Goal: Task Accomplishment & Management: Manage account settings

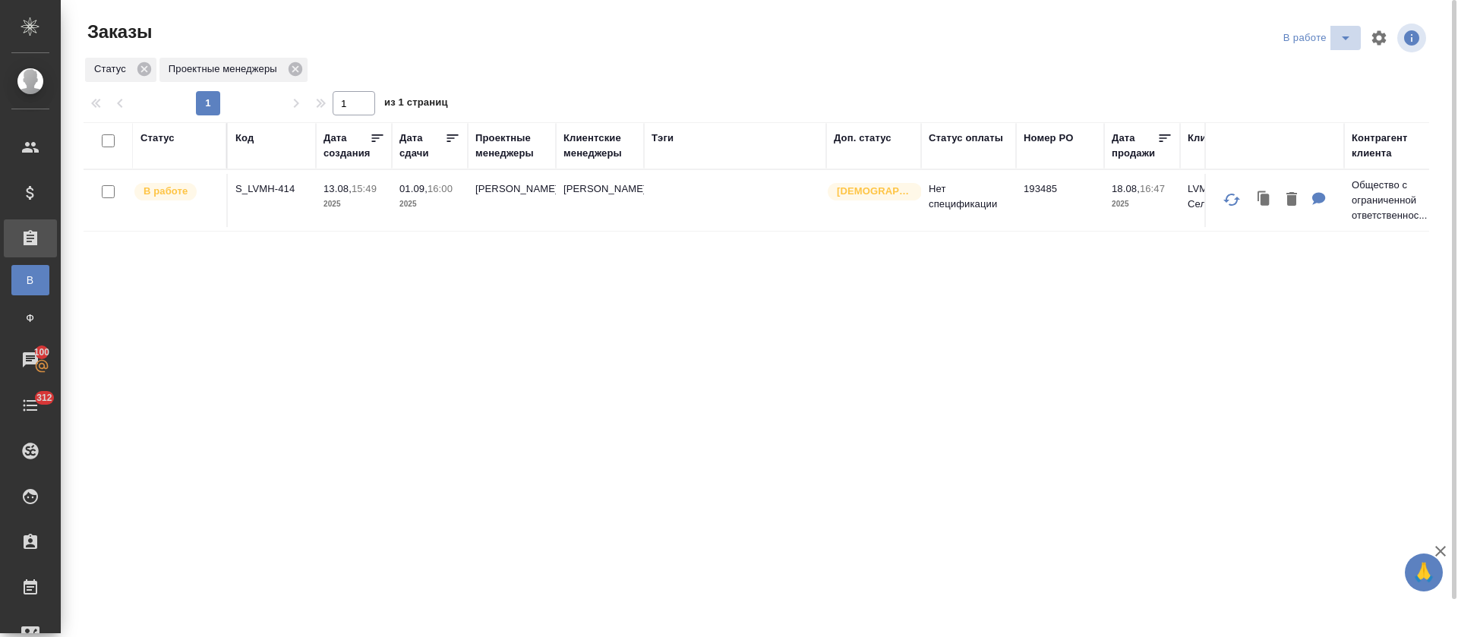
click at [1338, 45] on icon "split button" at bounding box center [1345, 38] width 18 height 18
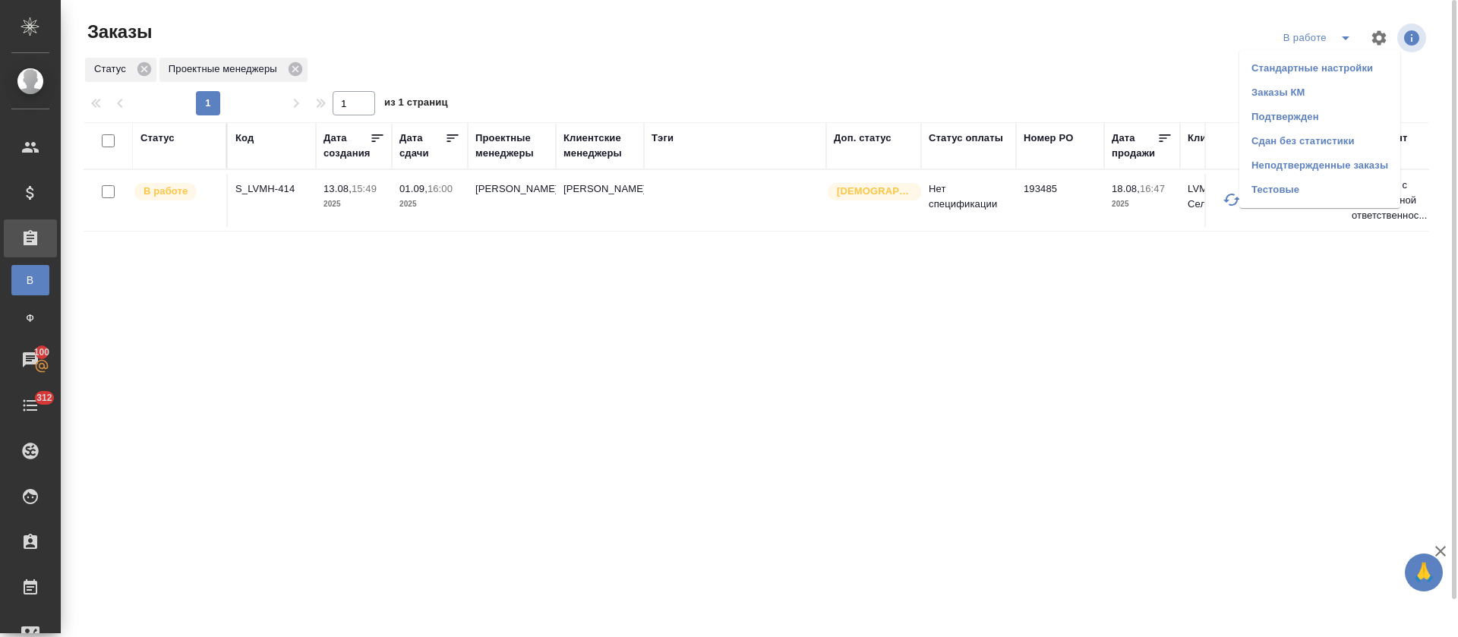
click at [1313, 112] on li "Подтвержден" at bounding box center [1319, 117] width 161 height 24
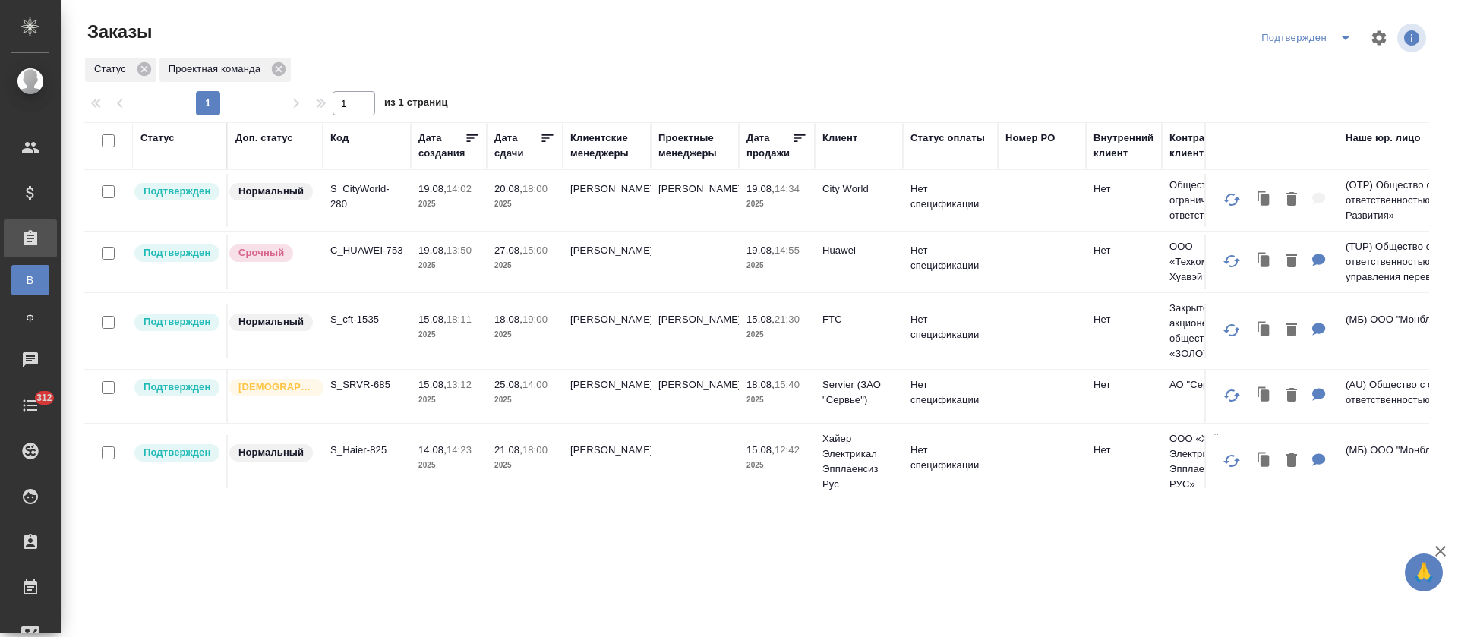
click at [556, 51] on div at bounding box center [762, 38] width 452 height 36
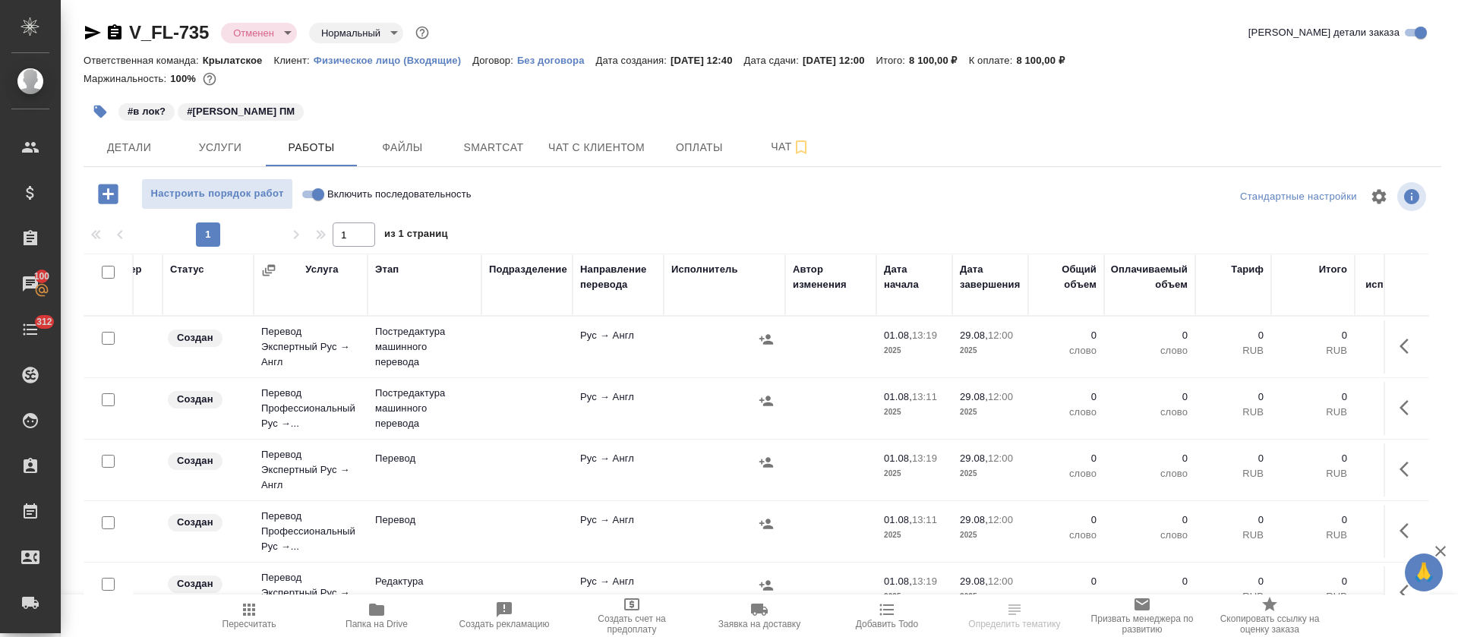
scroll to position [0, 27]
click at [214, 155] on span "Услуги" at bounding box center [220, 147] width 73 height 19
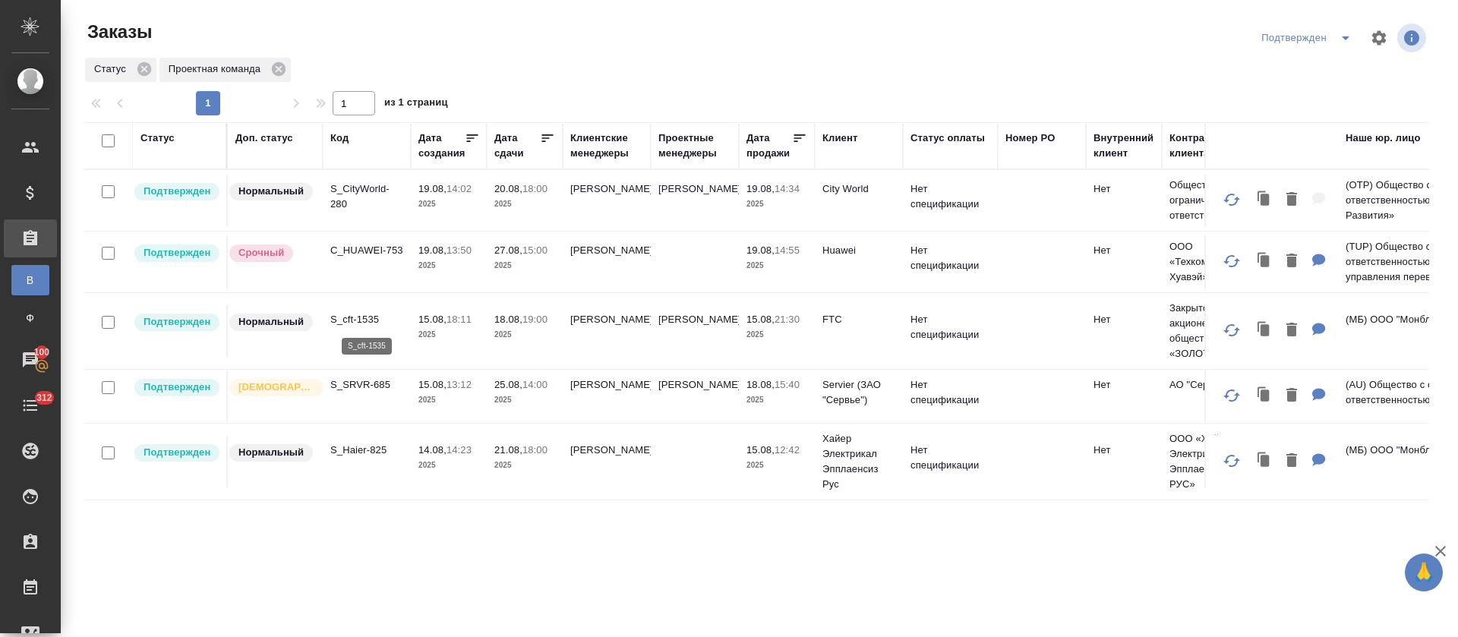
click at [358, 314] on p "S_cft-1535" at bounding box center [366, 319] width 73 height 15
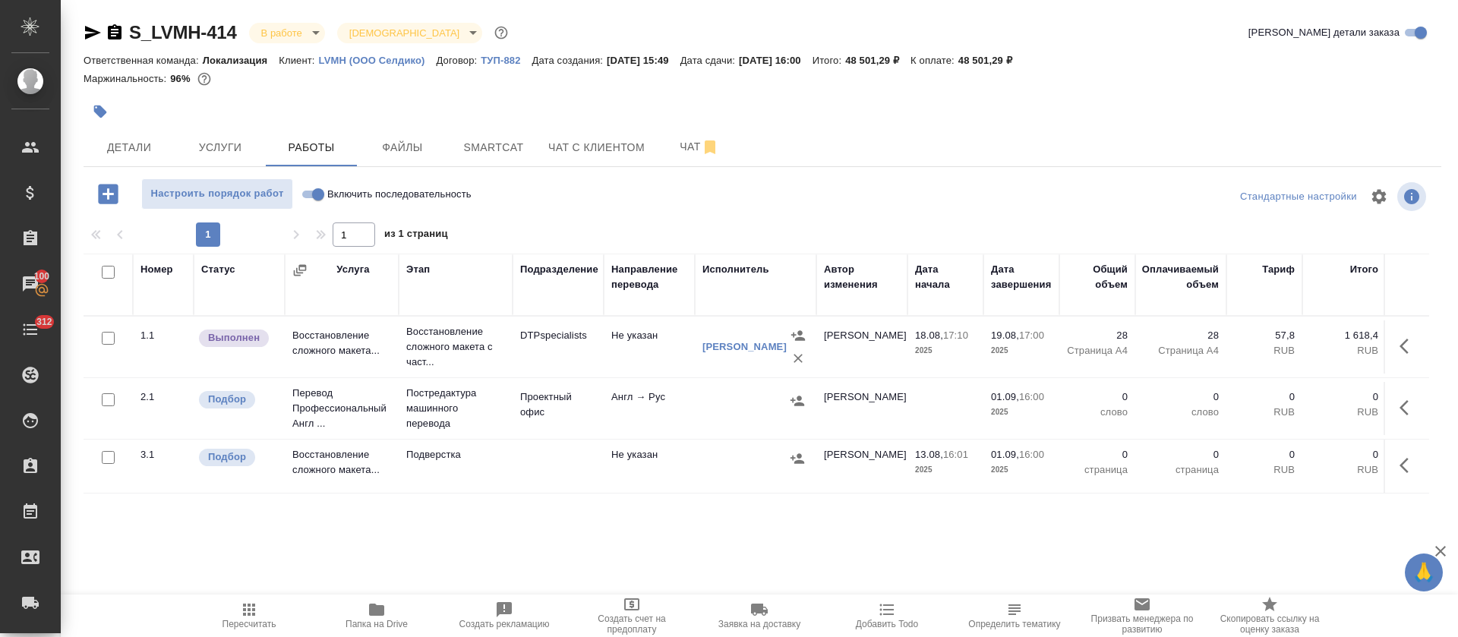
click at [793, 97] on div at bounding box center [536, 111] width 905 height 33
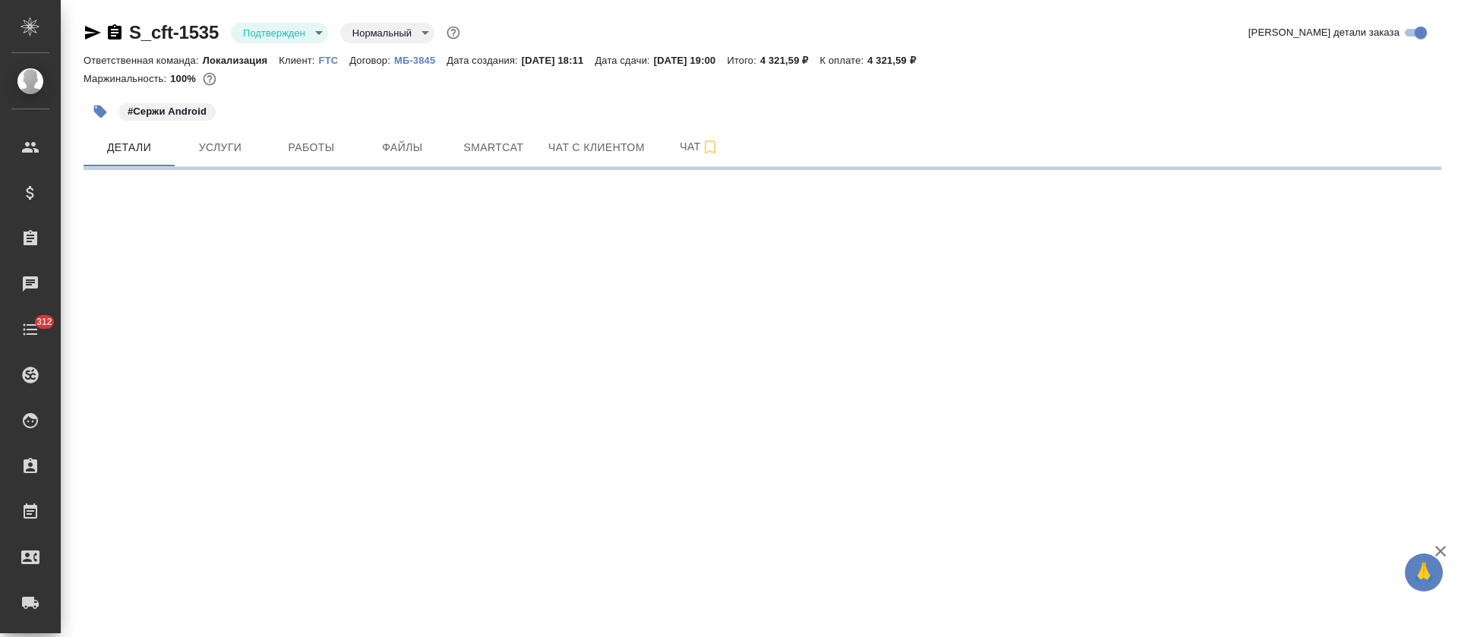
select select "RU"
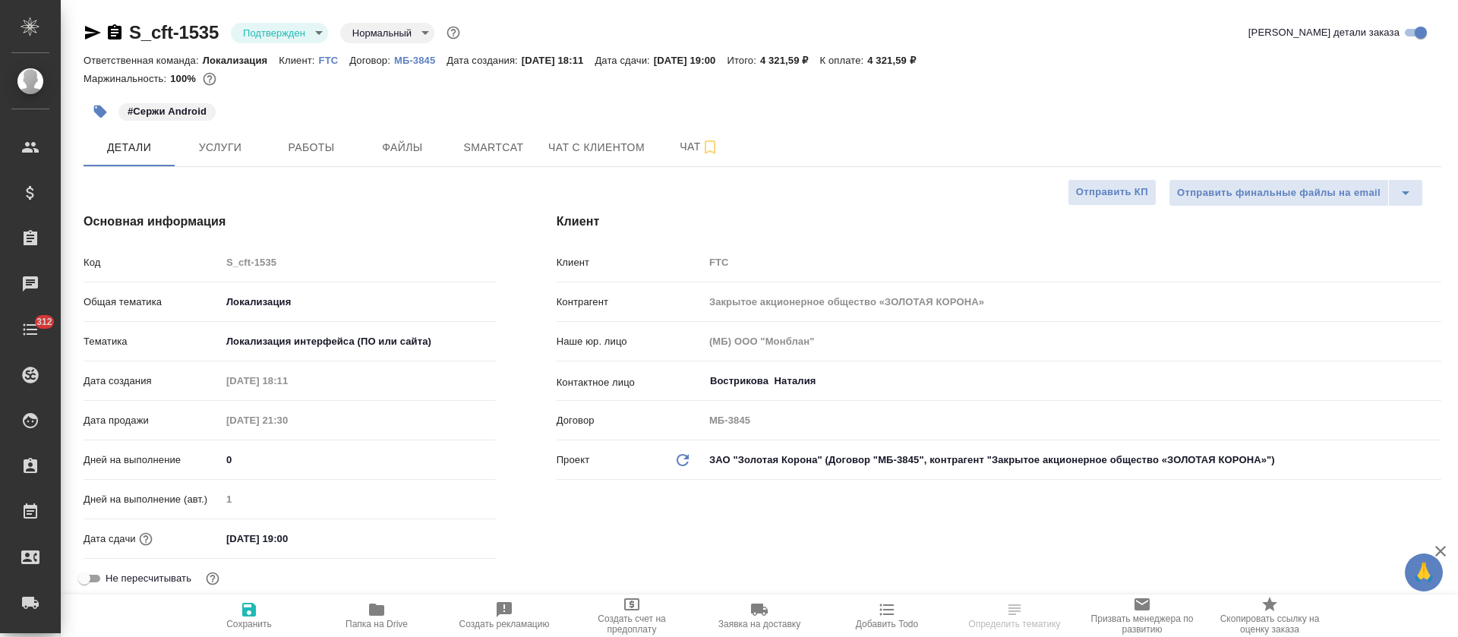
type textarea "x"
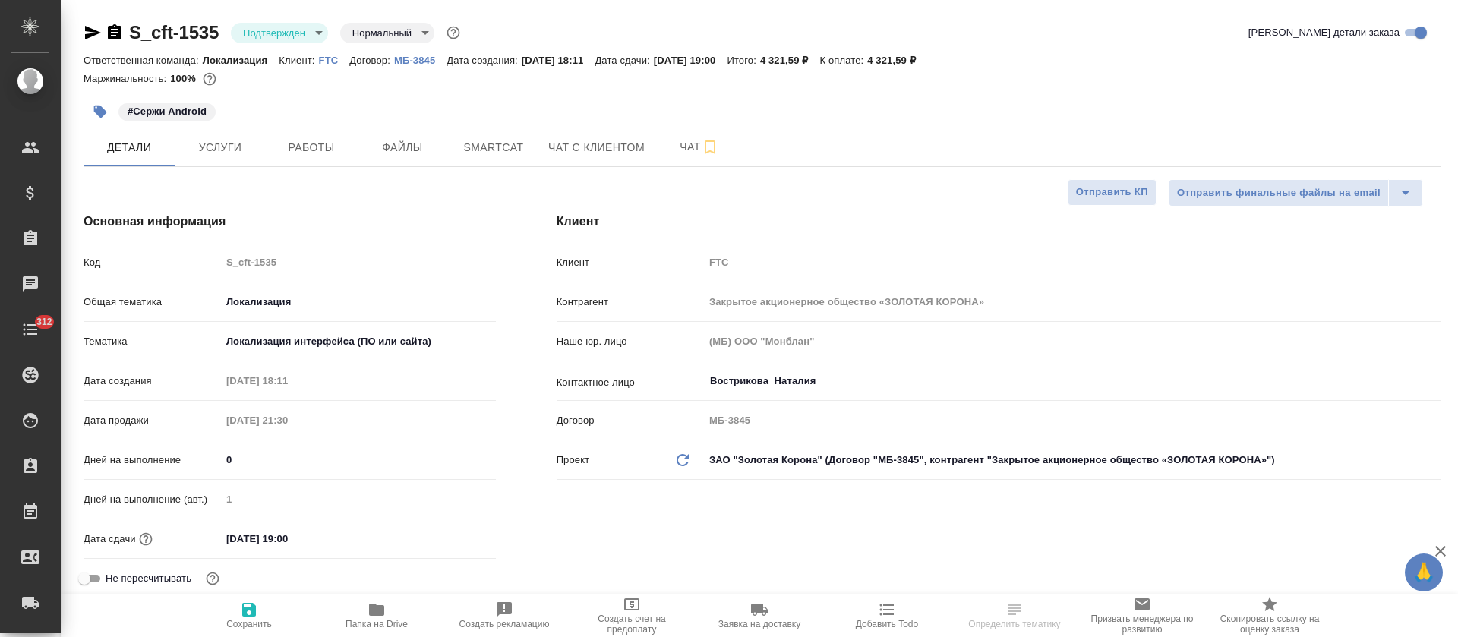
type textarea "x"
click at [340, 63] on p "FTC" at bounding box center [334, 60] width 31 height 11
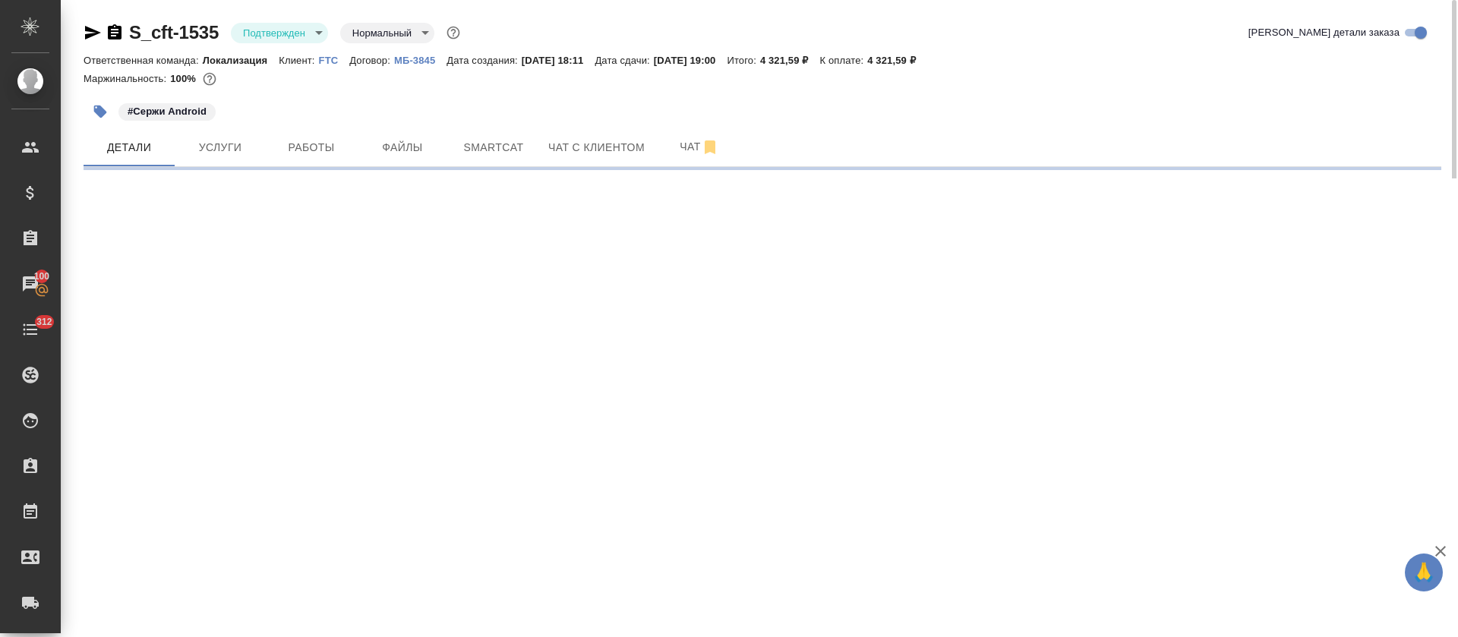
select select "RU"
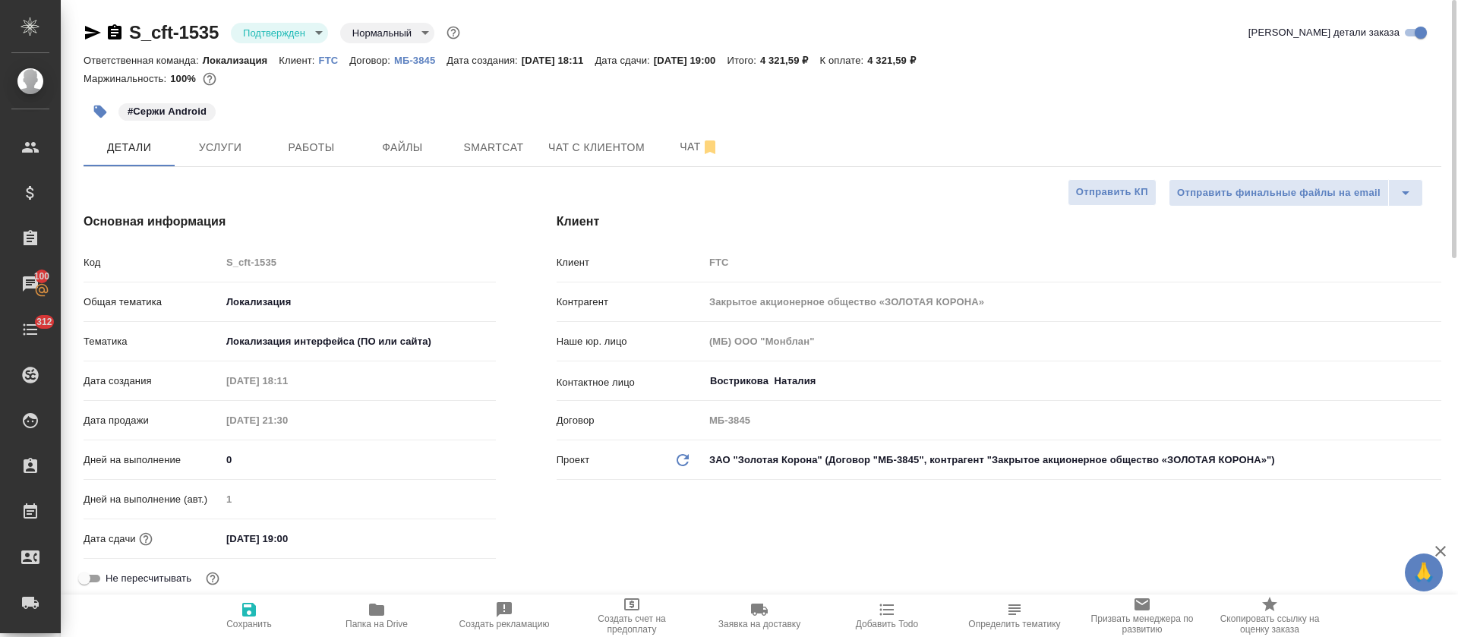
type textarea "x"
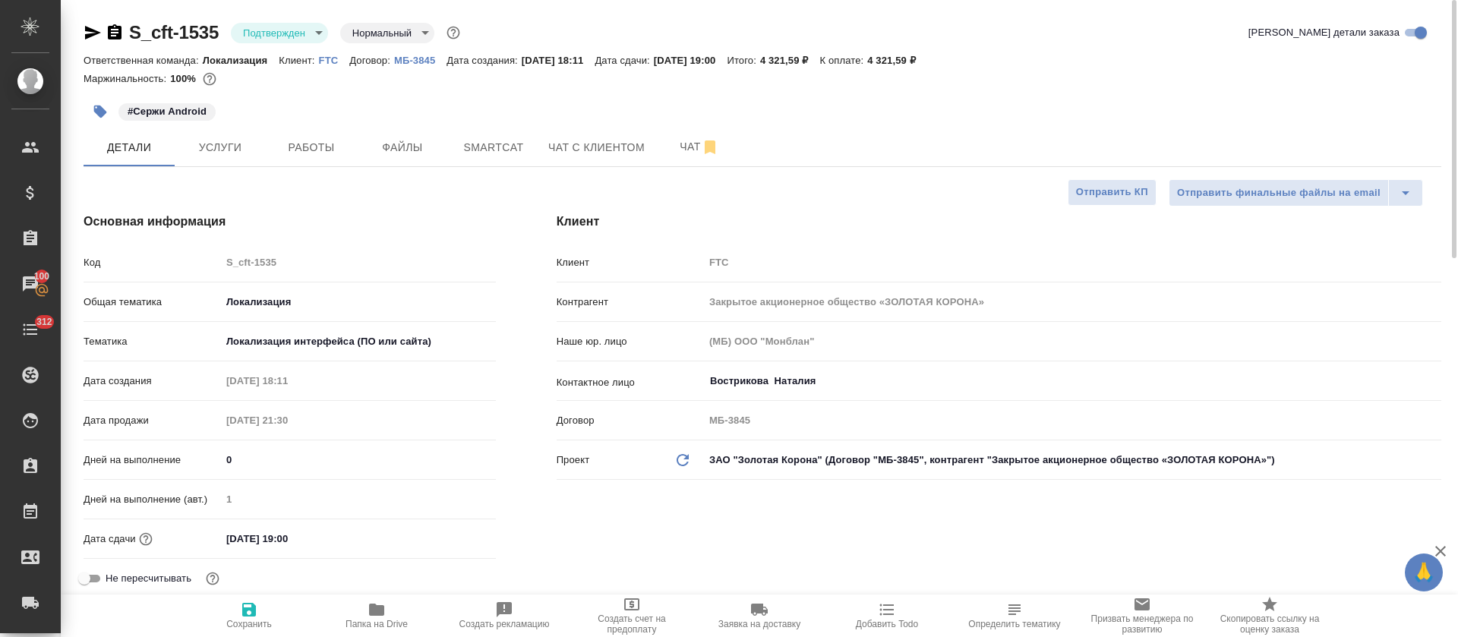
type textarea "x"
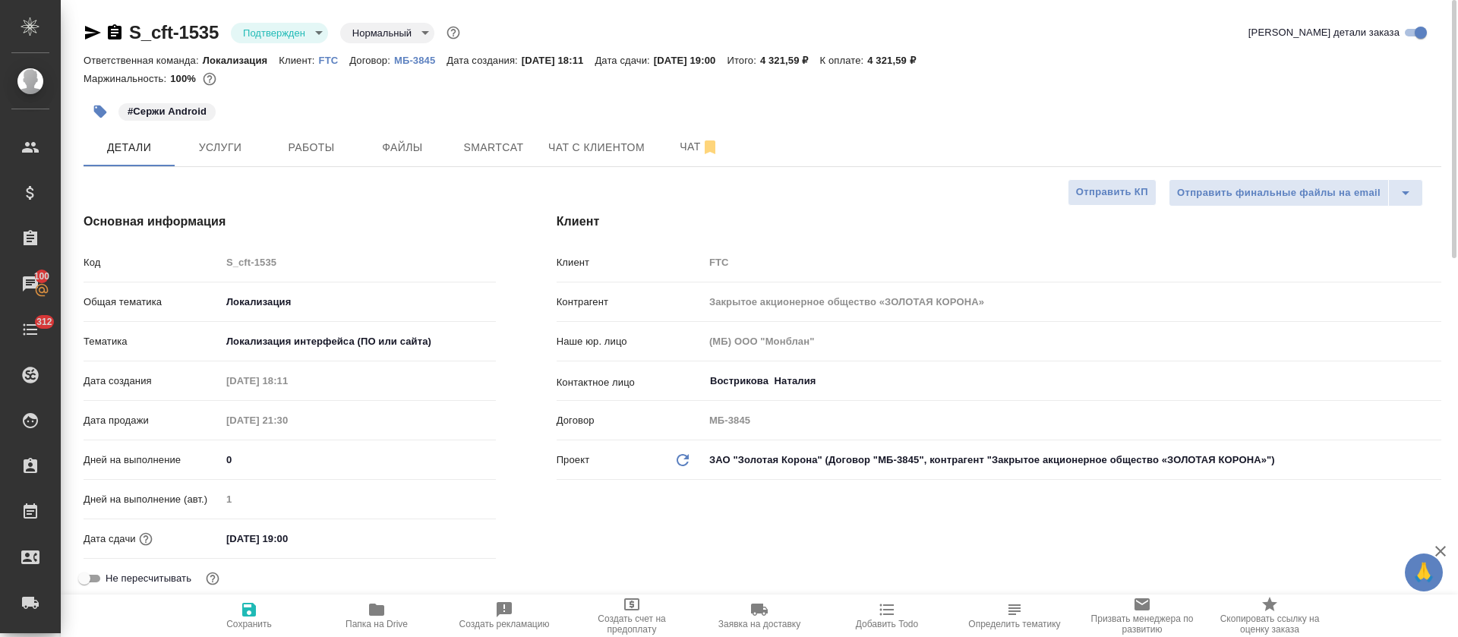
type textarea "x"
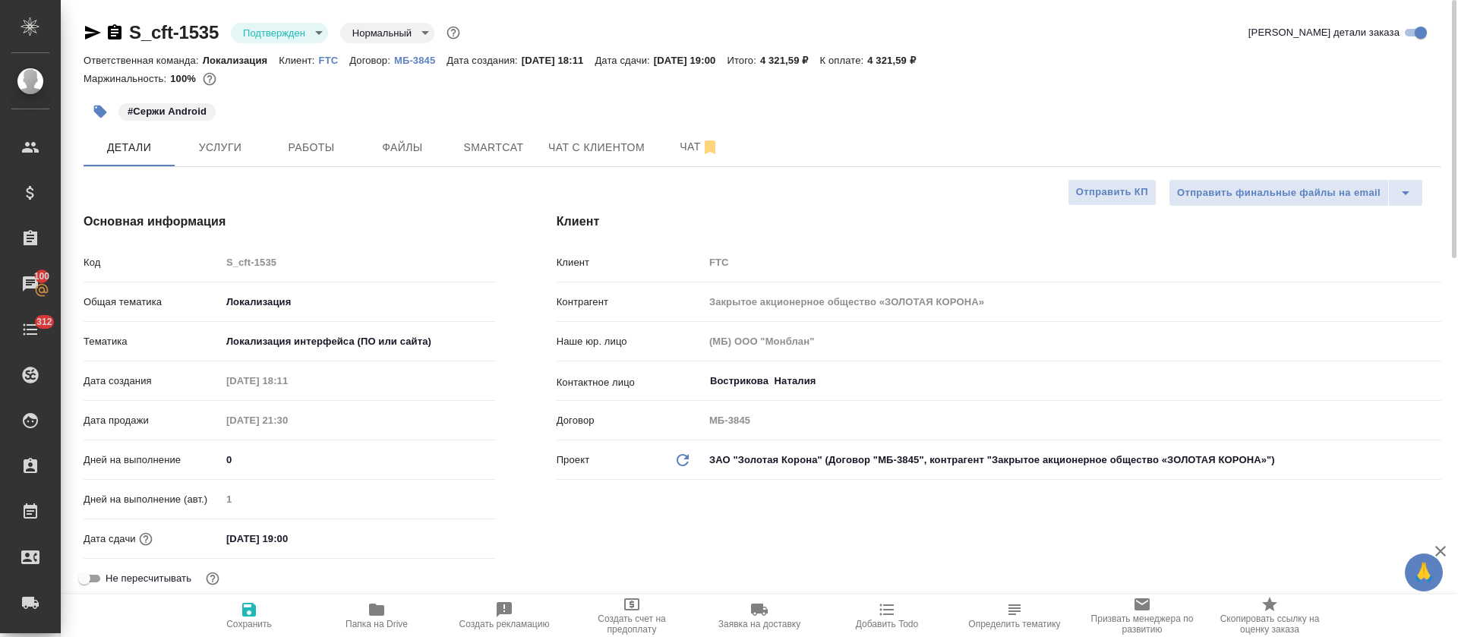
type textarea "x"
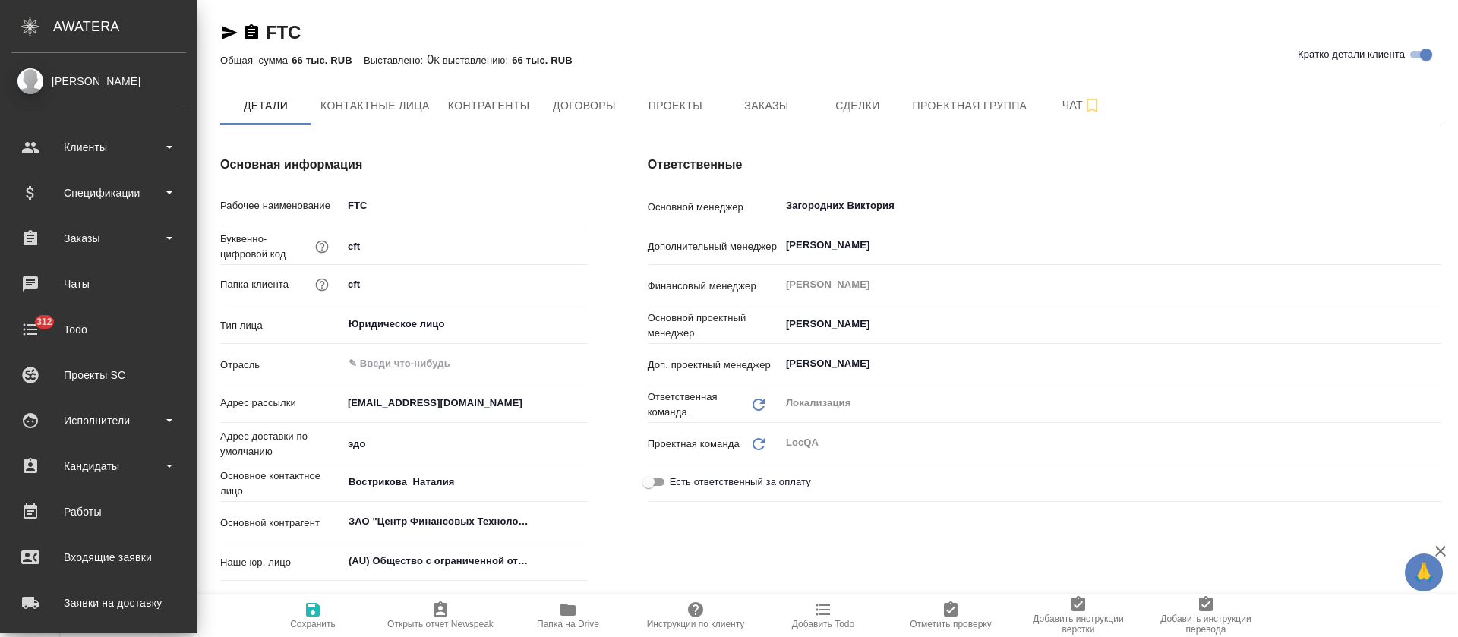
type textarea "x"
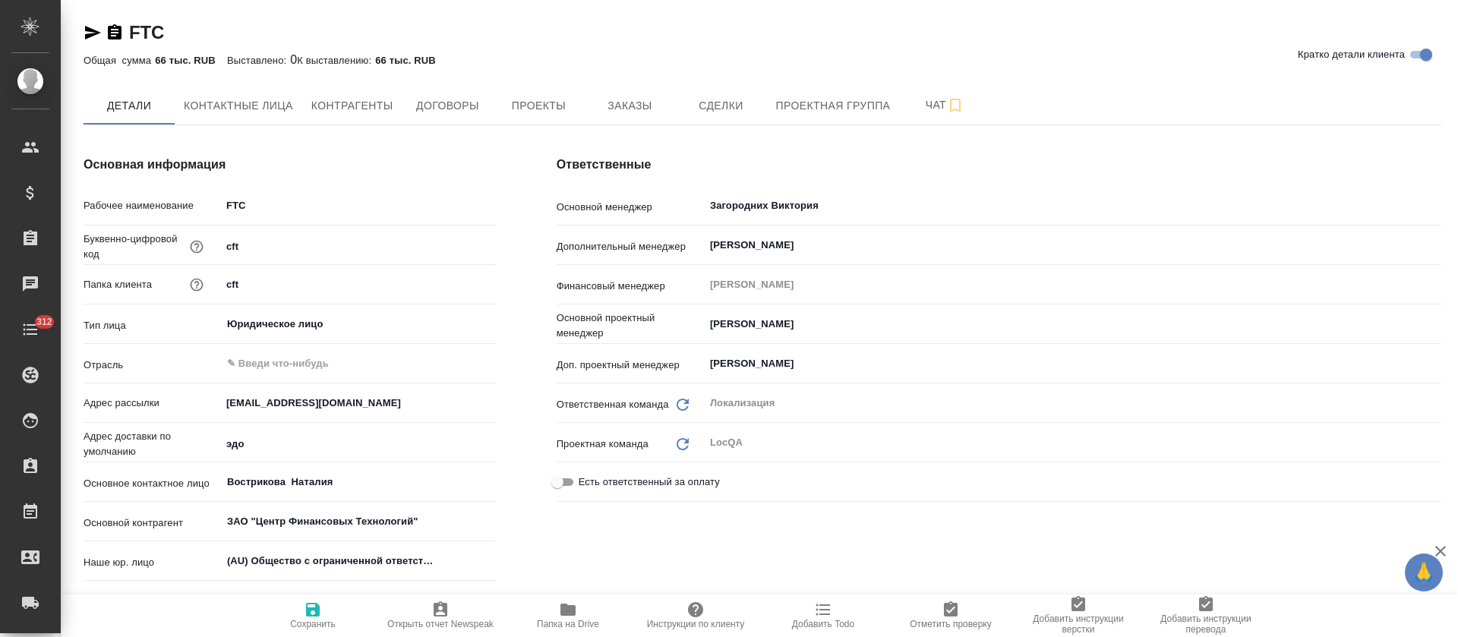
scroll to position [456, 0]
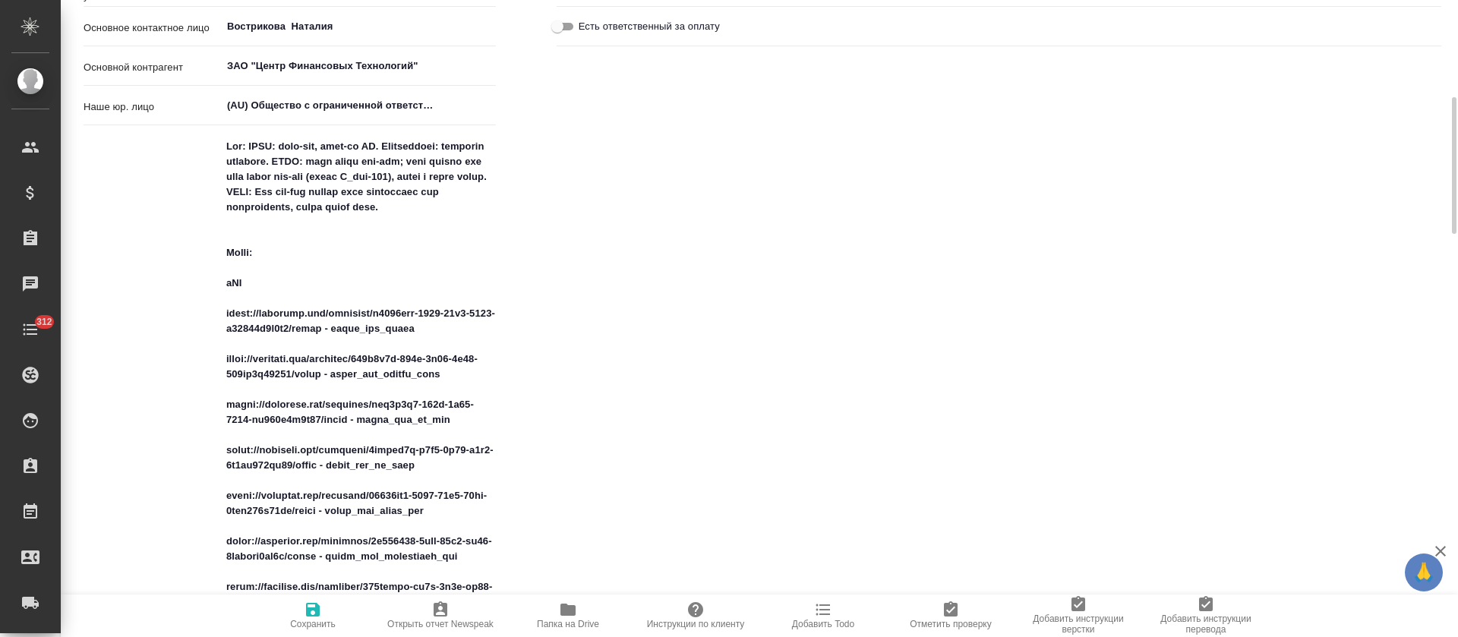
type textarea "x"
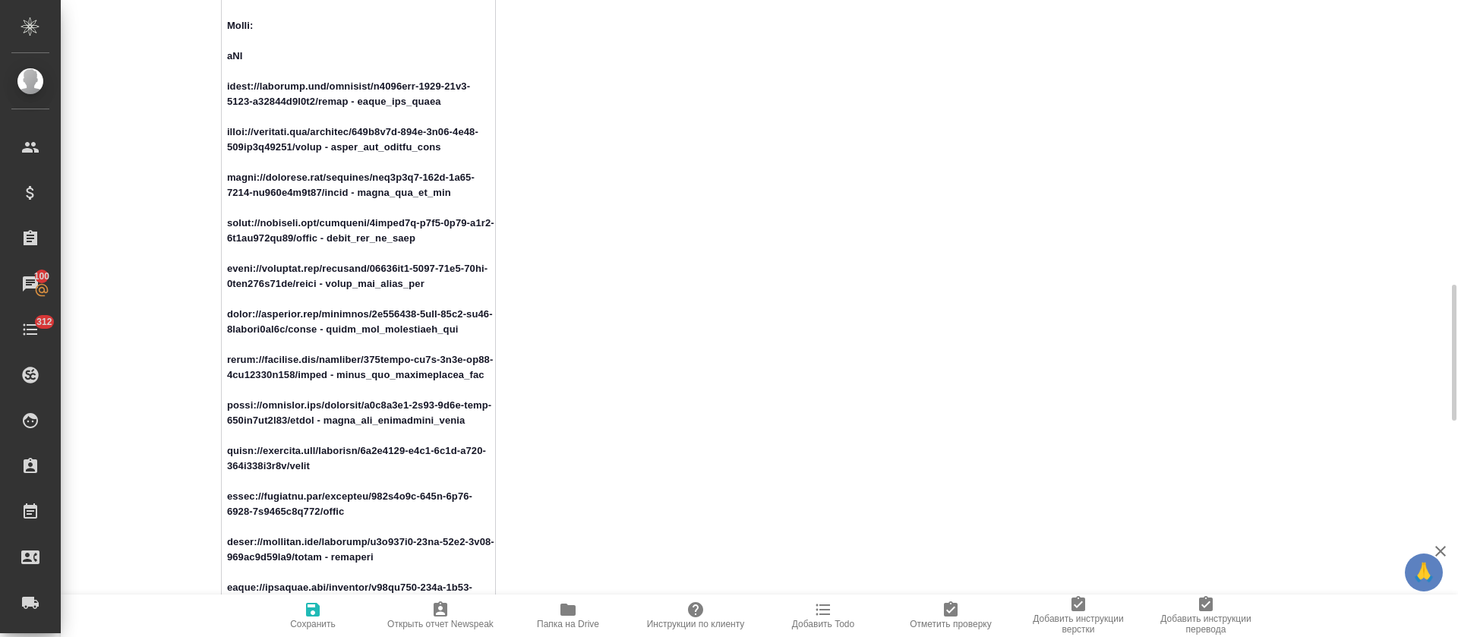
scroll to position [797, 0]
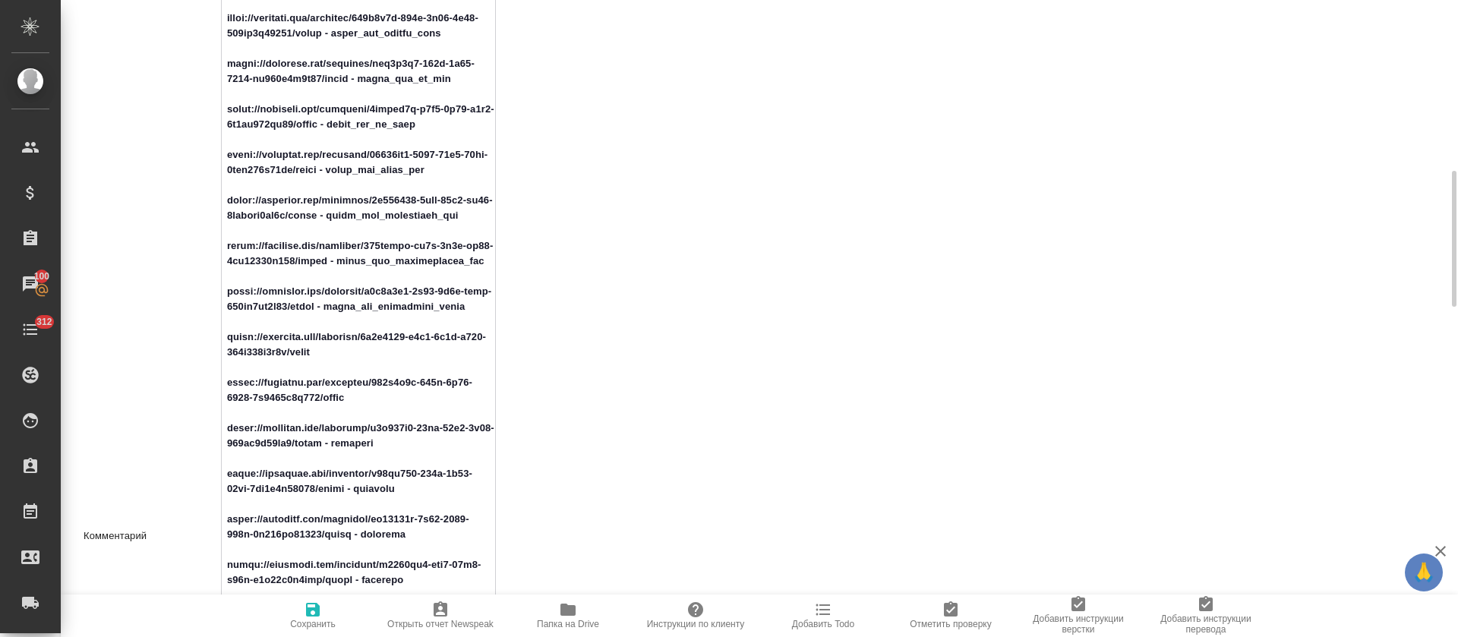
click at [268, 177] on textarea at bounding box center [358, 534] width 273 height 1483
click at [272, 222] on textarea at bounding box center [358, 534] width 273 height 1483
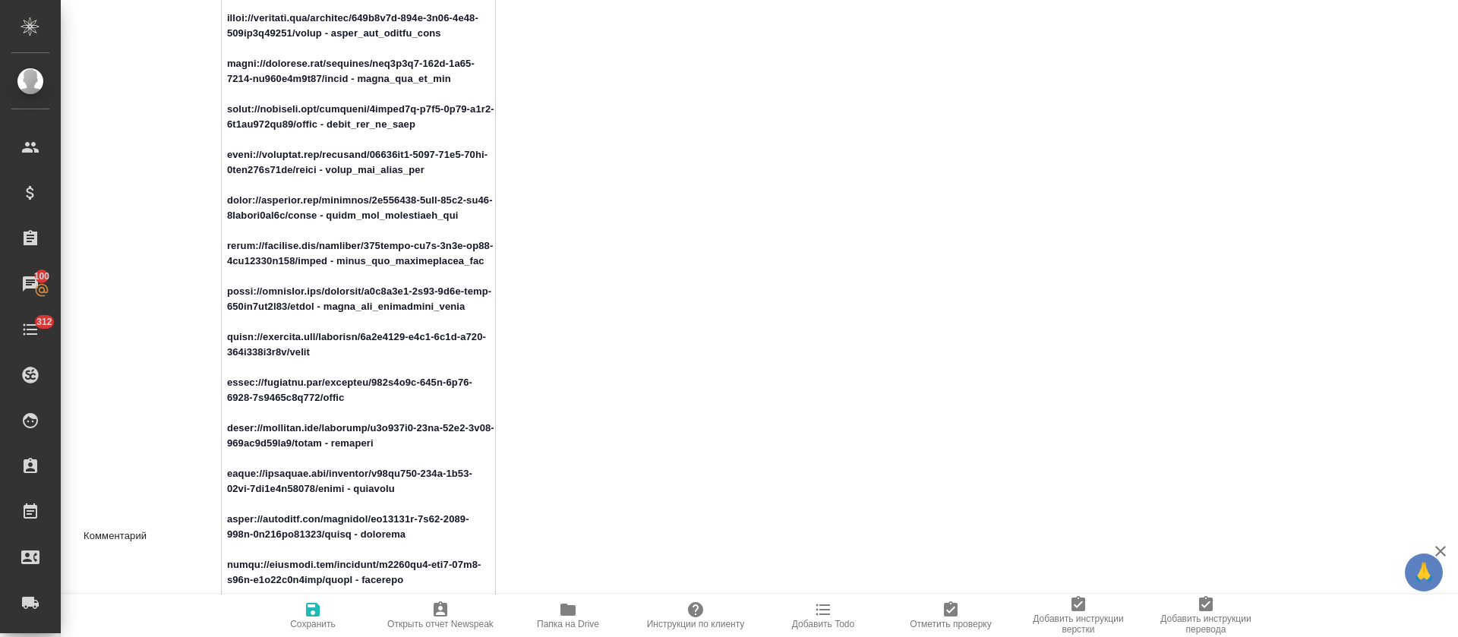
click at [272, 222] on textarea at bounding box center [358, 534] width 273 height 1483
click at [239, 269] on textarea at bounding box center [358, 534] width 273 height 1483
type textarea "x"
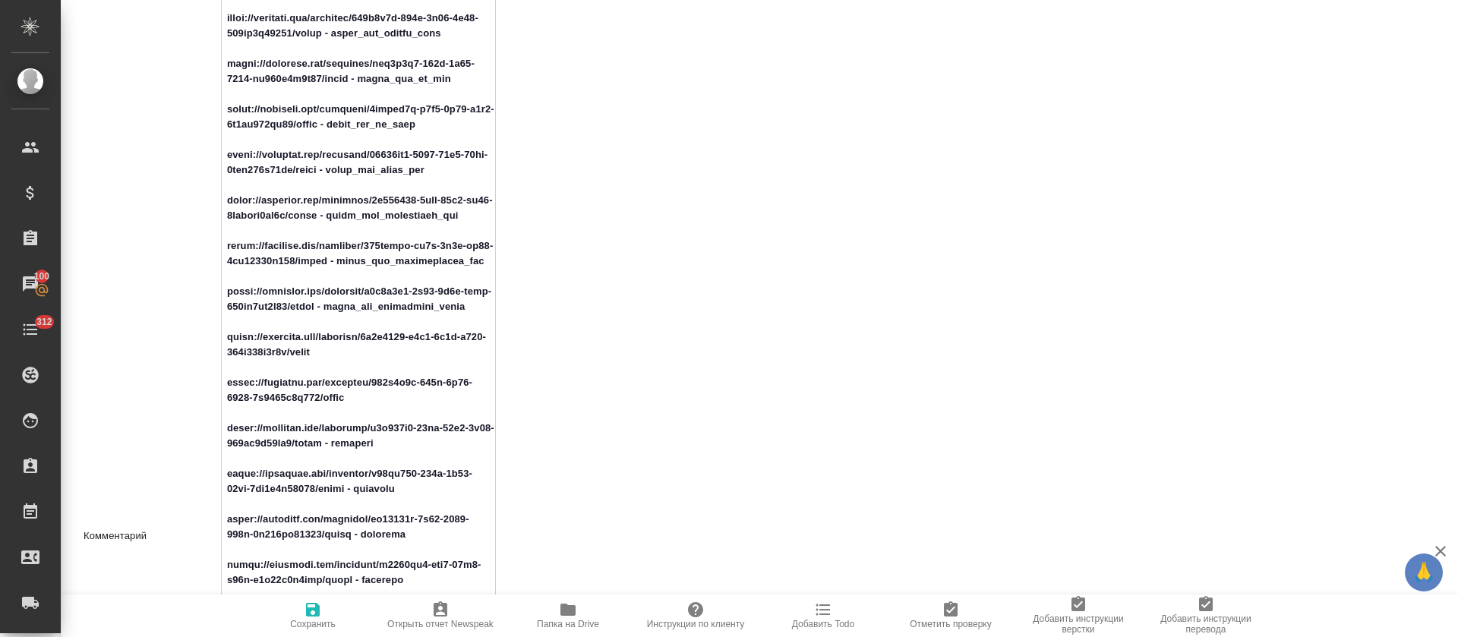
type textarea "x"
click at [260, 307] on textarea at bounding box center [358, 534] width 273 height 1483
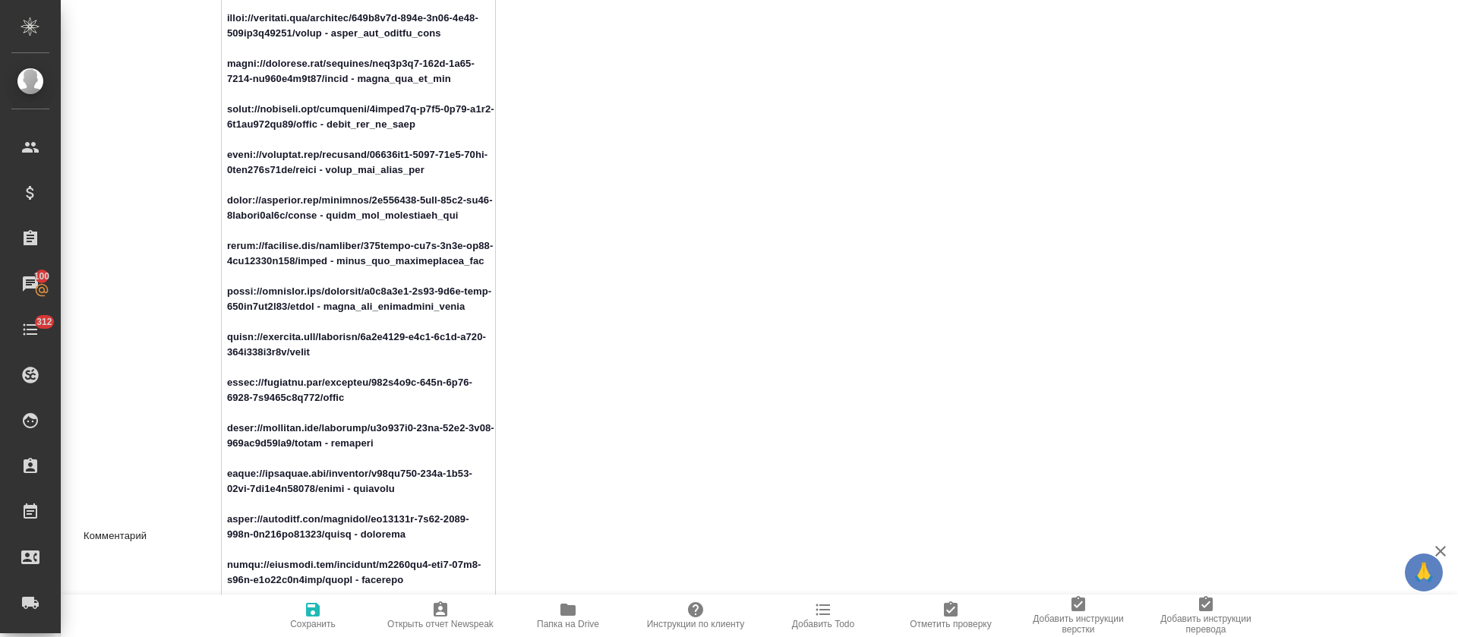
click at [260, 307] on textarea at bounding box center [358, 534] width 273 height 1483
click at [248, 365] on textarea at bounding box center [358, 534] width 273 height 1483
click at [265, 408] on textarea at bounding box center [358, 534] width 273 height 1483
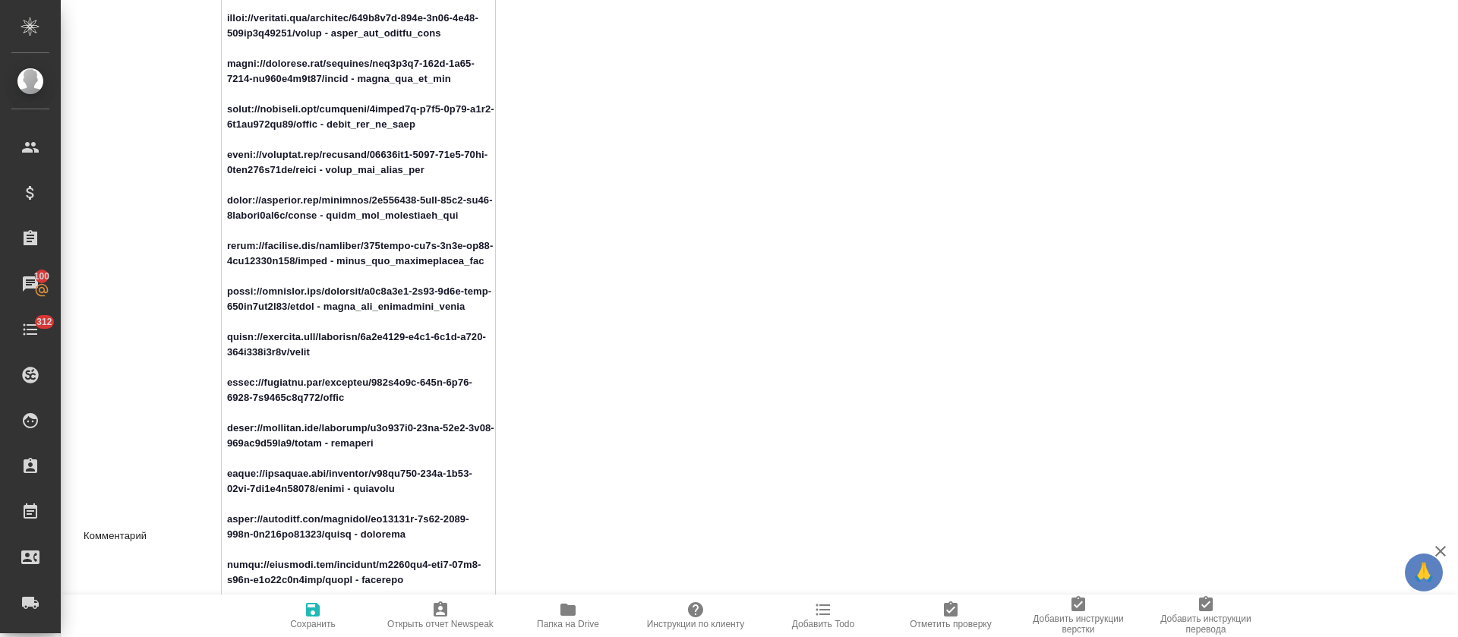
click at [265, 408] on textarea at bounding box center [358, 534] width 273 height 1483
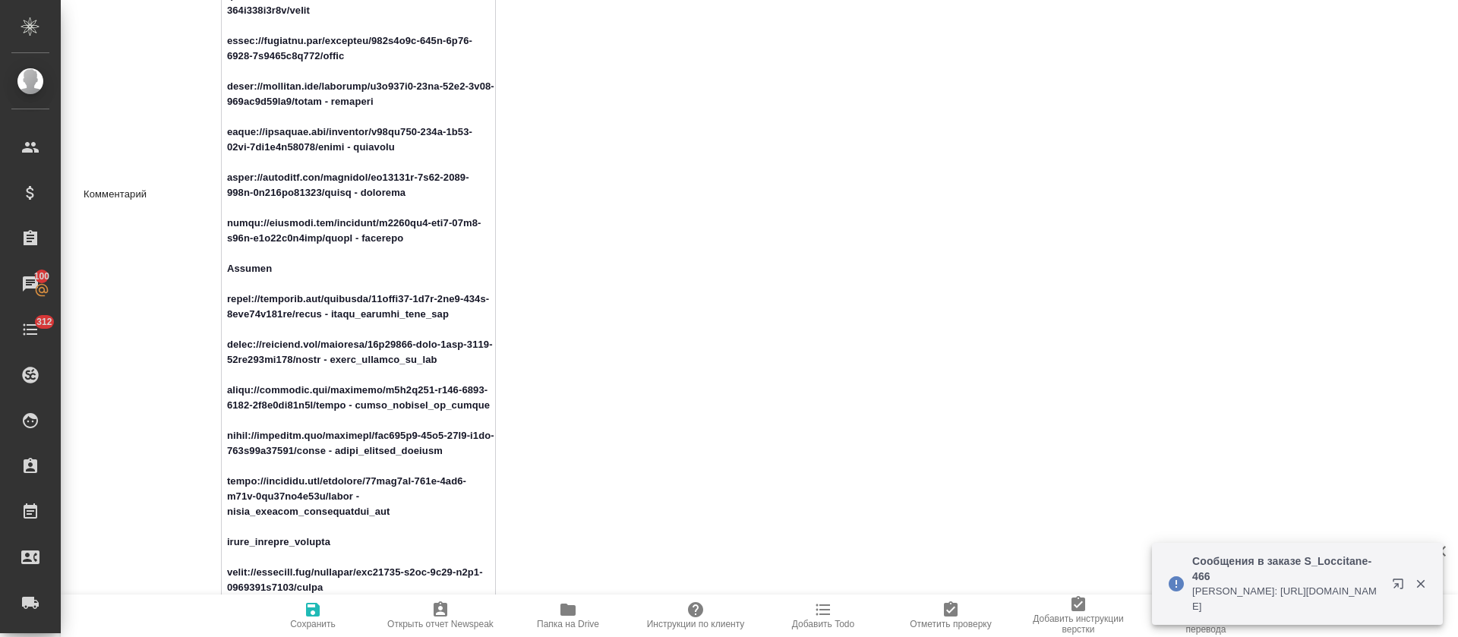
scroll to position [1253, 0]
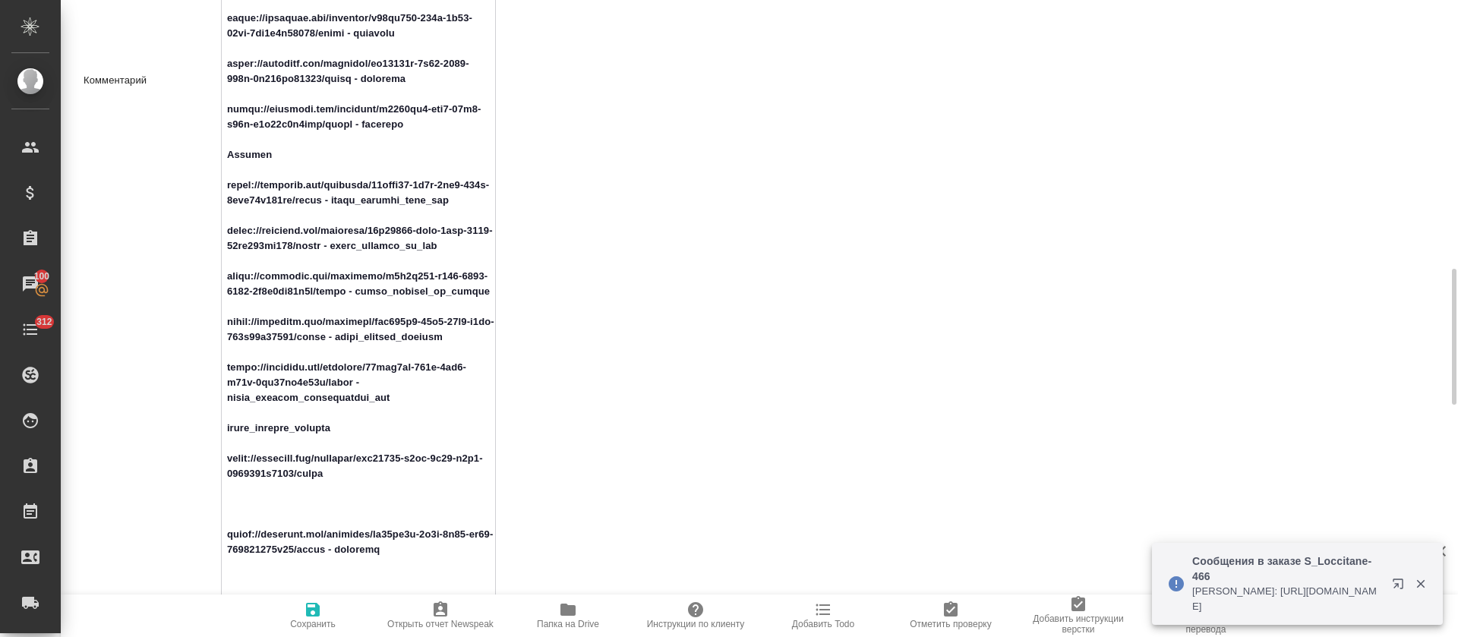
click at [301, 196] on textarea at bounding box center [358, 78] width 273 height 1483
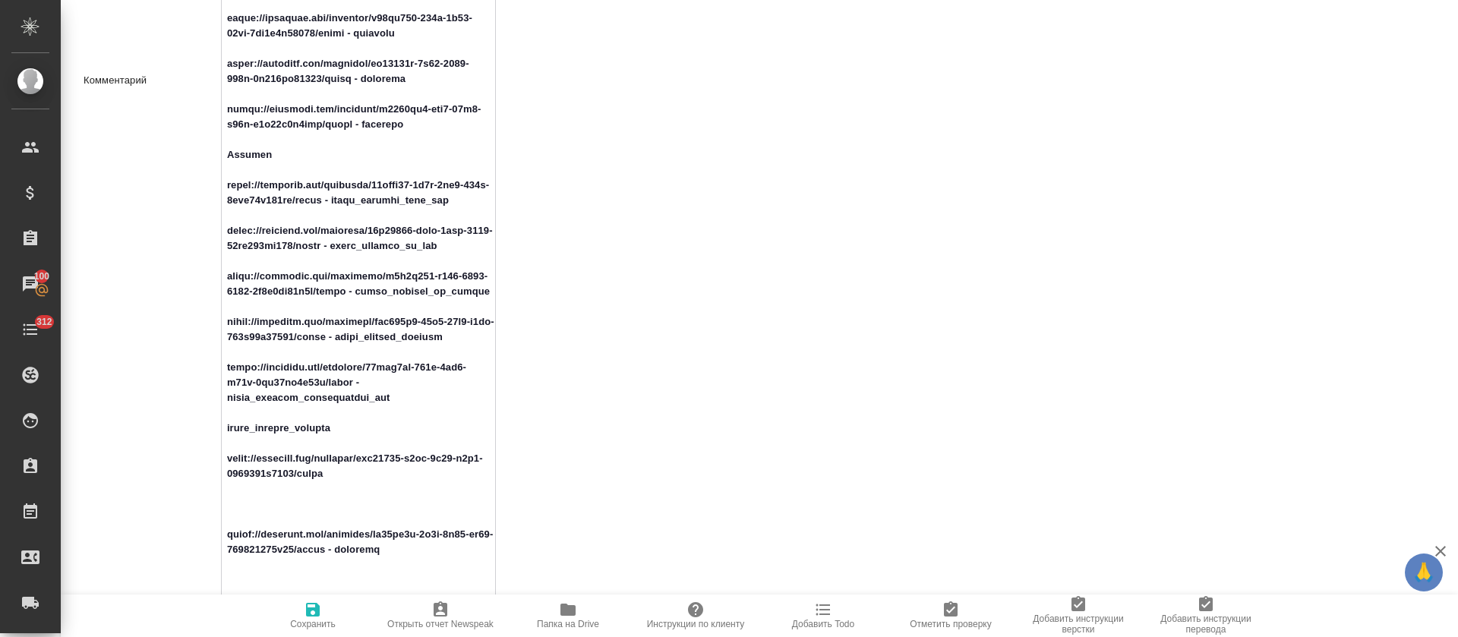
click at [266, 247] on textarea at bounding box center [358, 78] width 273 height 1483
click at [238, 301] on textarea at bounding box center [358, 78] width 273 height 1483
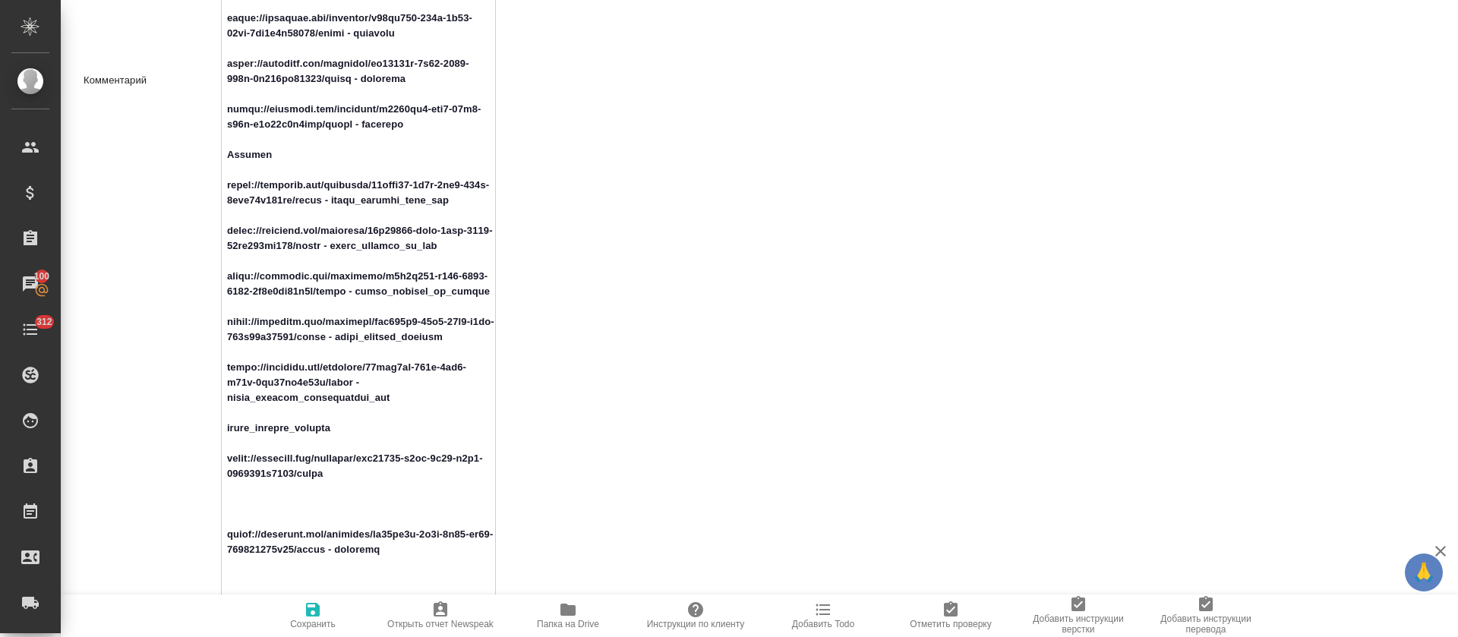
click at [238, 301] on textarea at bounding box center [358, 78] width 273 height 1483
click at [258, 335] on textarea at bounding box center [358, 78] width 273 height 1483
click at [257, 384] on textarea at bounding box center [358, 78] width 273 height 1483
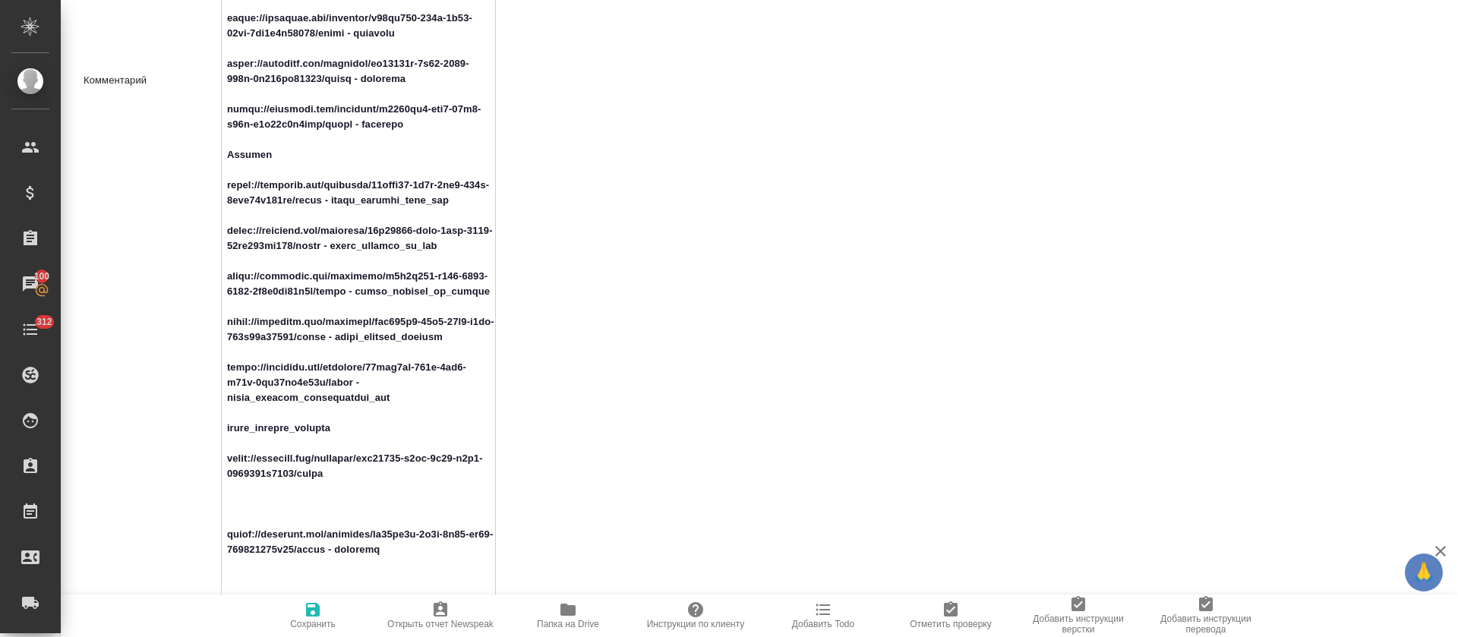
click at [257, 384] on textarea at bounding box center [358, 78] width 273 height 1483
click at [257, 383] on textarea at bounding box center [358, 78] width 273 height 1483
type textarea "x"
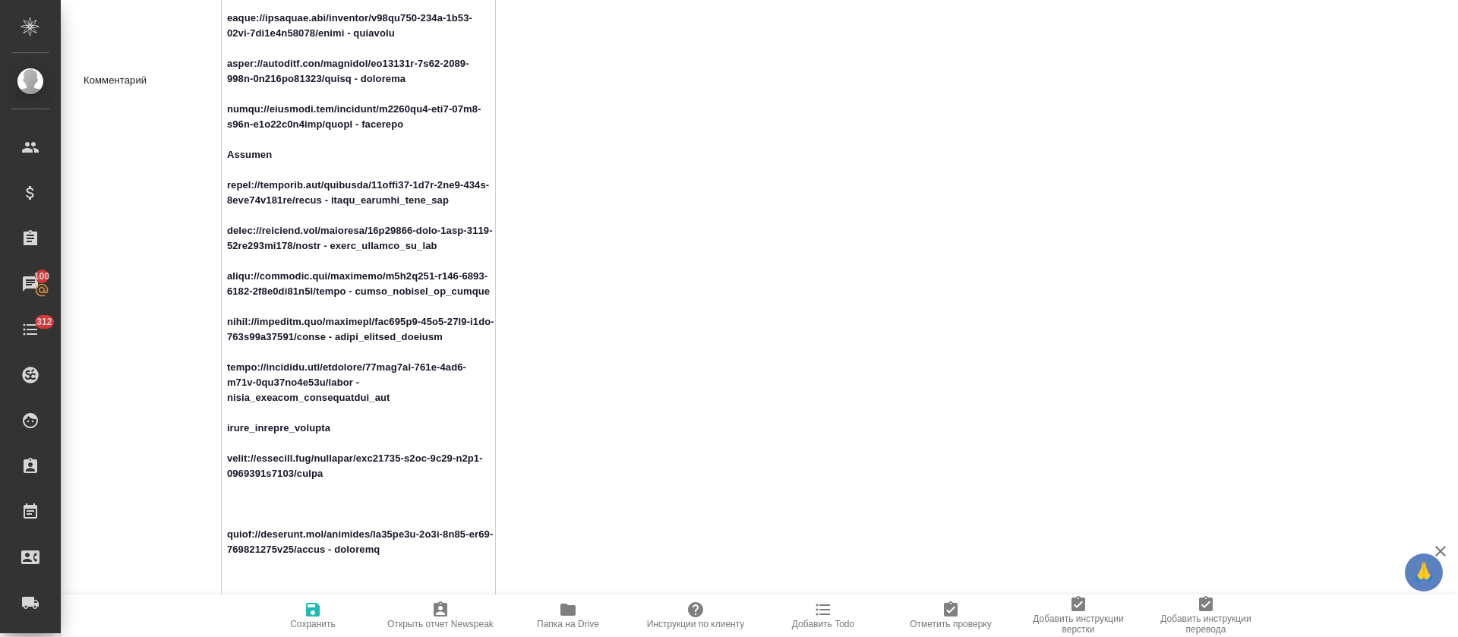
type textarea "x"
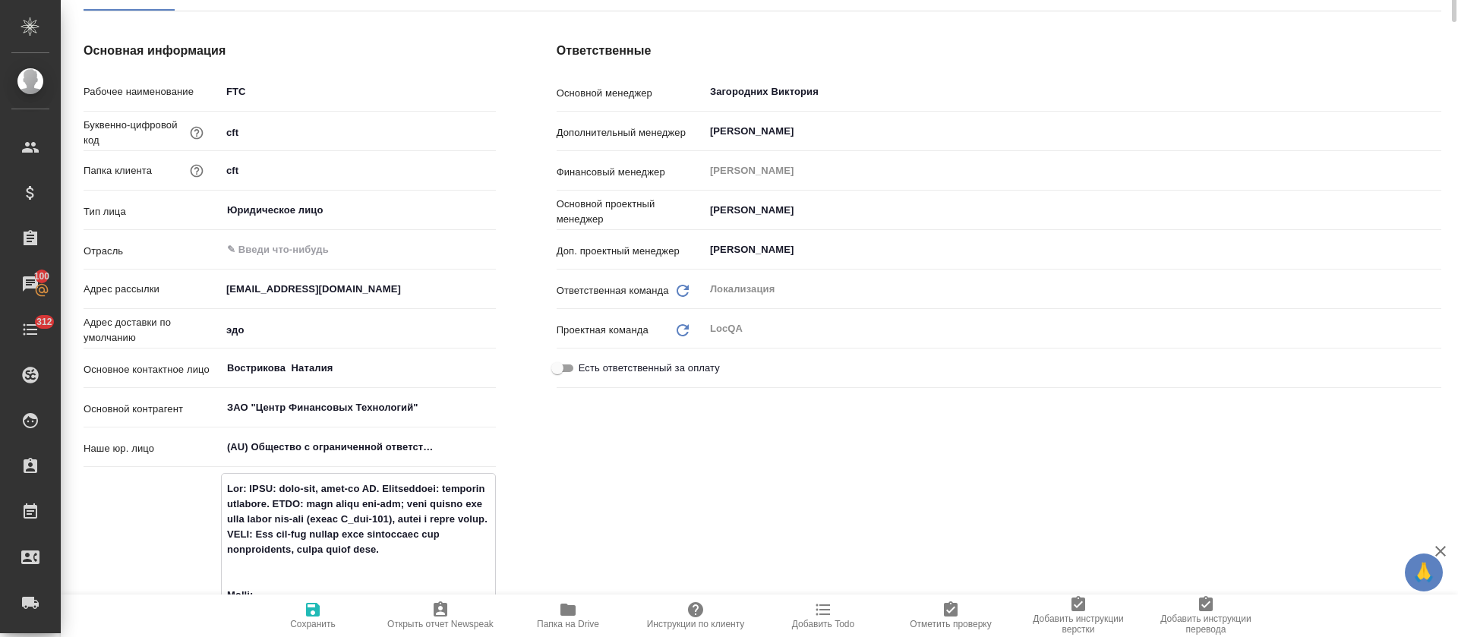
scroll to position [0, 0]
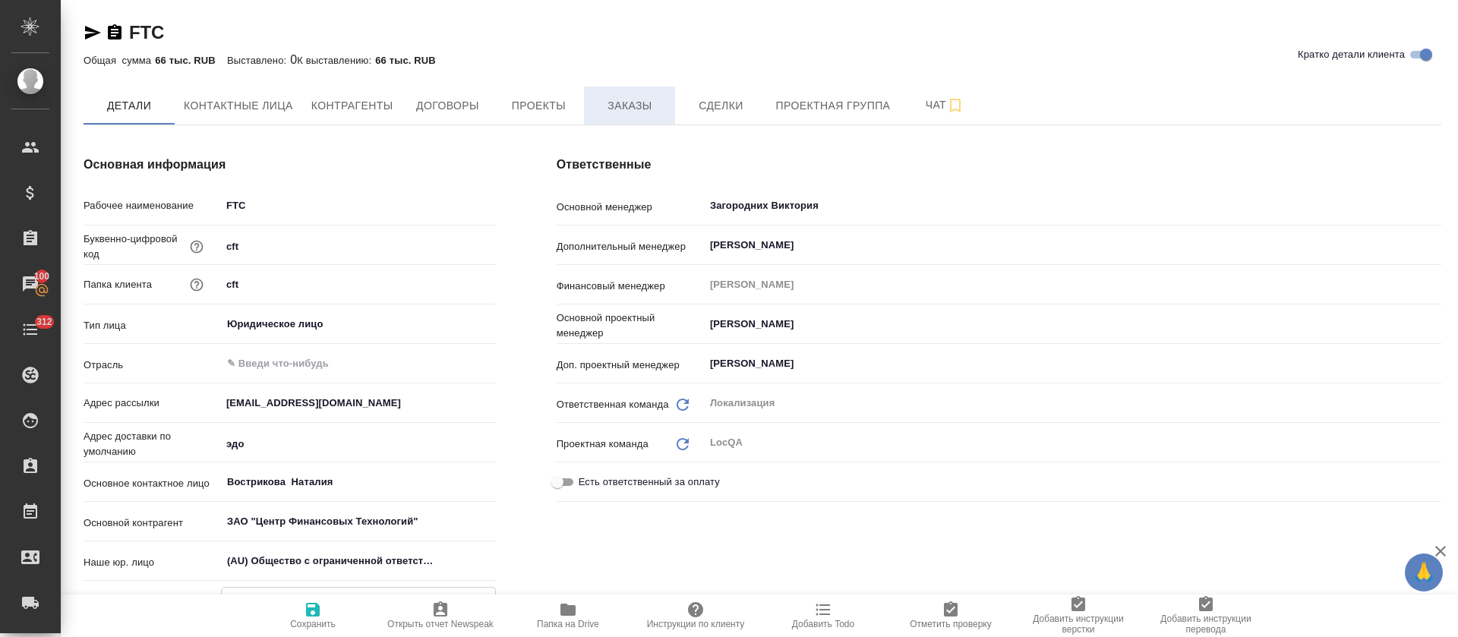
type textarea "x"
click at [613, 100] on span "Заказы" at bounding box center [629, 105] width 73 height 19
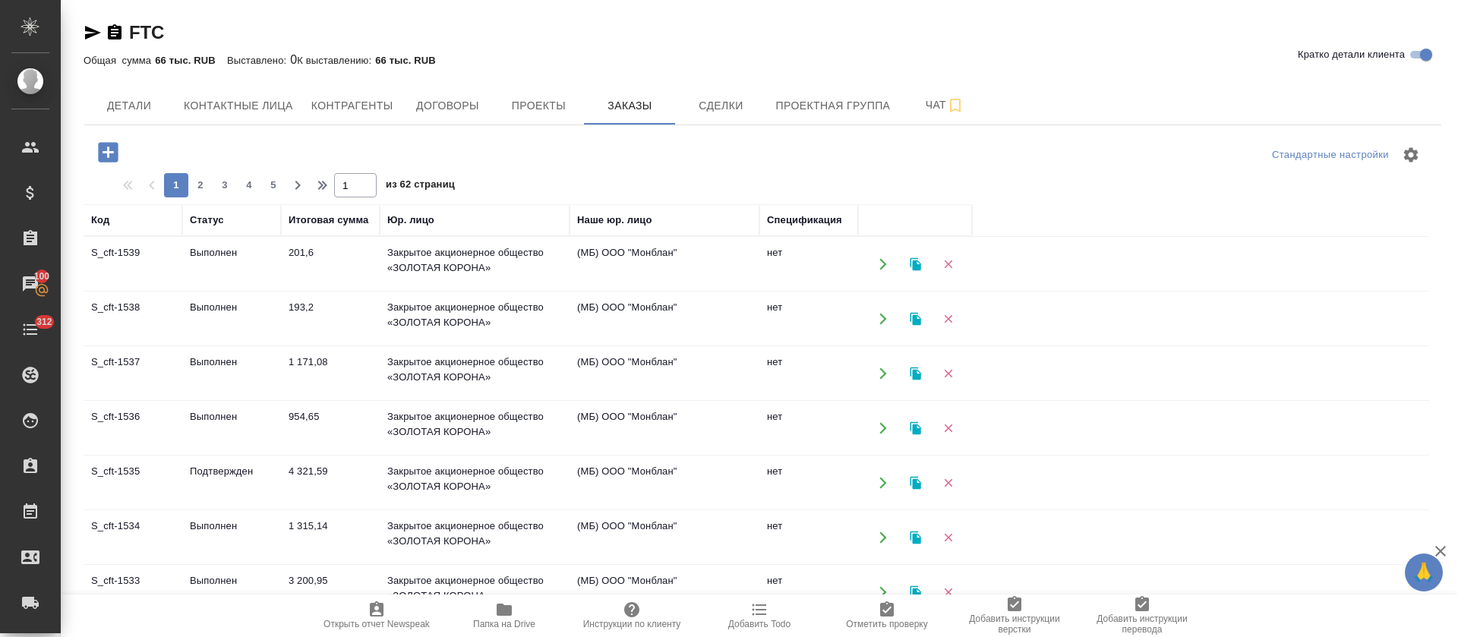
click at [218, 291] on td "Подтвержден" at bounding box center [231, 264] width 99 height 53
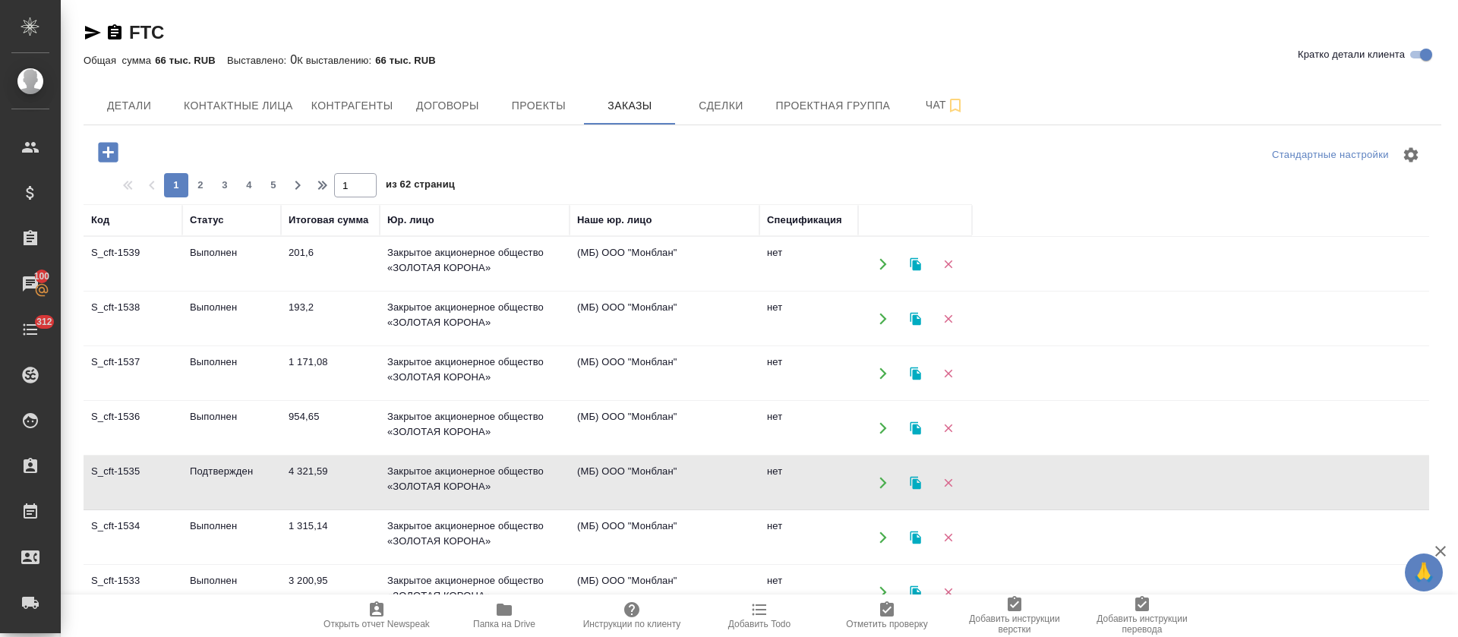
click at [218, 291] on td "Подтвержден" at bounding box center [231, 264] width 99 height 53
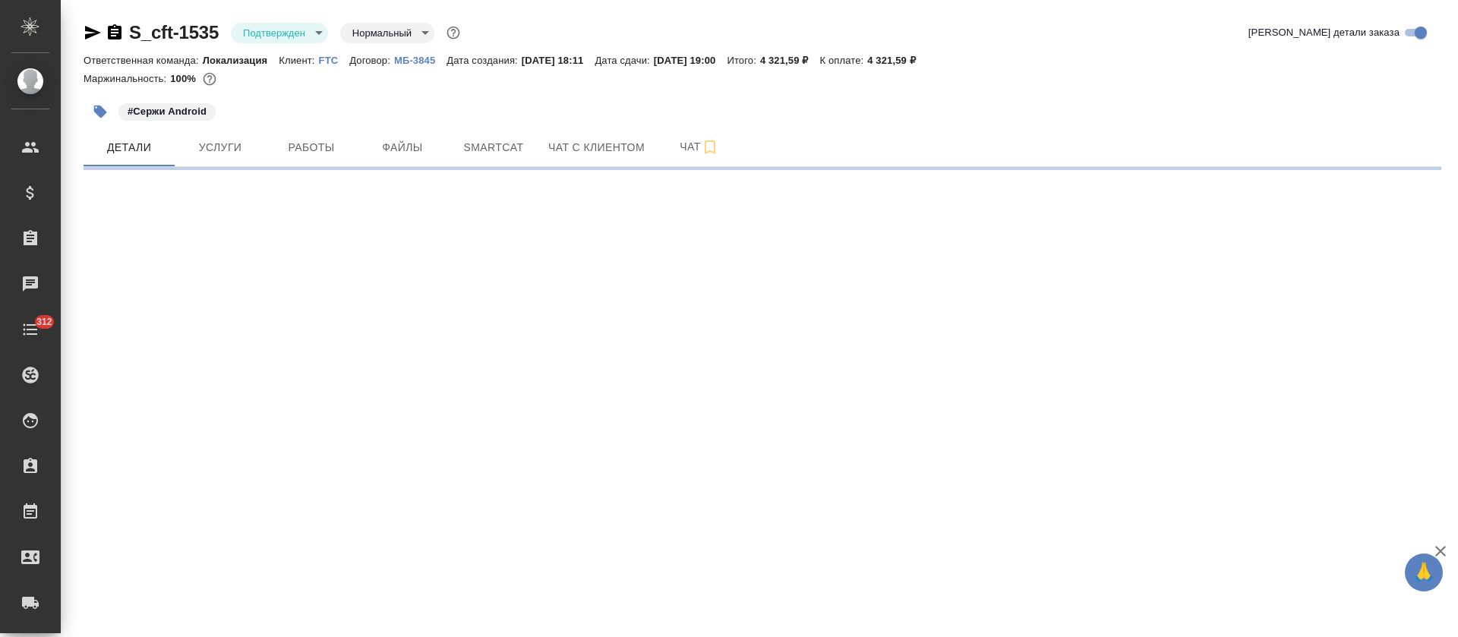
select select "RU"
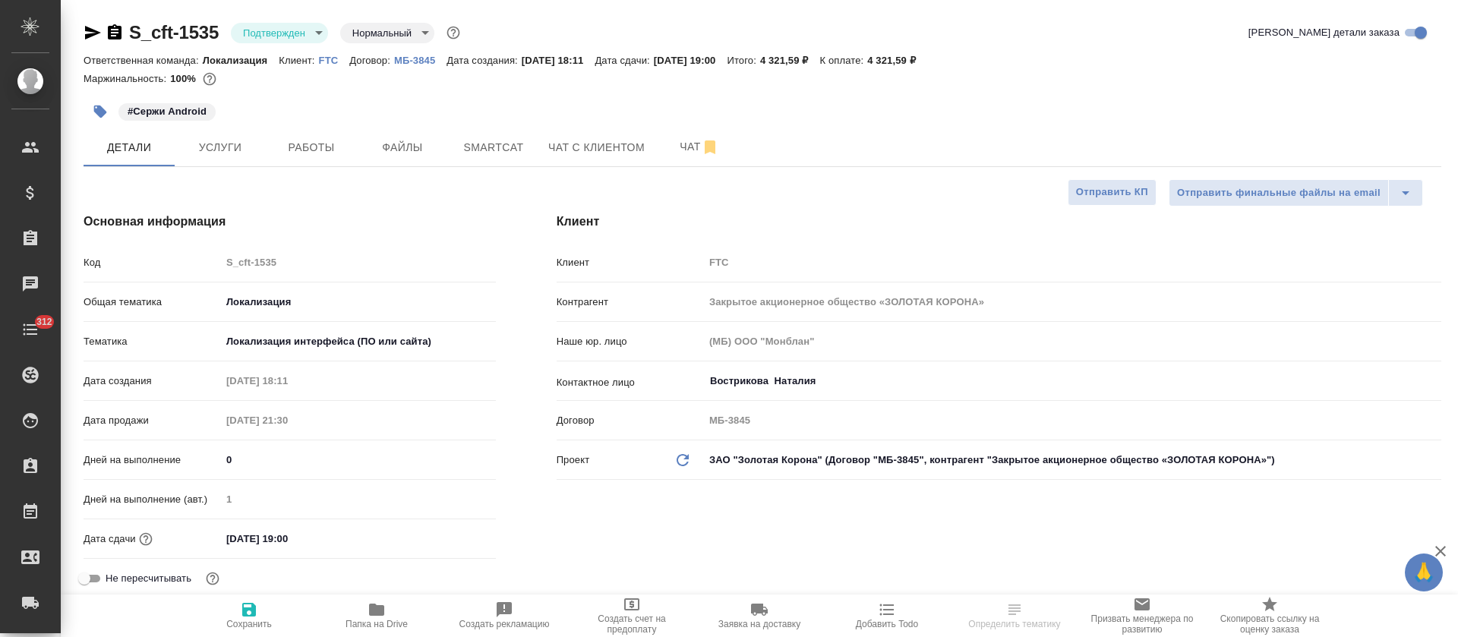
type textarea "x"
select select "RU"
type textarea "x"
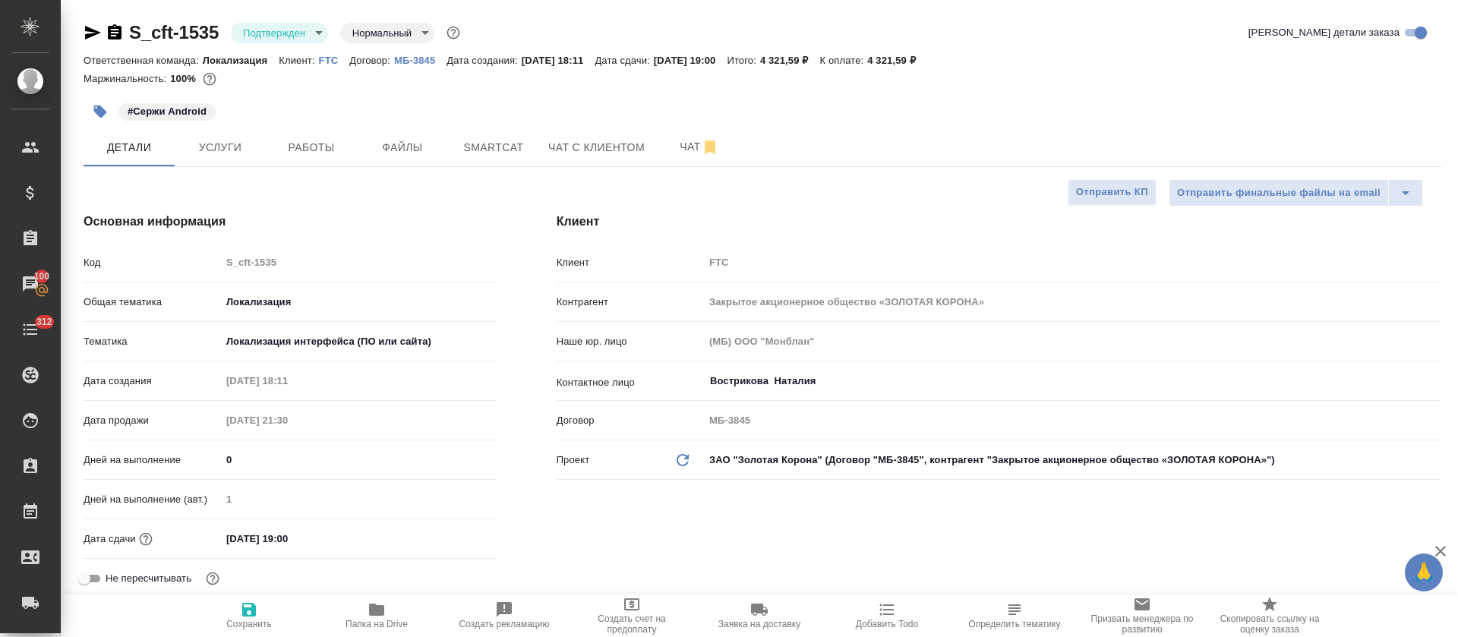
type textarea "x"
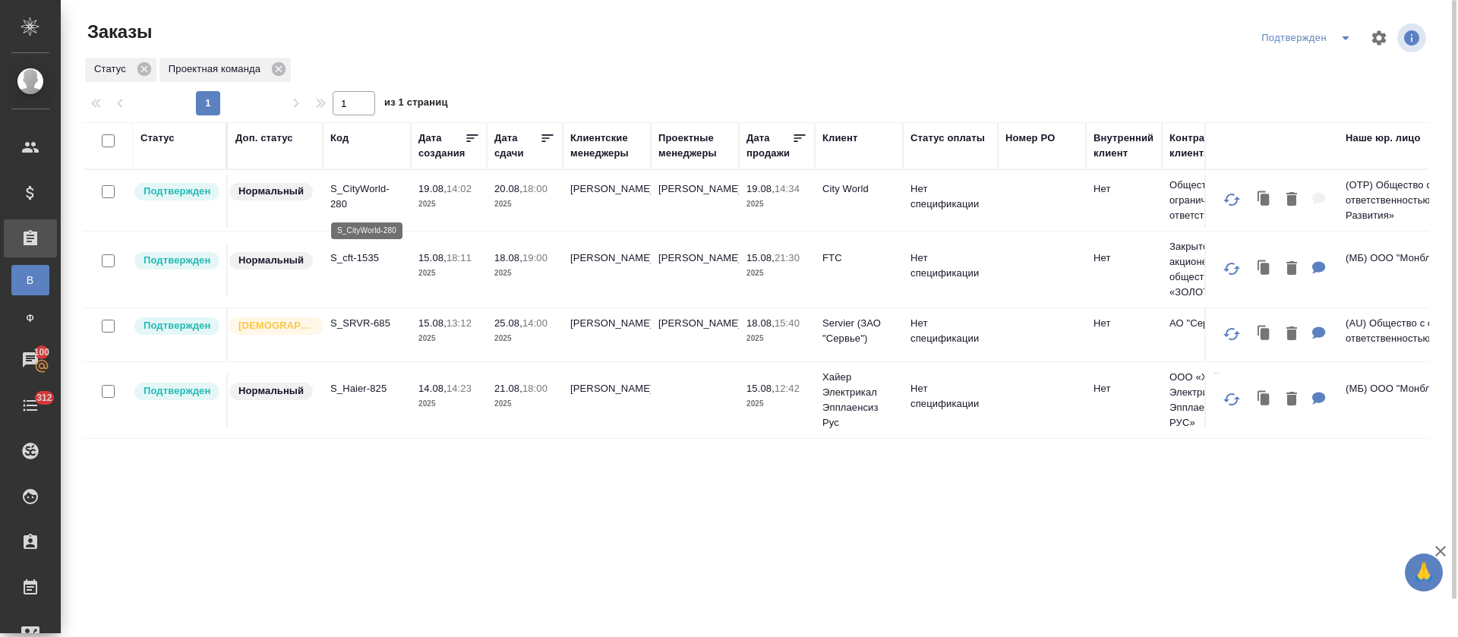
click at [378, 190] on p "S_CityWorld-280" at bounding box center [366, 196] width 73 height 30
click at [370, 326] on p "S_SRVR-685" at bounding box center [366, 323] width 73 height 15
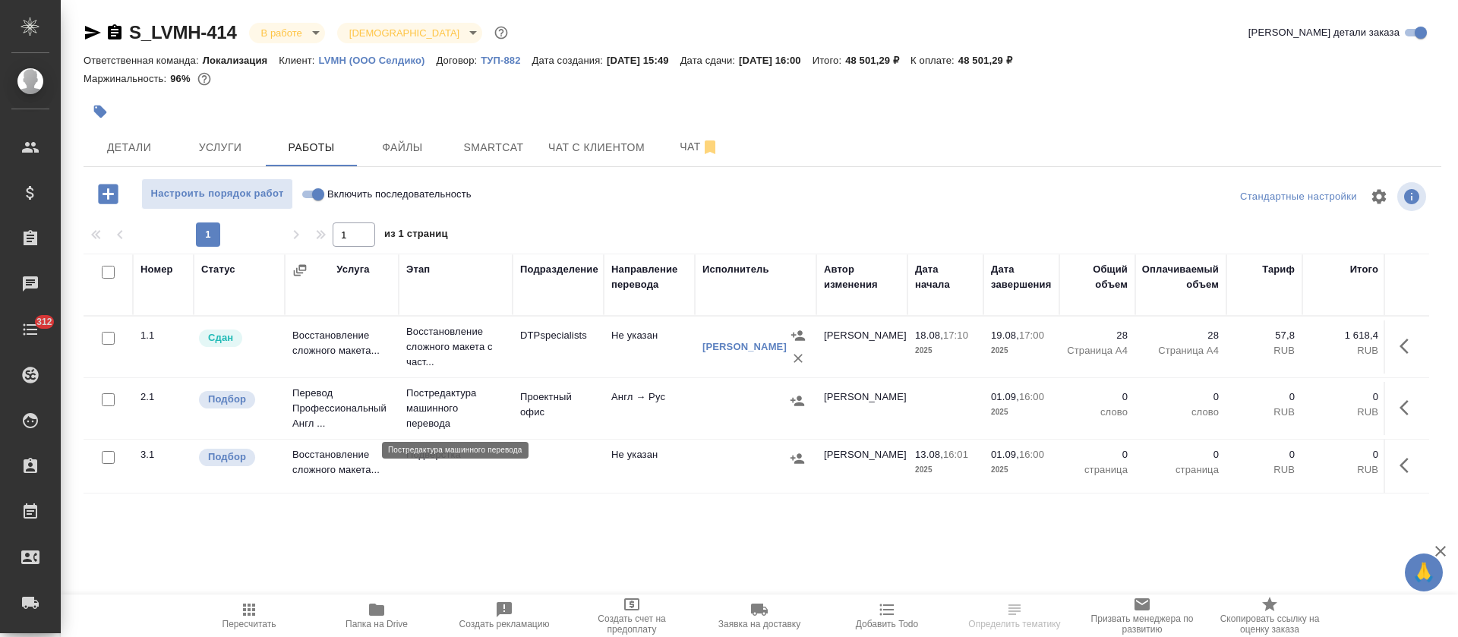
click at [452, 408] on p "Постредактура машинного перевода" at bounding box center [455, 409] width 99 height 46
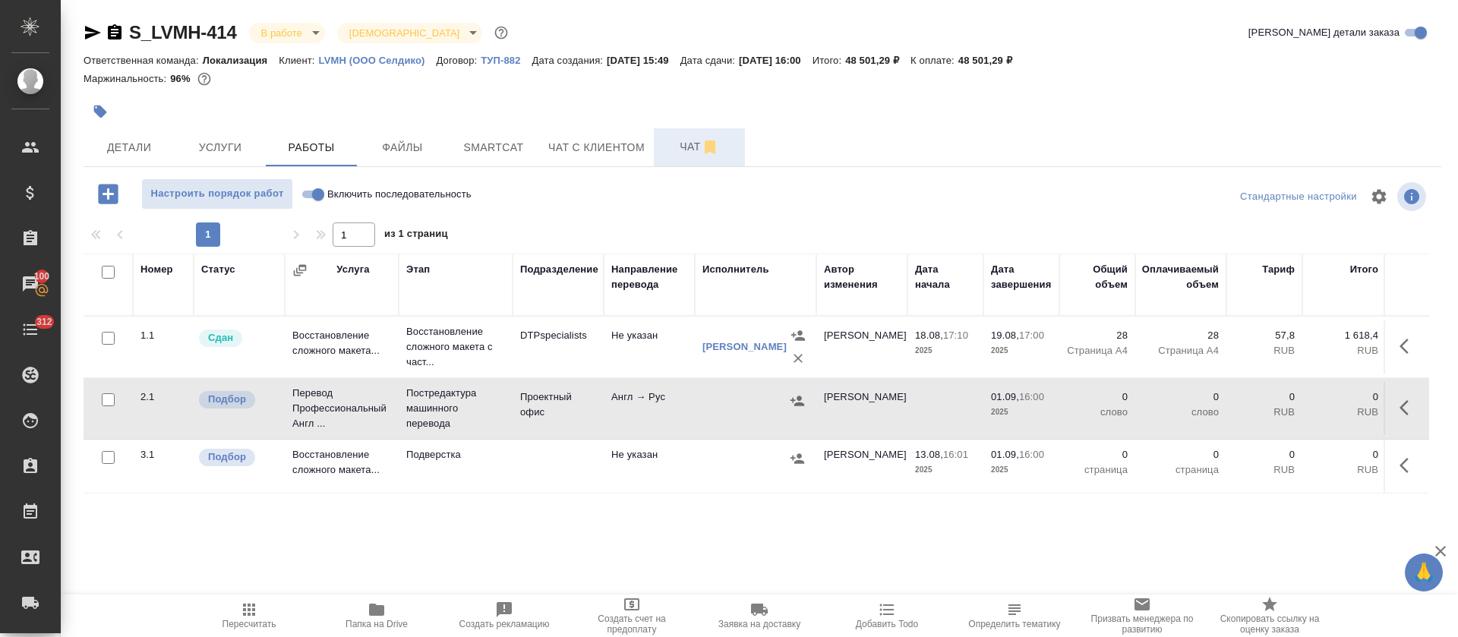
click at [664, 150] on span "Чат" at bounding box center [699, 146] width 73 height 19
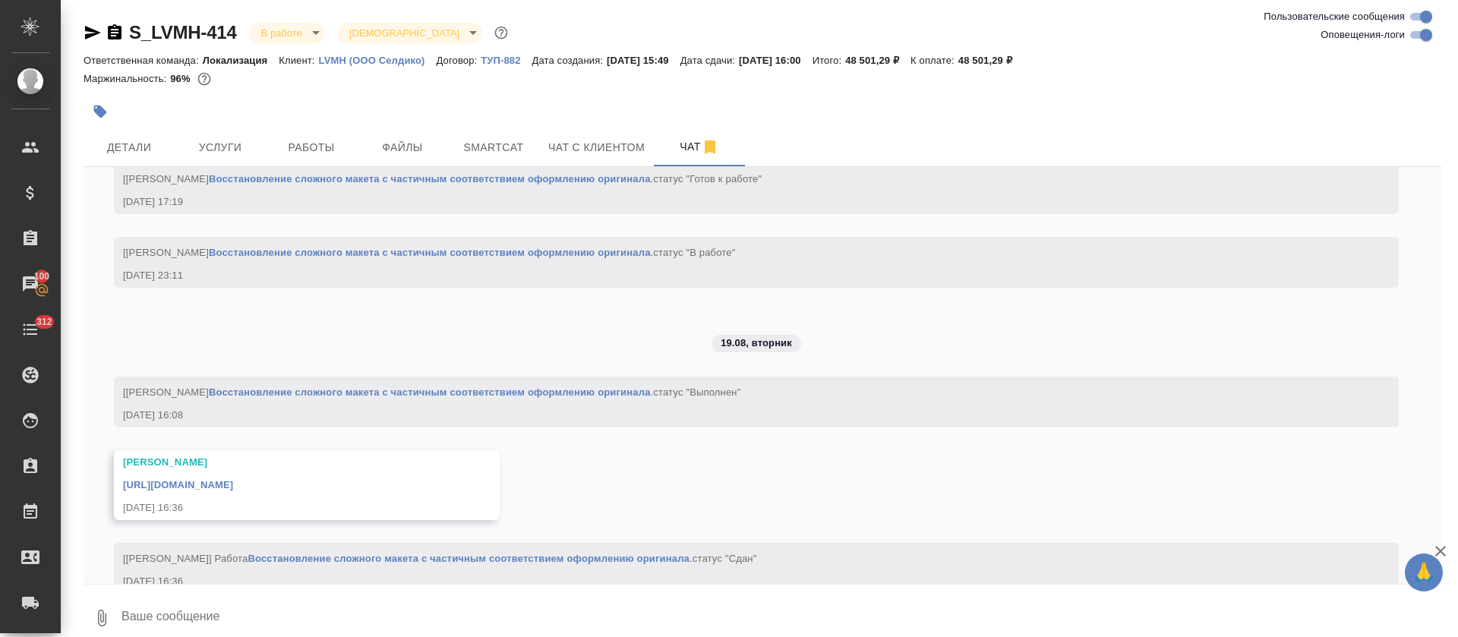
scroll to position [2740, 0]
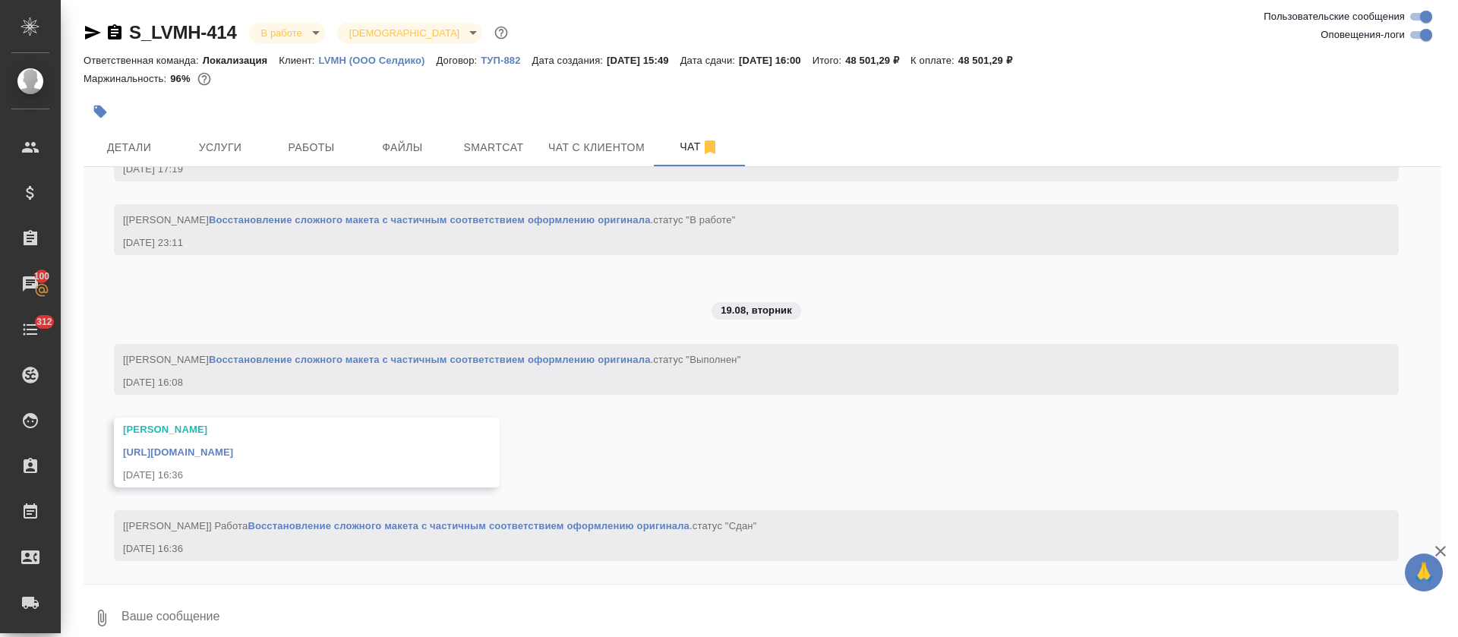
click at [233, 450] on link "https://drive.awatera.com/apps/files/files/10099277?dir=/Shares/LVMH/Orders/S_L…" at bounding box center [178, 451] width 110 height 11
click at [532, 146] on button "Smartcat" at bounding box center [493, 147] width 91 height 38
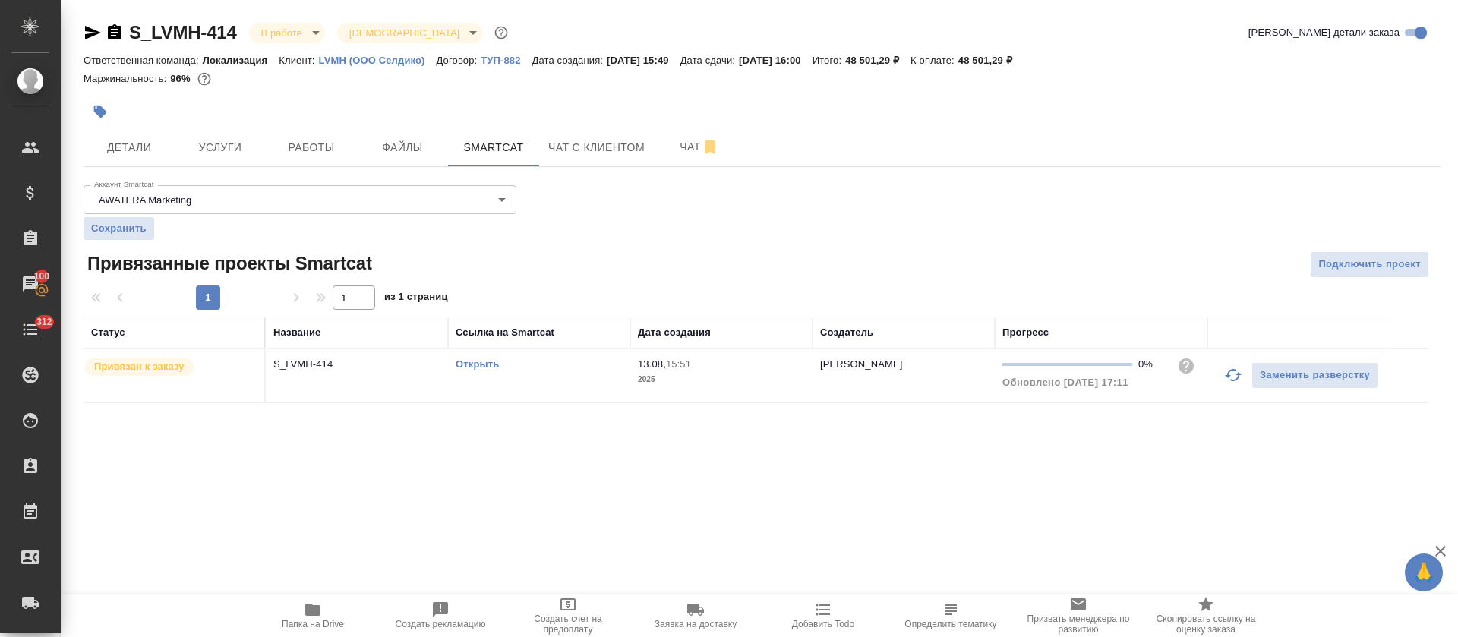
click at [490, 361] on link "Открыть" at bounding box center [477, 363] width 43 height 11
click at [680, 143] on span "Чат" at bounding box center [699, 146] width 73 height 19
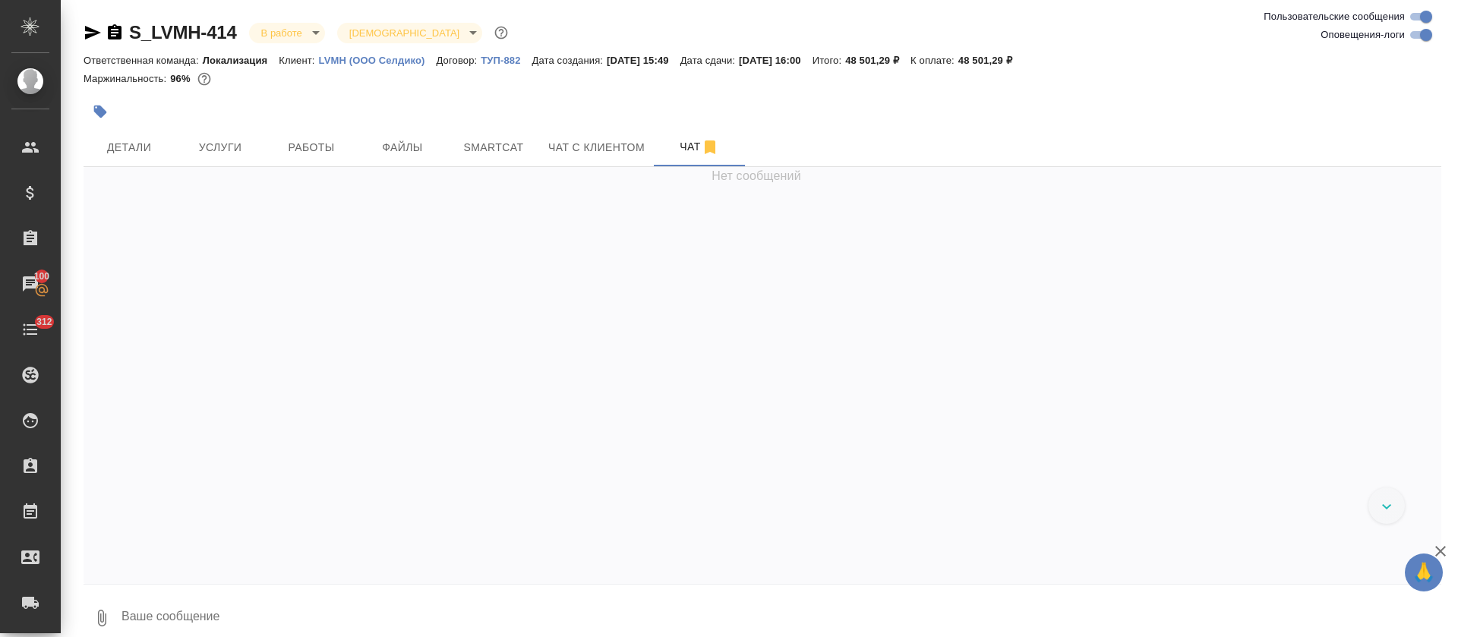
click at [1421, 36] on input "Оповещения-логи" at bounding box center [1425, 35] width 55 height 18
checkbox input "false"
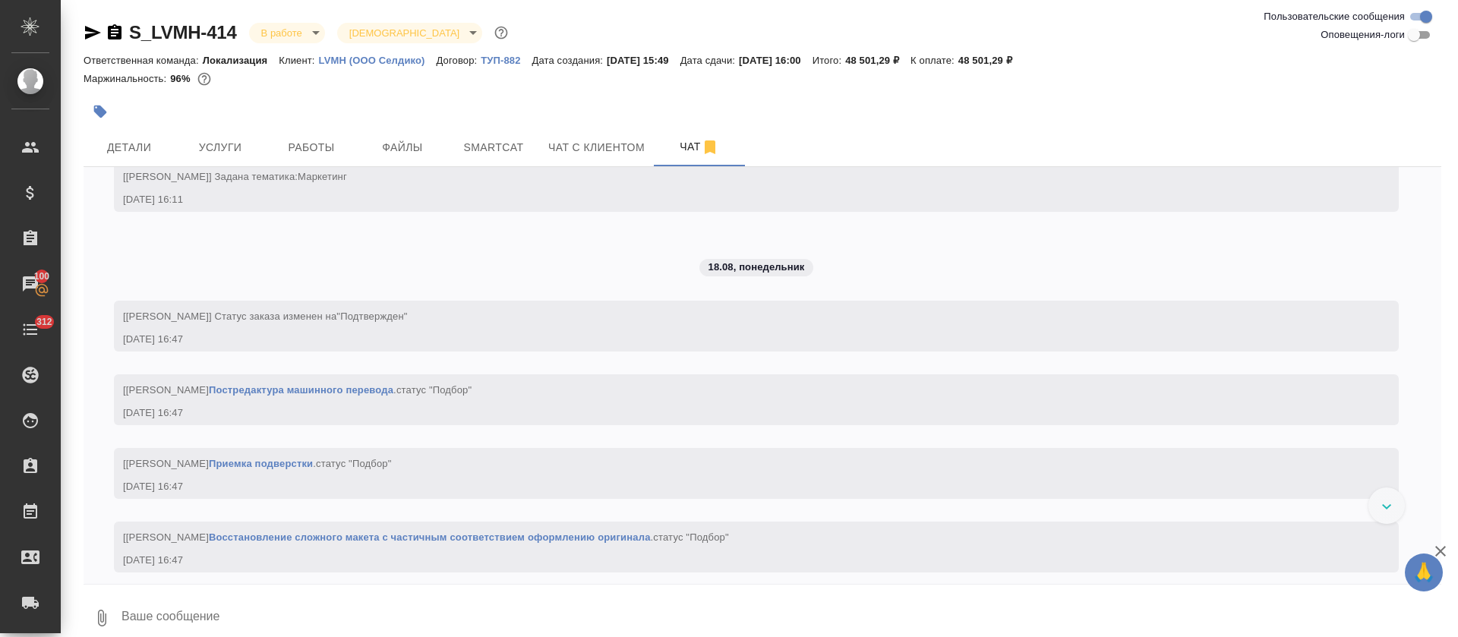
scroll to position [287, 0]
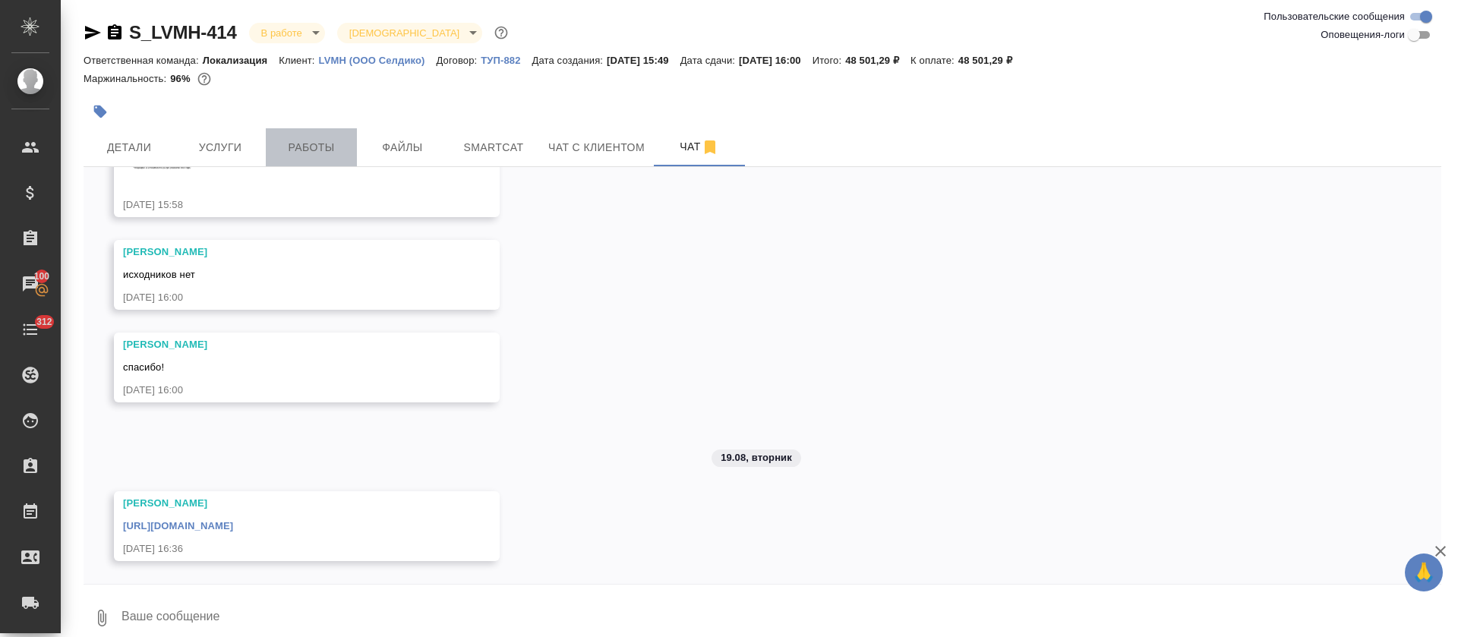
click at [333, 146] on span "Работы" at bounding box center [311, 147] width 73 height 19
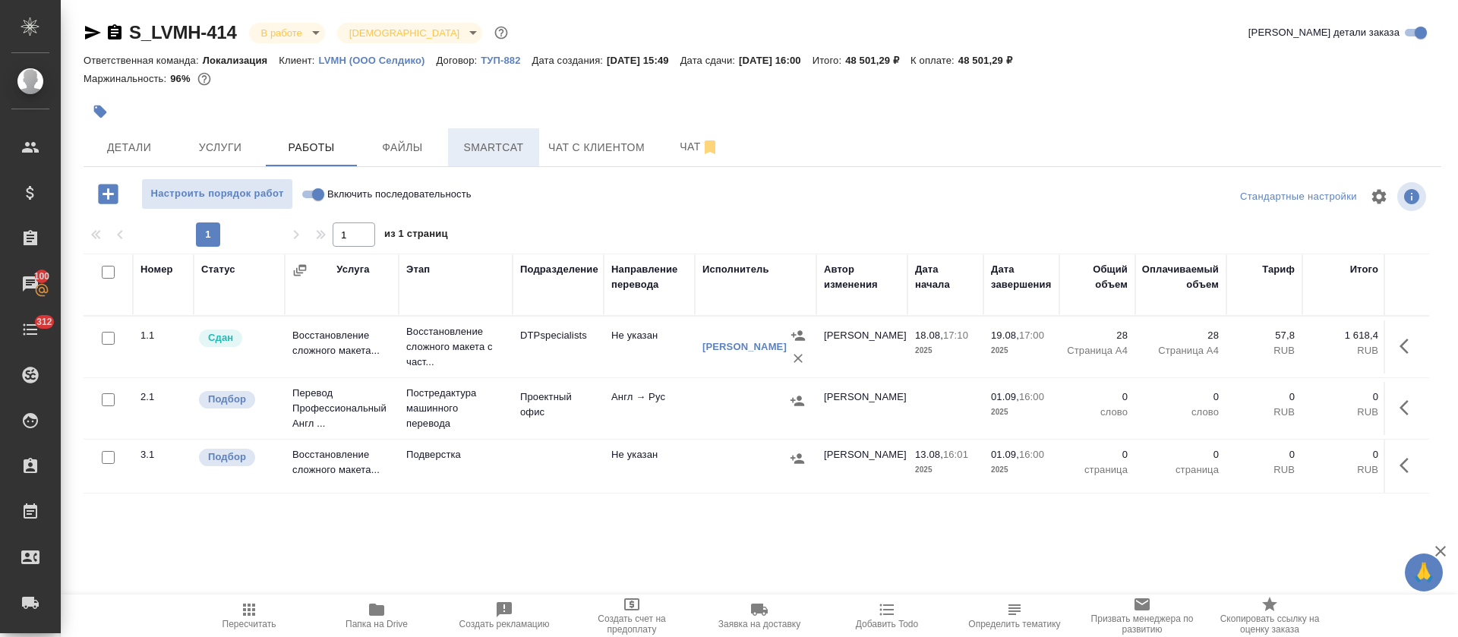
click at [509, 147] on span "Smartcat" at bounding box center [493, 147] width 73 height 19
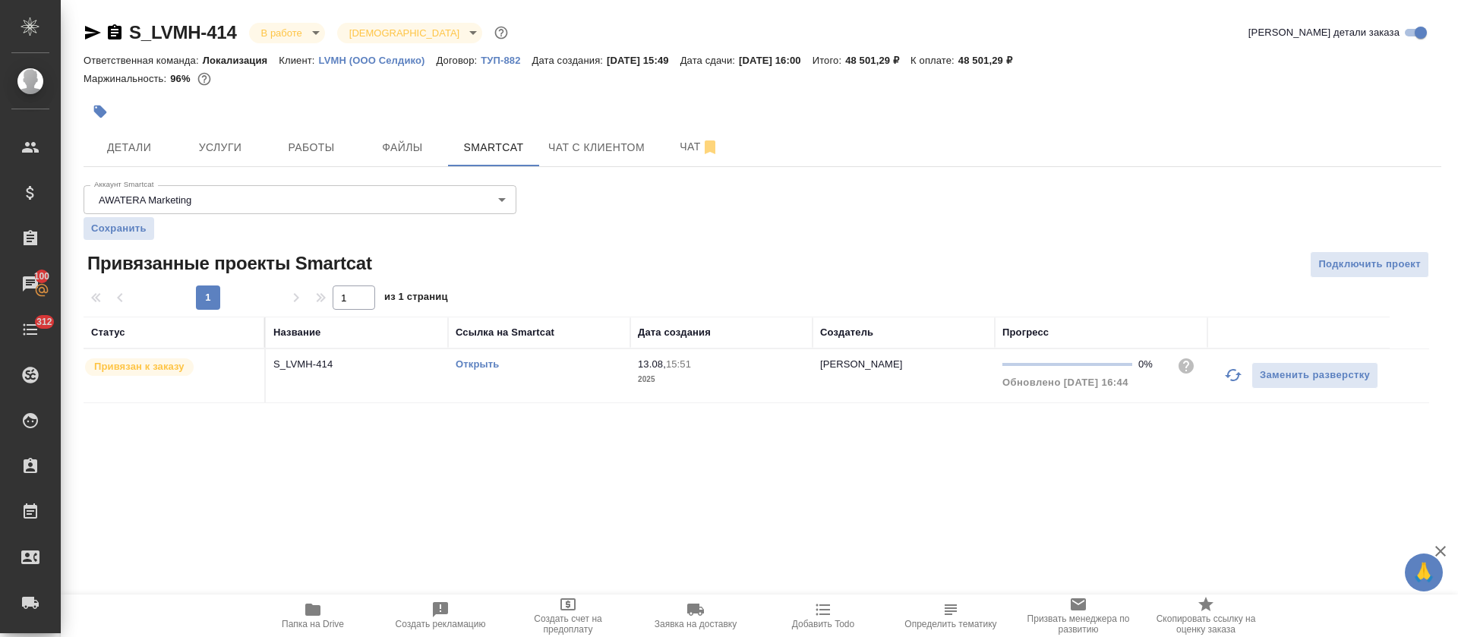
click at [725, 379] on p "2025" at bounding box center [721, 379] width 167 height 15
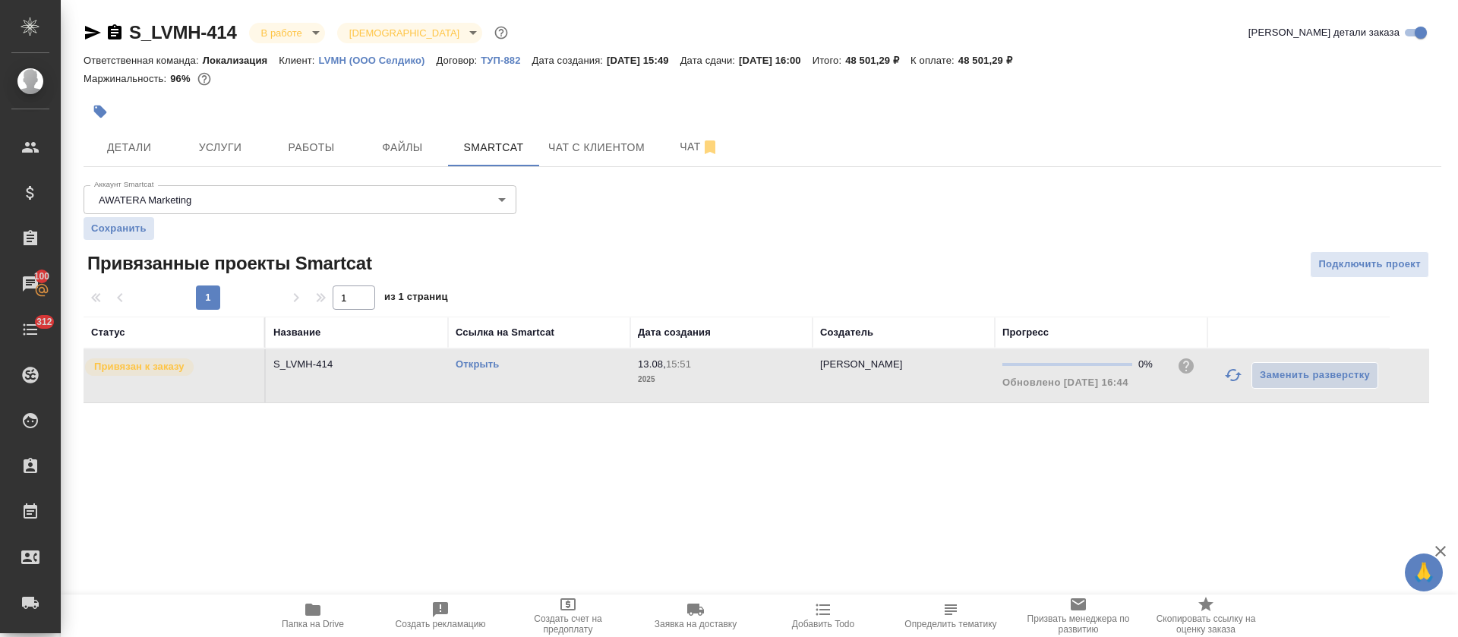
click at [725, 379] on p "2025" at bounding box center [721, 379] width 167 height 15
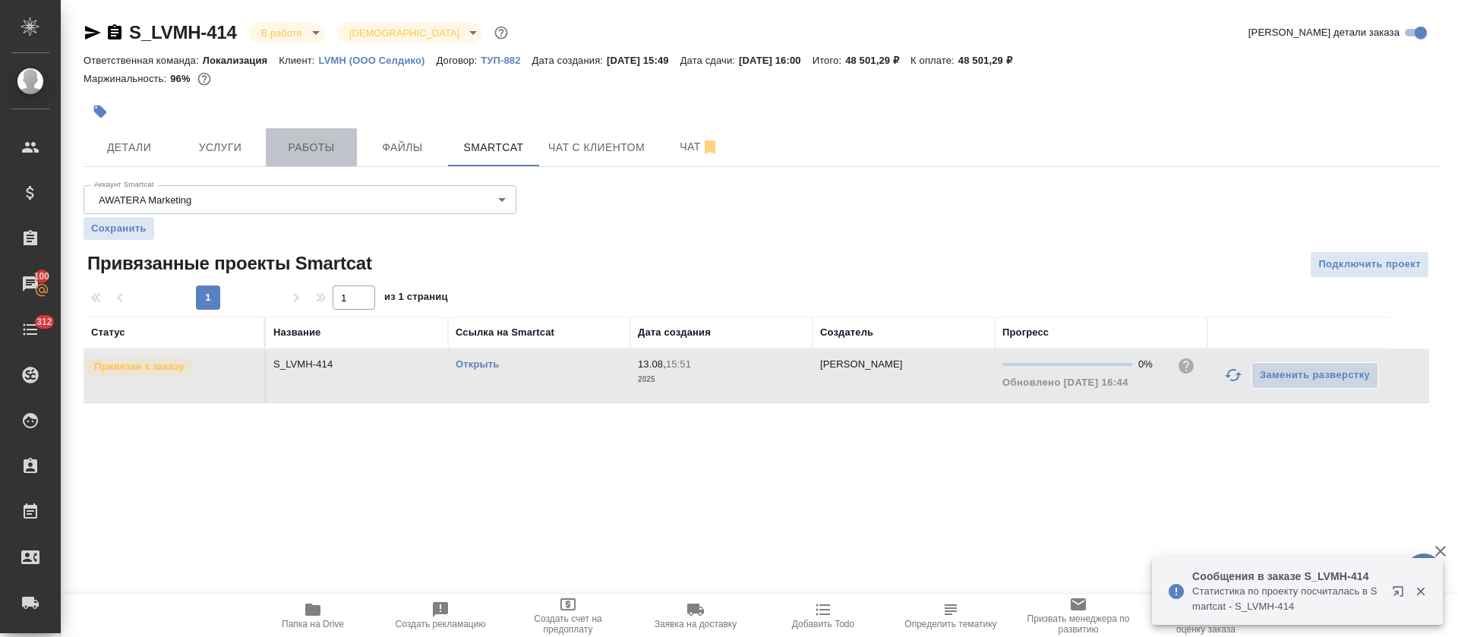
click at [275, 148] on button "Работы" at bounding box center [311, 147] width 91 height 38
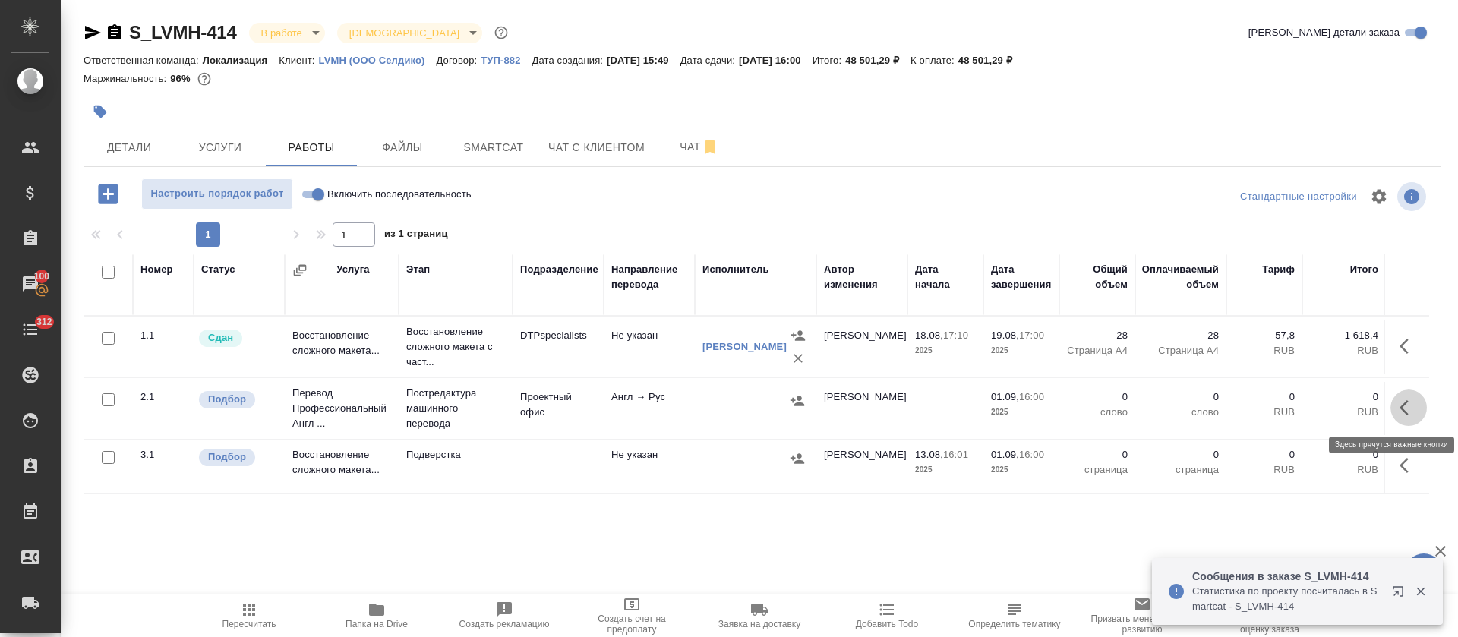
click at [1406, 411] on icon "button" at bounding box center [1408, 408] width 18 height 18
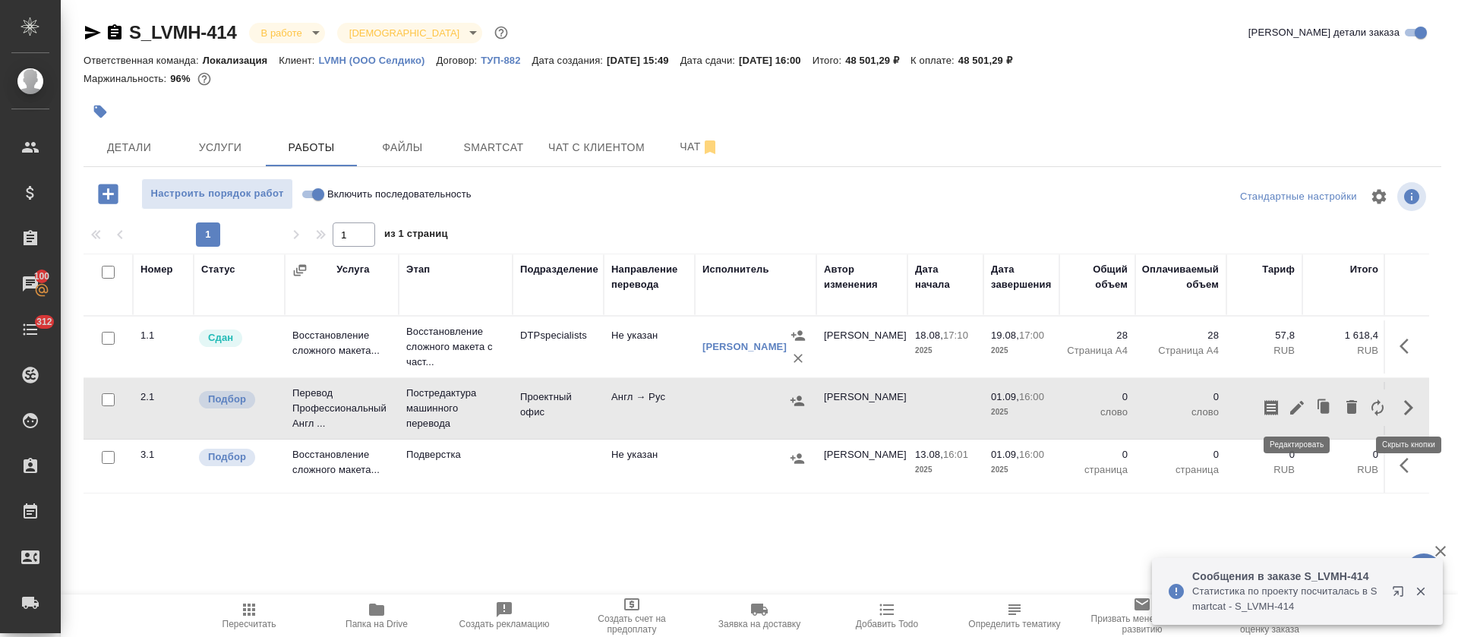
click at [1293, 406] on icon "button" at bounding box center [1297, 408] width 18 height 18
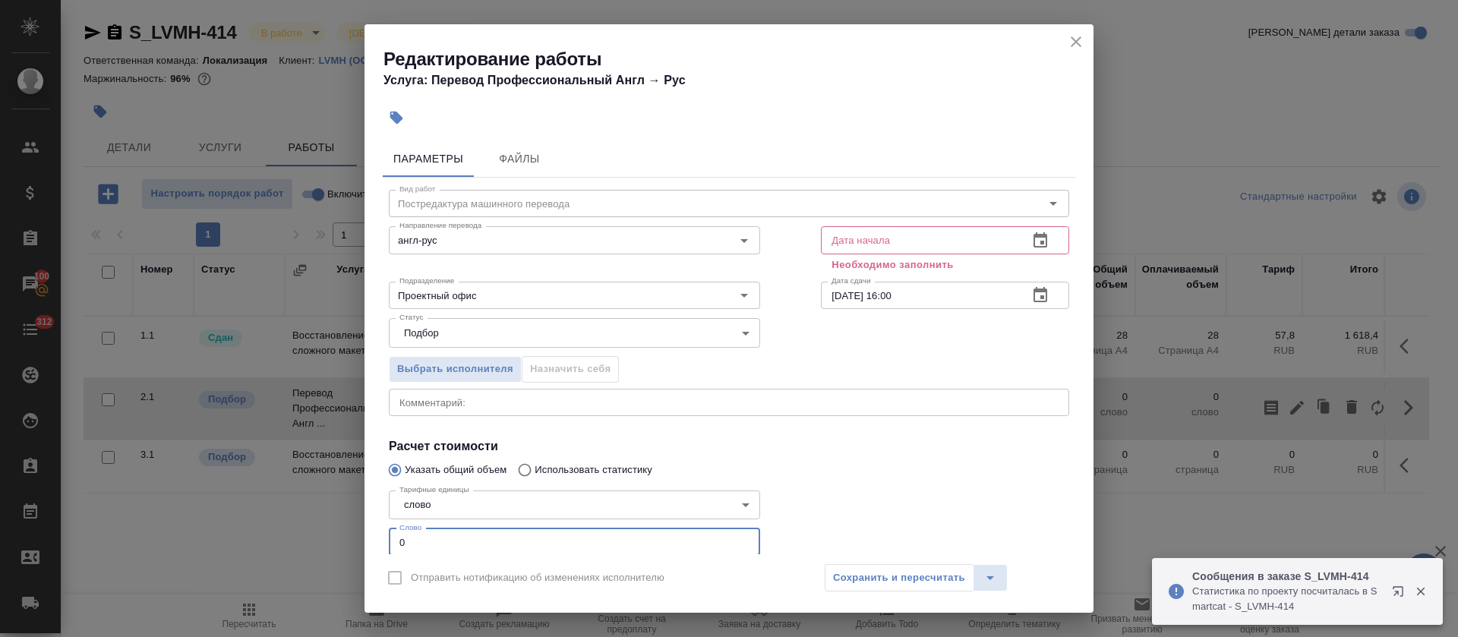
scroll to position [5, 0]
click at [377, 536] on div "Параметры Файлы Вид работ Постредактура машинного перевода Вид работ Направлени…" at bounding box center [728, 344] width 729 height 420
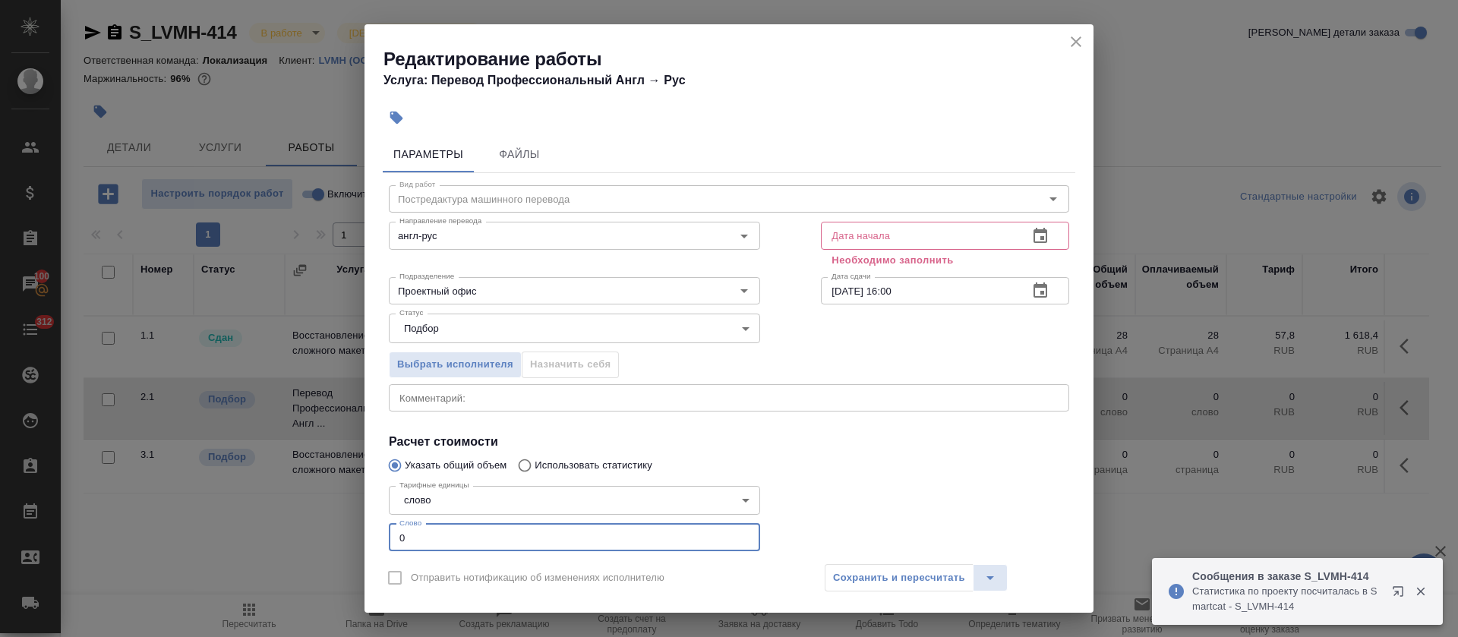
paste input "12445"
type input "12445"
click at [1031, 234] on icon "button" at bounding box center [1040, 236] width 18 height 18
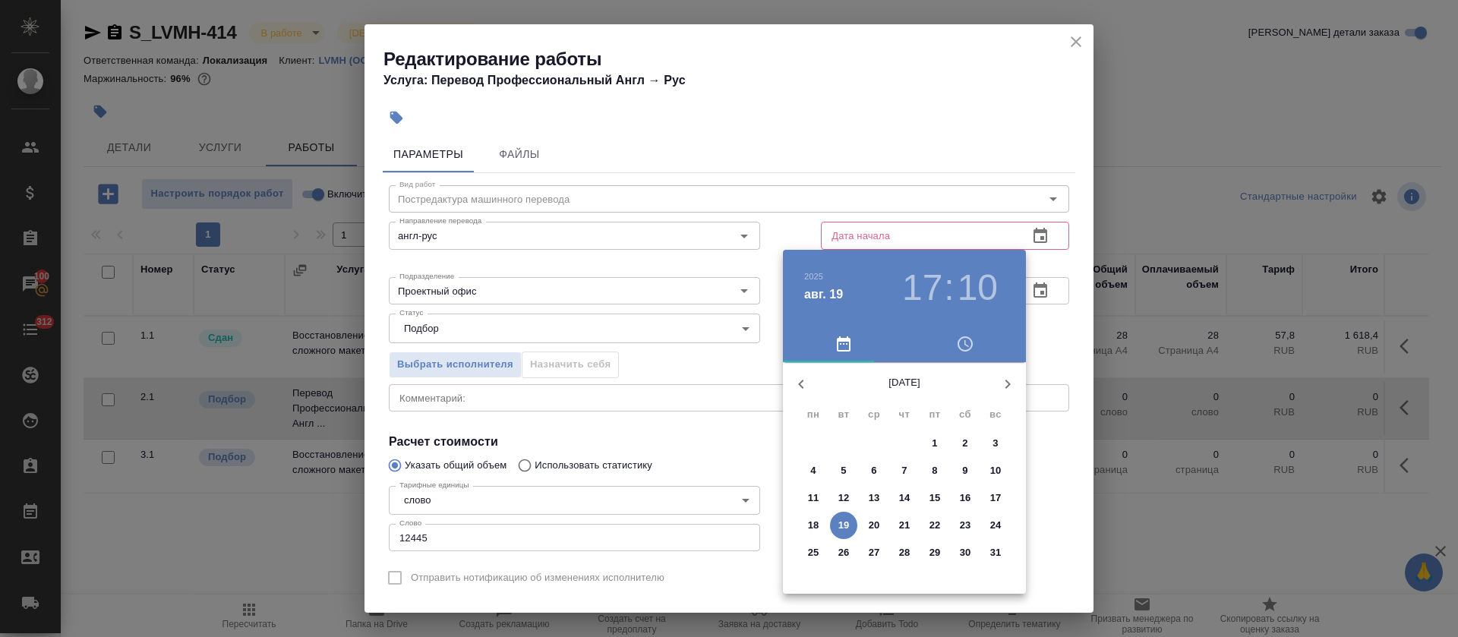
click at [838, 528] on p "19" at bounding box center [843, 525] width 11 height 15
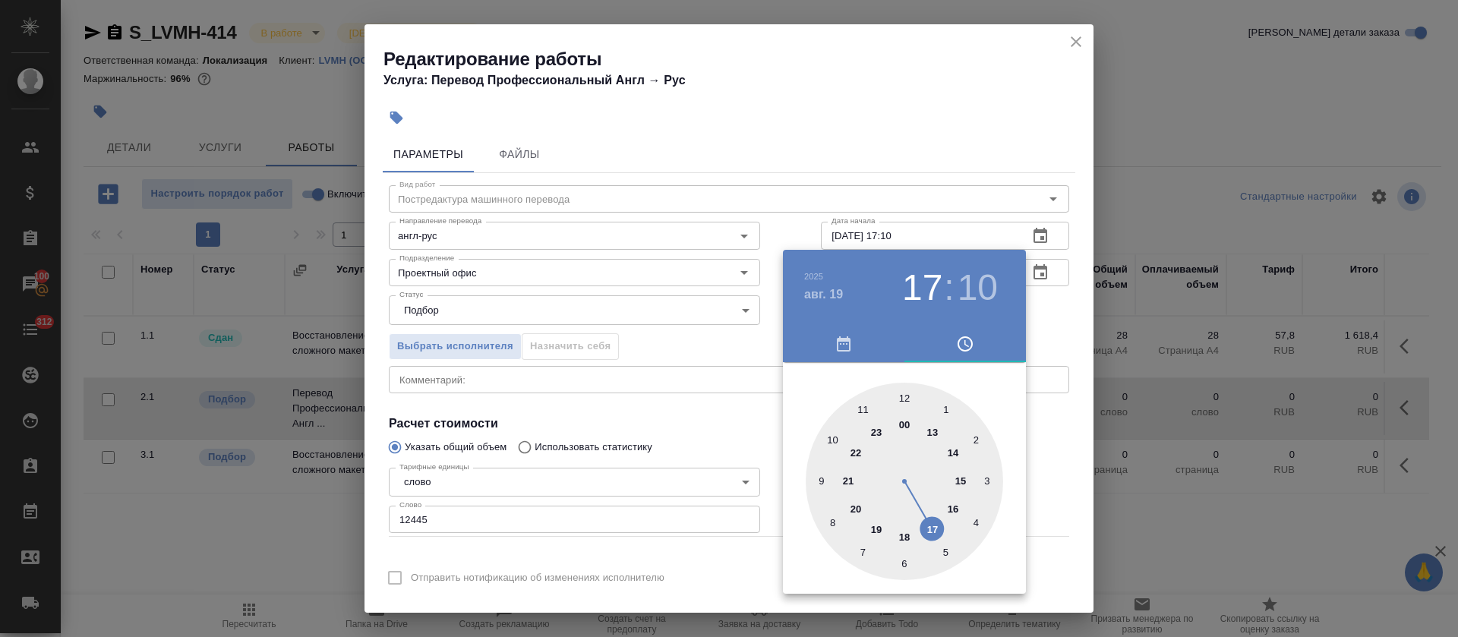
drag, startPoint x: 983, startPoint y: 284, endPoint x: 960, endPoint y: 424, distance: 142.3
click at [981, 285] on h3 "10" at bounding box center [977, 287] width 40 height 43
click at [902, 563] on div at bounding box center [903, 481] width 197 height 197
type input "19.08.2025 17:30"
click at [620, 388] on div at bounding box center [729, 318] width 1458 height 637
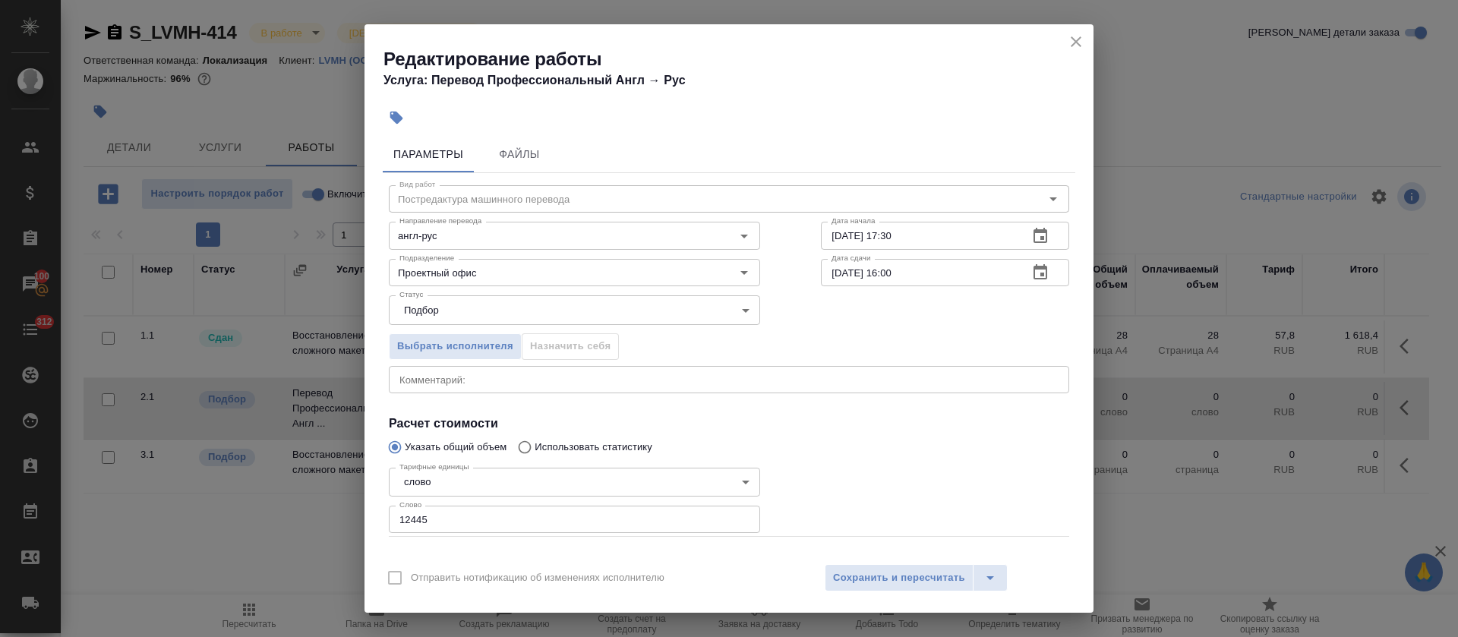
click at [1031, 270] on icon "button" at bounding box center [1040, 272] width 18 height 18
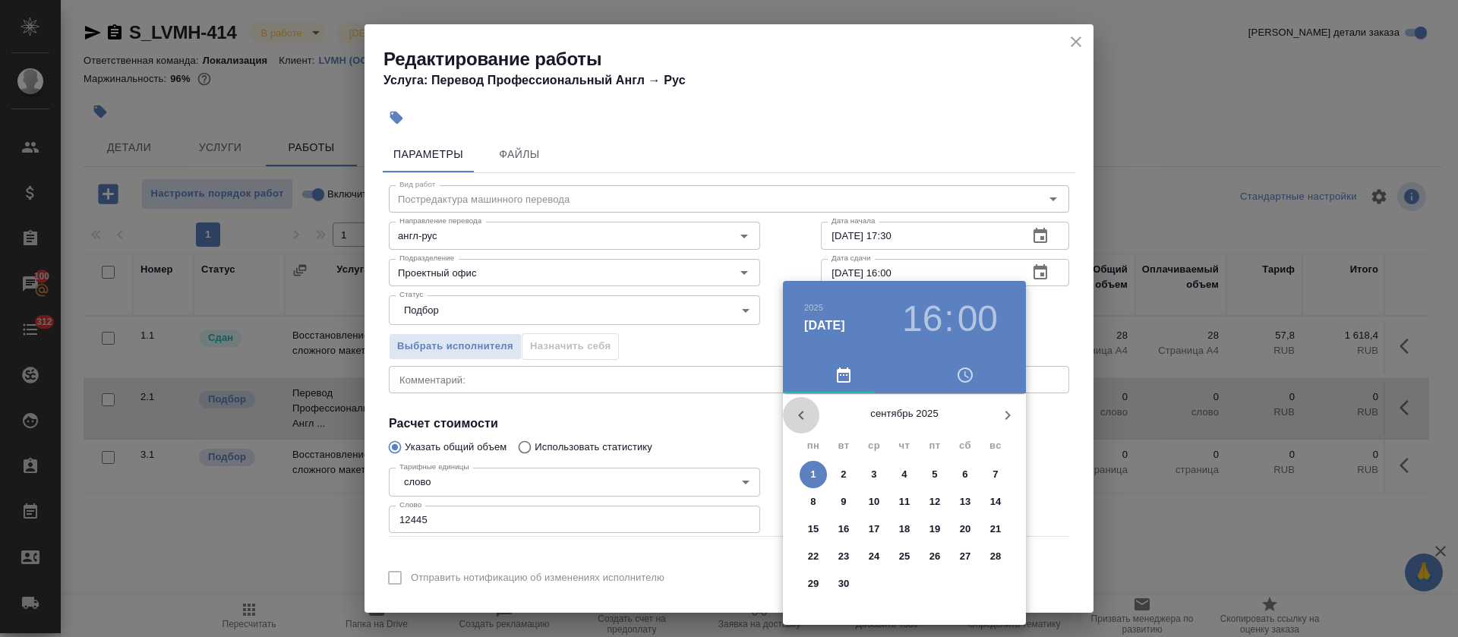
click at [796, 409] on icon "button" at bounding box center [801, 415] width 18 height 18
click at [881, 585] on span "27" at bounding box center [873, 583] width 27 height 15
type input "27.08.2025 16:00"
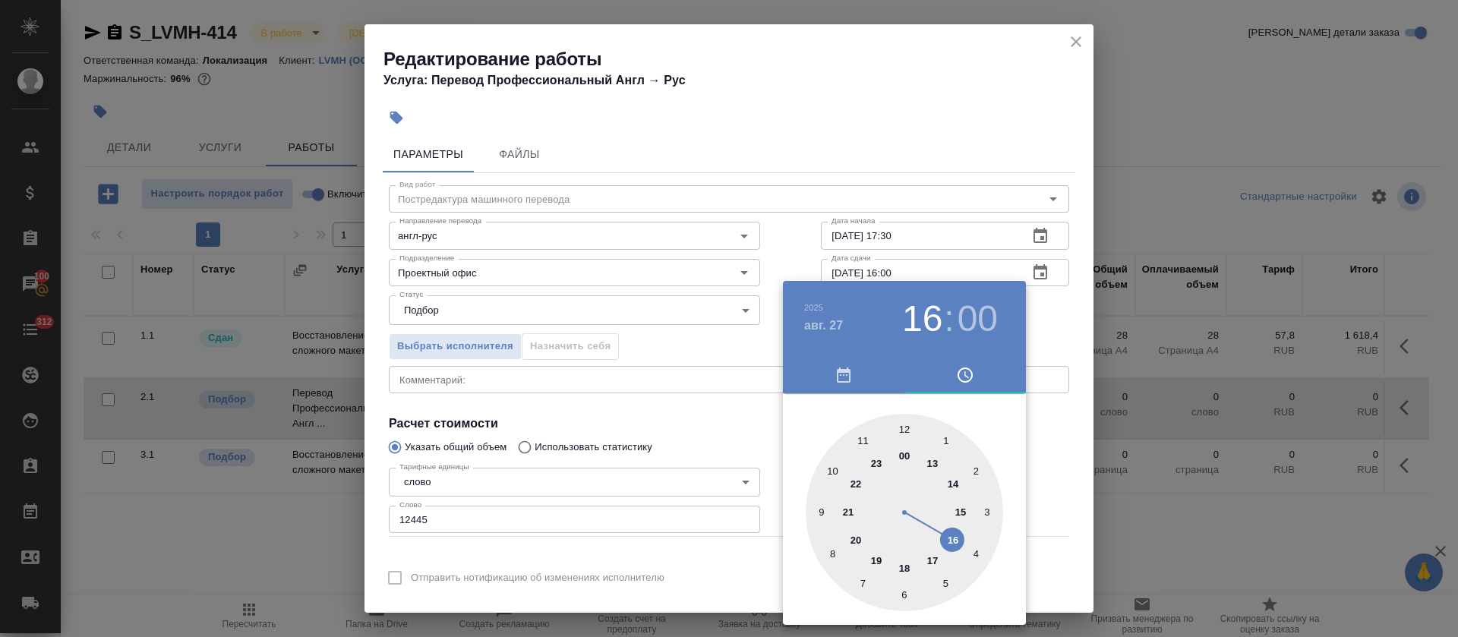
click at [674, 405] on div at bounding box center [729, 318] width 1458 height 637
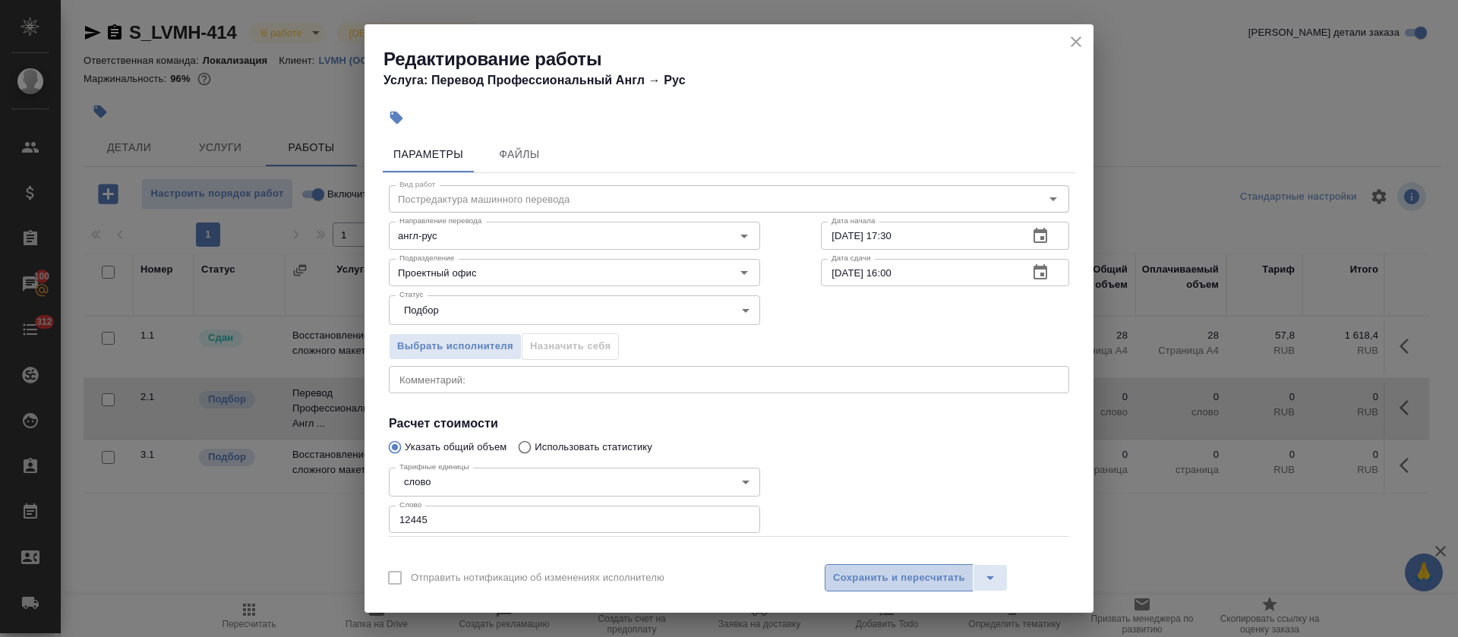
click at [875, 581] on span "Сохранить и пересчитать" at bounding box center [899, 577] width 132 height 17
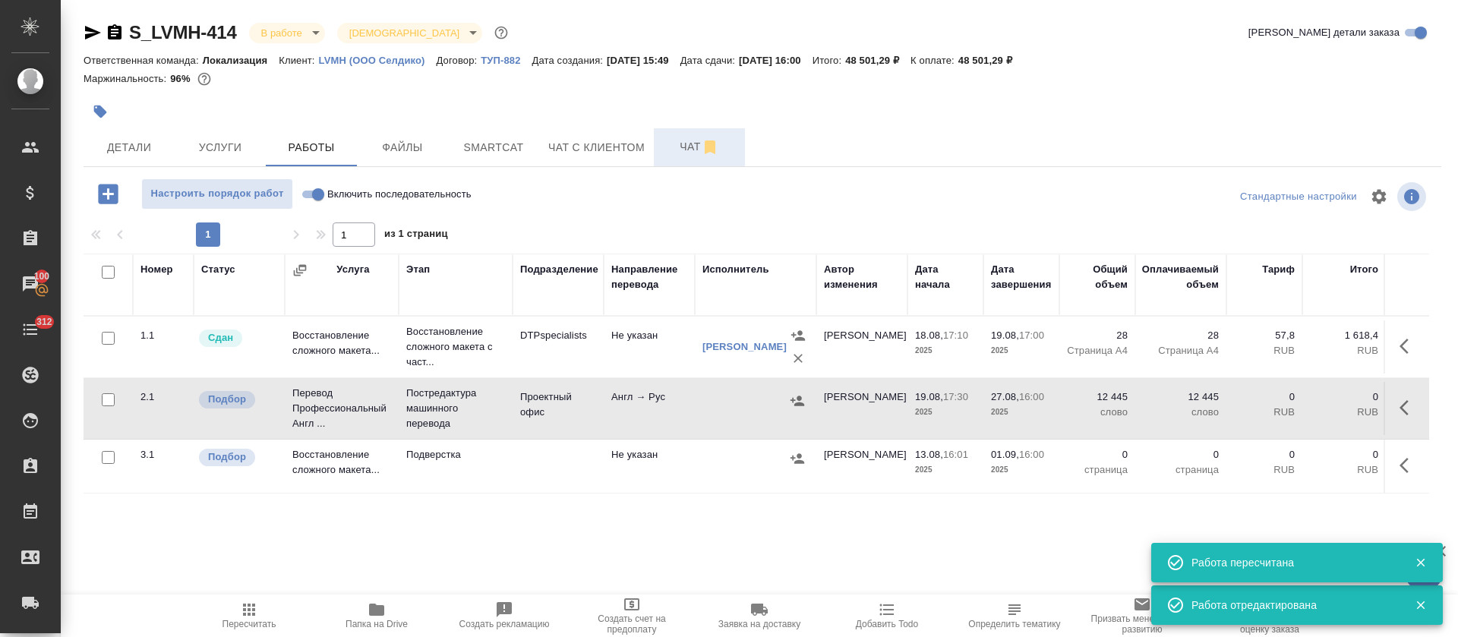
click at [672, 152] on span "Чат" at bounding box center [699, 146] width 73 height 19
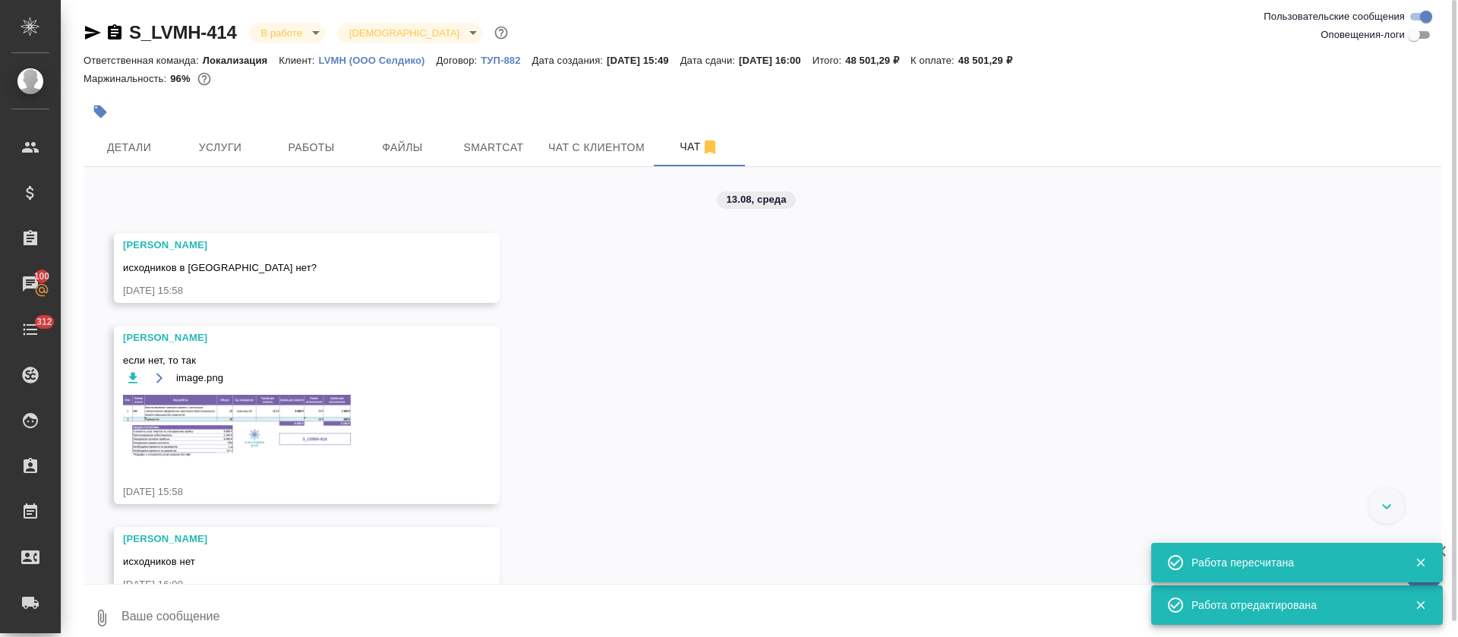
click at [320, 420] on img at bounding box center [237, 426] width 228 height 63
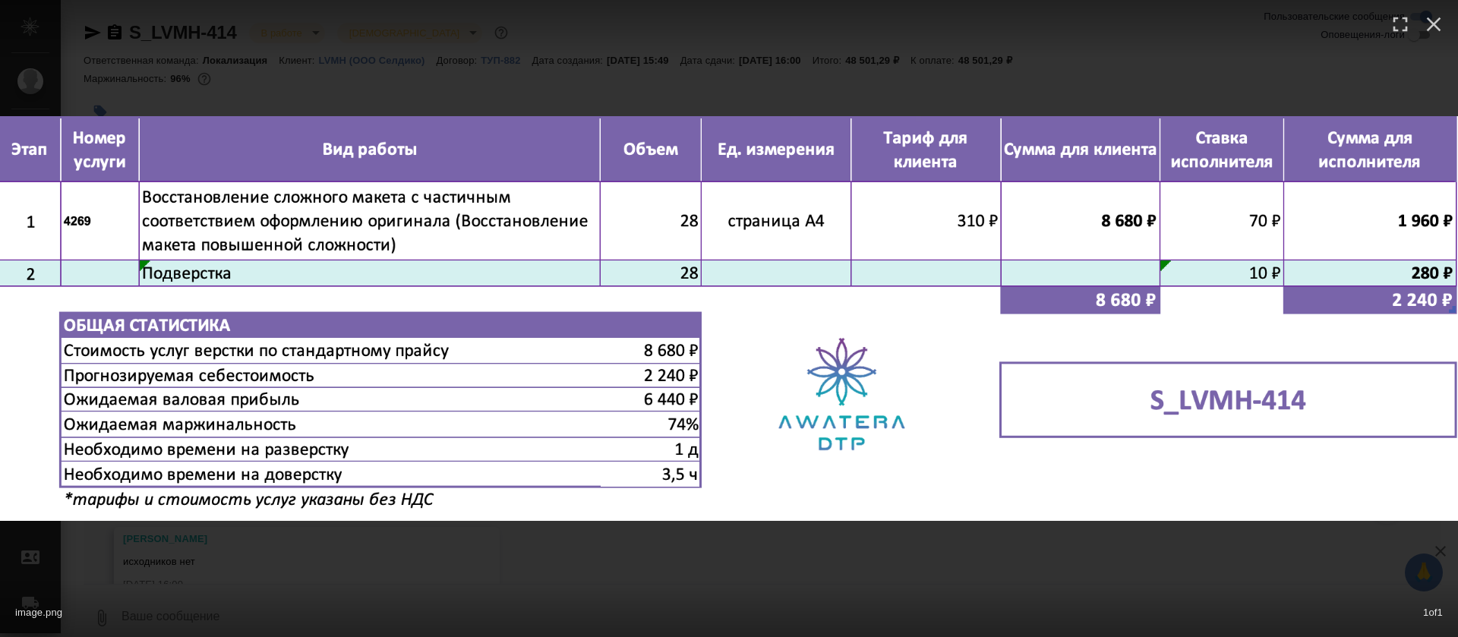
click at [682, 550] on div "image.png 1 of 1" at bounding box center [729, 318] width 1458 height 637
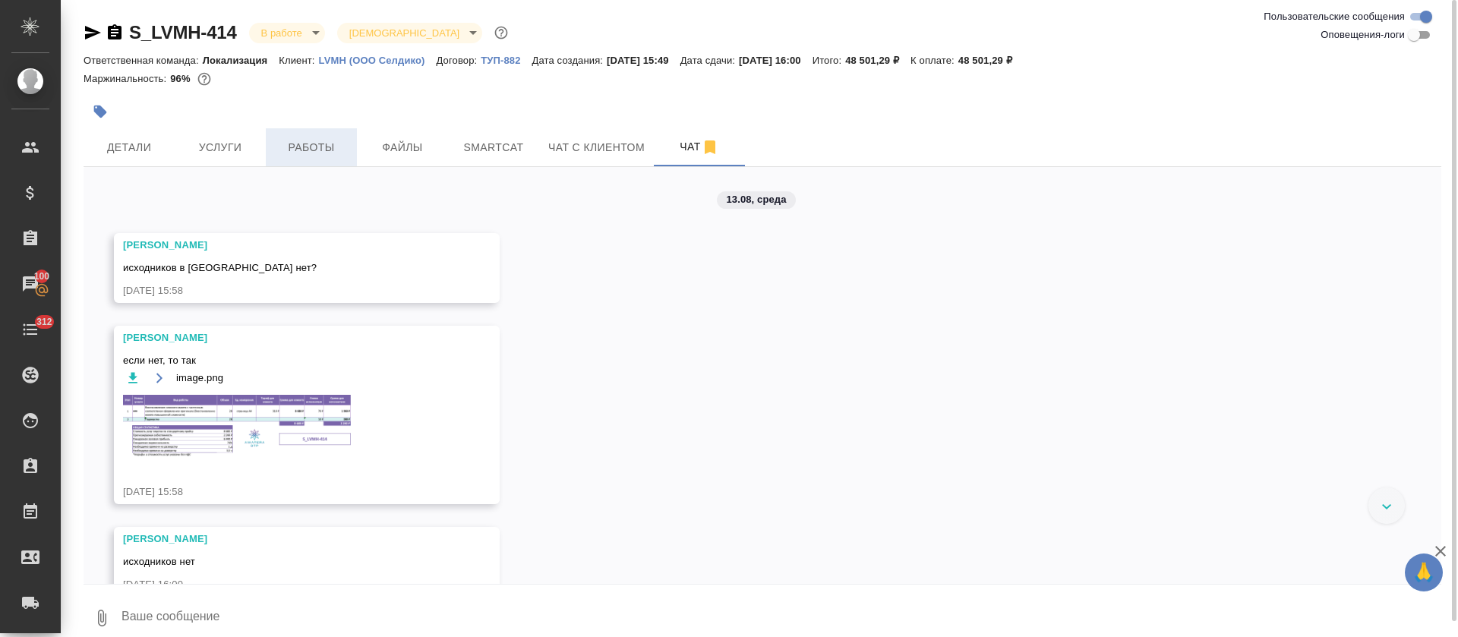
click at [291, 157] on button "Работы" at bounding box center [311, 147] width 91 height 38
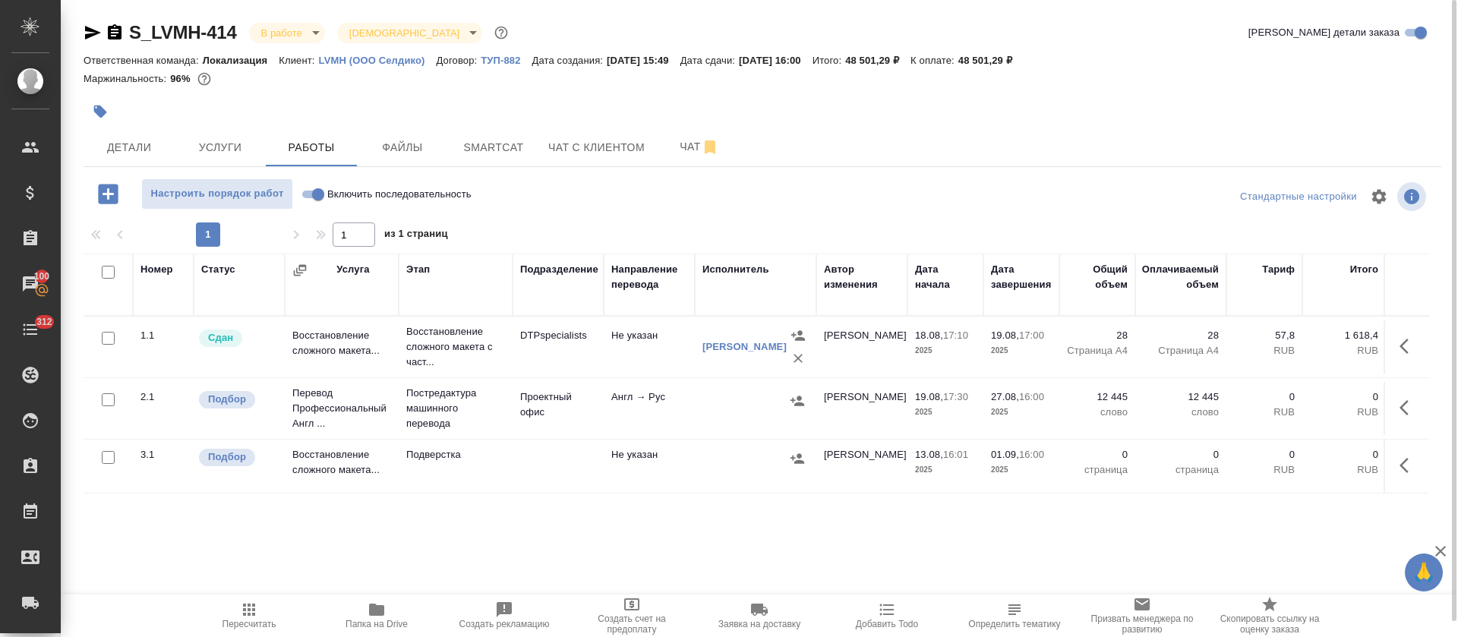
click at [1407, 405] on icon "button" at bounding box center [1408, 408] width 18 height 18
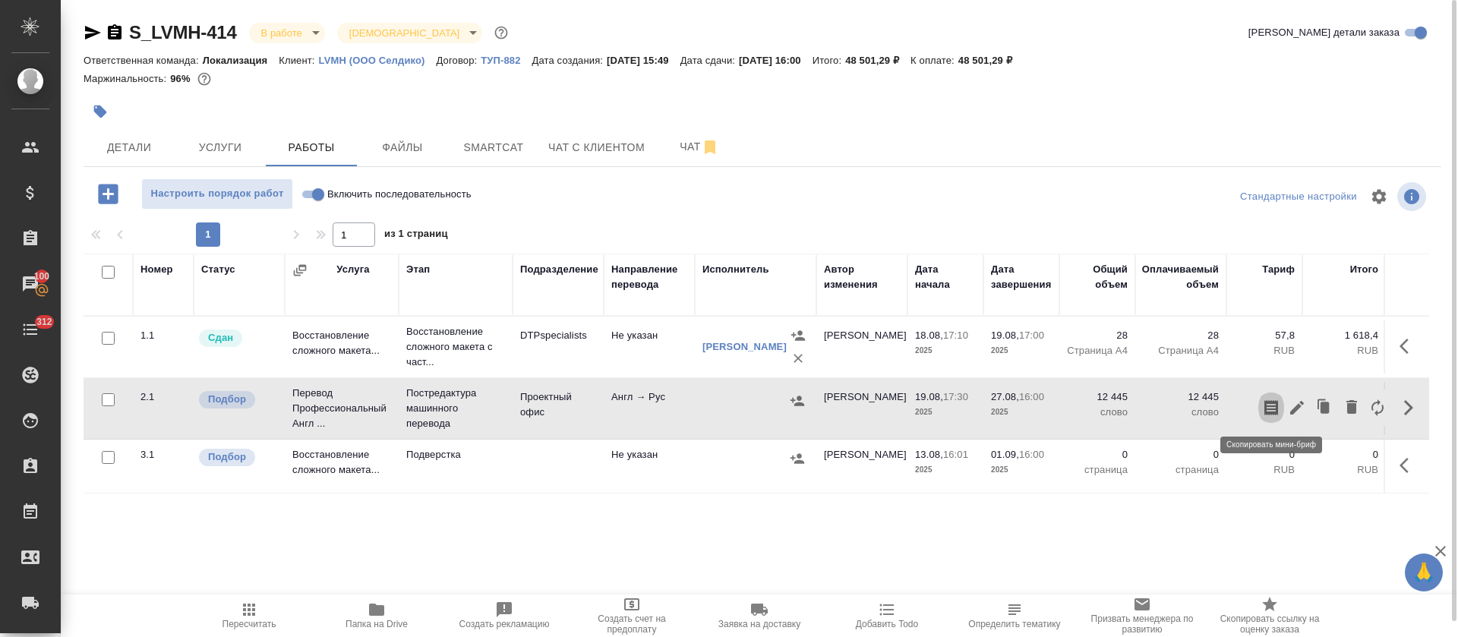
click at [1269, 412] on icon "button" at bounding box center [1271, 407] width 14 height 15
click at [809, 106] on div at bounding box center [536, 111] width 905 height 33
click at [801, 115] on div at bounding box center [536, 111] width 905 height 33
click at [733, 83] on div "Маржинальность: 96%" at bounding box center [762, 79] width 1357 height 20
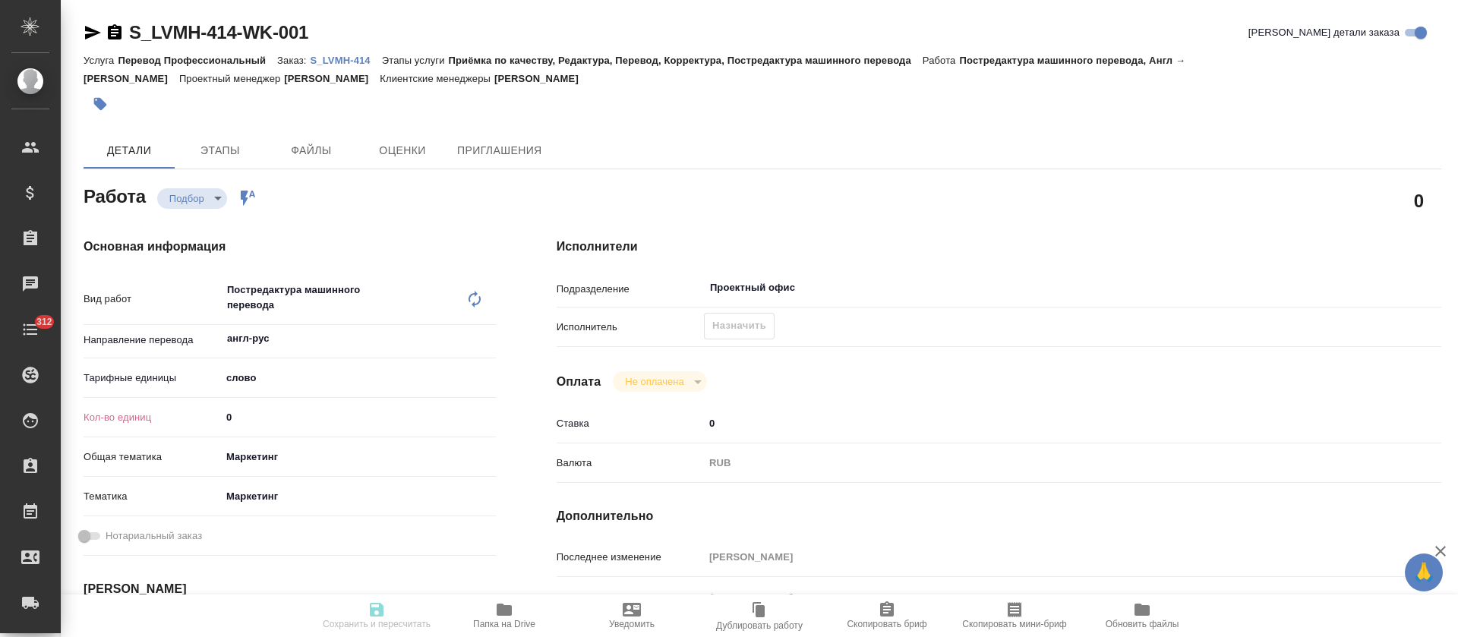
type textarea "x"
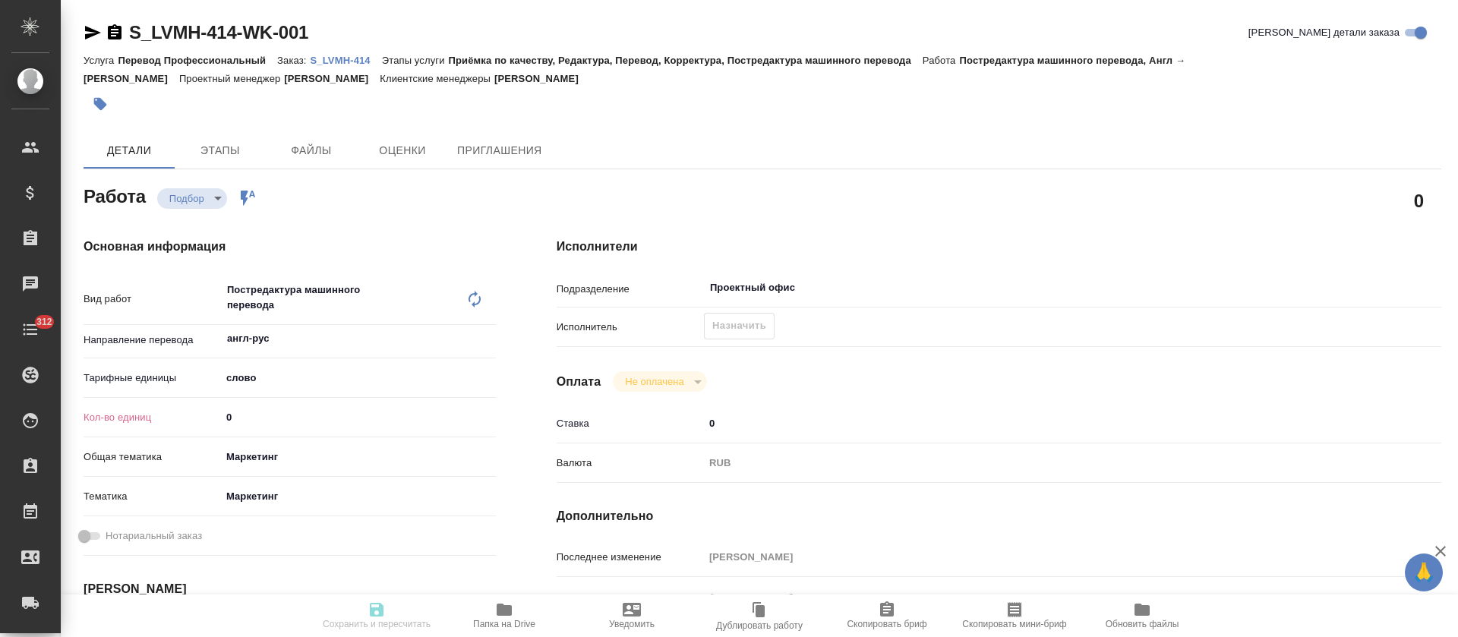
type textarea "x"
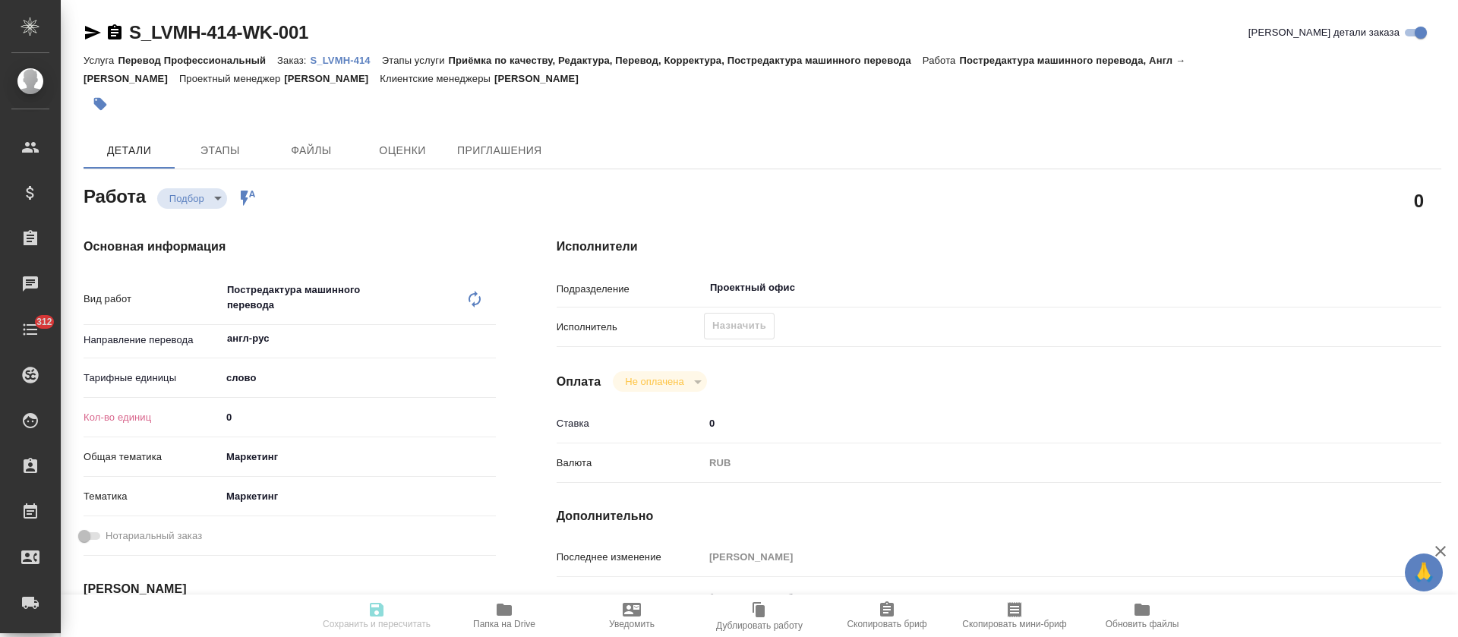
type textarea "x"
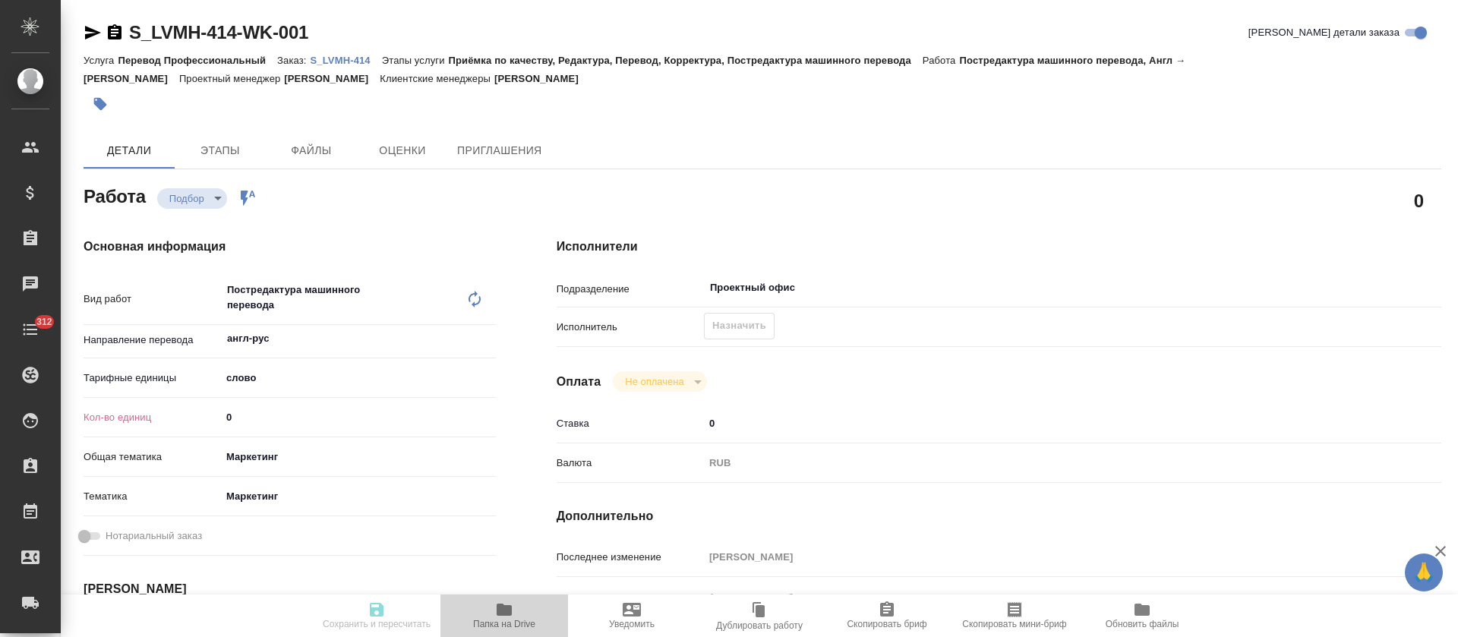
click at [503, 609] on icon "button" at bounding box center [503, 610] width 15 height 12
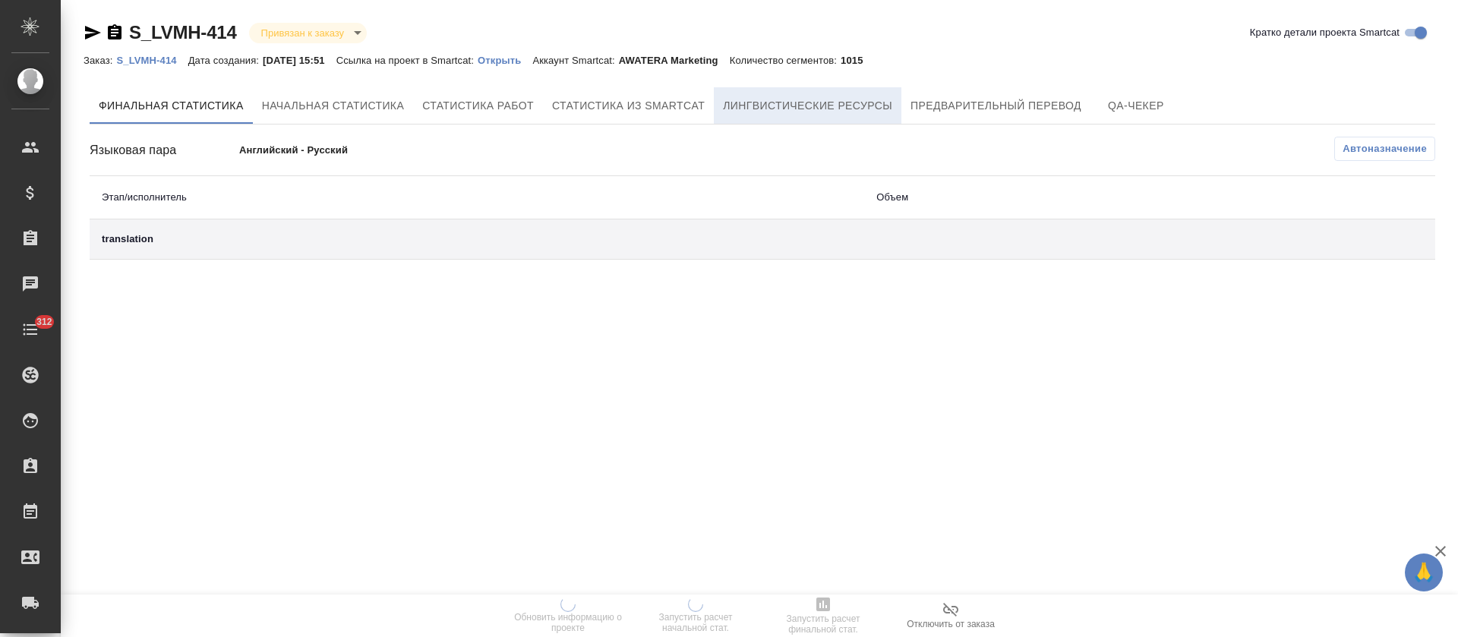
click at [838, 112] on span "Лингвистические ресурсы" at bounding box center [807, 105] width 169 height 19
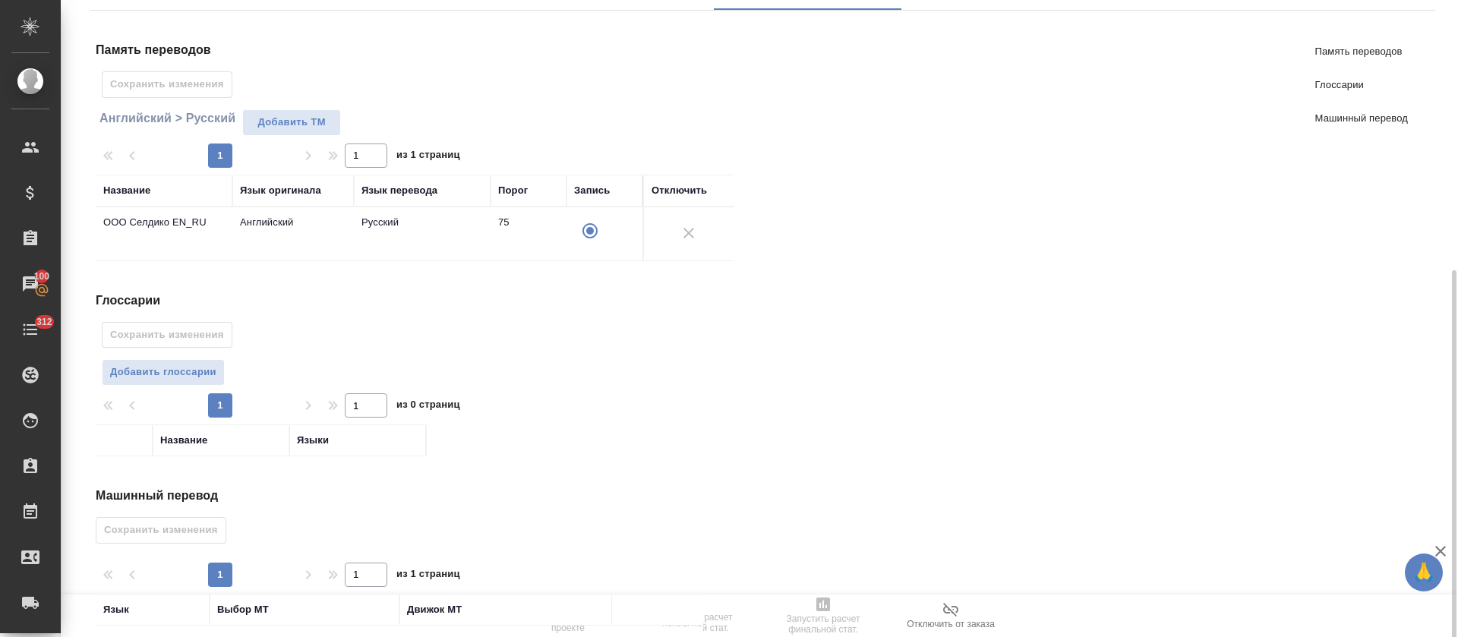
scroll to position [220, 0]
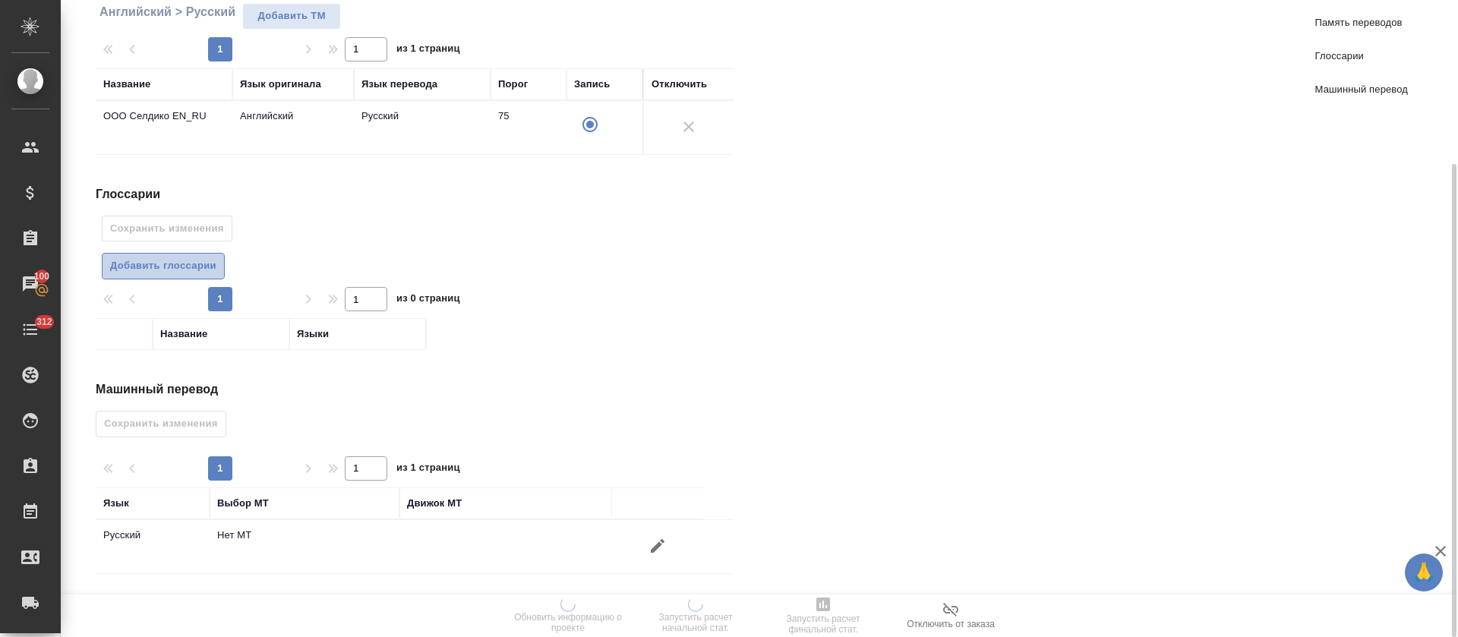
click at [184, 274] on span "Добавить глоссарии" at bounding box center [163, 265] width 106 height 17
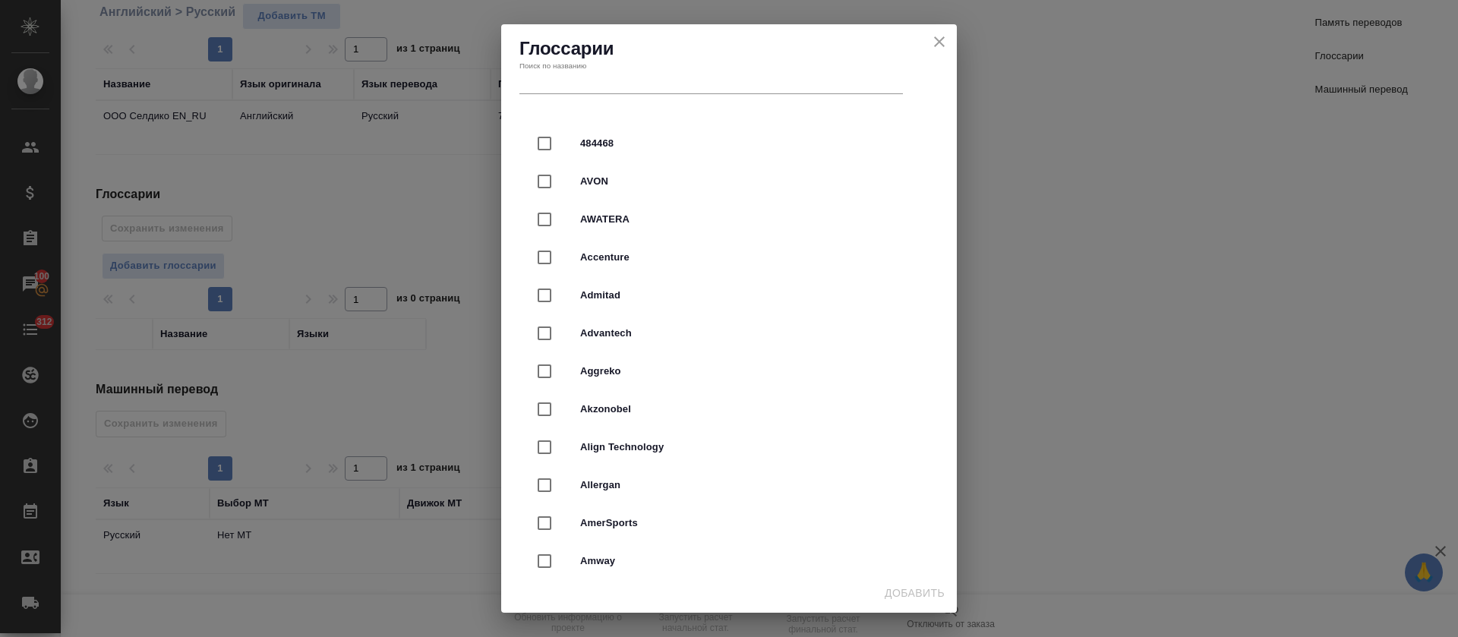
click at [631, 96] on div "Поиск по названию" at bounding box center [710, 77] width 389 height 39
click at [635, 89] on input "text" at bounding box center [710, 83] width 383 height 21
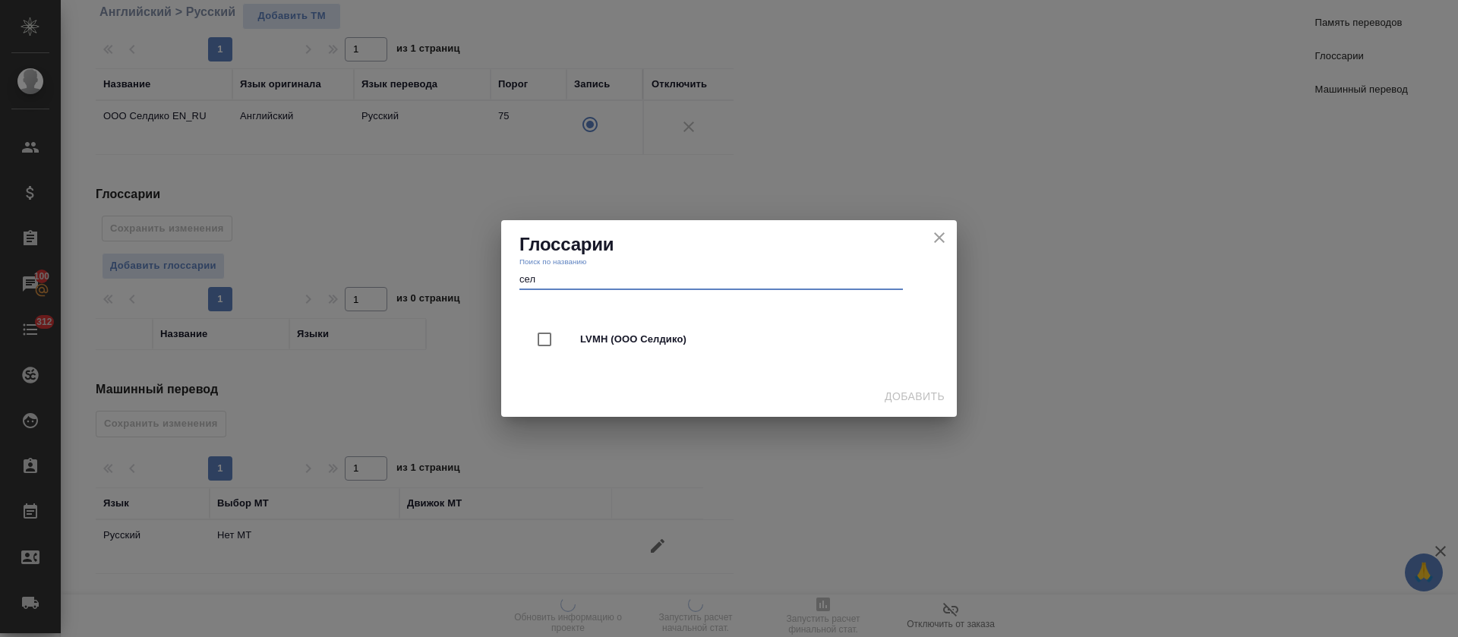
type input "сел"
click at [592, 337] on span "LVMH (ООО Селдико)" at bounding box center [750, 339] width 340 height 15
checkbox input "true"
click at [898, 402] on span "Добавить" at bounding box center [914, 396] width 60 height 19
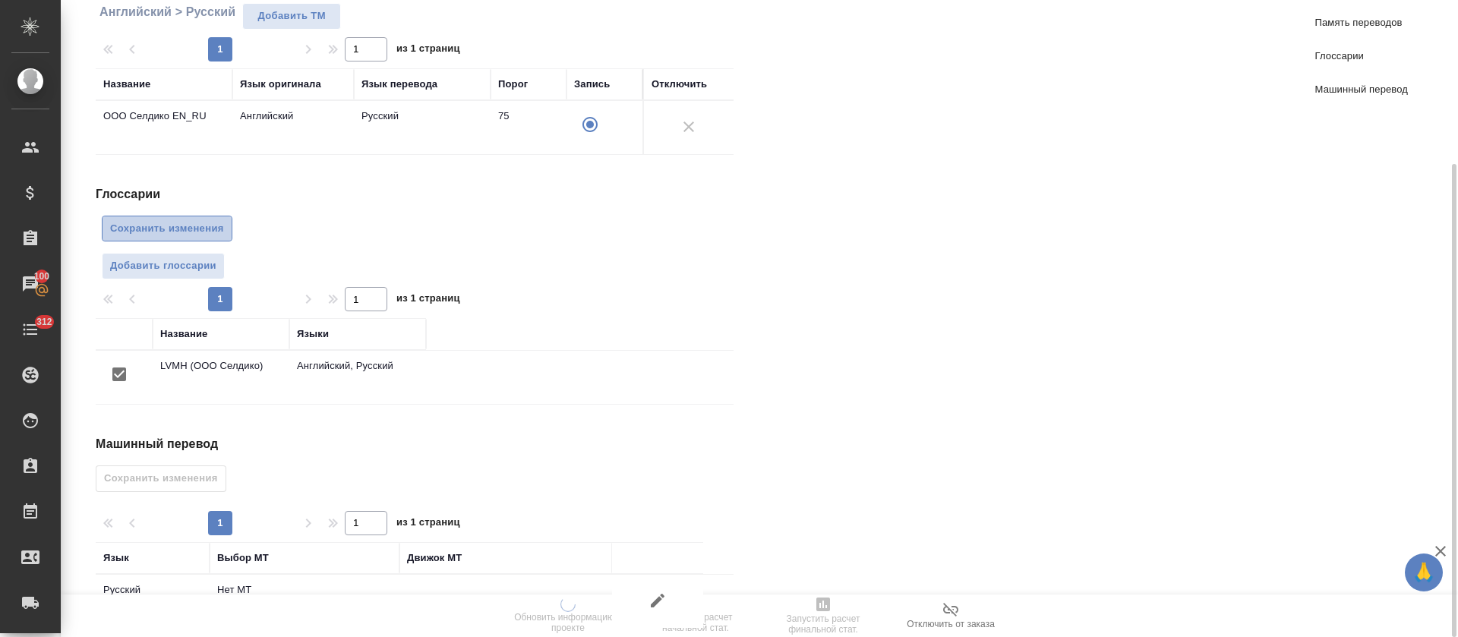
click at [149, 222] on span "Сохранить изменения" at bounding box center [167, 228] width 114 height 17
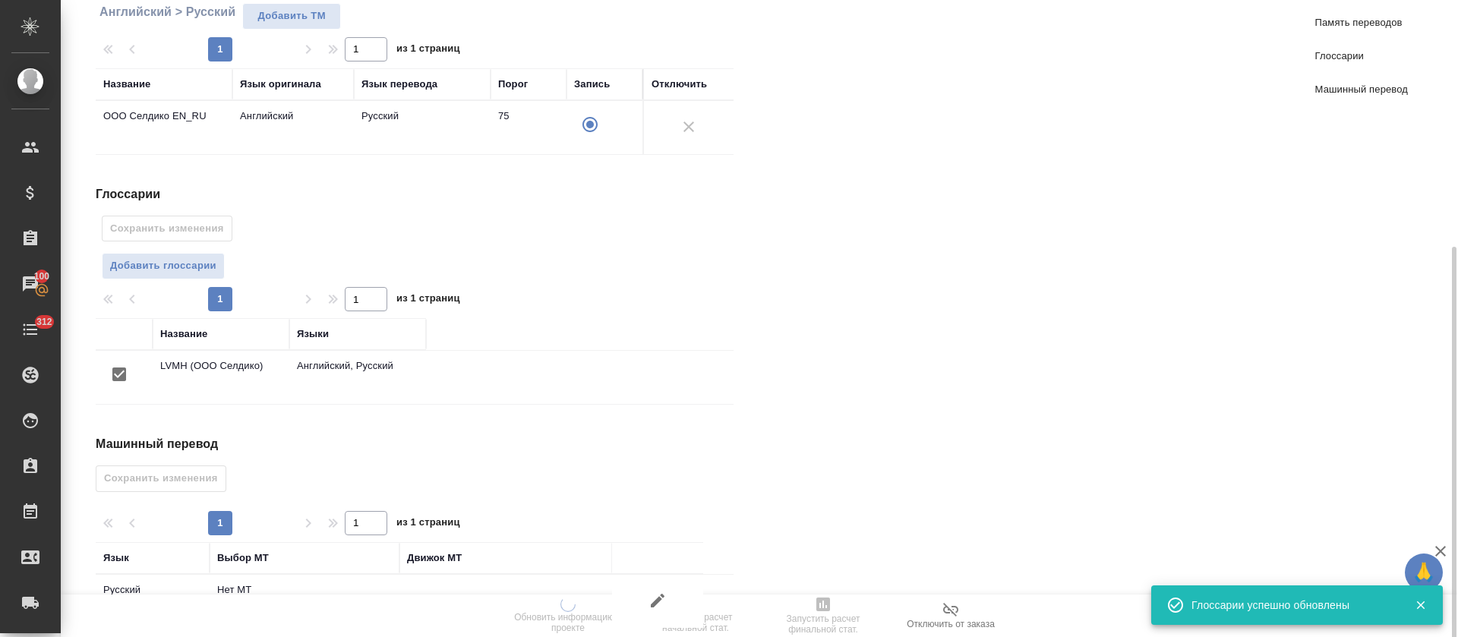
scroll to position [275, 0]
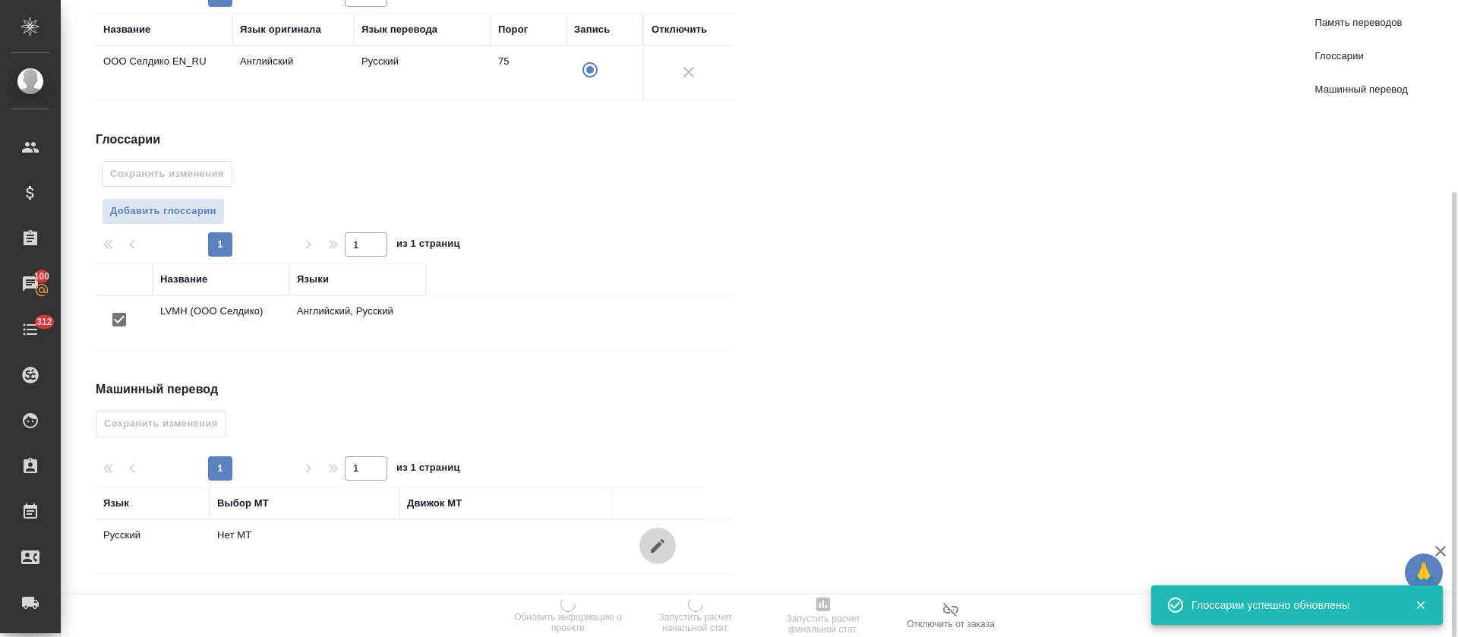
click at [662, 547] on icon "button" at bounding box center [657, 546] width 18 height 18
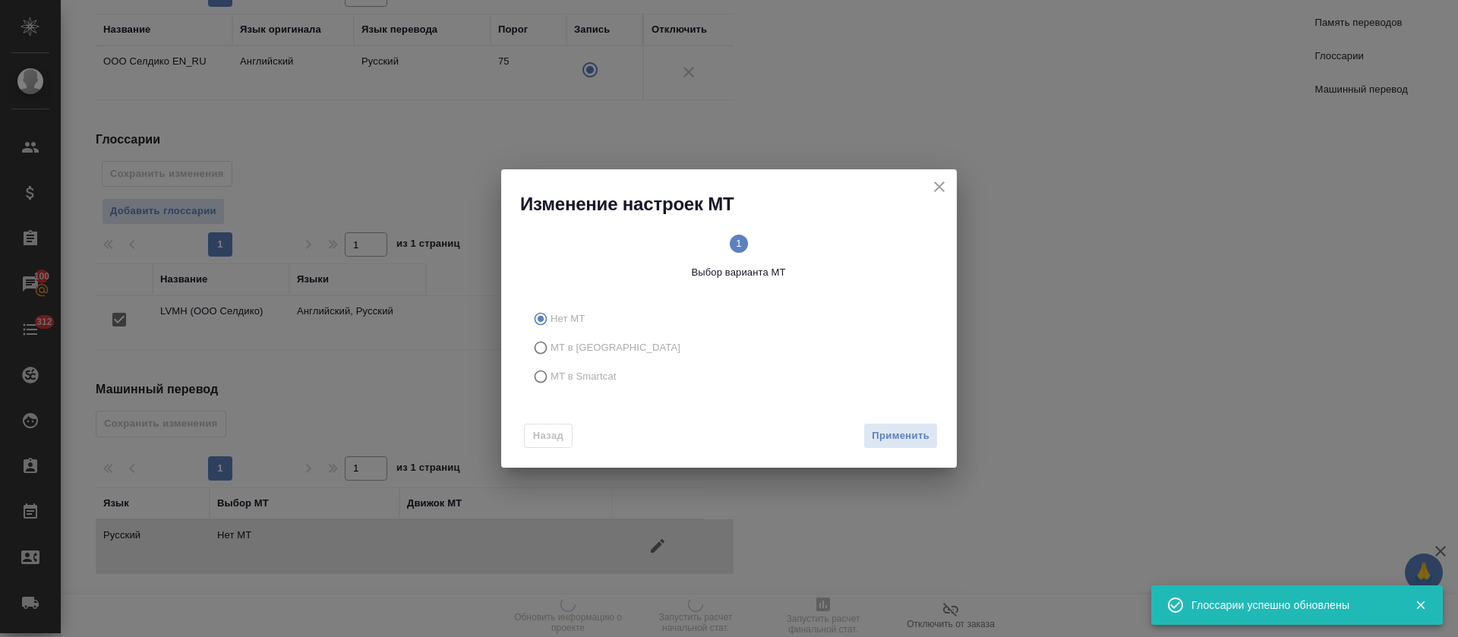
click at [627, 383] on label "МТ в Smartcat" at bounding box center [726, 376] width 400 height 29
click at [550, 383] on input "МТ в Smartcat" at bounding box center [538, 376] width 24 height 29
radio input "true"
click at [880, 428] on div "Вперед" at bounding box center [907, 436] width 61 height 27
click at [891, 431] on span "Вперед" at bounding box center [910, 435] width 38 height 17
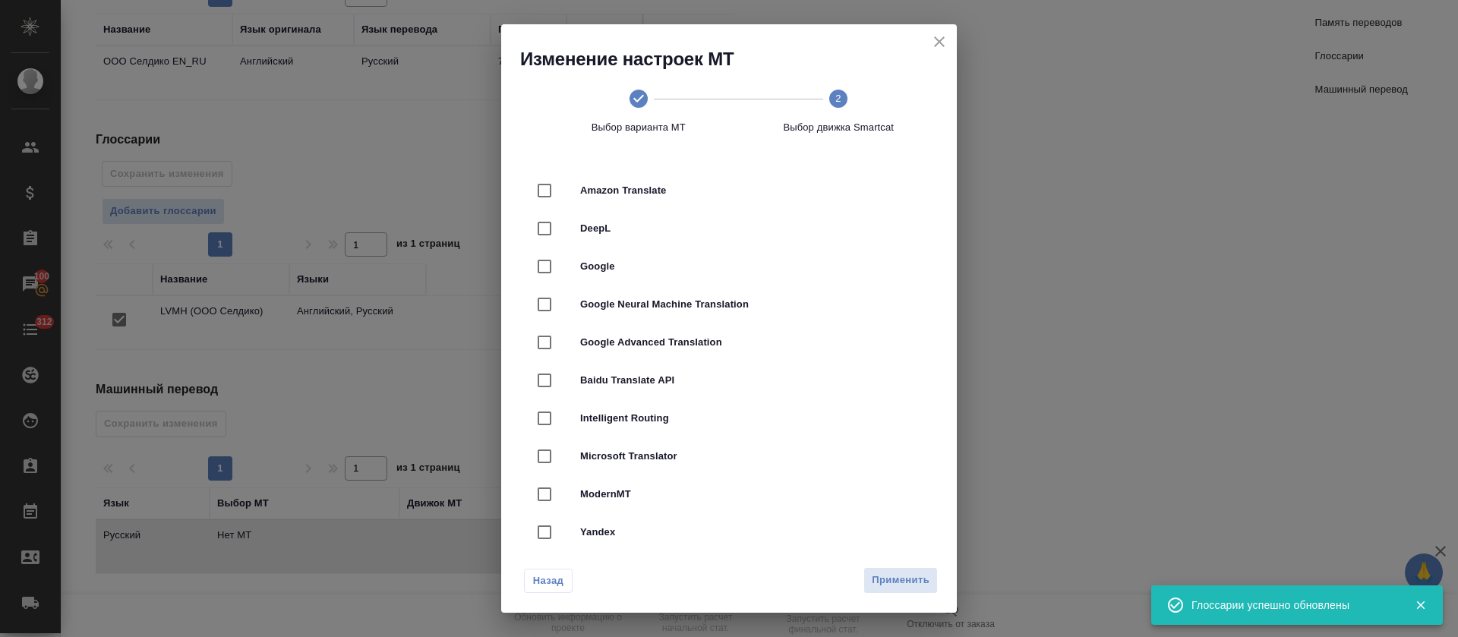
click at [658, 230] on span "DeepL" at bounding box center [750, 228] width 340 height 15
checkbox input "true"
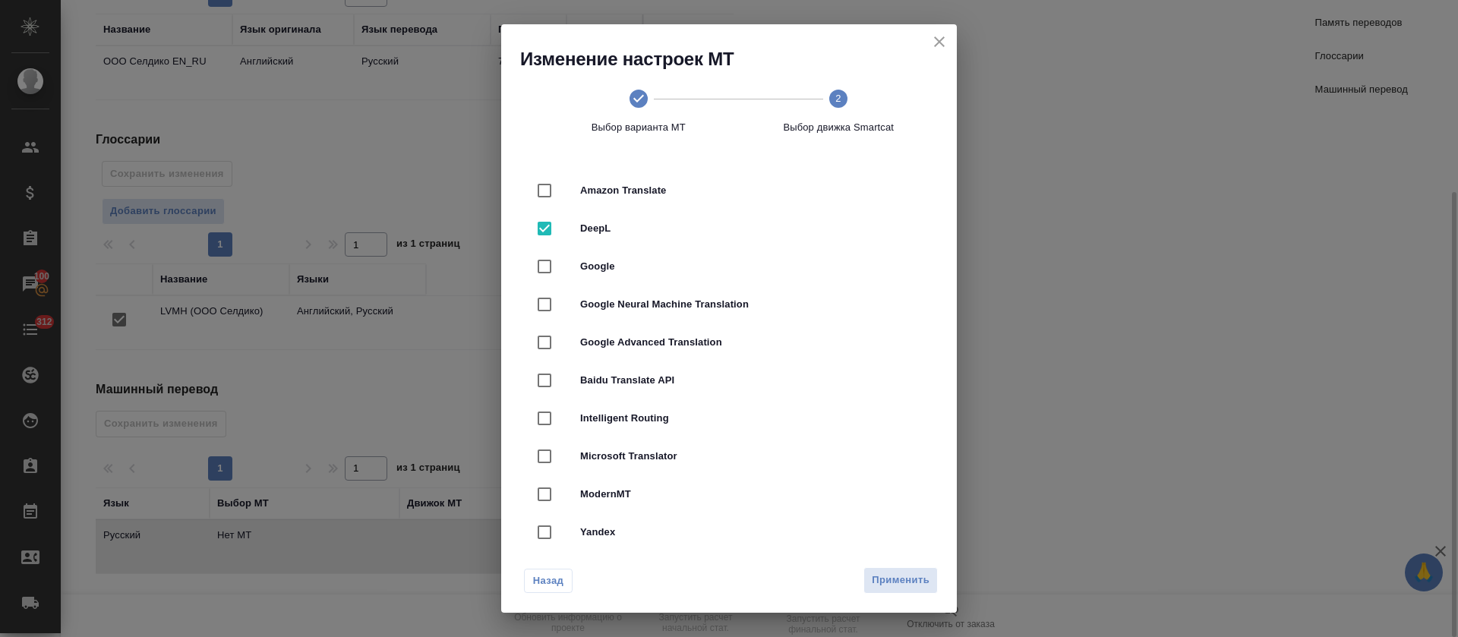
click at [922, 579] on span "Применить" at bounding box center [901, 580] width 58 height 17
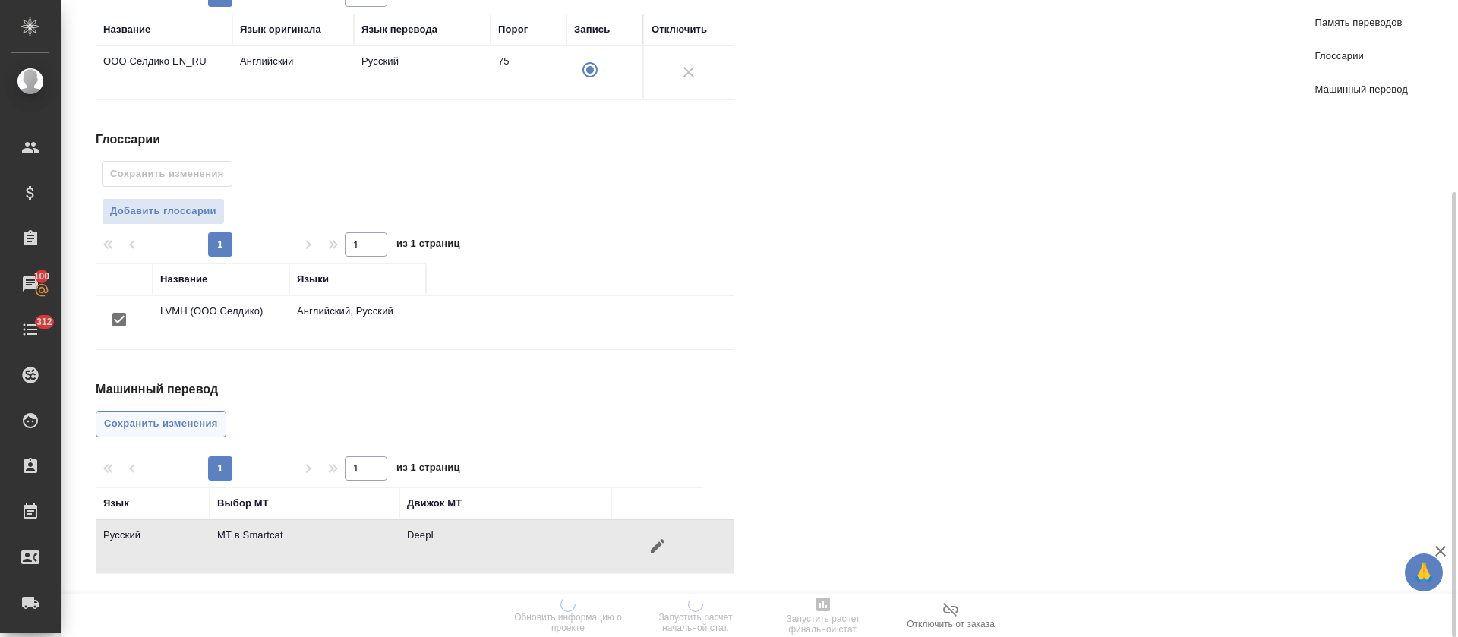
click at [153, 424] on span "Сохранить изменения" at bounding box center [161, 423] width 114 height 17
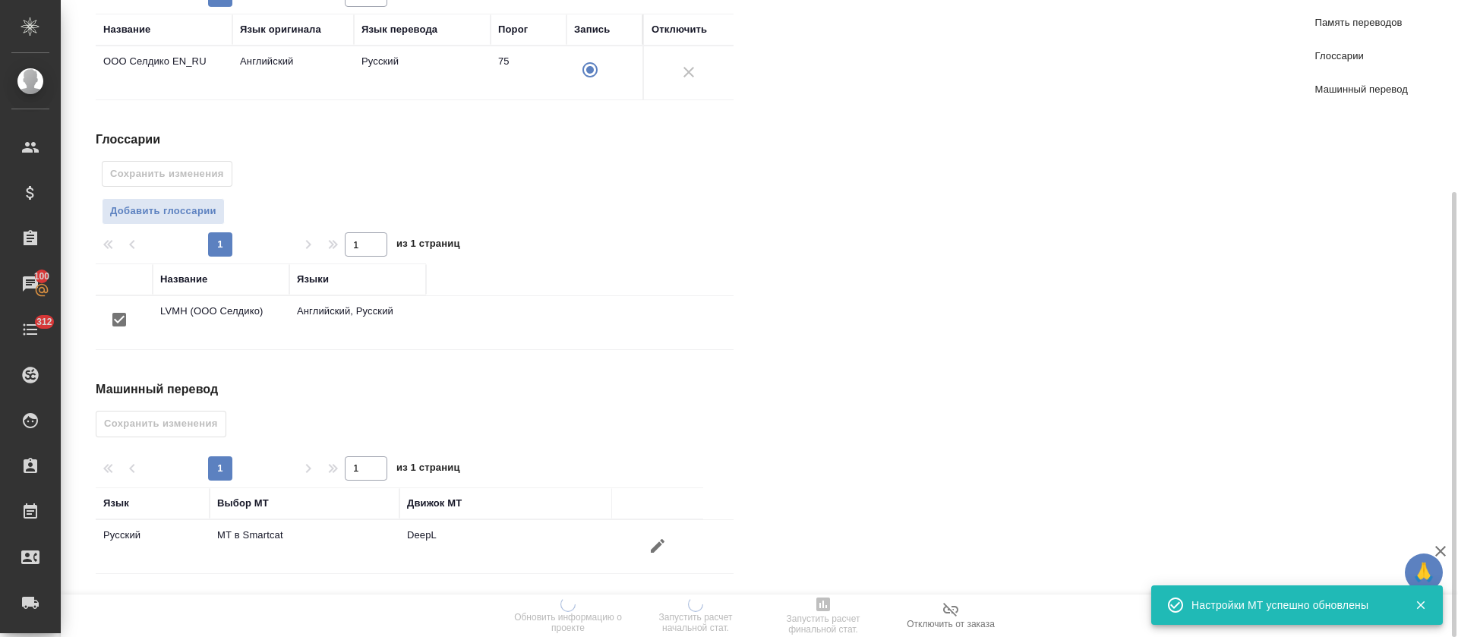
scroll to position [0, 0]
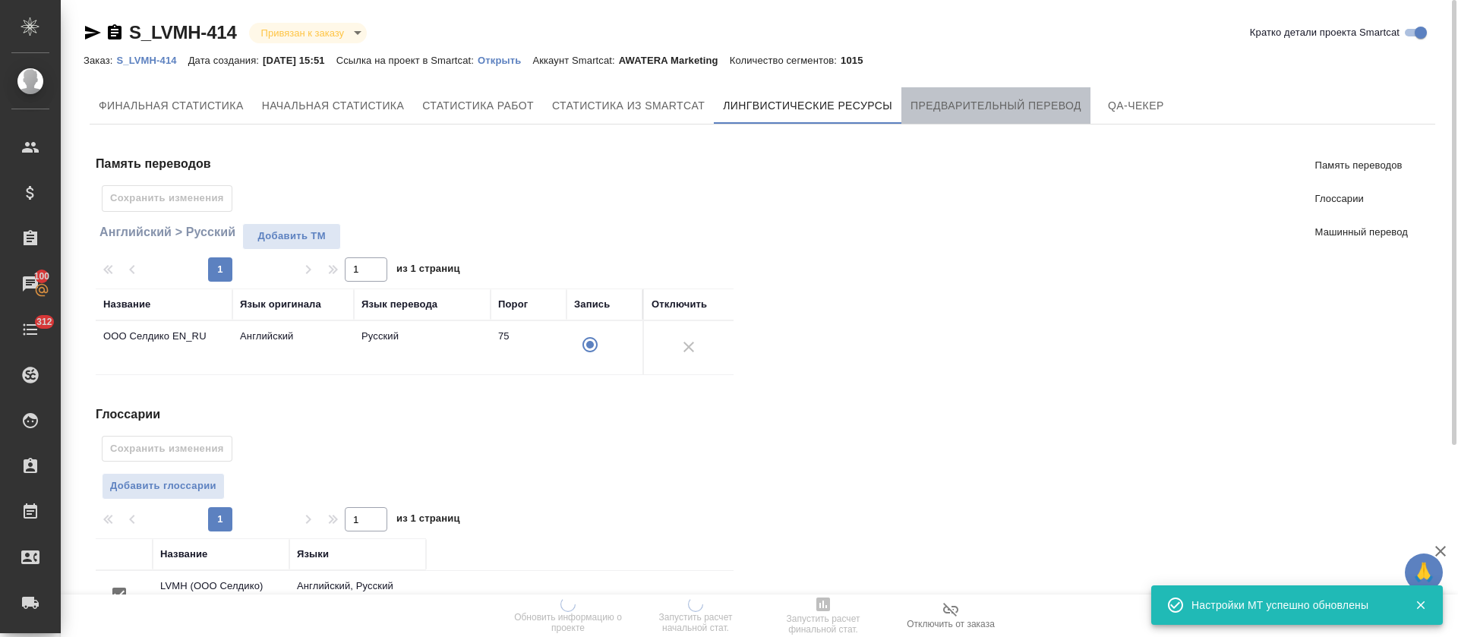
click at [950, 111] on span "Предварительный перевод" at bounding box center [995, 105] width 171 height 19
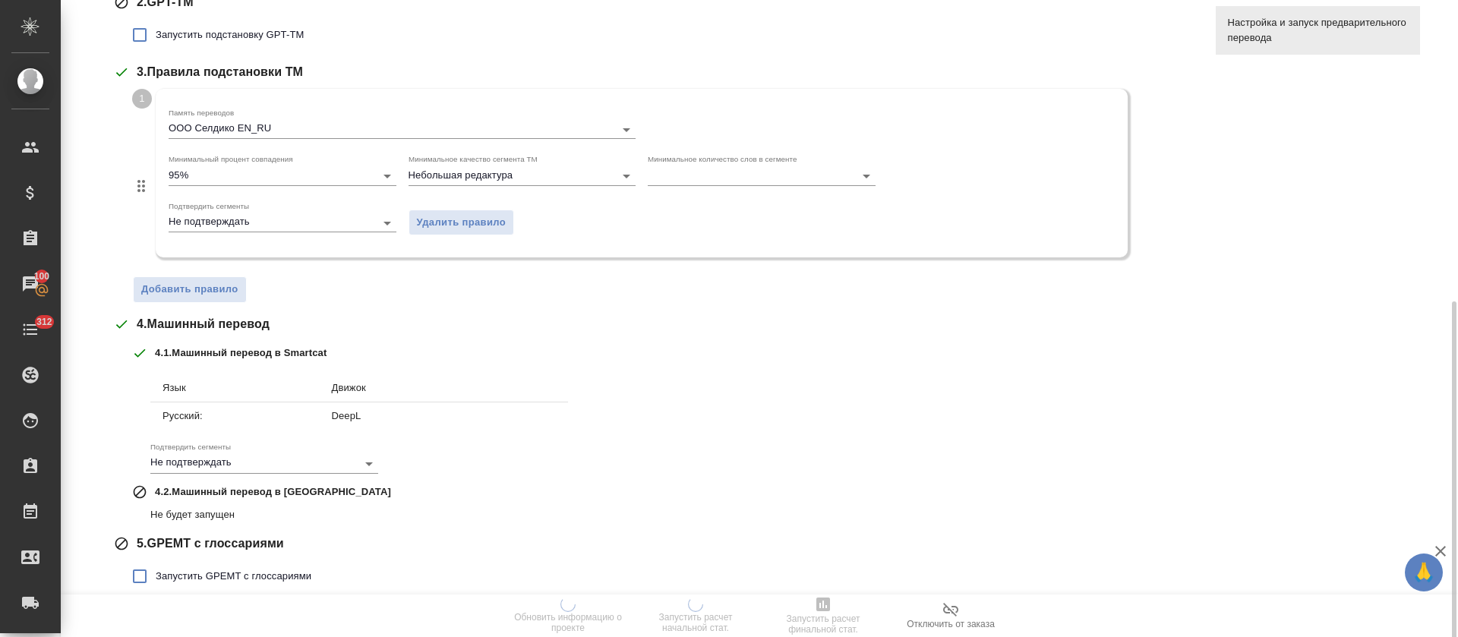
scroll to position [398, 0]
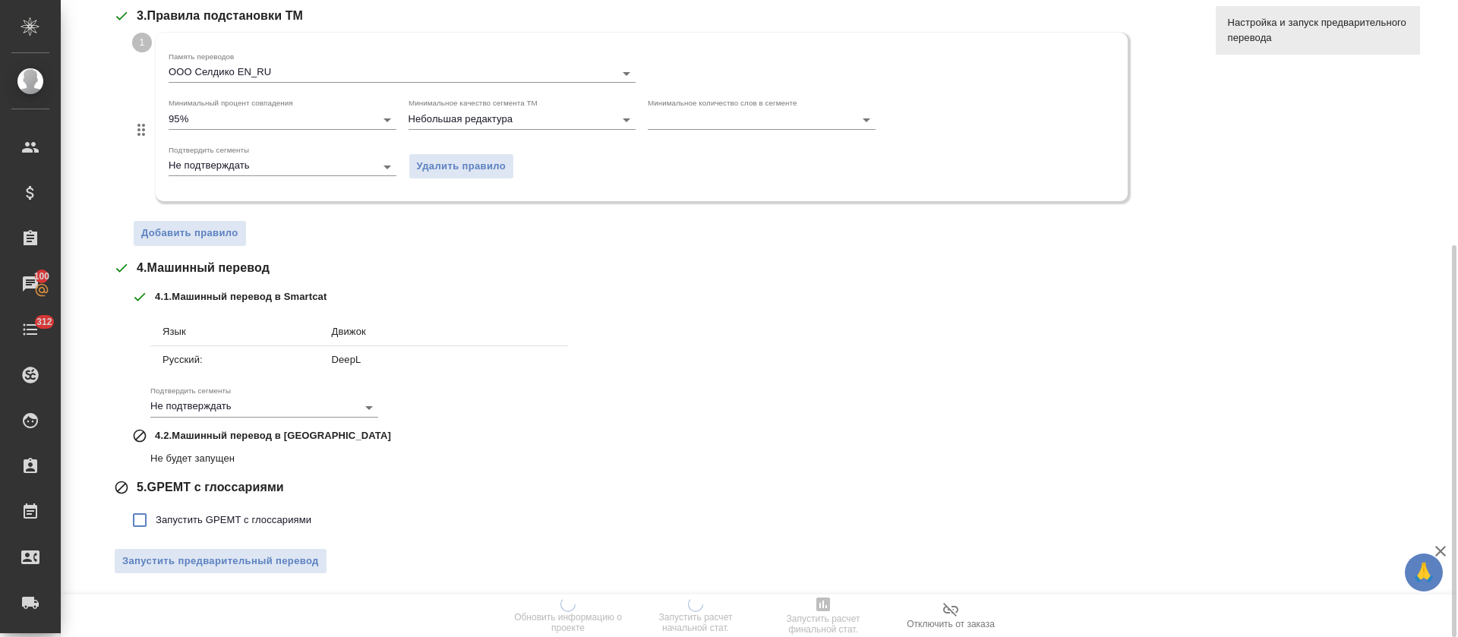
click at [259, 515] on span "Запустить GPEMT с глоссариями" at bounding box center [234, 519] width 156 height 15
click at [156, 515] on input "Запустить GPEMT с глоссариями" at bounding box center [140, 520] width 32 height 32
checkbox input "true"
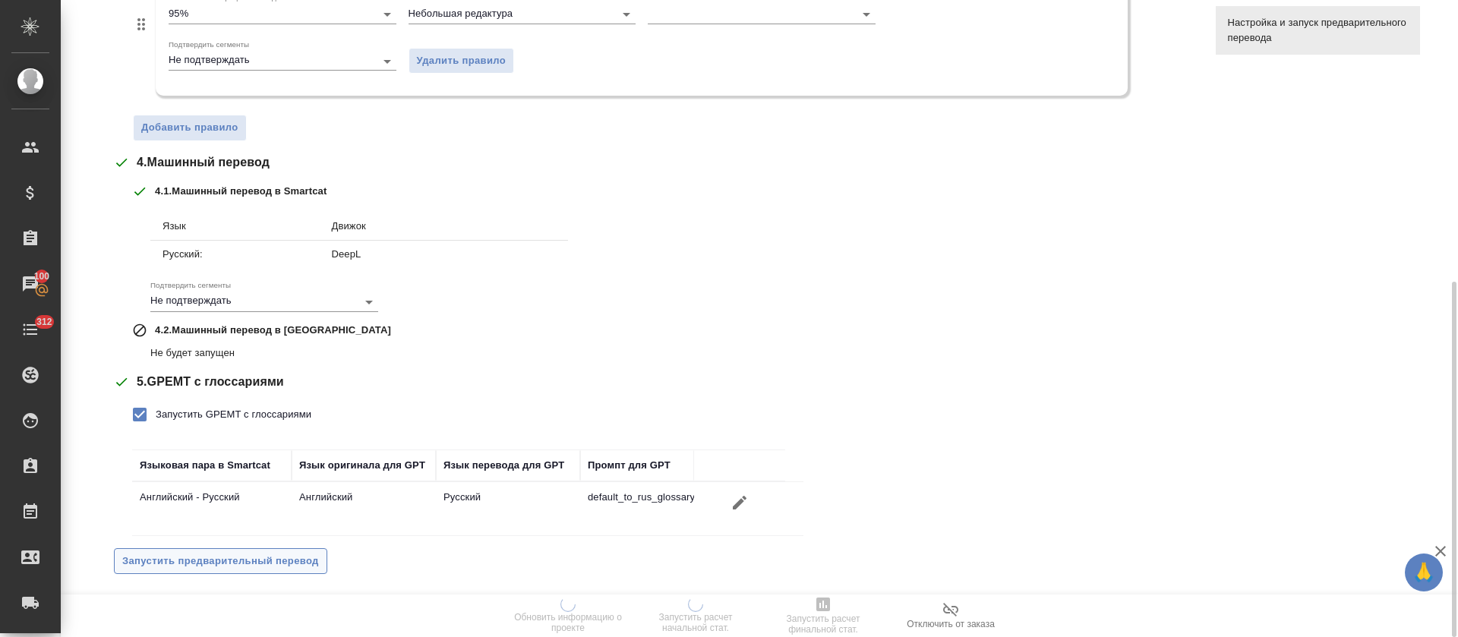
click at [257, 562] on span "Запустить предварительный перевод" at bounding box center [220, 561] width 197 height 17
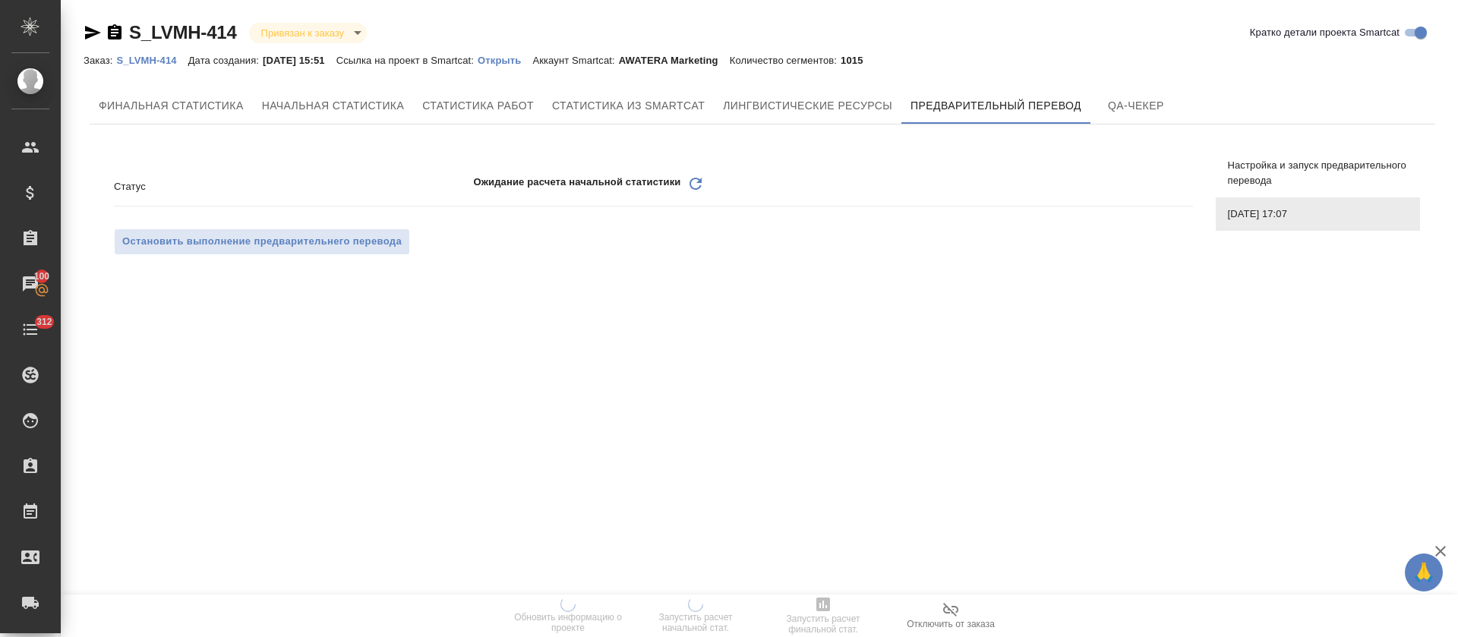
click at [865, 372] on div ".cls-1 fill:#fff; AWATERA [PERSON_NAME] Спецификации Заказы 100 Чаты 312 Todo П…" at bounding box center [729, 318] width 1458 height 637
click at [899, 322] on div ".cls-1 fill:#fff; AWATERA [PERSON_NAME] Спецификации Заказы 100 Чаты 312 Todo П…" at bounding box center [729, 318] width 1458 height 637
click at [855, 440] on div ".cls-1 fill:#fff; AWATERA [PERSON_NAME] Спецификации Заказы 100 Чаты 312 Todo П…" at bounding box center [729, 318] width 1458 height 637
click at [695, 182] on icon "Обновить" at bounding box center [695, 184] width 18 height 18
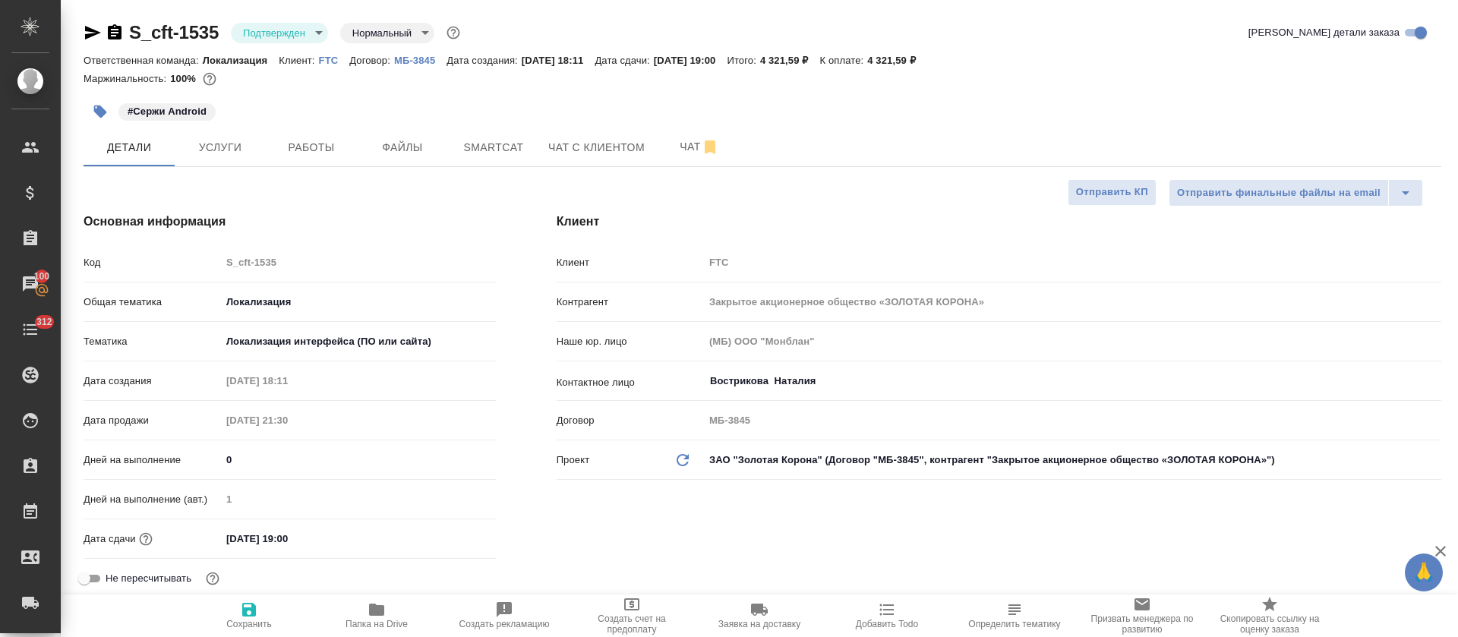
select select "RU"
click at [217, 142] on span "Услуги" at bounding box center [220, 147] width 73 height 19
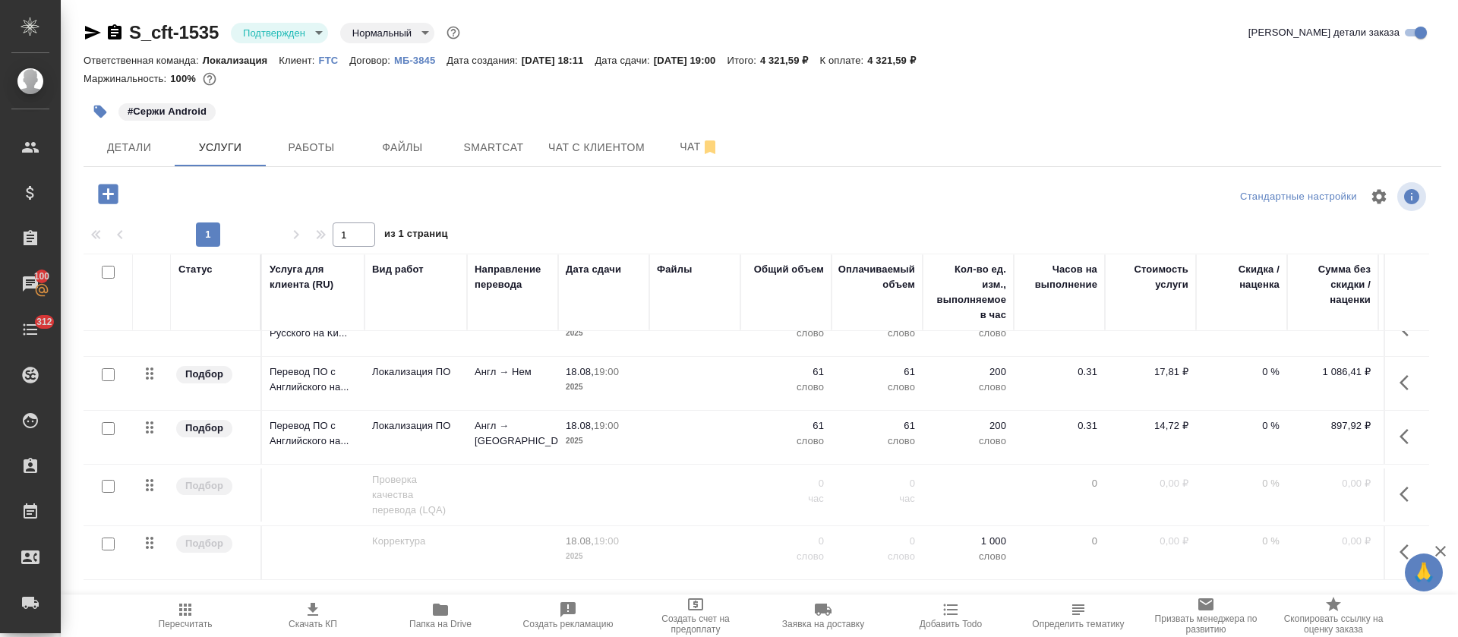
scroll to position [424, 0]
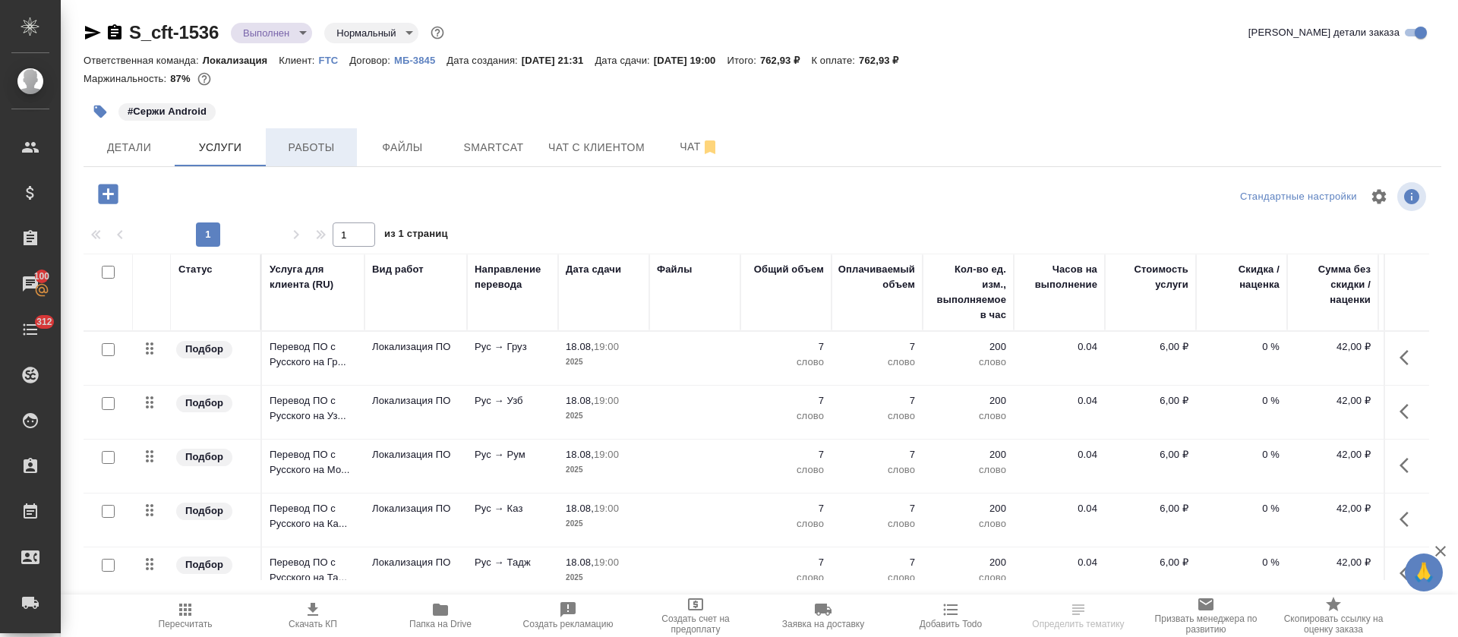
click at [314, 141] on span "Работы" at bounding box center [311, 147] width 73 height 19
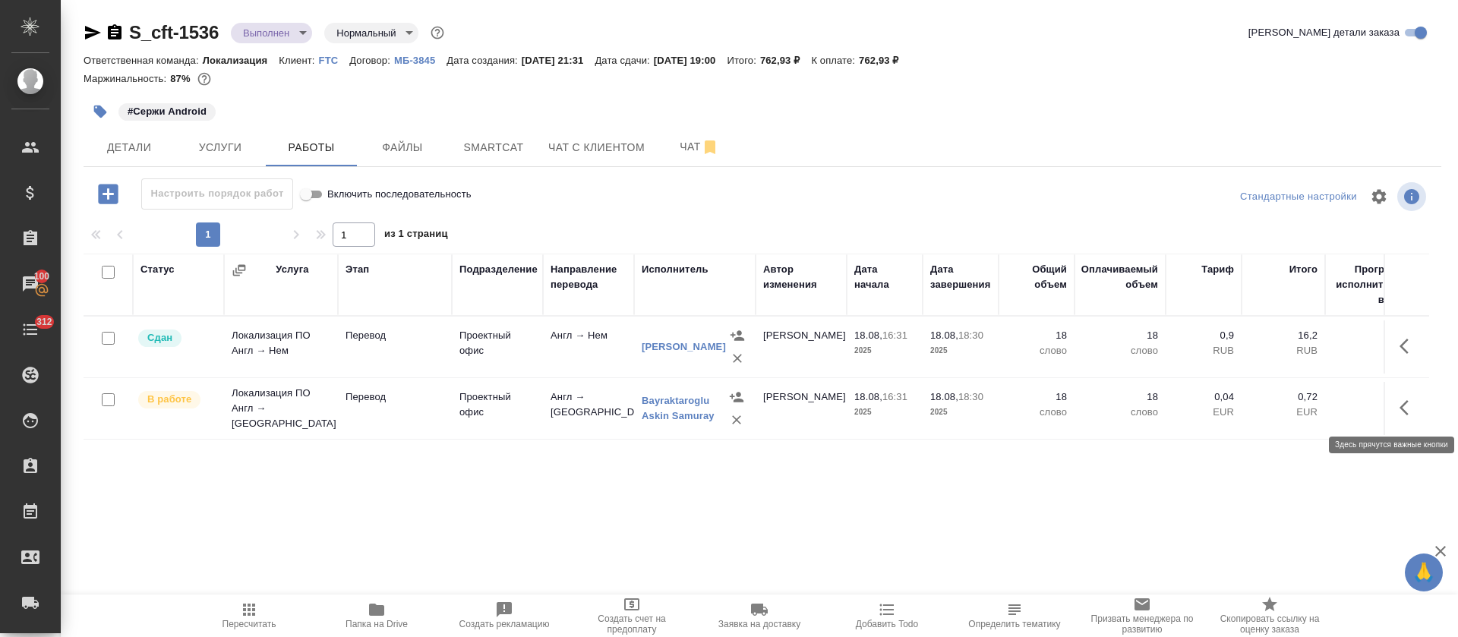
click at [1409, 408] on icon "button" at bounding box center [1408, 408] width 18 height 18
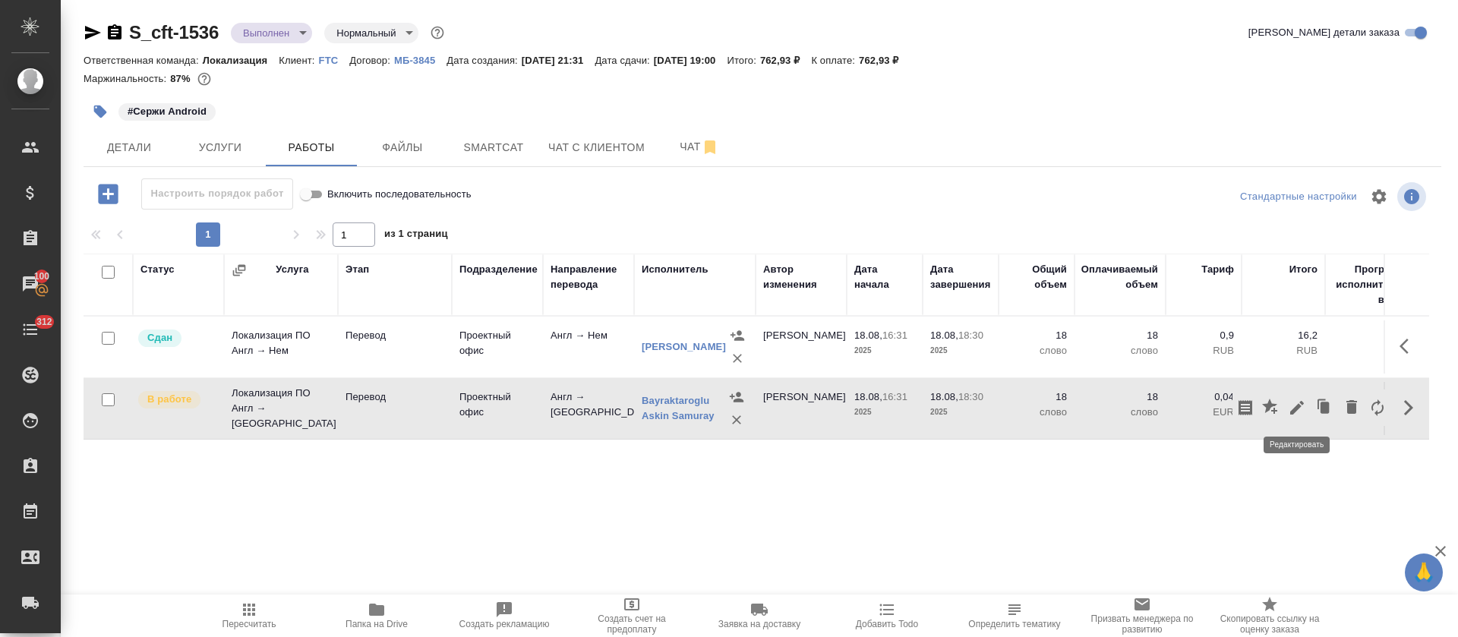
click at [1291, 405] on icon "button" at bounding box center [1297, 408] width 18 height 18
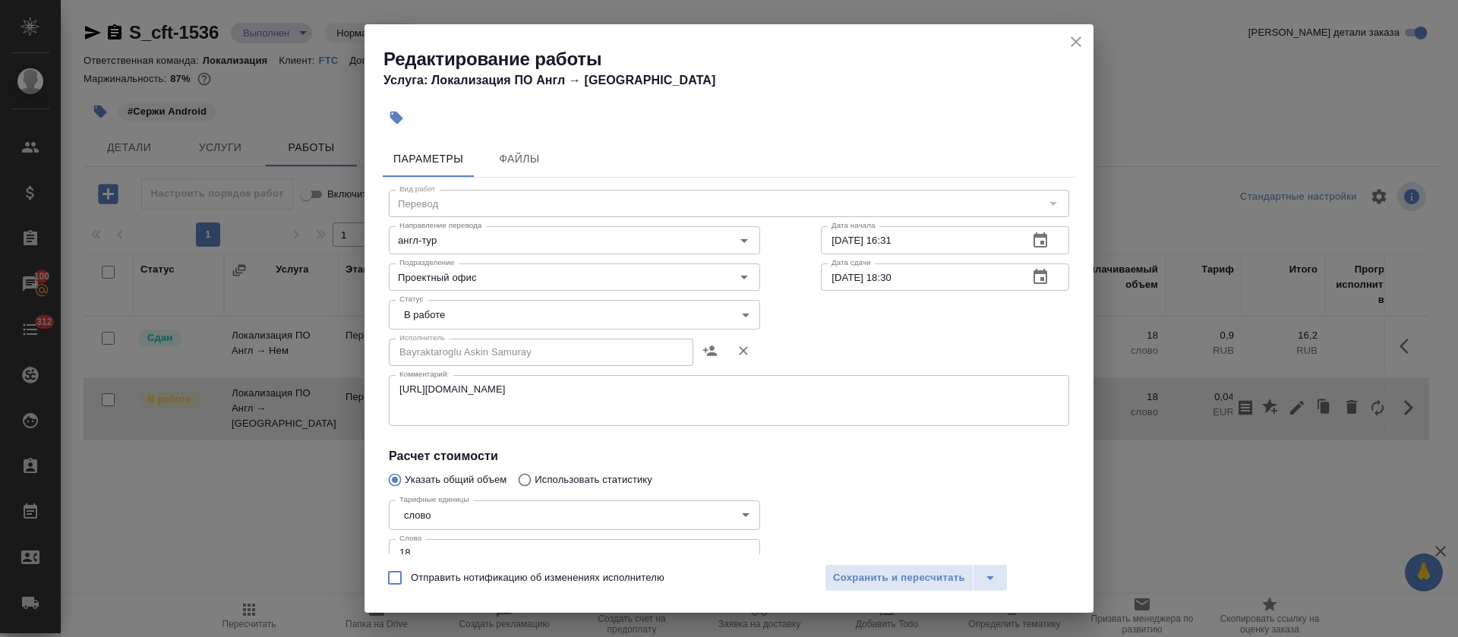
click at [478, 315] on body "🙏 .cls-1 fill:#fff; AWATERA [PERSON_NAME] Спецификации Заказы 100 Чаты 312 Todo…" at bounding box center [729, 318] width 1458 height 637
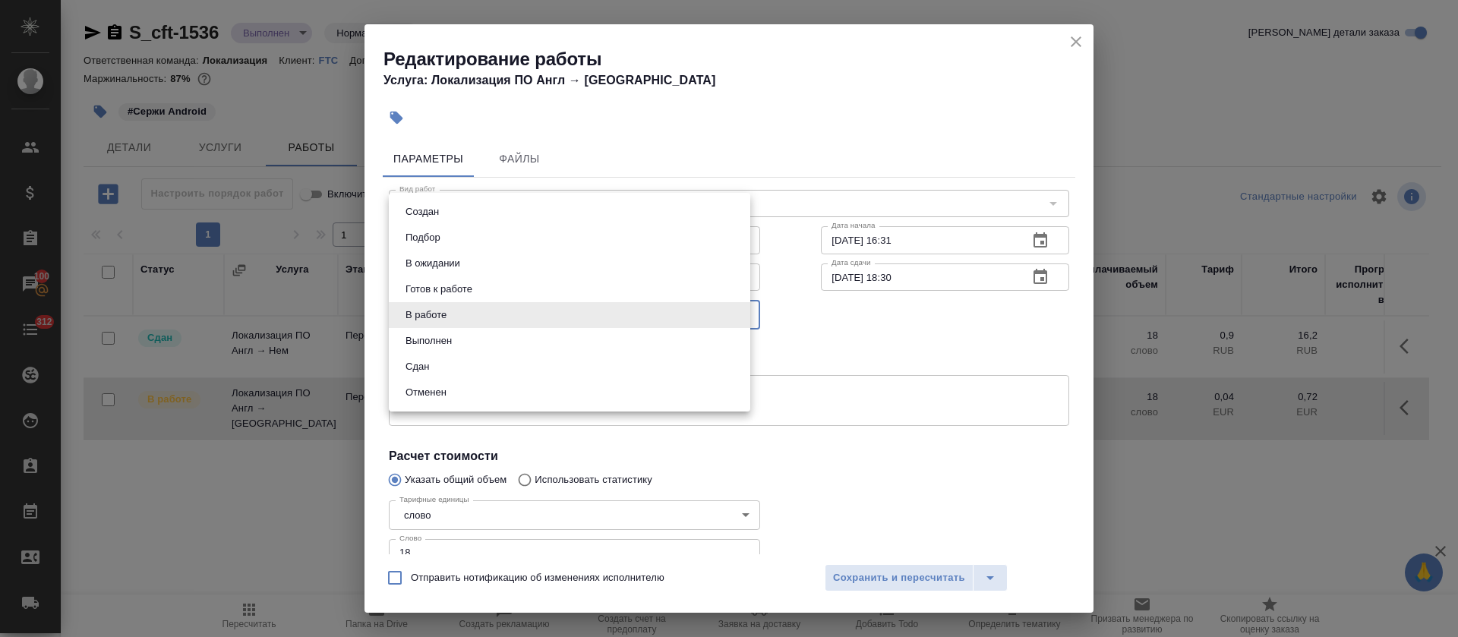
click at [452, 360] on li "Сдан" at bounding box center [569, 367] width 361 height 26
type input "closed"
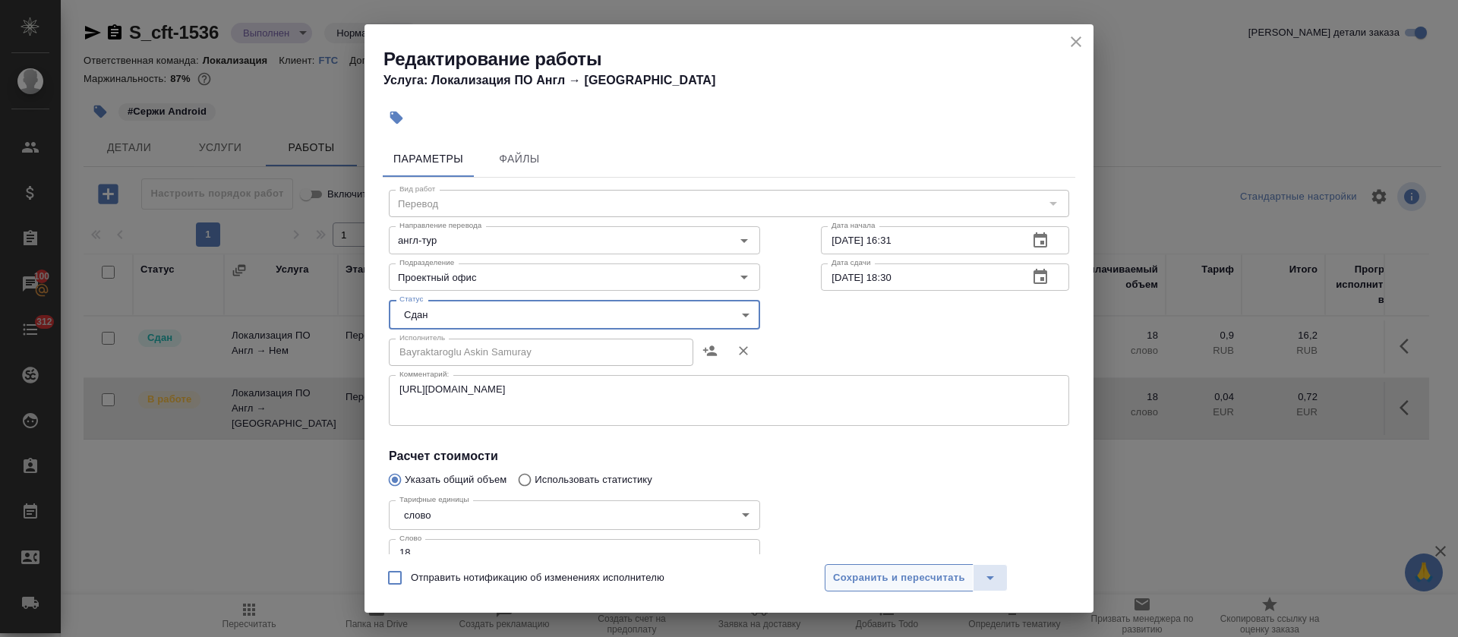
click at [872, 572] on span "Сохранить и пересчитать" at bounding box center [899, 577] width 132 height 17
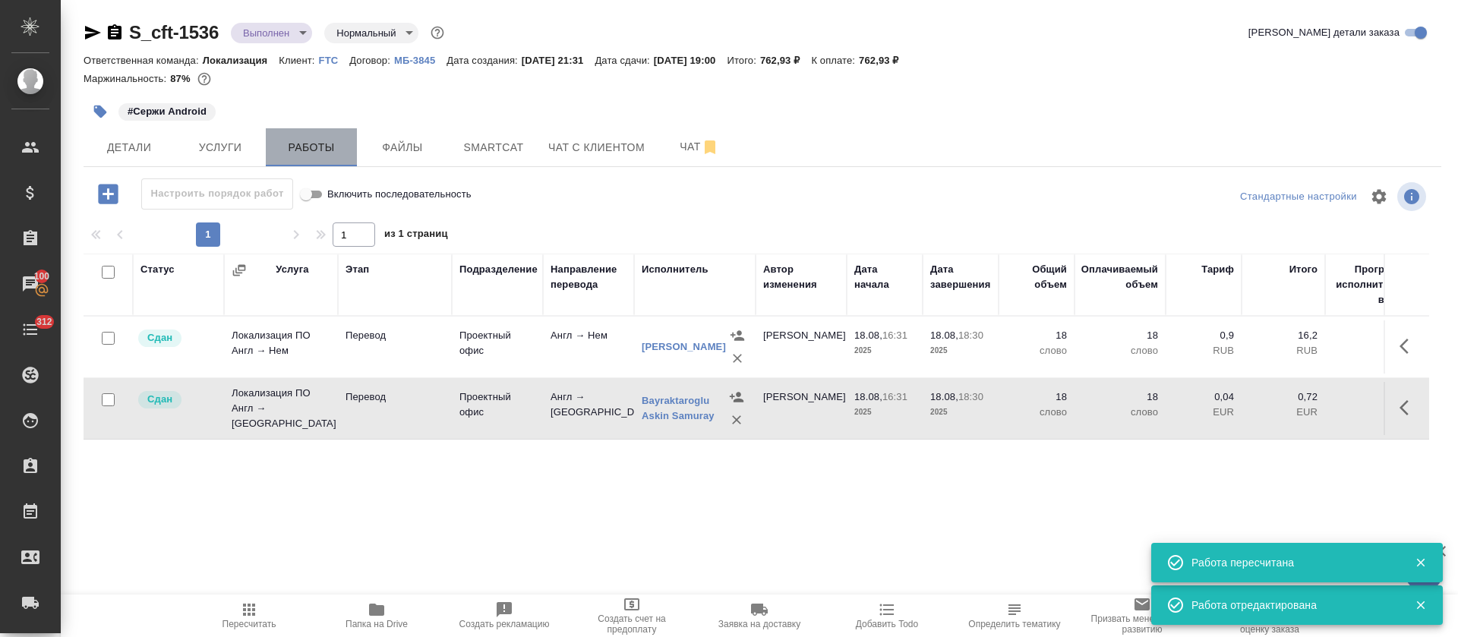
click at [266, 160] on button "Работы" at bounding box center [311, 147] width 91 height 38
click at [232, 160] on button "Услуги" at bounding box center [220, 147] width 91 height 38
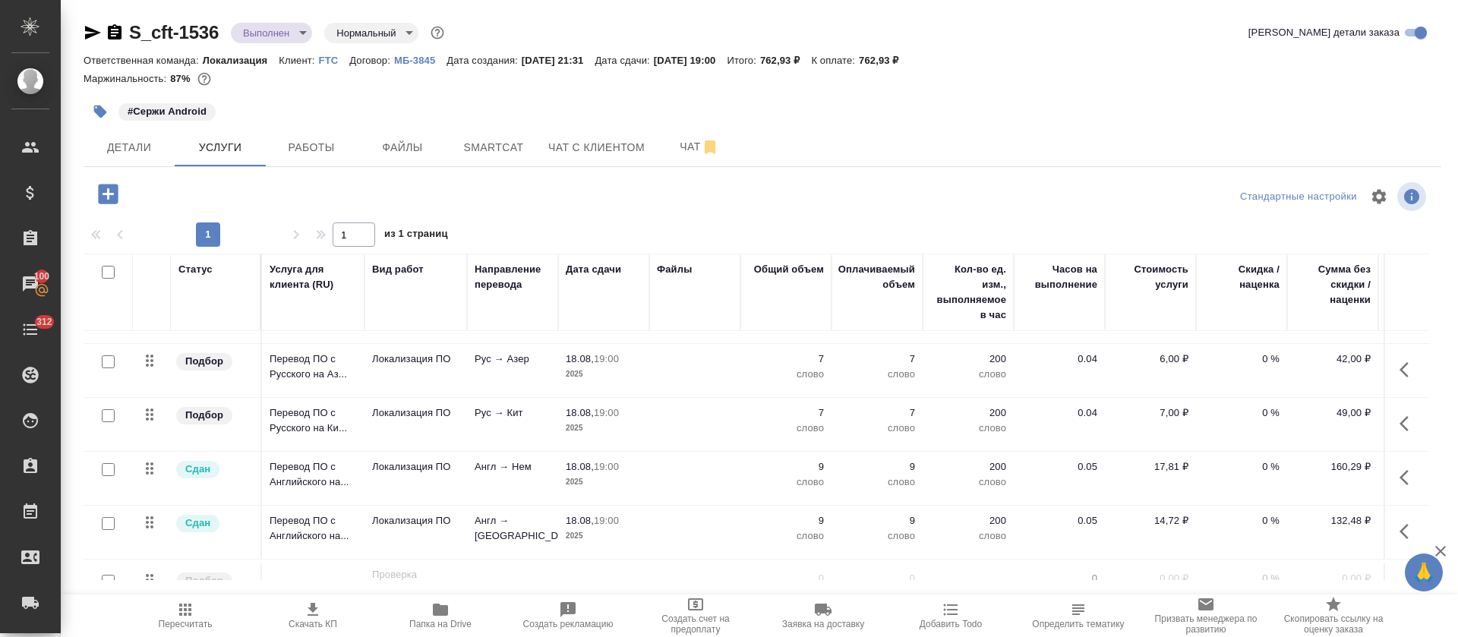
scroll to position [342, 0]
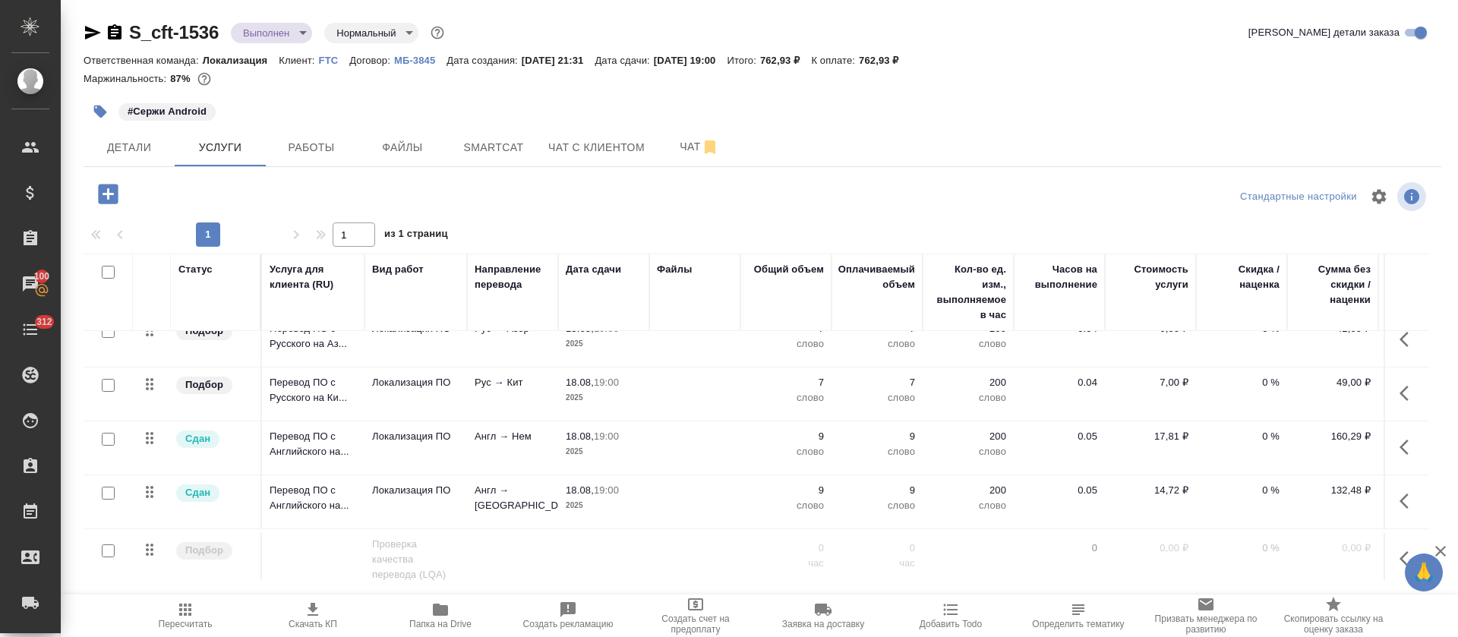
click at [109, 443] on input "checkbox" at bounding box center [108, 439] width 13 height 13
checkbox input "true"
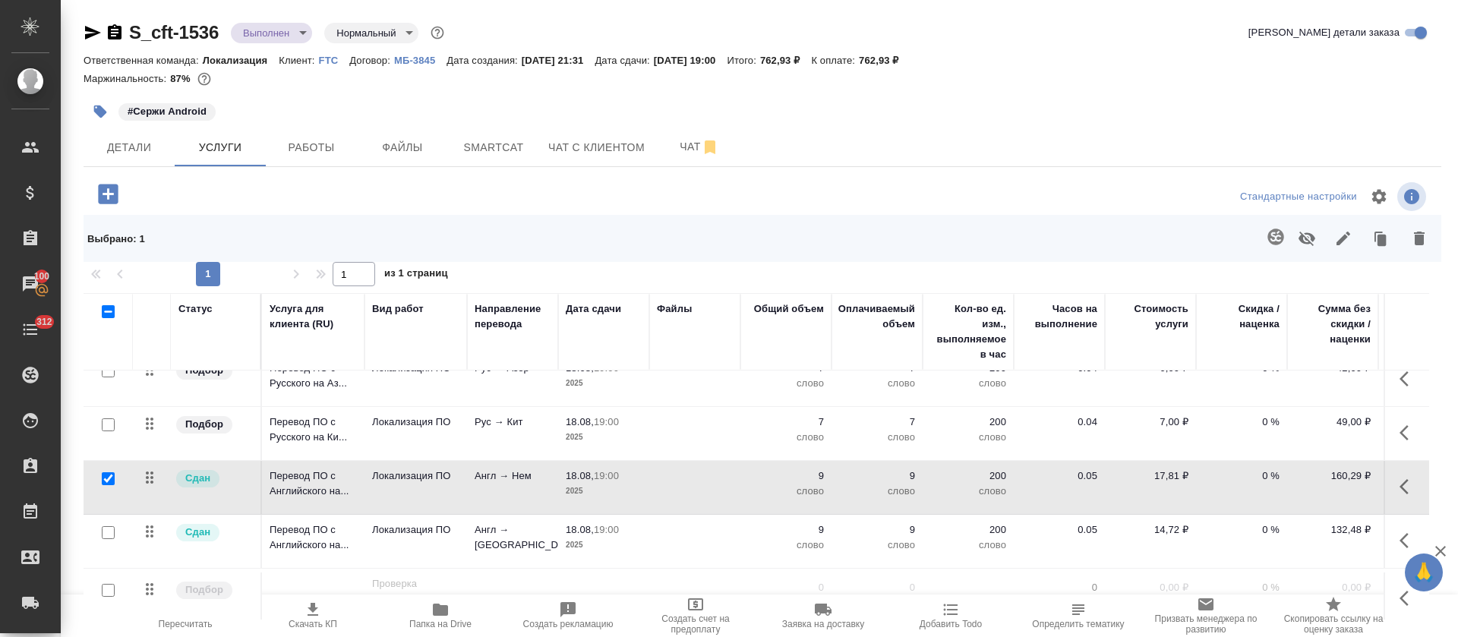
click at [107, 528] on input "checkbox" at bounding box center [108, 532] width 13 height 13
checkbox input "true"
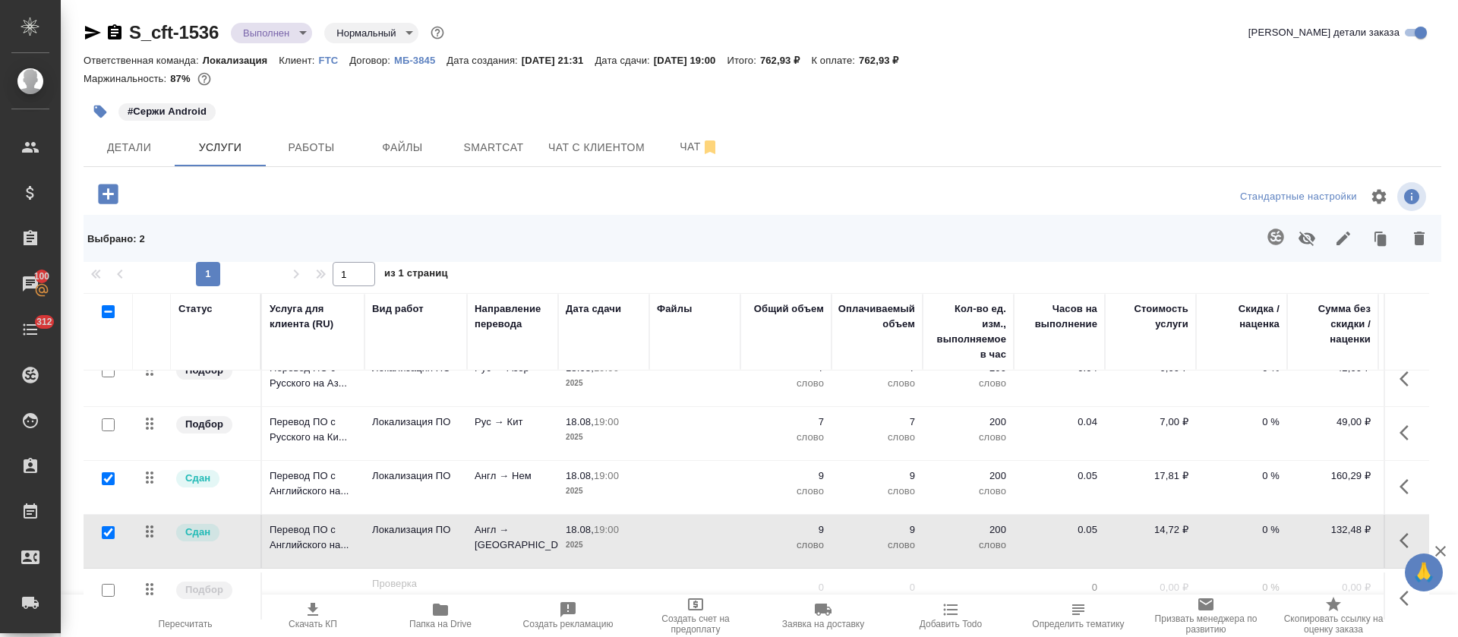
click at [1334, 243] on icon "button" at bounding box center [1343, 238] width 18 height 18
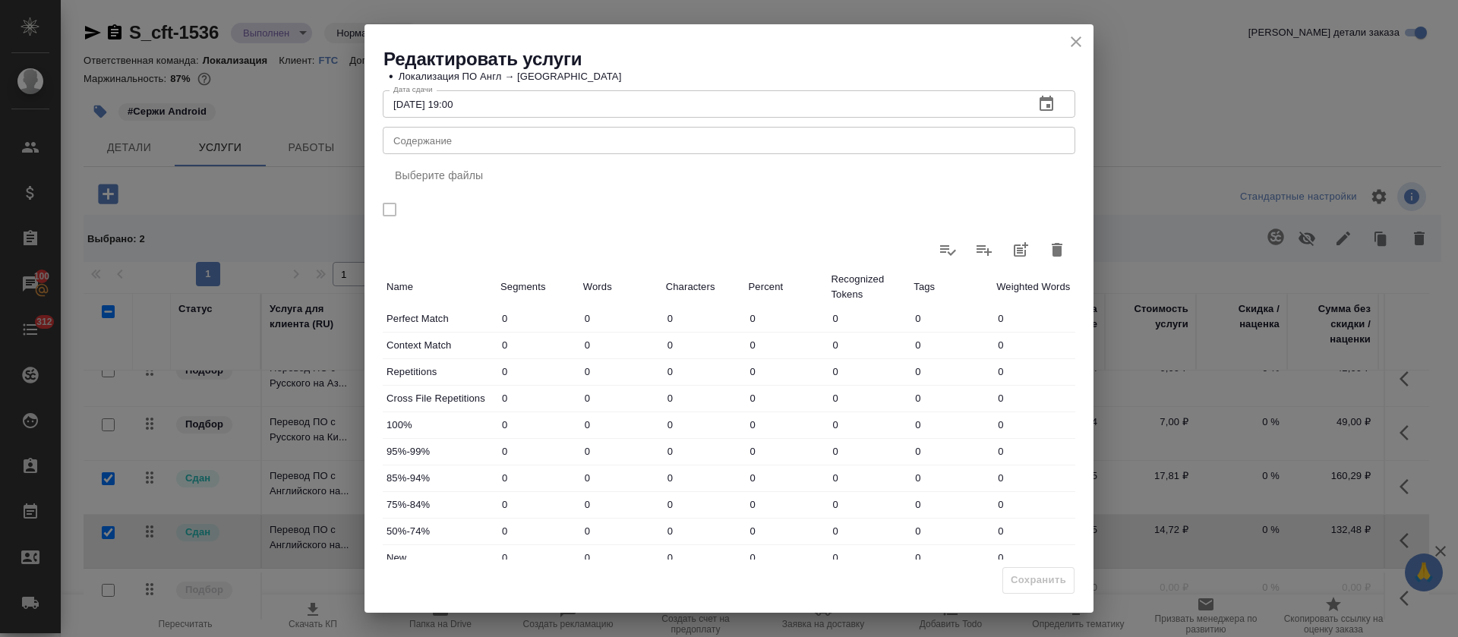
scroll to position [0, 0]
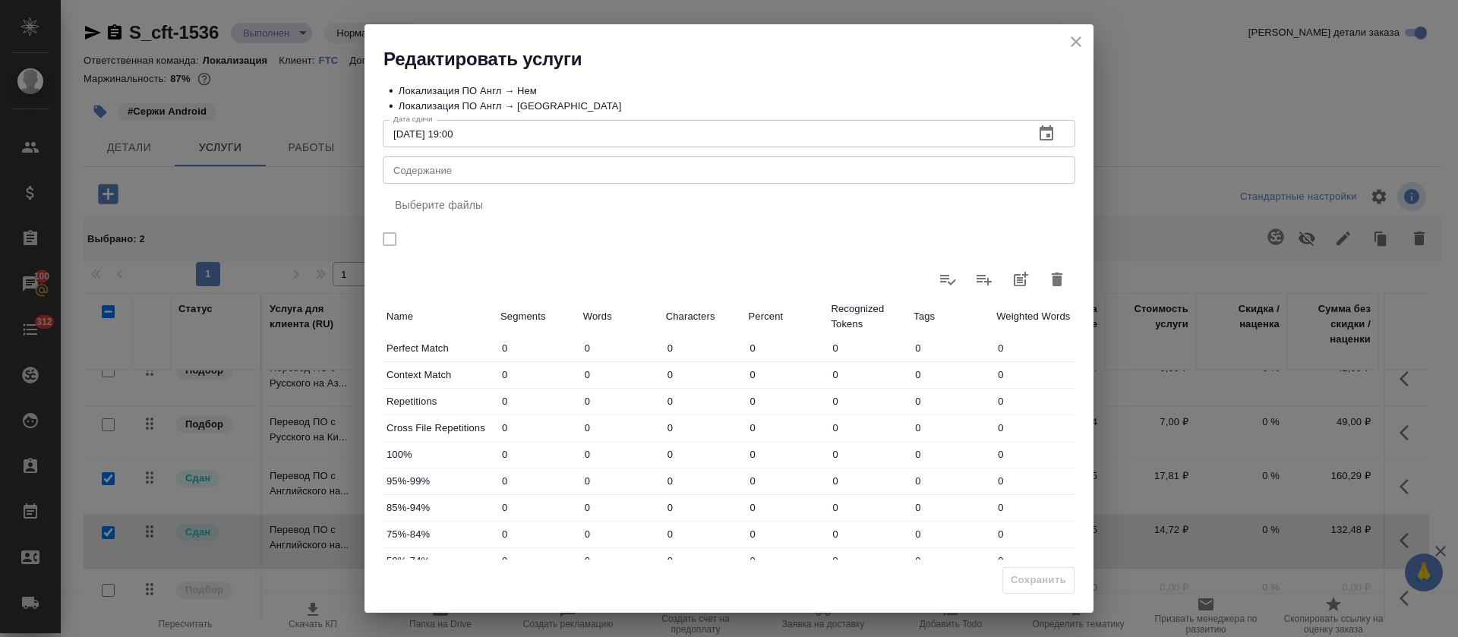
click at [1047, 296] on div at bounding box center [729, 279] width 692 height 36
click at [1048, 287] on icon "button" at bounding box center [1057, 279] width 18 height 18
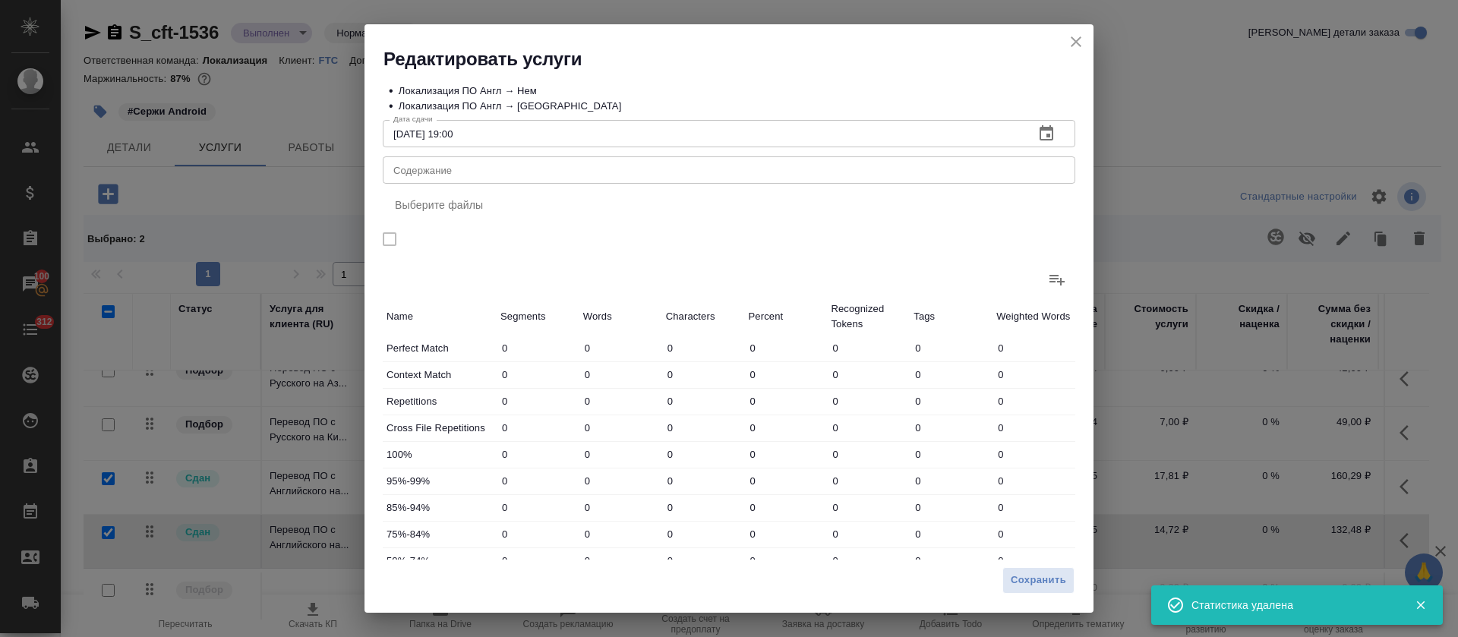
scroll to position [100, 0]
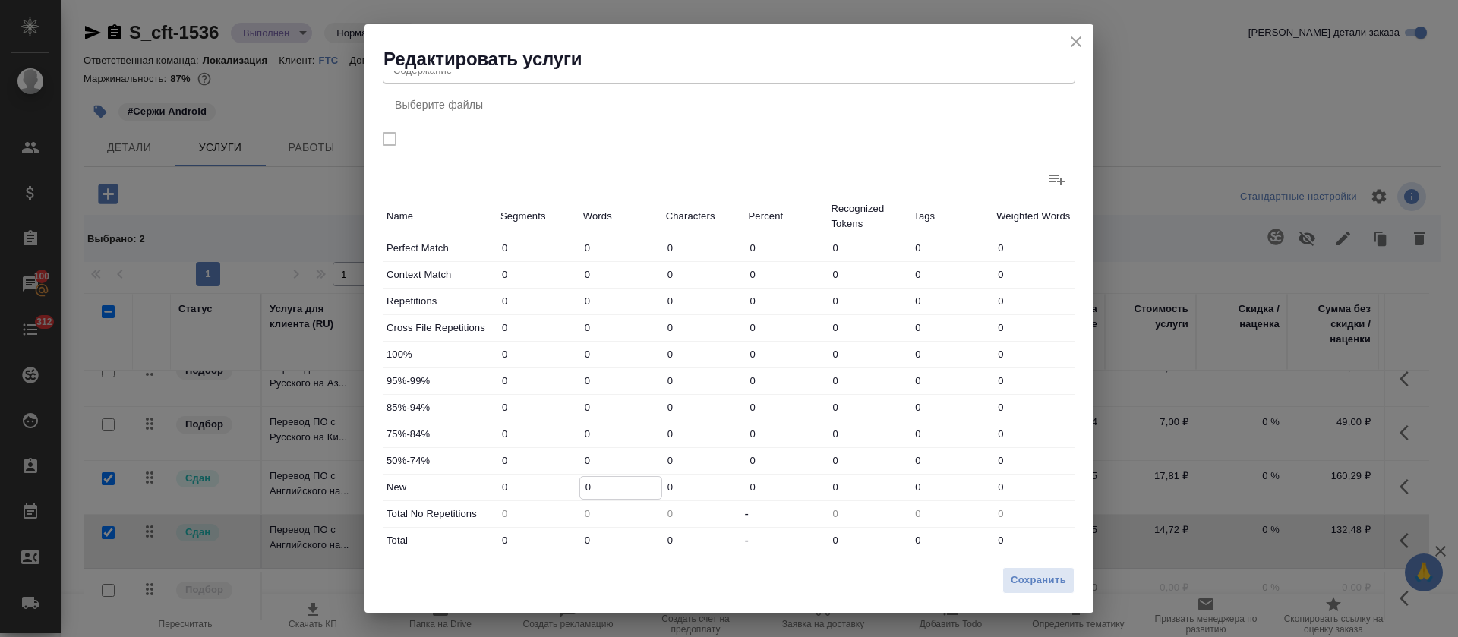
click at [582, 484] on input "0" at bounding box center [620, 488] width 81 height 22
type input "18"
drag, startPoint x: 582, startPoint y: 543, endPoint x: 600, endPoint y: 535, distance: 19.7
click at [601, 540] on input "0" at bounding box center [620, 541] width 81 height 22
type input "1"
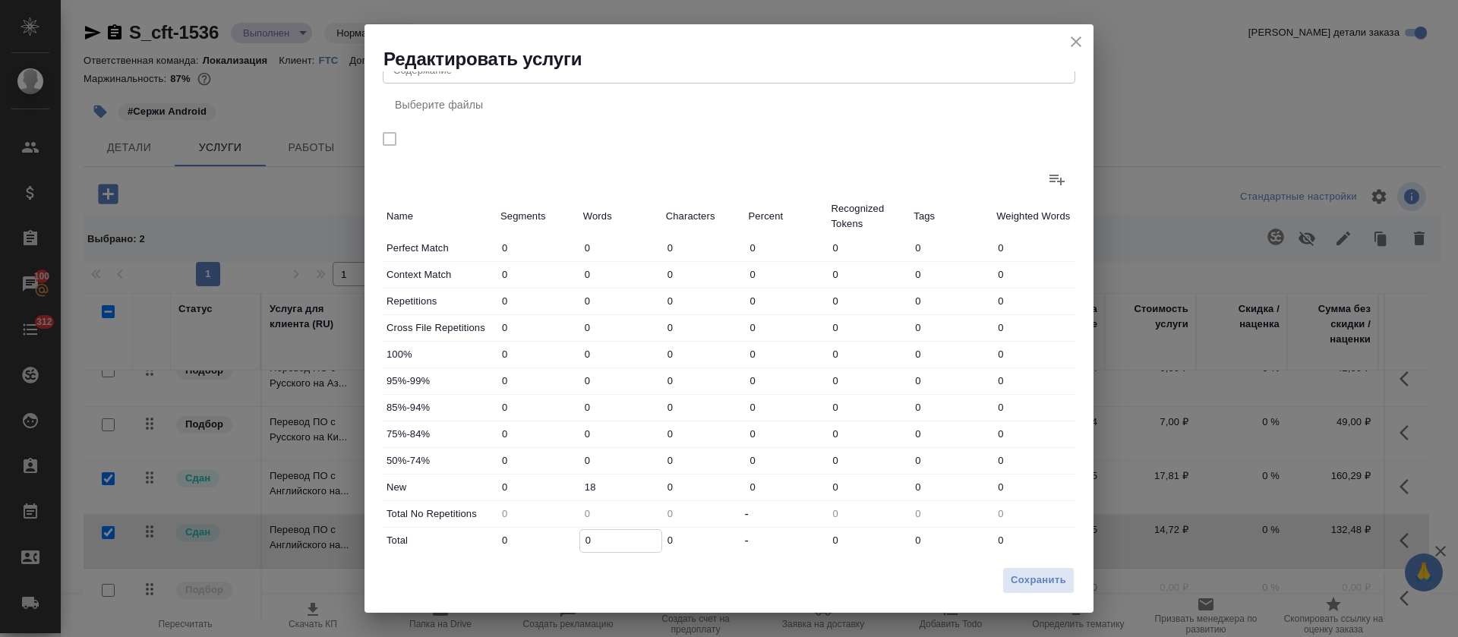
type input "1"
type input "18"
click at [1039, 582] on span "Сохранить" at bounding box center [1037, 580] width 55 height 17
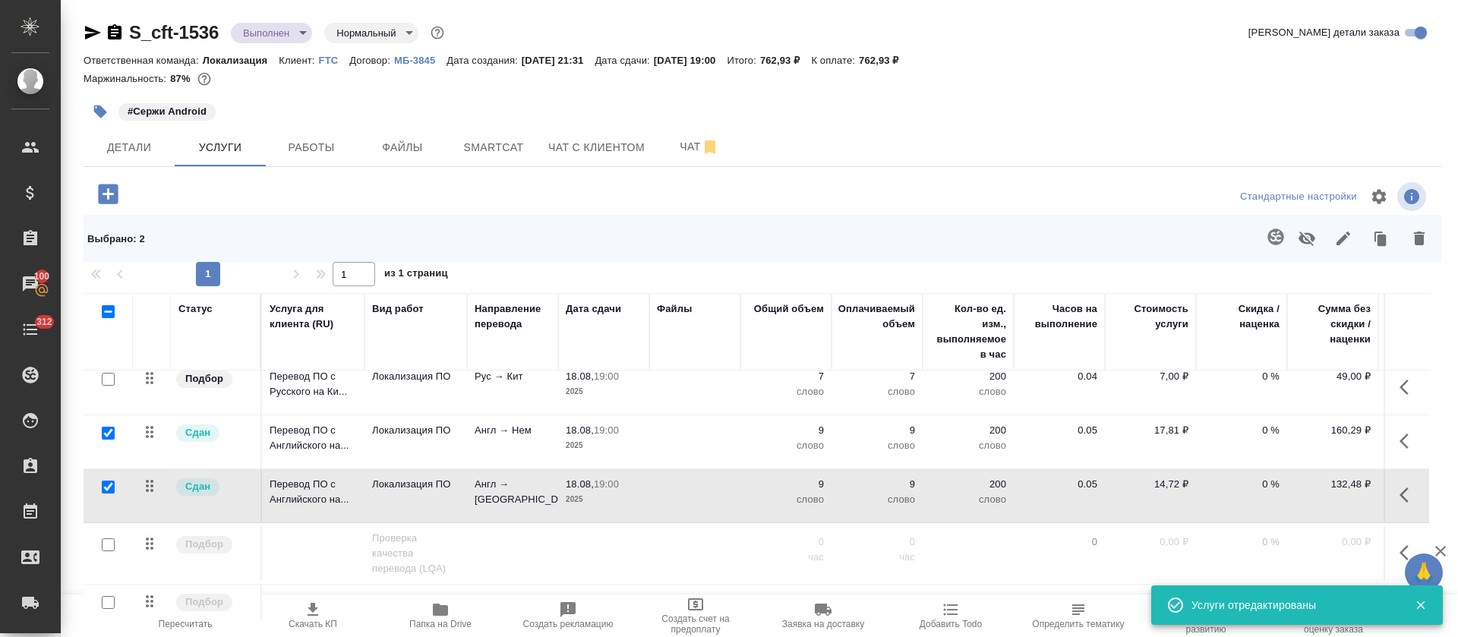
scroll to position [424, 0]
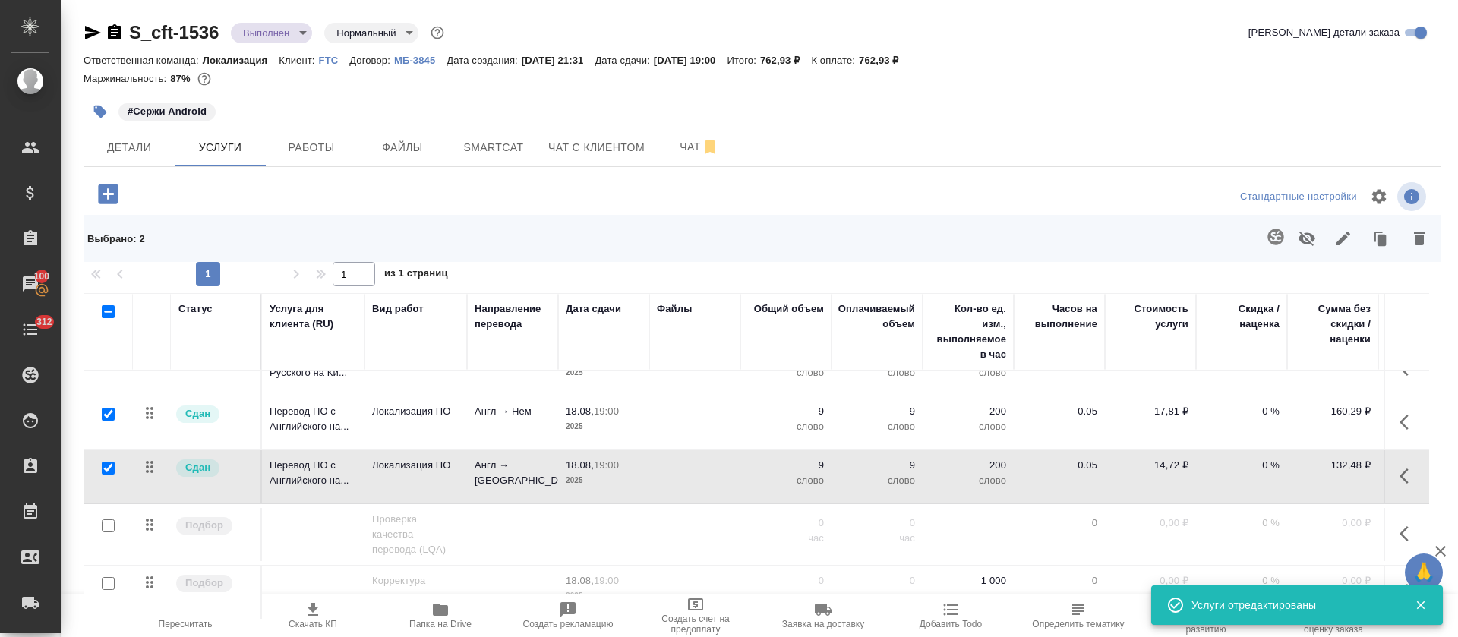
click at [1399, 467] on icon "button" at bounding box center [1408, 476] width 18 height 18
click at [1313, 467] on icon "button" at bounding box center [1322, 476] width 18 height 18
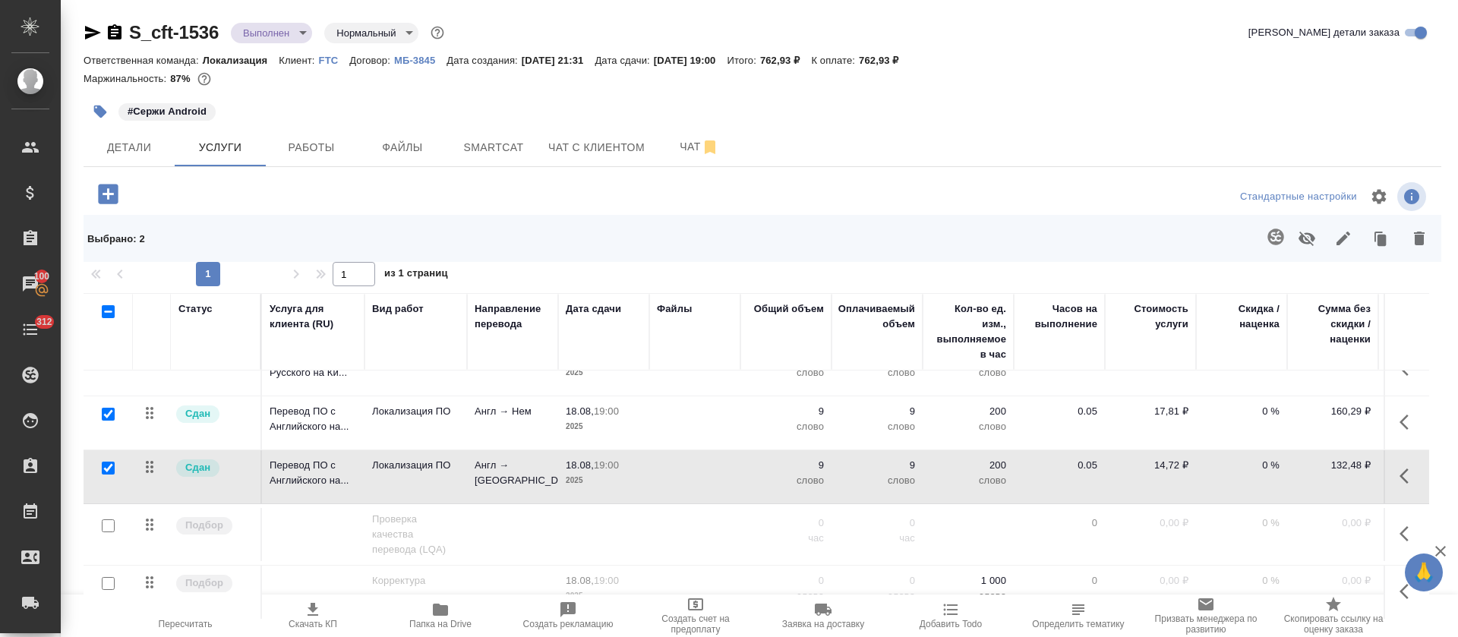
click at [106, 310] on input "checkbox" at bounding box center [108, 311] width 13 height 13
checkbox input "true"
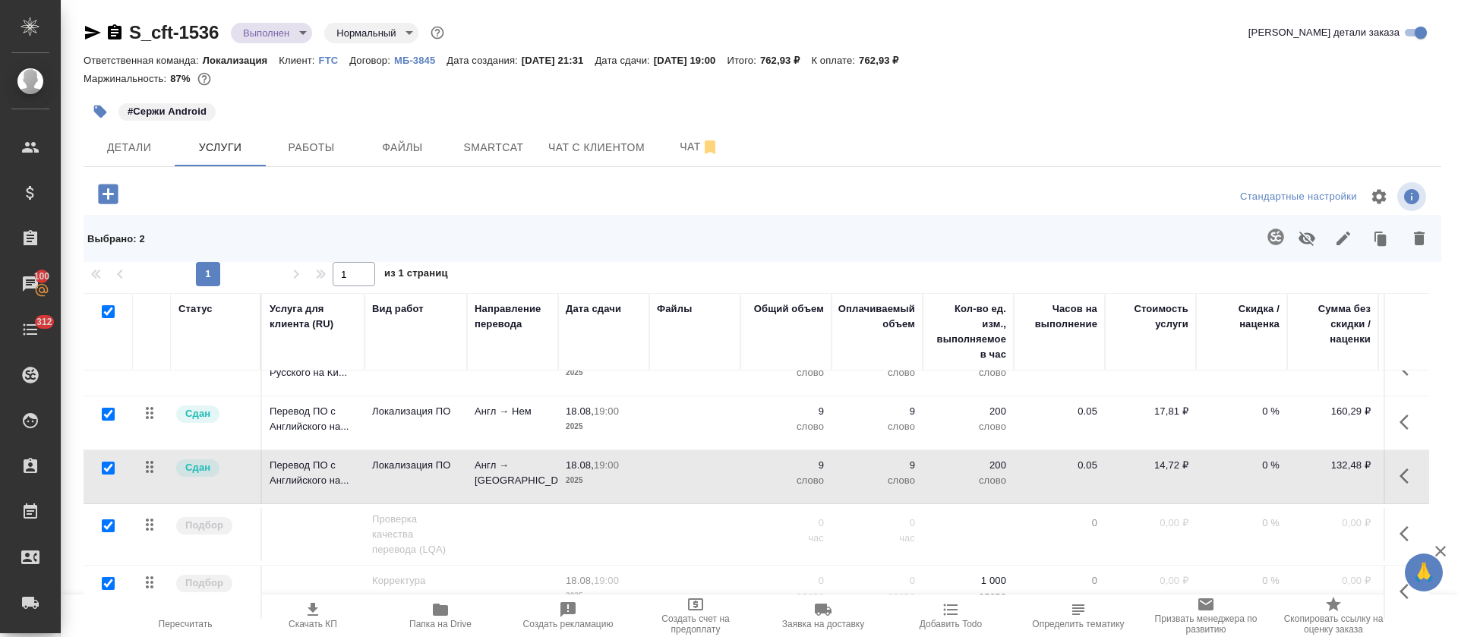
checkbox input "true"
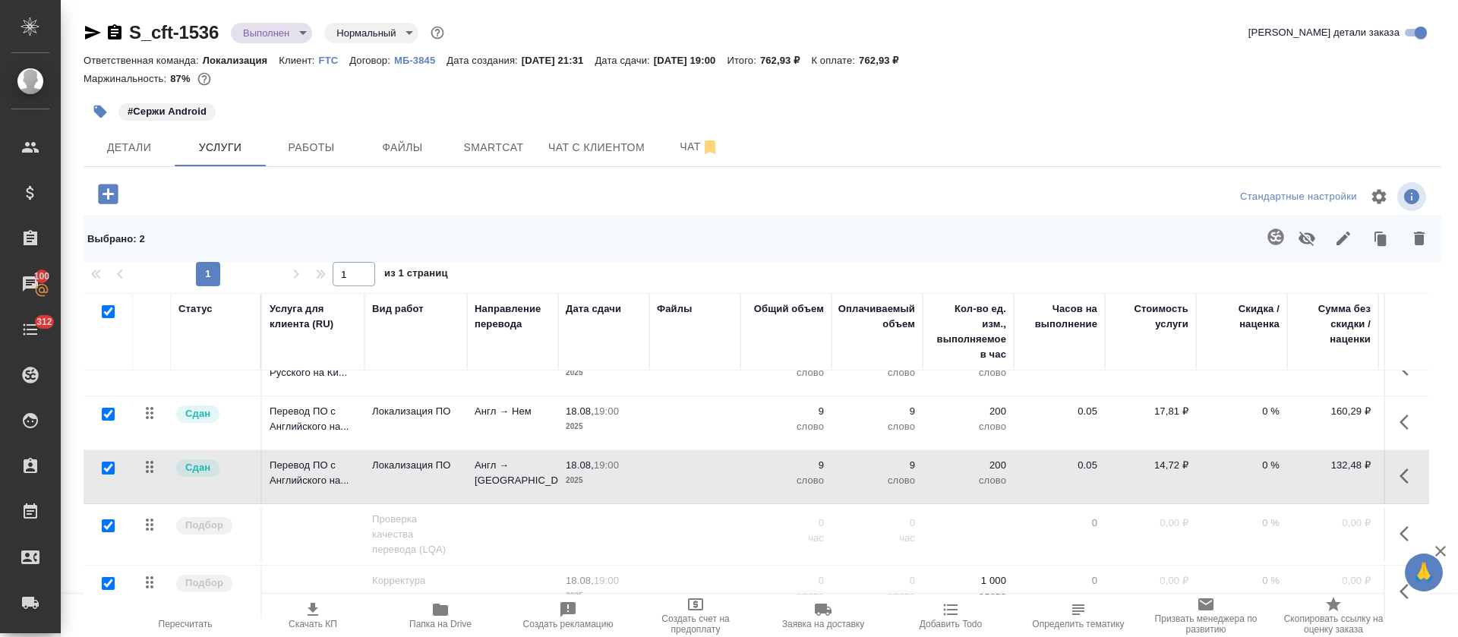
checkbox input "true"
click at [106, 310] on input "checkbox" at bounding box center [108, 311] width 13 height 13
checkbox input "false"
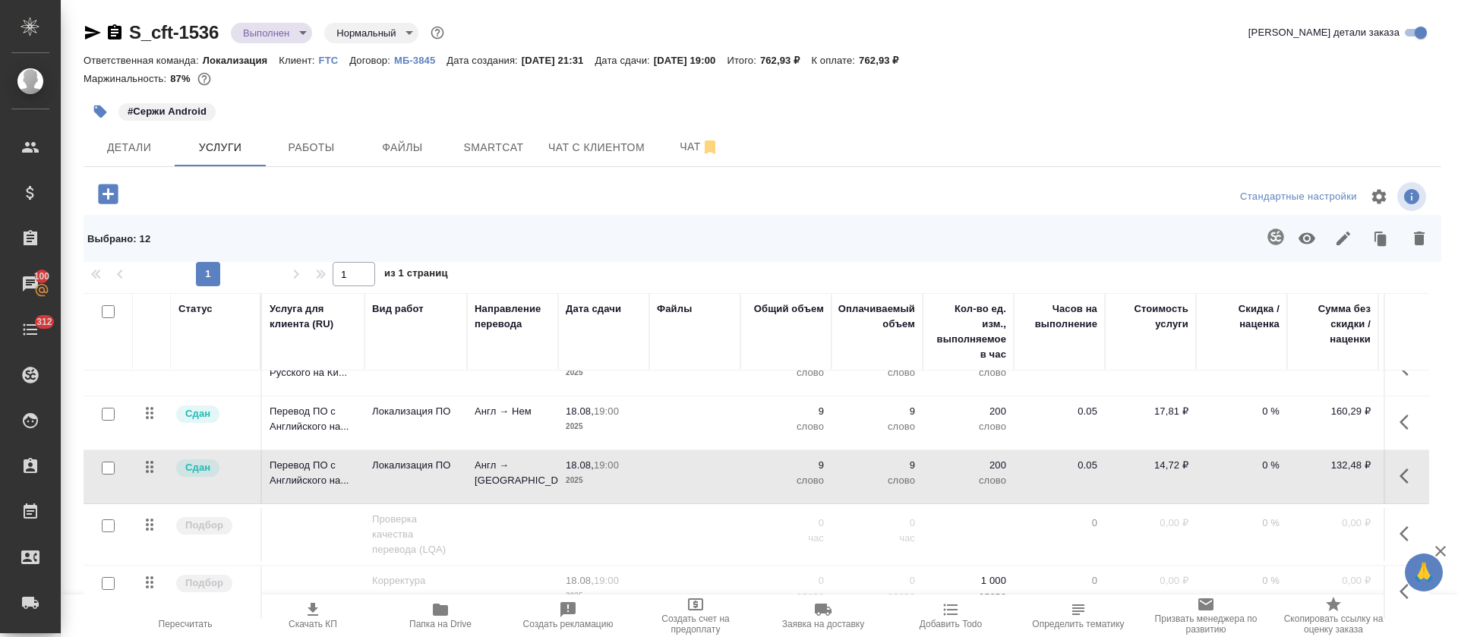
checkbox input "false"
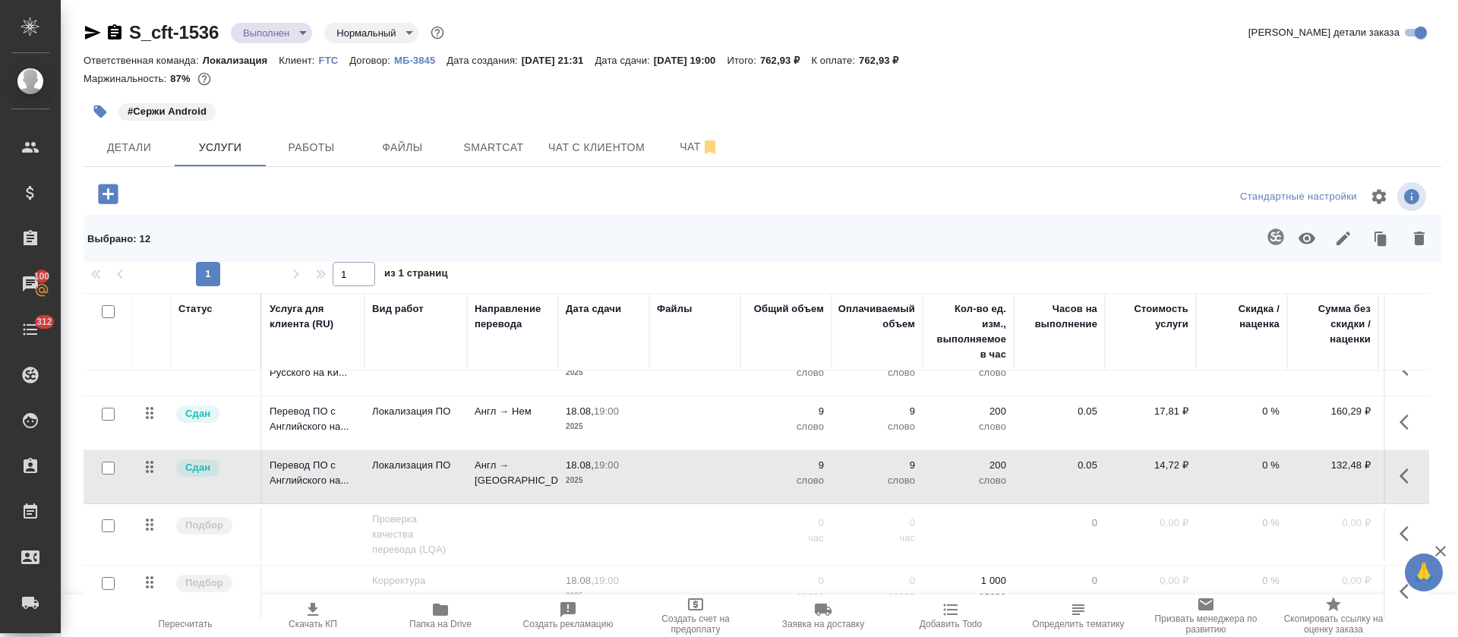
checkbox input "false"
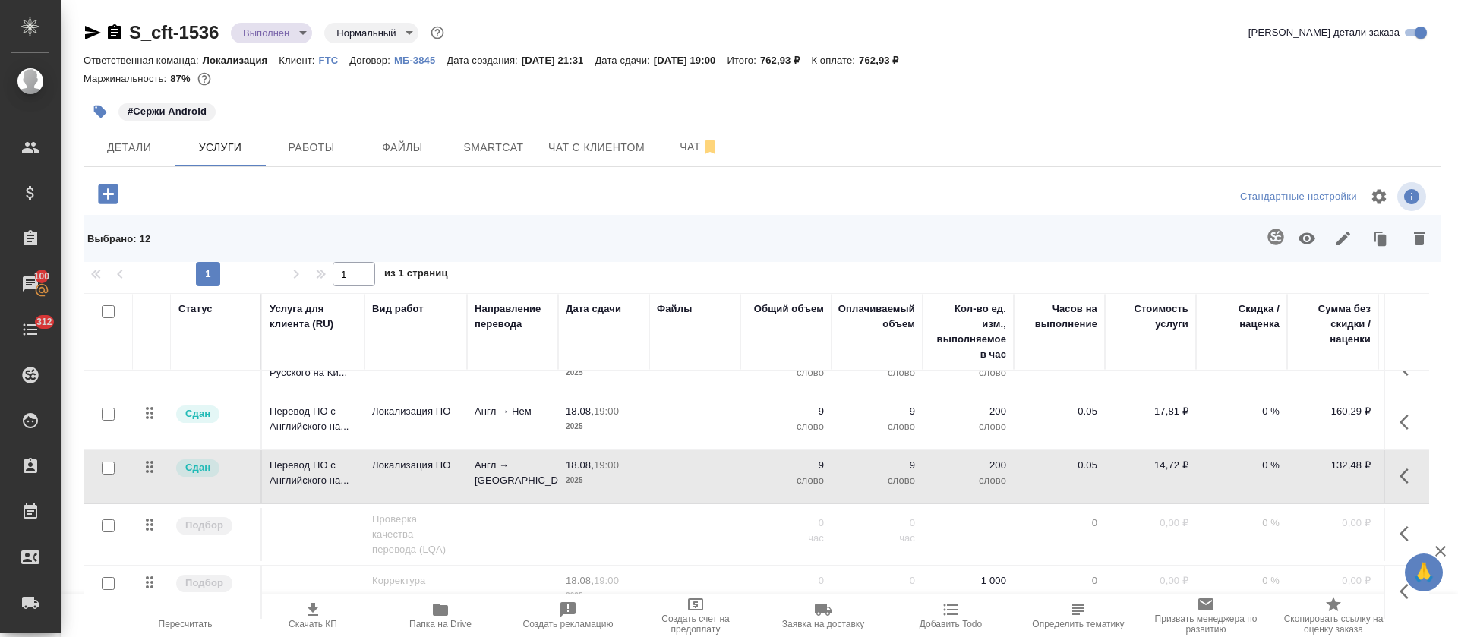
checkbox input "false"
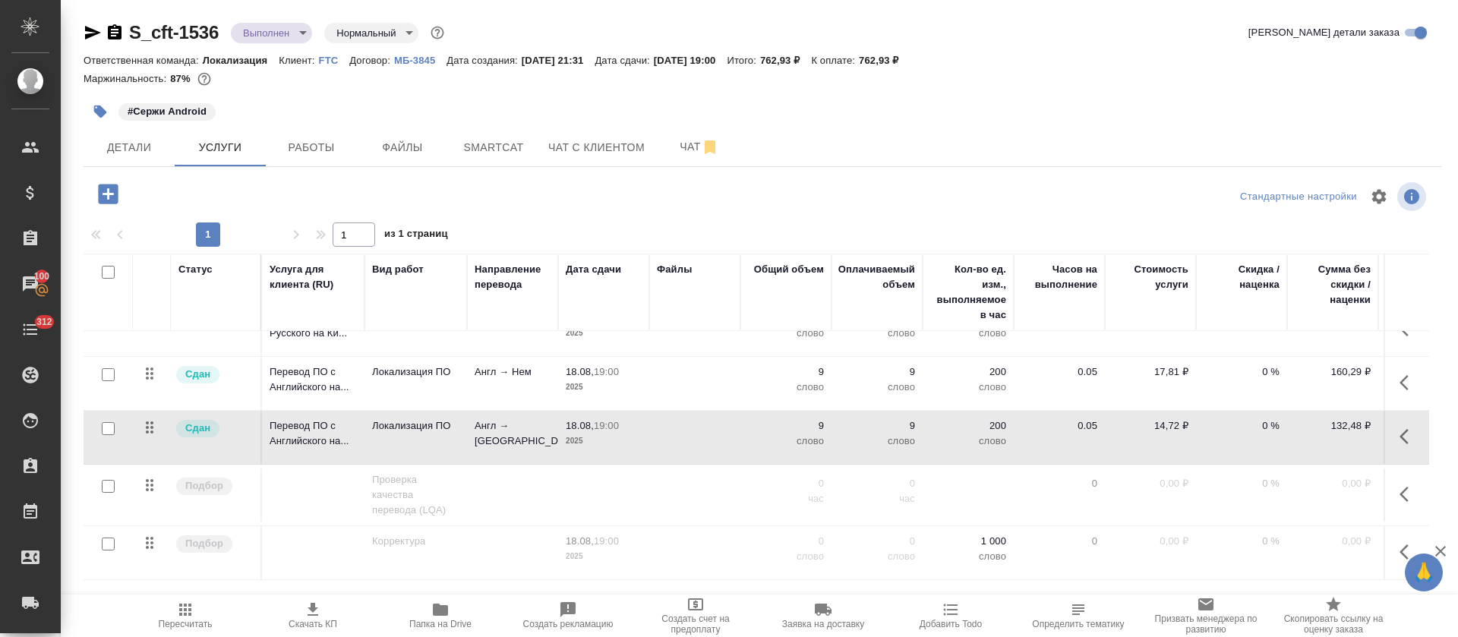
scroll to position [0, 0]
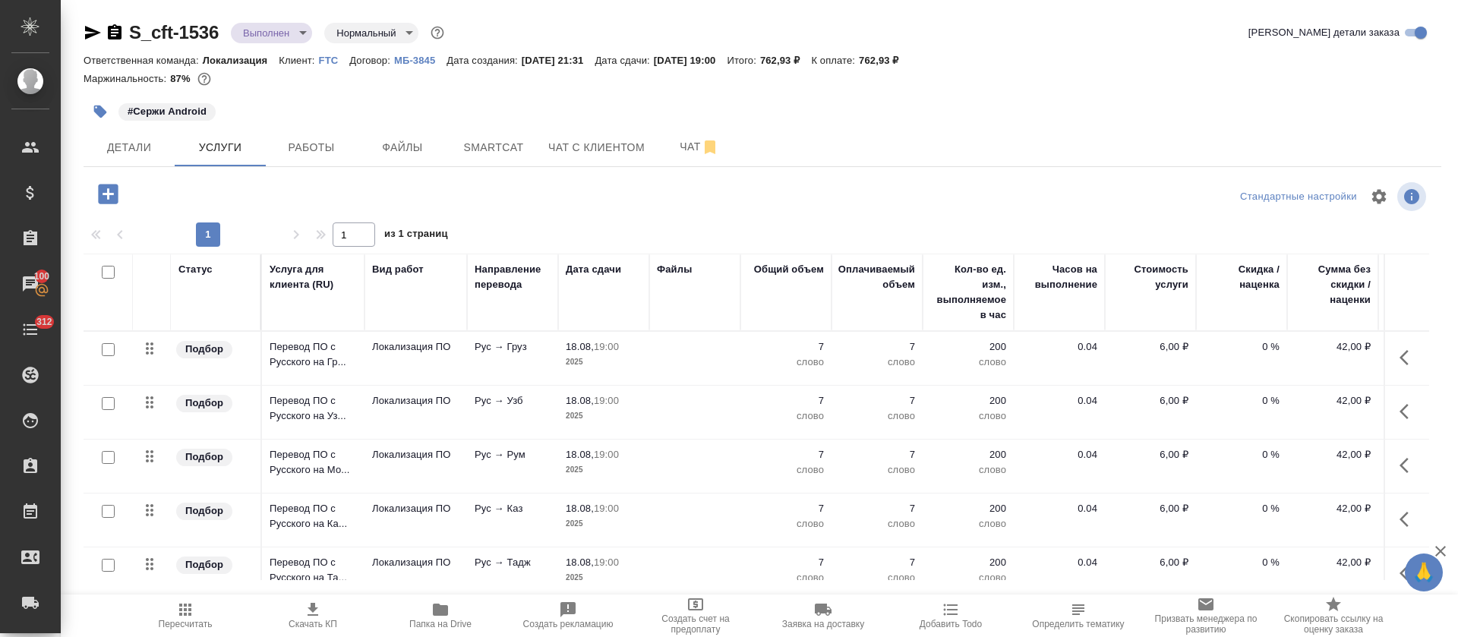
click at [107, 351] on input "checkbox" at bounding box center [108, 349] width 13 height 13
checkbox input "true"
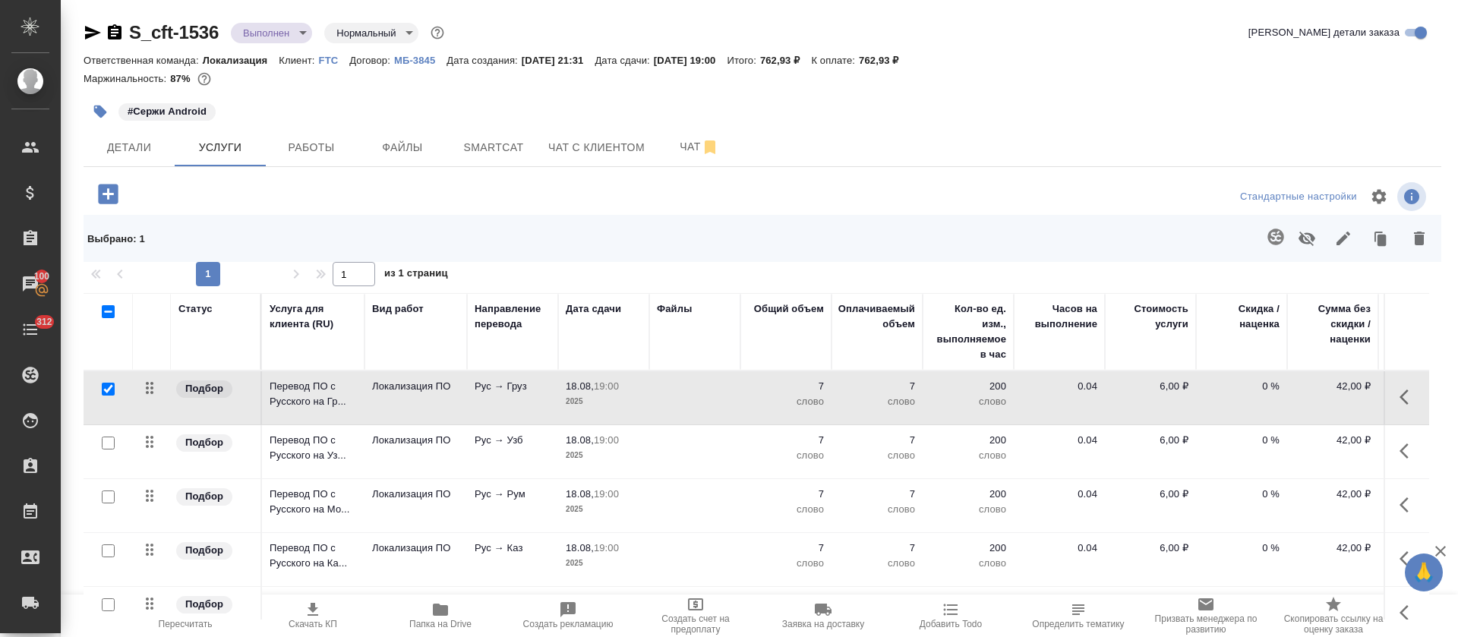
click at [108, 438] on input "checkbox" at bounding box center [108, 443] width 13 height 13
checkbox input "true"
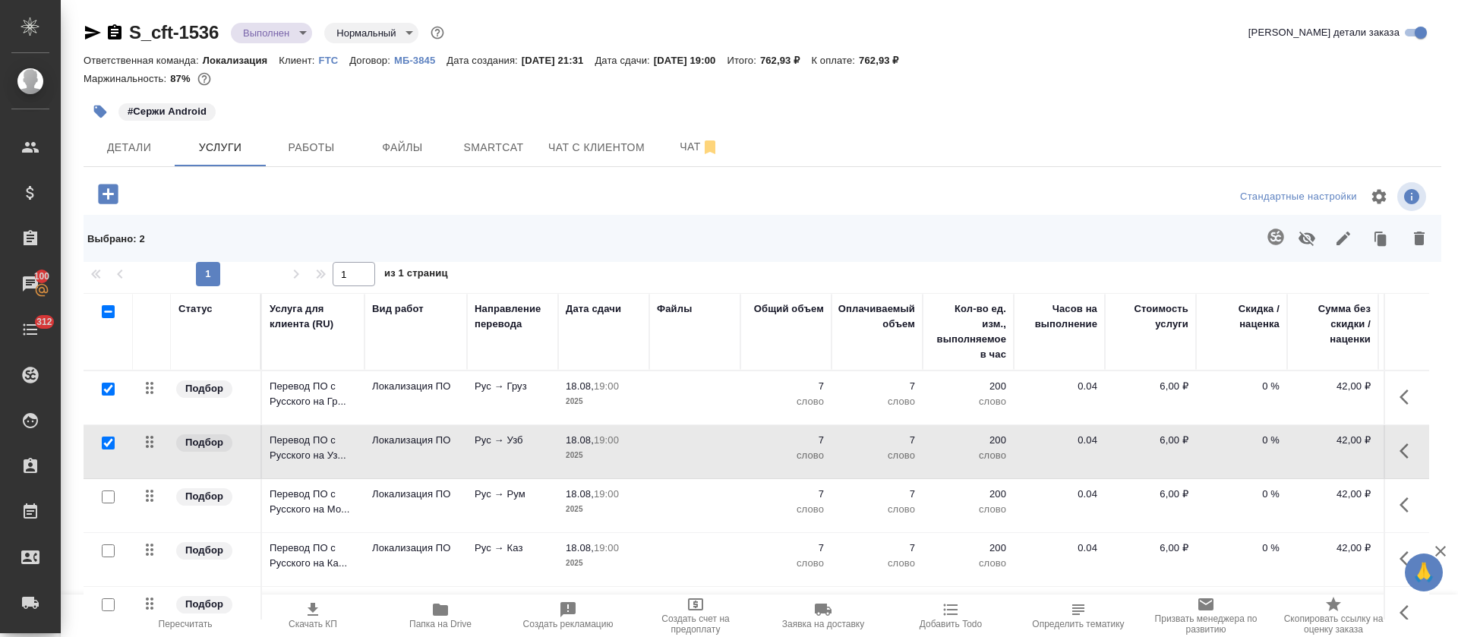
click at [108, 495] on input "checkbox" at bounding box center [108, 496] width 13 height 13
checkbox input "true"
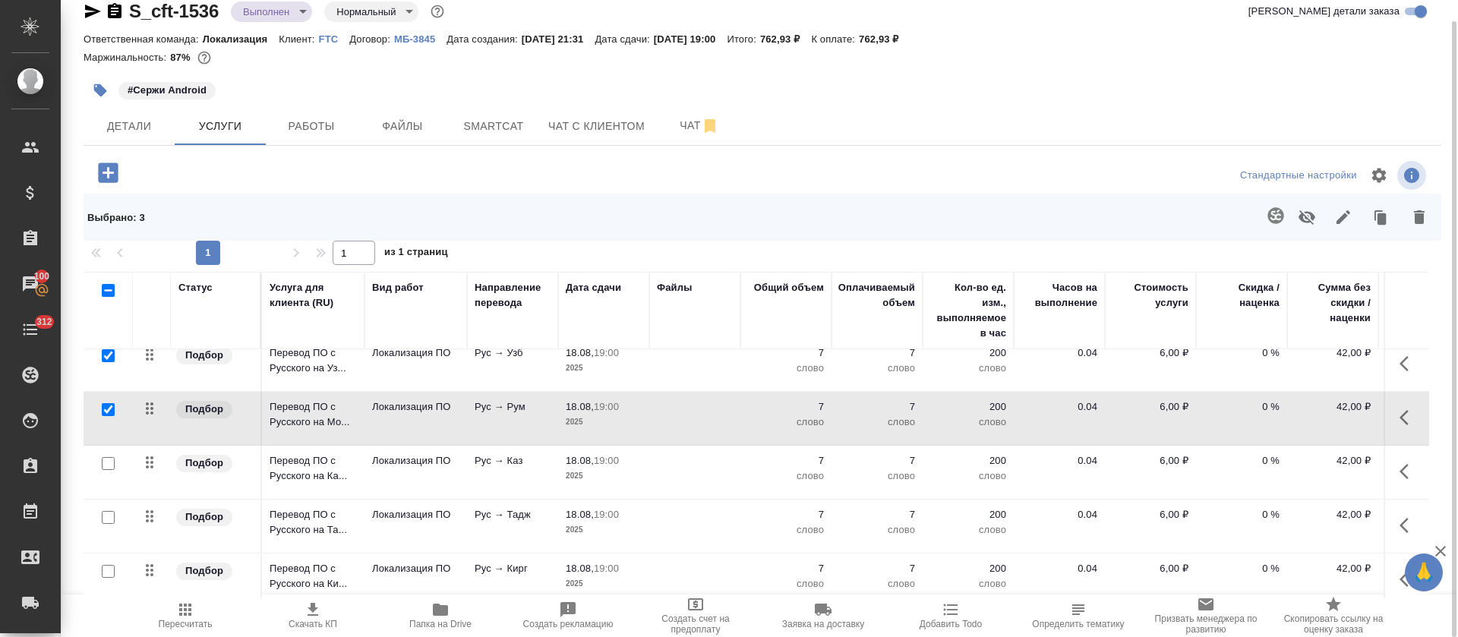
scroll to position [114, 0]
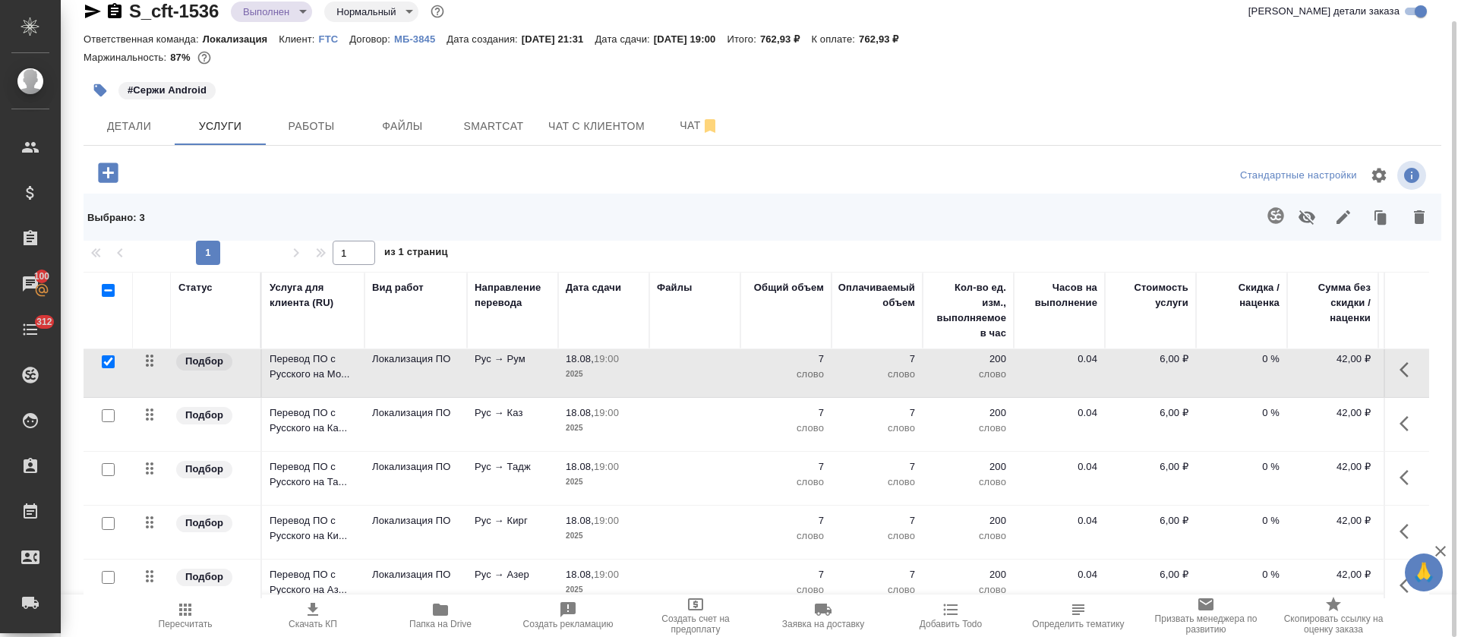
click at [106, 420] on input "checkbox" at bounding box center [108, 415] width 13 height 13
checkbox input "true"
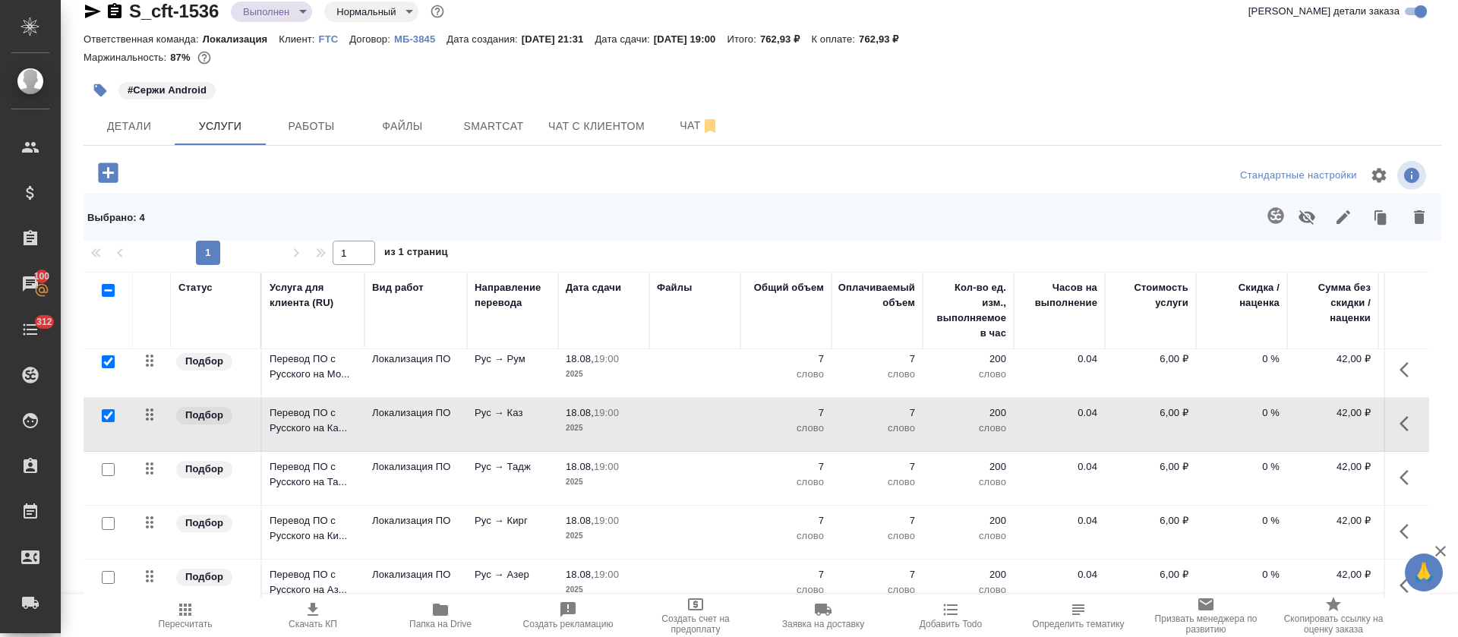
click at [109, 474] on input "checkbox" at bounding box center [108, 469] width 13 height 13
checkbox input "true"
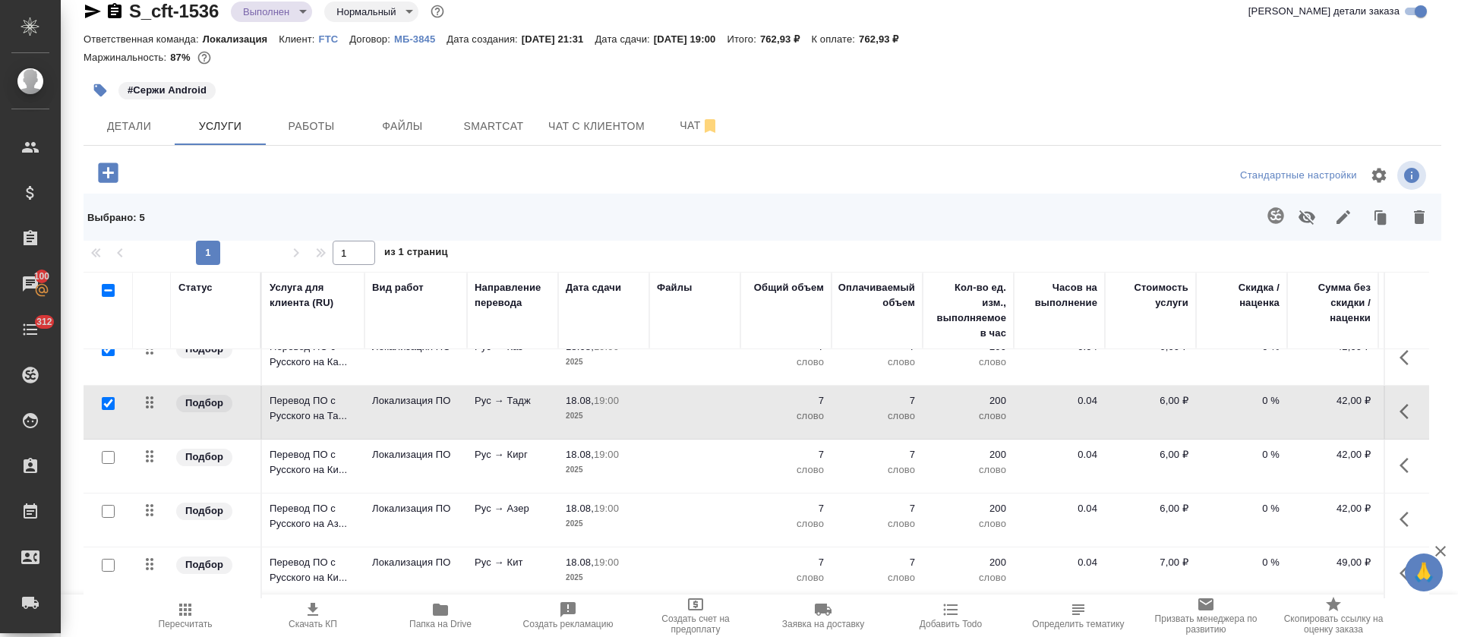
scroll to position [228, 0]
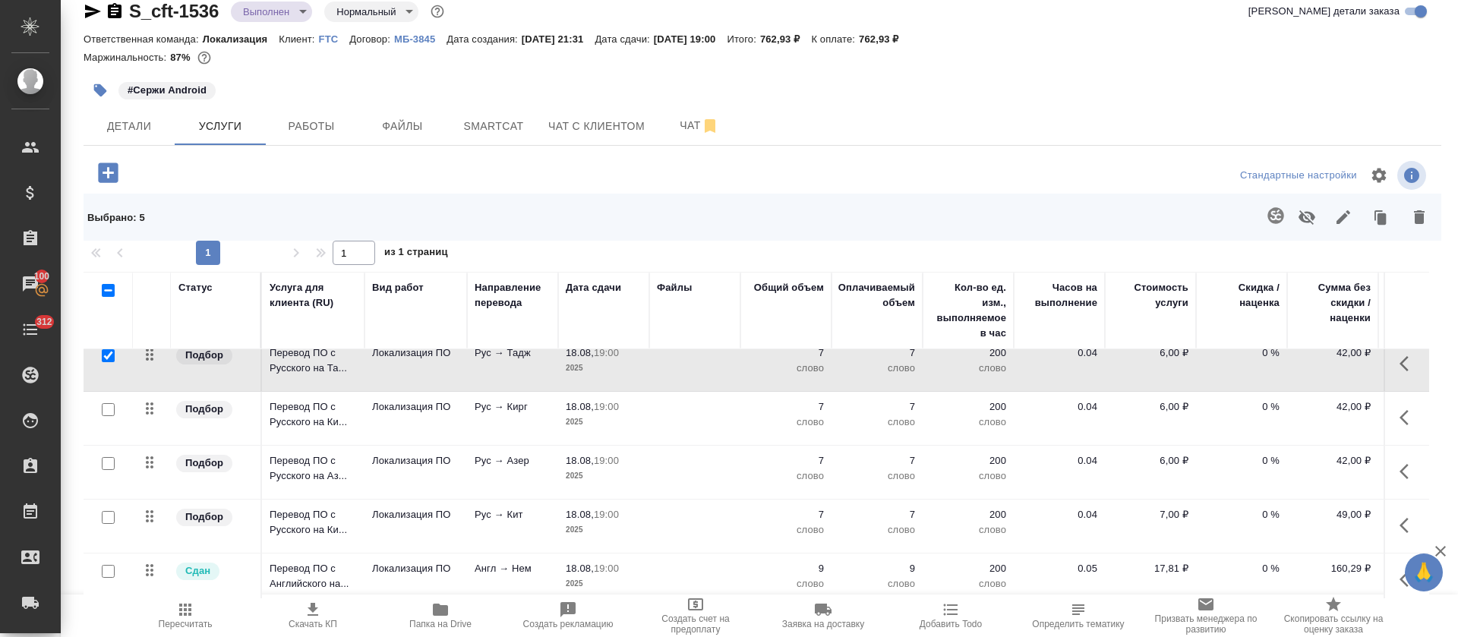
click at [112, 407] on input "checkbox" at bounding box center [108, 409] width 13 height 13
checkbox input "true"
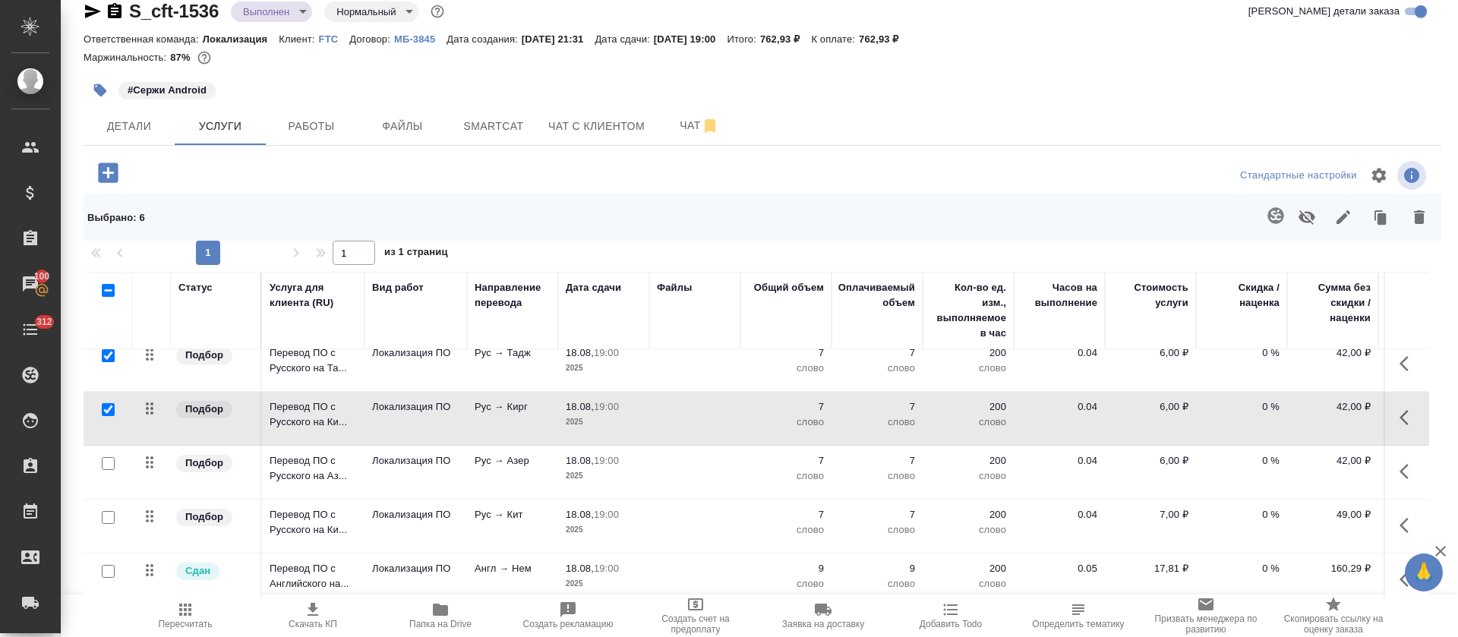
click at [111, 459] on input "checkbox" at bounding box center [108, 463] width 13 height 13
checkbox input "true"
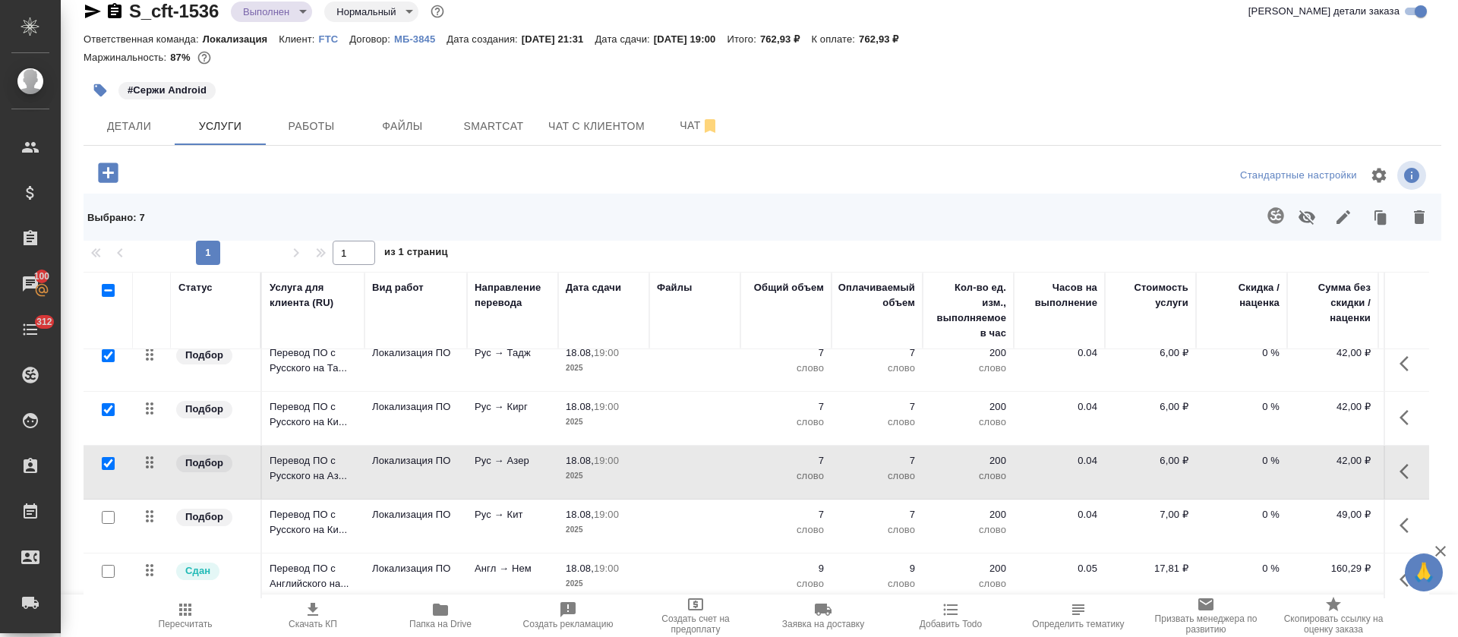
click at [110, 518] on input "checkbox" at bounding box center [108, 517] width 13 height 13
checkbox input "true"
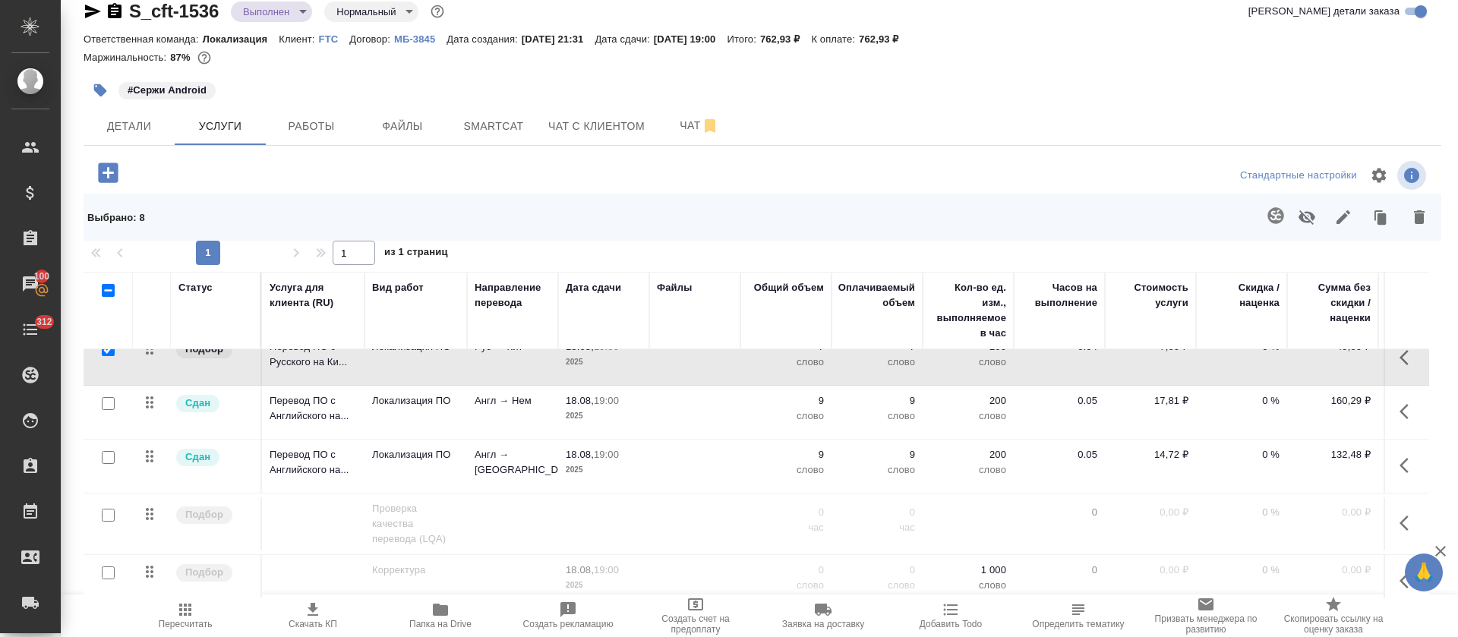
scroll to position [424, 0]
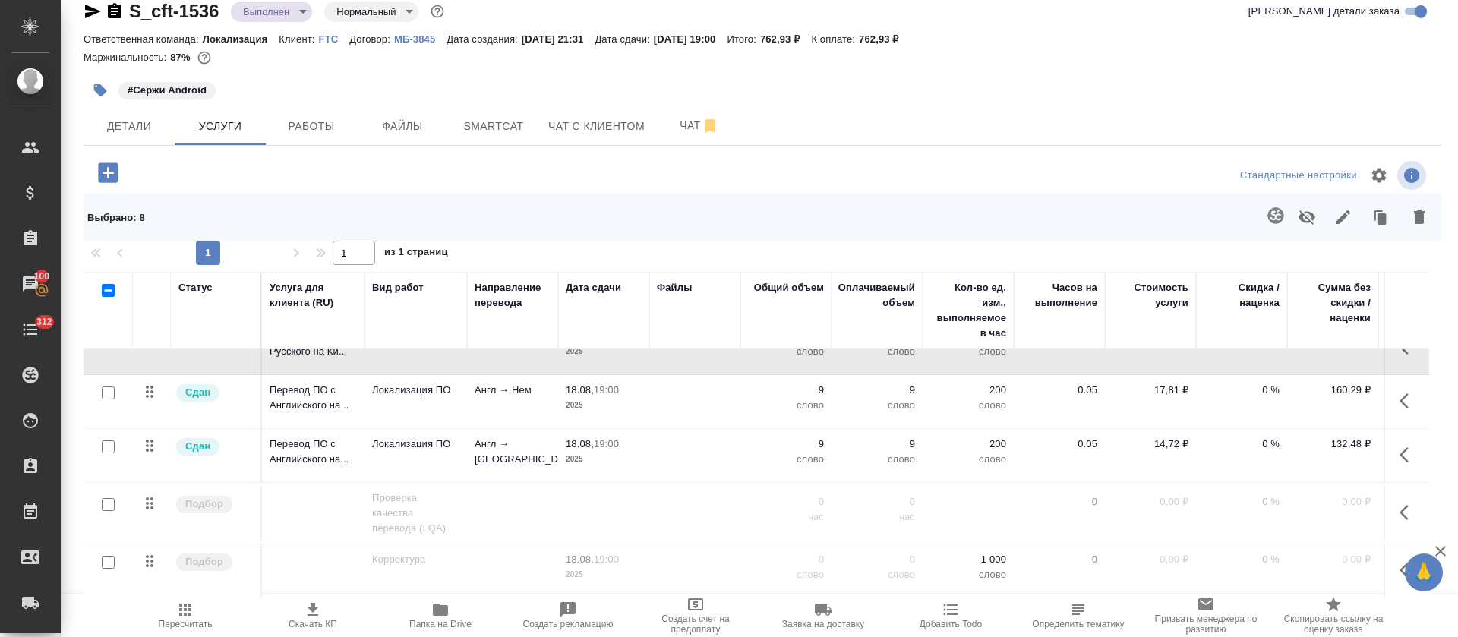
click at [1297, 219] on icon "button" at bounding box center [1306, 217] width 18 height 18
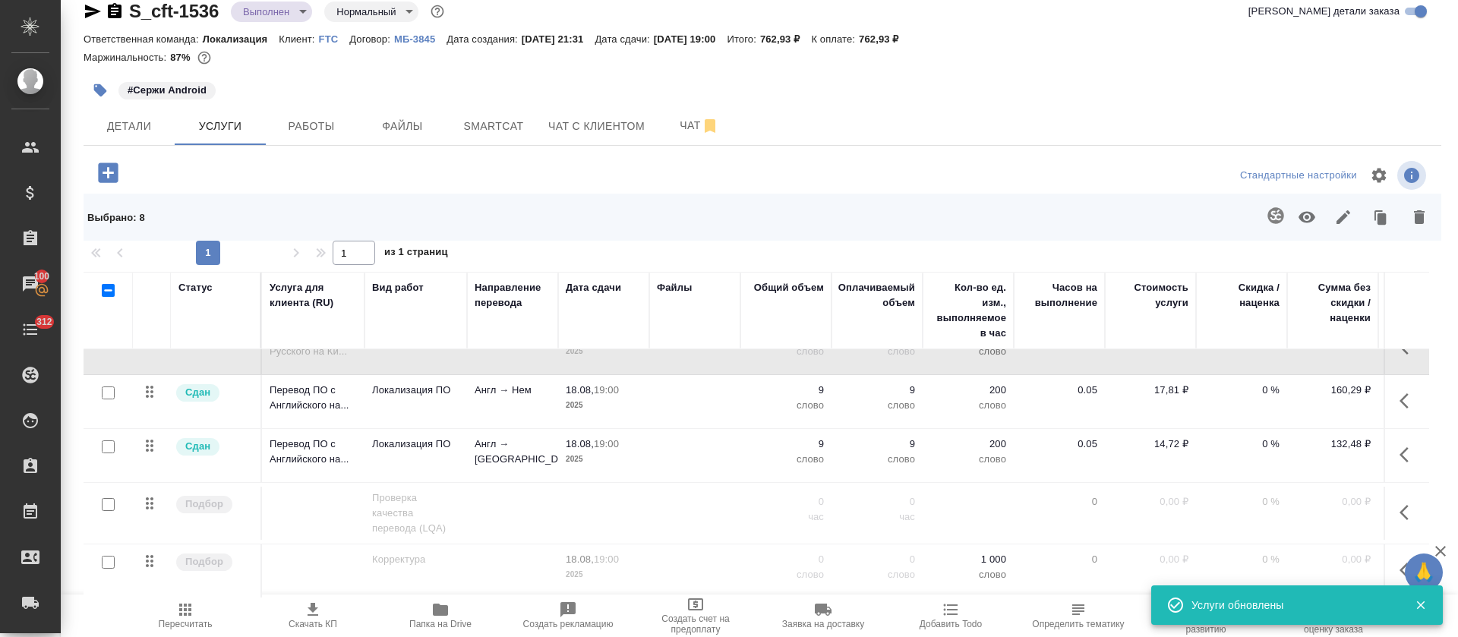
click at [188, 614] on icon "button" at bounding box center [185, 610] width 12 height 12
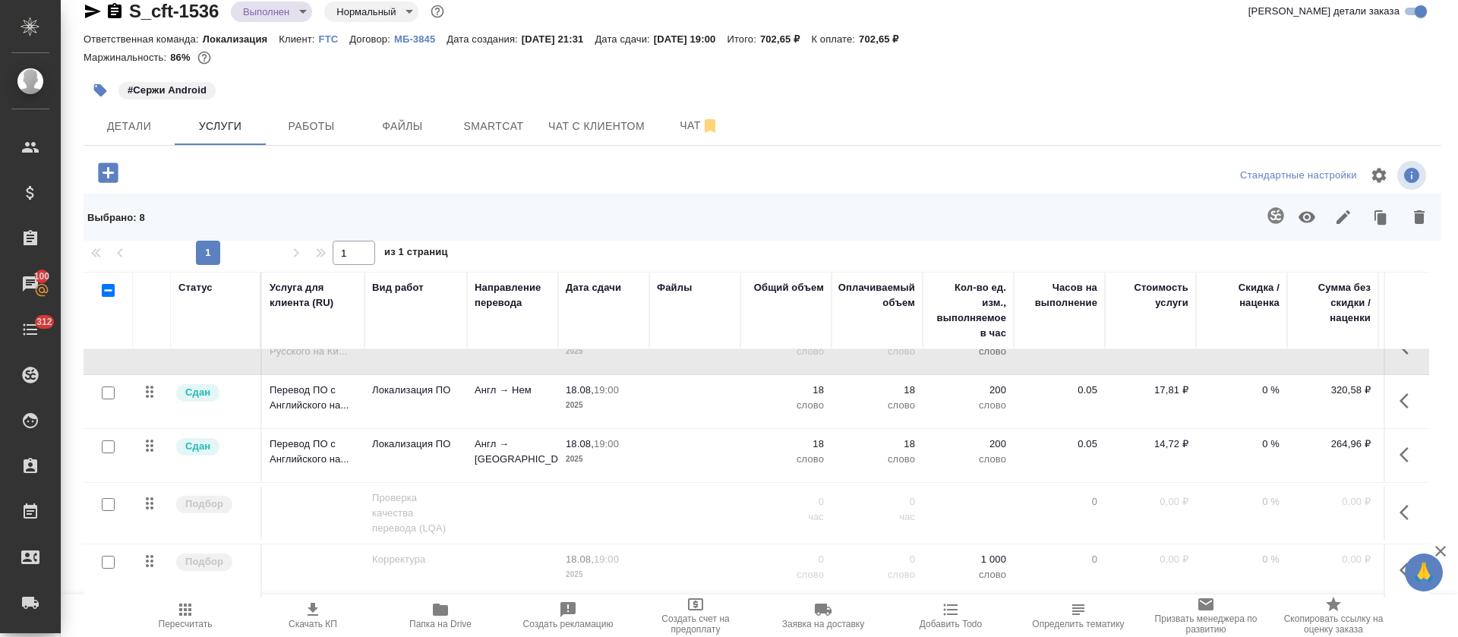
click at [1334, 214] on icon "button" at bounding box center [1343, 217] width 18 height 18
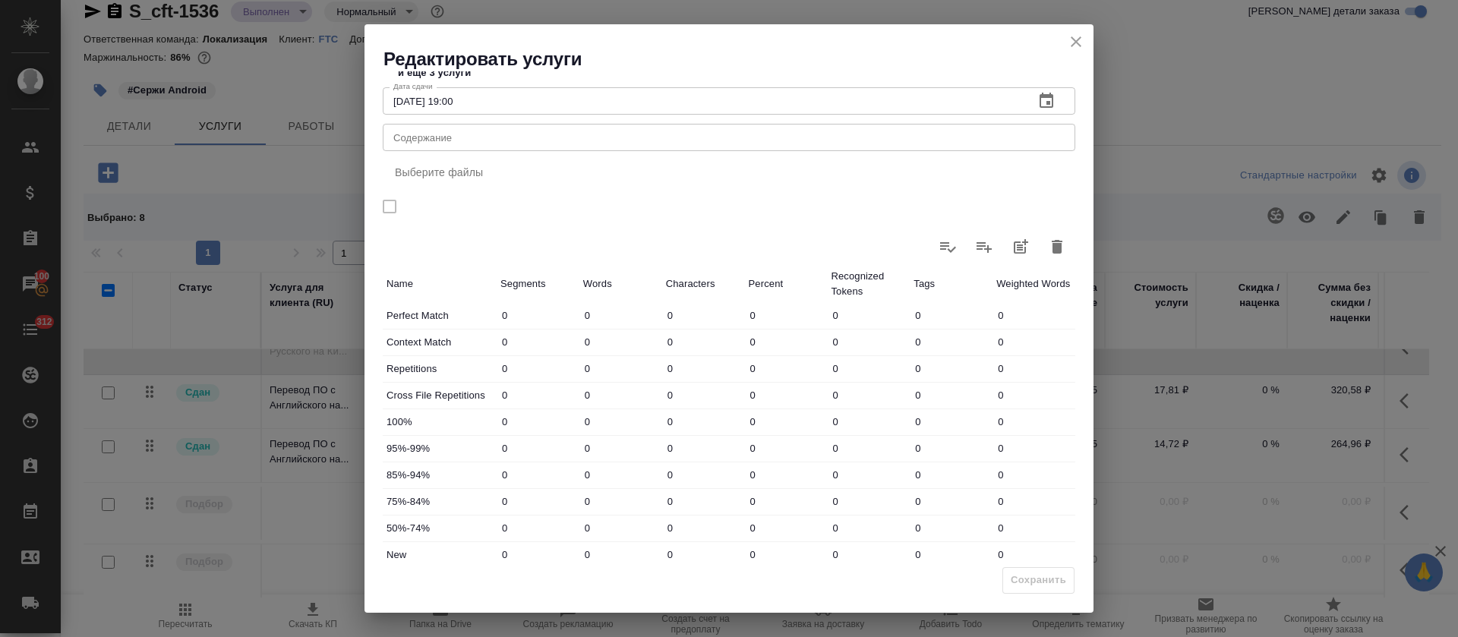
scroll to position [164, 0]
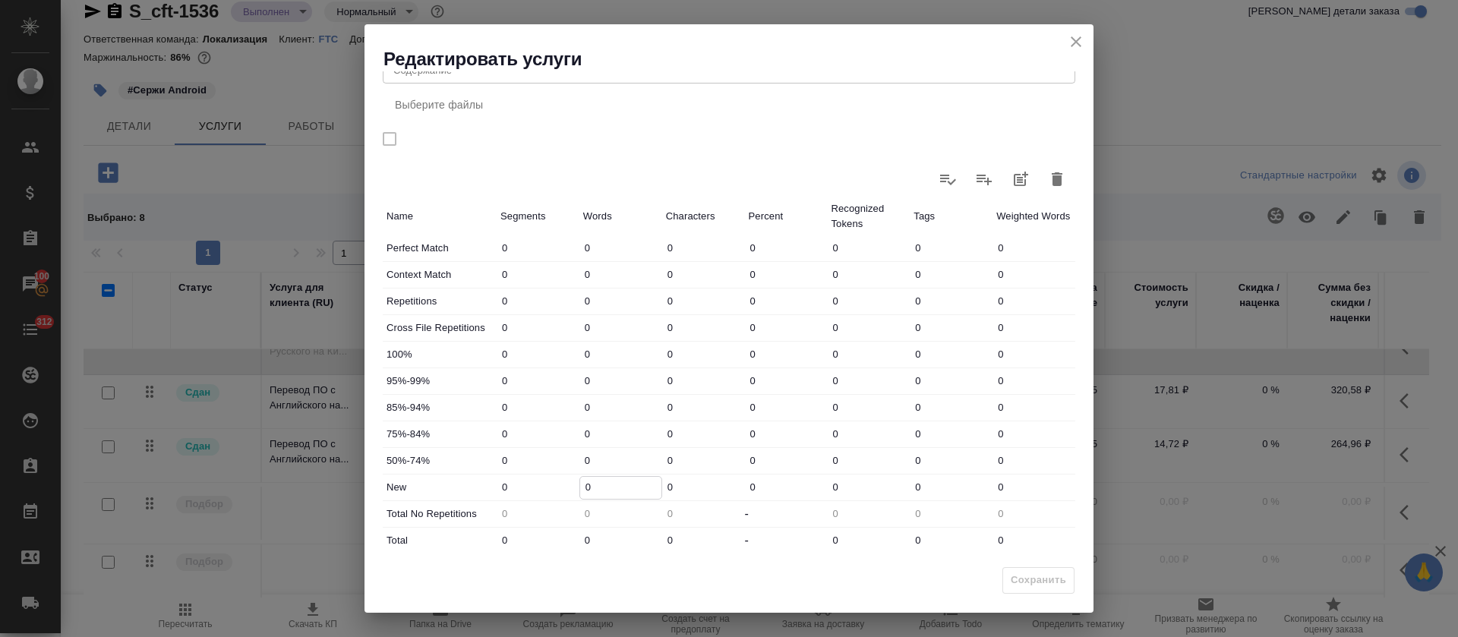
drag, startPoint x: 581, startPoint y: 491, endPoint x: 591, endPoint y: 490, distance: 10.7
click at [591, 490] on input "0" at bounding box center [620, 488] width 81 height 22
drag, startPoint x: 589, startPoint y: 538, endPoint x: 569, endPoint y: 538, distance: 19.7
click at [569, 538] on div "Total 0 0 0 - 0 0 0" at bounding box center [729, 541] width 692 height 26
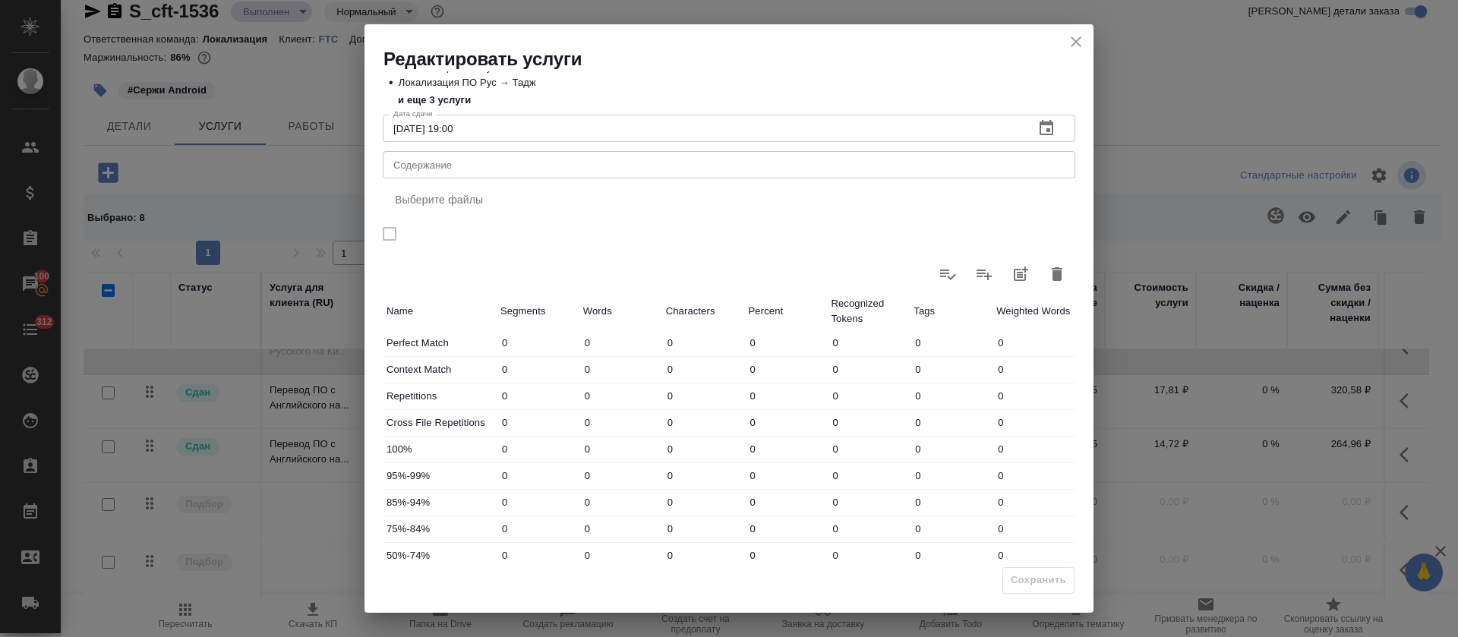
scroll to position [114, 0]
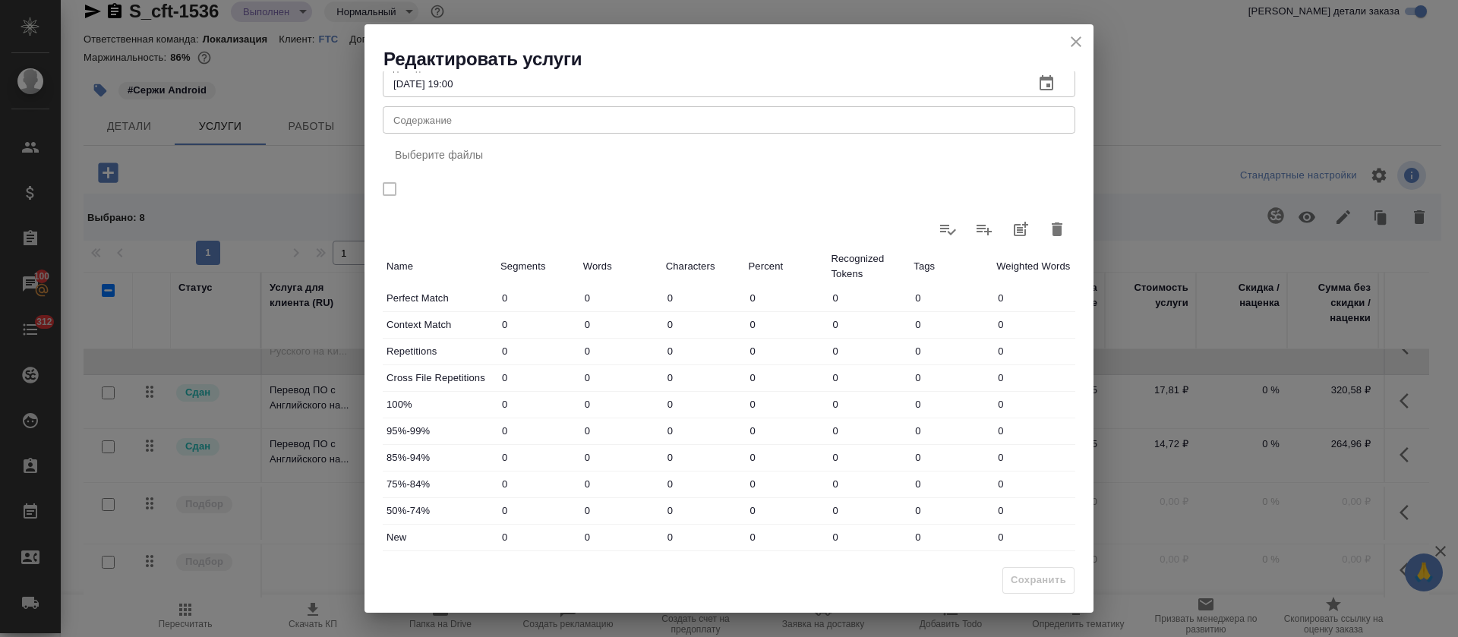
click at [1039, 244] on button "button" at bounding box center [1057, 229] width 36 height 36
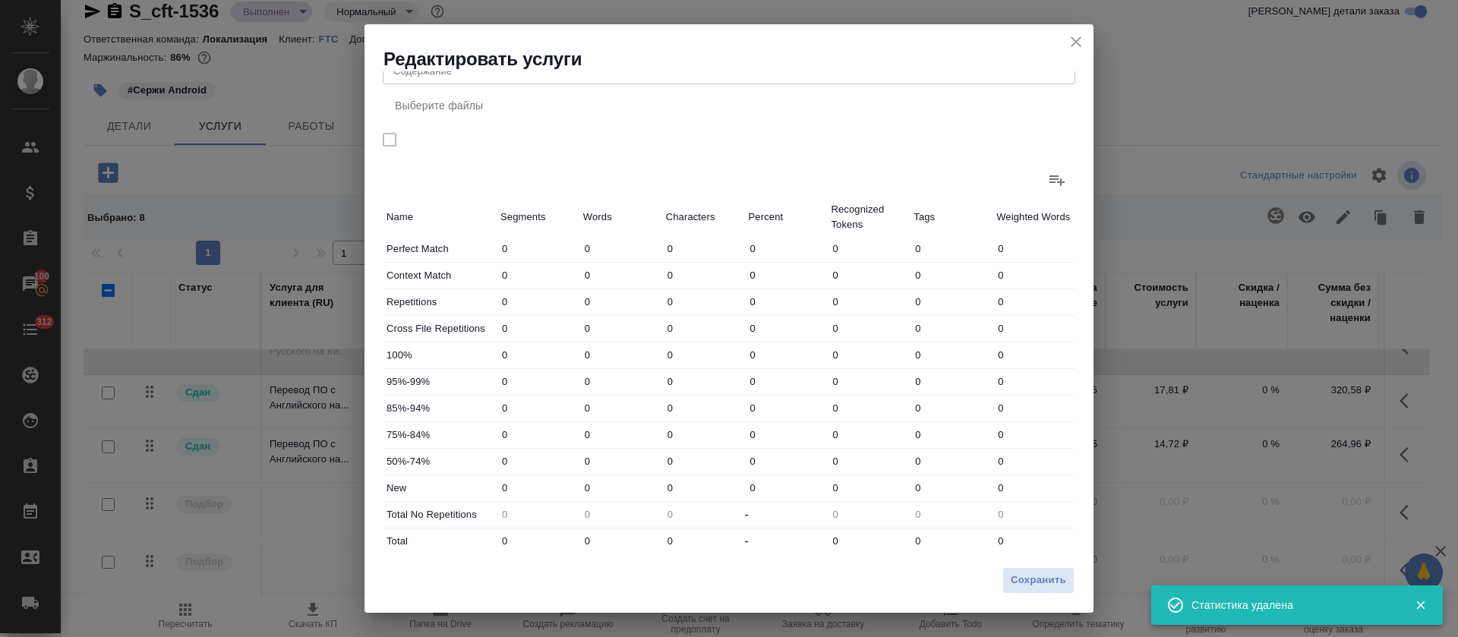
scroll to position [164, 0]
click at [1038, 575] on span "Сохранить" at bounding box center [1037, 580] width 55 height 17
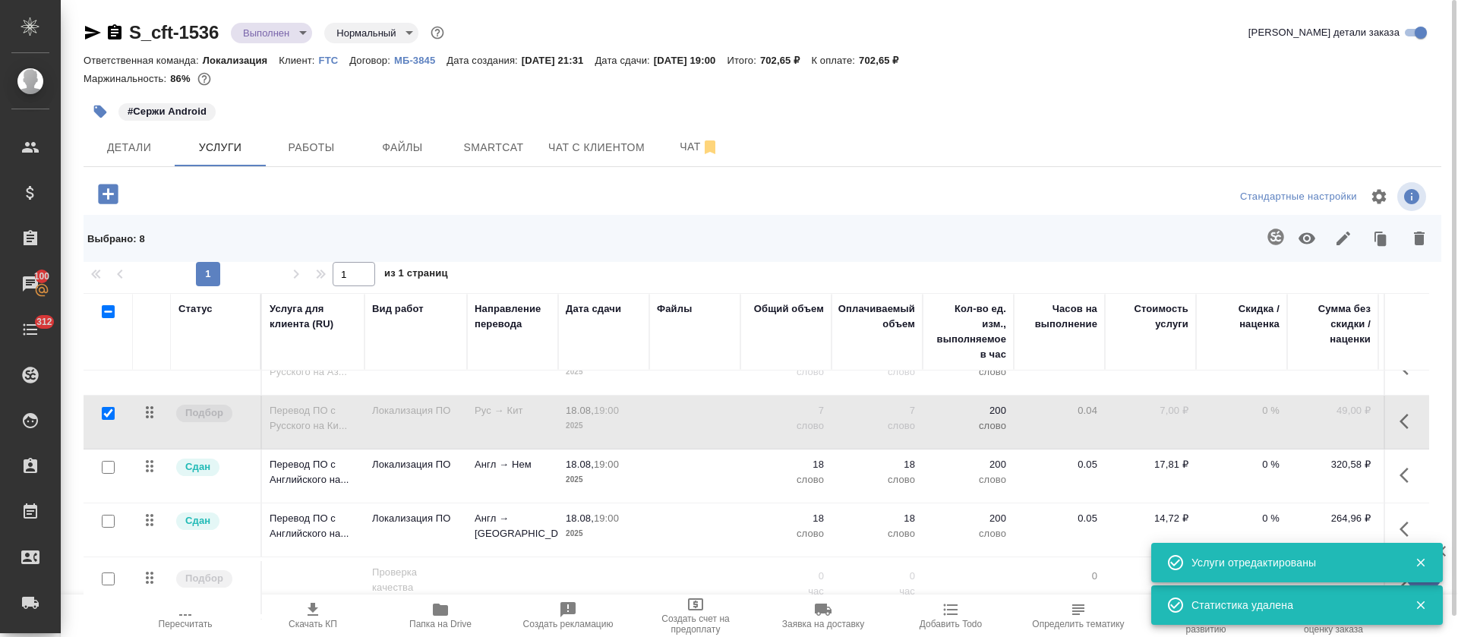
scroll to position [310, 0]
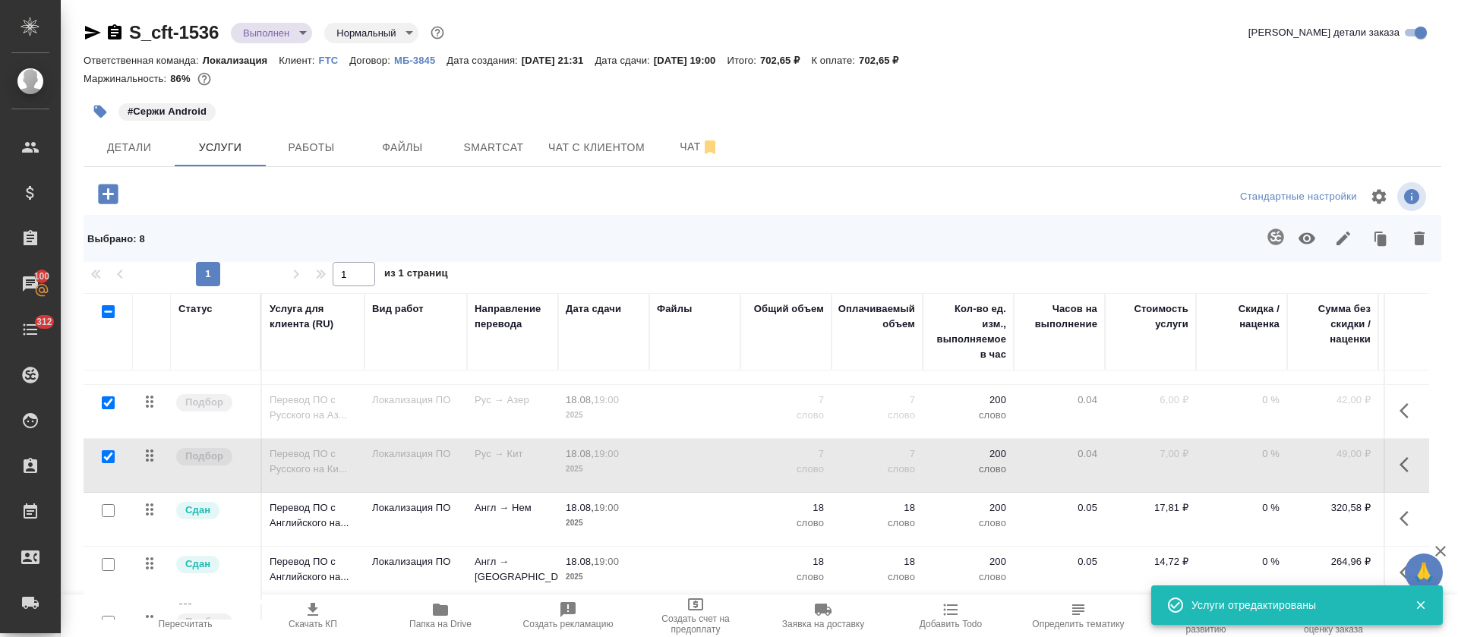
click at [193, 628] on span "Пересчитать" at bounding box center [186, 624] width 54 height 11
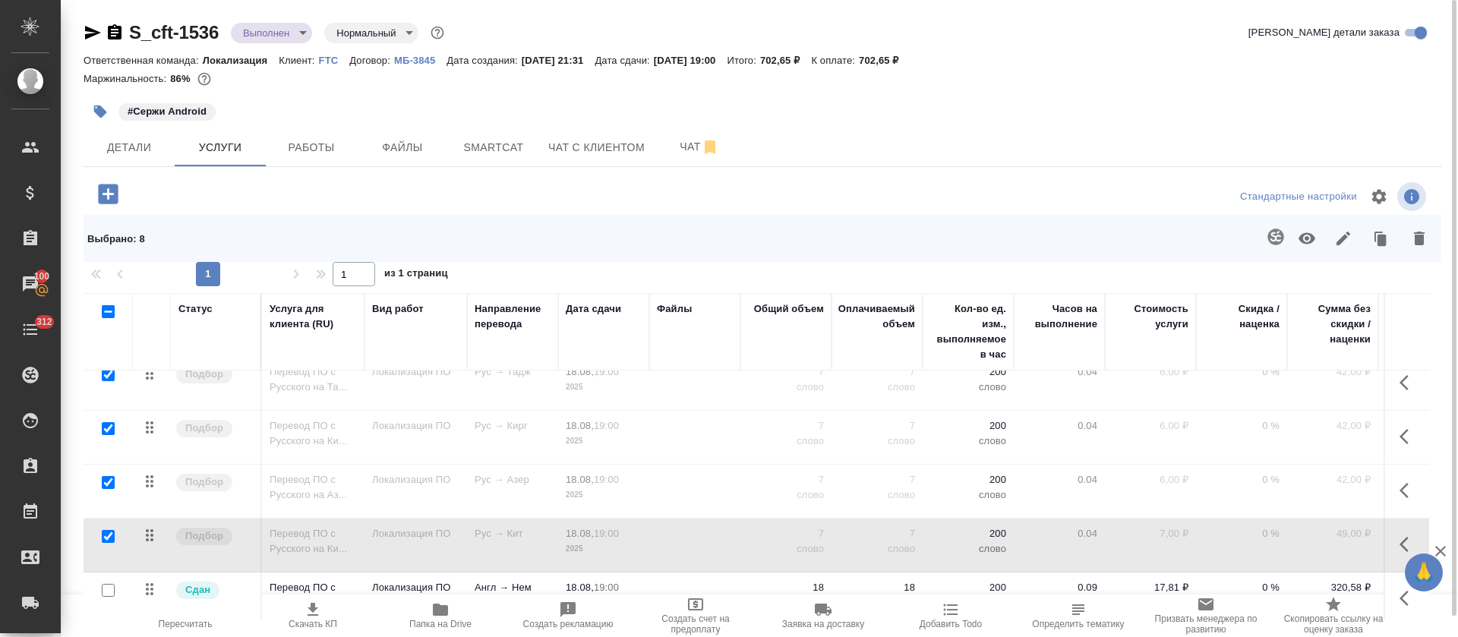
scroll to position [0, 0]
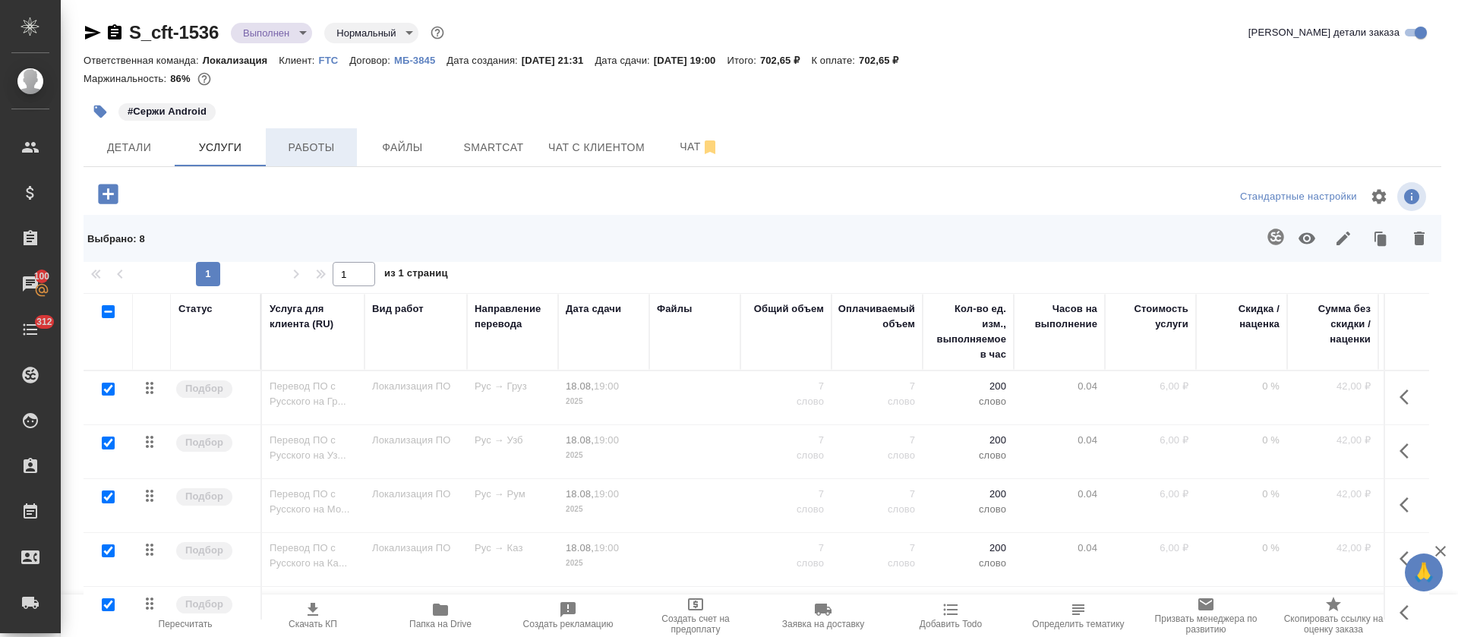
click at [308, 154] on span "Работы" at bounding box center [311, 147] width 73 height 19
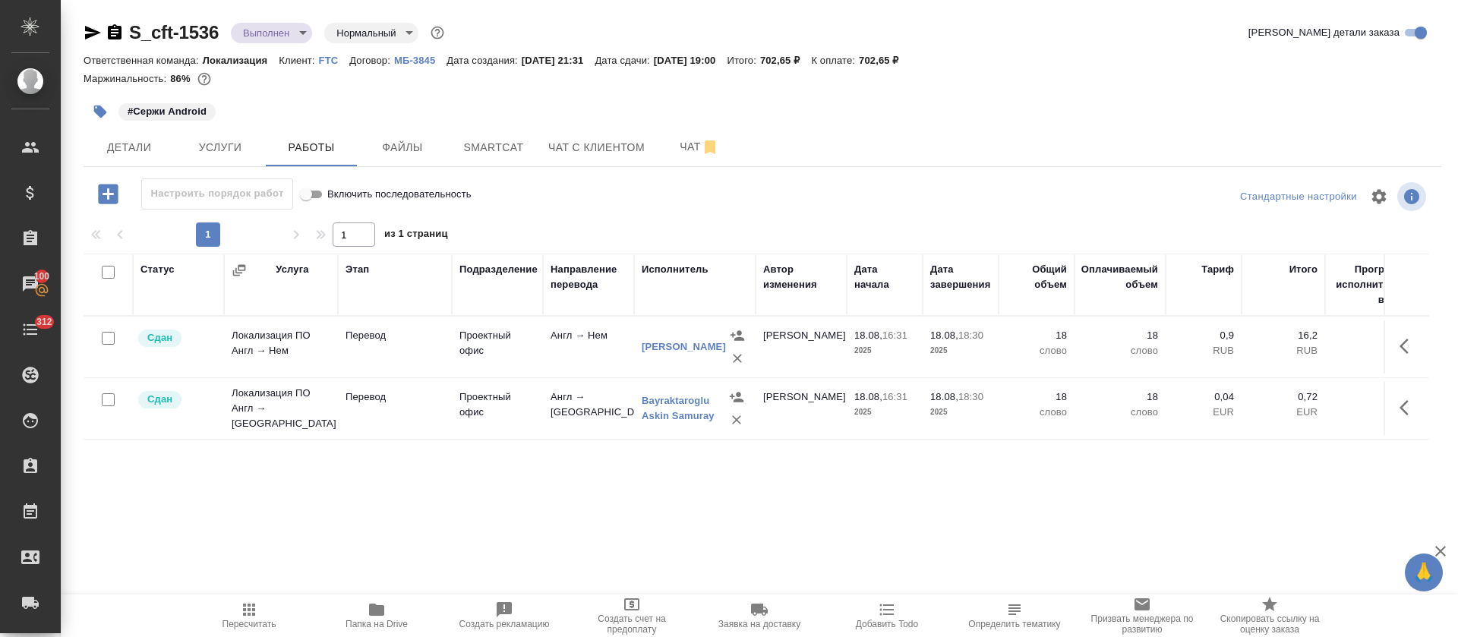
click at [247, 610] on icon "button" at bounding box center [249, 610] width 18 height 18
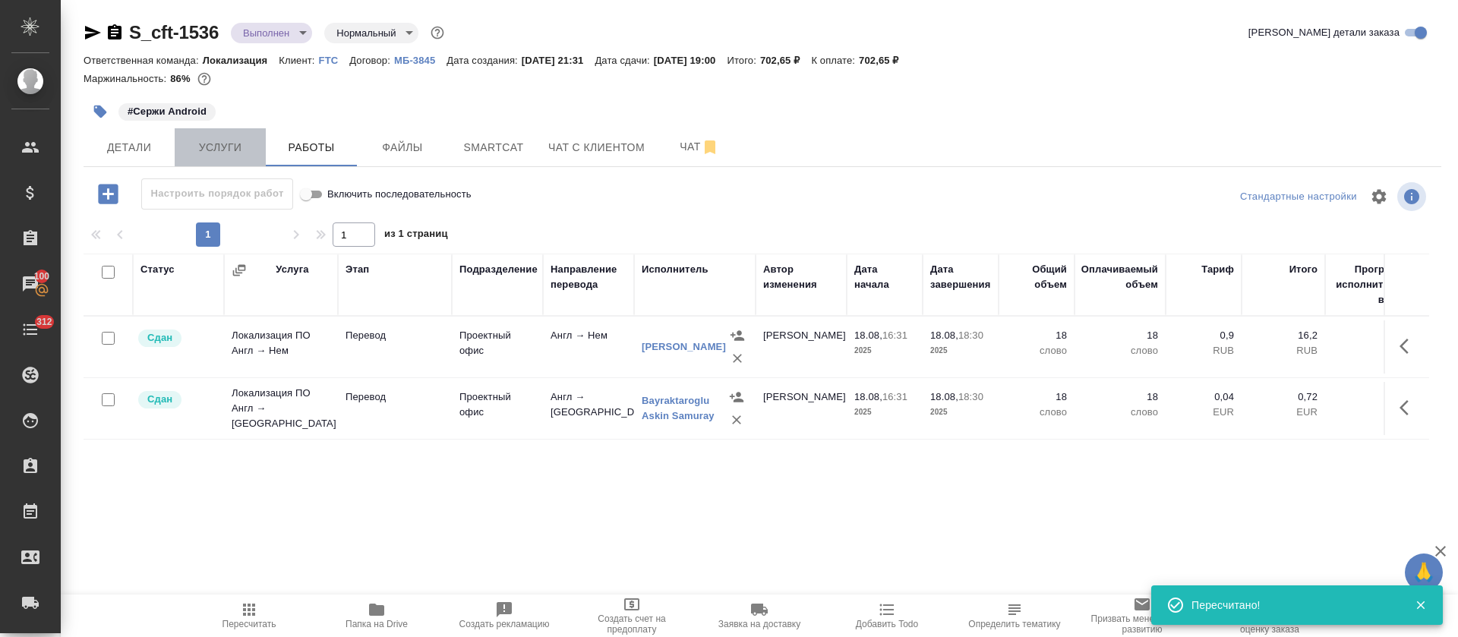
click at [247, 158] on button "Услуги" at bounding box center [220, 147] width 91 height 38
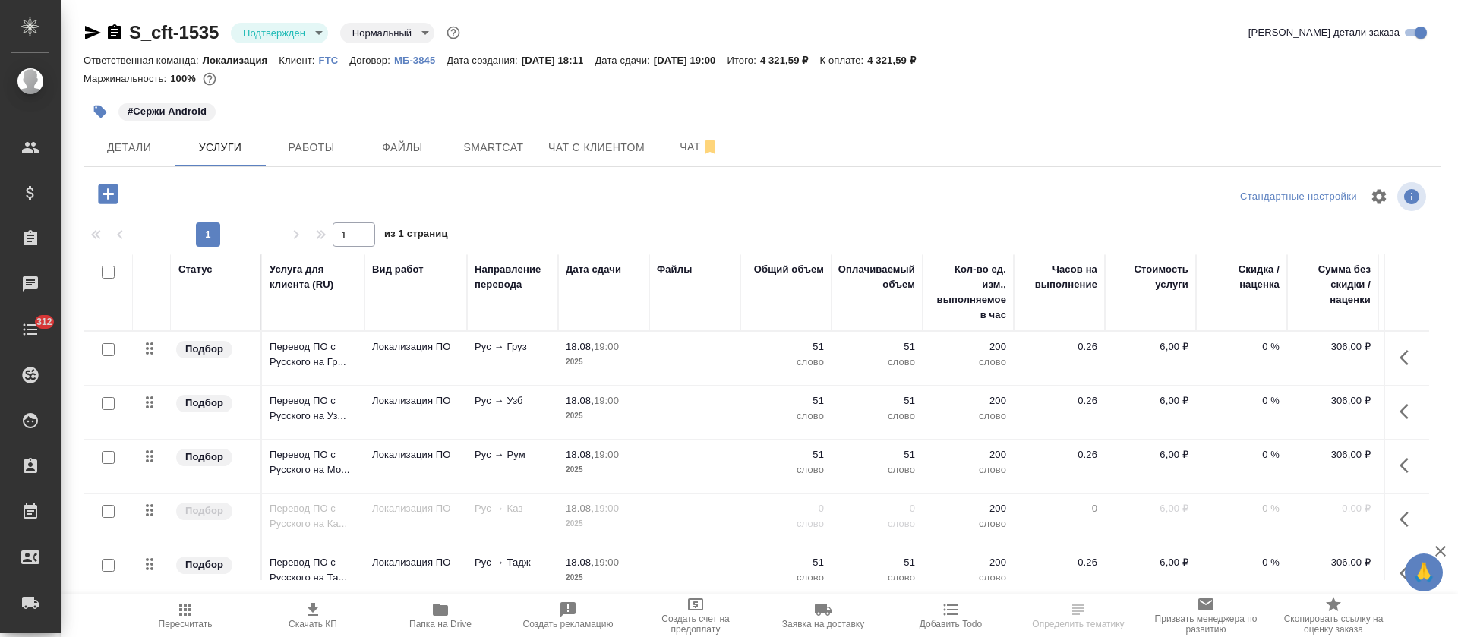
scroll to position [424, 0]
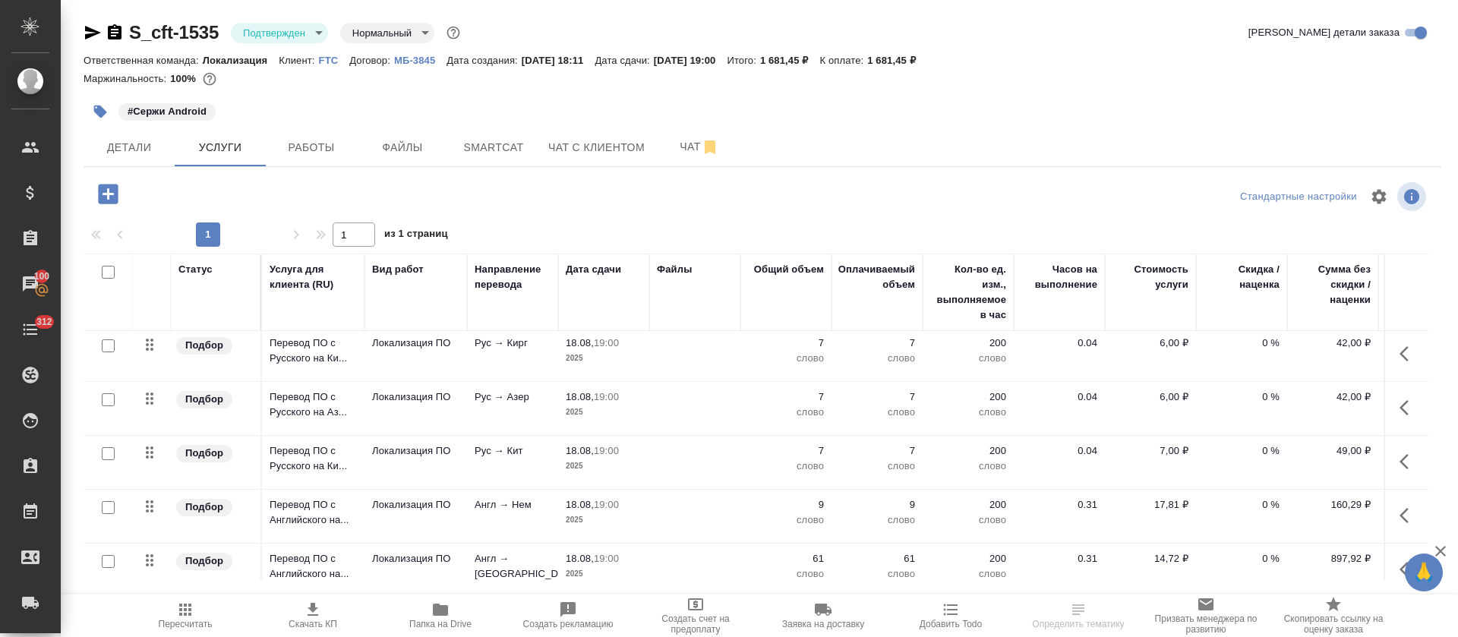
scroll to position [424, 0]
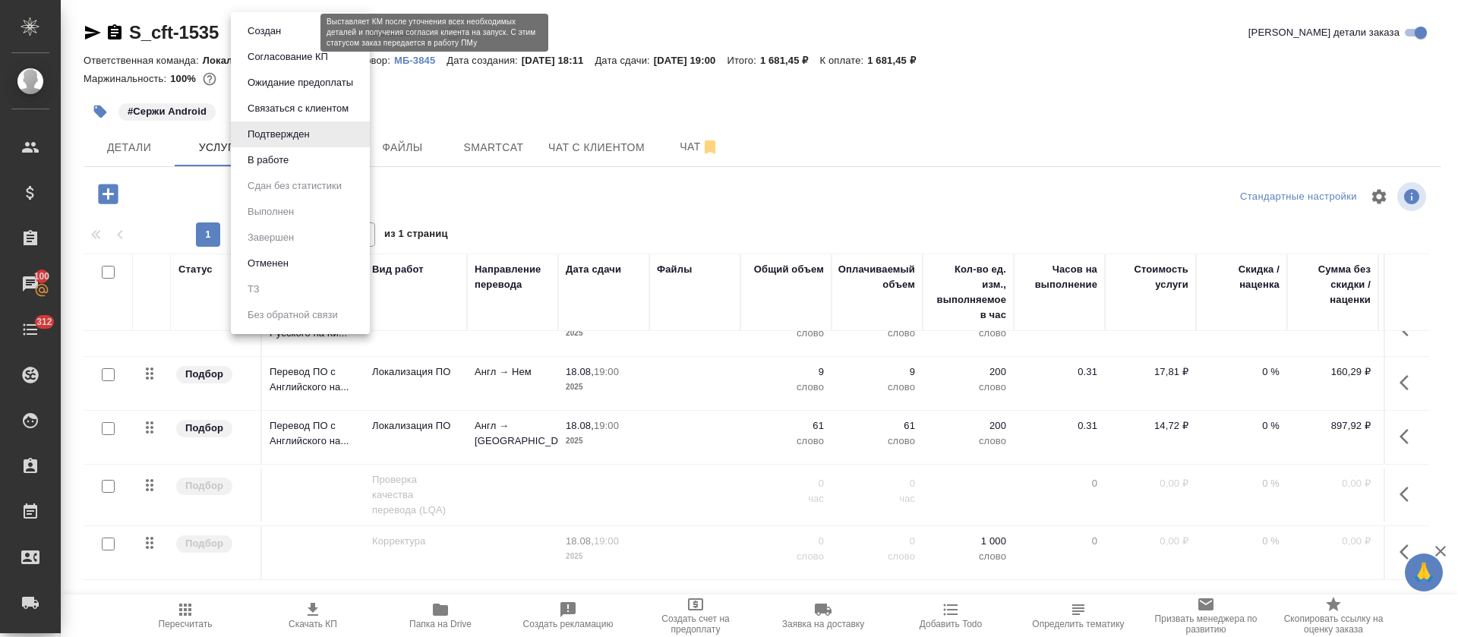
click at [306, 30] on body "🙏 .cls-1 fill:#fff; AWATERA Tretyakova Olga Клиенты Спецификации Заказы 100 Чат…" at bounding box center [729, 318] width 1458 height 637
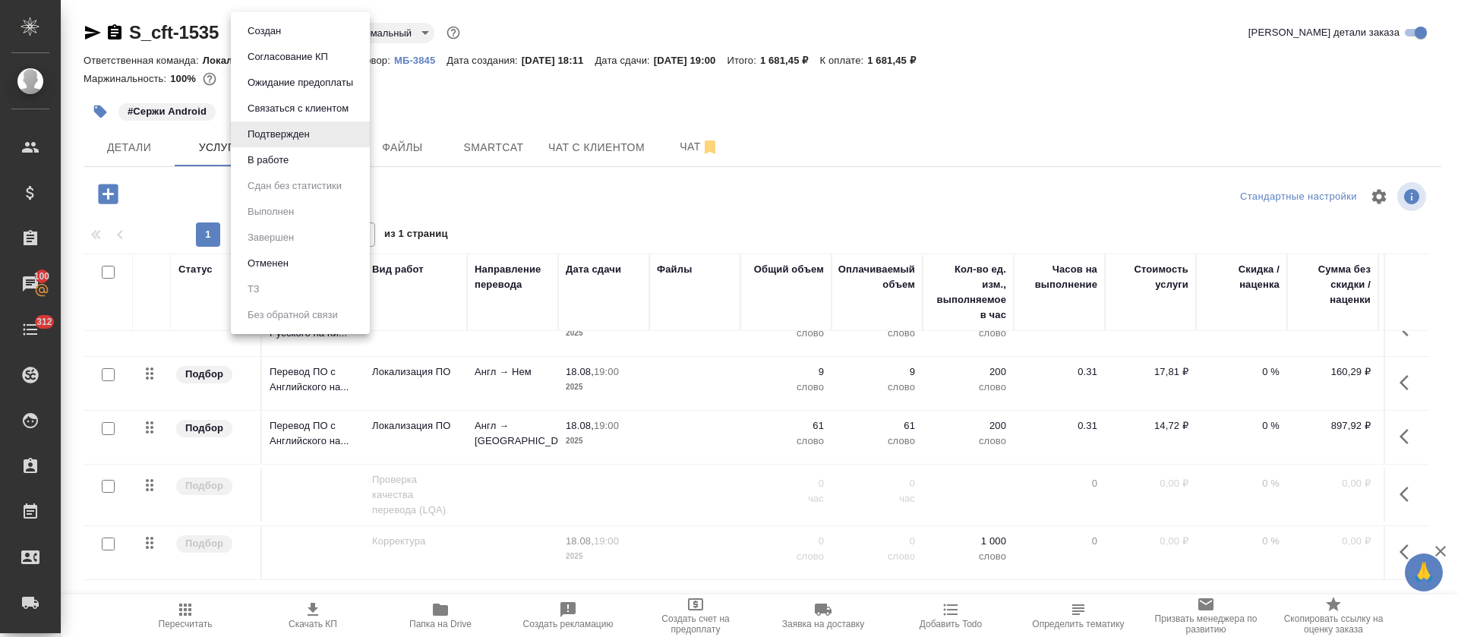
click at [317, 162] on li "В работе" at bounding box center [300, 160] width 139 height 26
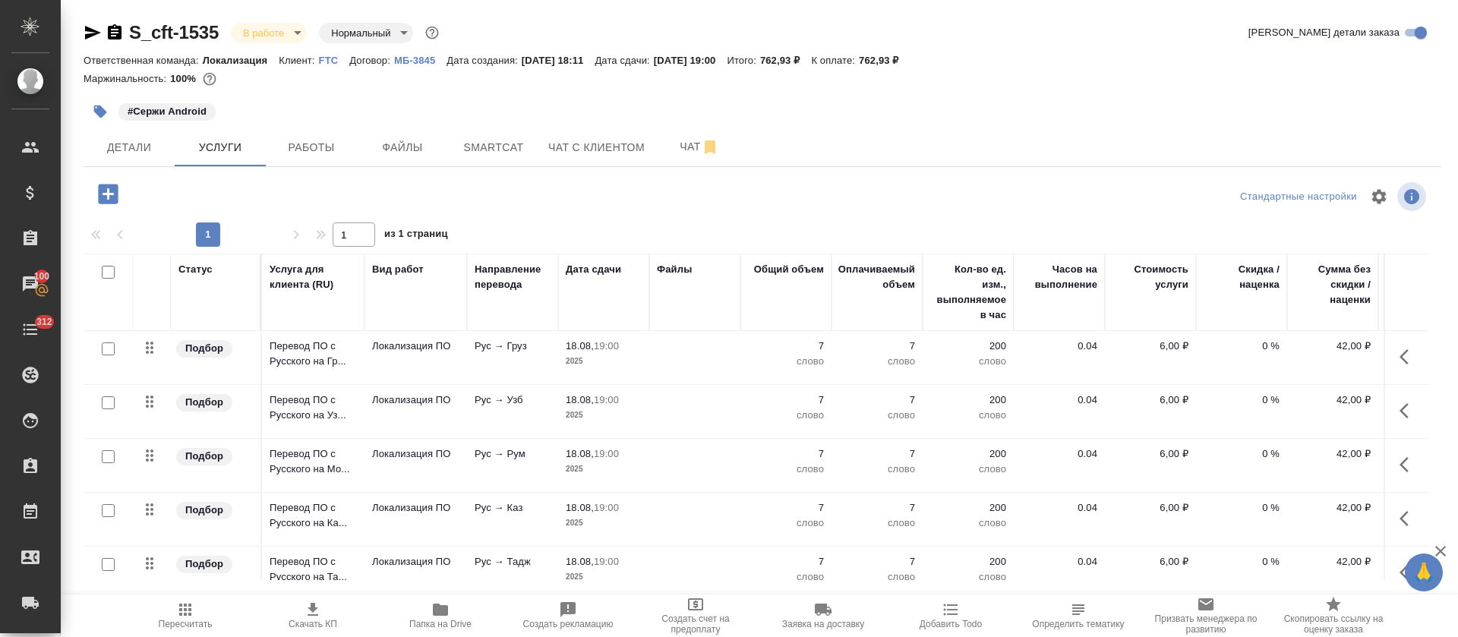
scroll to position [0, 0]
click at [303, 145] on span "Работы" at bounding box center [311, 147] width 73 height 19
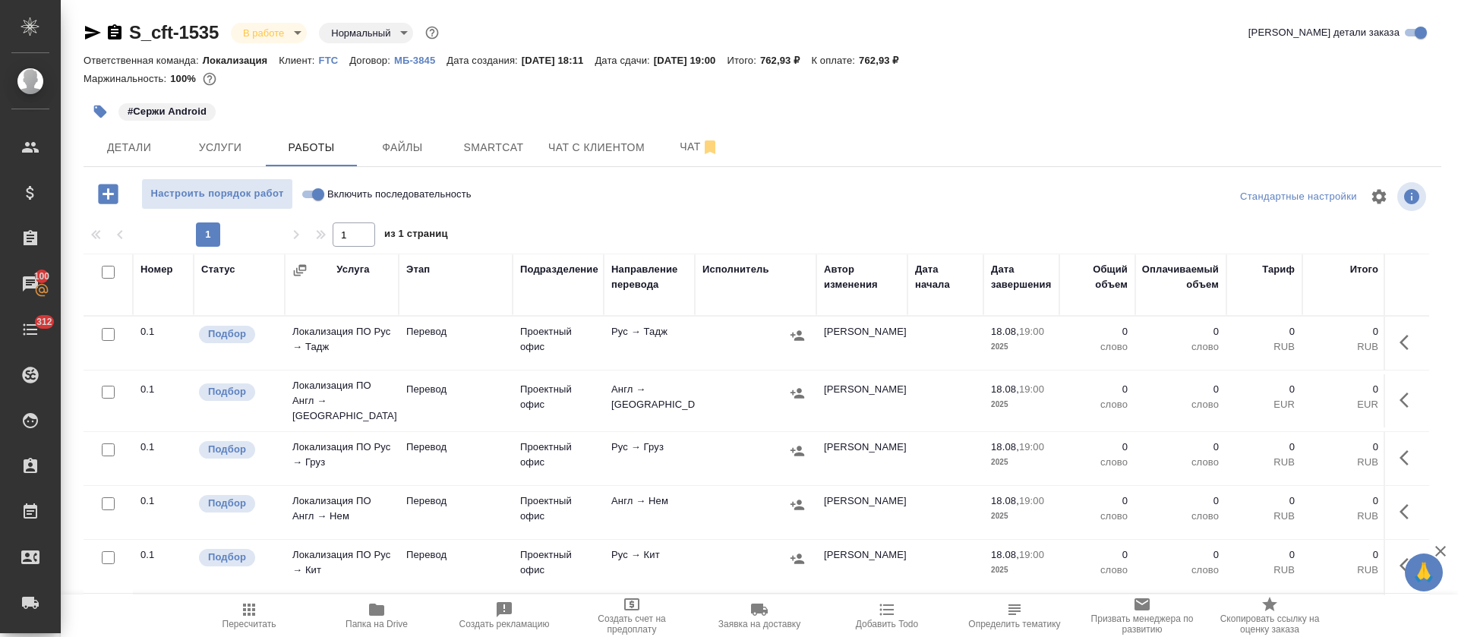
click at [306, 193] on input "Включить последовательность" at bounding box center [318, 194] width 55 height 18
checkbox input "true"
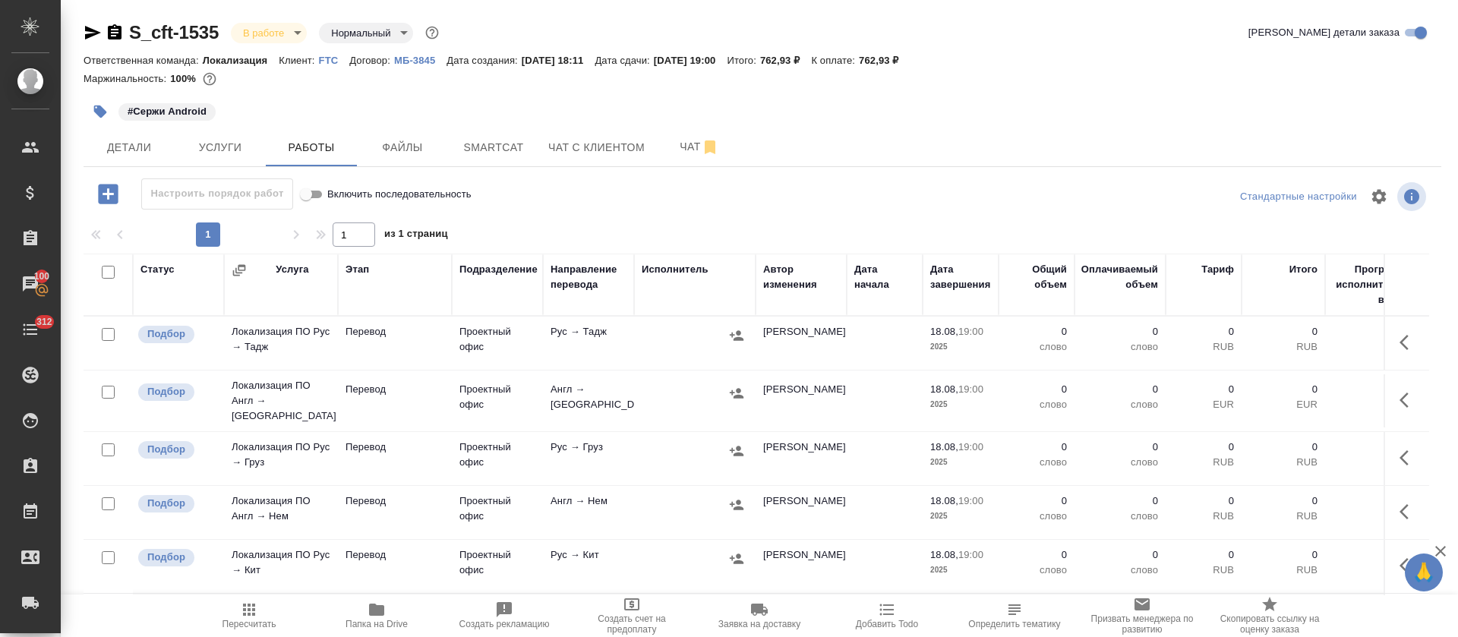
click at [109, 272] on input "checkbox" at bounding box center [108, 272] width 13 height 13
checkbox input "true"
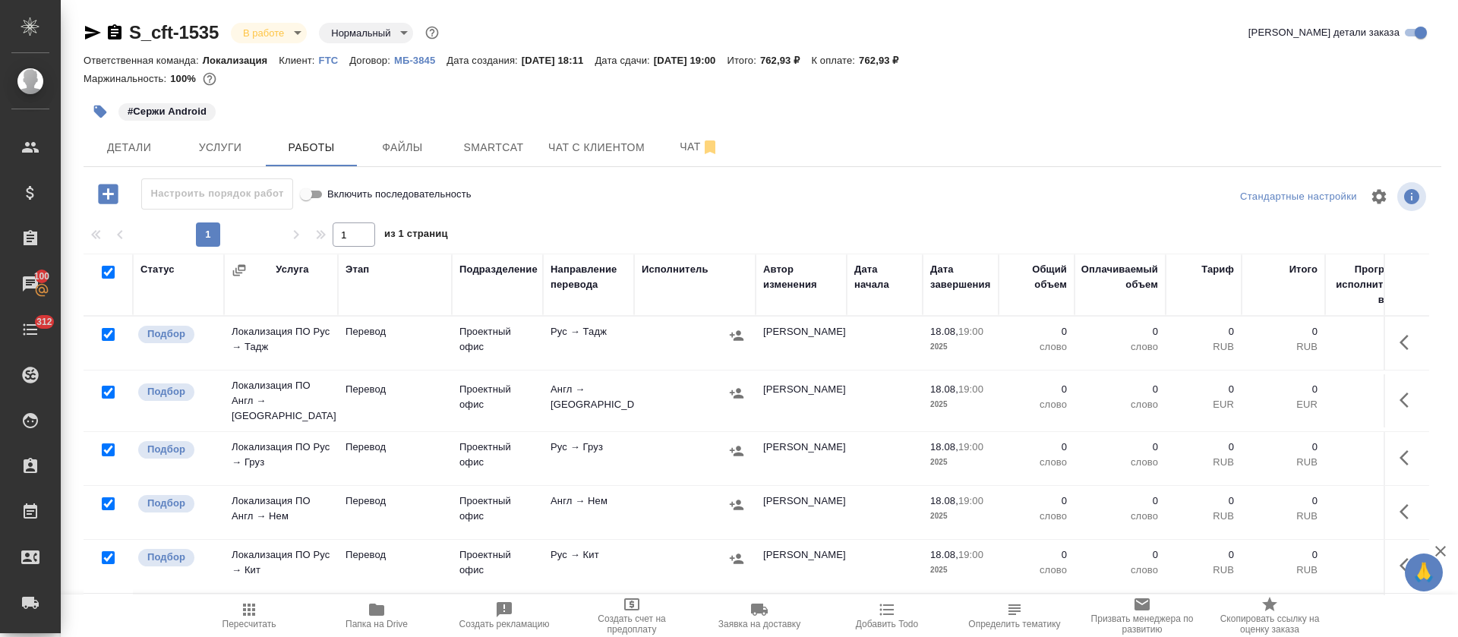
checkbox input "true"
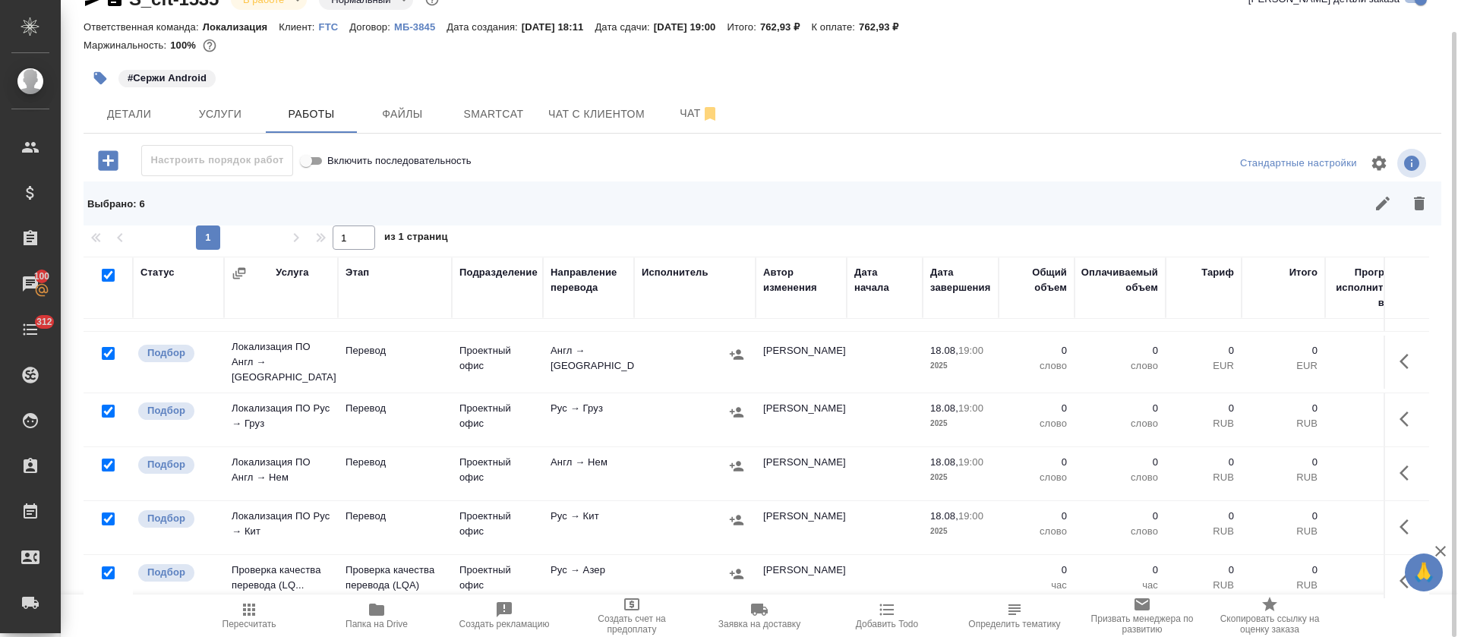
scroll to position [62, 0]
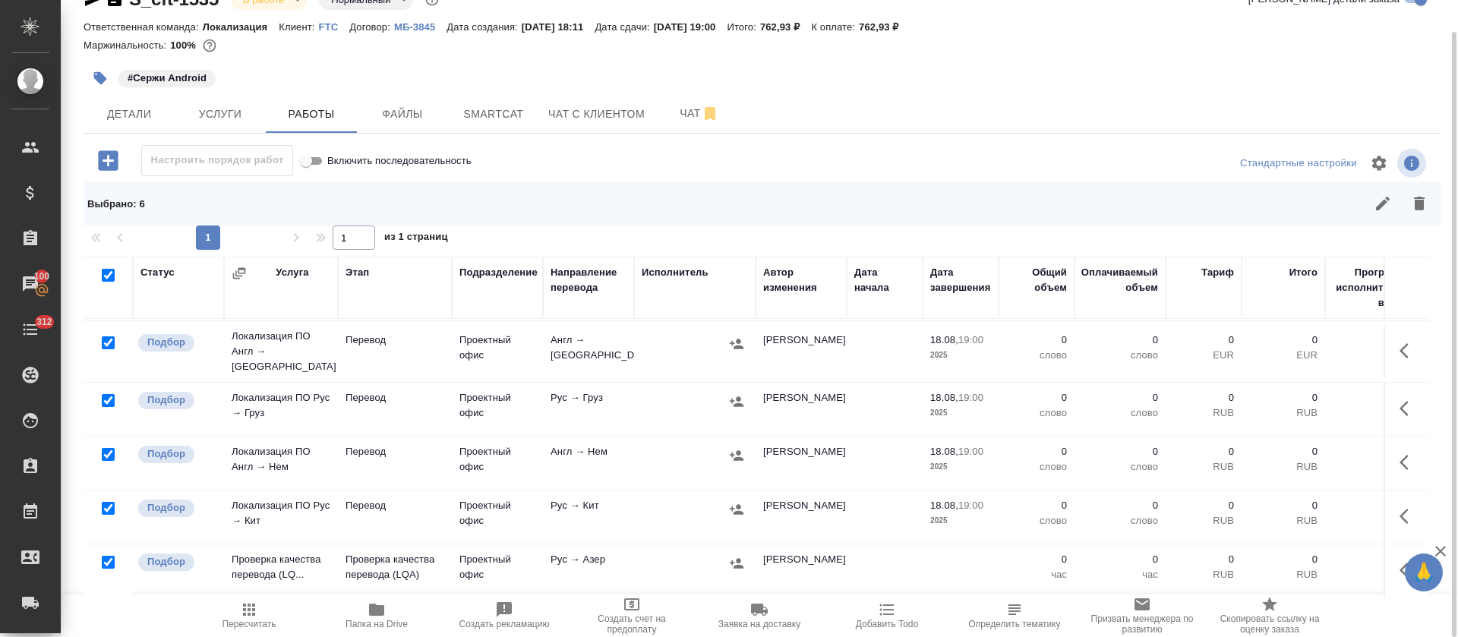
click at [103, 556] on input "checkbox" at bounding box center [108, 562] width 13 height 13
checkbox input "false"
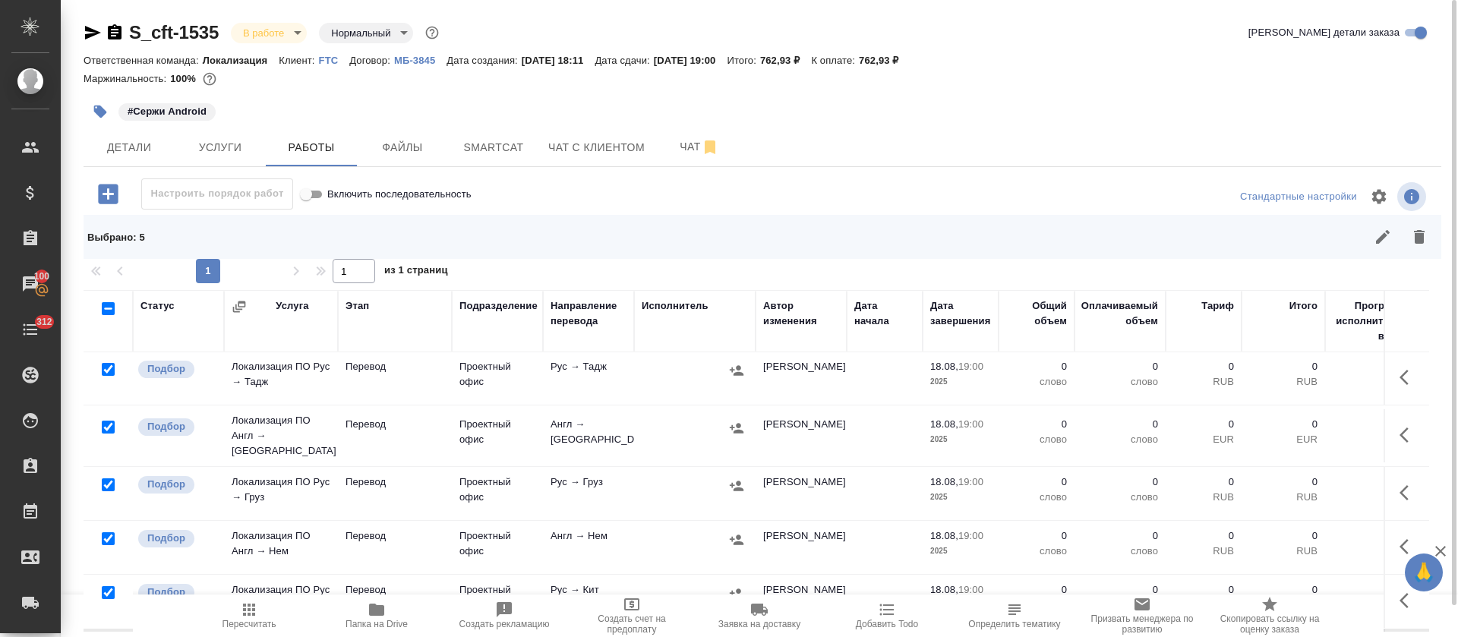
scroll to position [0, 0]
click at [98, 184] on icon "button" at bounding box center [108, 194] width 27 height 27
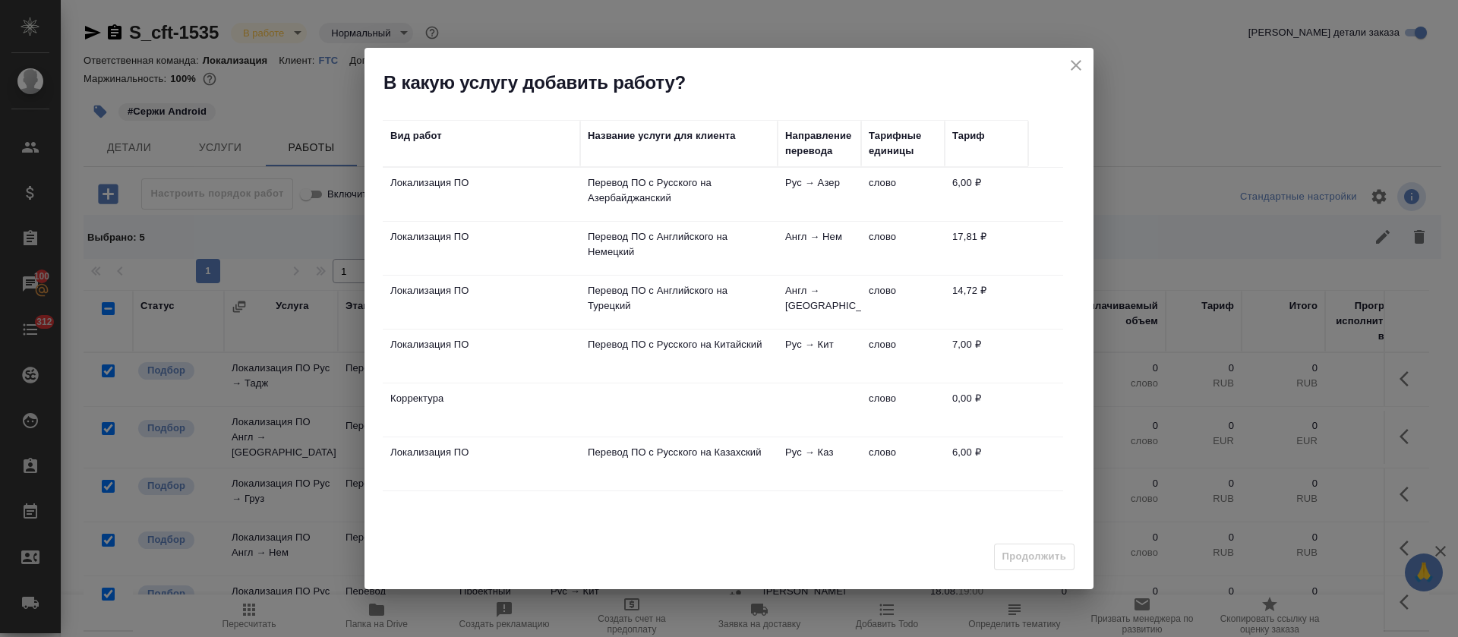
click at [733, 207] on td "Перевод ПО с Русского на Азербайджанский" at bounding box center [678, 194] width 197 height 53
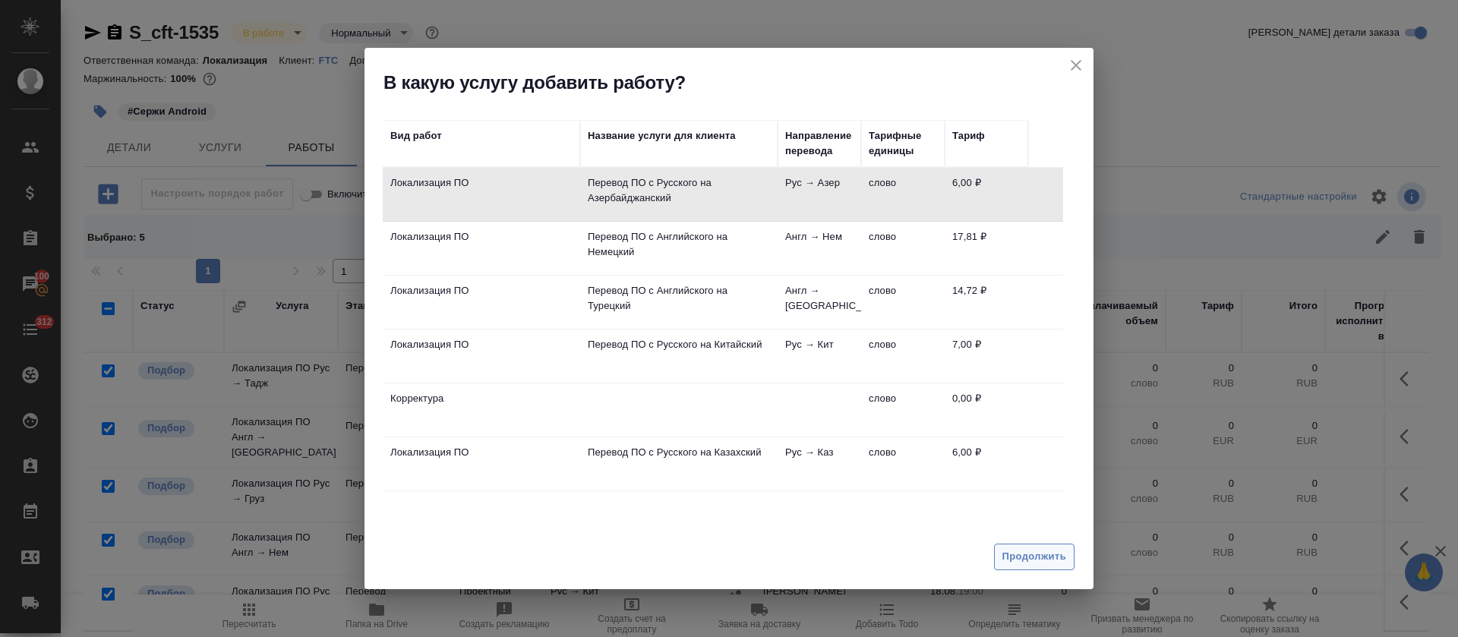
click at [1017, 561] on span "Продолжить" at bounding box center [1034, 556] width 64 height 17
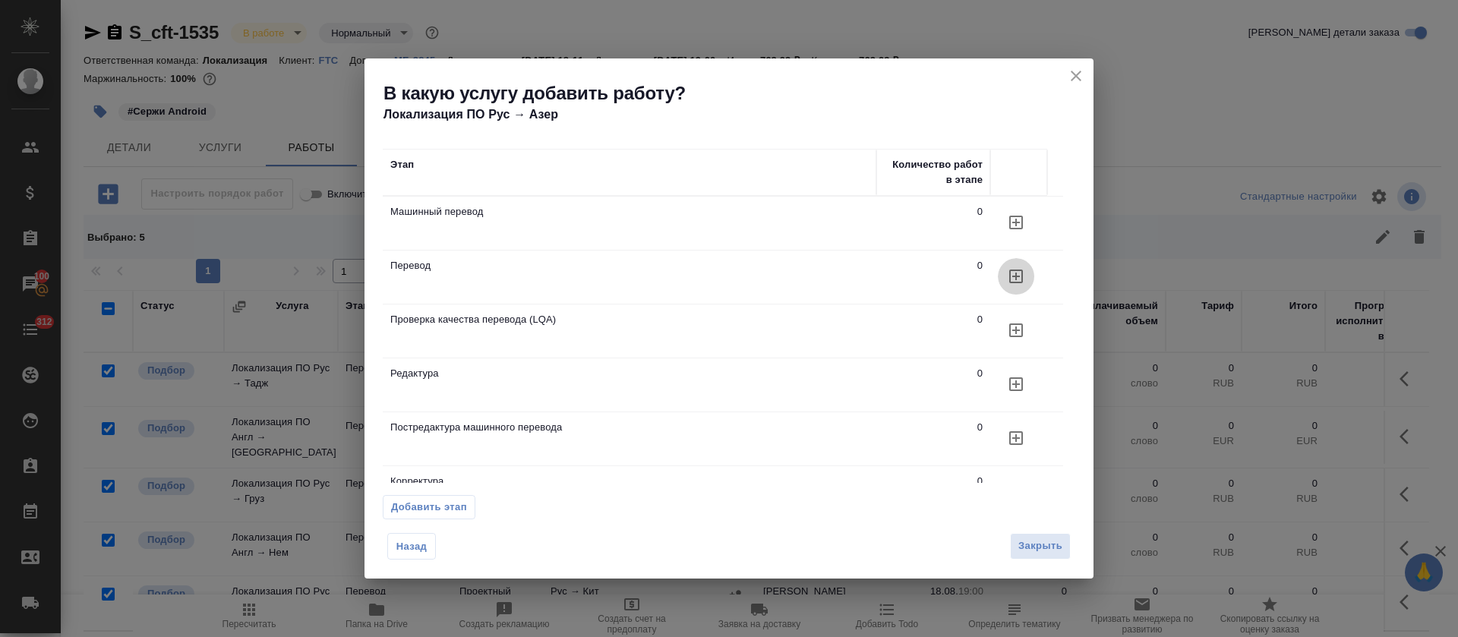
click at [1014, 232] on icon "button" at bounding box center [1016, 222] width 18 height 18
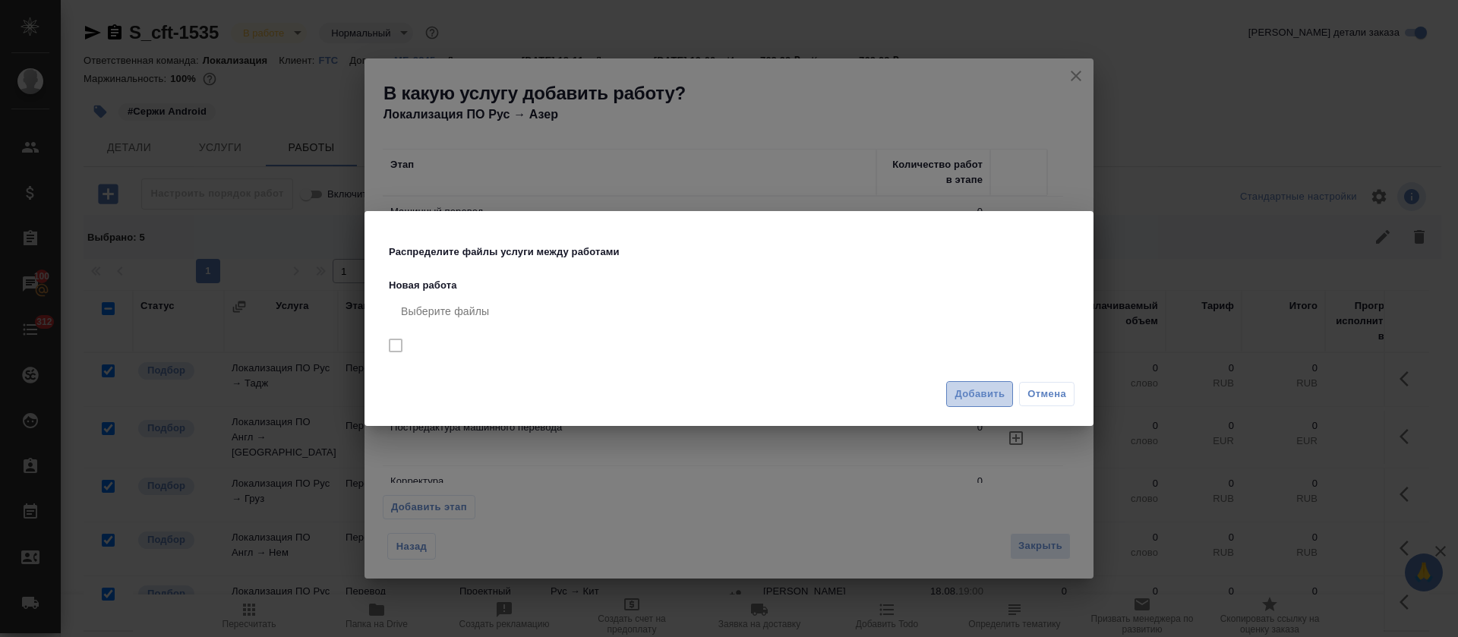
click at [959, 387] on span "Добавить" at bounding box center [979, 394] width 50 height 17
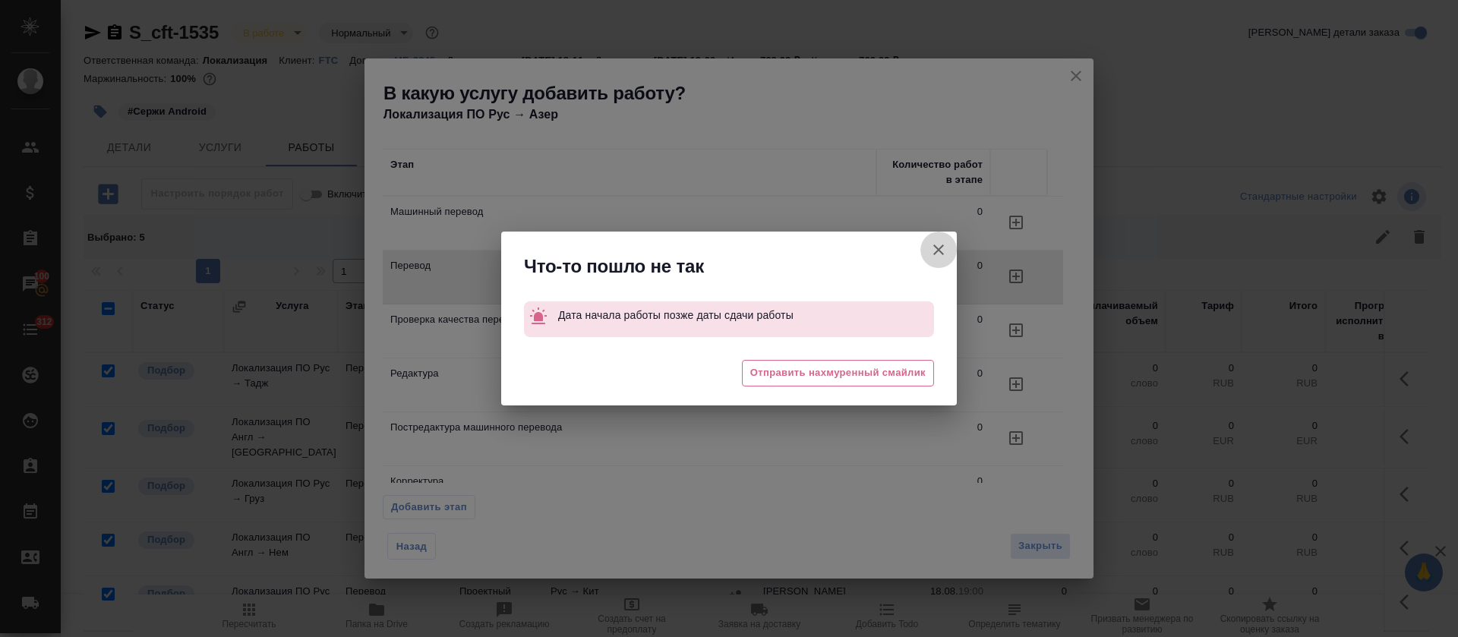
click at [931, 258] on icon "button" at bounding box center [938, 250] width 18 height 18
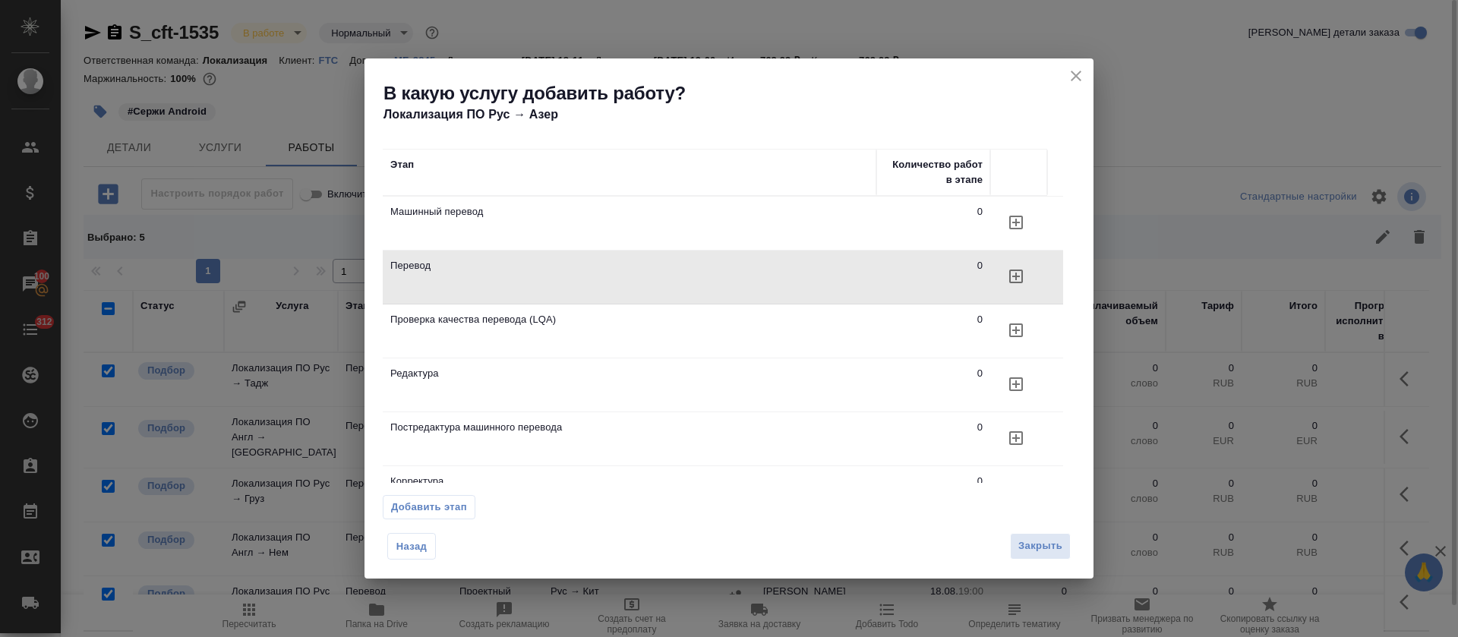
click at [1071, 77] on icon "close" at bounding box center [1076, 76] width 18 height 18
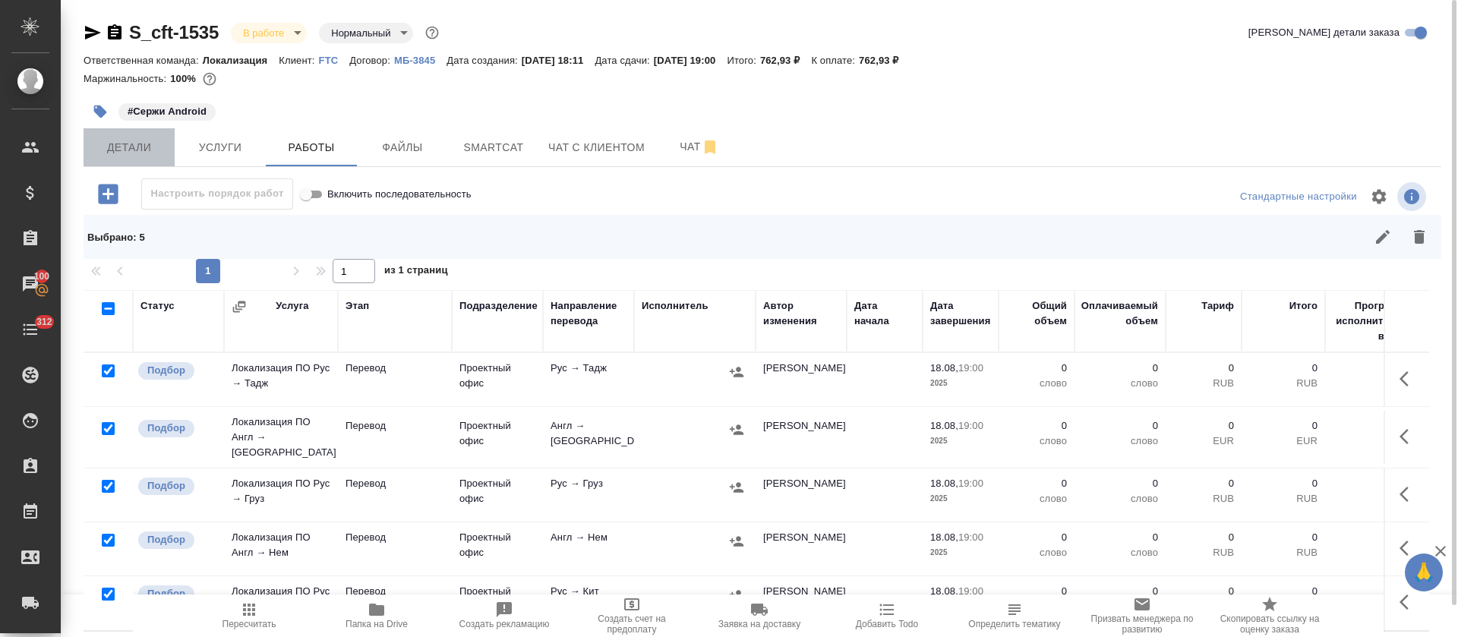
click at [85, 153] on button "Детали" at bounding box center [129, 147] width 91 height 38
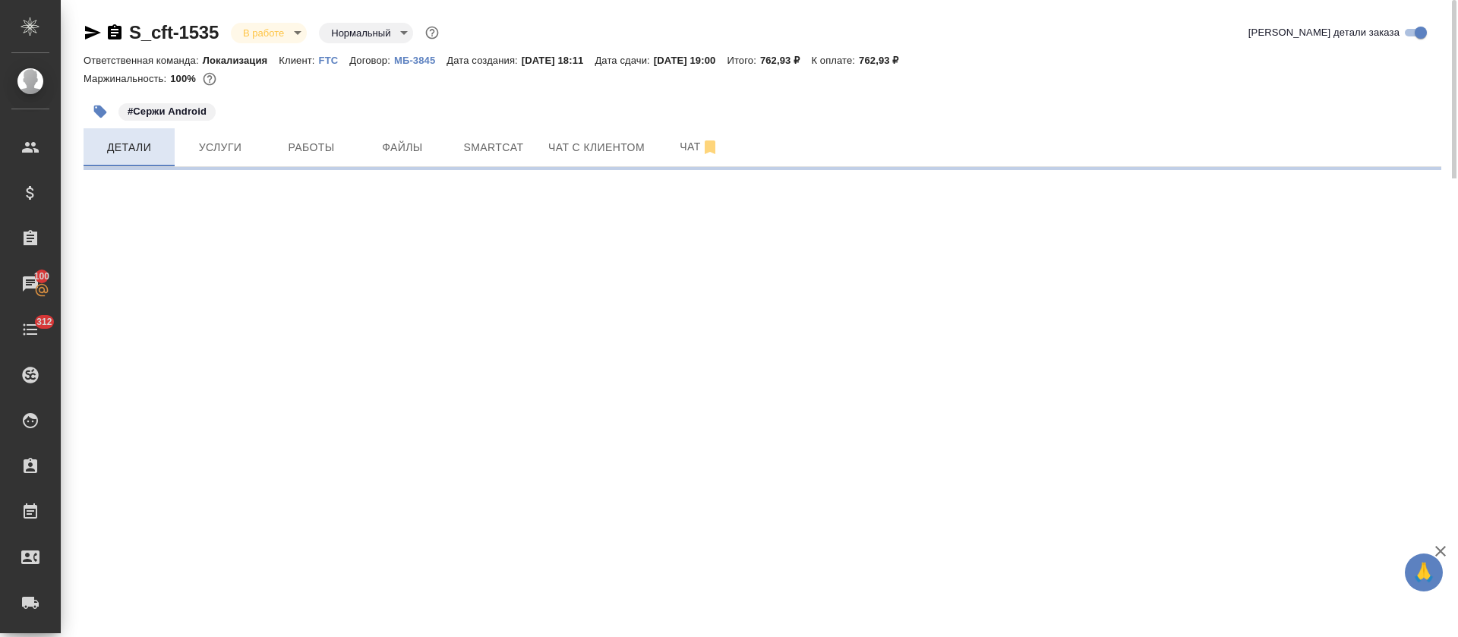
select select "RU"
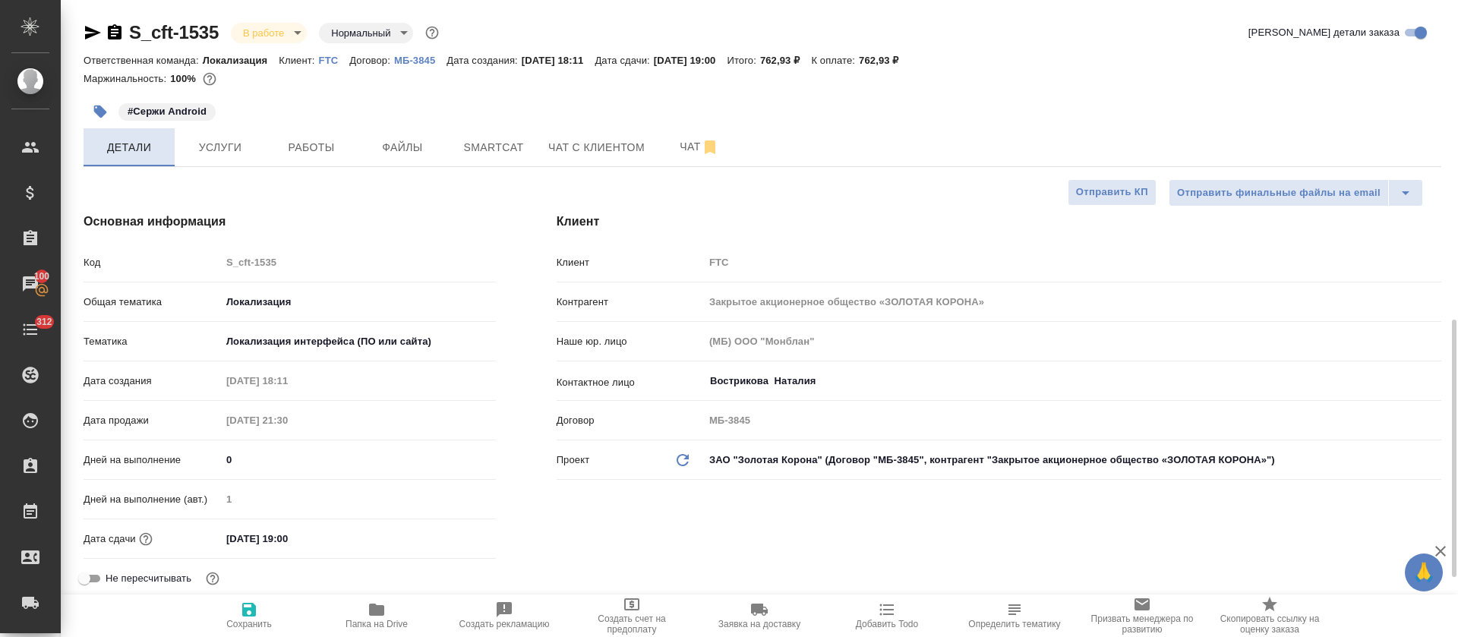
type textarea "x"
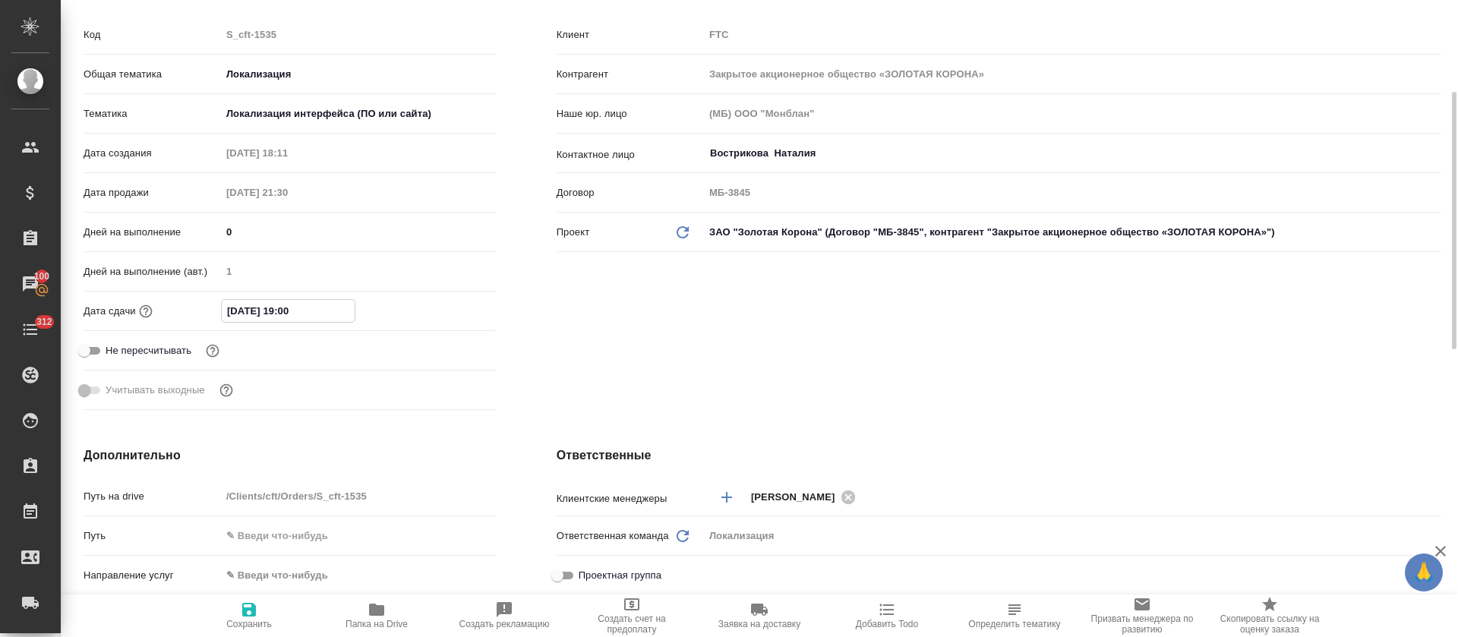
click at [222, 301] on input "18.08.2025 19:00" at bounding box center [288, 311] width 133 height 22
click at [459, 312] on icon "button" at bounding box center [452, 310] width 18 height 18
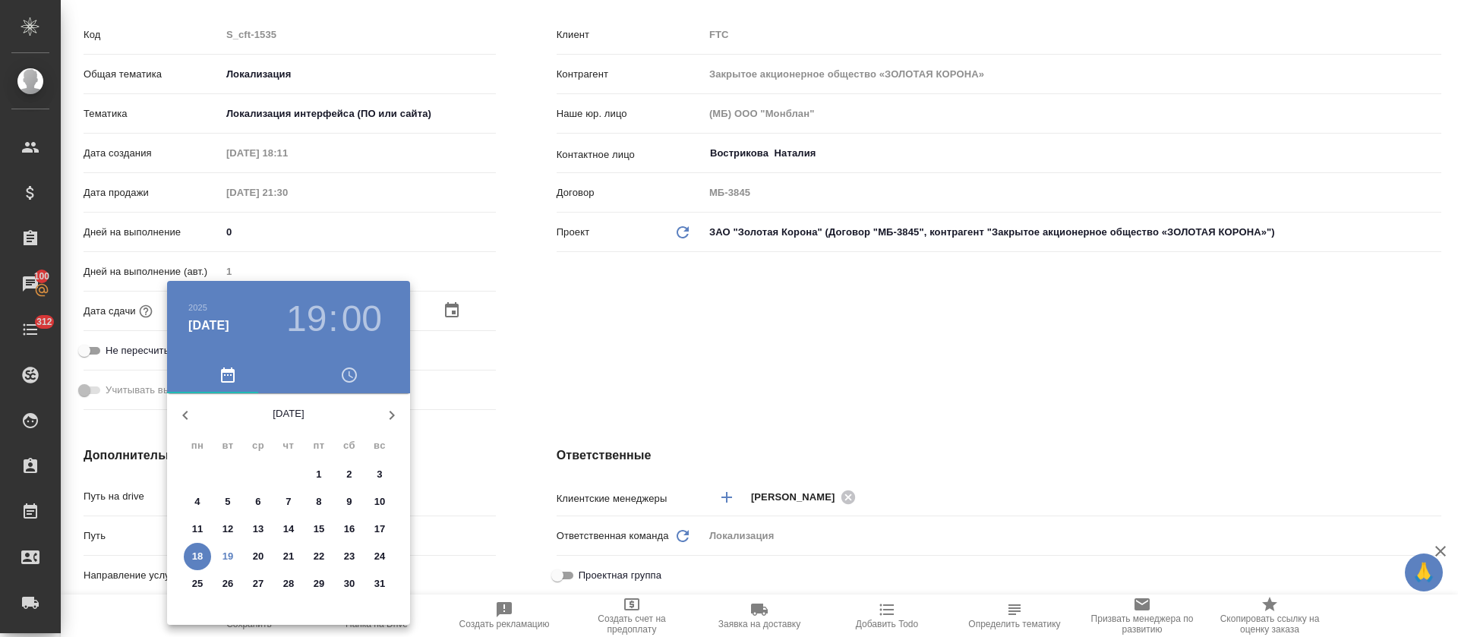
click at [287, 556] on p "21" at bounding box center [288, 556] width 11 height 15
type input "21.08.2025 19:00"
type textarea "x"
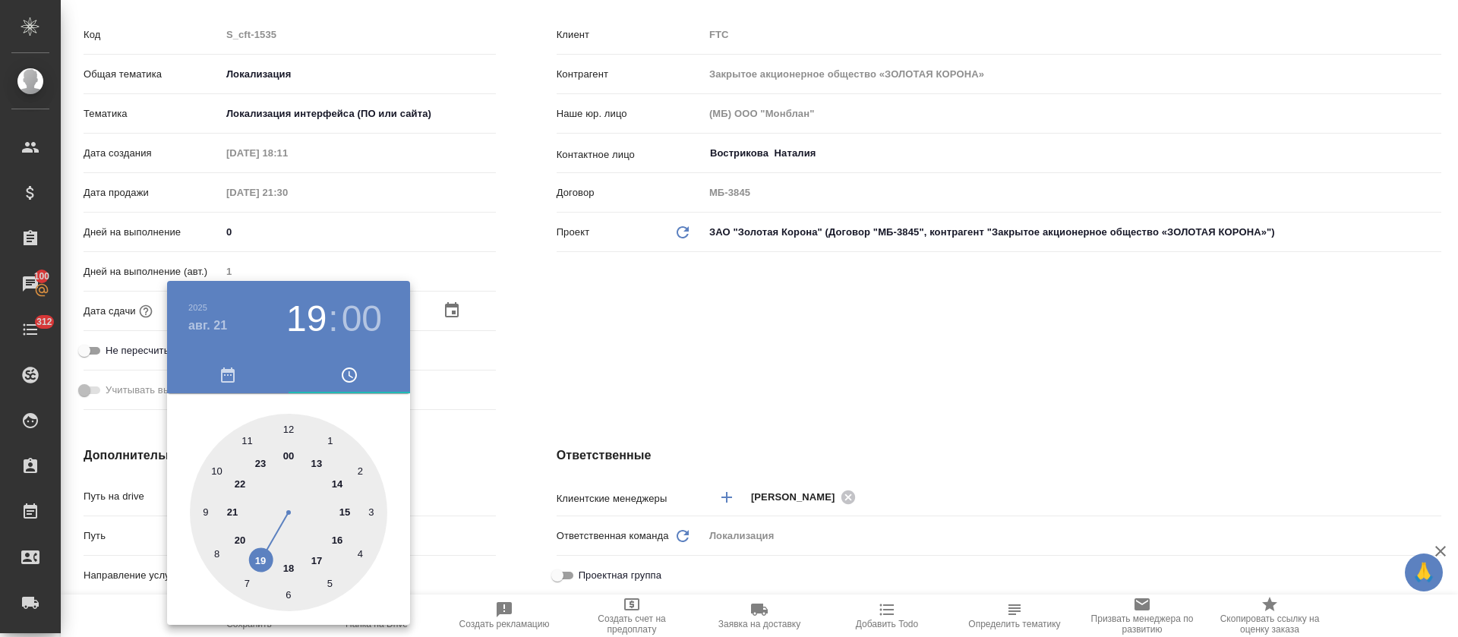
click at [544, 429] on div at bounding box center [729, 318] width 1458 height 637
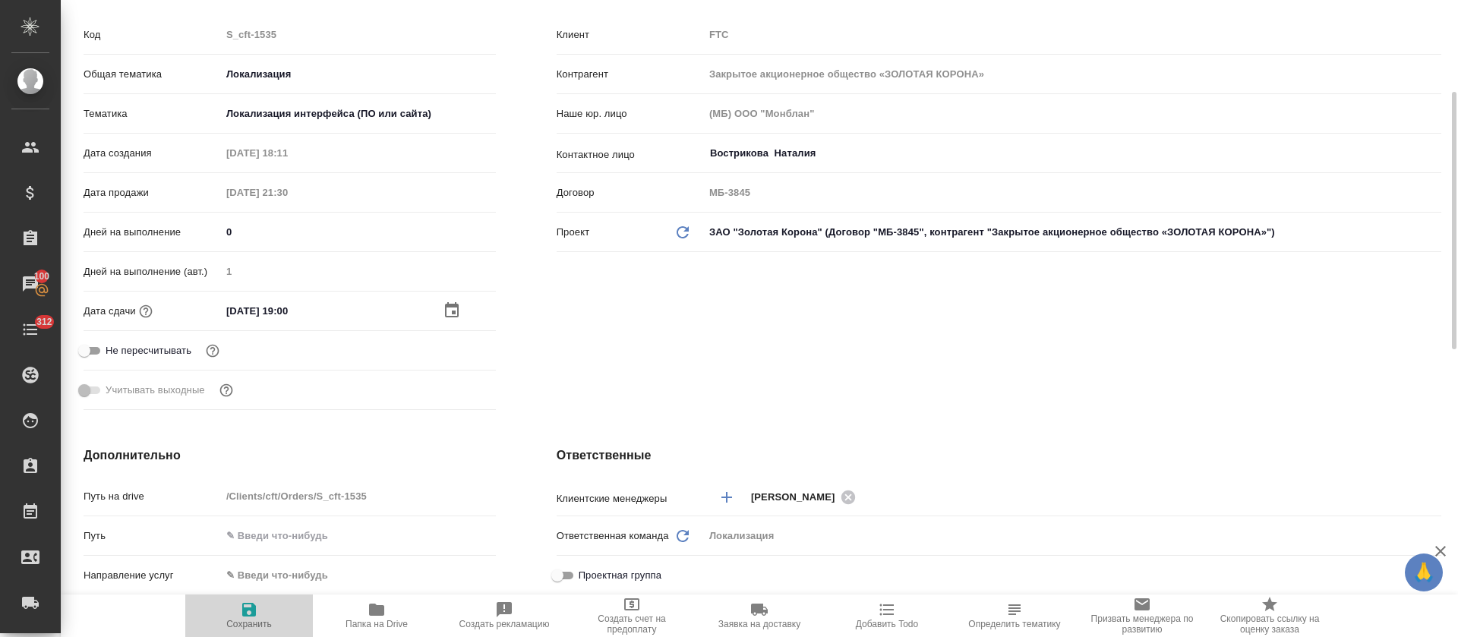
click at [239, 620] on span "Сохранить" at bounding box center [249, 624] width 46 height 11
type textarea "x"
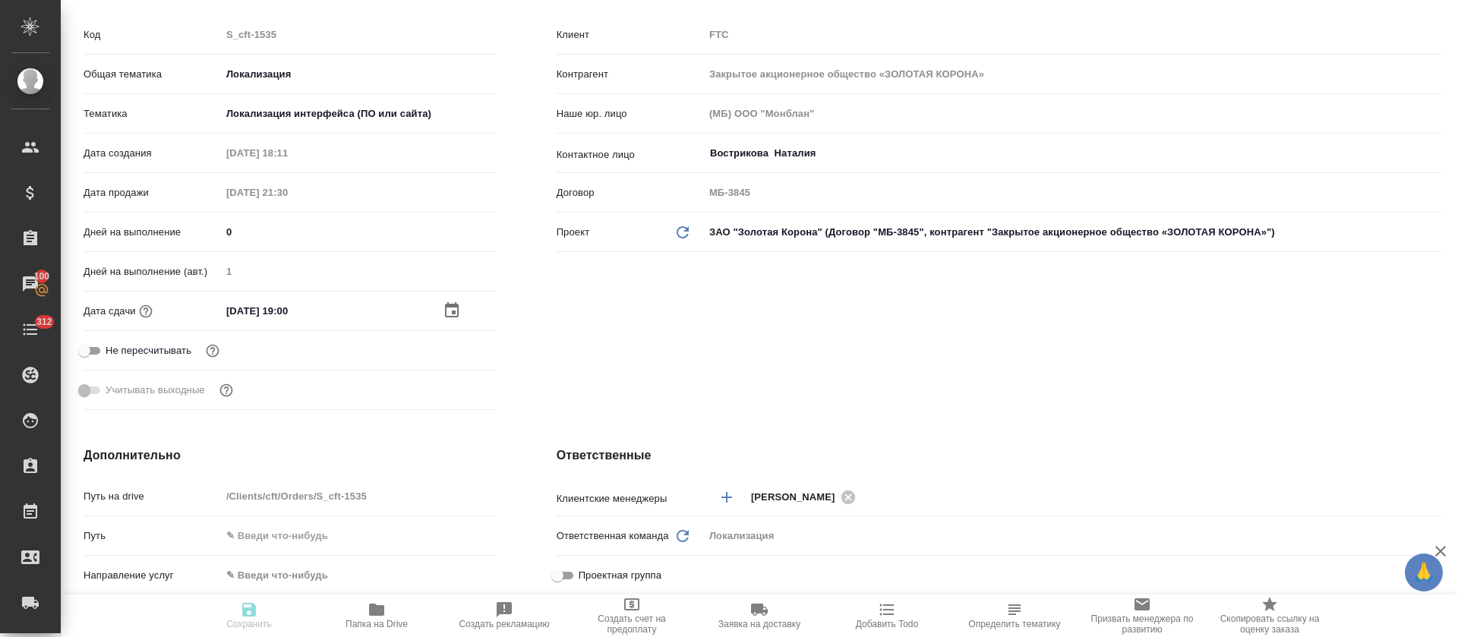
type textarea "x"
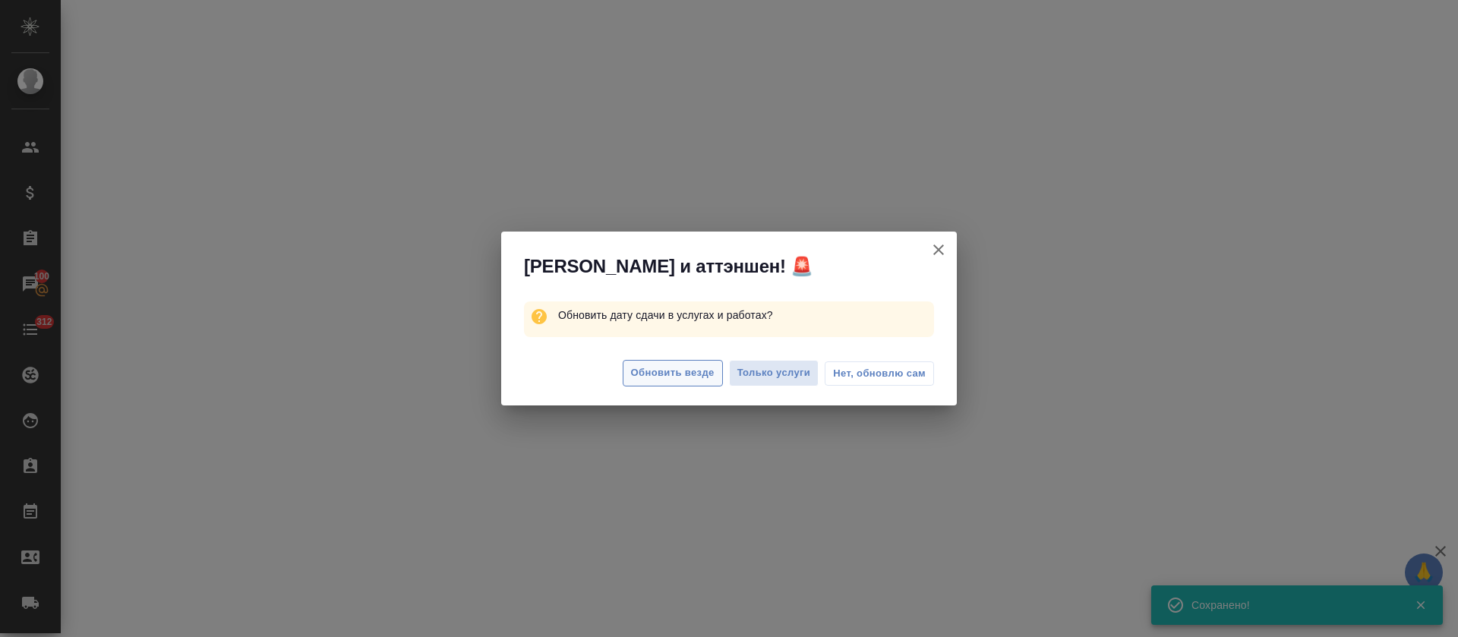
click at [643, 364] on span "Обновить везде" at bounding box center [673, 372] width 84 height 17
select select "RU"
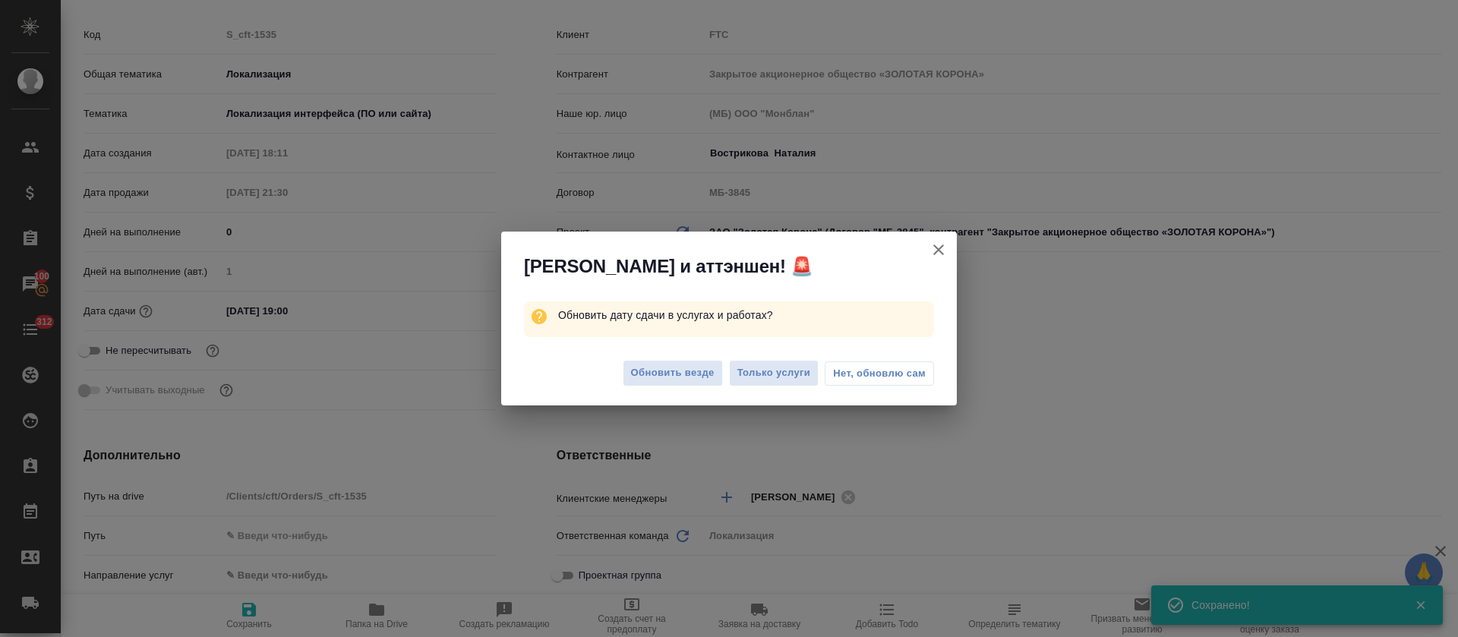
type textarea "x"
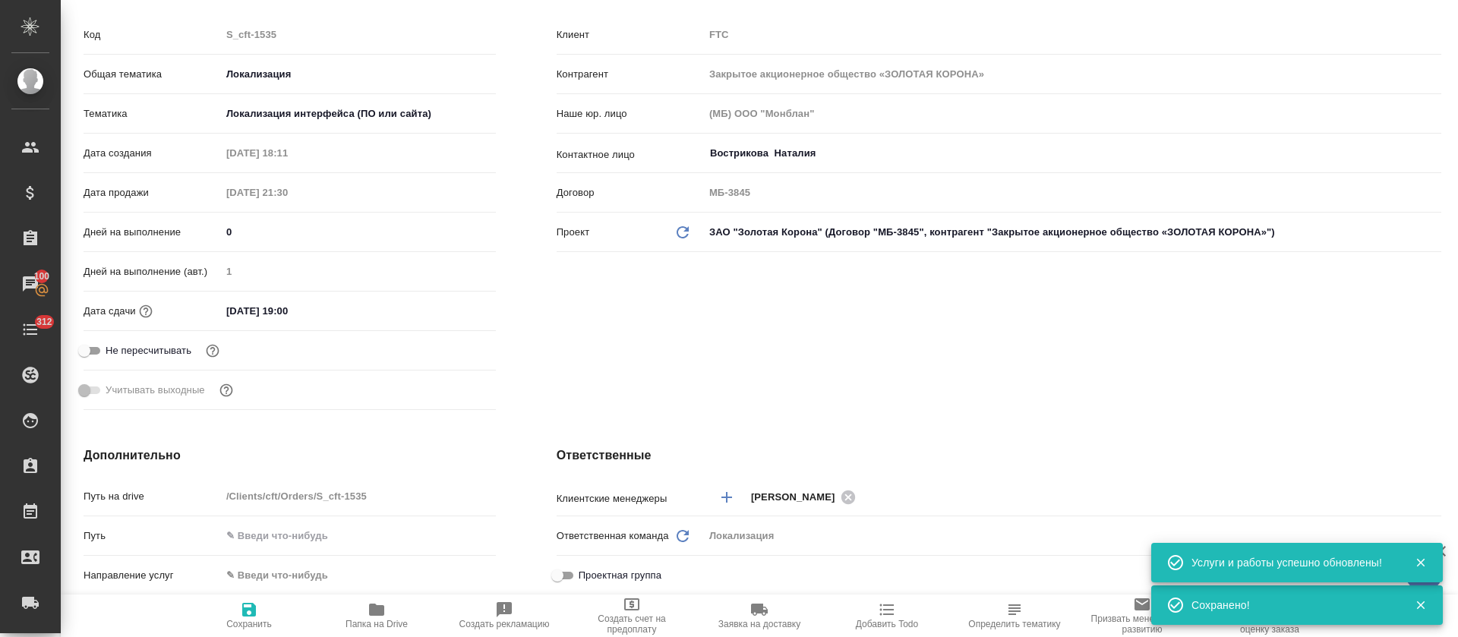
scroll to position [0, 0]
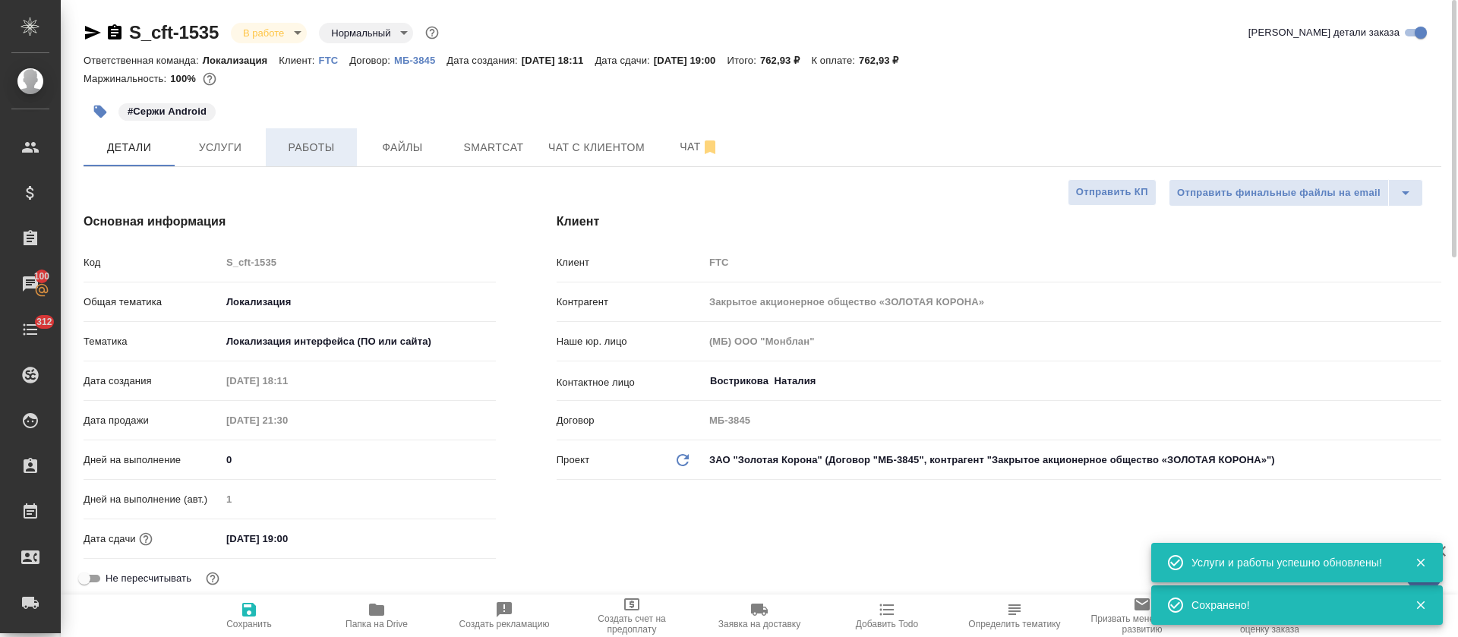
click at [311, 150] on span "Работы" at bounding box center [311, 147] width 73 height 19
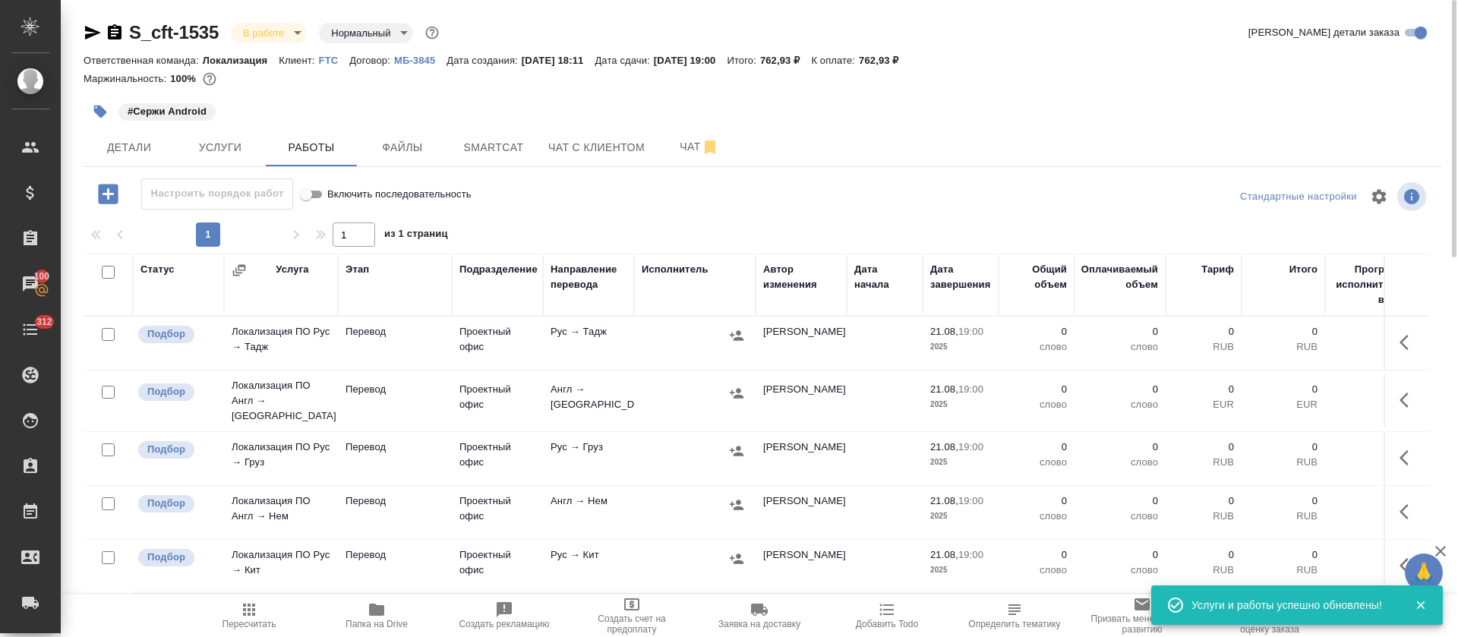
click at [106, 188] on icon "button" at bounding box center [108, 194] width 20 height 20
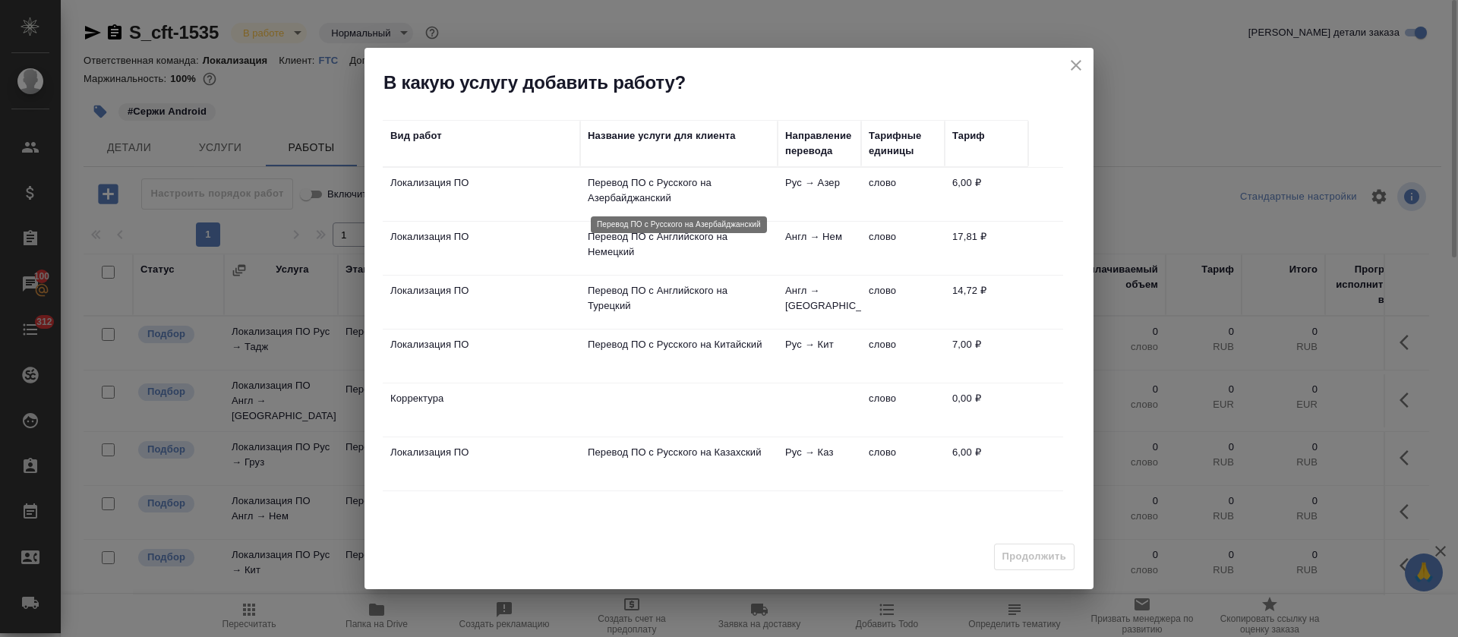
click at [756, 203] on p "Перевод ПО с Русского на Азербайджанский" at bounding box center [679, 190] width 182 height 30
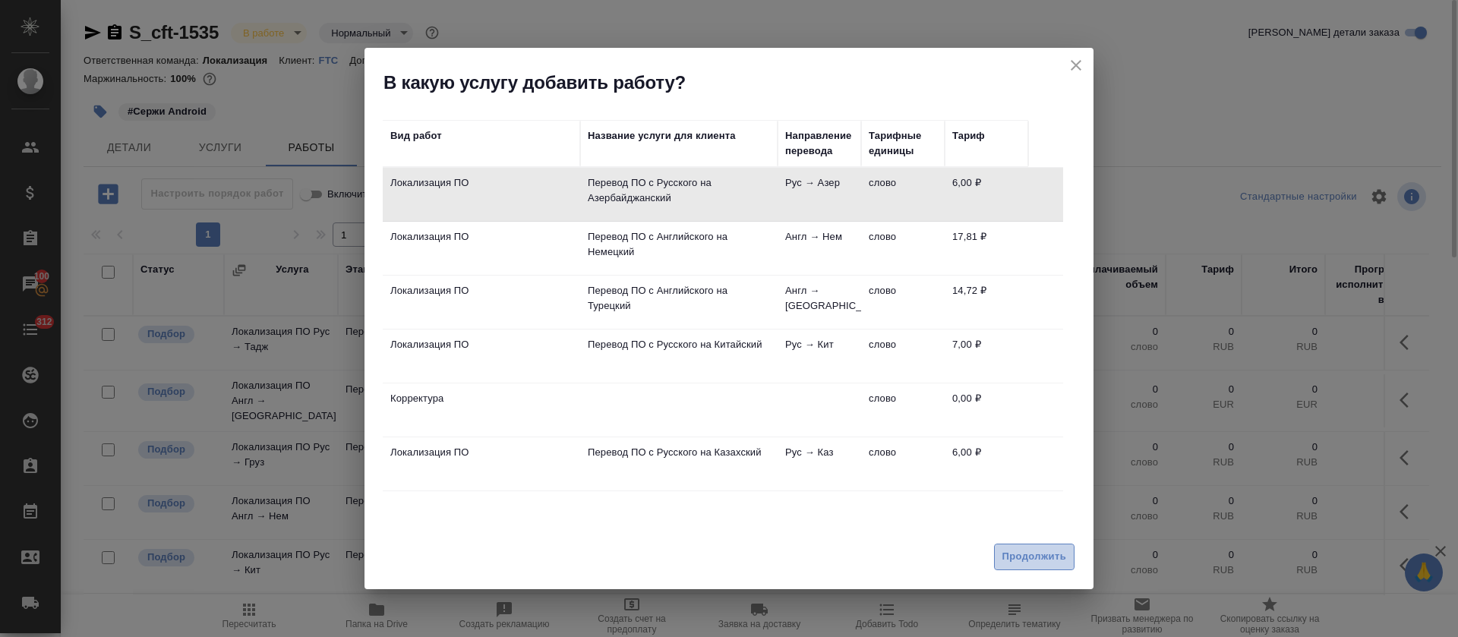
click at [998, 555] on button "Продолжить" at bounding box center [1034, 557] width 80 height 27
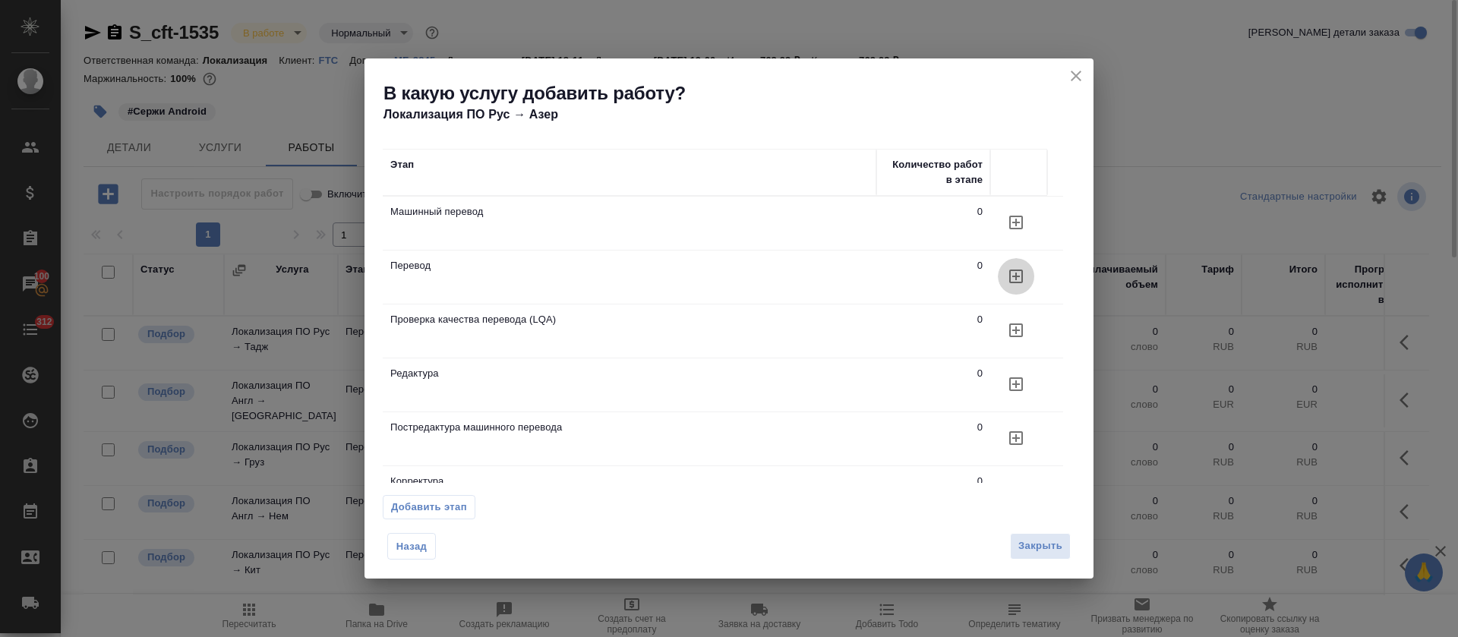
click at [1004, 241] on button "button" at bounding box center [1016, 222] width 36 height 36
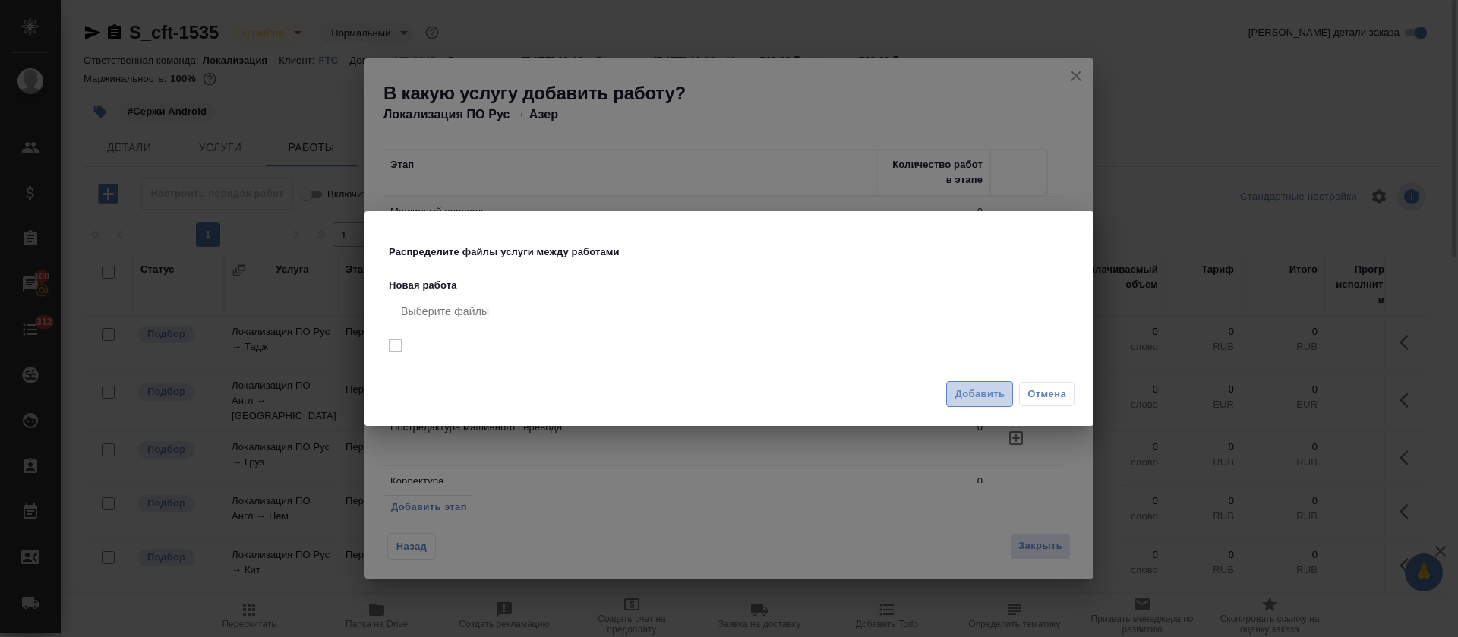
click at [979, 402] on button "Добавить" at bounding box center [979, 394] width 67 height 27
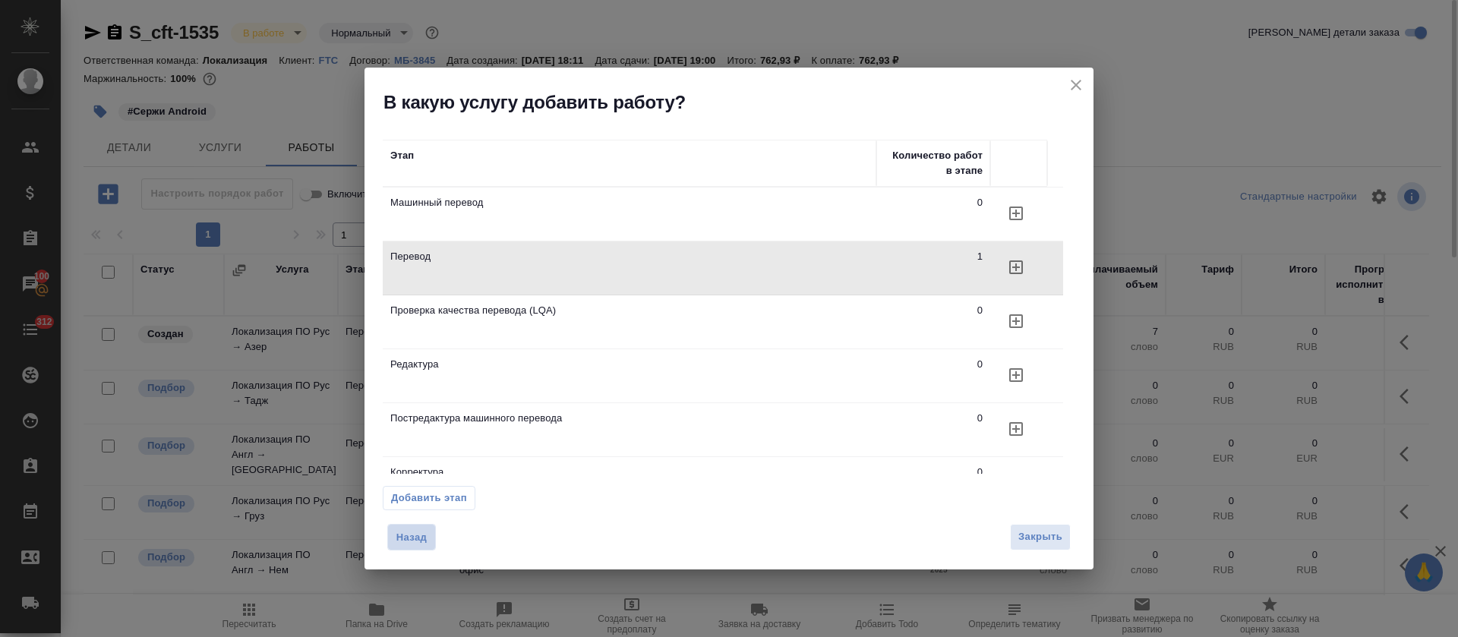
click at [418, 537] on span "Назад" at bounding box center [412, 537] width 32 height 15
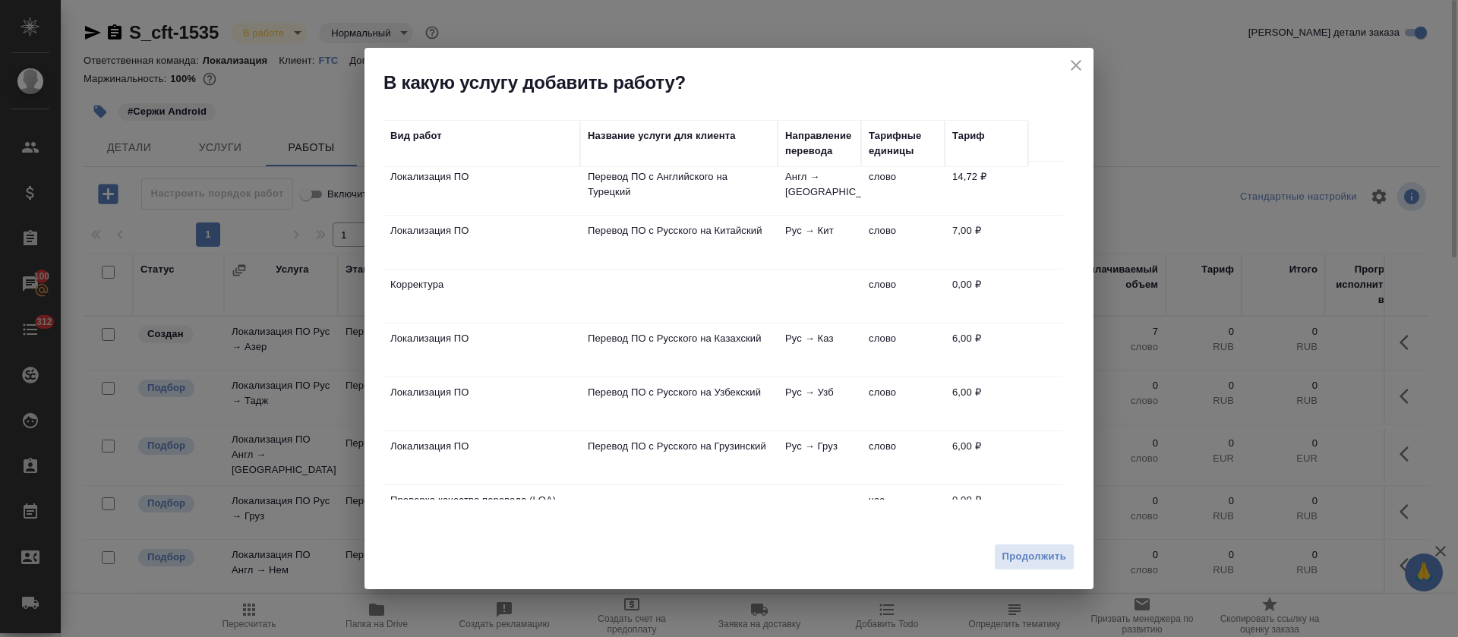
scroll to position [228, 0]
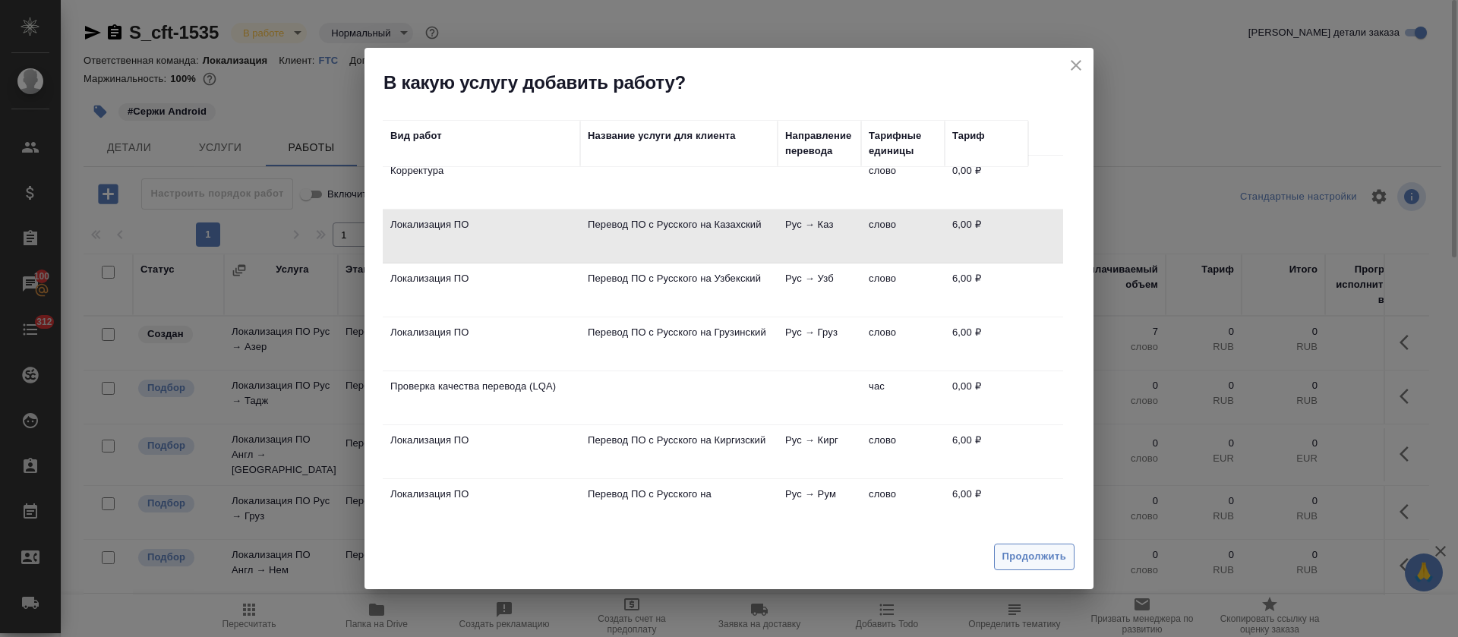
click at [1023, 569] on button "Продолжить" at bounding box center [1034, 557] width 80 height 27
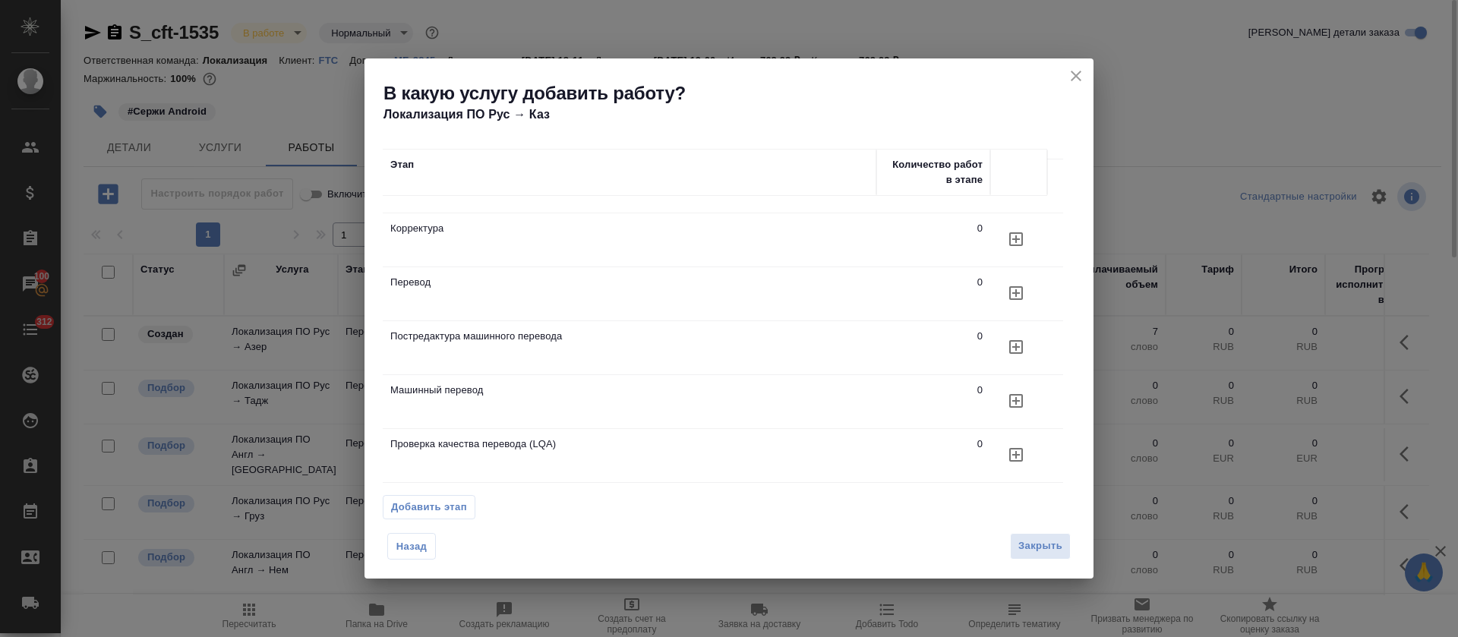
scroll to position [0, 0]
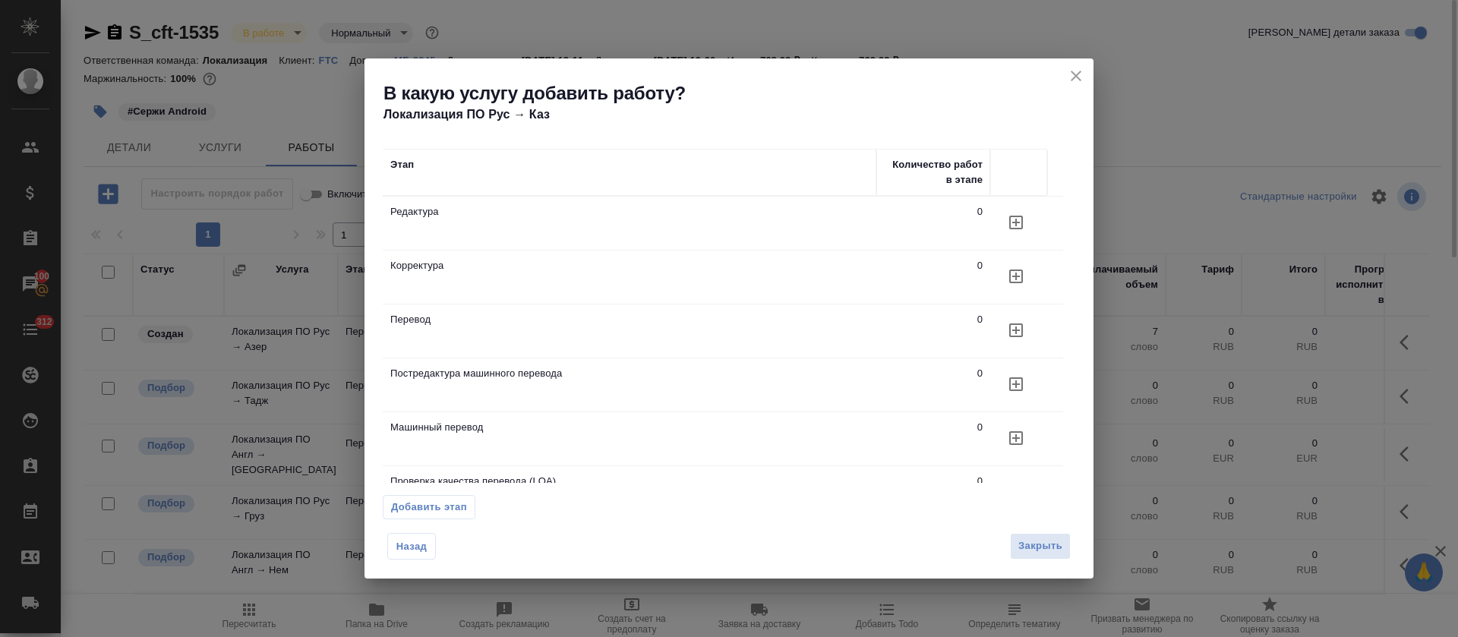
click at [1014, 232] on icon "button" at bounding box center [1016, 222] width 18 height 18
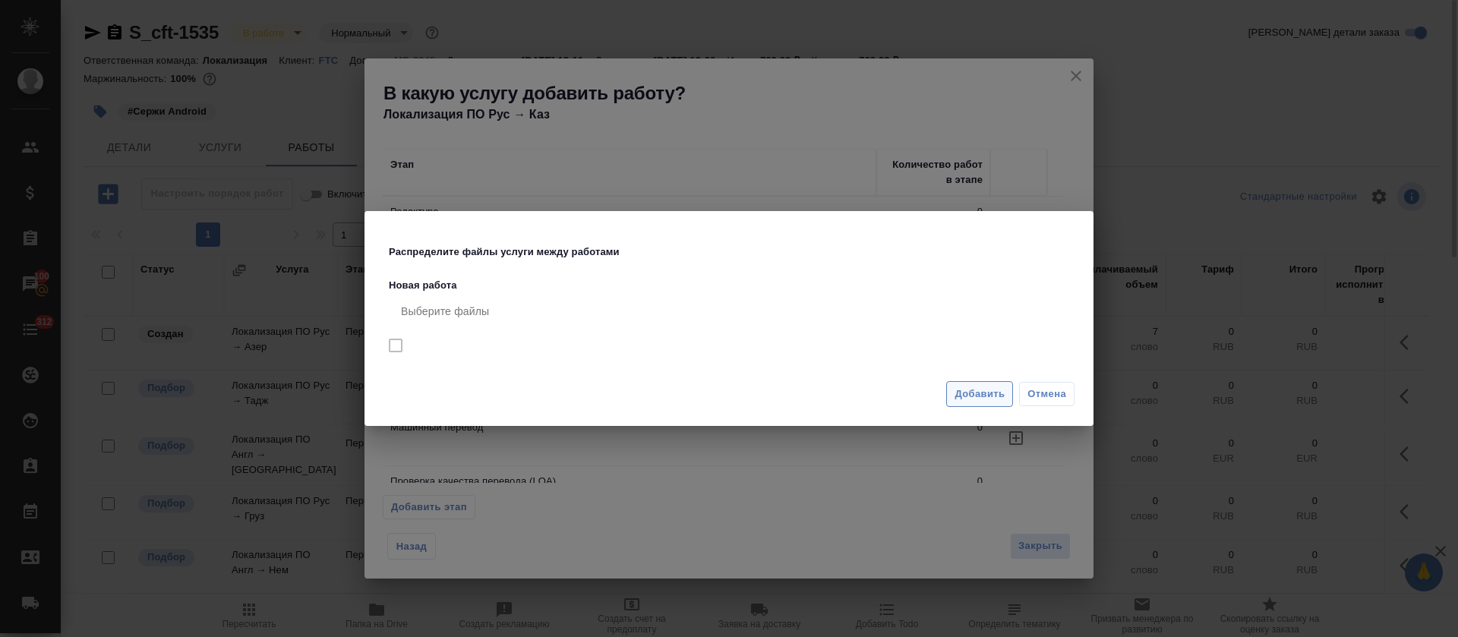
click at [961, 392] on span "Добавить" at bounding box center [979, 394] width 50 height 17
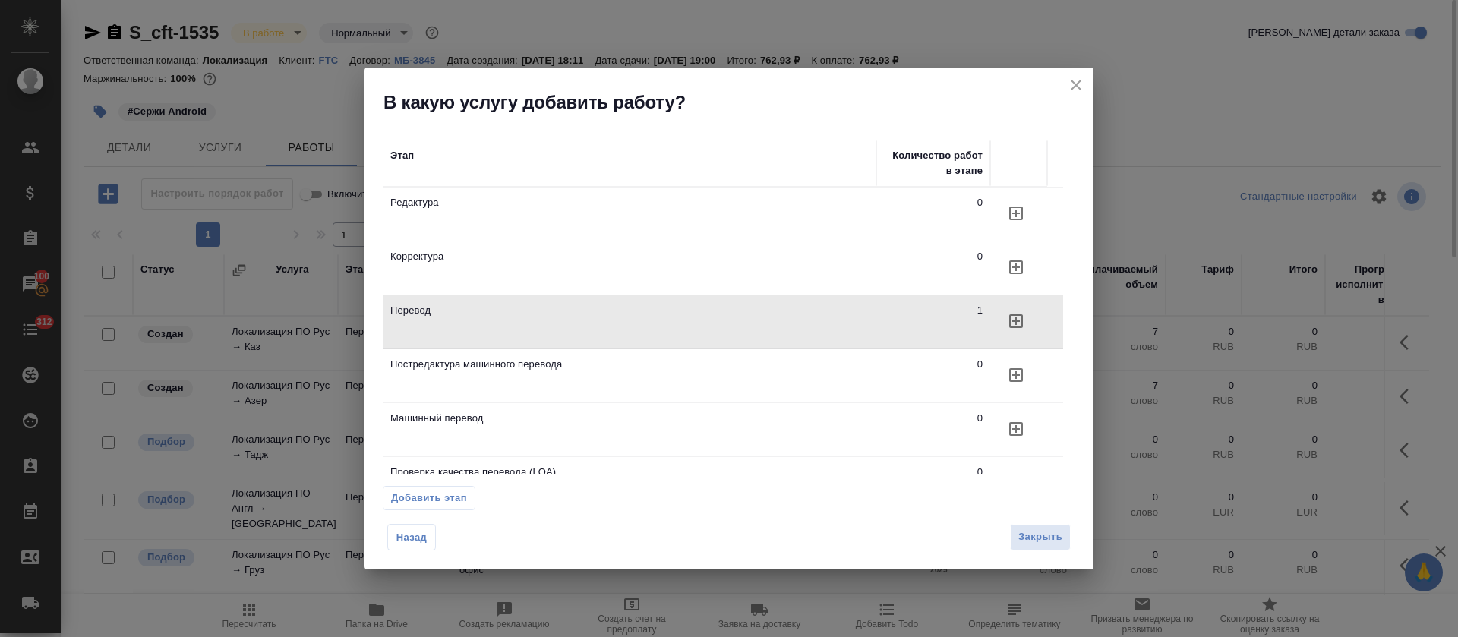
click at [399, 539] on span "Назад" at bounding box center [412, 537] width 32 height 15
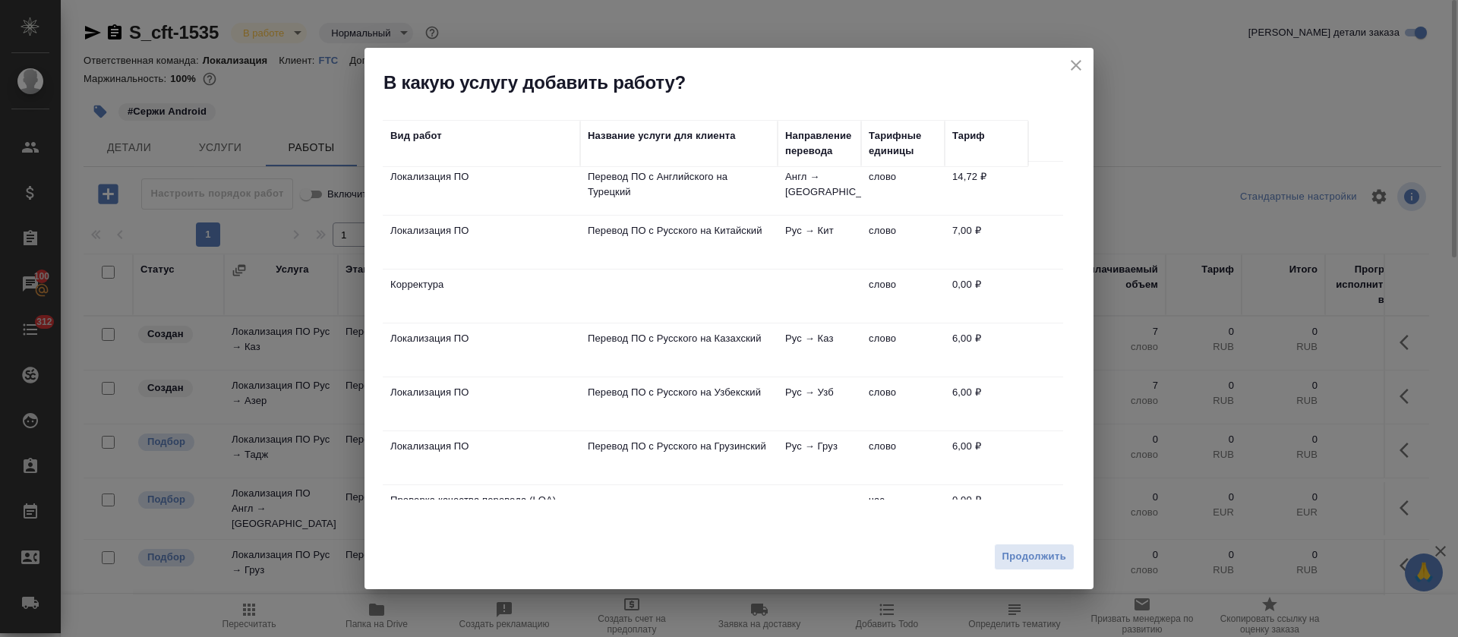
scroll to position [228, 0]
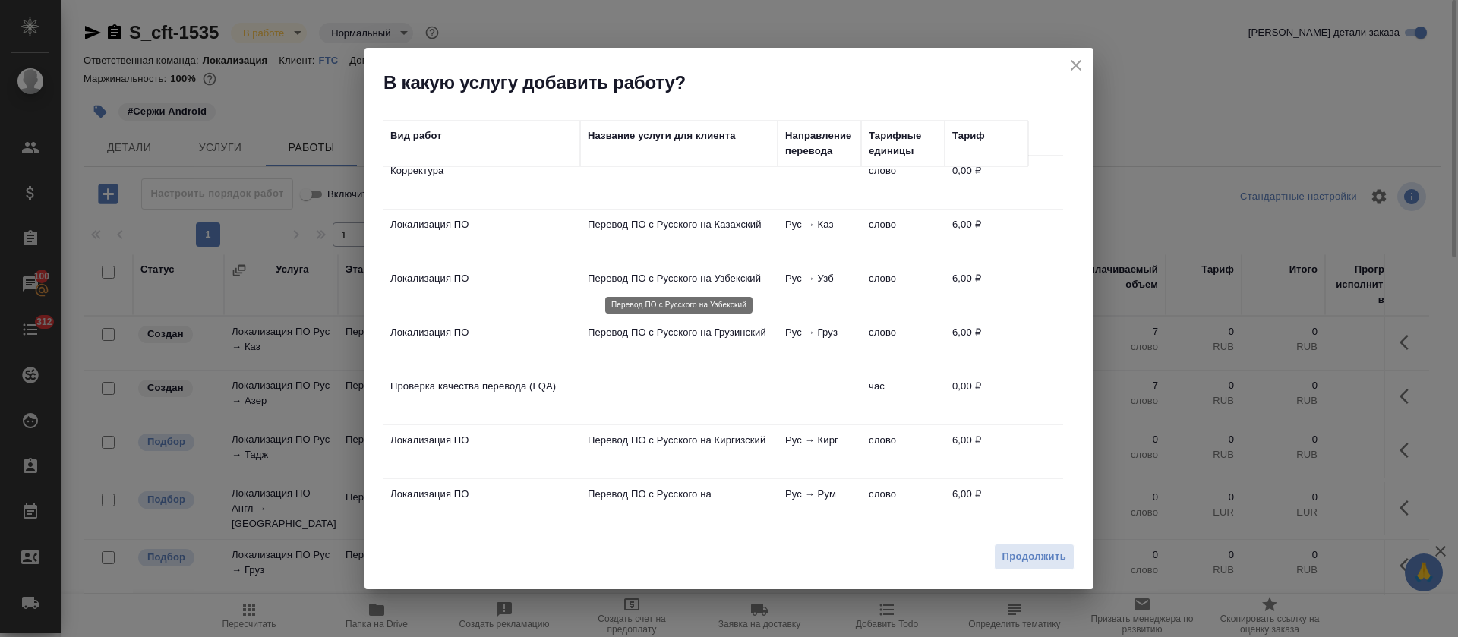
click at [657, 281] on p "Перевод ПО с Русского на Узбекский" at bounding box center [679, 278] width 182 height 15
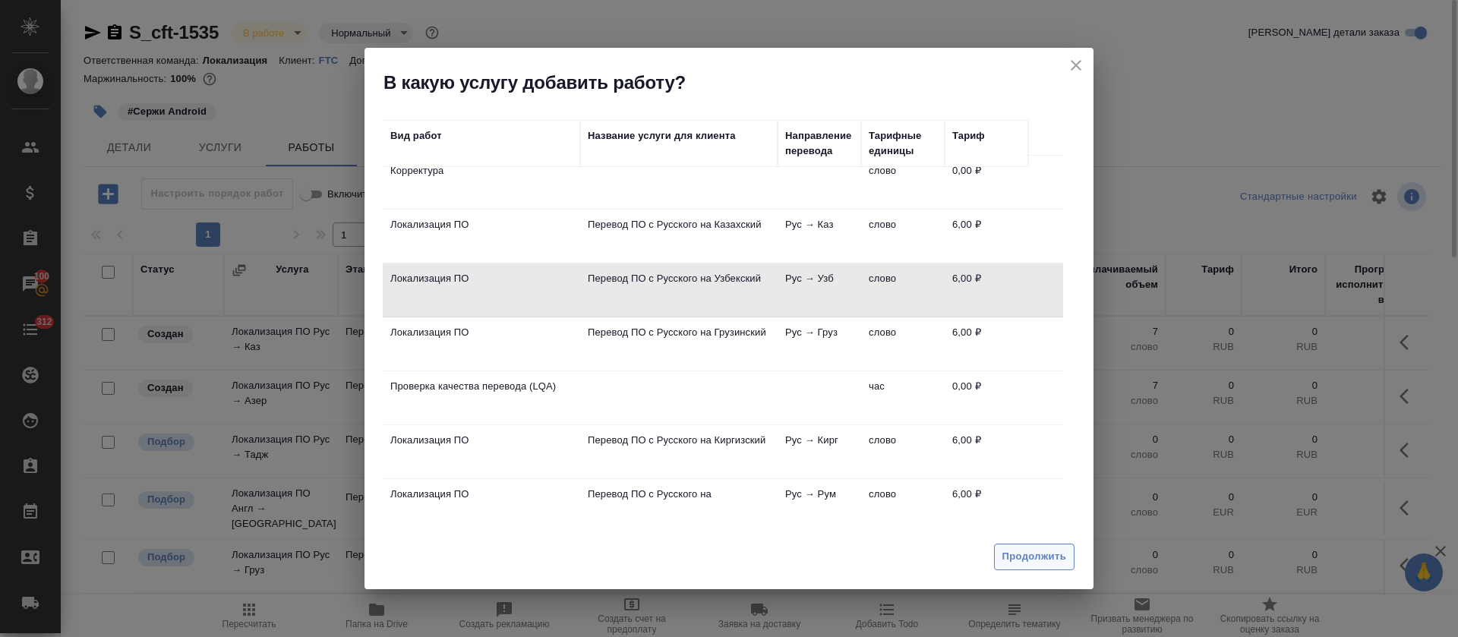
click at [1069, 569] on button "Продолжить" at bounding box center [1034, 557] width 80 height 27
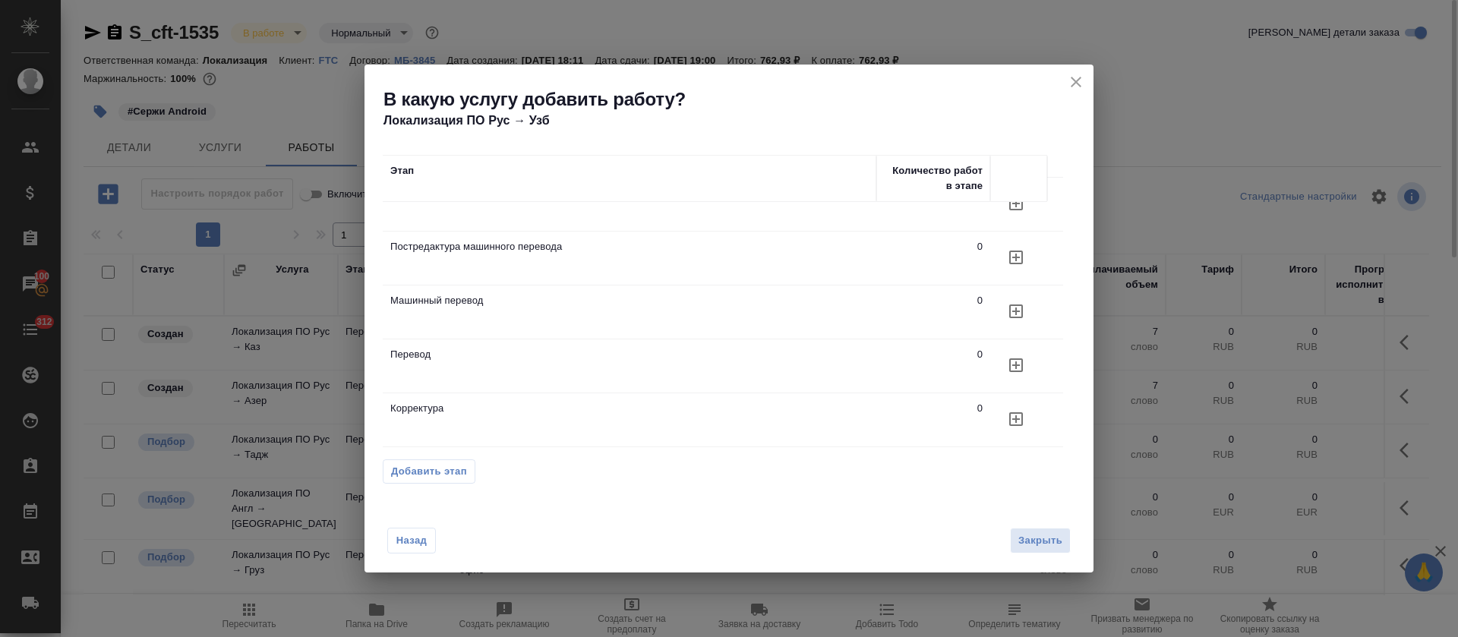
scroll to position [43, 0]
click at [1003, 222] on button "button" at bounding box center [1016, 203] width 36 height 36
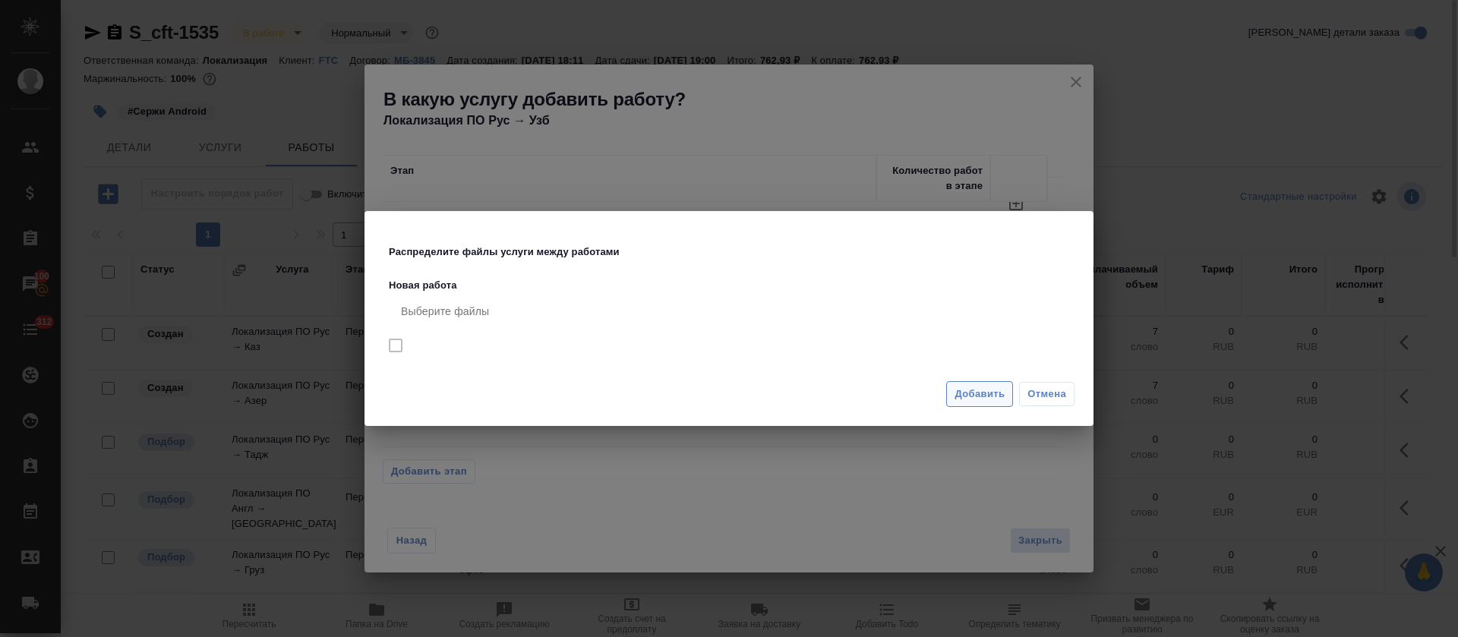
drag, startPoint x: 939, startPoint y: 395, endPoint x: 958, endPoint y: 395, distance: 19.0
click at [946, 395] on div "Добавить Отмена" at bounding box center [728, 400] width 729 height 53
click at [962, 397] on span "Добавить" at bounding box center [979, 394] width 50 height 17
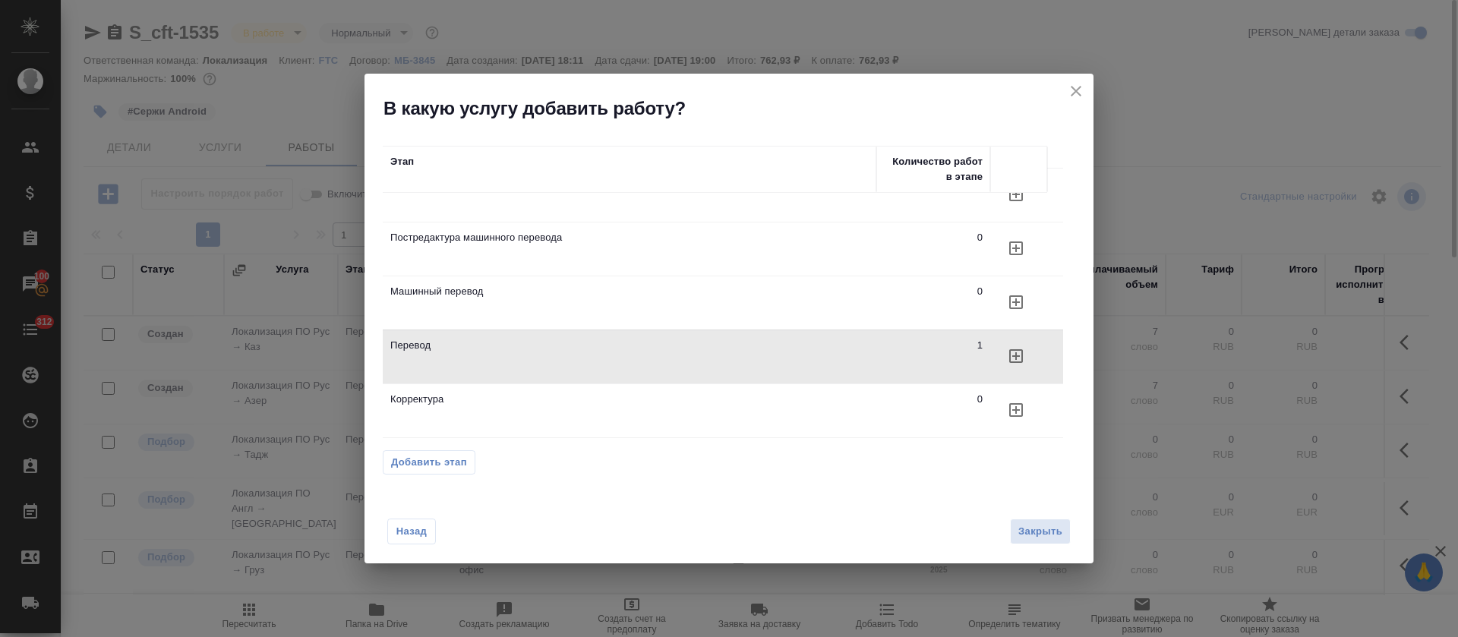
click at [397, 526] on span "Назад" at bounding box center [412, 531] width 32 height 15
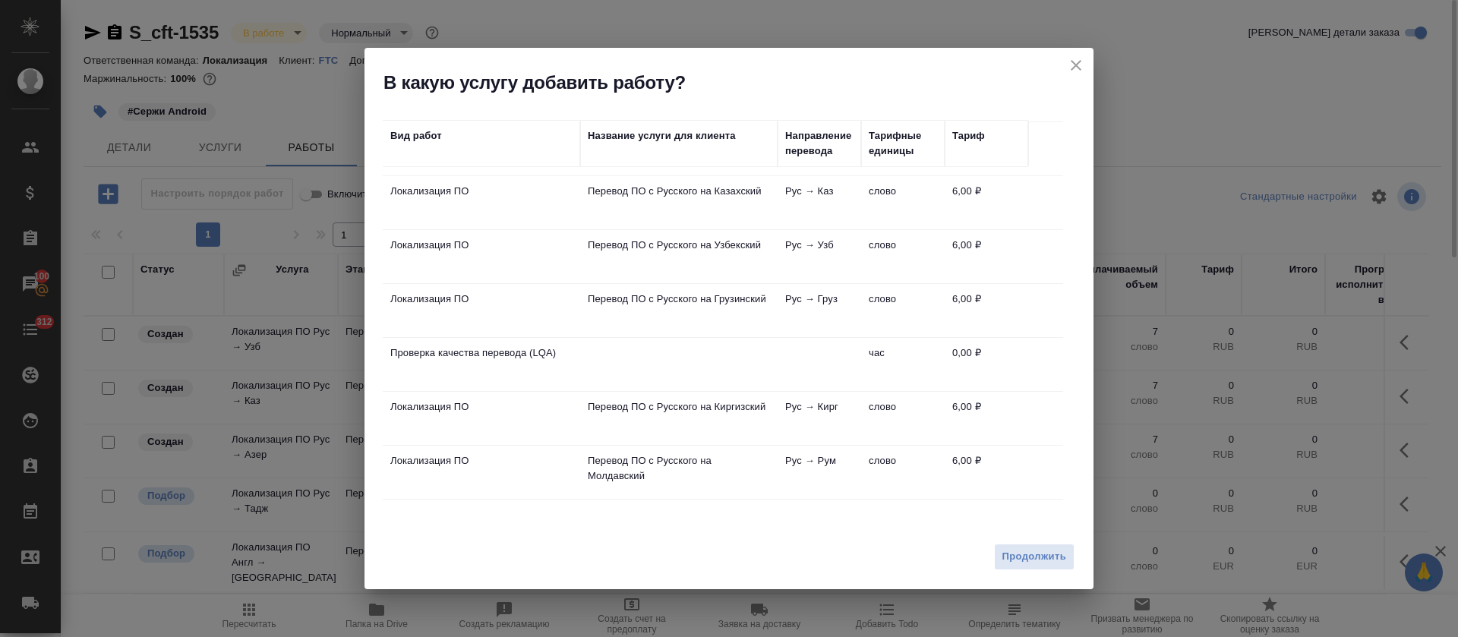
scroll to position [315, 0]
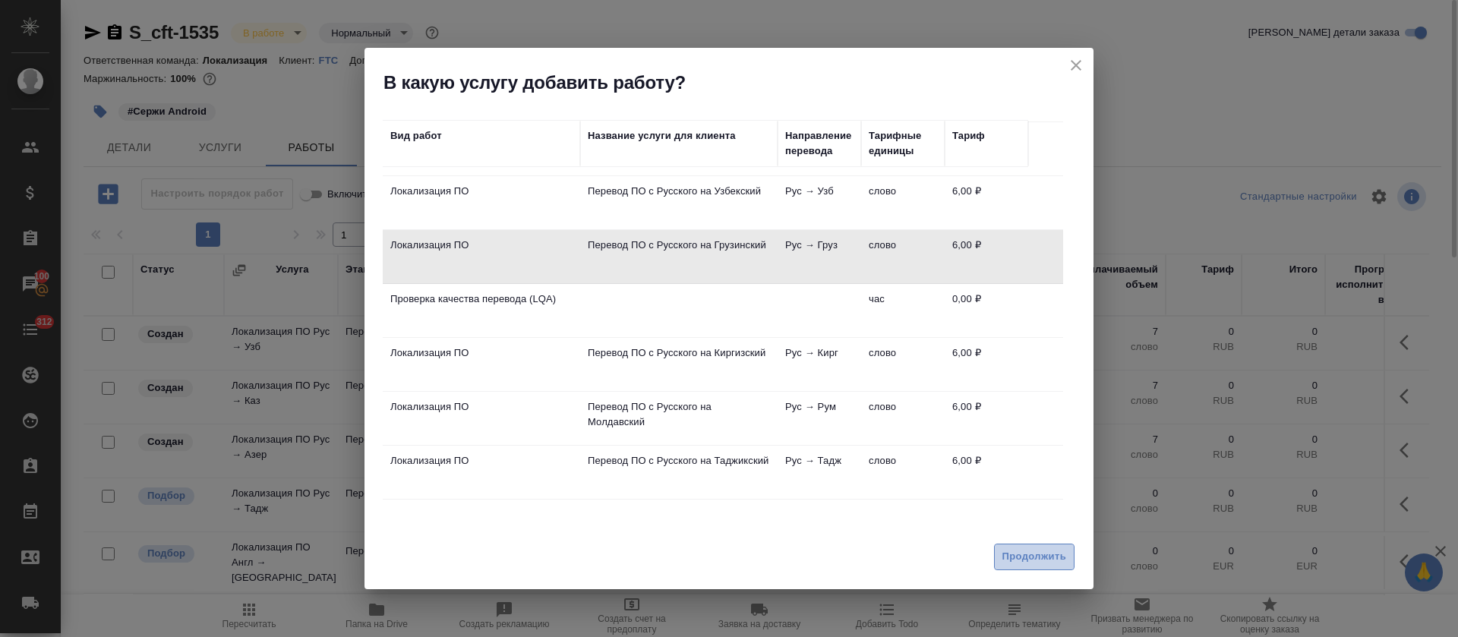
click at [1024, 548] on span "Продолжить" at bounding box center [1034, 556] width 64 height 17
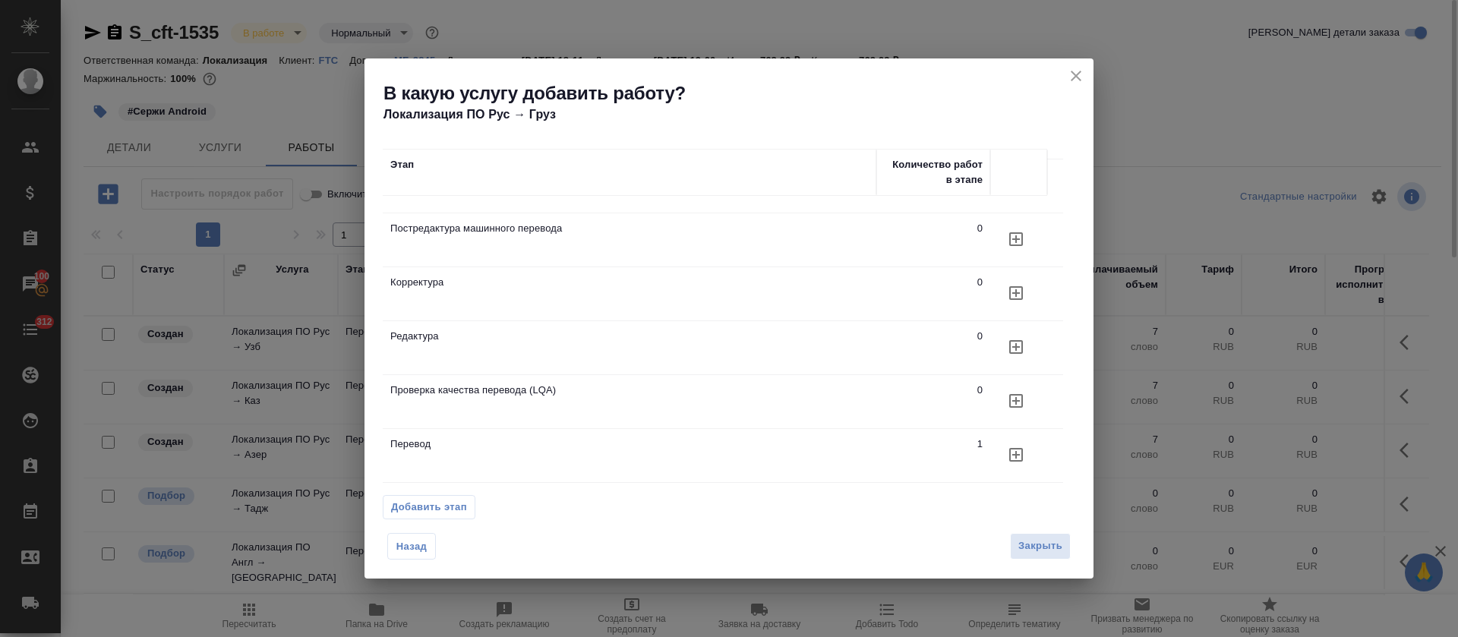
scroll to position [55, 0]
click at [403, 544] on span "Назад" at bounding box center [412, 546] width 32 height 15
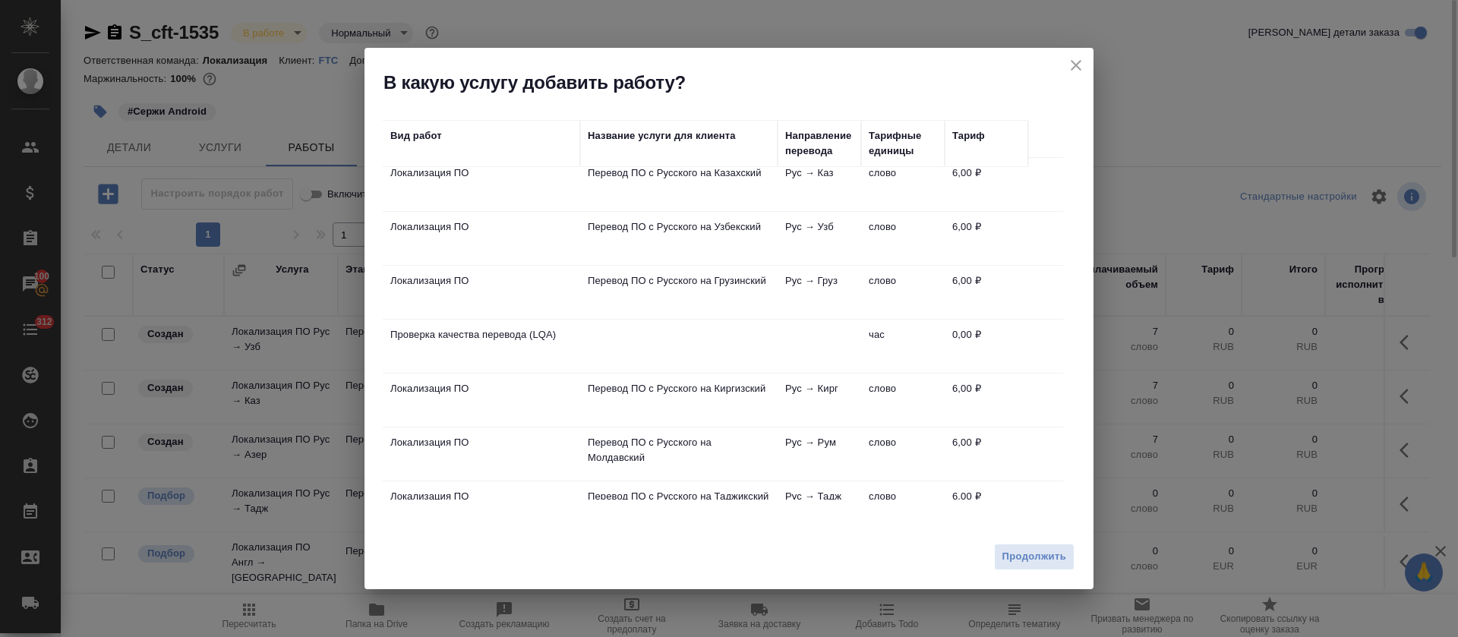
scroll to position [315, 0]
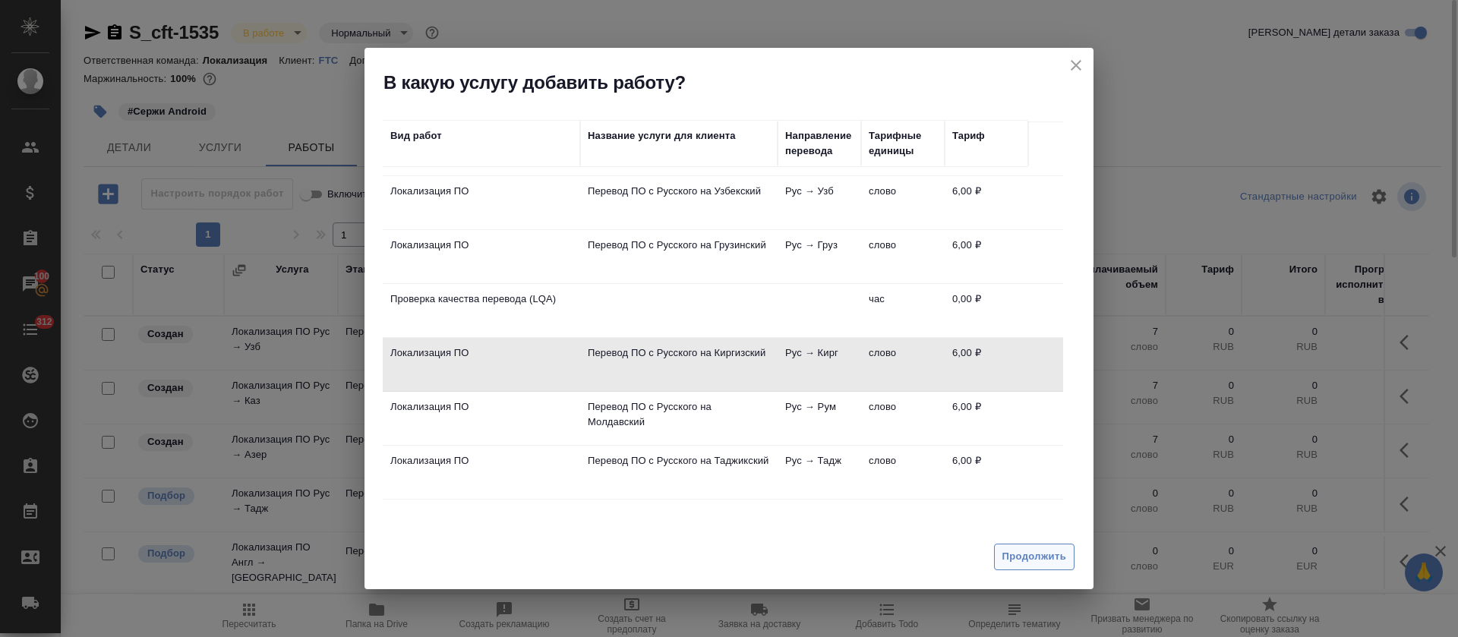
click at [1022, 549] on span "Продолжить" at bounding box center [1034, 556] width 64 height 17
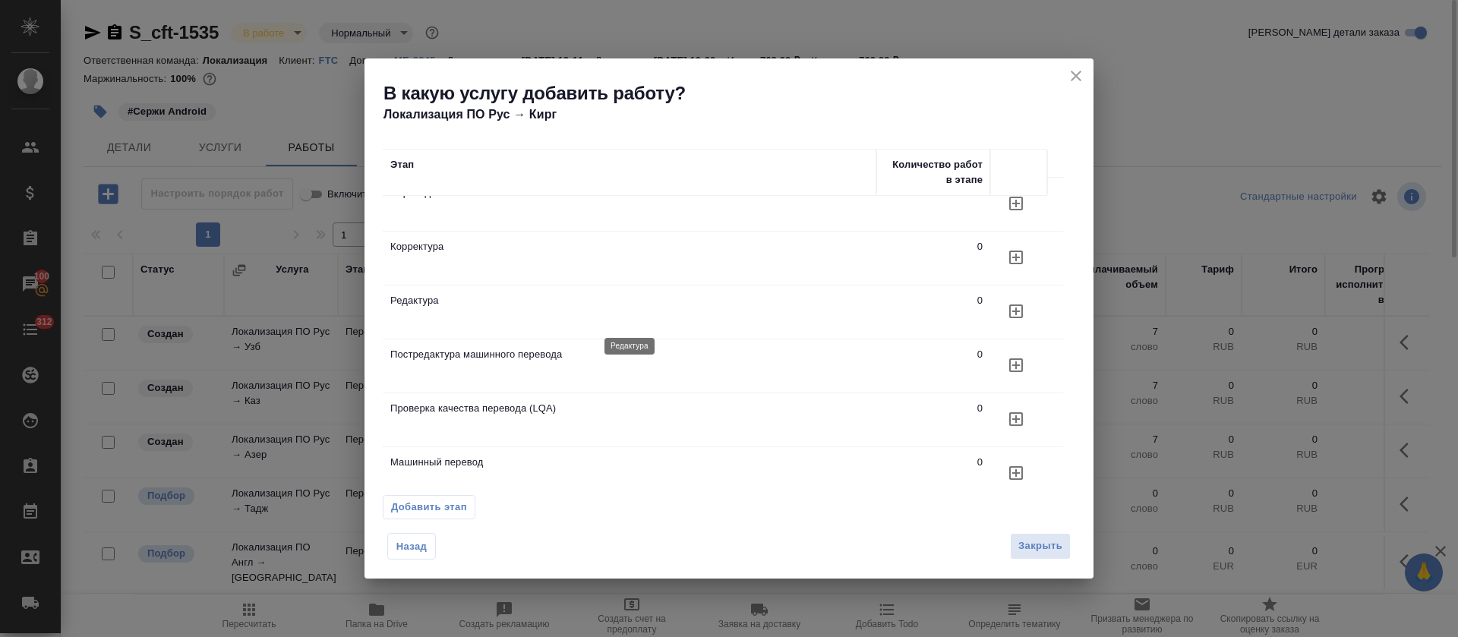
scroll to position [0, 0]
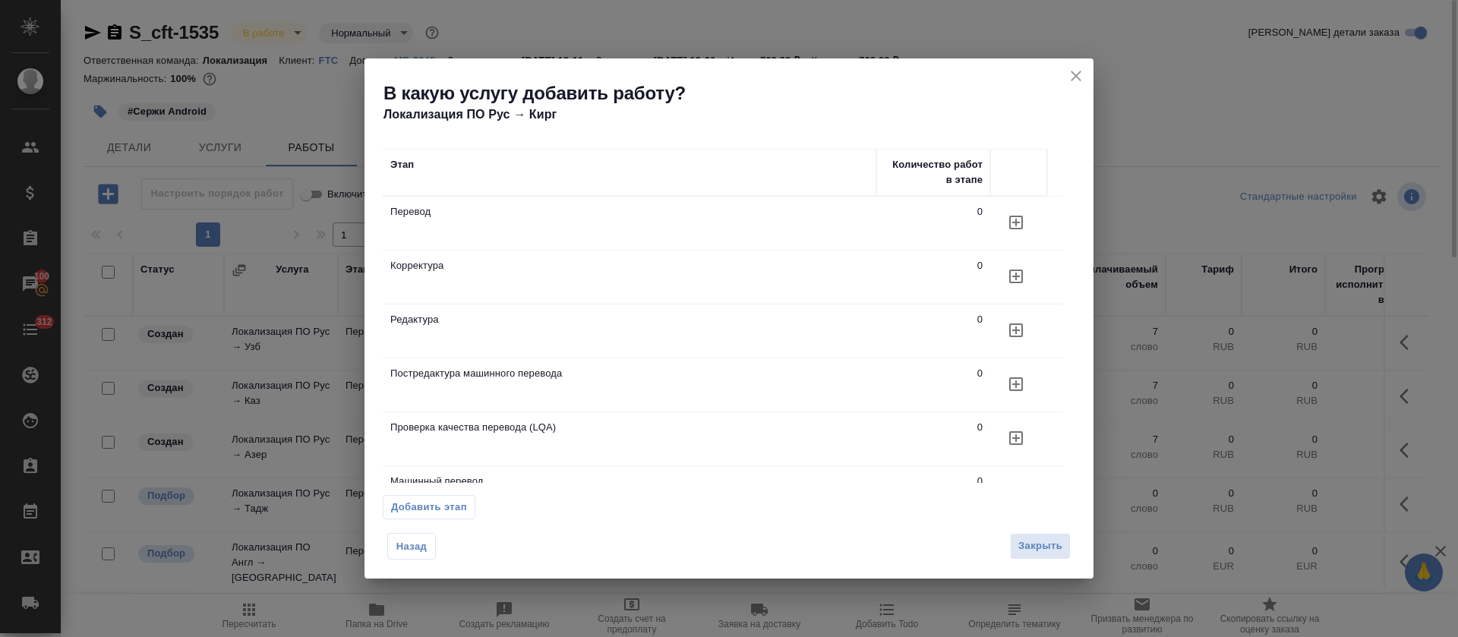
click at [1022, 219] on icon "button" at bounding box center [1016, 223] width 14 height 14
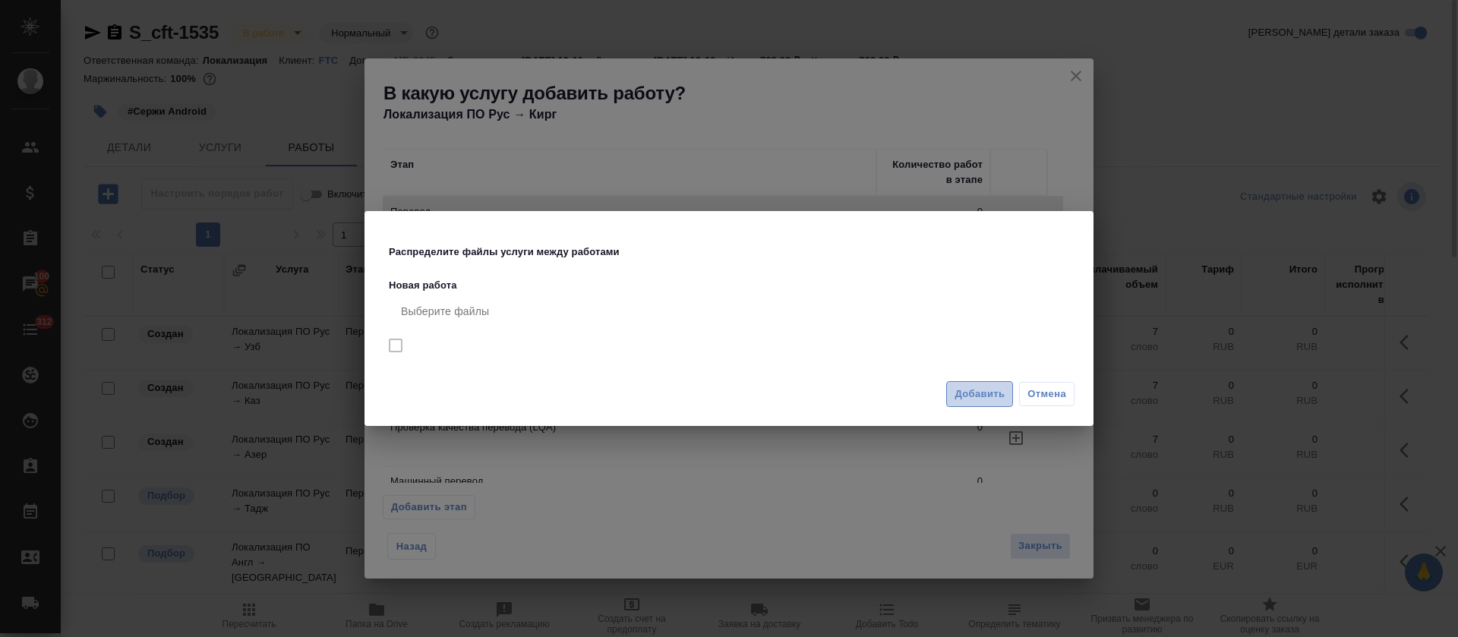
click at [982, 400] on span "Добавить" at bounding box center [979, 394] width 50 height 17
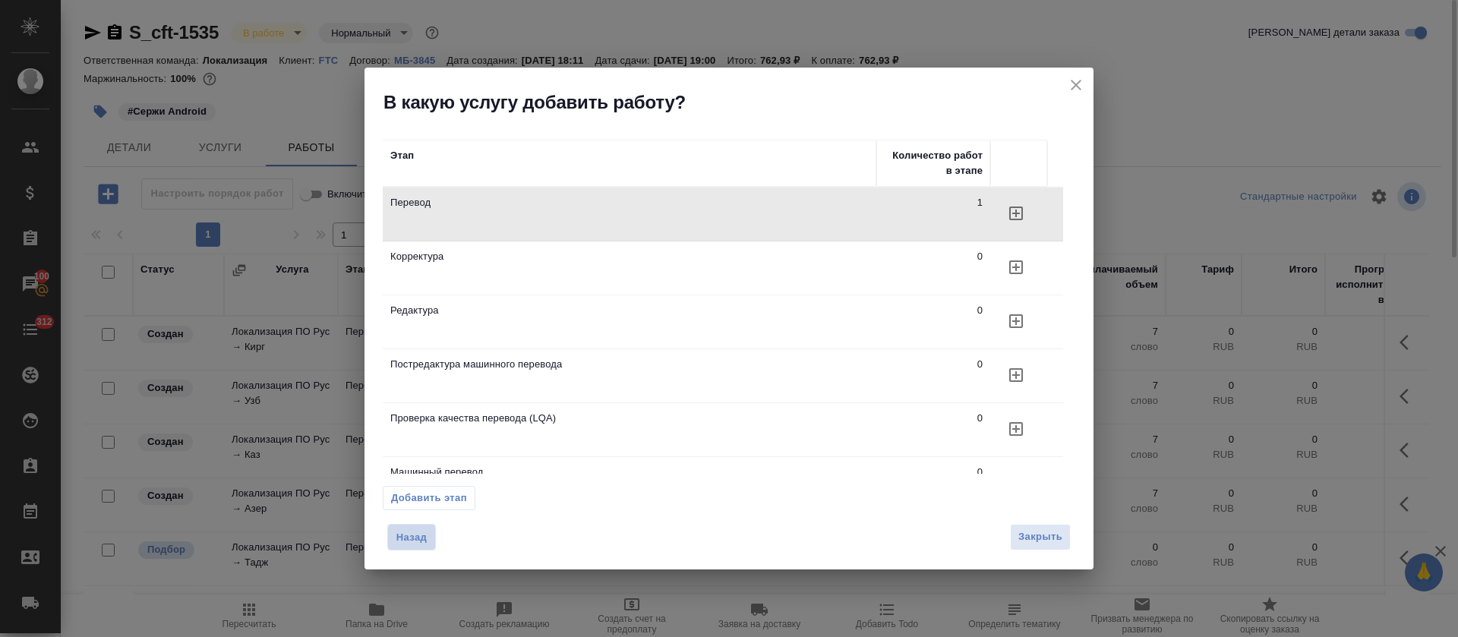
click at [411, 537] on span "Назад" at bounding box center [412, 537] width 32 height 15
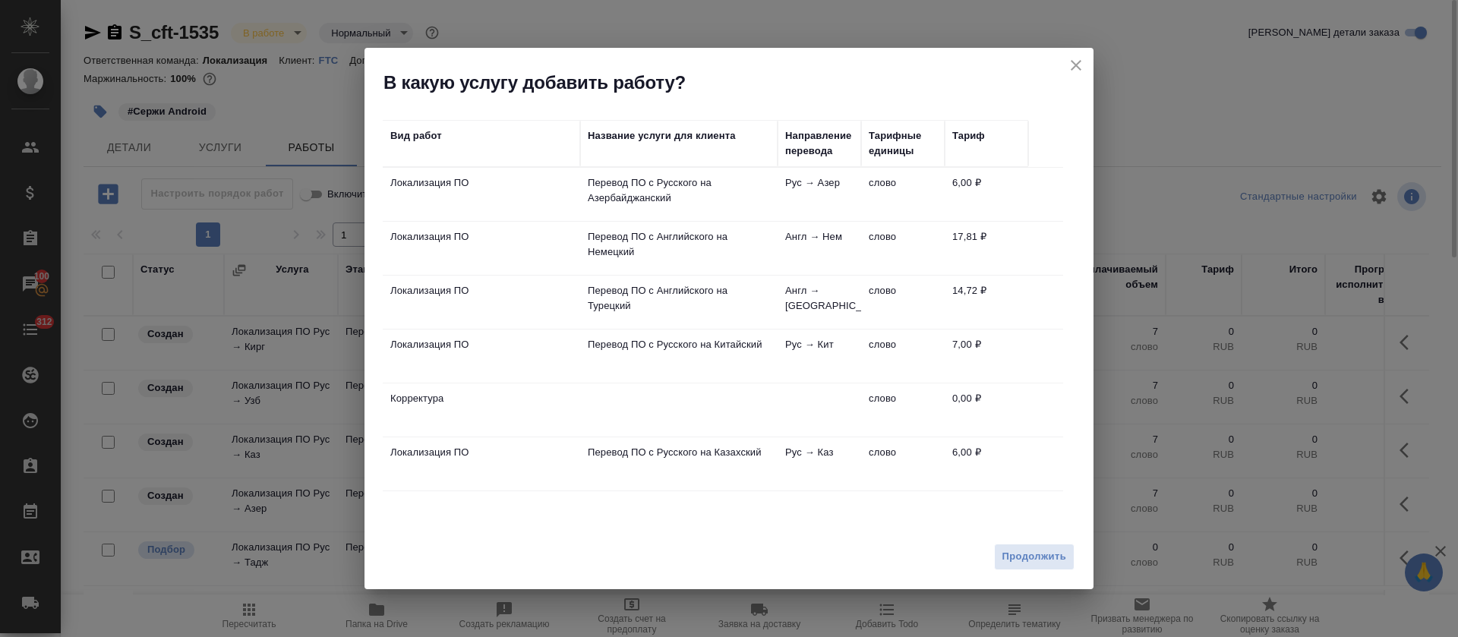
scroll to position [315, 0]
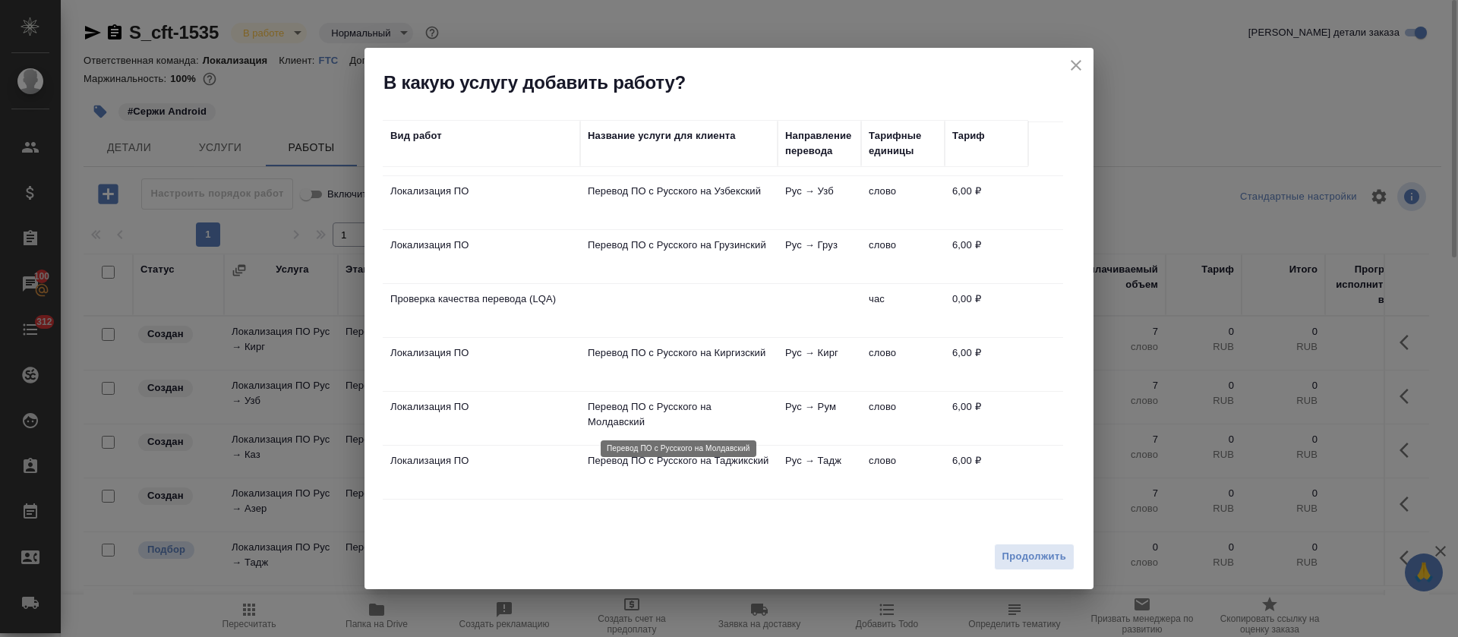
click at [638, 403] on p "Перевод ПО с Русского на Молдавский" at bounding box center [679, 414] width 182 height 30
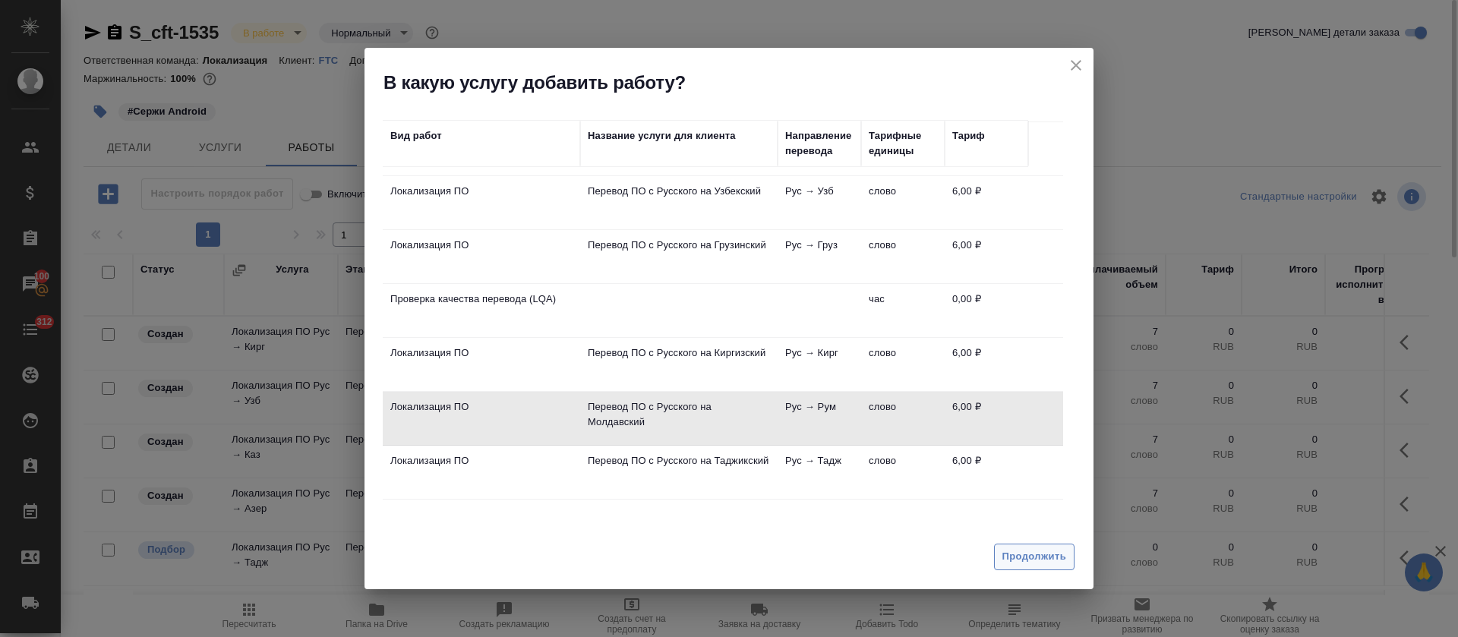
click at [1061, 544] on button "Продолжить" at bounding box center [1034, 557] width 80 height 27
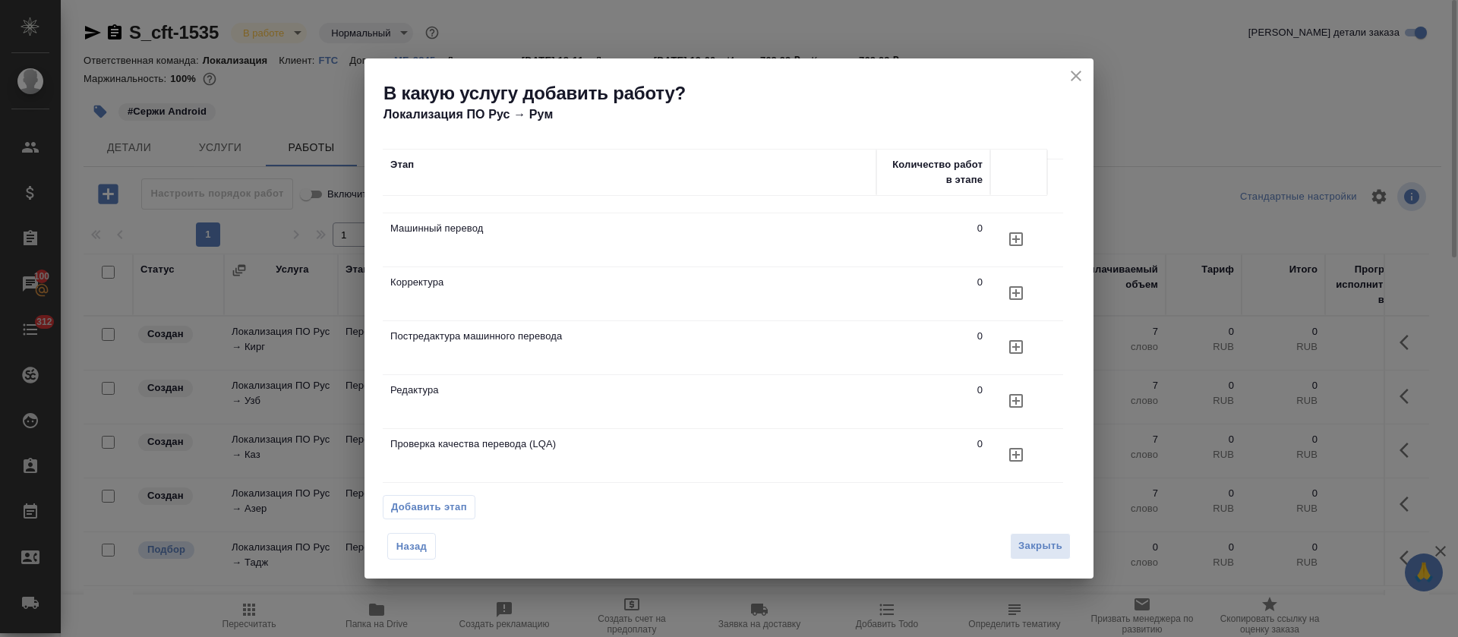
scroll to position [0, 0]
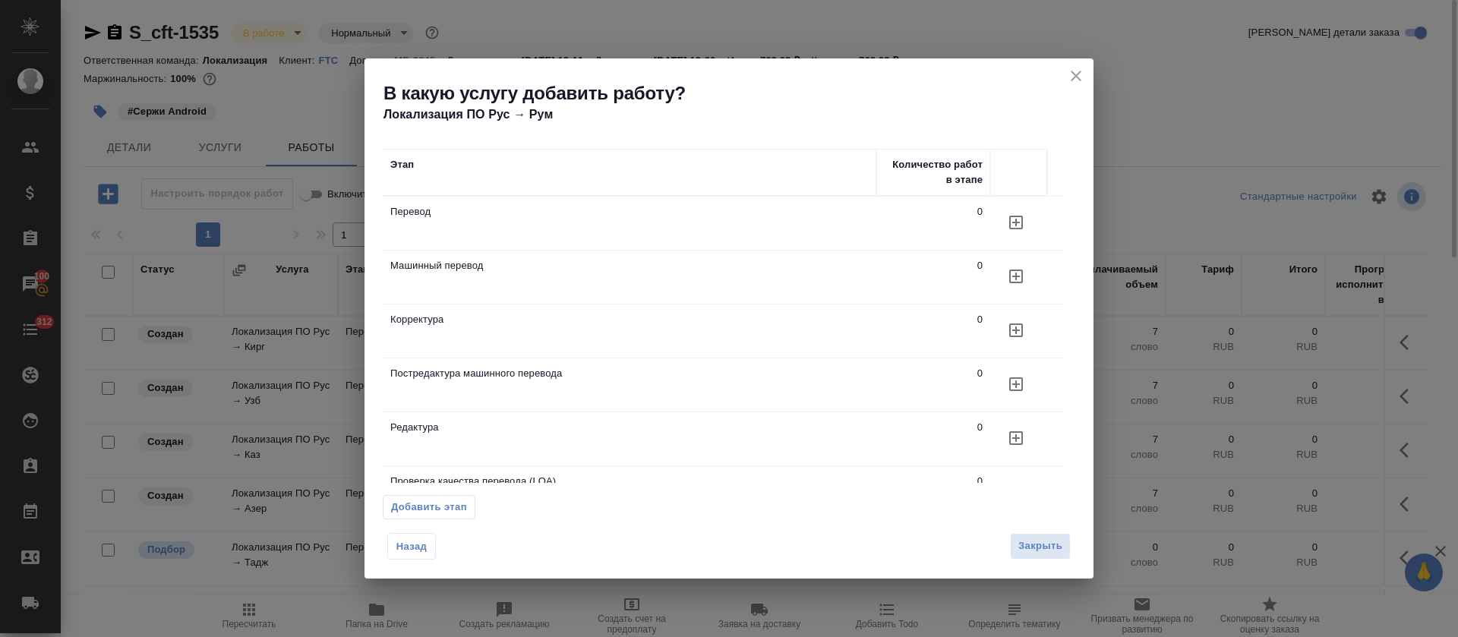
click at [1024, 222] on icon "button" at bounding box center [1016, 222] width 18 height 18
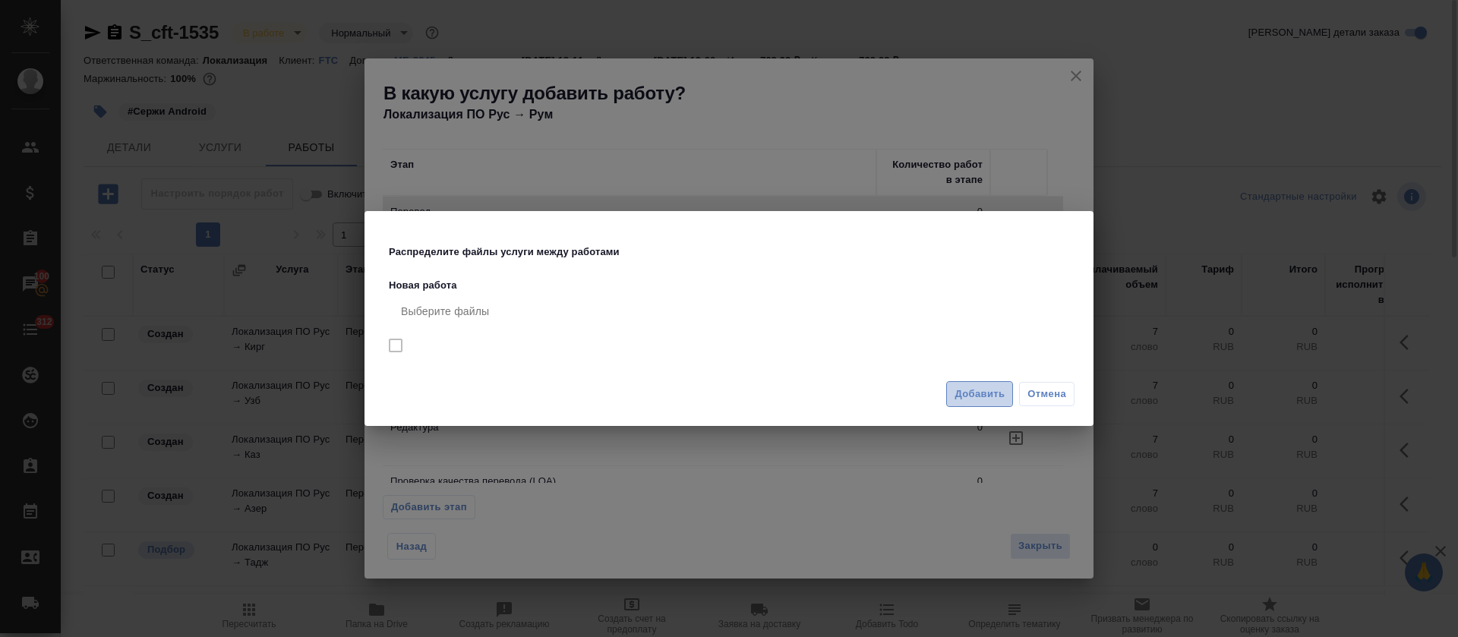
click at [956, 396] on span "Добавить" at bounding box center [979, 394] width 50 height 17
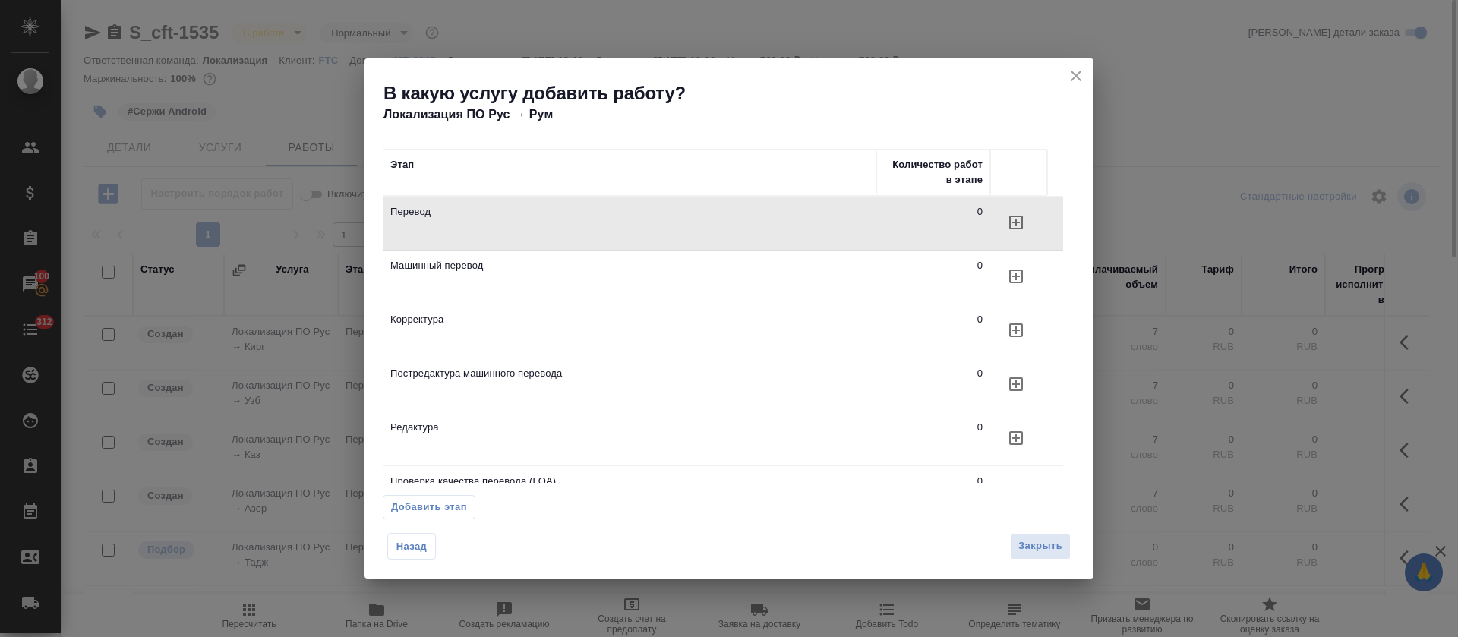
click at [405, 547] on button "Назад" at bounding box center [411, 546] width 49 height 27
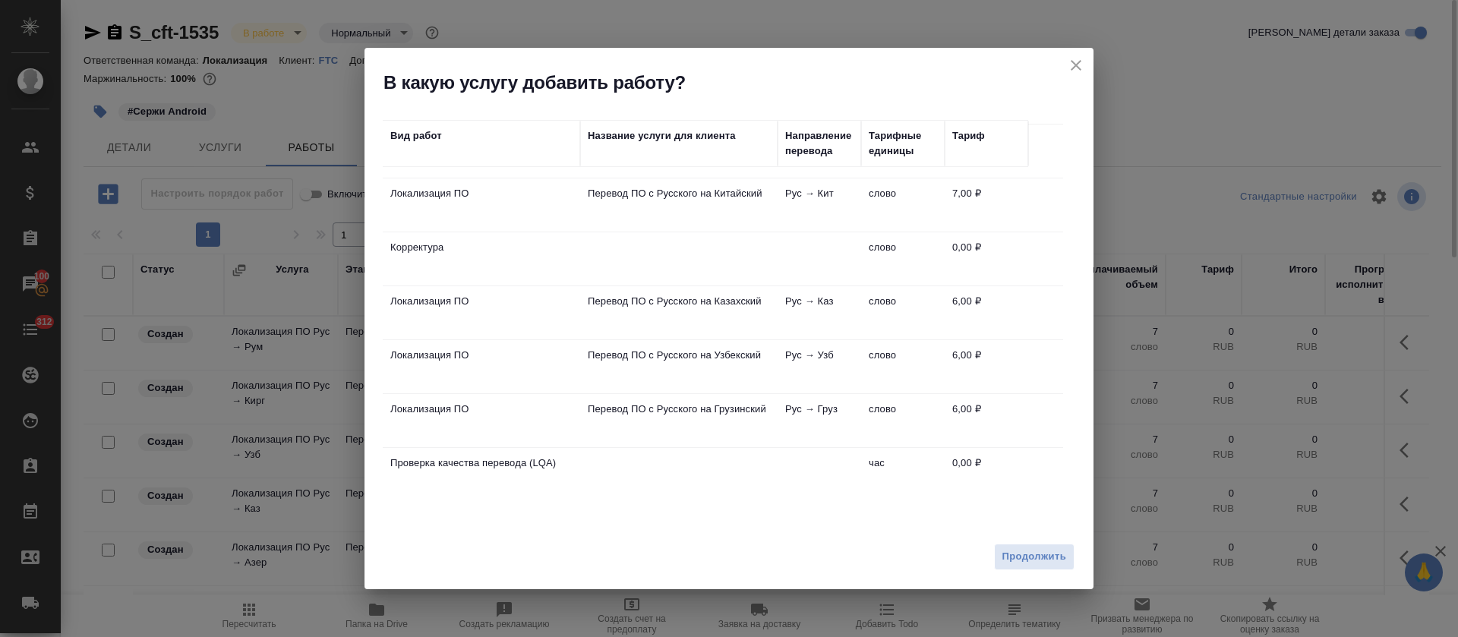
scroll to position [315, 0]
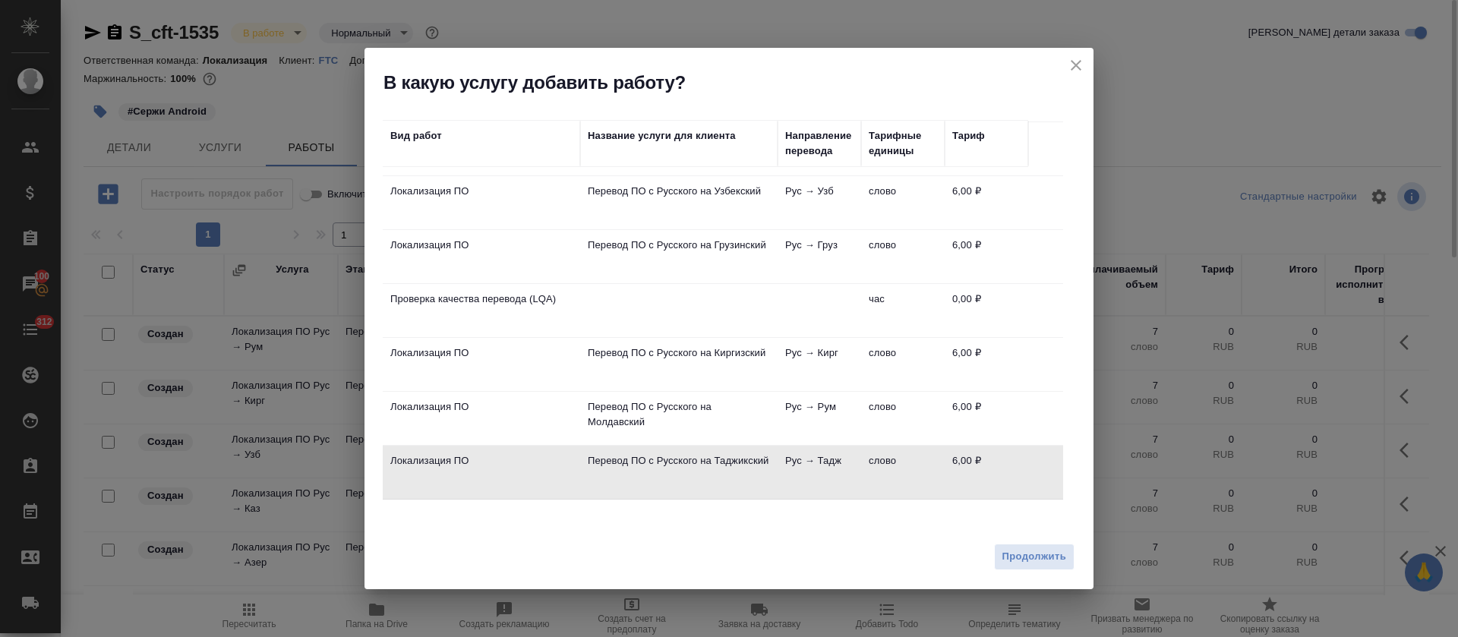
click at [1001, 541] on div "Продолжить" at bounding box center [728, 562] width 729 height 53
click at [1010, 554] on span "Продолжить" at bounding box center [1034, 556] width 64 height 17
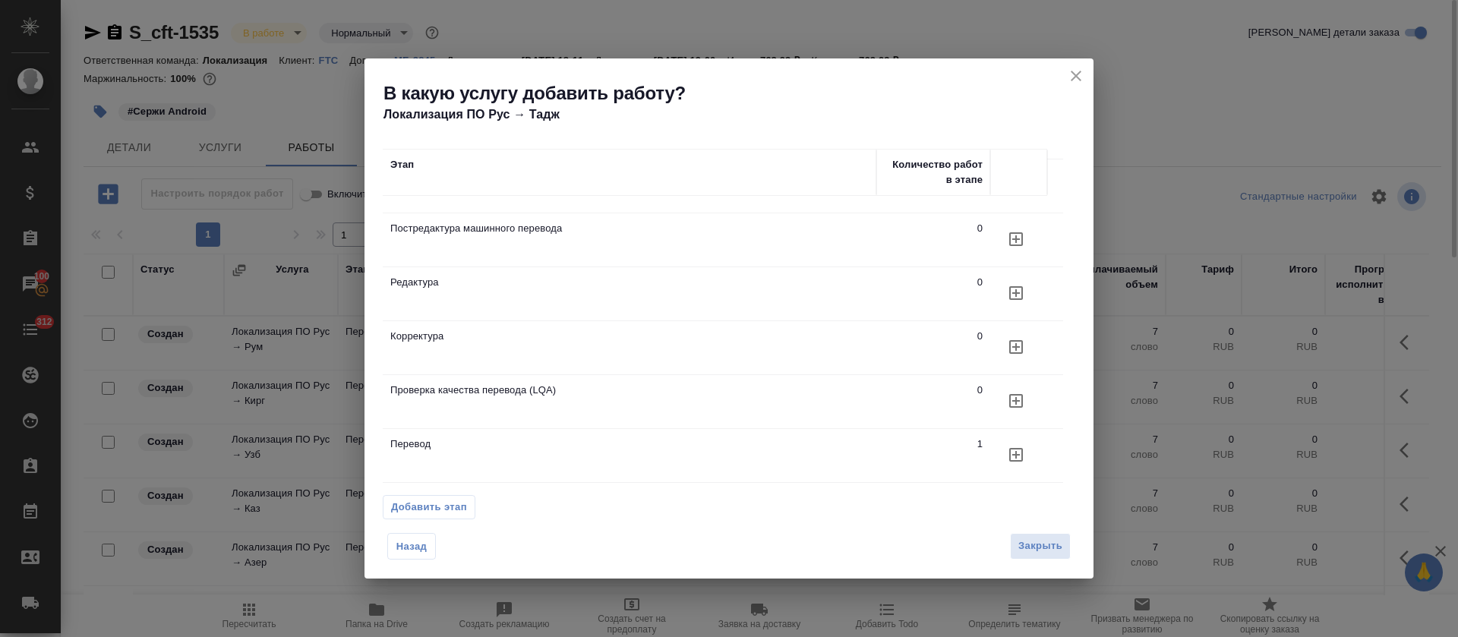
scroll to position [0, 0]
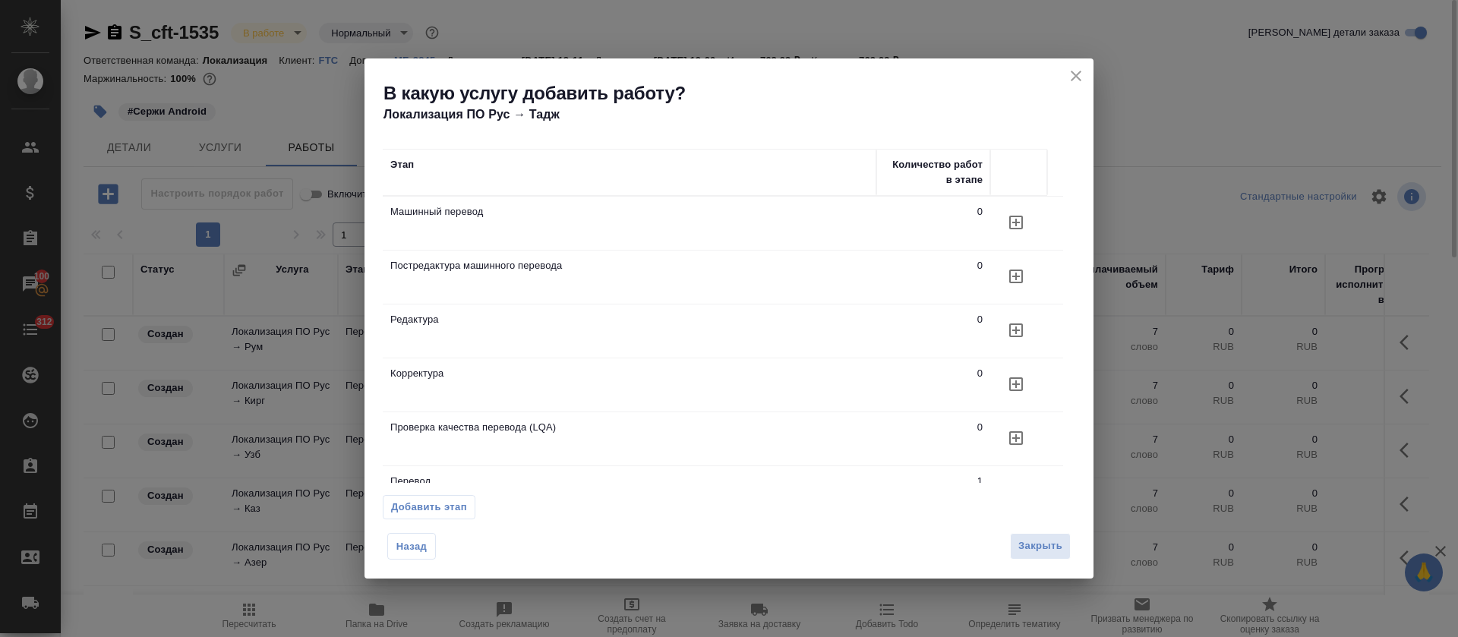
click at [1077, 80] on icon "close" at bounding box center [1076, 76] width 18 height 18
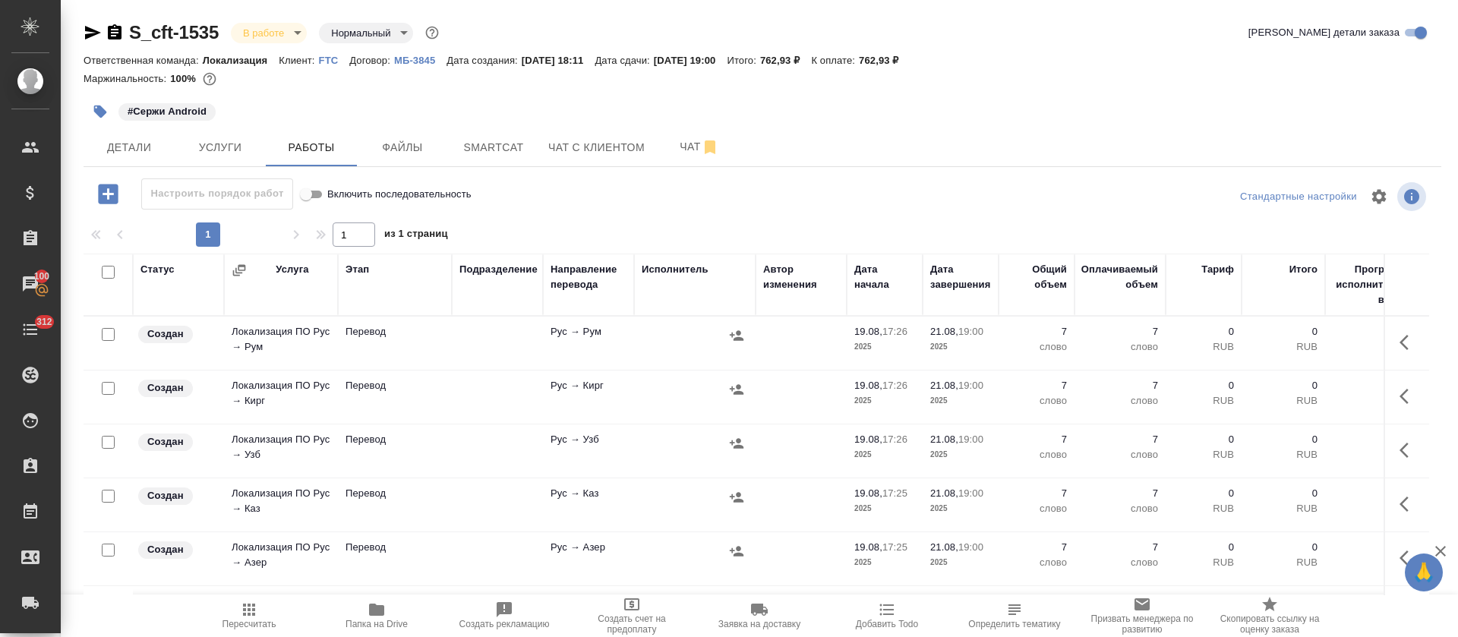
click at [105, 275] on input "checkbox" at bounding box center [108, 272] width 13 height 13
checkbox input "true"
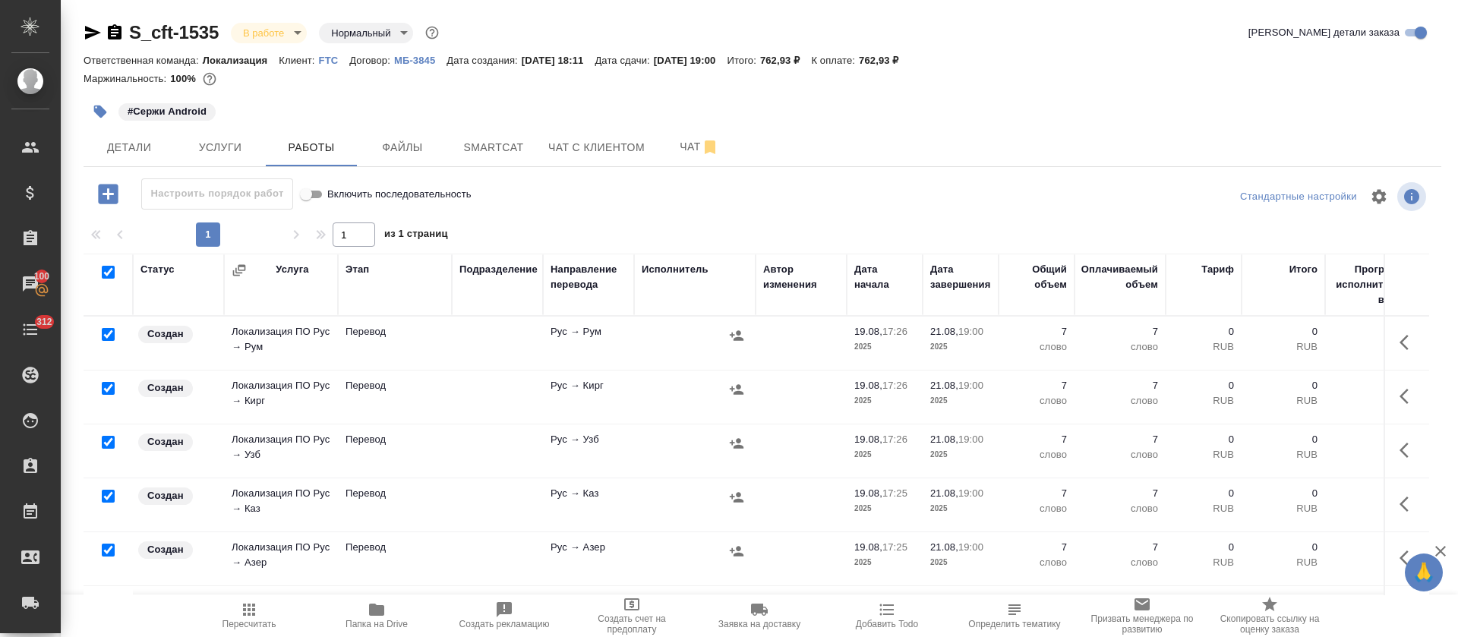
checkbox input "true"
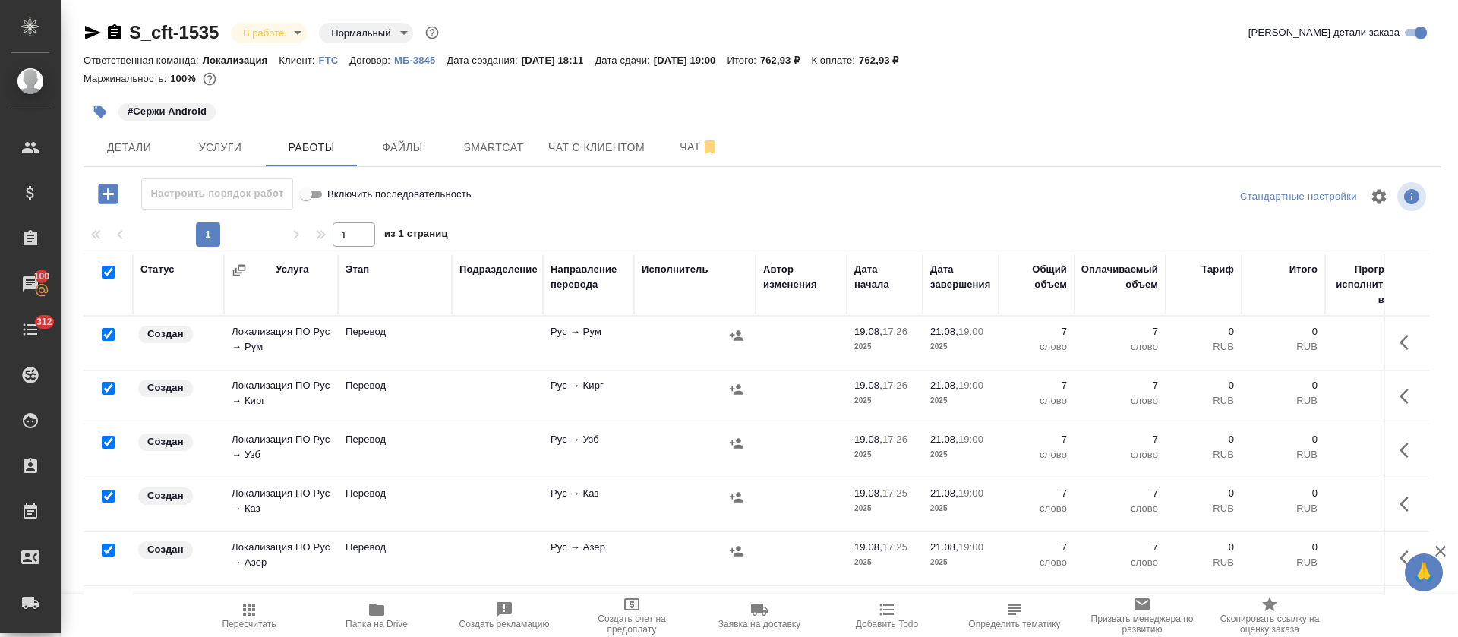
checkbox input "true"
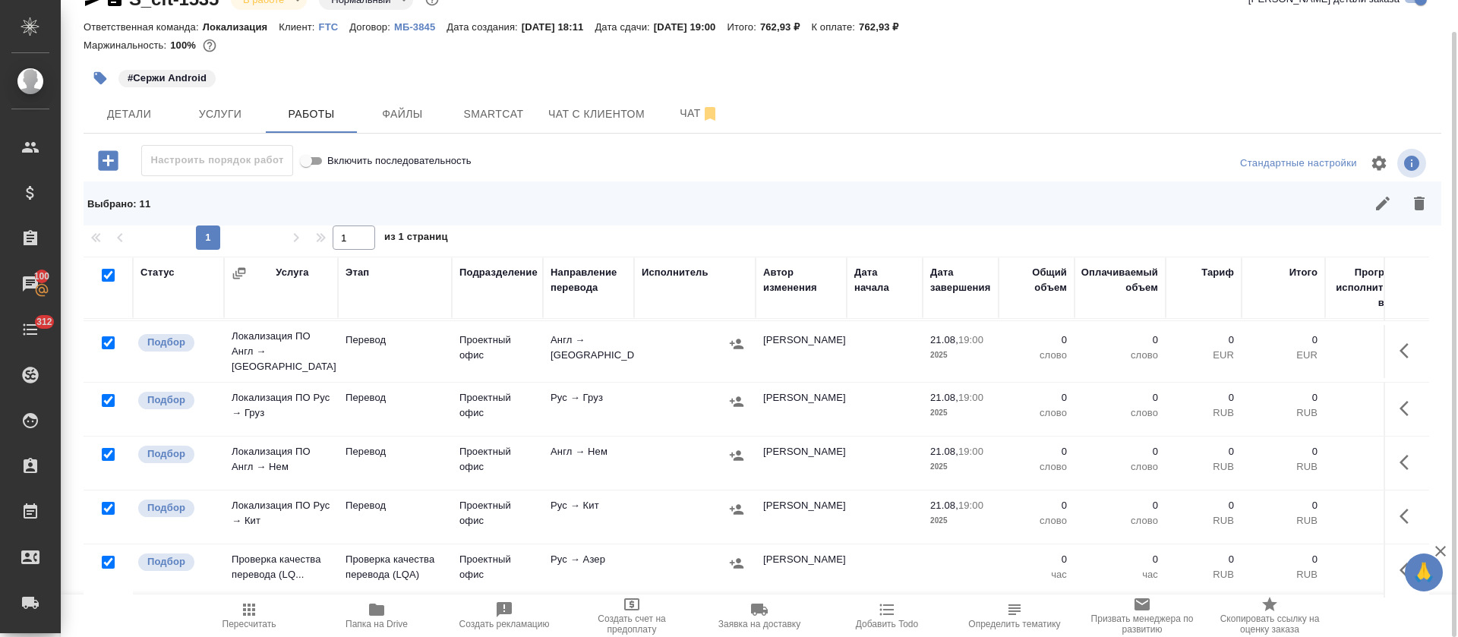
scroll to position [332, 0]
click at [108, 556] on input "checkbox" at bounding box center [108, 562] width 13 height 13
checkbox input "false"
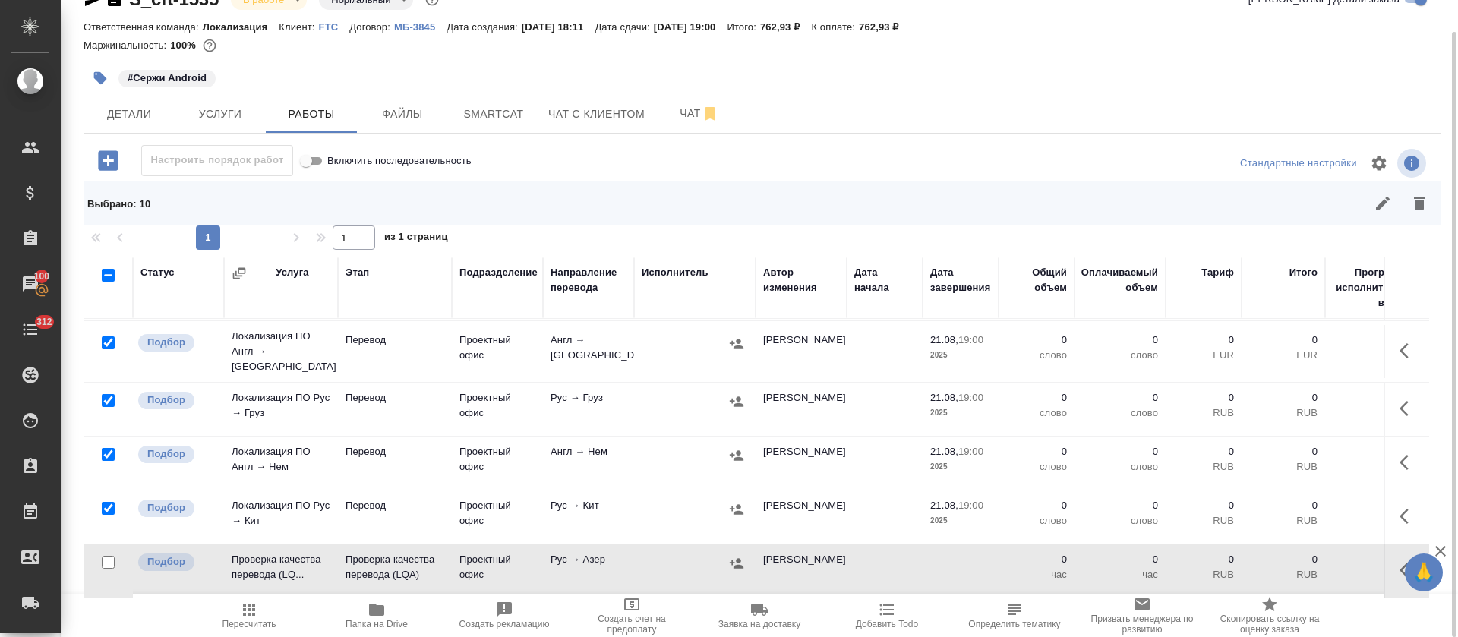
click at [108, 448] on input "checkbox" at bounding box center [108, 454] width 13 height 13
checkbox input "false"
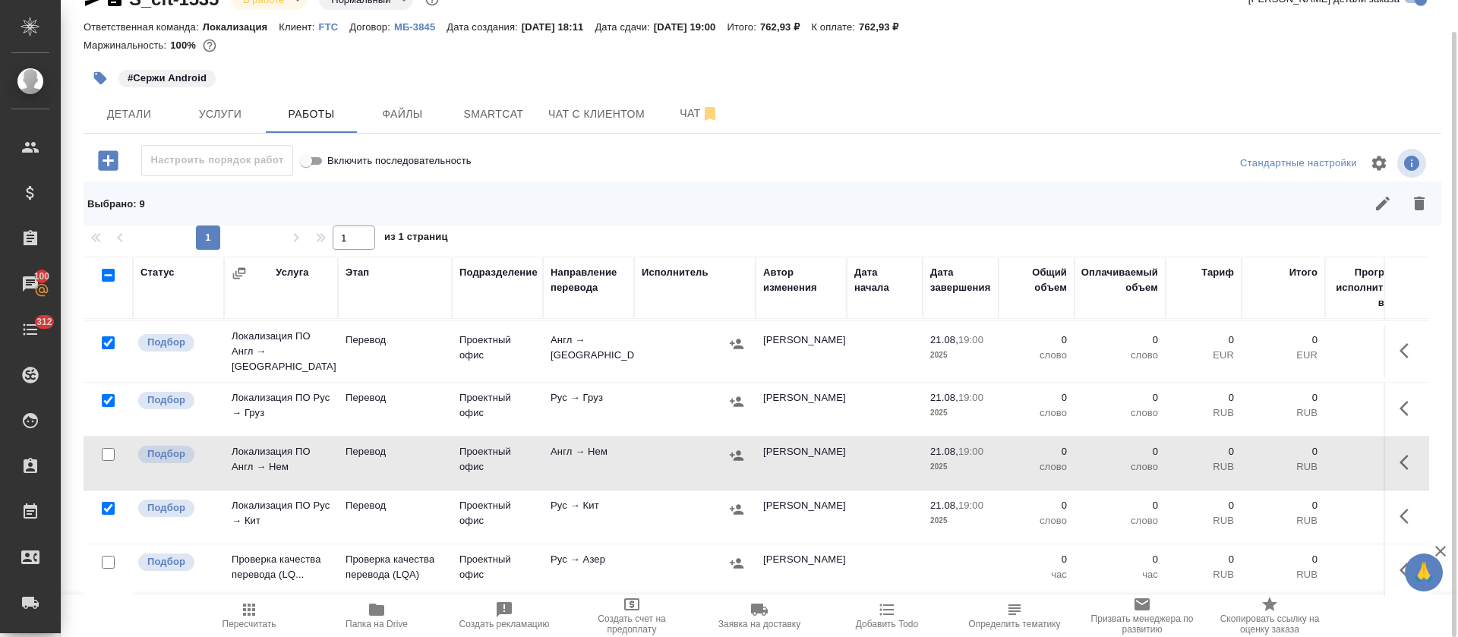
click at [106, 336] on input "checkbox" at bounding box center [108, 342] width 13 height 13
checkbox input "false"
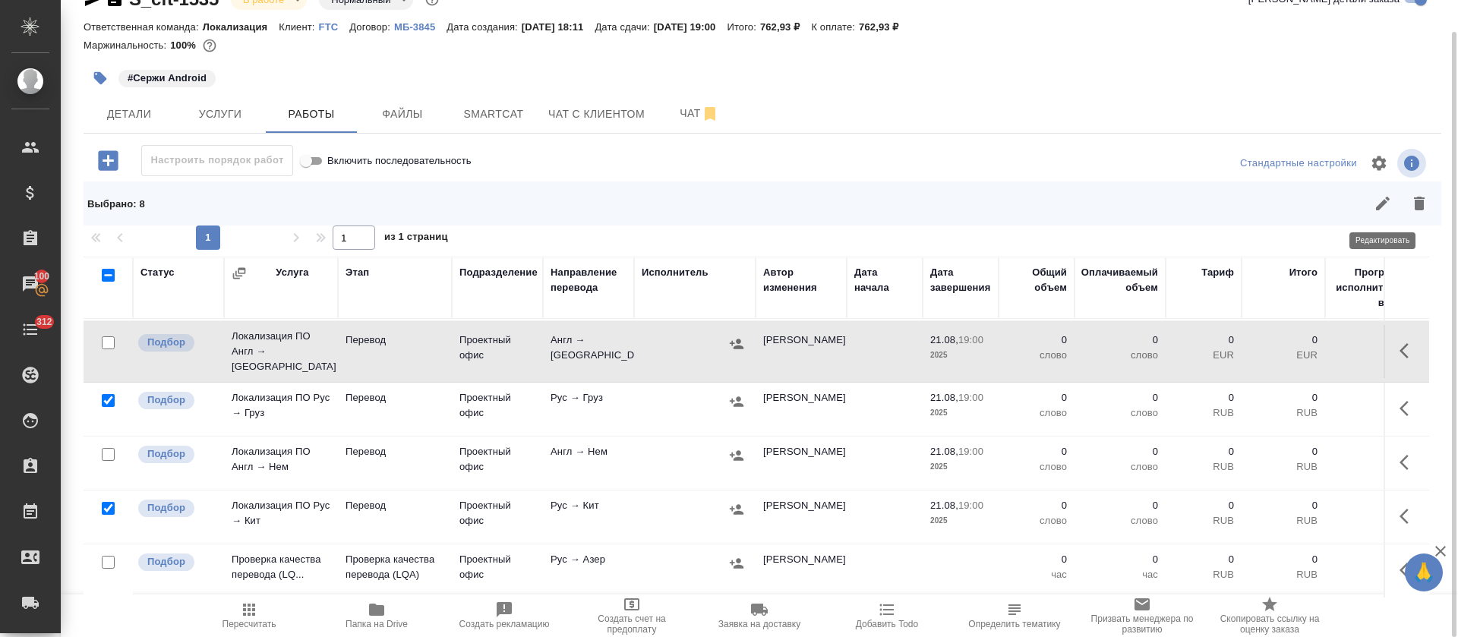
click at [1376, 203] on icon "button" at bounding box center [1382, 203] width 18 height 18
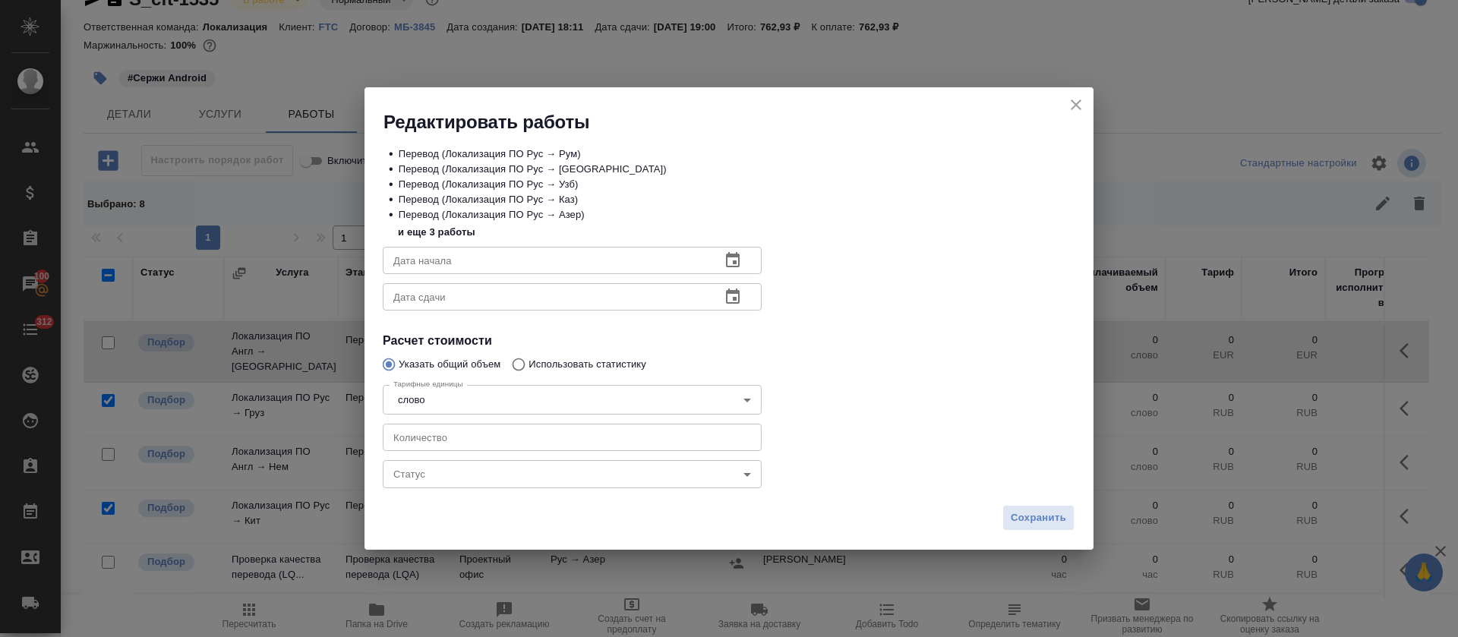
click at [510, 448] on input "number" at bounding box center [572, 437] width 379 height 27
type input "7"
click at [741, 261] on icon "button" at bounding box center [732, 260] width 18 height 18
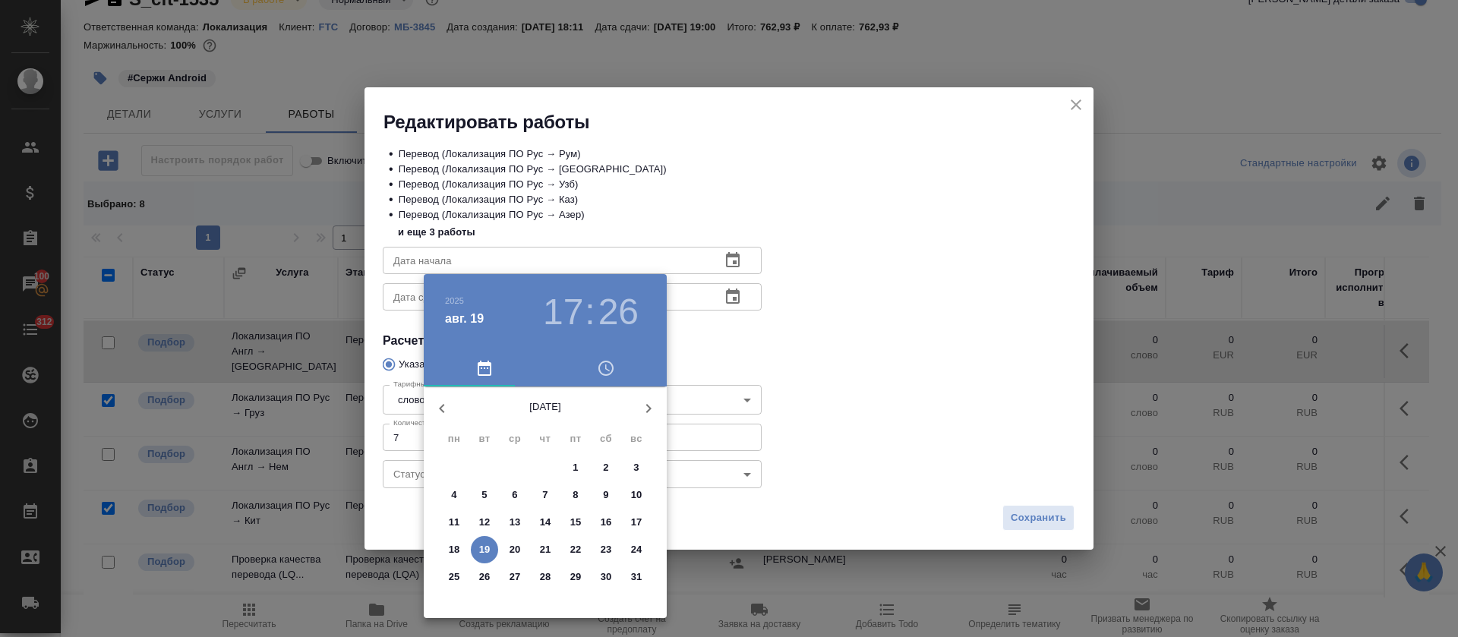
click at [479, 550] on p "19" at bounding box center [484, 549] width 11 height 15
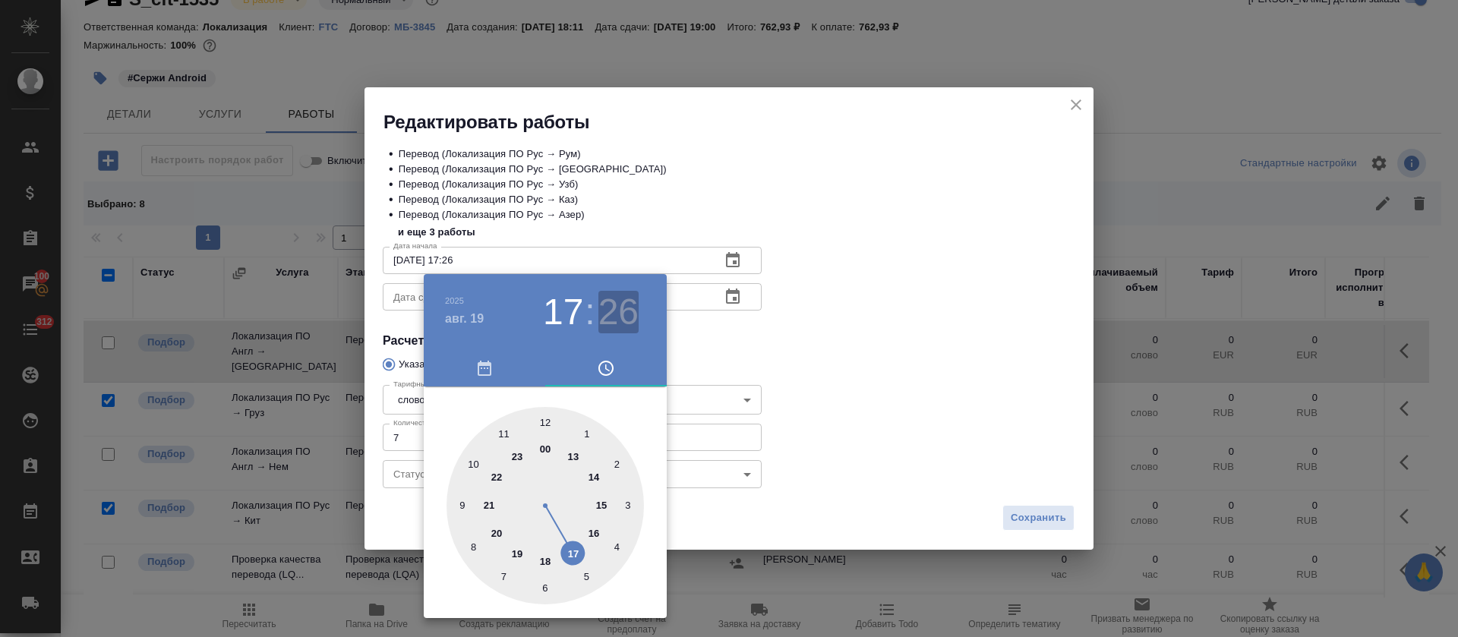
click at [625, 317] on h3 "26" at bounding box center [618, 312] width 40 height 43
click at [543, 584] on div at bounding box center [544, 505] width 197 height 197
type input "19.08.2025 17:30"
click at [742, 408] on div at bounding box center [729, 318] width 1458 height 637
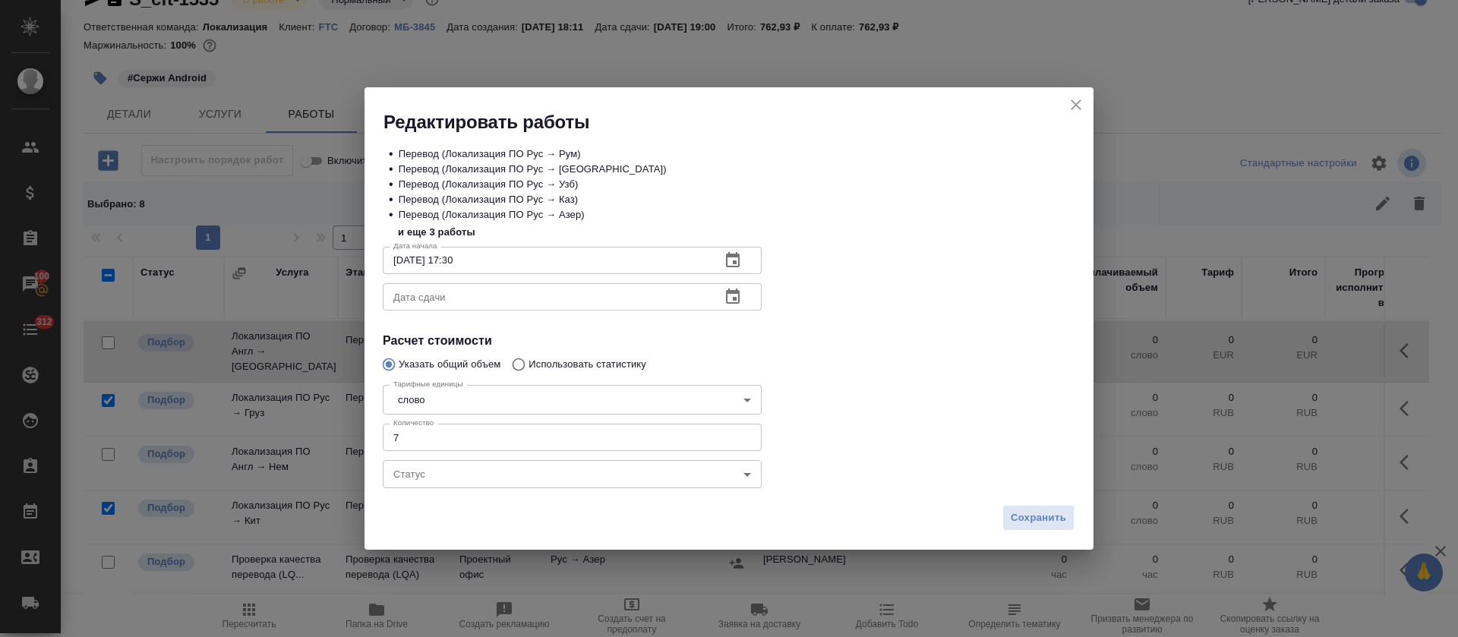
click at [733, 300] on icon "button" at bounding box center [733, 295] width 14 height 15
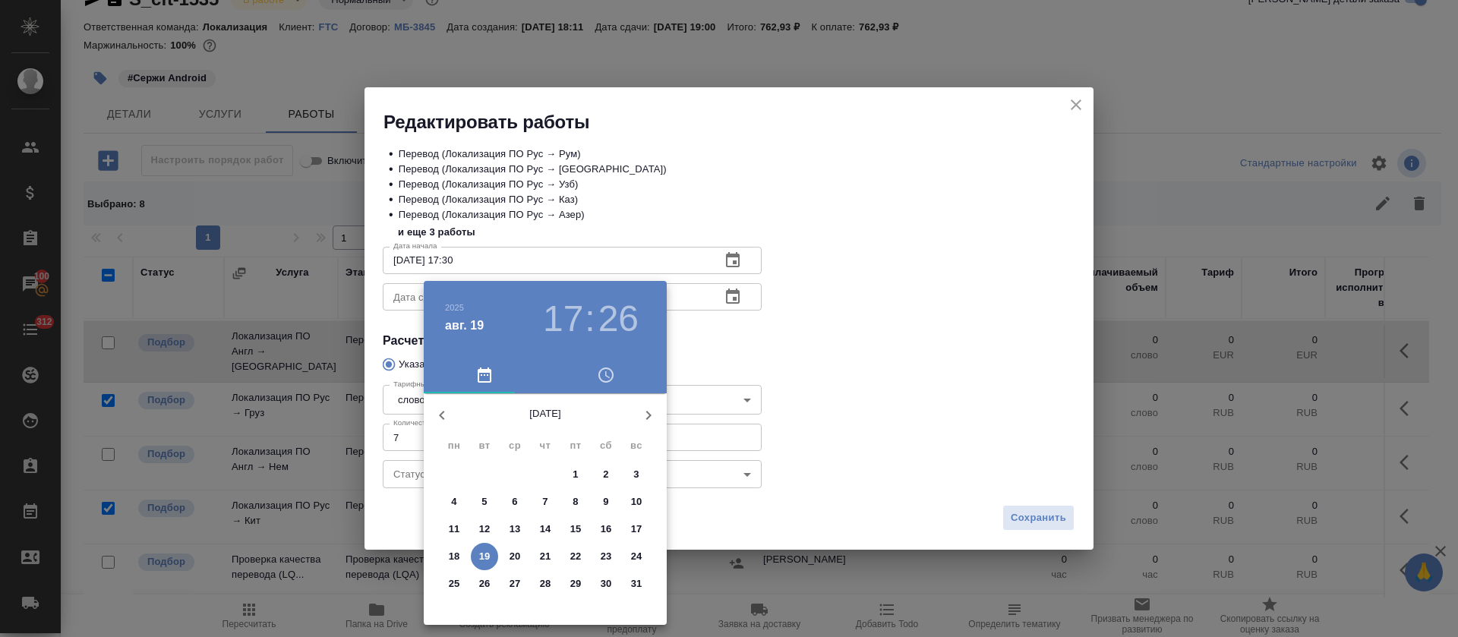
click at [517, 560] on p "20" at bounding box center [514, 556] width 11 height 15
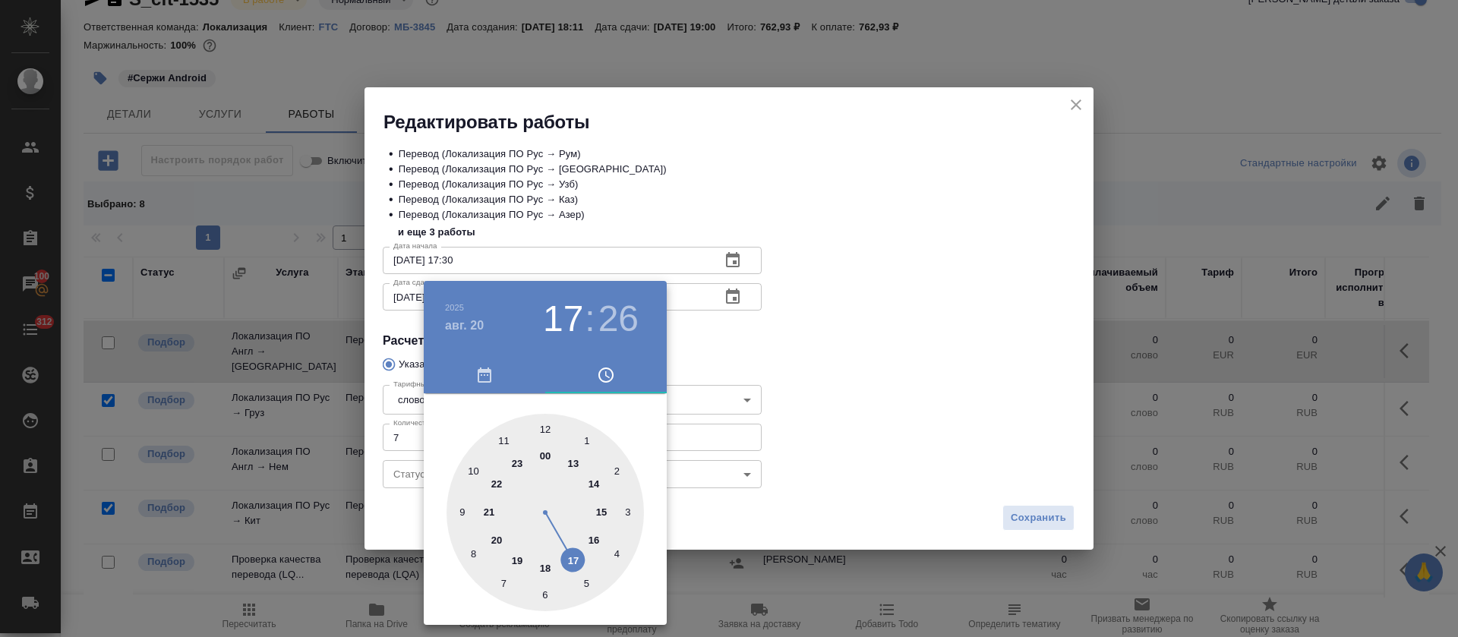
click at [596, 484] on div at bounding box center [544, 512] width 197 height 197
click at [544, 415] on div at bounding box center [544, 512] width 197 height 197
type input "20.08.2025 14:00"
click at [849, 352] on div at bounding box center [729, 318] width 1458 height 637
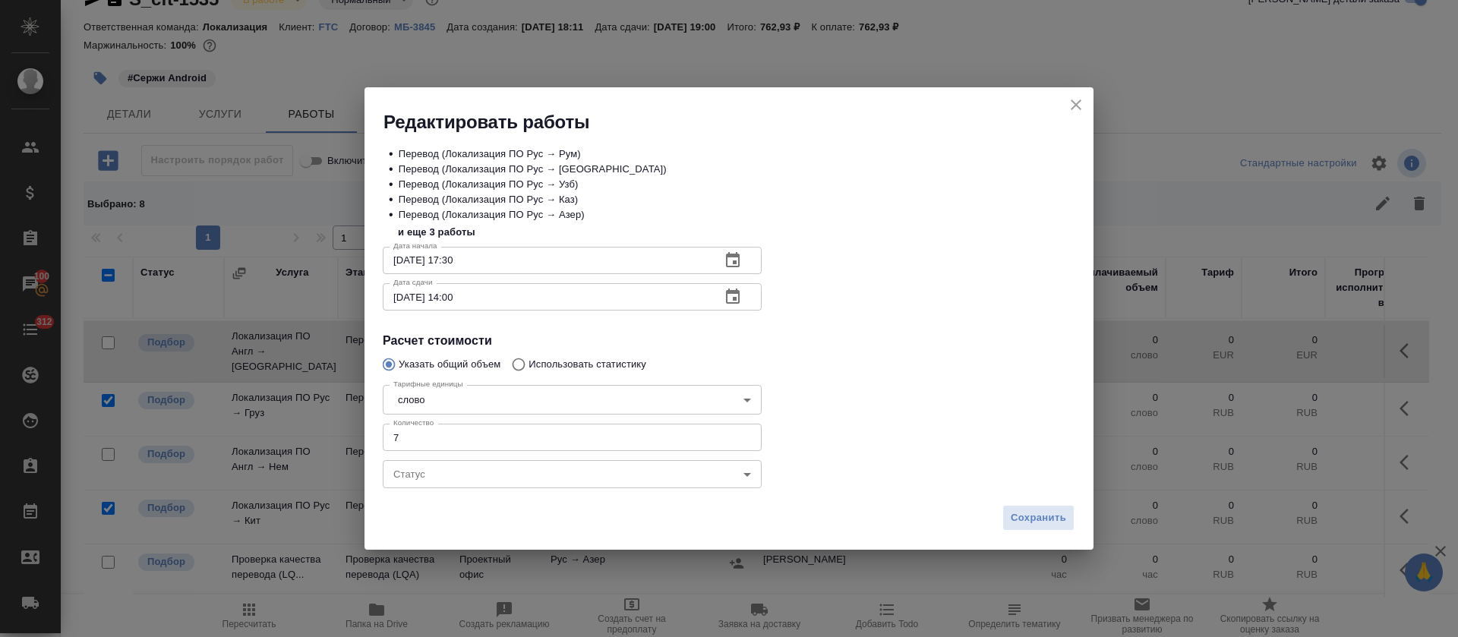
click at [680, 487] on body "🙏 .cls-1 fill:#fff; AWATERA Tretyakova Olga Клиенты Спецификации Заказы 100 Чат…" at bounding box center [729, 318] width 1458 height 637
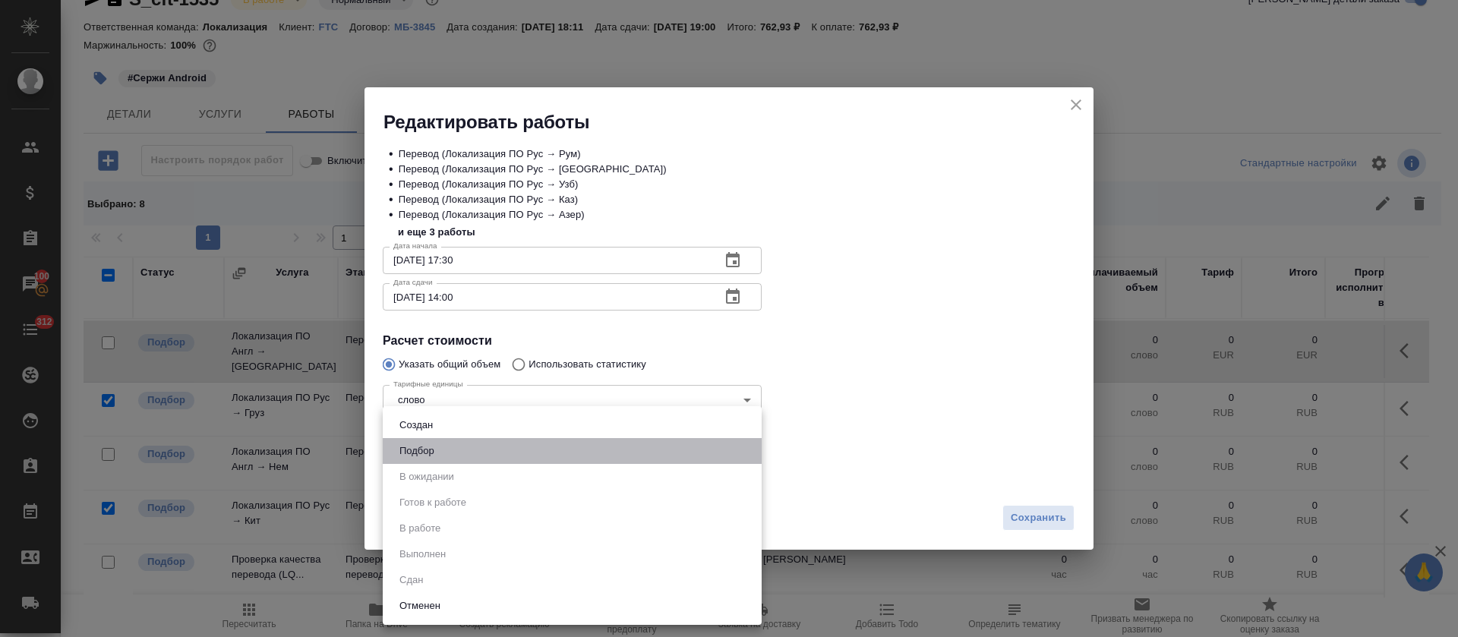
click at [418, 459] on li "Подбор" at bounding box center [572, 451] width 379 height 26
type input "recruiting"
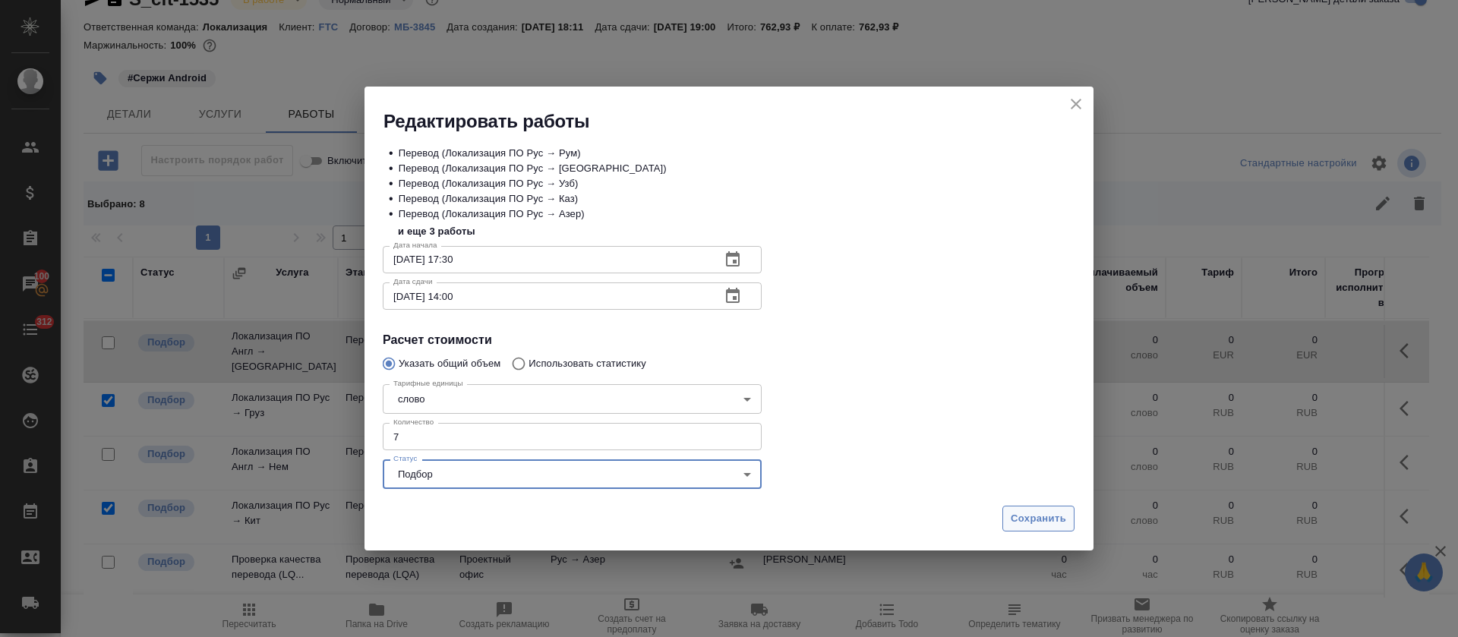
click at [1026, 521] on span "Сохранить" at bounding box center [1037, 518] width 55 height 17
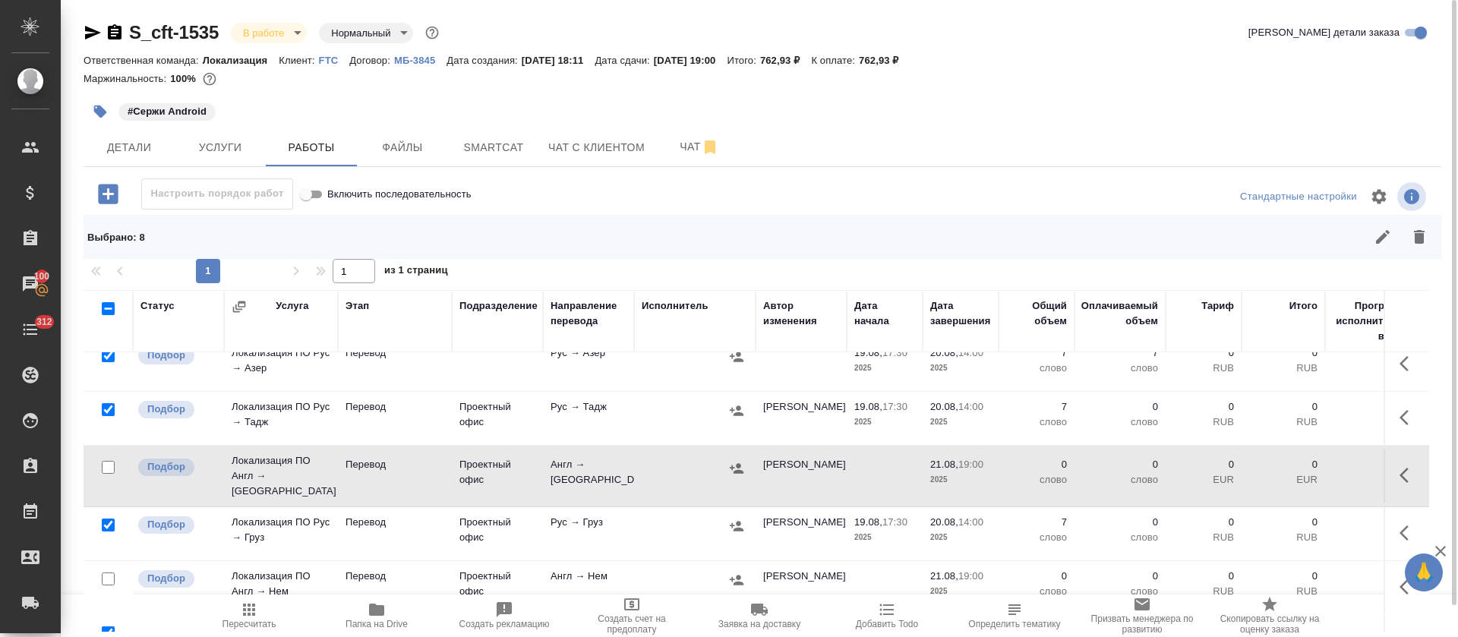
scroll to position [218, 0]
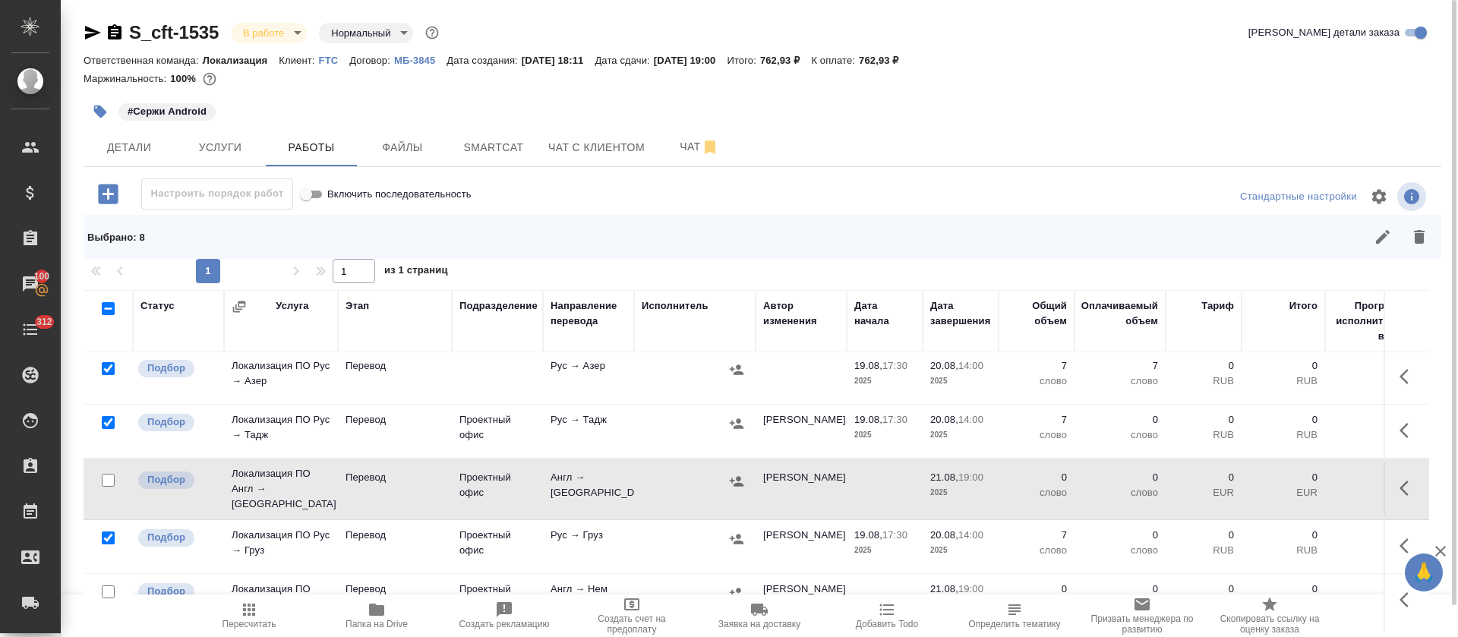
click at [107, 304] on input "checkbox" at bounding box center [108, 308] width 13 height 13
checkbox input "true"
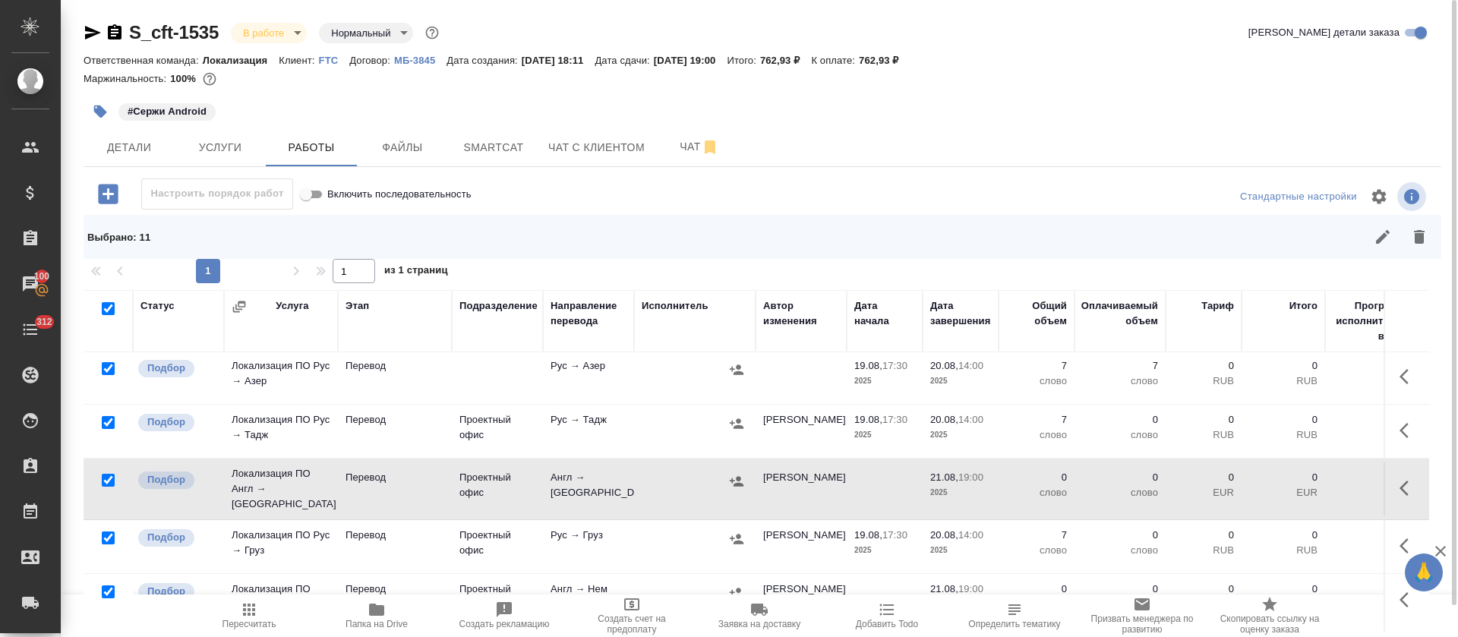
click at [108, 306] on input "checkbox" at bounding box center [108, 308] width 13 height 13
checkbox input "false"
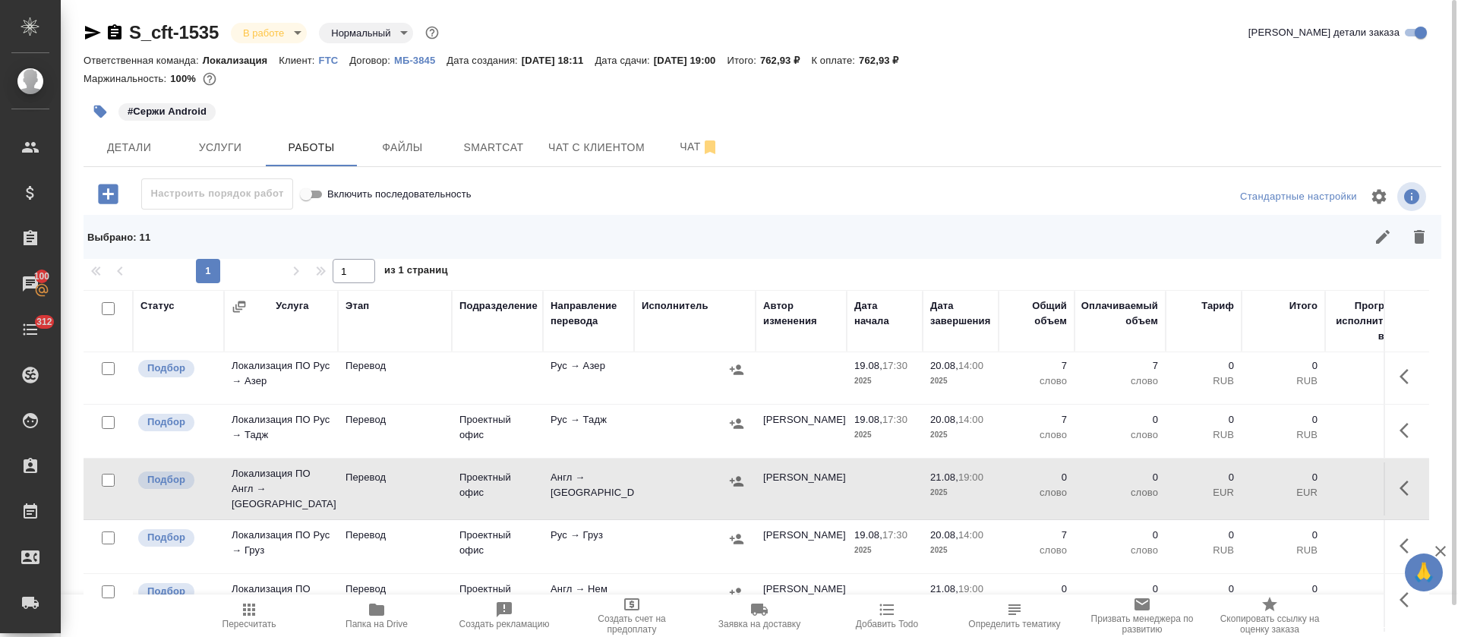
checkbox input "false"
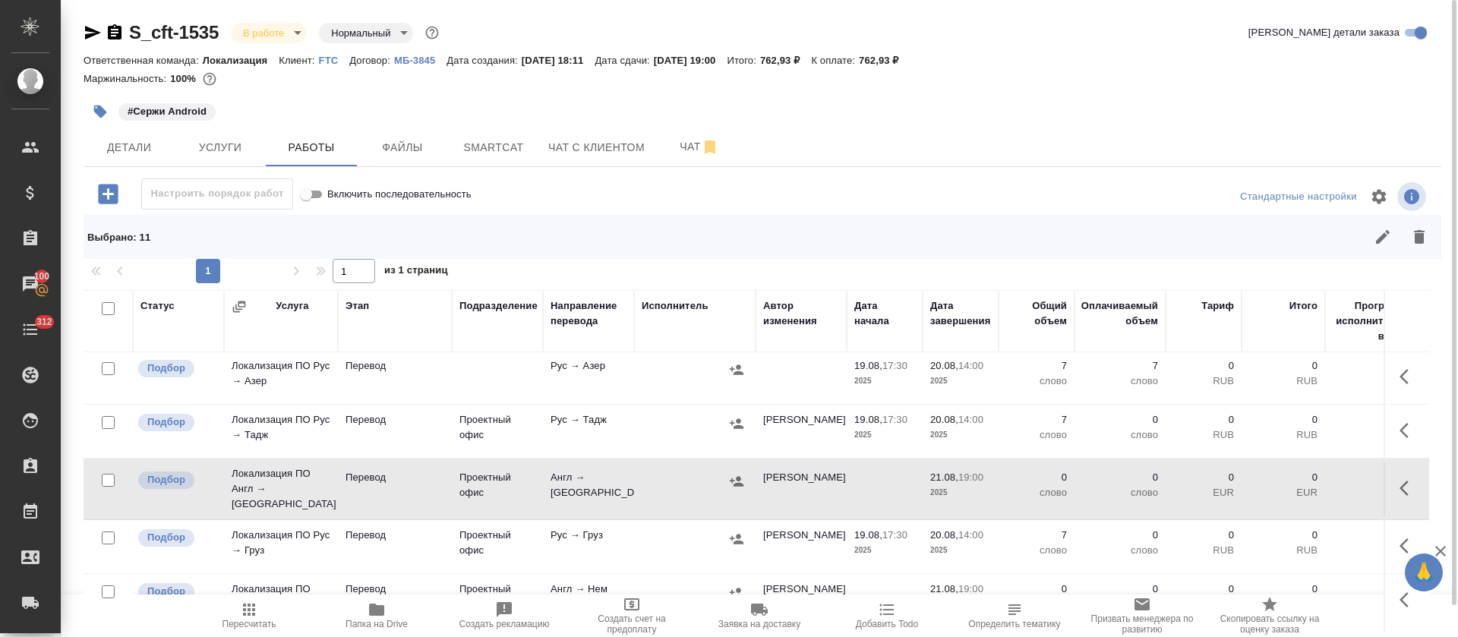
checkbox input "false"
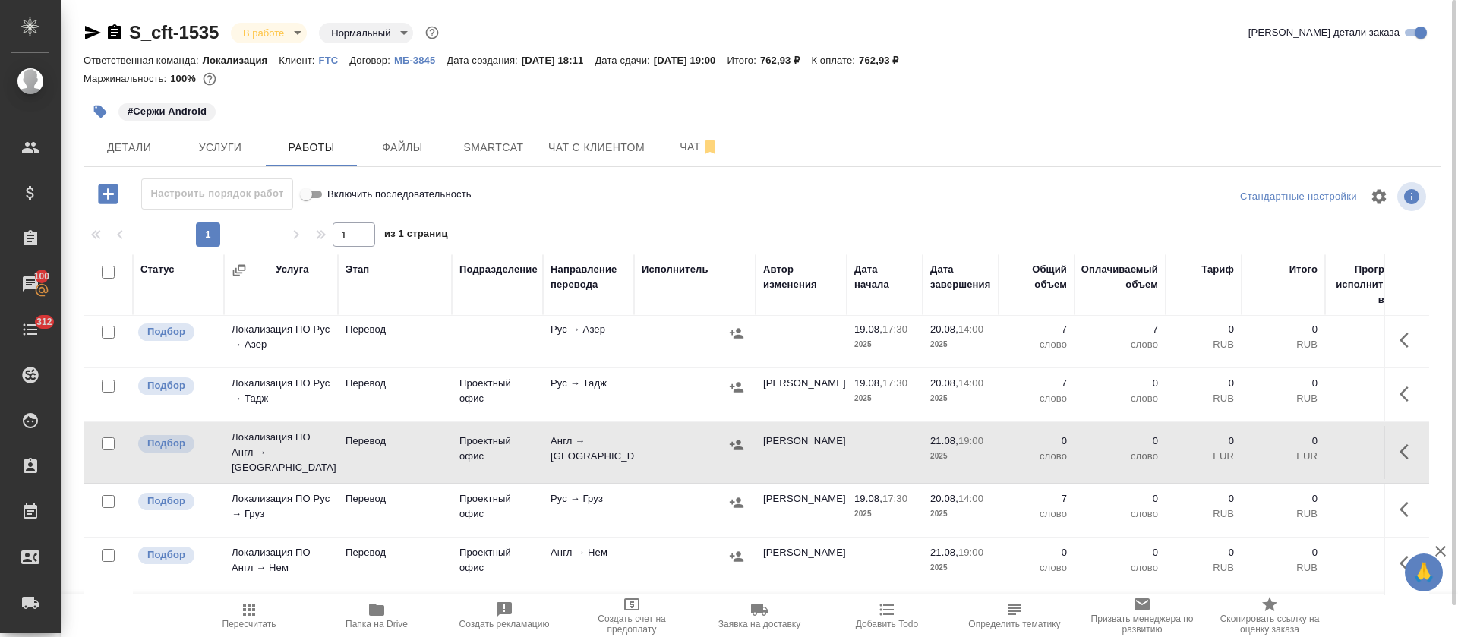
click at [108, 440] on input "checkbox" at bounding box center [108, 443] width 13 height 13
checkbox input "true"
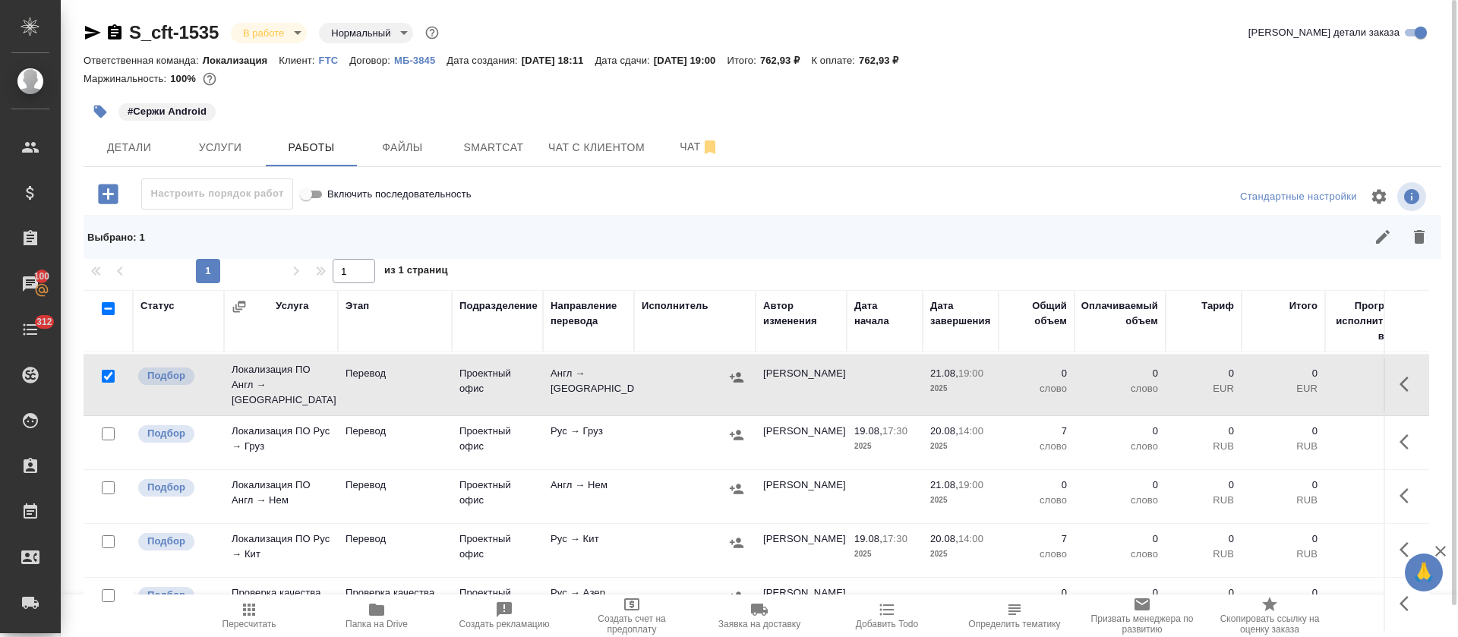
scroll to position [332, 0]
click at [105, 481] on input "checkbox" at bounding box center [108, 487] width 13 height 13
checkbox input "true"
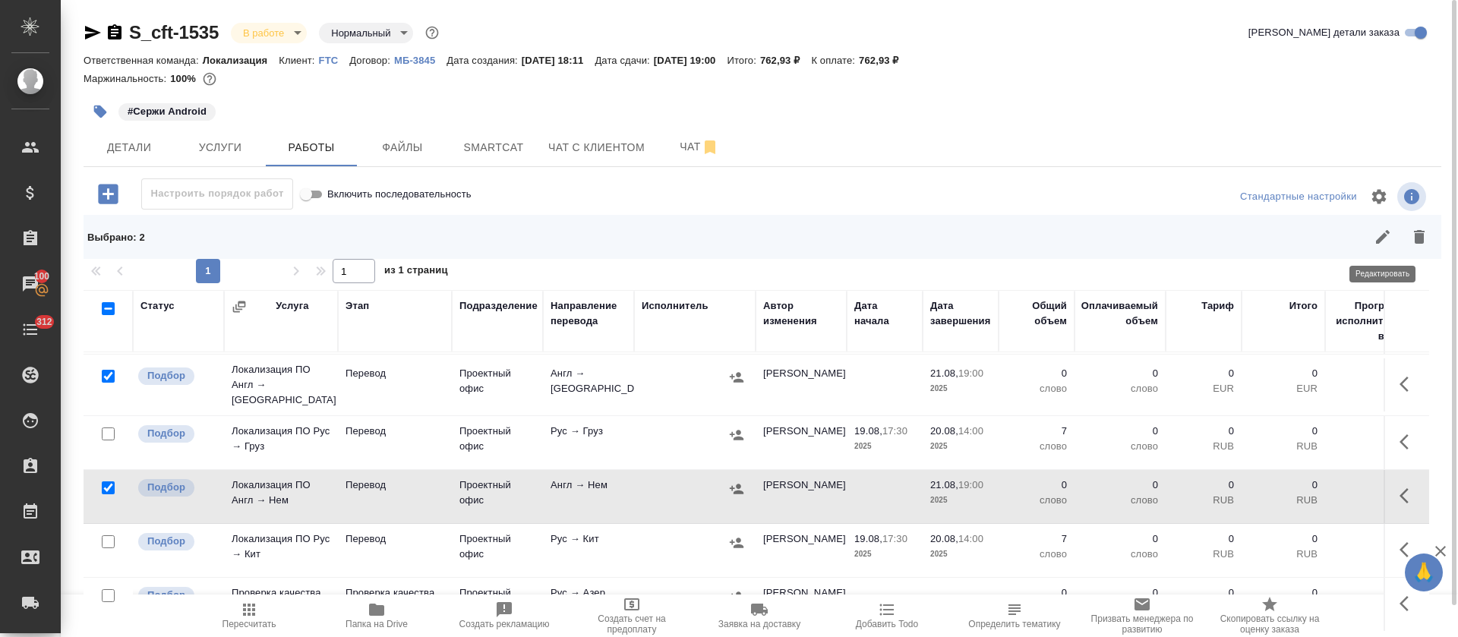
click at [1378, 241] on icon "button" at bounding box center [1383, 237] width 14 height 14
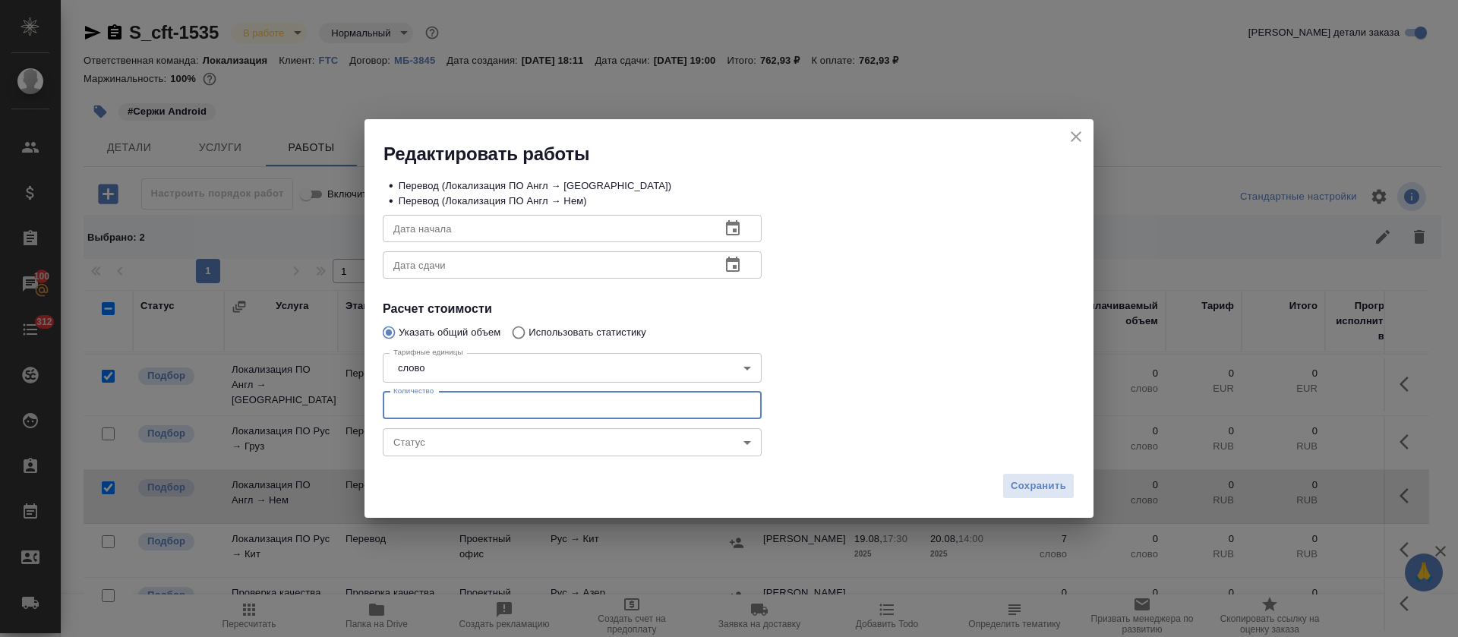
click at [408, 405] on input "number" at bounding box center [572, 405] width 379 height 27
type input "9"
click at [716, 226] on button "button" at bounding box center [732, 228] width 36 height 36
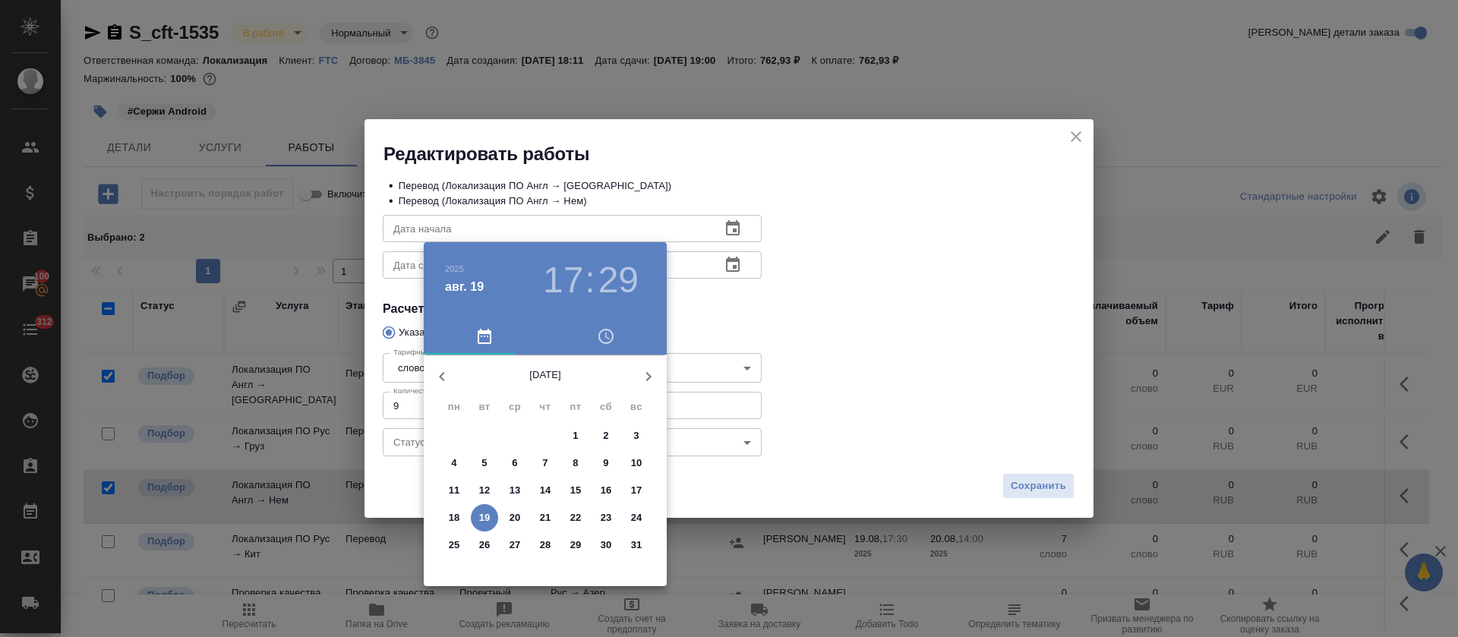
click at [481, 518] on p "19" at bounding box center [484, 517] width 11 height 15
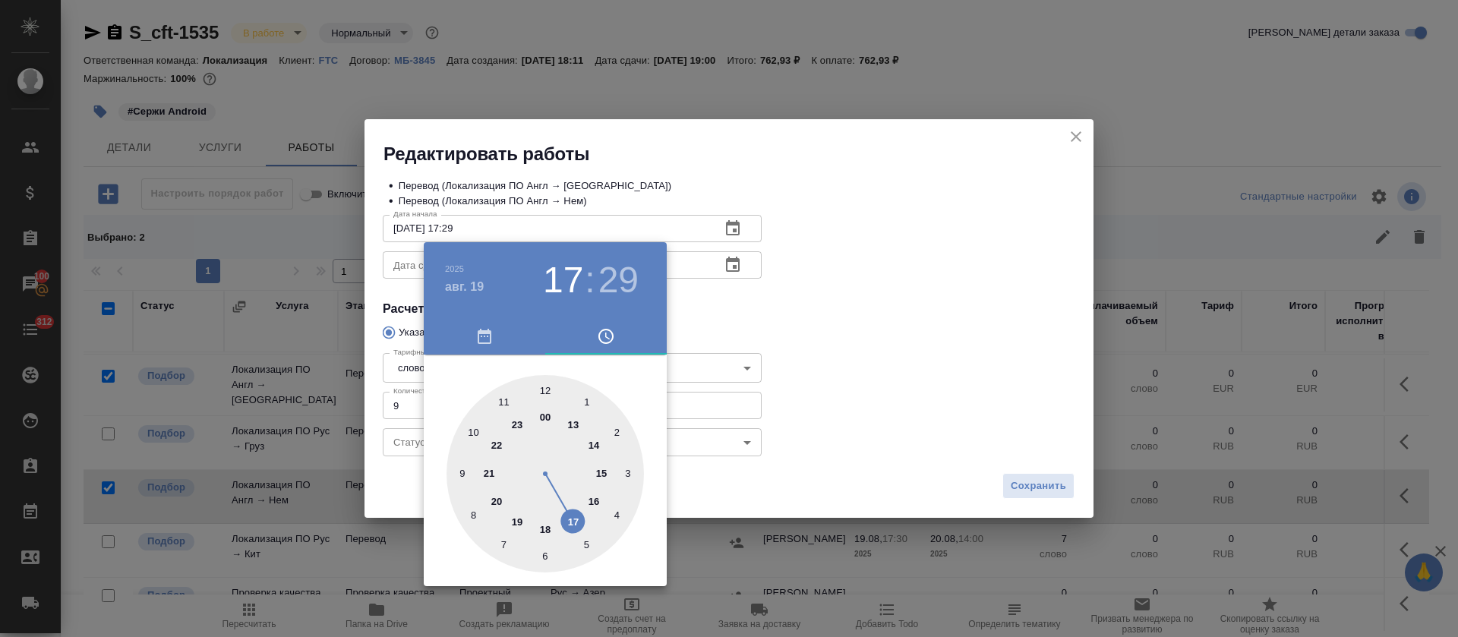
click at [626, 280] on h3 "29" at bounding box center [618, 280] width 40 height 43
click at [543, 554] on div at bounding box center [544, 473] width 197 height 197
type input "19.08.2025 17:30"
click at [720, 339] on div at bounding box center [729, 318] width 1458 height 637
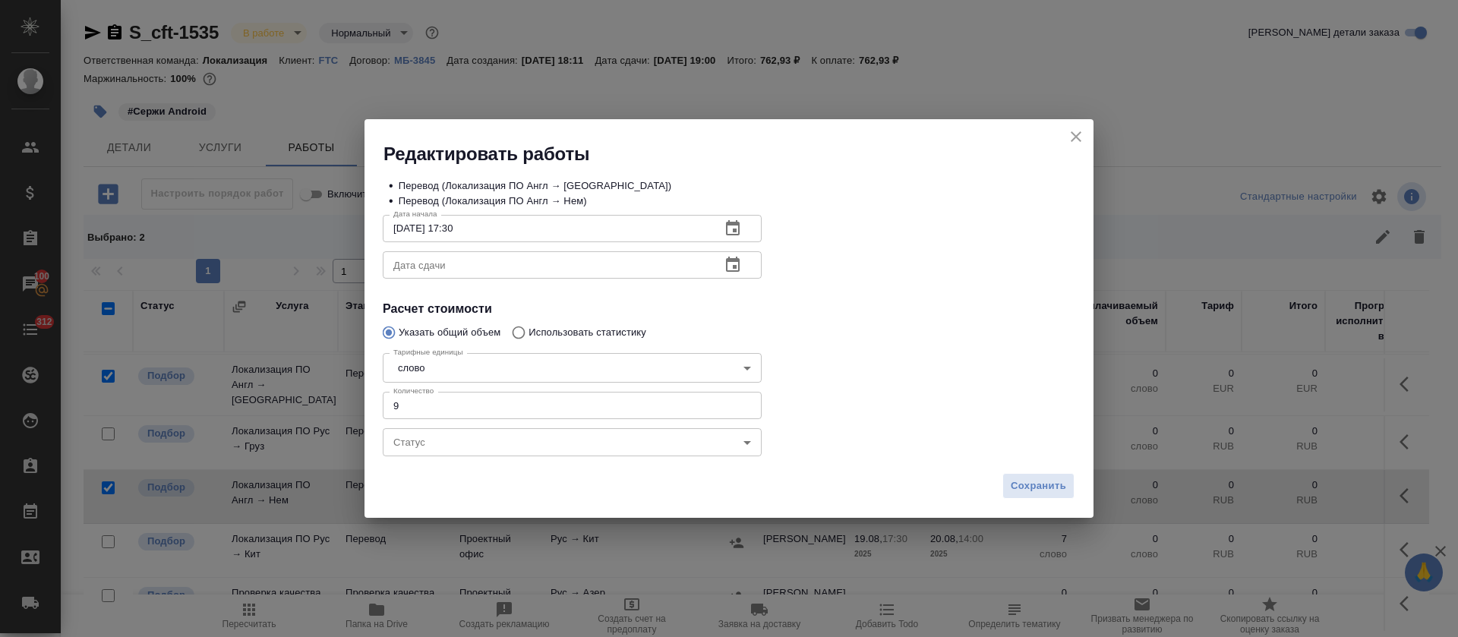
click at [736, 259] on icon "button" at bounding box center [733, 264] width 14 height 15
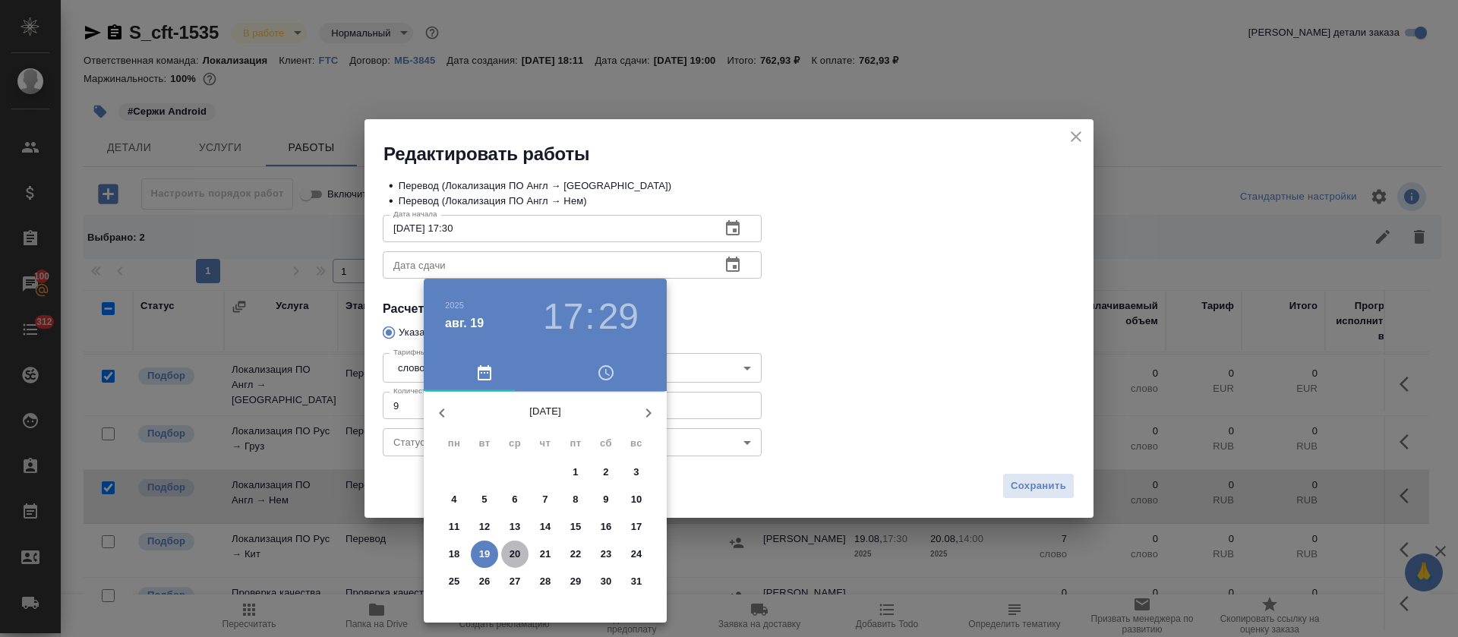
click at [517, 547] on p "20" at bounding box center [514, 554] width 11 height 15
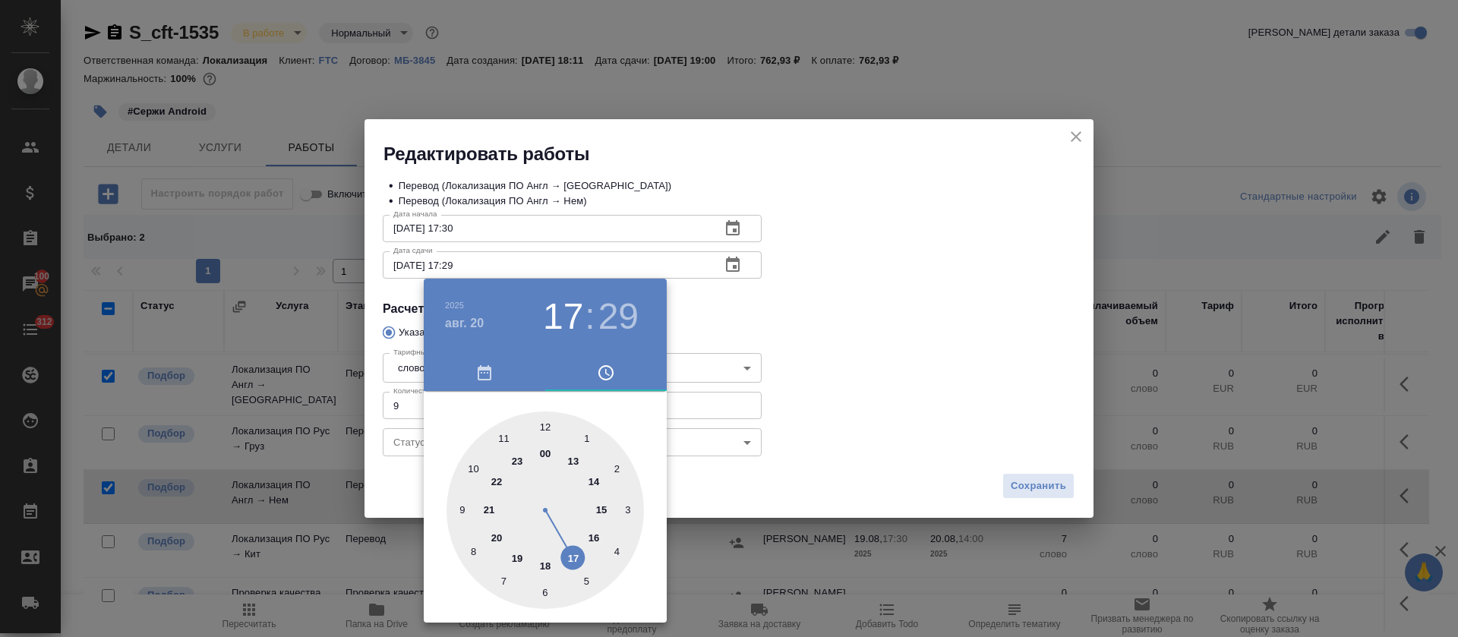
click at [597, 481] on div at bounding box center [544, 509] width 197 height 197
click at [544, 421] on div at bounding box center [544, 509] width 197 height 197
type input "20.08.2025 14:00"
click at [931, 321] on div at bounding box center [729, 318] width 1458 height 637
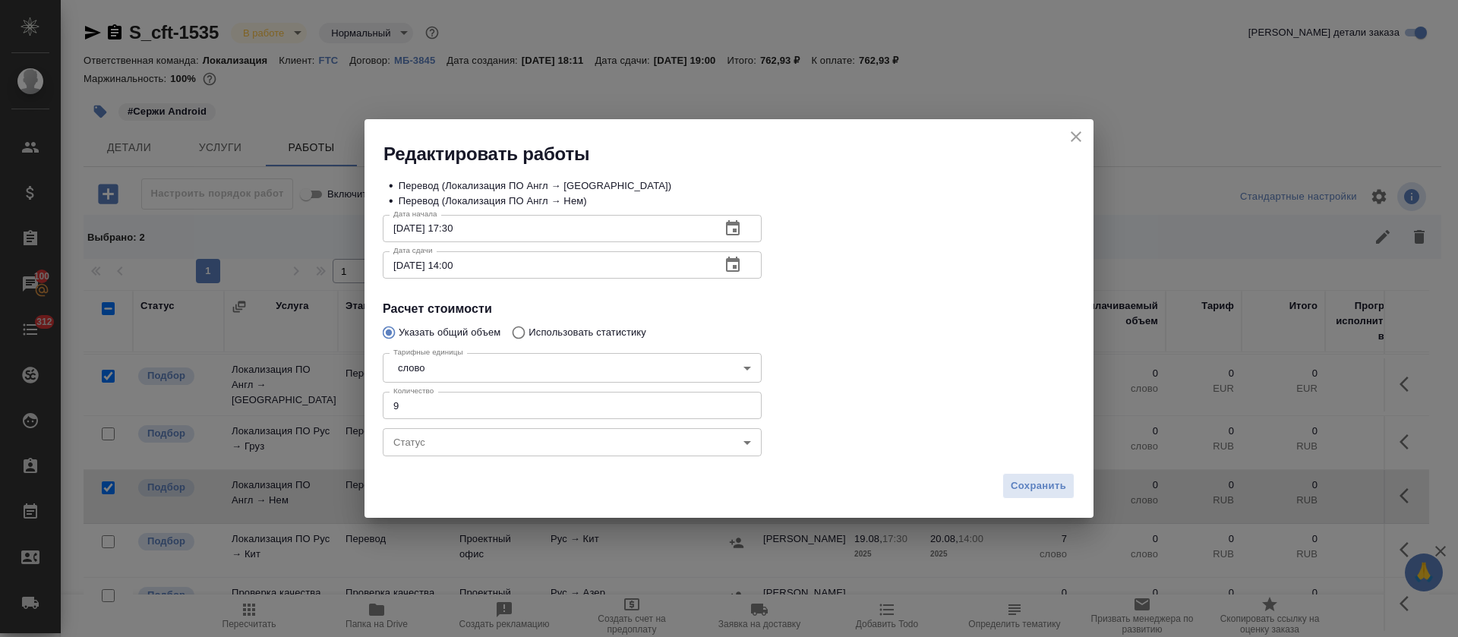
click at [1031, 486] on span "Сохранить" at bounding box center [1037, 486] width 55 height 17
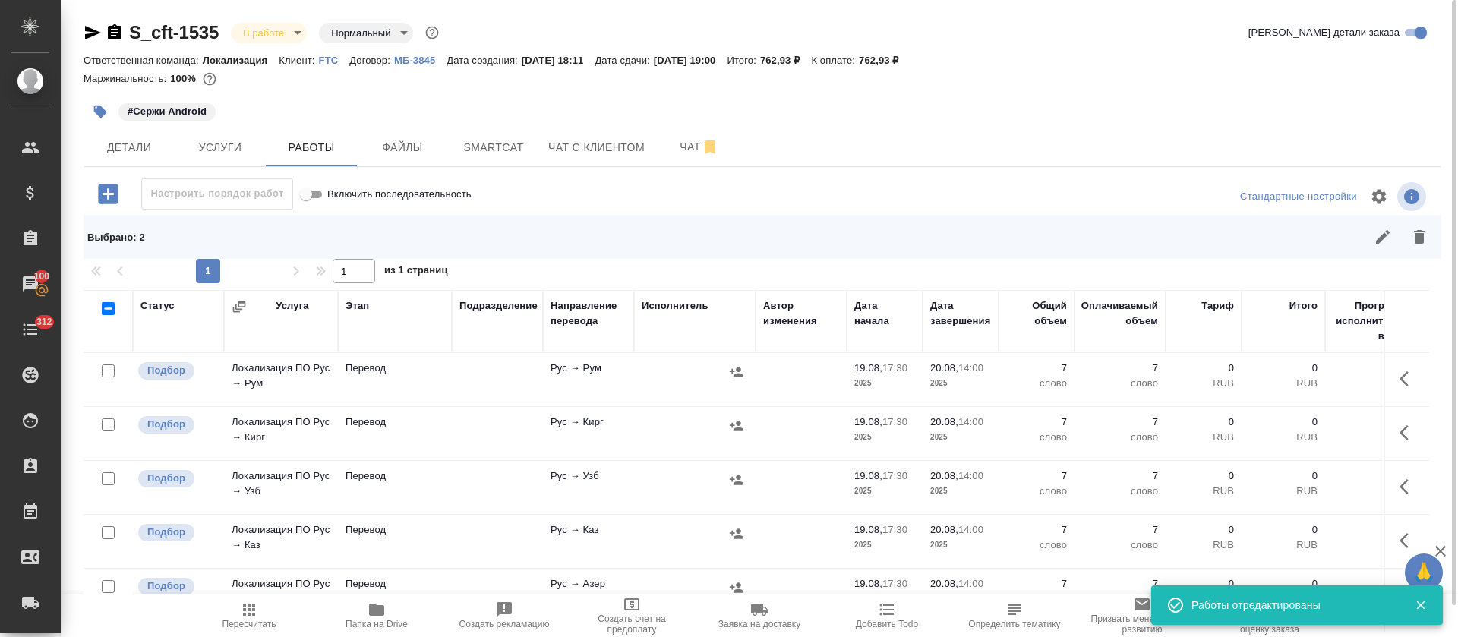
scroll to position [114, 0]
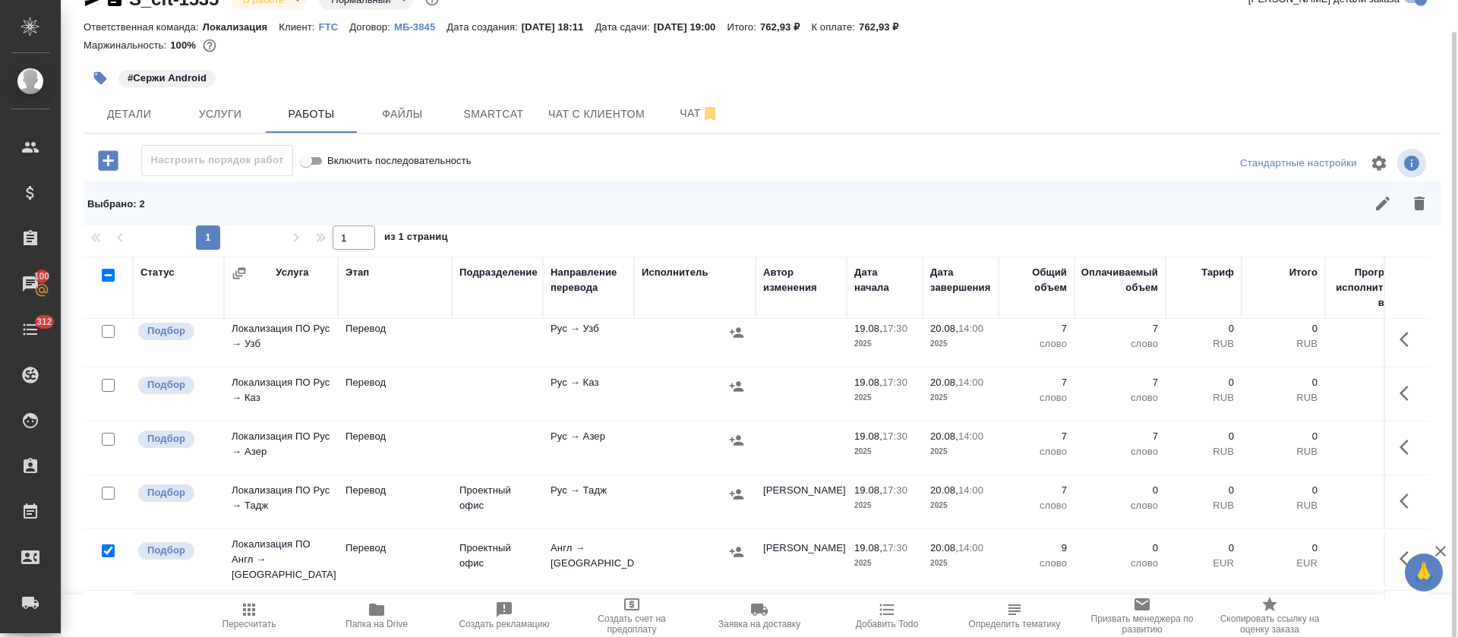
click at [1399, 450] on icon "button" at bounding box center [1408, 447] width 18 height 18
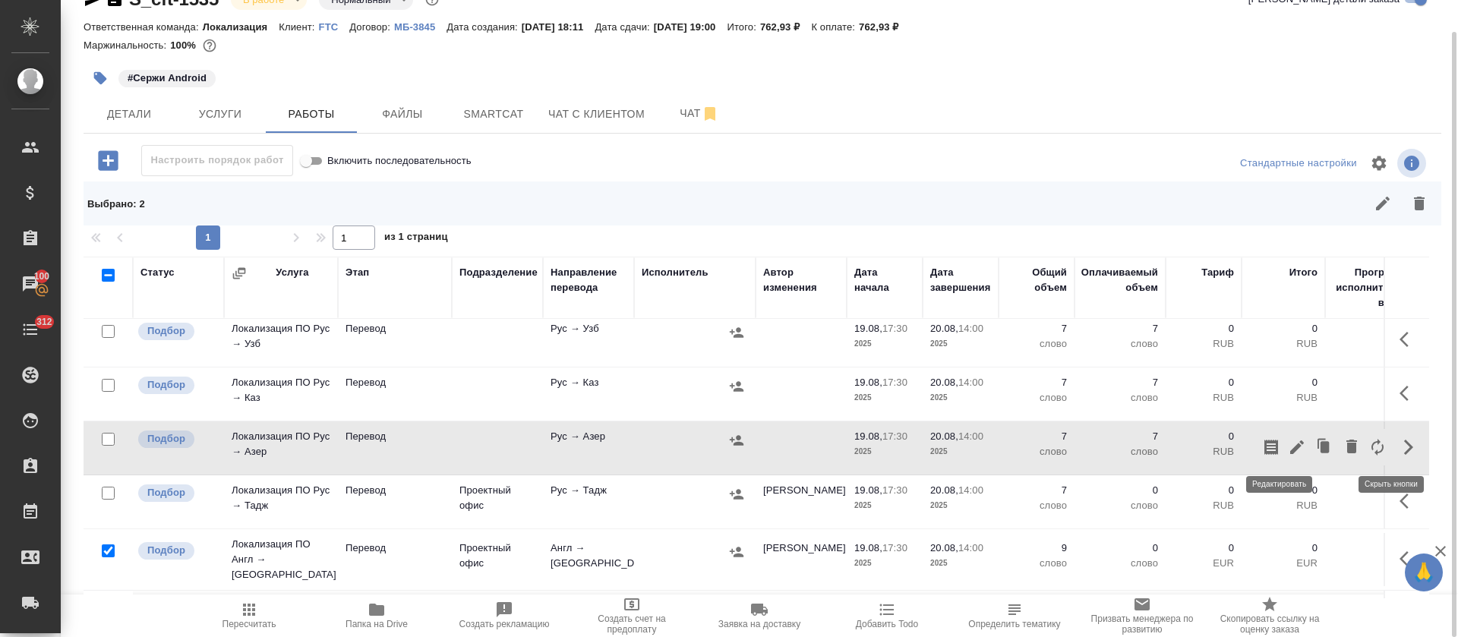
click at [1290, 448] on icon "button" at bounding box center [1297, 447] width 14 height 14
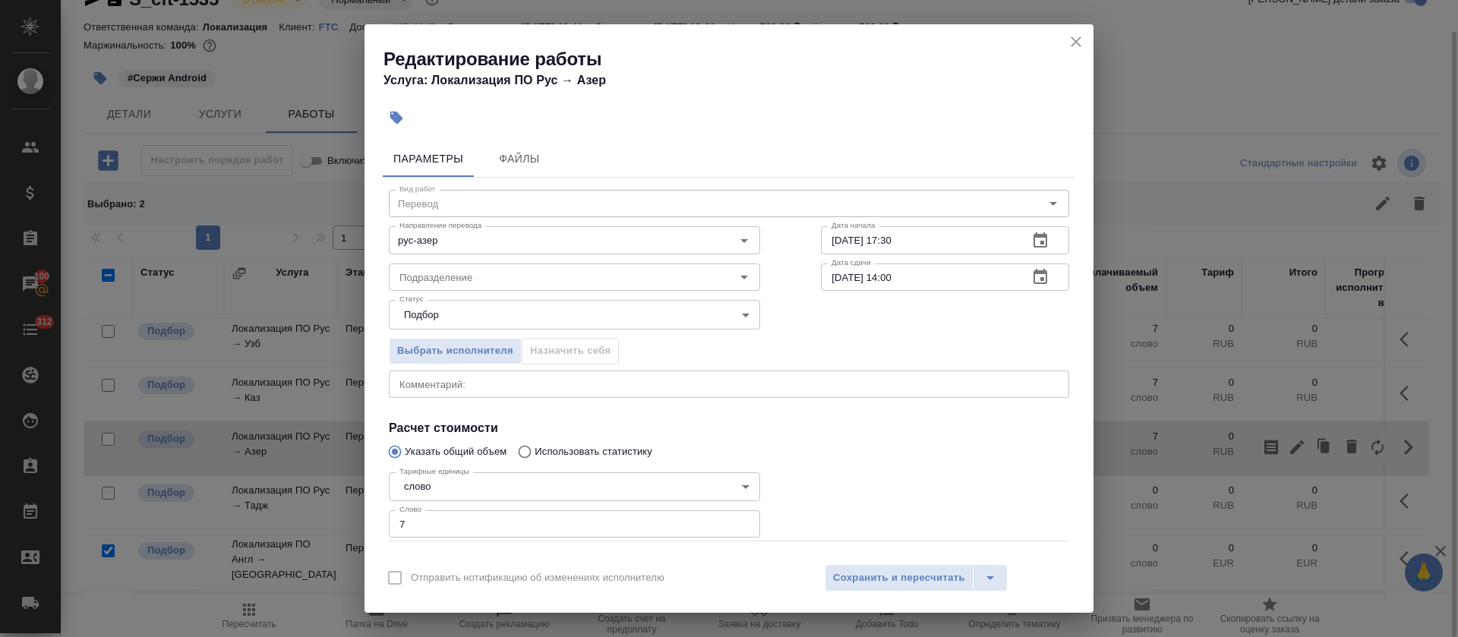
click at [471, 390] on div "x Комментарий:" at bounding box center [729, 383] width 680 height 27
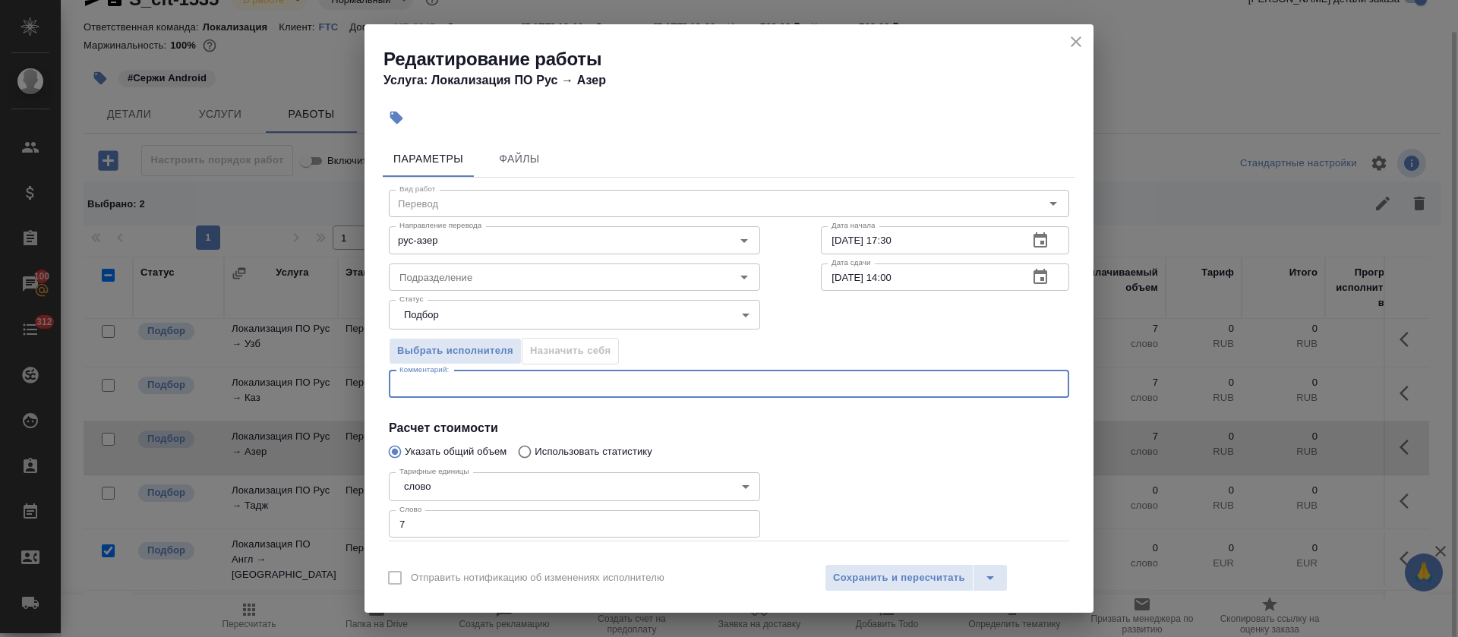
paste textarea "https://smartcat.com/editor?v=2&selectedStage=1&backUrl=%2Fprojects%2F64c78566-…"
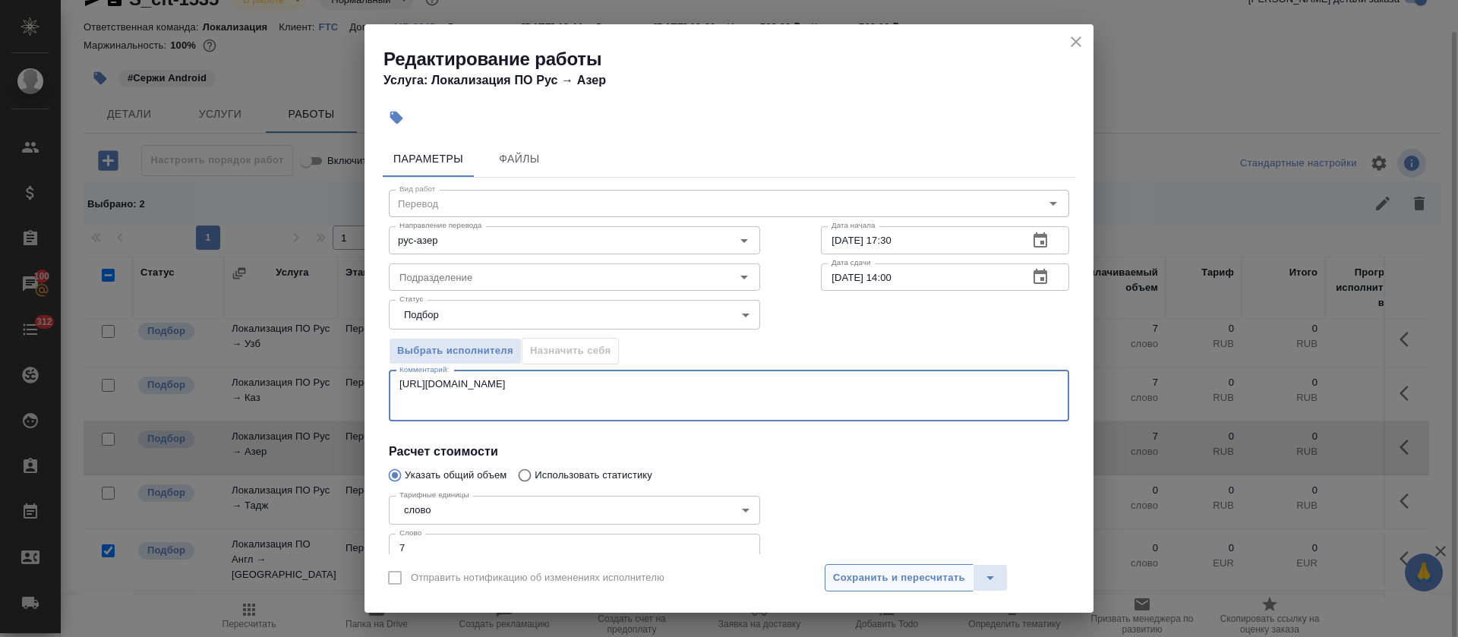
type textarea "https://smartcat.com/editor?v=2&selectedStage=1&backUrl=%2Fprojects%2F64c78566-…"
click at [850, 572] on span "Сохранить и пересчитать" at bounding box center [899, 577] width 132 height 17
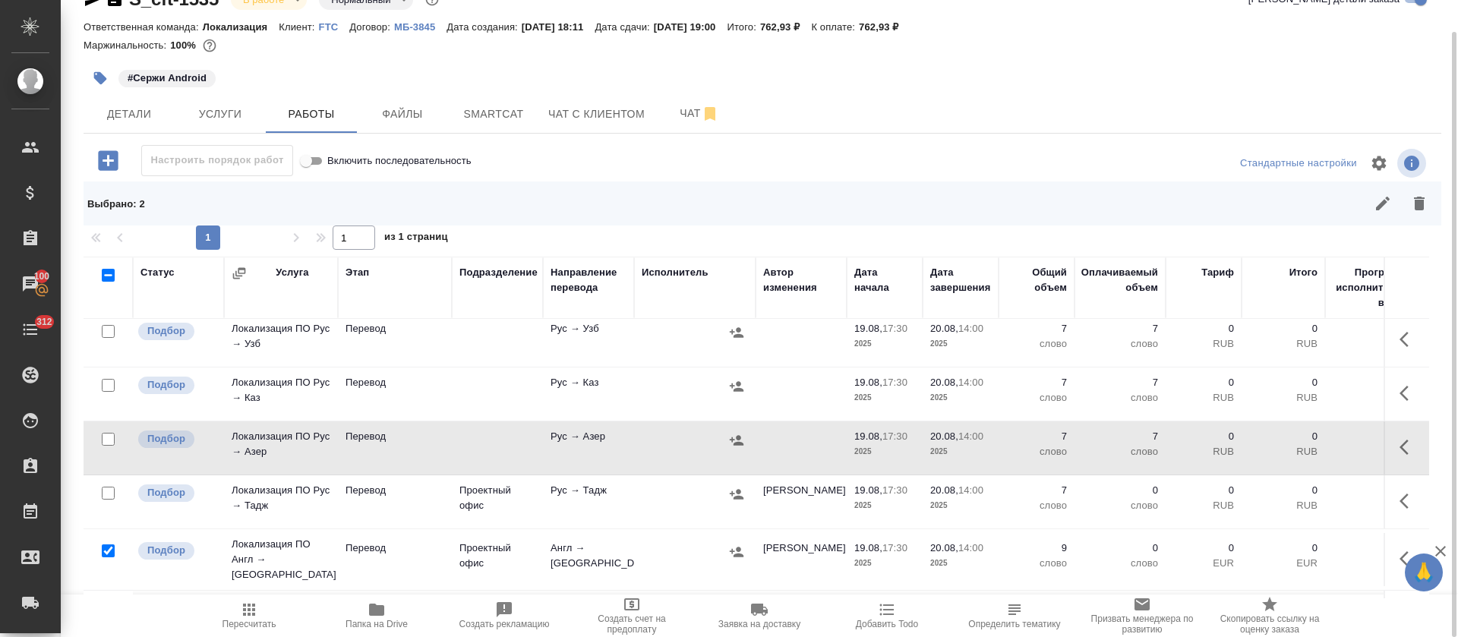
scroll to position [228, 0]
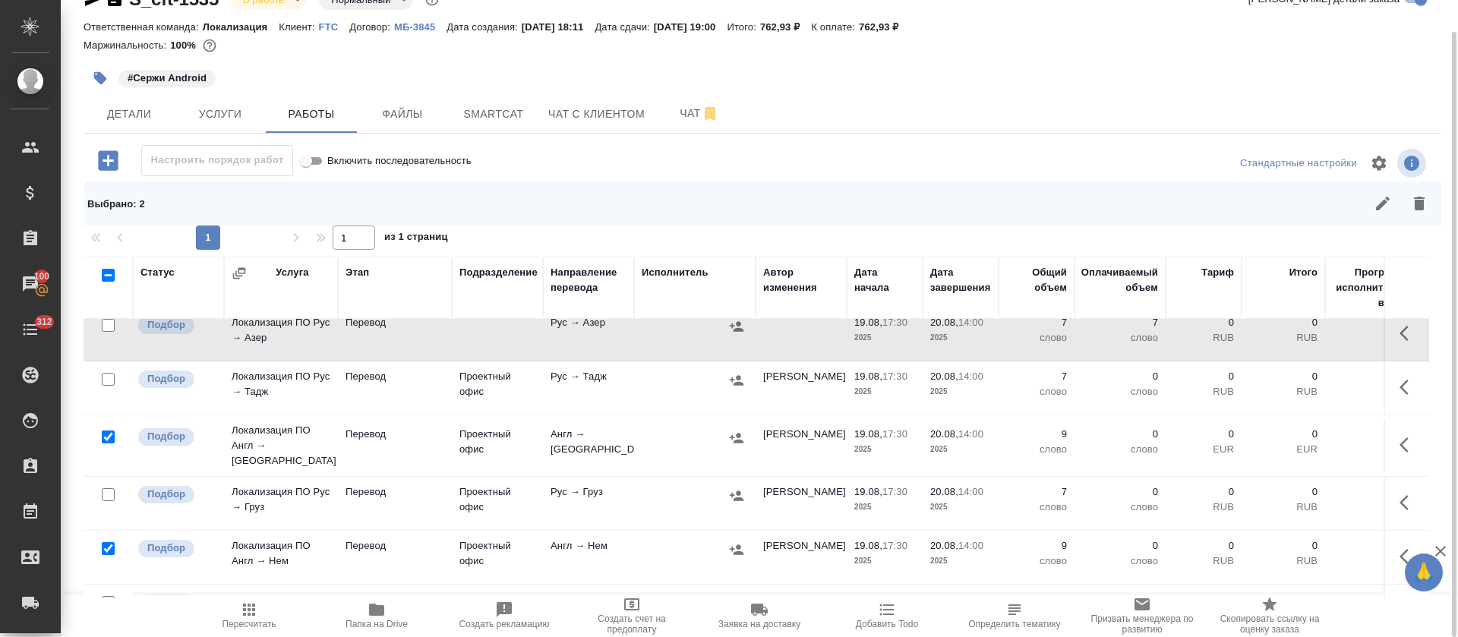
click at [1399, 501] on icon "button" at bounding box center [1403, 502] width 9 height 15
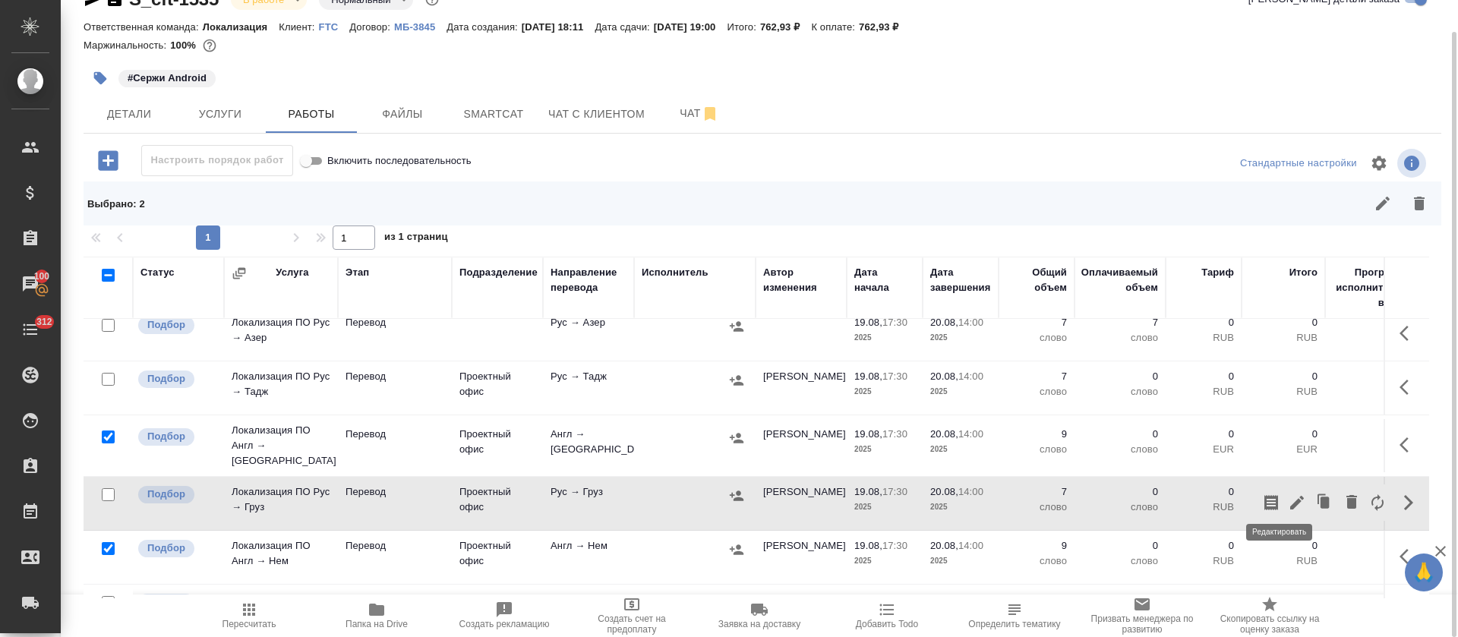
click at [1290, 500] on icon "button" at bounding box center [1297, 503] width 14 height 14
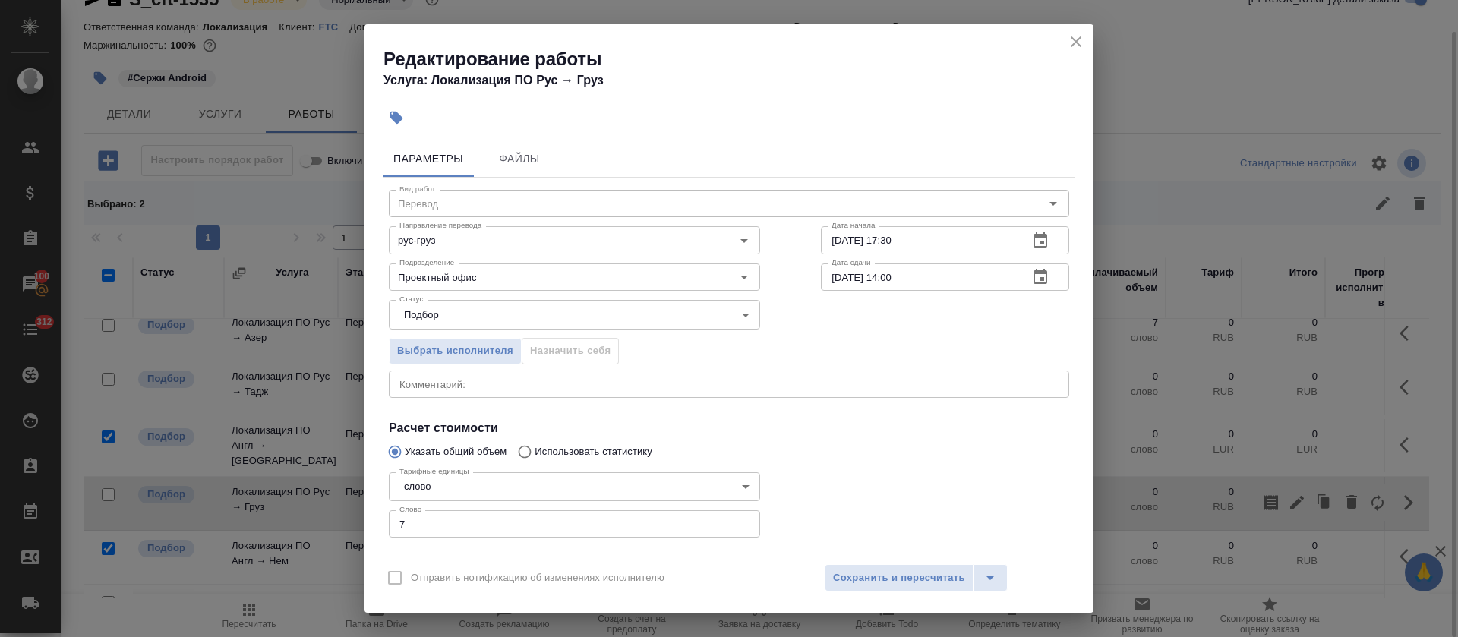
click at [591, 386] on textarea at bounding box center [728, 383] width 659 height 11
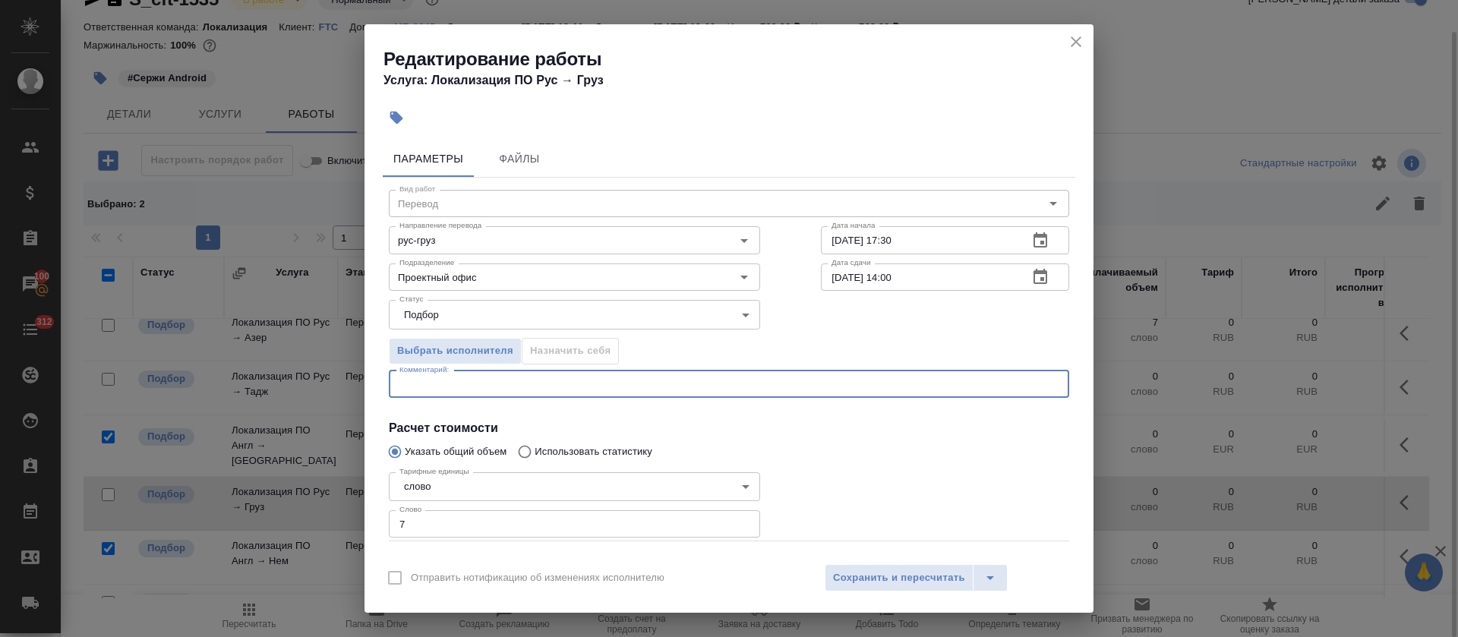
paste textarea "https://smartcat.com/editor?v=2&selectedStage=1&backUrl=%2Fprojects%2F64c78566-…"
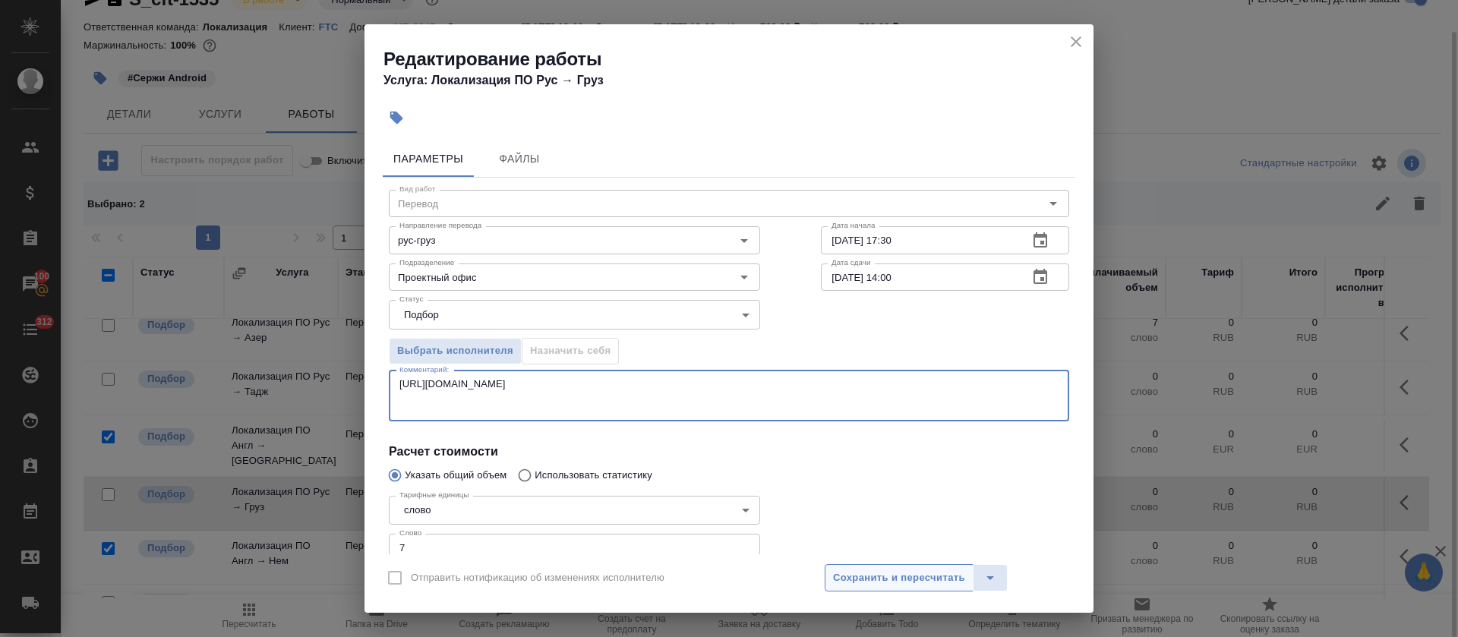
type textarea "https://smartcat.com/editor?v=2&selectedStage=1&backUrl=%2Fprojects%2F64c78566-…"
click at [868, 581] on span "Сохранить и пересчитать" at bounding box center [899, 577] width 132 height 17
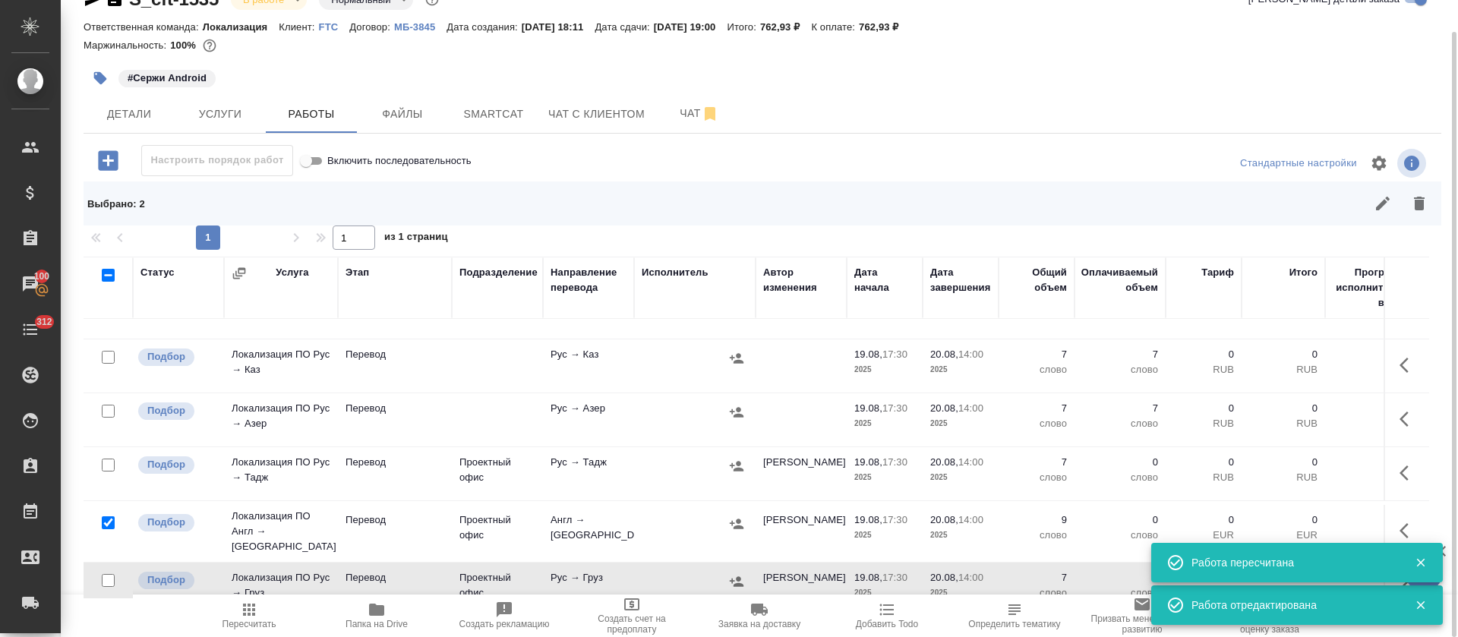
scroll to position [114, 0]
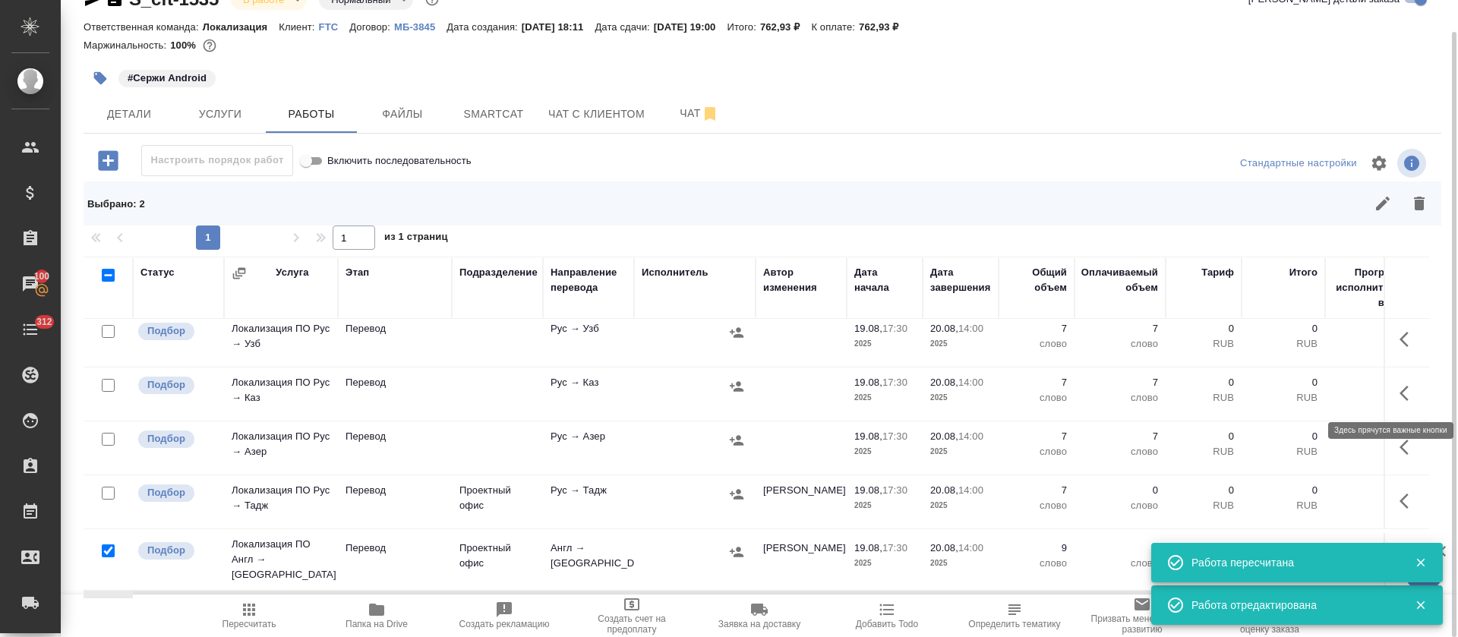
click at [1390, 383] on button "button" at bounding box center [1408, 393] width 36 height 36
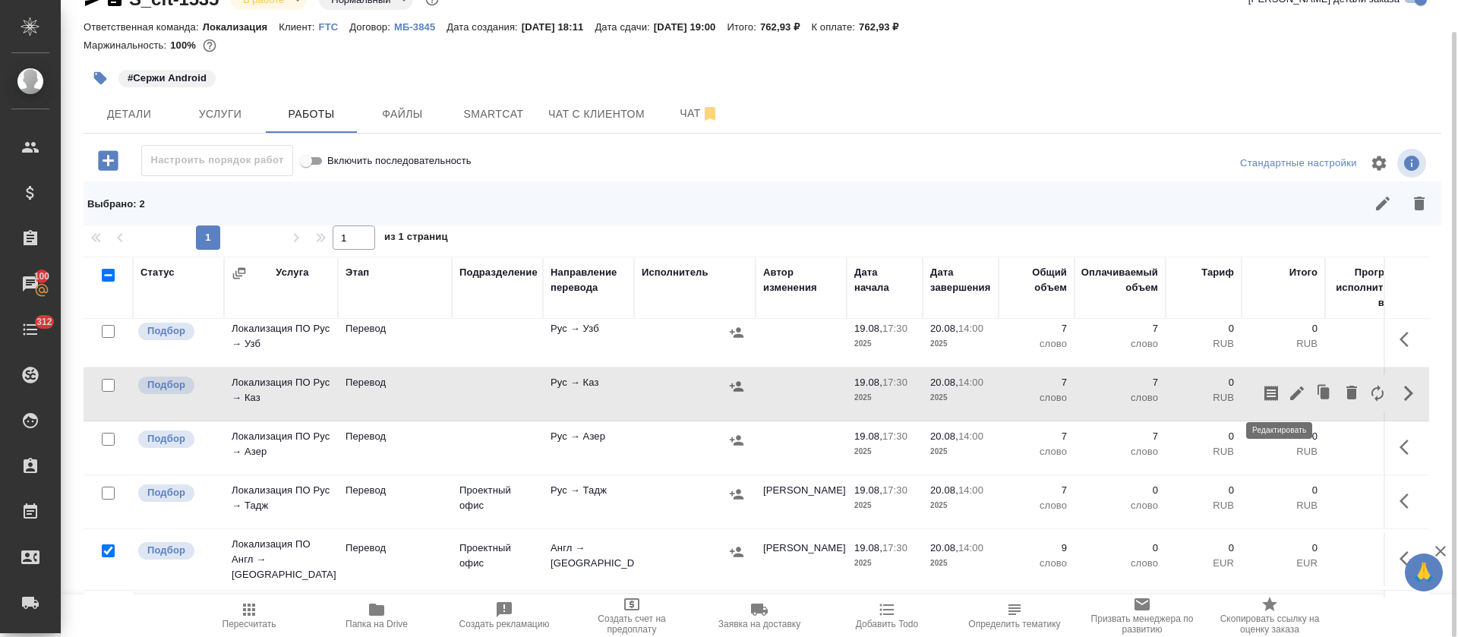
click at [1288, 390] on icon "button" at bounding box center [1297, 393] width 18 height 18
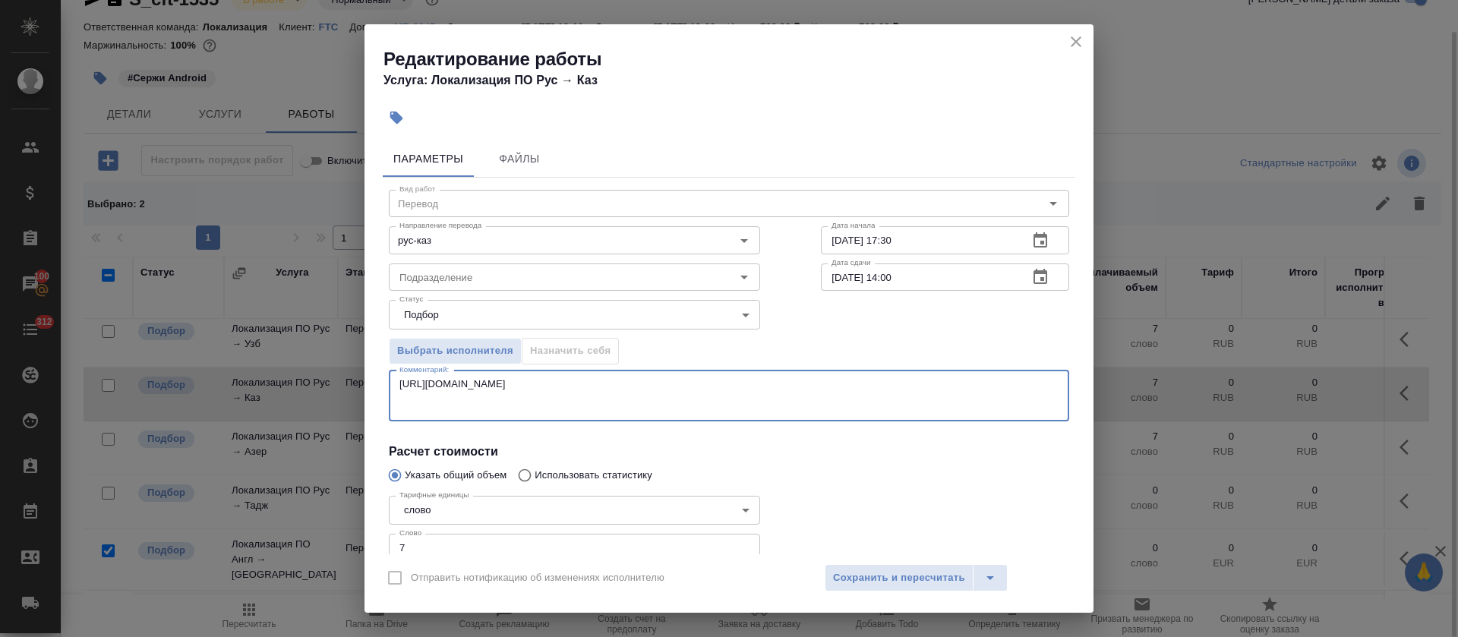
type textarea "https://smartcat.com/editor?v=2&selectedStage=1&backUrl=%2Fprojects%2F64c78566-…"
click at [901, 603] on div "Отправить нотификацию об изменениях исполнителю Сохранить и пересчитать" at bounding box center [728, 583] width 729 height 58
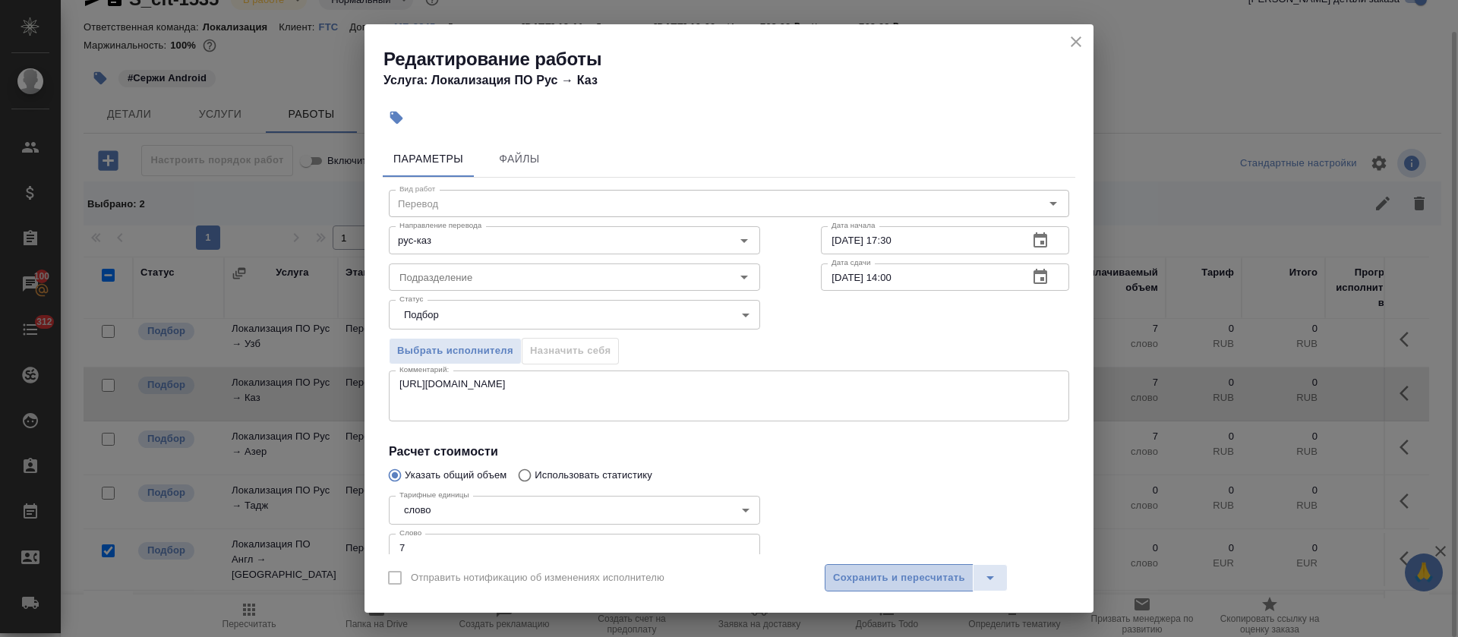
click at [903, 583] on span "Сохранить и пересчитать" at bounding box center [899, 577] width 132 height 17
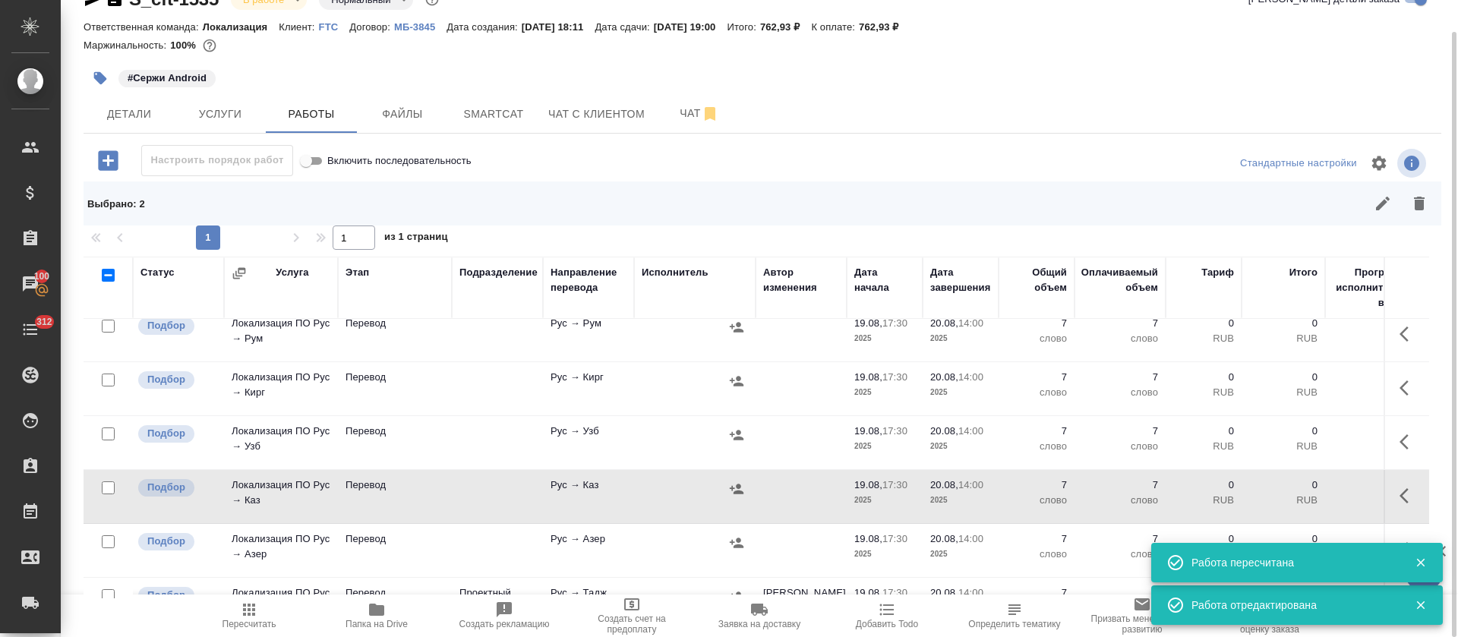
scroll to position [0, 0]
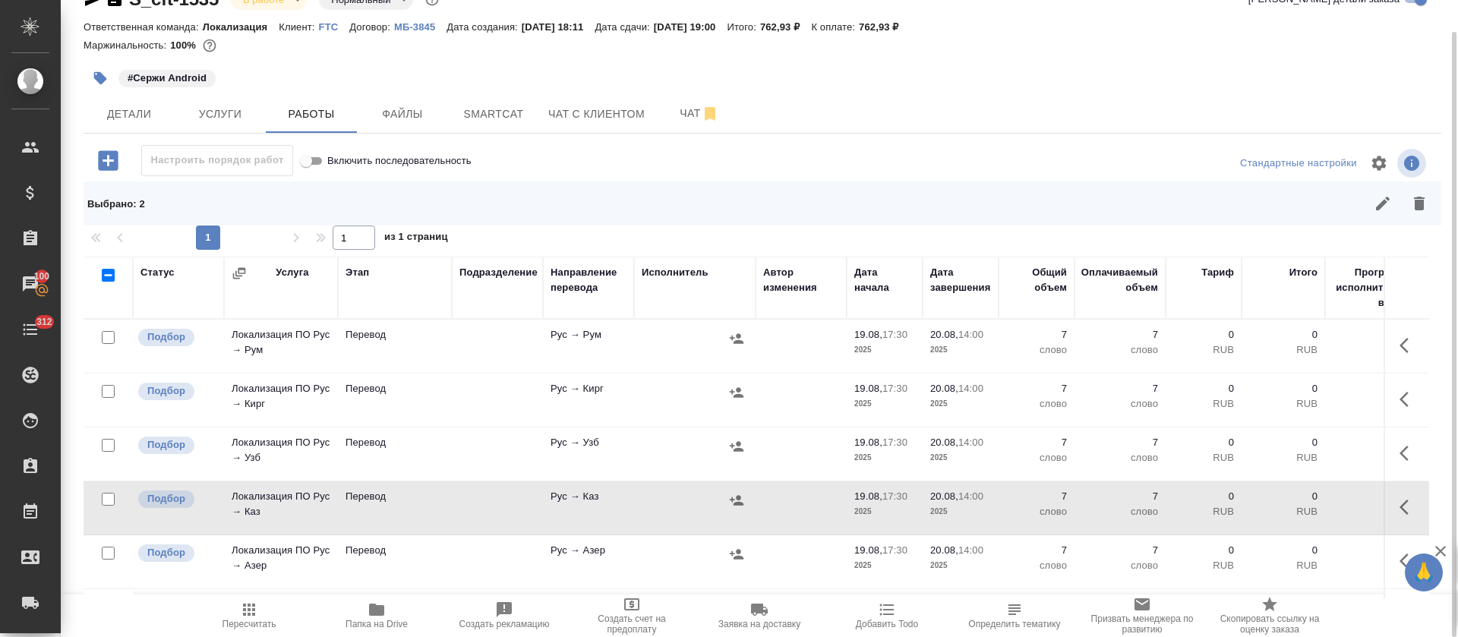
click at [1399, 395] on icon "button" at bounding box center [1408, 399] width 18 height 18
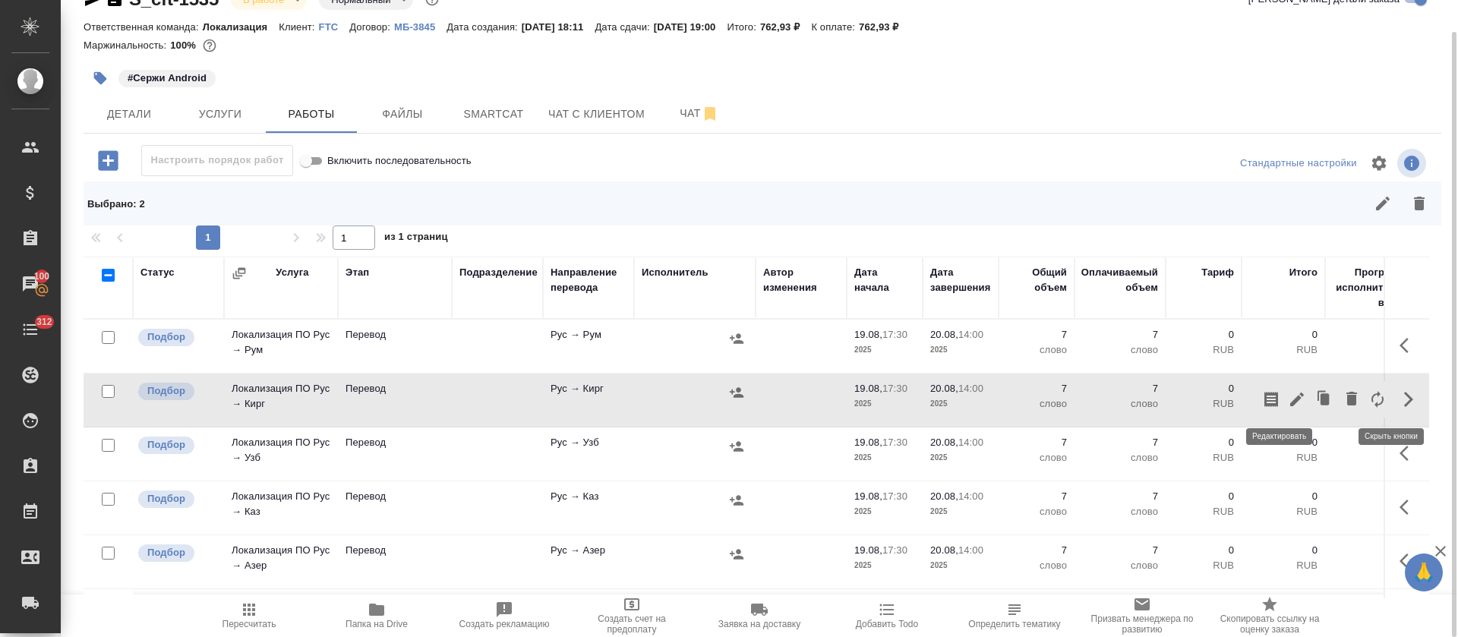
click at [1288, 405] on icon "button" at bounding box center [1297, 399] width 18 height 18
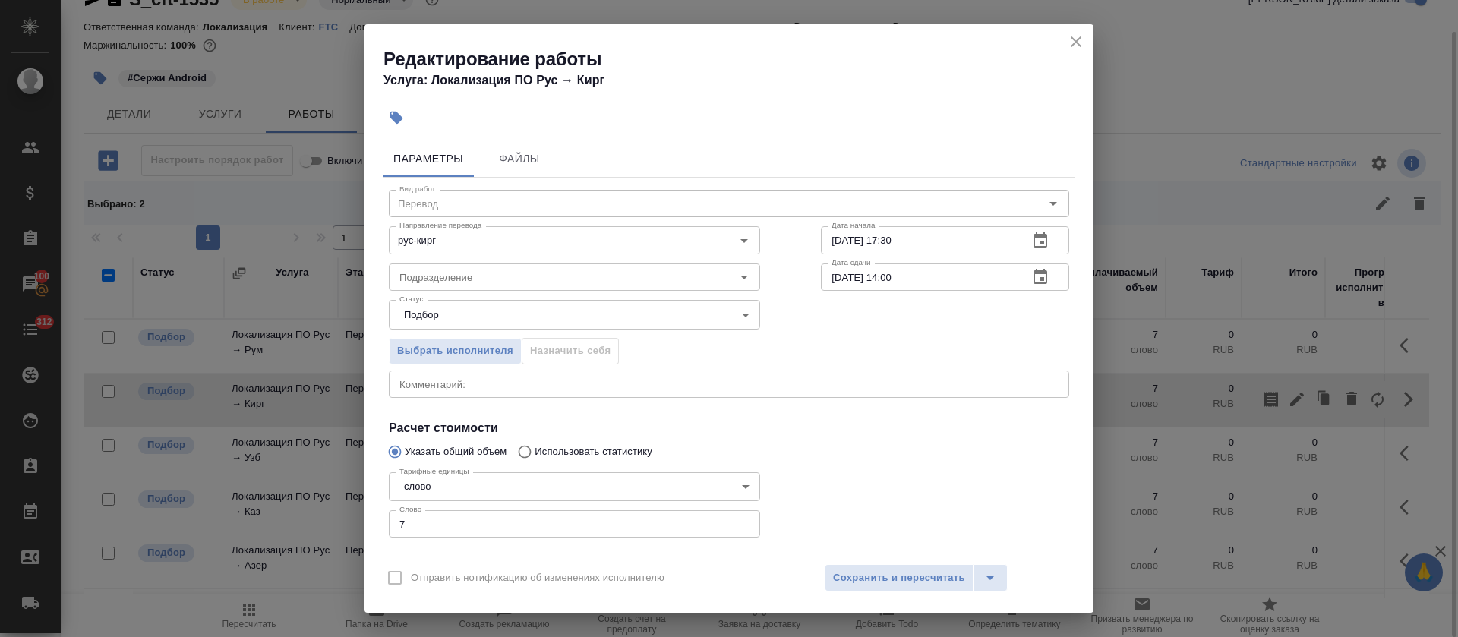
click at [558, 385] on textarea at bounding box center [728, 383] width 659 height 11
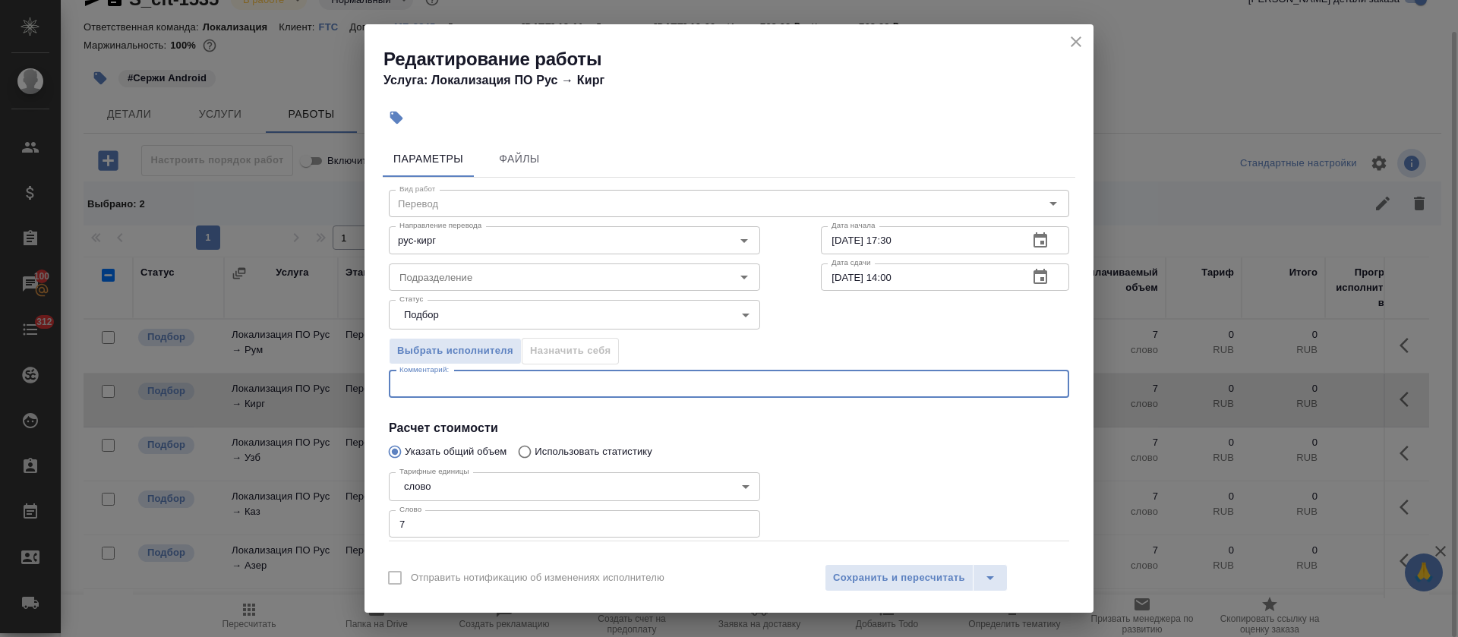
paste textarea "https://smartcat.com/editor?v=2&selectedStage=5&backUrl=%2Fprojects%2F64c78566-…"
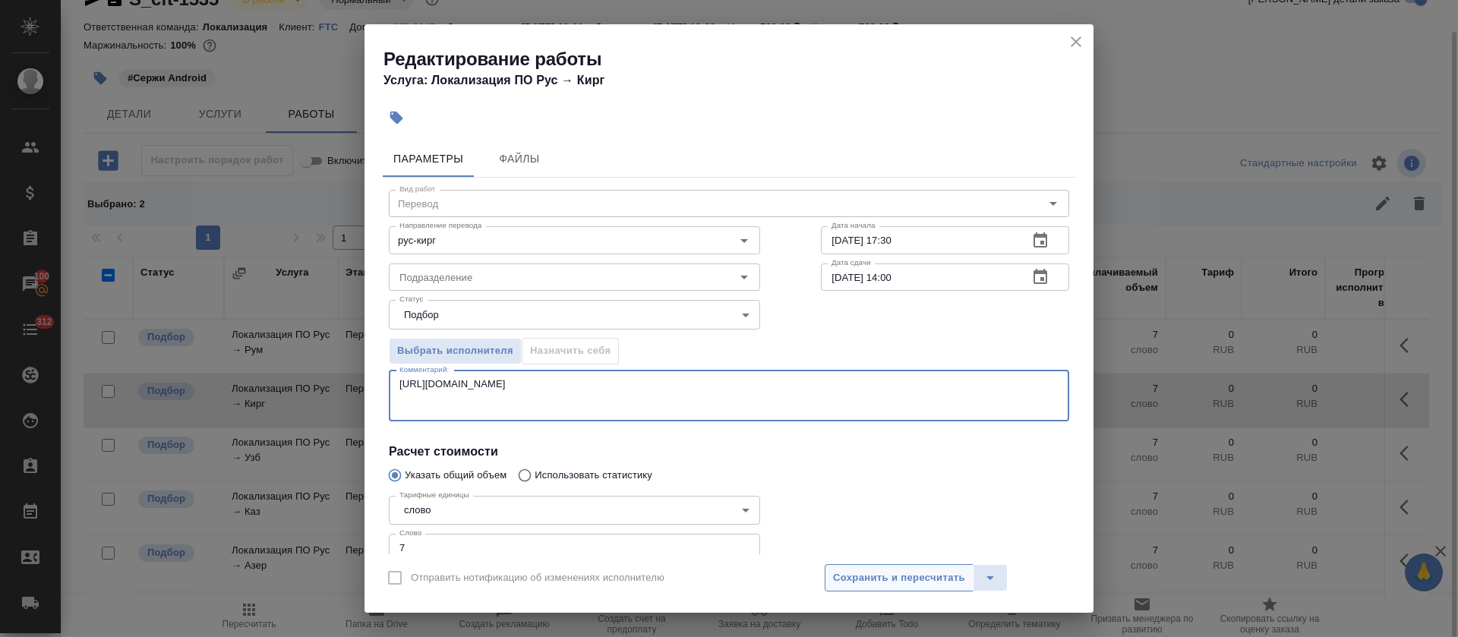
type textarea "https://smartcat.com/editor?v=2&selectedStage=5&backUrl=%2Fprojects%2F64c78566-…"
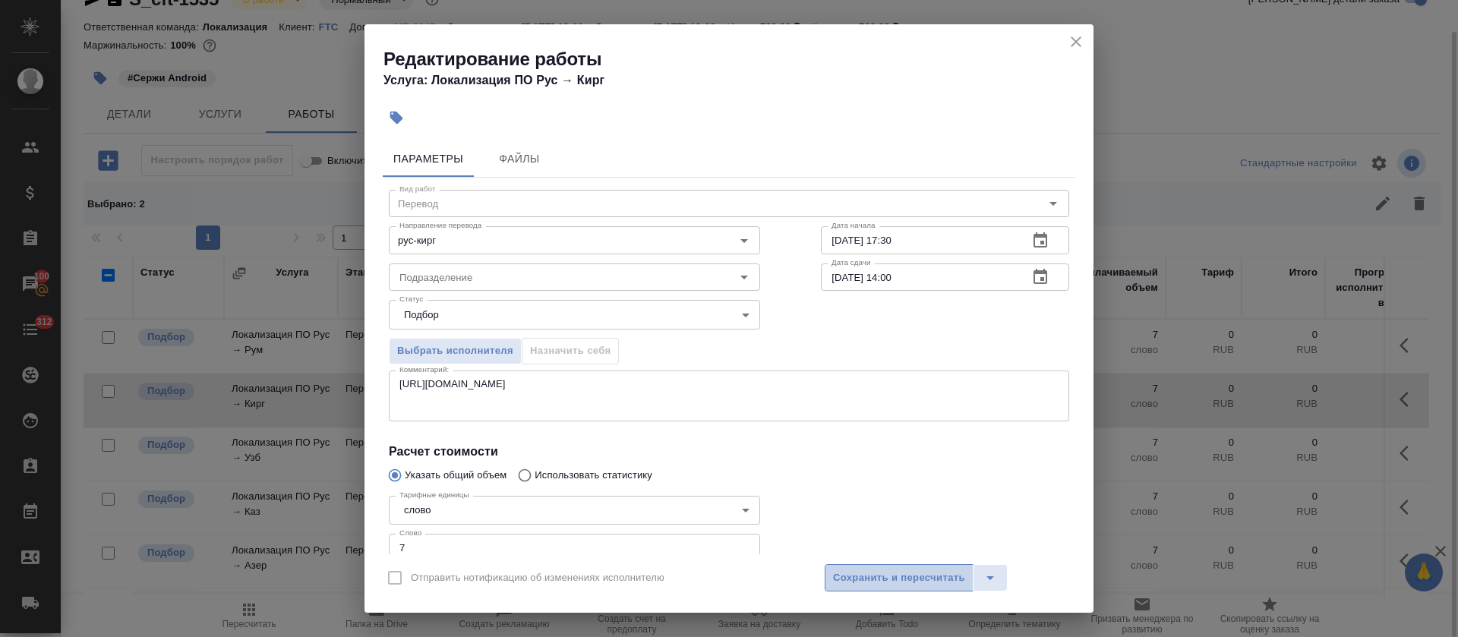
click at [869, 583] on span "Сохранить и пересчитать" at bounding box center [899, 577] width 132 height 17
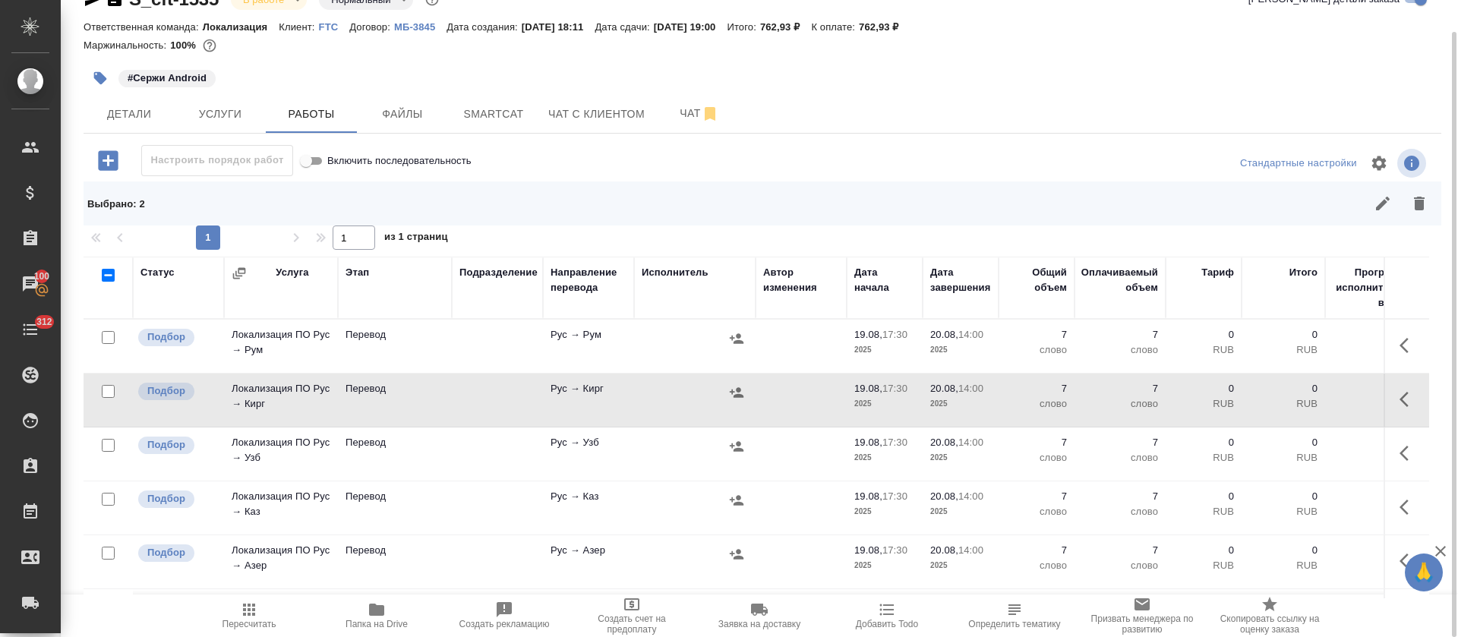
click at [1399, 348] on icon "button" at bounding box center [1408, 345] width 18 height 18
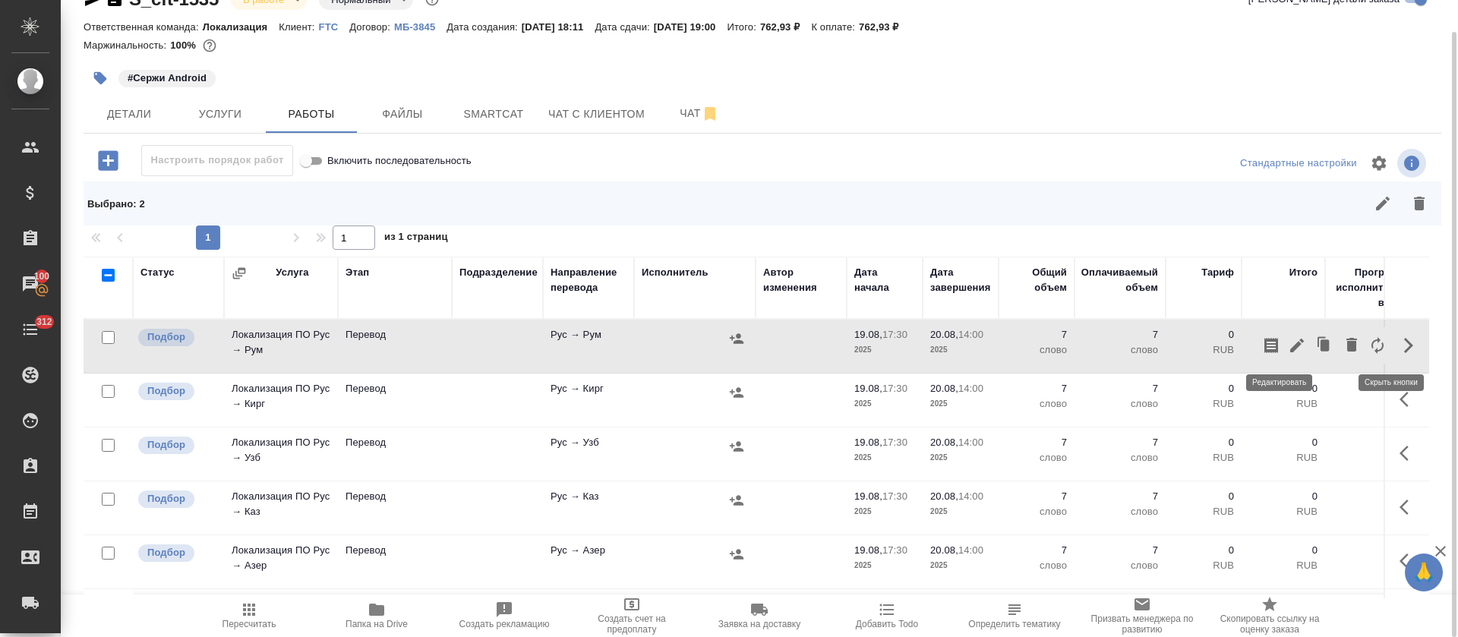
click at [1288, 342] on icon "button" at bounding box center [1297, 345] width 18 height 18
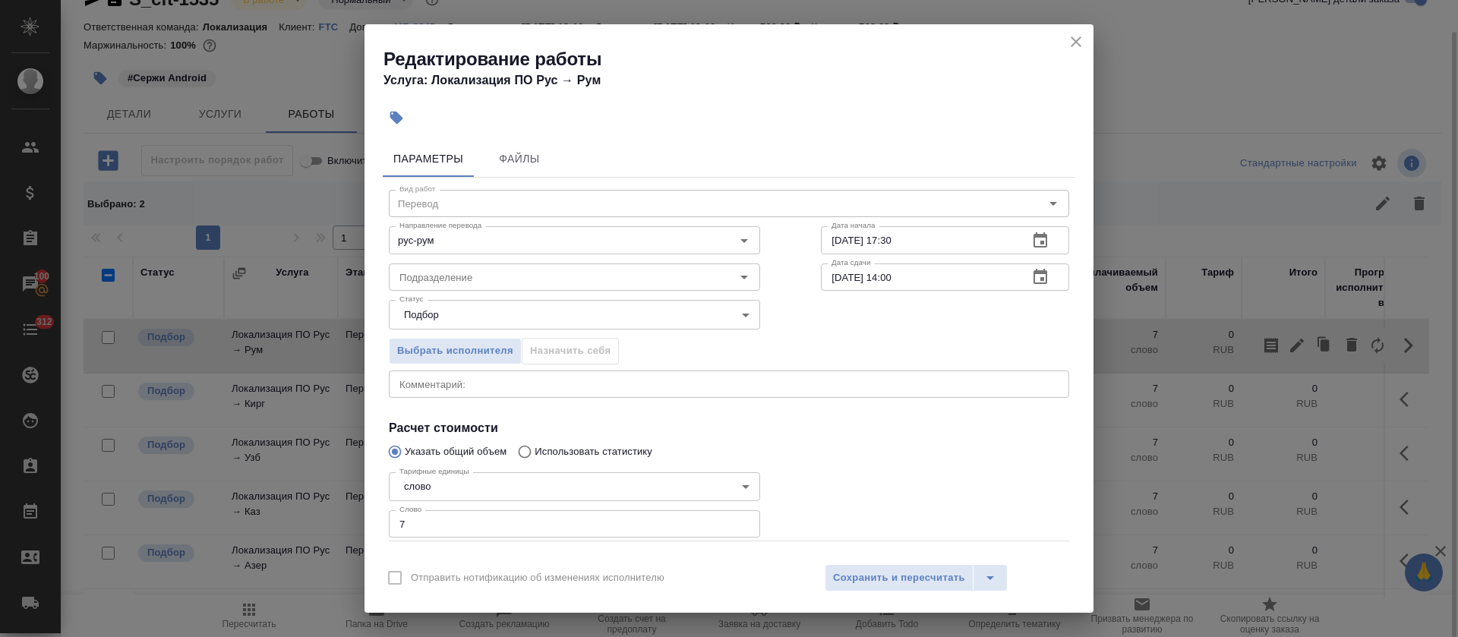
click at [601, 391] on div "x Комментарий:" at bounding box center [729, 383] width 680 height 27
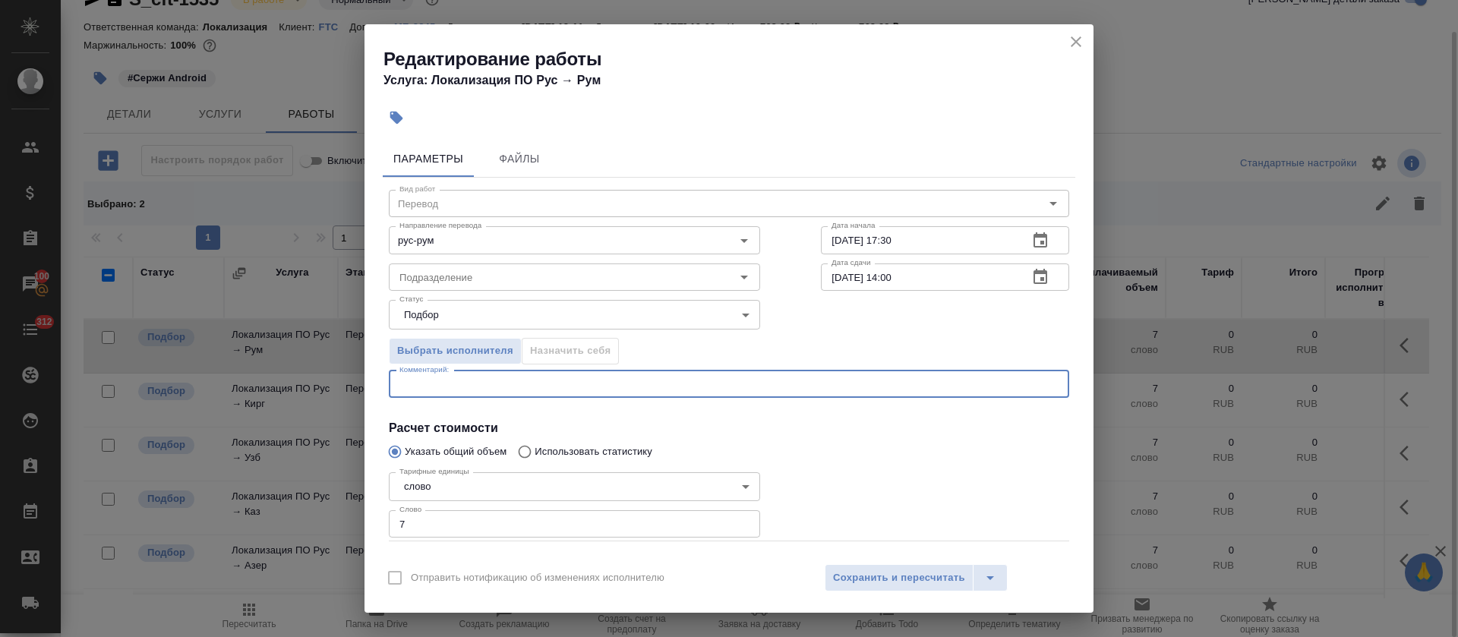
paste textarea "https://smartcat.com/editor?v=2&selectedStage=1&backUrl=%2Fprojects%2F64c78566-…"
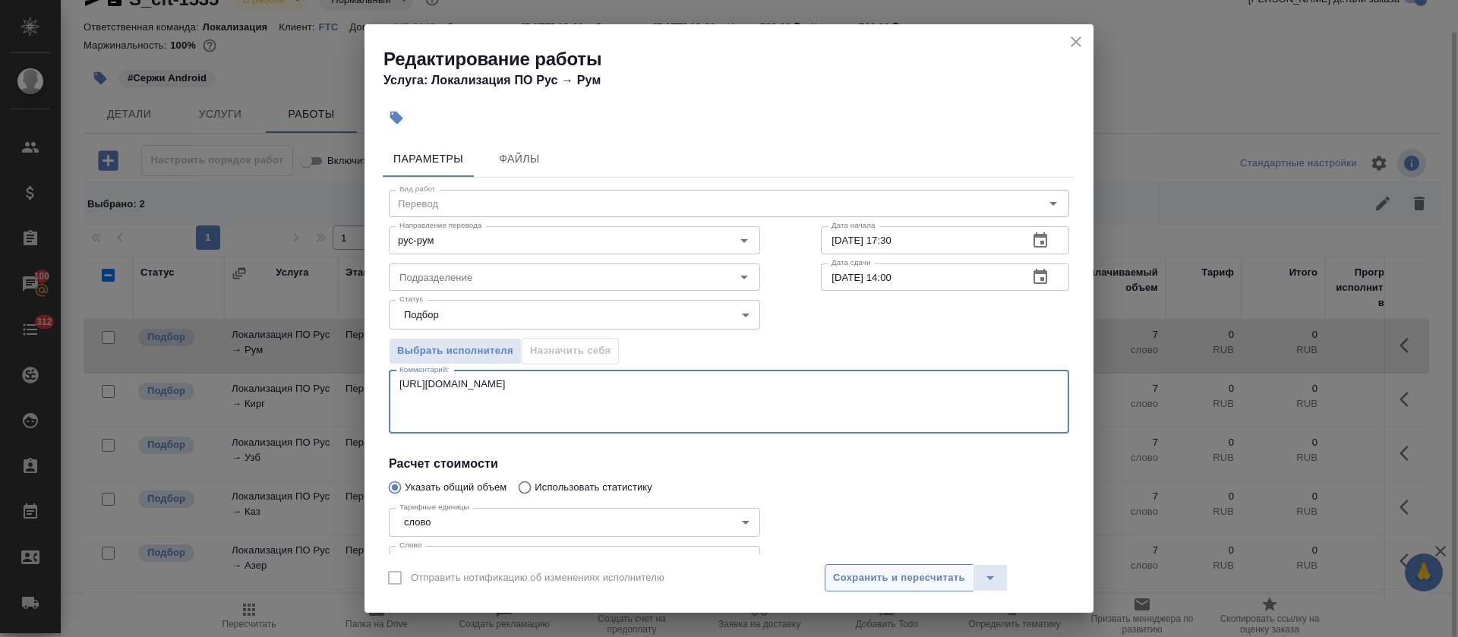
type textarea "https://smartcat.com/editor?v=2&selectedStage=1&backUrl=%2Fprojects%2F64c78566-…"
click at [857, 582] on span "Сохранить и пересчитать" at bounding box center [899, 577] width 132 height 17
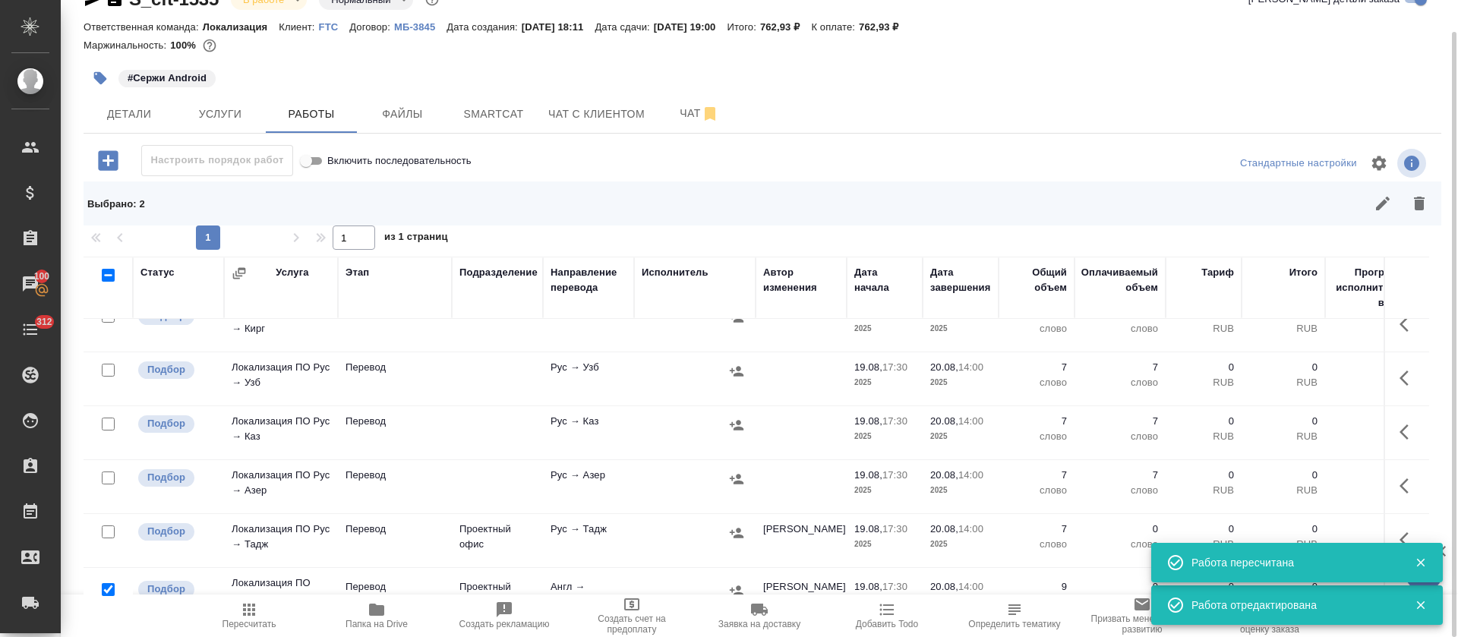
scroll to position [114, 0]
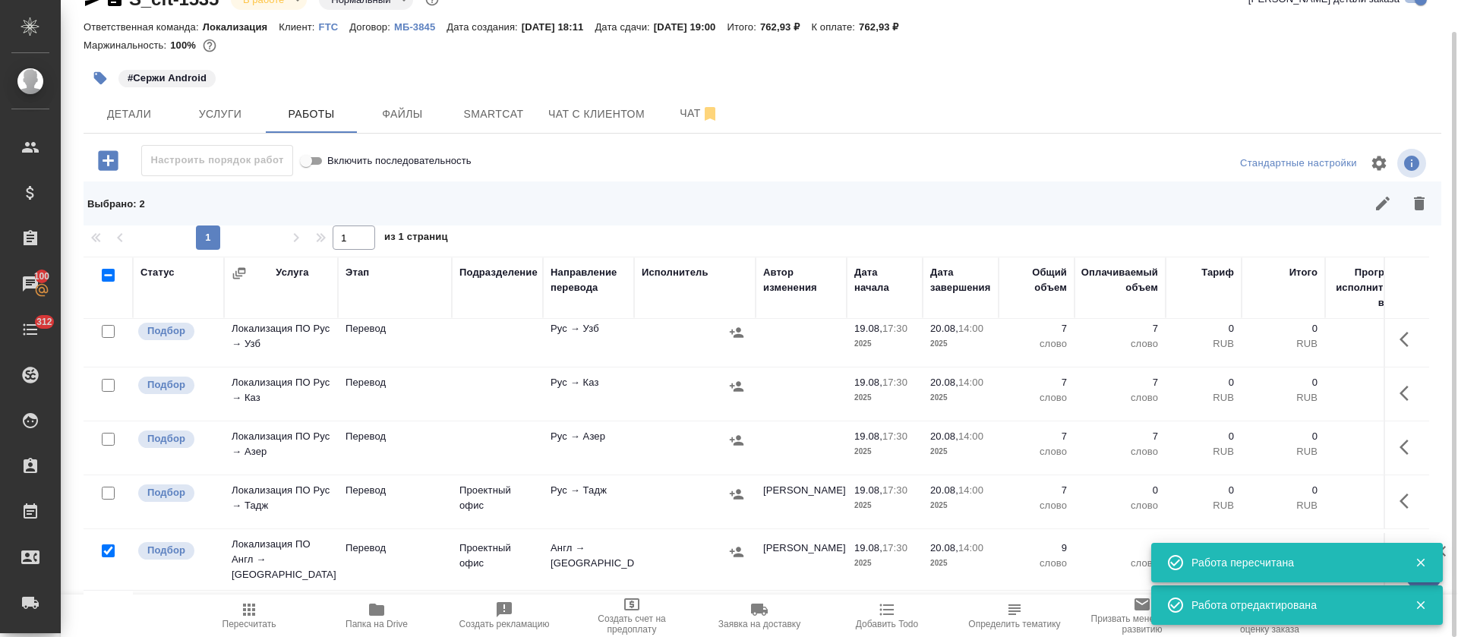
click at [1390, 494] on button "button" at bounding box center [1408, 501] width 36 height 36
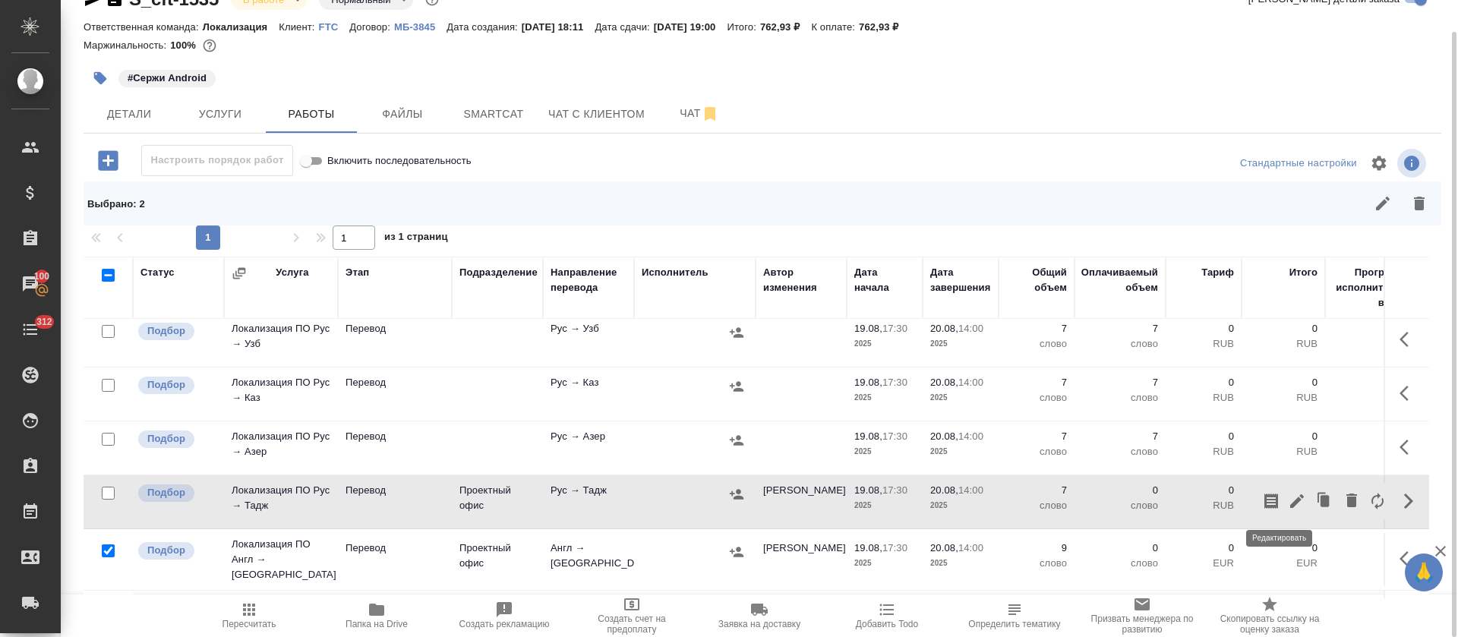
click at [1288, 503] on icon "button" at bounding box center [1297, 501] width 18 height 18
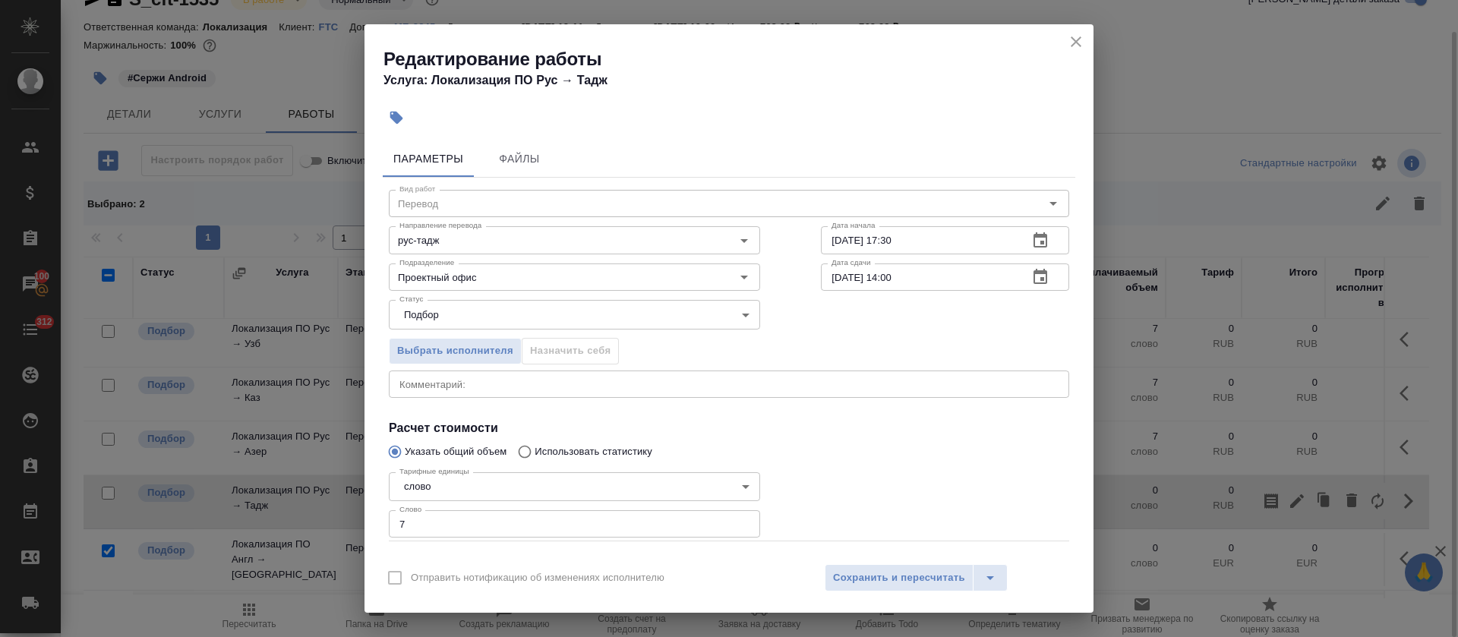
click at [465, 383] on textarea at bounding box center [728, 383] width 659 height 11
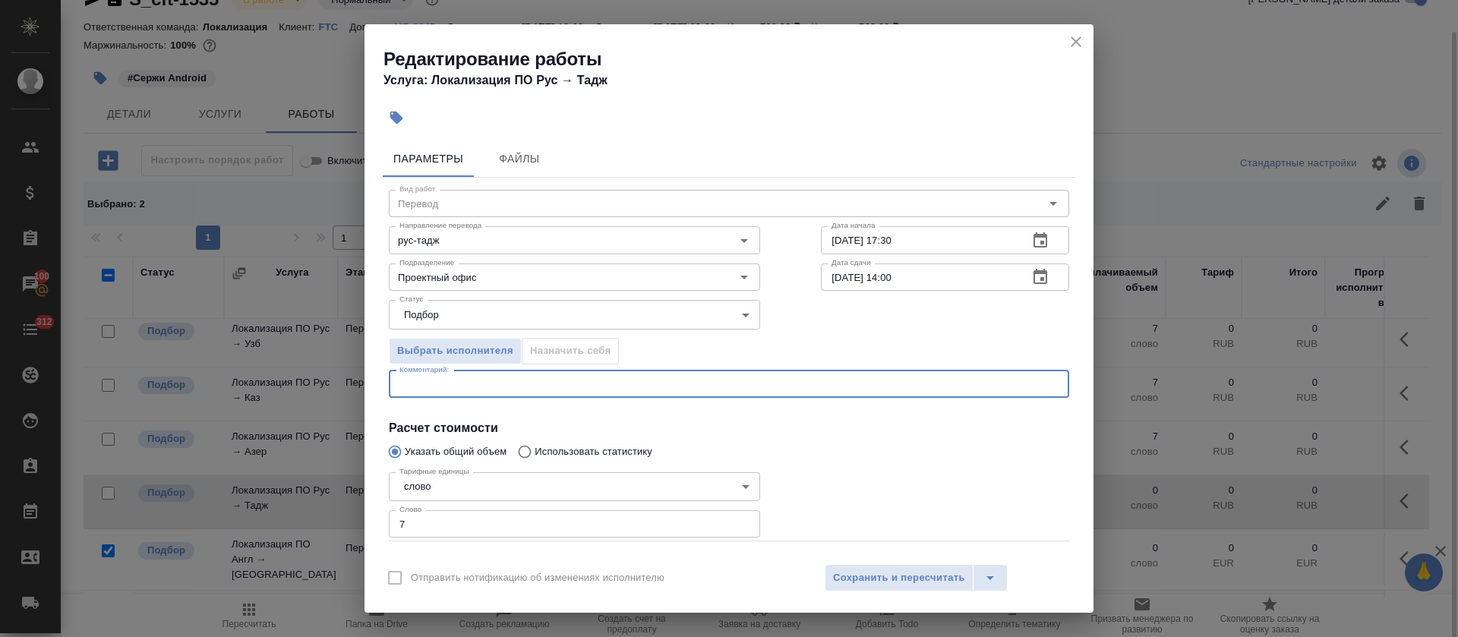
paste textarea "https://smartcat.com/editor?v=2&selectedStage=1&backUrl=%2Fprojects%2F64c78566-…"
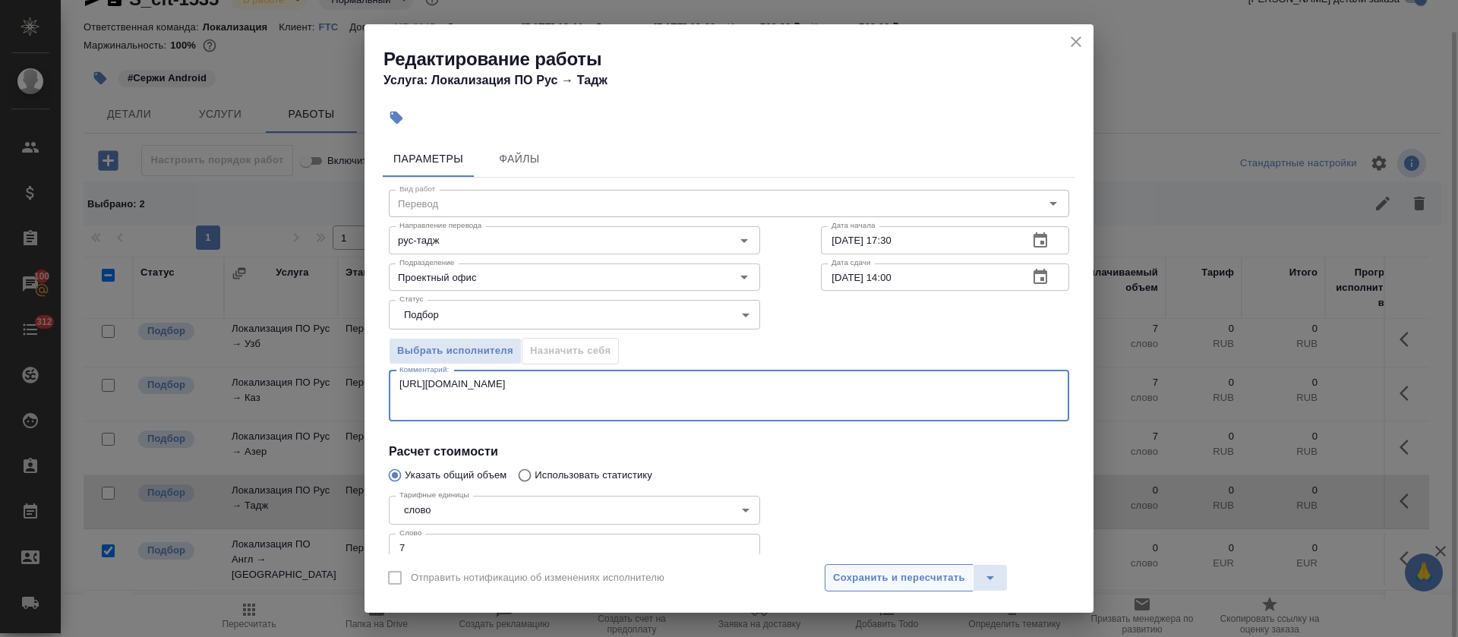
type textarea "https://smartcat.com/editor?v=2&selectedStage=1&backUrl=%2Fprojects%2F64c78566-…"
click at [866, 566] on button "Сохранить и пересчитать" at bounding box center [898, 577] width 149 height 27
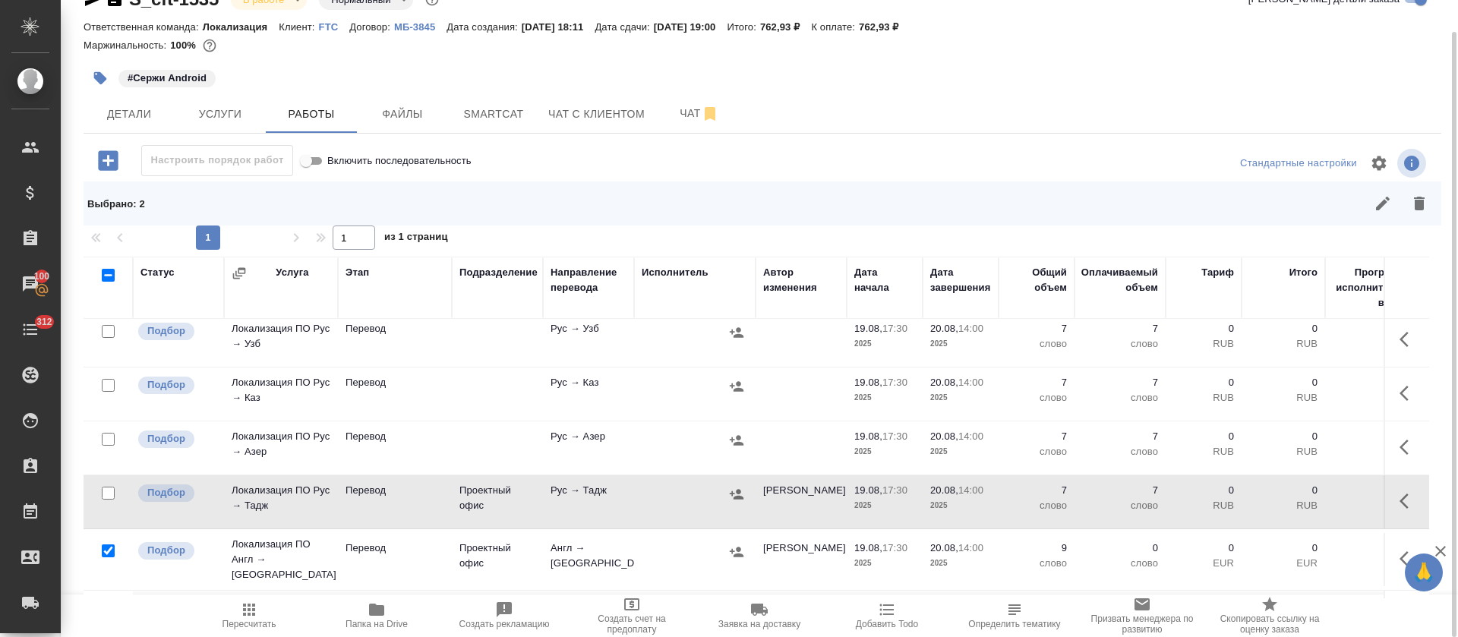
click at [1399, 330] on icon "button" at bounding box center [1408, 339] width 18 height 18
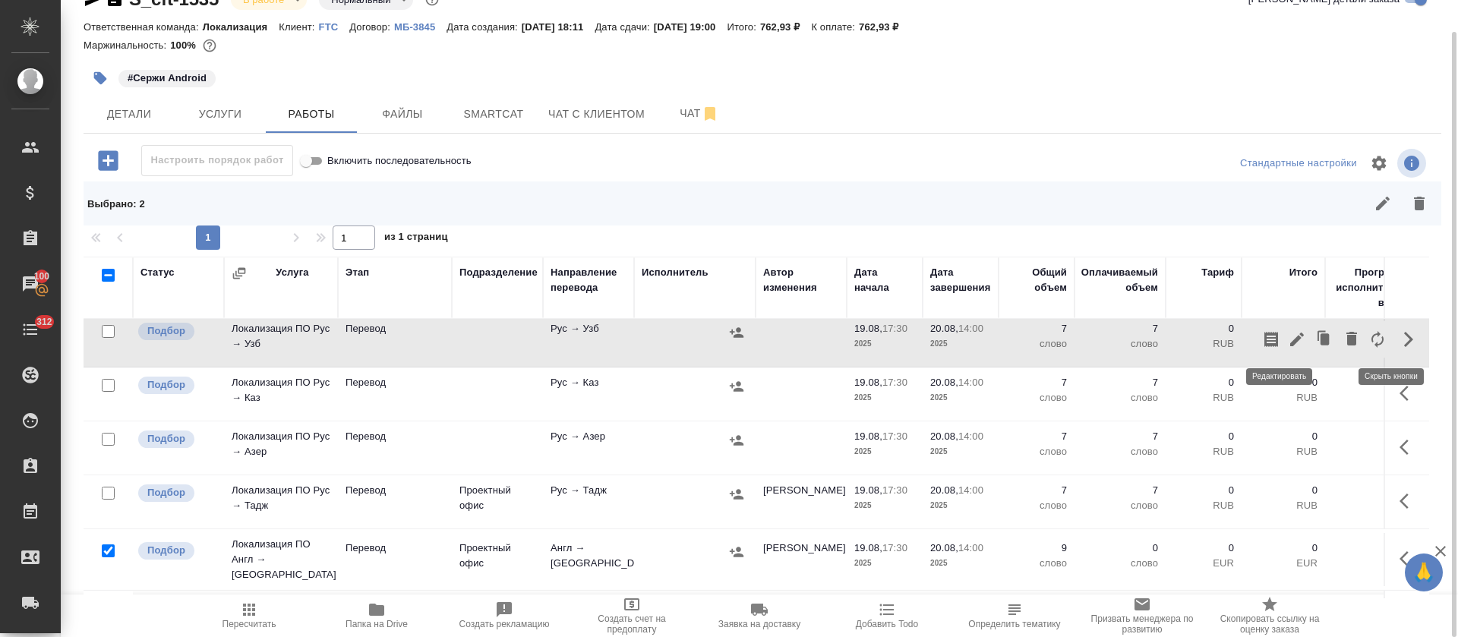
click at [1290, 338] on icon "button" at bounding box center [1297, 340] width 14 height 14
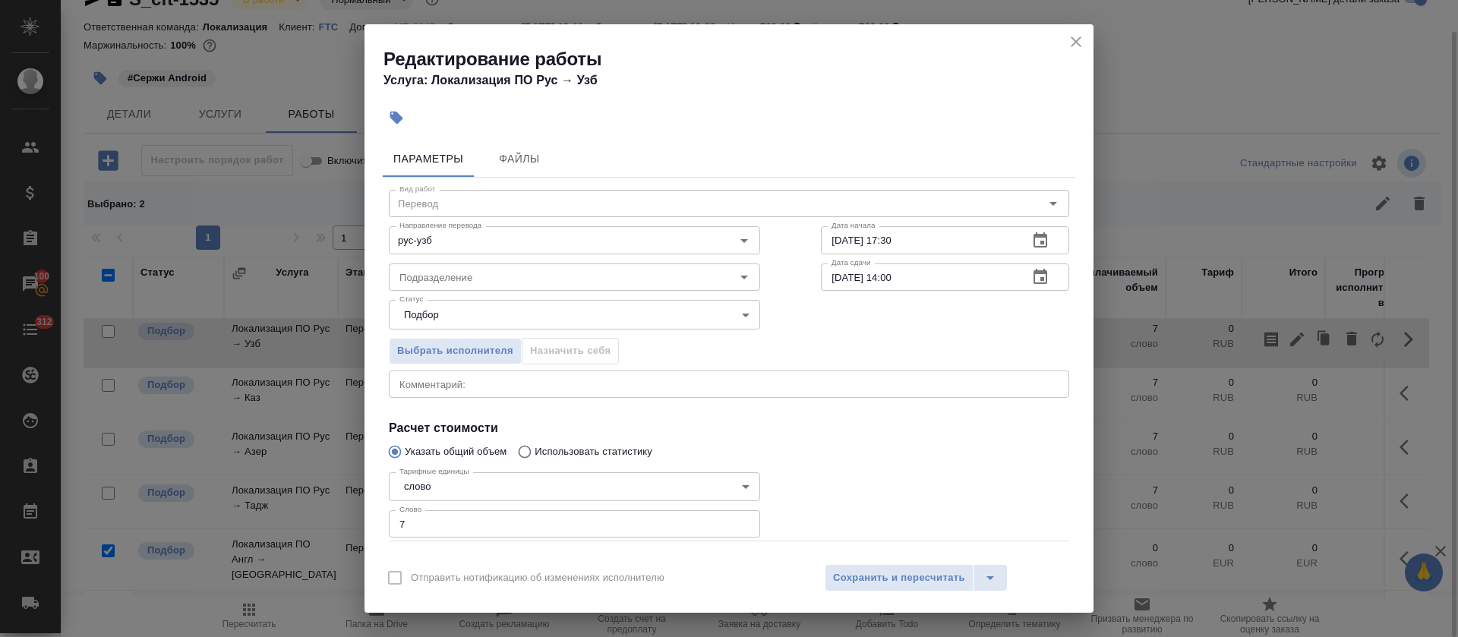
click at [609, 381] on textarea at bounding box center [728, 383] width 659 height 11
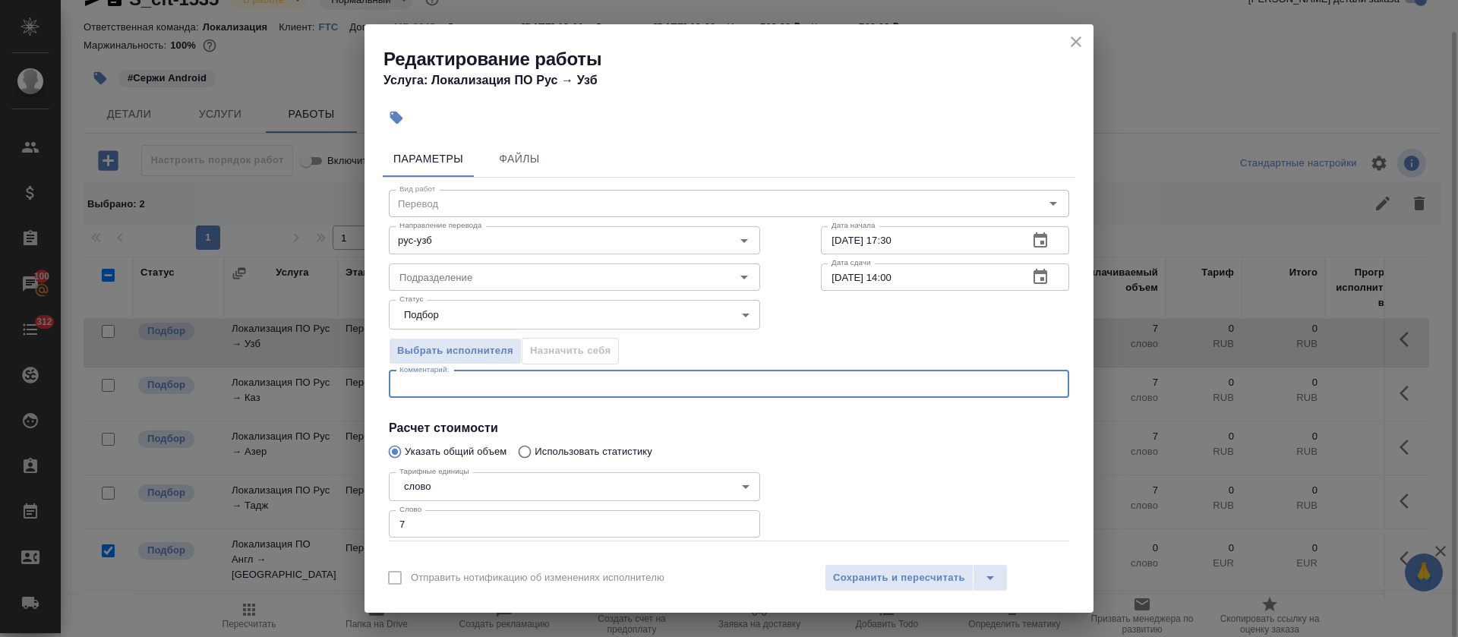
paste textarea "https://smartcat.com/editor?v=2&selectedStage=1&backUrl=%2Fprojects%2F64c78566-…"
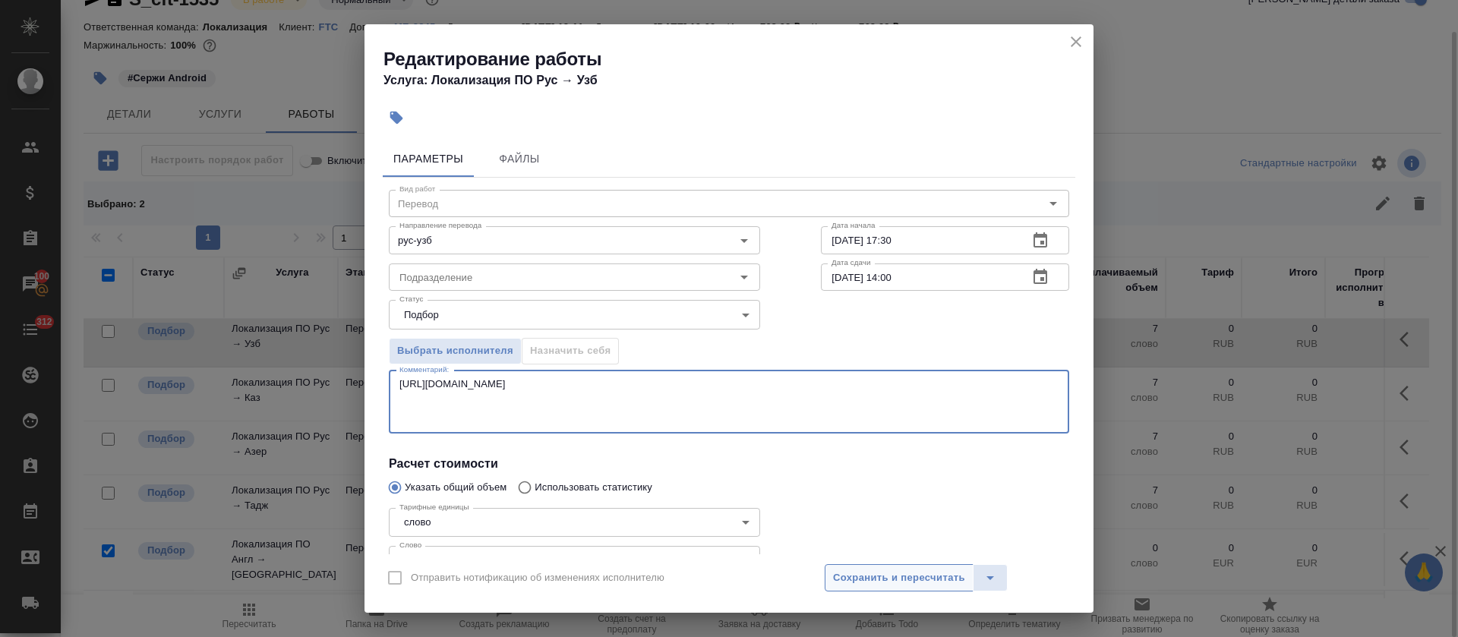
type textarea "https://smartcat.com/editor?v=2&selectedStage=1&backUrl=%2Fprojects%2F64c78566-…"
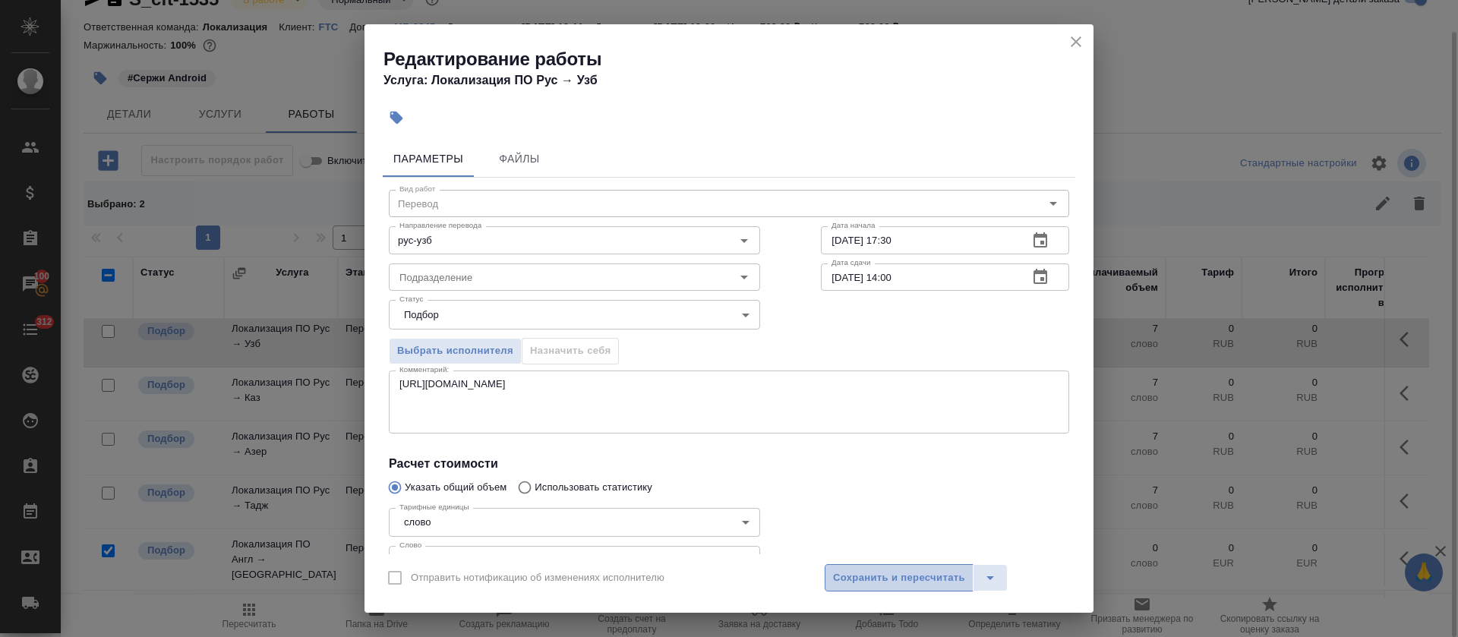
click at [853, 568] on button "Сохранить и пересчитать" at bounding box center [898, 577] width 149 height 27
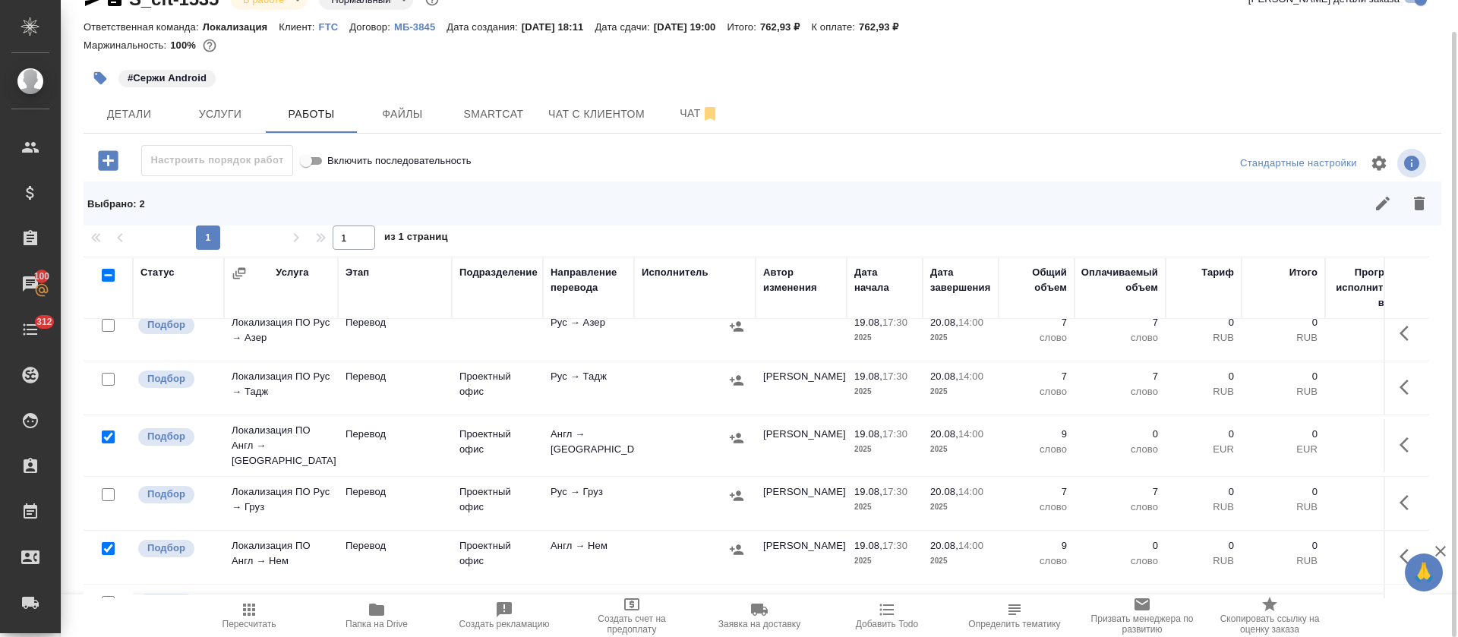
scroll to position [332, 0]
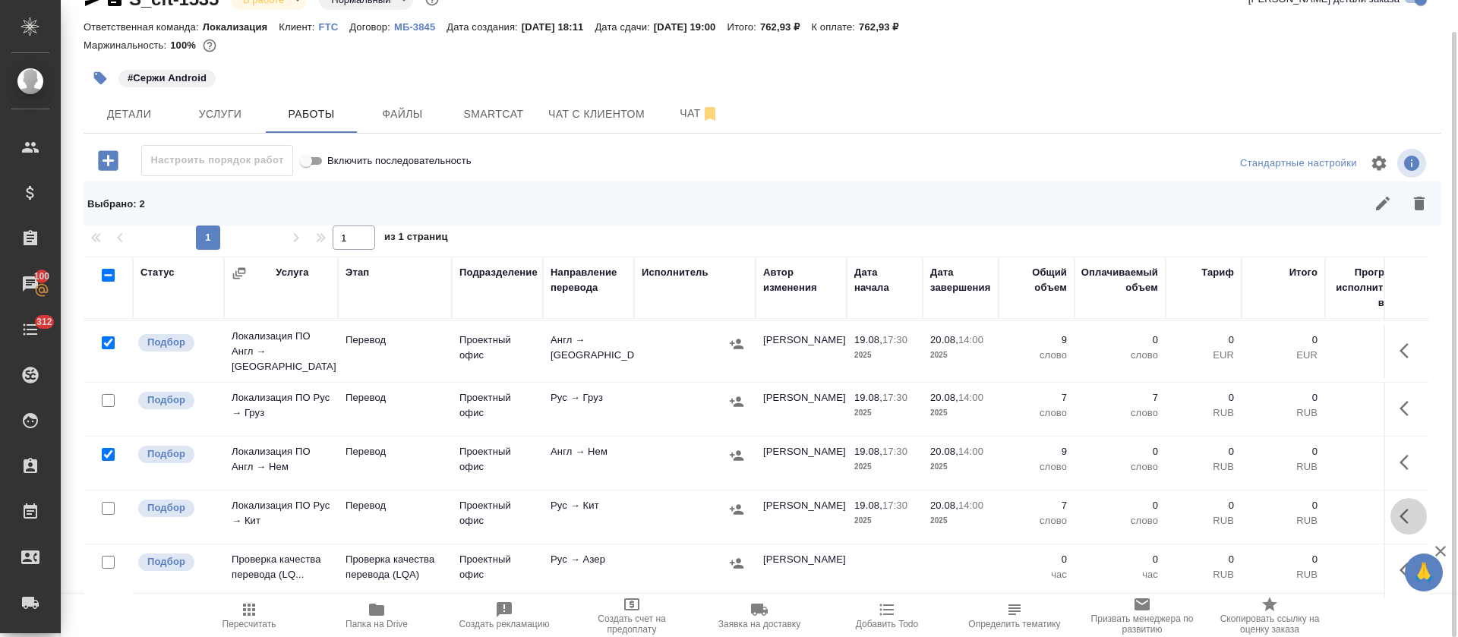
click at [1399, 509] on icon "button" at bounding box center [1403, 516] width 9 height 15
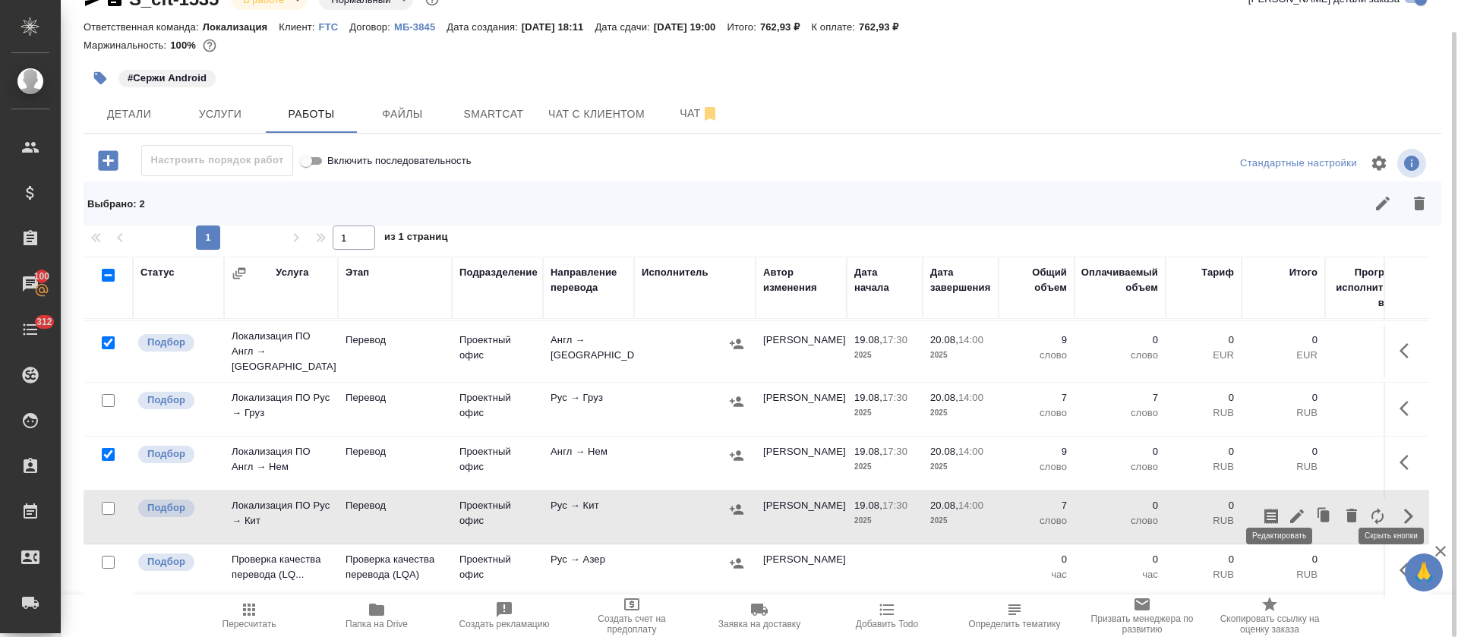
click at [1290, 509] on icon "button" at bounding box center [1297, 516] width 14 height 14
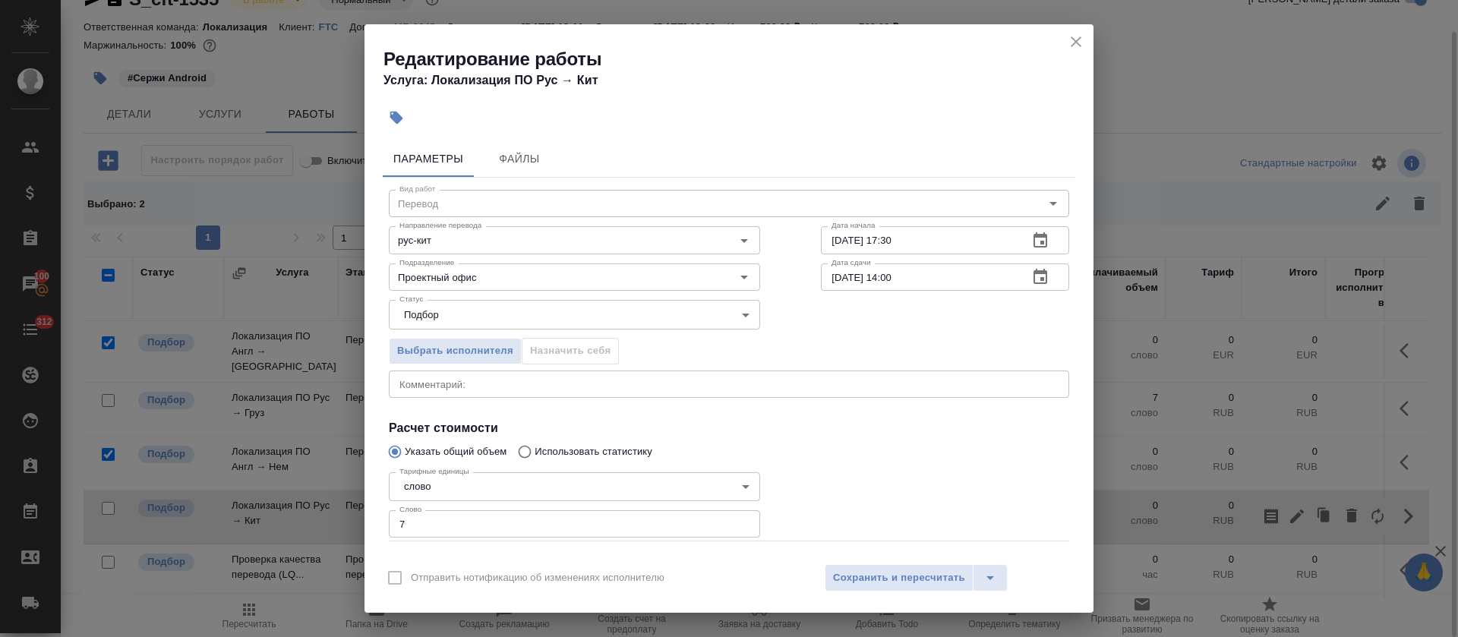
click at [541, 372] on div "x Комментарий:" at bounding box center [729, 383] width 680 height 27
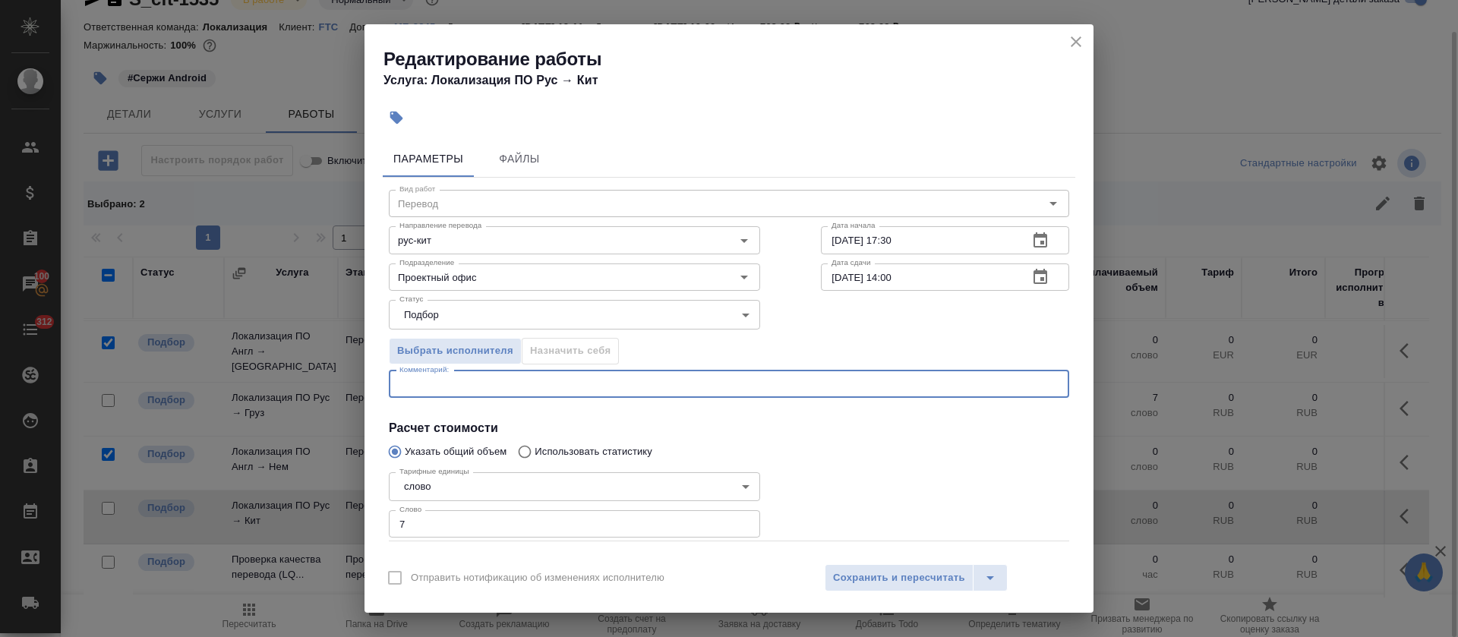
paste textarea "https://smartcat.com/editor?v=2&selectedStage=1&backUrl=%2Fprojects%2F64c78566-…"
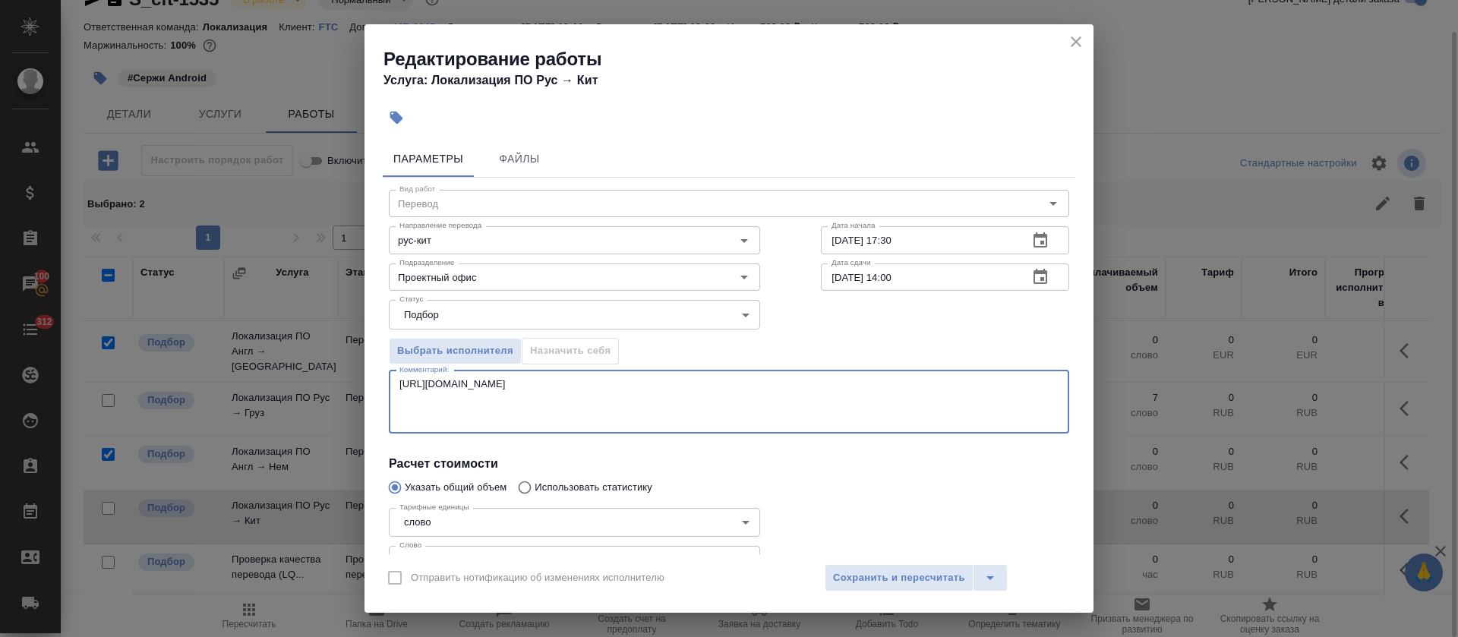
type textarea "https://smartcat.com/editor?v=2&selectedStage=1&backUrl=%2Fprojects%2F64c78566-…"
click at [862, 593] on div "Отправить нотификацию об изменениях исполнителю Сохранить и пересчитать" at bounding box center [728, 583] width 729 height 58
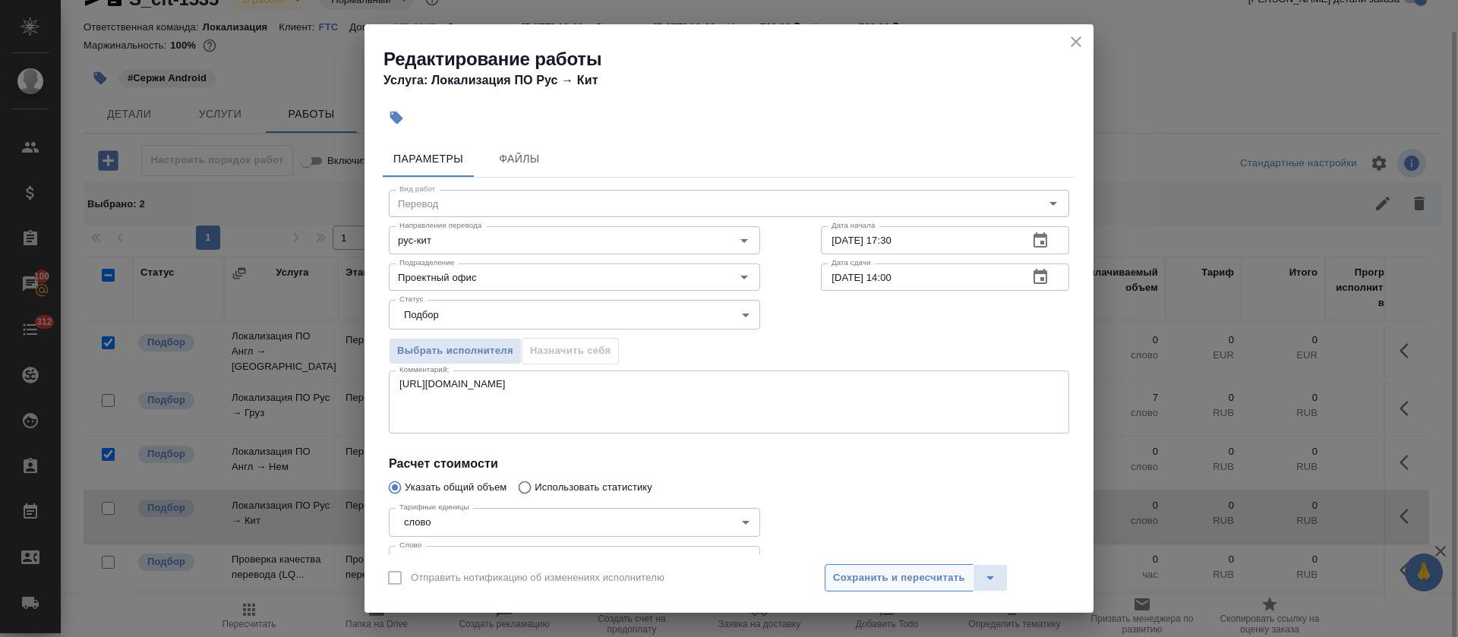
click at [862, 577] on span "Сохранить и пересчитать" at bounding box center [899, 577] width 132 height 17
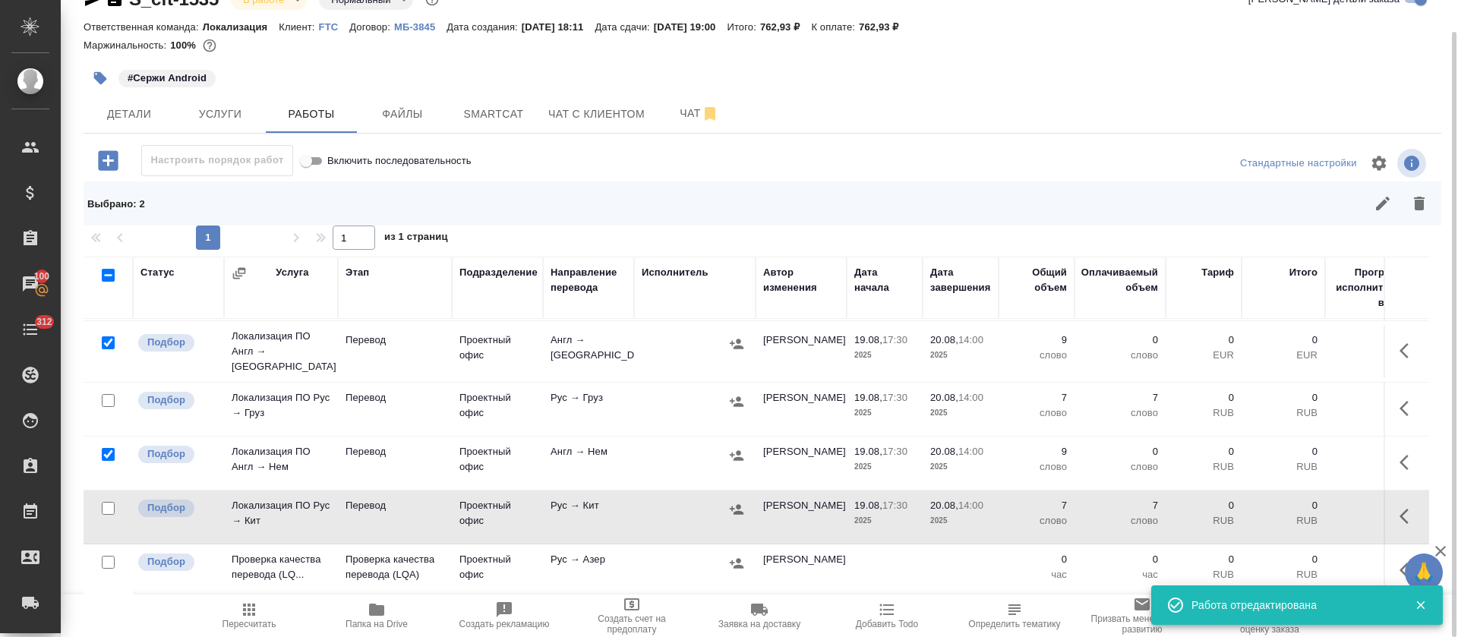
click at [1399, 455] on icon "button" at bounding box center [1403, 462] width 9 height 15
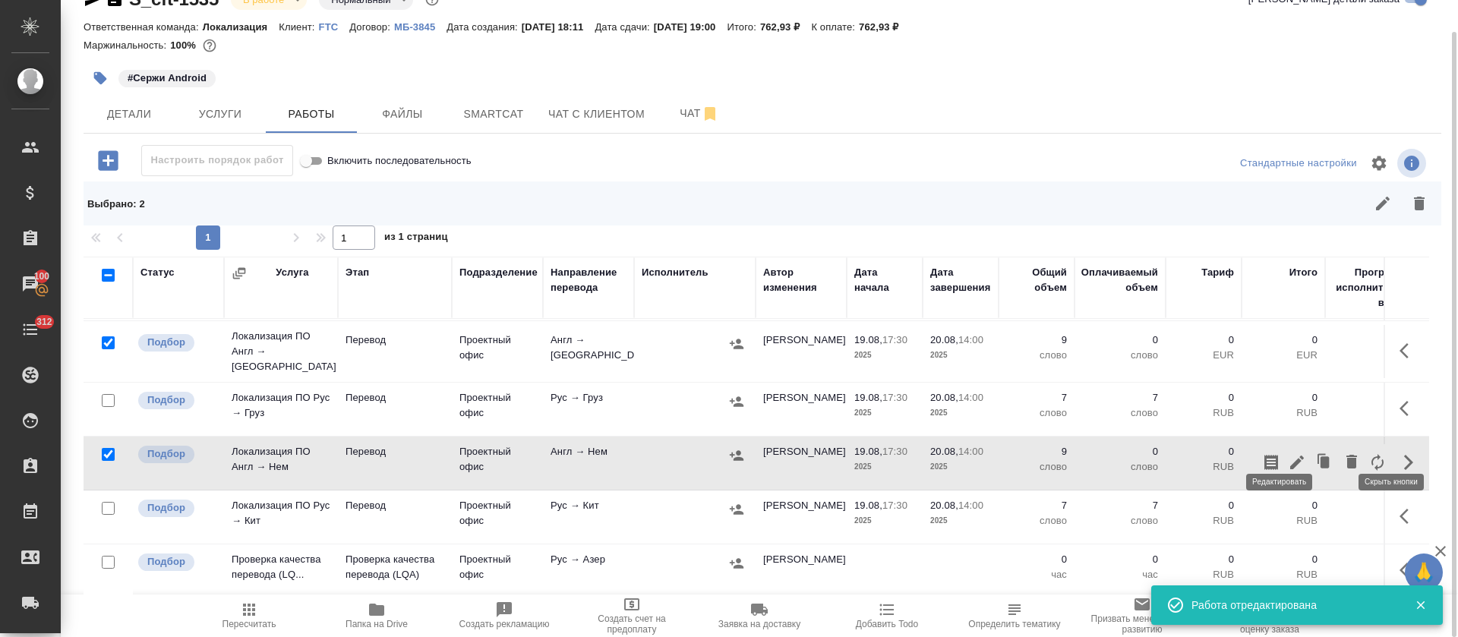
click at [1288, 453] on icon "button" at bounding box center [1297, 462] width 18 height 18
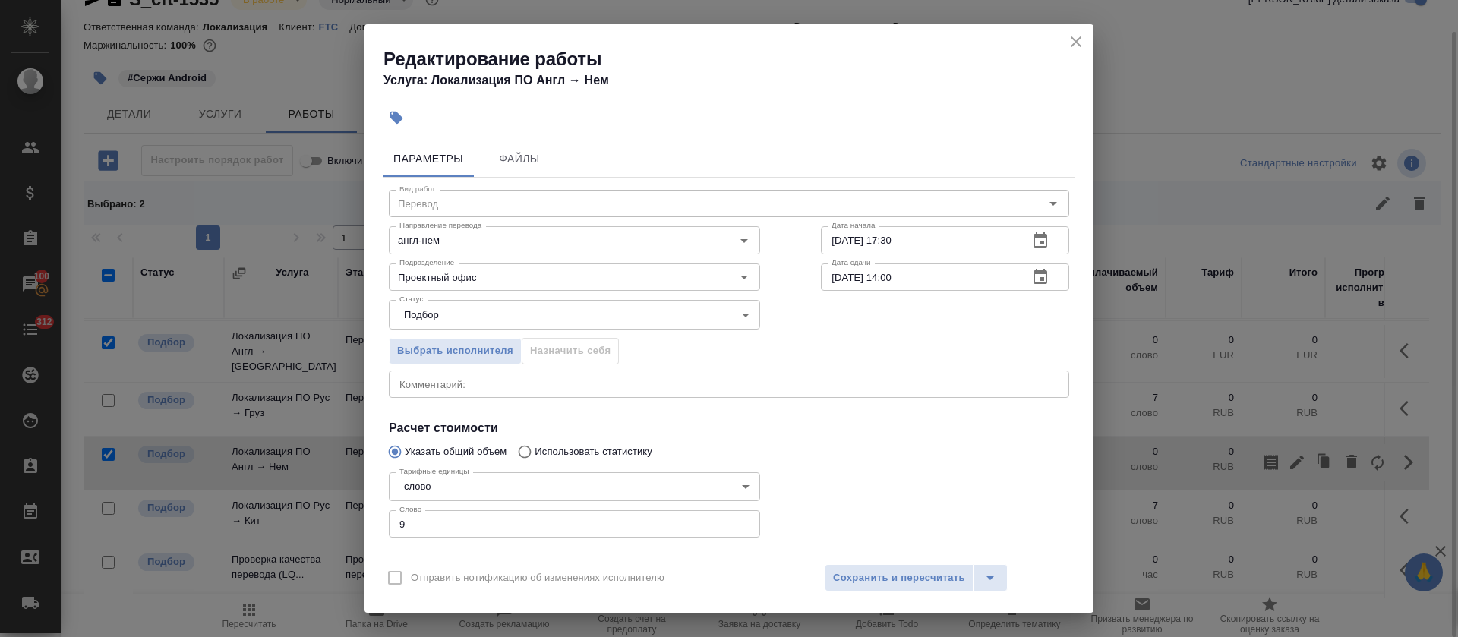
click at [570, 385] on textarea at bounding box center [728, 383] width 659 height 11
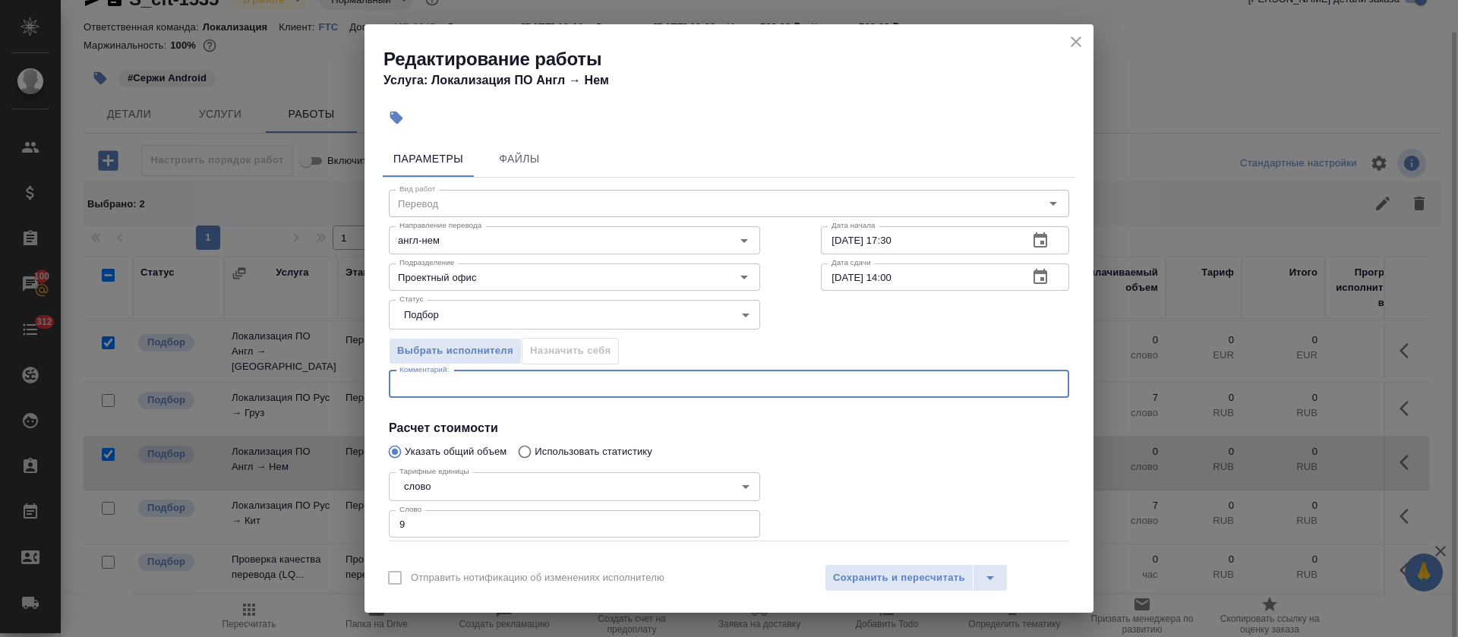
paste textarea "https://smartcat.com/editor?v=2&selectedStage=1&backUrl=%2Fprojects%2Fa3e2d400-…"
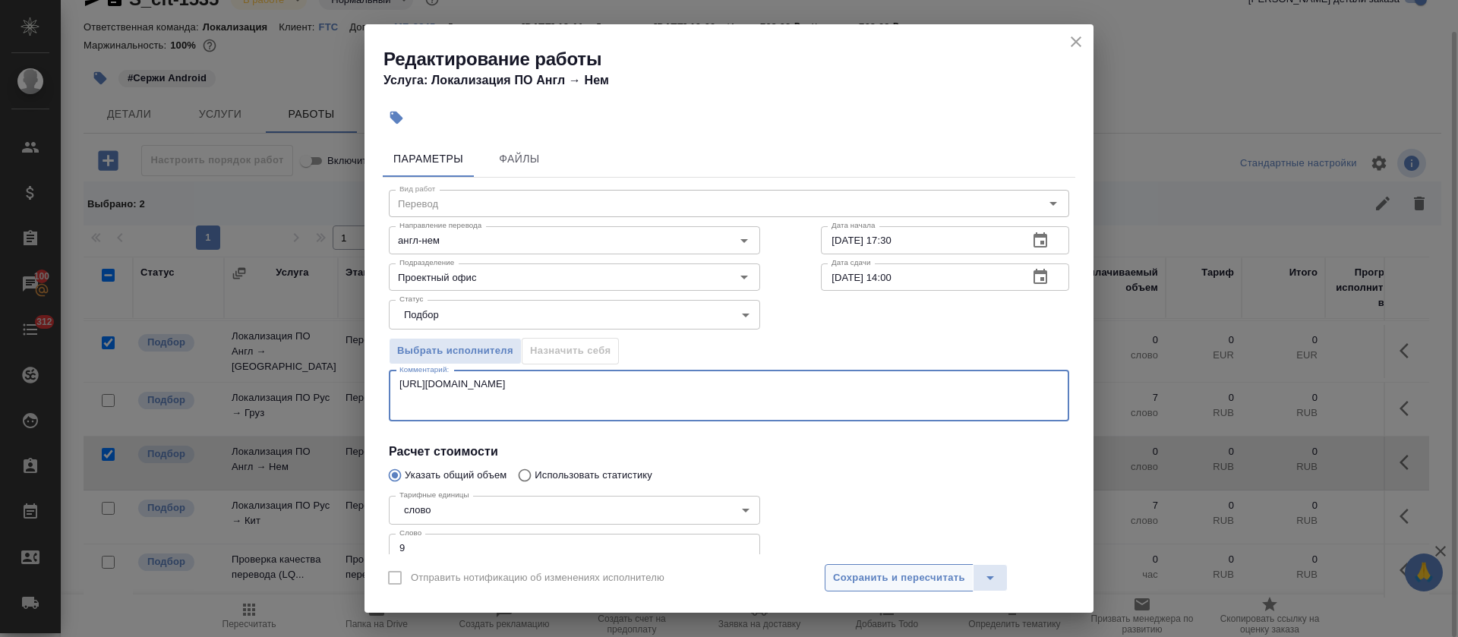
type textarea "https://smartcat.com/editor?v=2&selectedStage=1&backUrl=%2Fprojects%2Fa3e2d400-…"
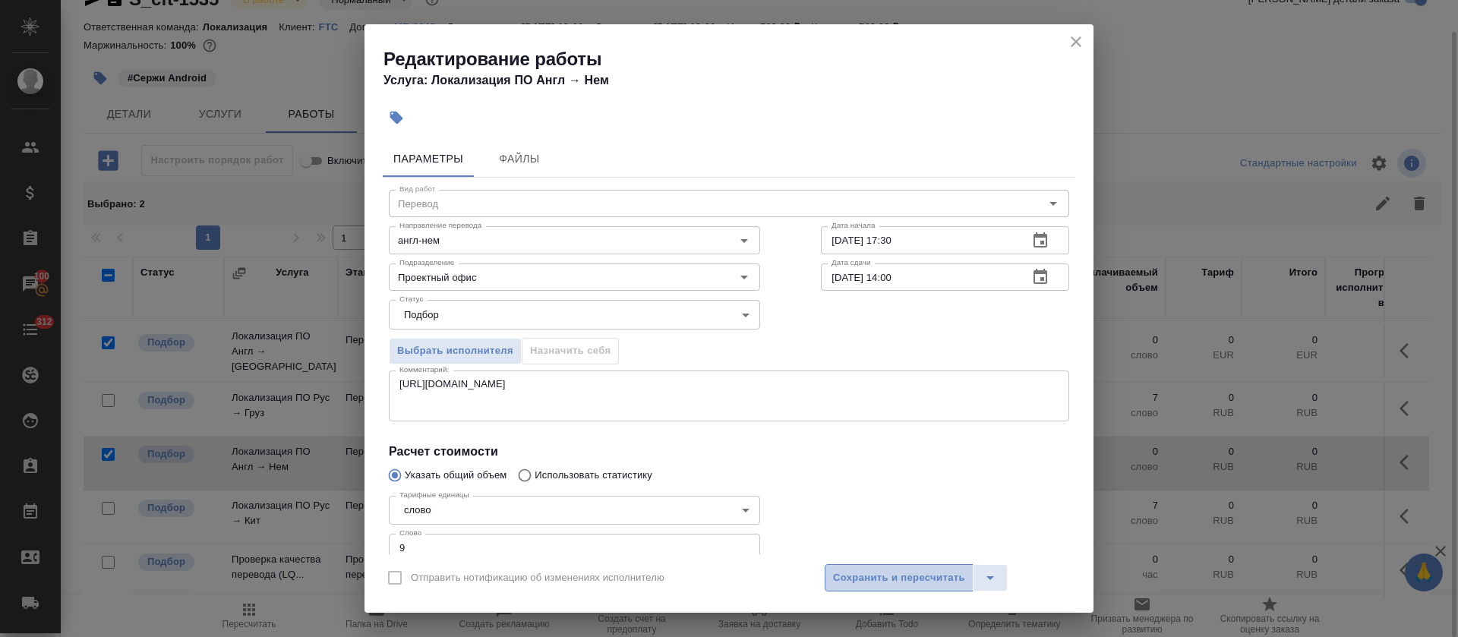
click at [881, 579] on span "Сохранить и пересчитать" at bounding box center [899, 577] width 132 height 17
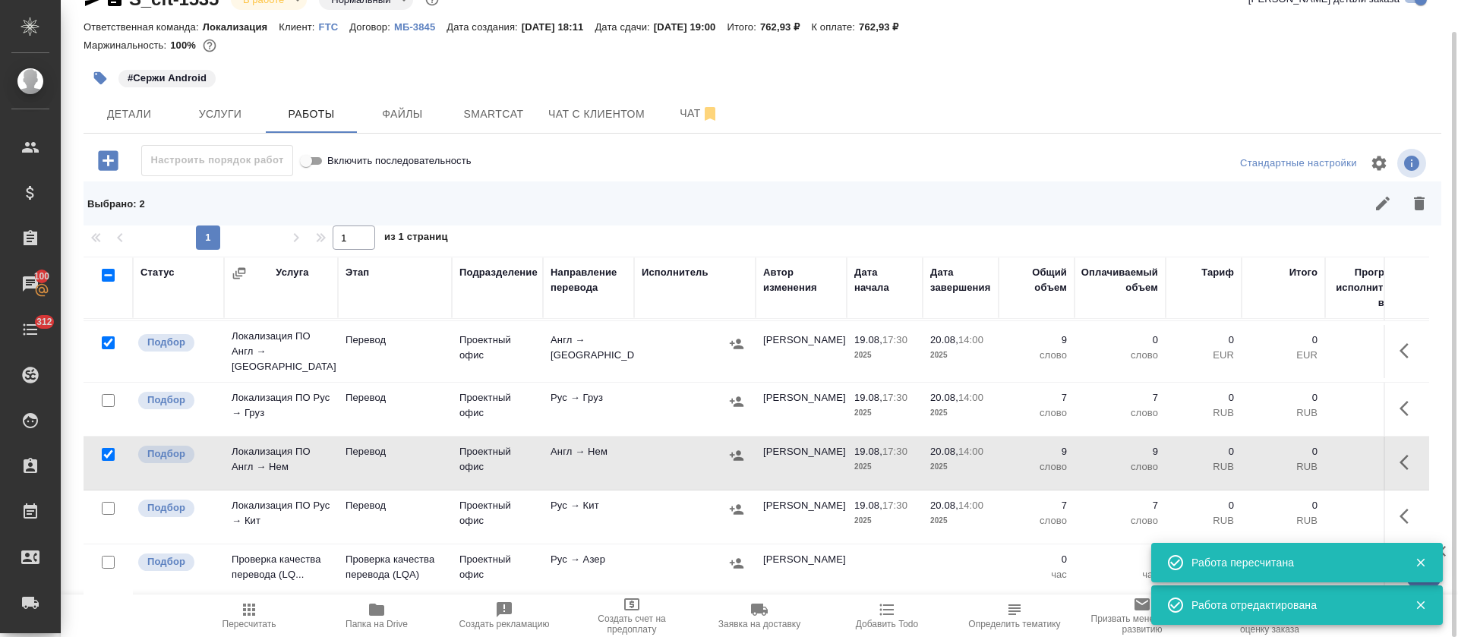
click at [1399, 342] on icon "button" at bounding box center [1408, 351] width 18 height 18
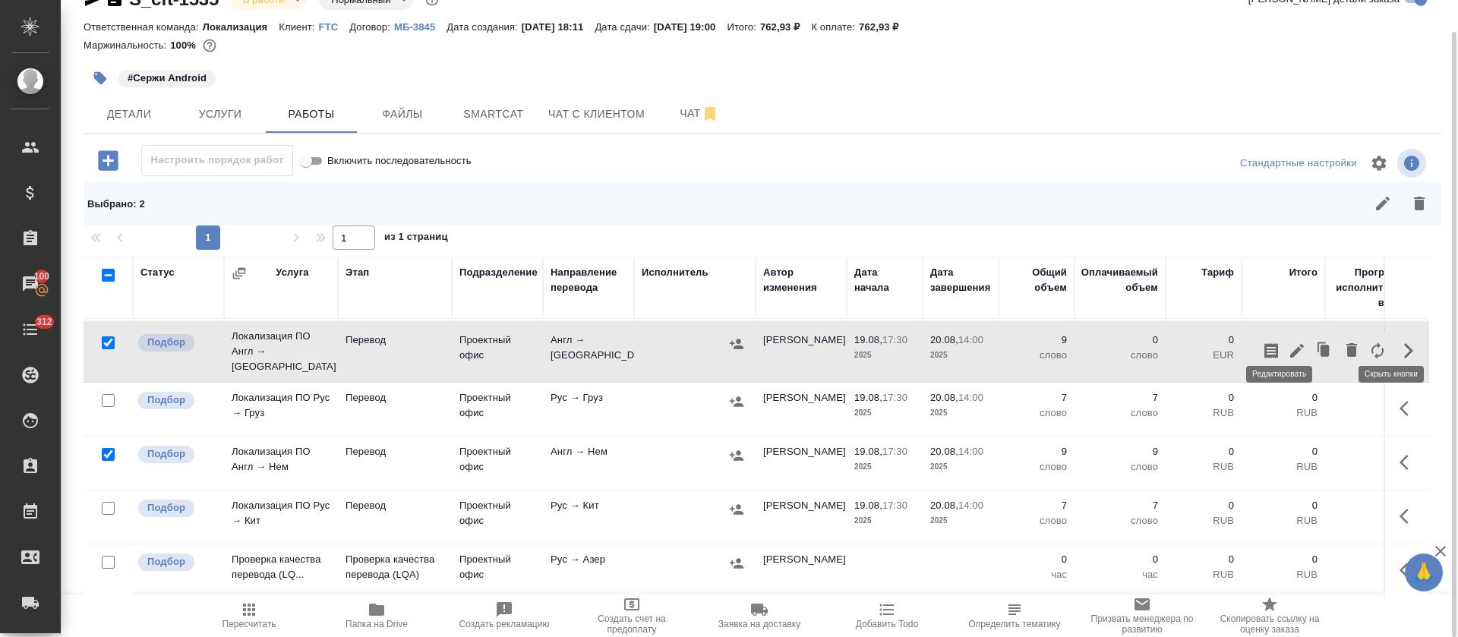
click at [1288, 342] on icon "button" at bounding box center [1297, 351] width 18 height 18
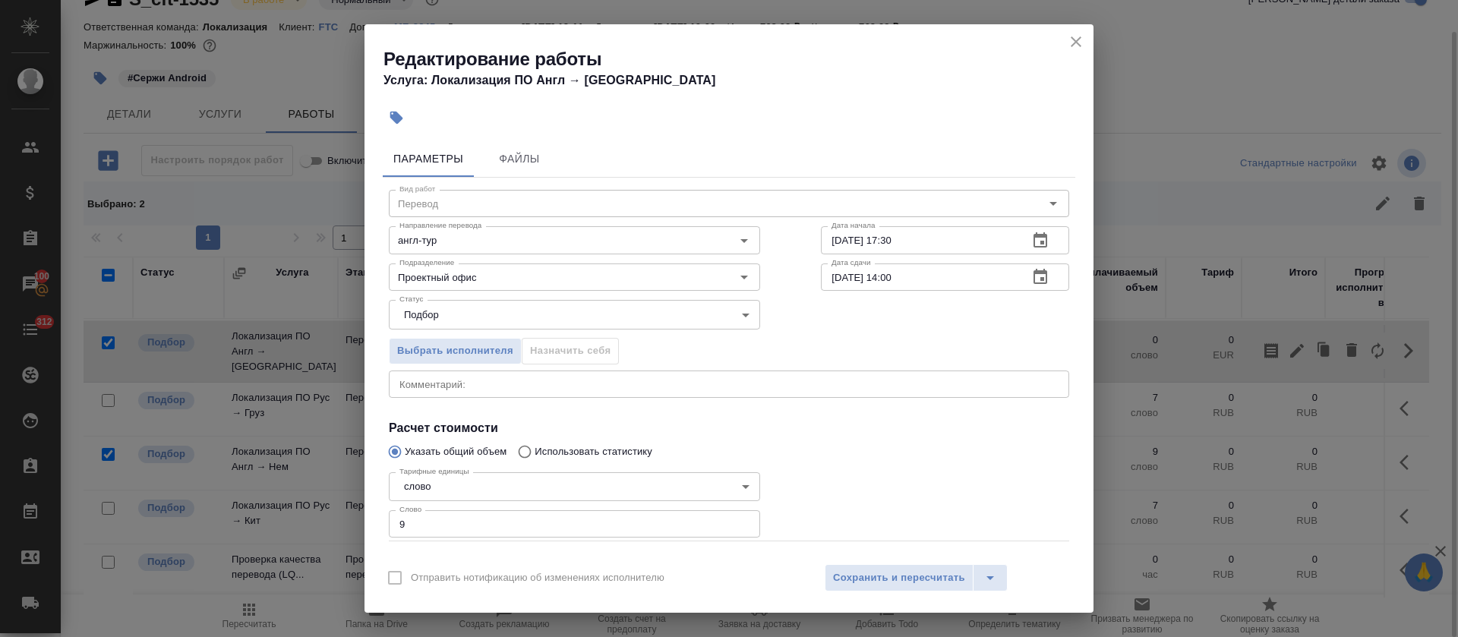
click at [585, 375] on div "x Комментарий:" at bounding box center [729, 383] width 680 height 27
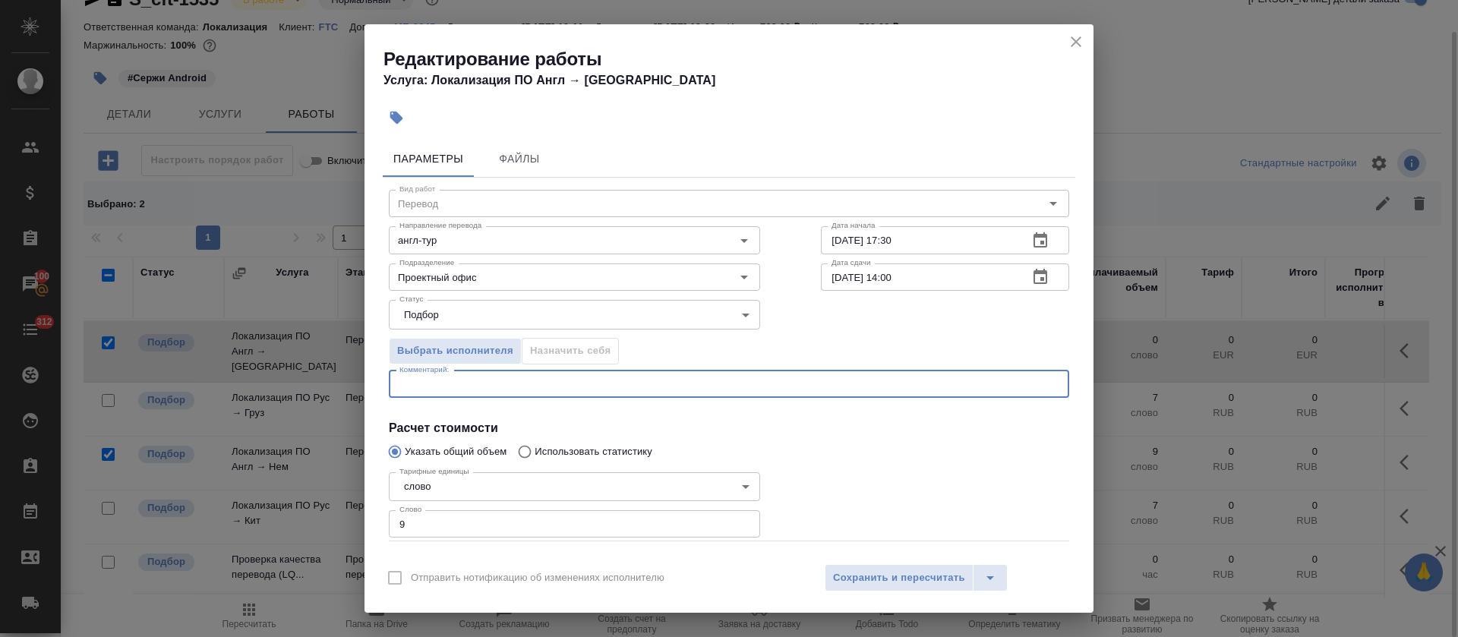
paste textarea "https://smartcat.com/editor?v=2&selectedStage=1&backUrl=%2Fprojects%2Fa3e2d400-…"
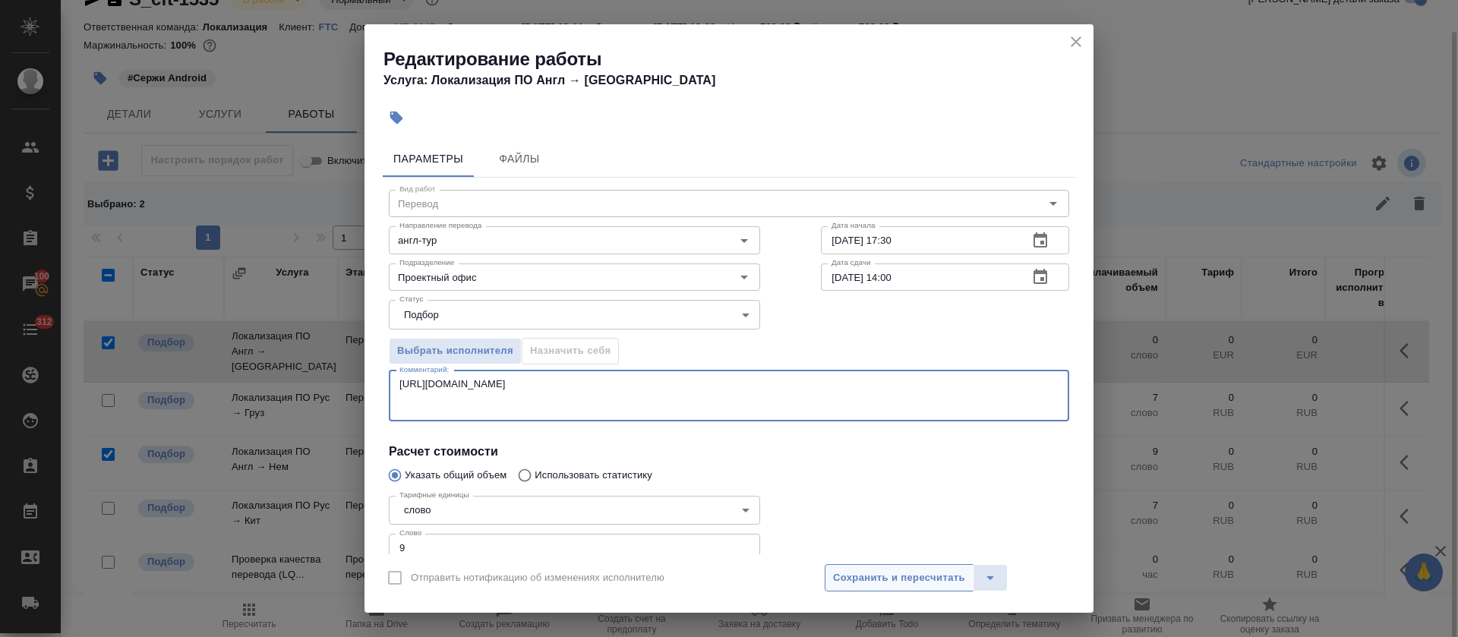
type textarea "https://smartcat.com/editor?v=2&selectedStage=1&backUrl=%2Fprojects%2Fa3e2d400-…"
click at [883, 582] on span "Сохранить и пересчитать" at bounding box center [899, 577] width 132 height 17
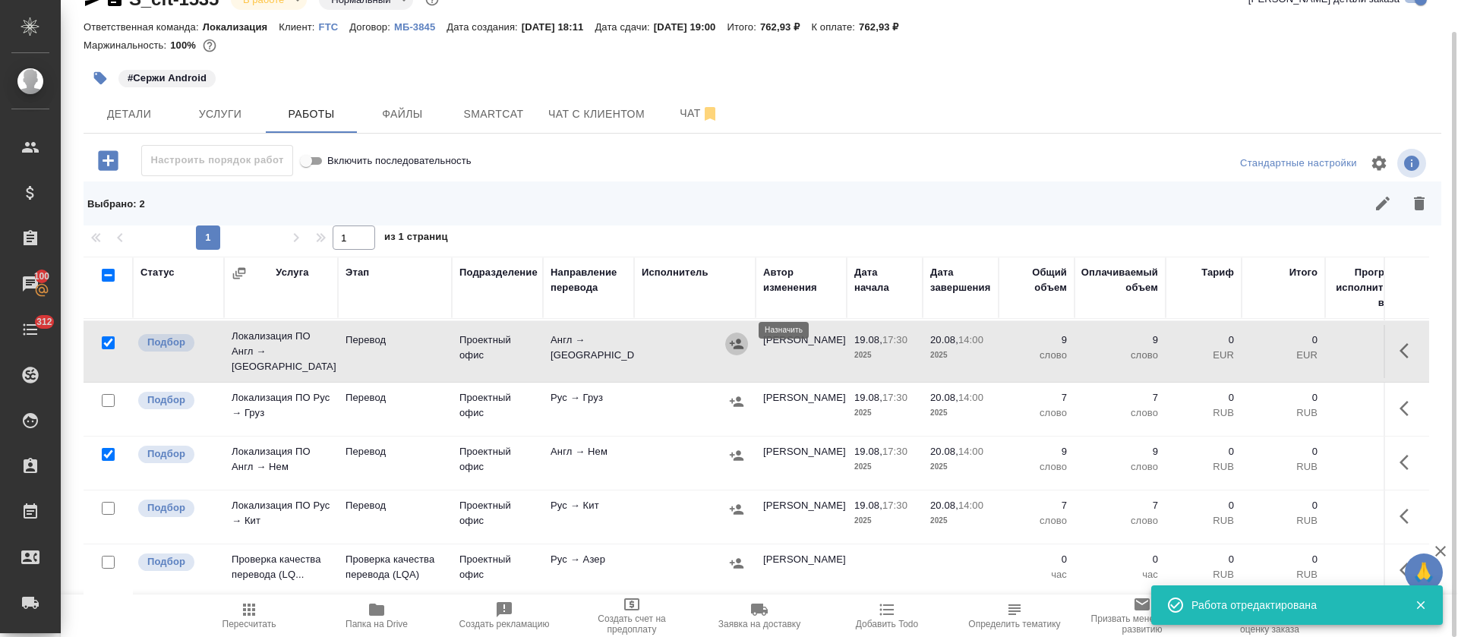
click at [742, 336] on icon "button" at bounding box center [736, 343] width 15 height 15
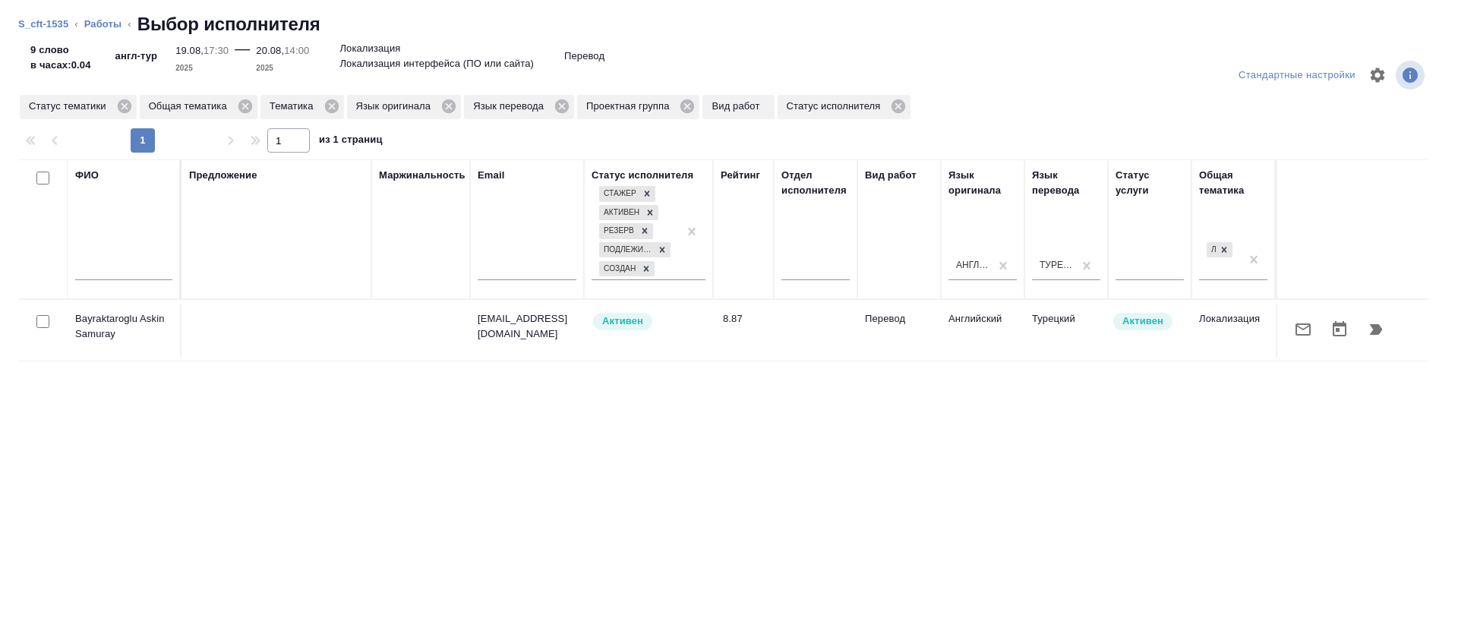
click at [1285, 326] on button "button" at bounding box center [1303, 329] width 36 height 36
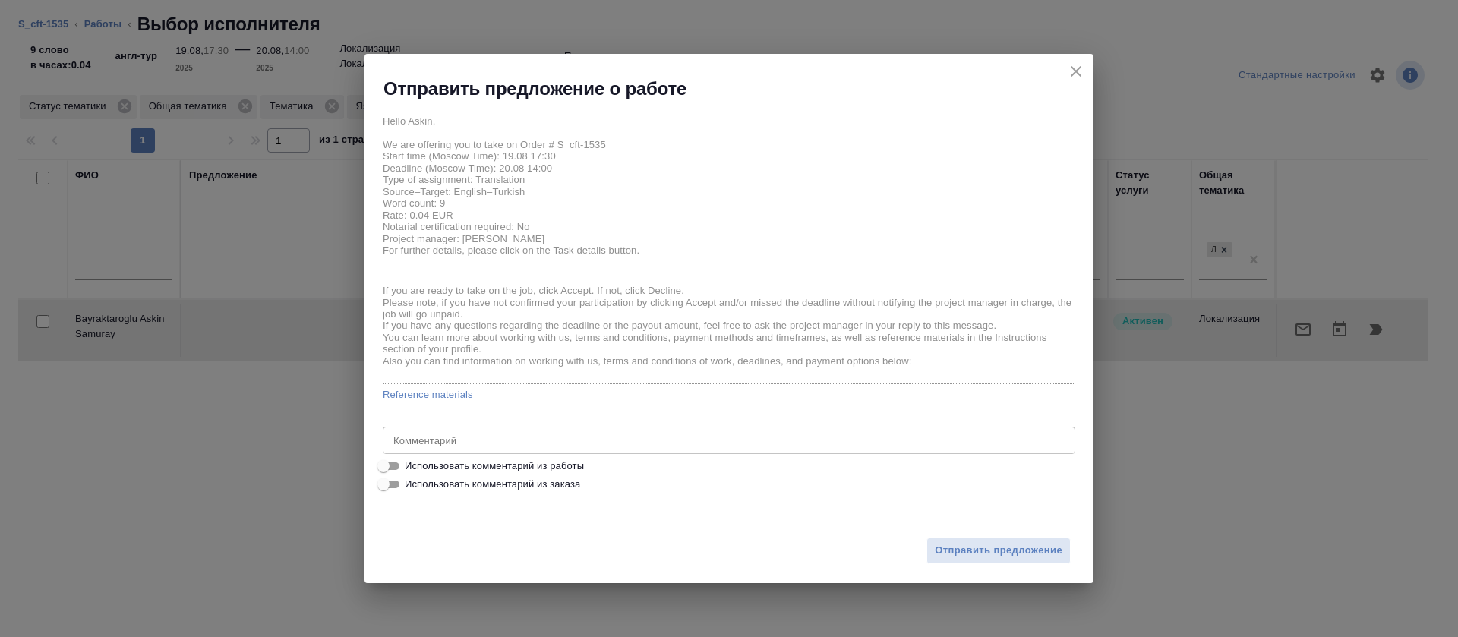
click at [574, 459] on span "Использовать комментарий из работы" at bounding box center [494, 466] width 179 height 15
click at [411, 458] on input "Использовать комментарий из работы" at bounding box center [383, 466] width 55 height 18
checkbox input "true"
type textarea "https://smartcat.com/editor?v=2&selectedStage=1&backUrl=%2Fprojects%2Fa3e2d400-…"
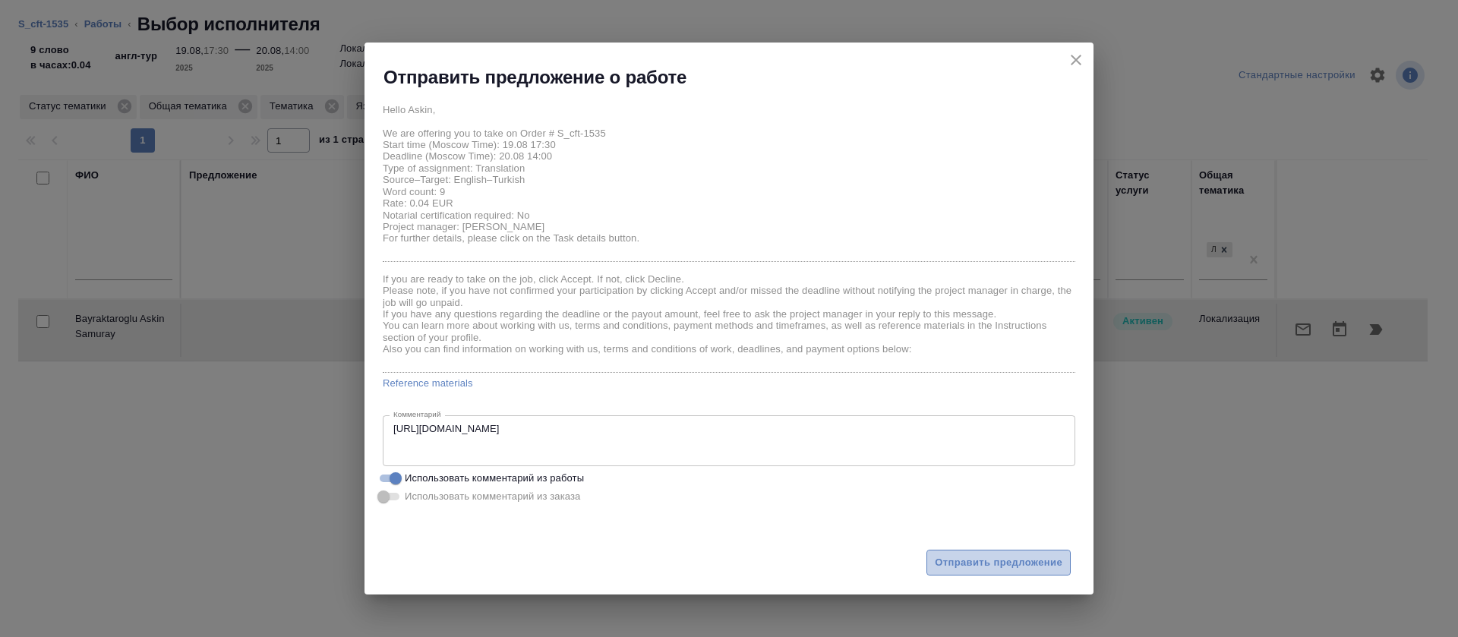
click at [985, 574] on button "Отправить предложение" at bounding box center [998, 563] width 144 height 27
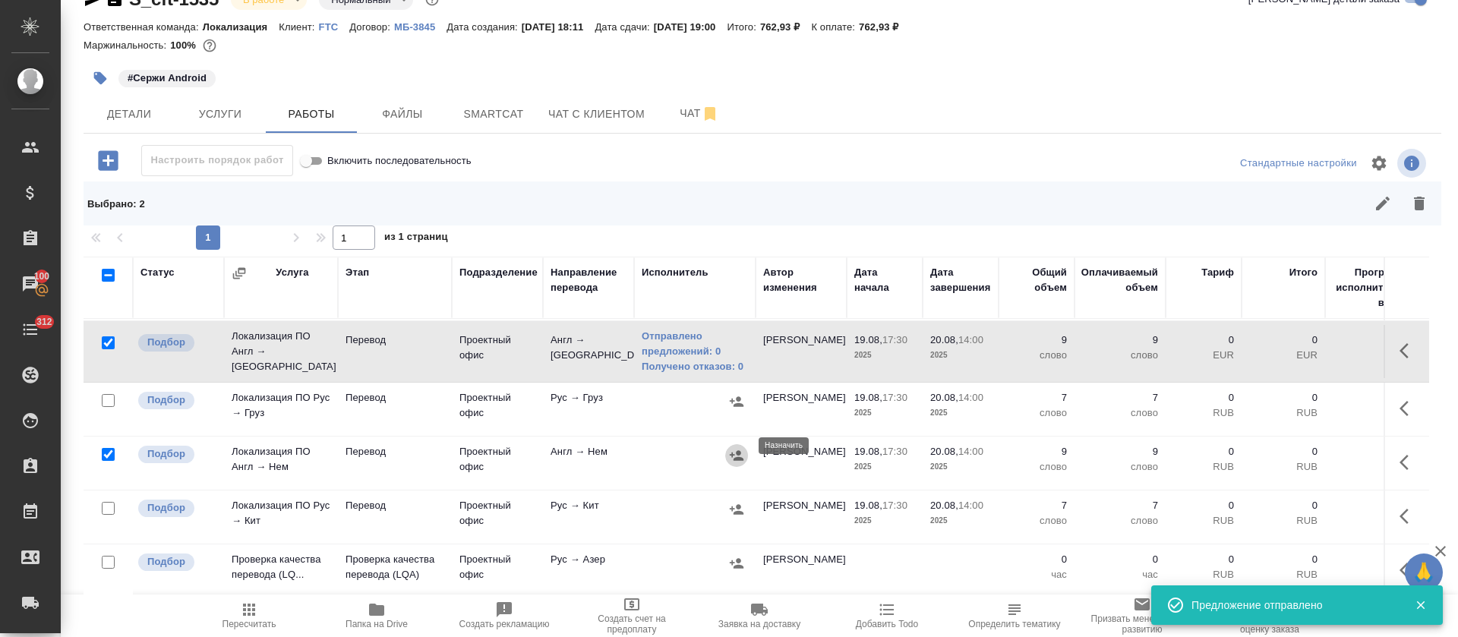
click at [737, 448] on icon "button" at bounding box center [736, 455] width 15 height 15
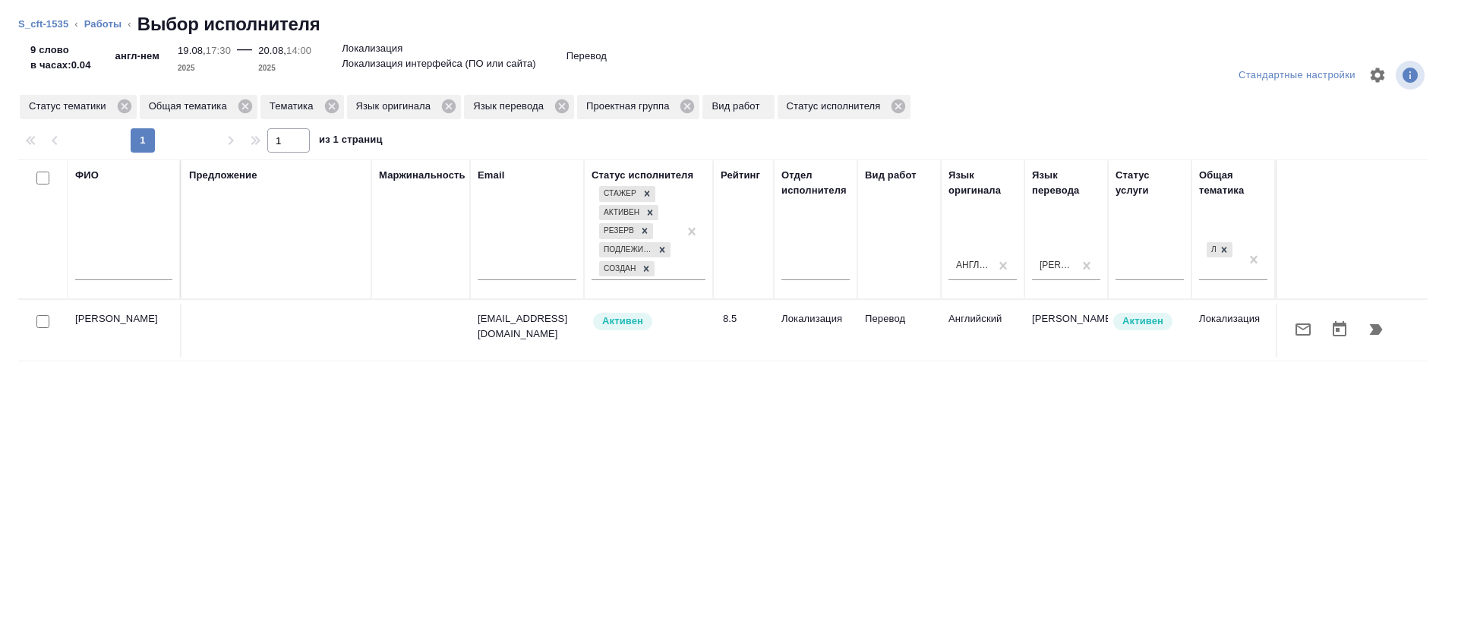
click at [1295, 331] on icon "button" at bounding box center [1302, 329] width 15 height 12
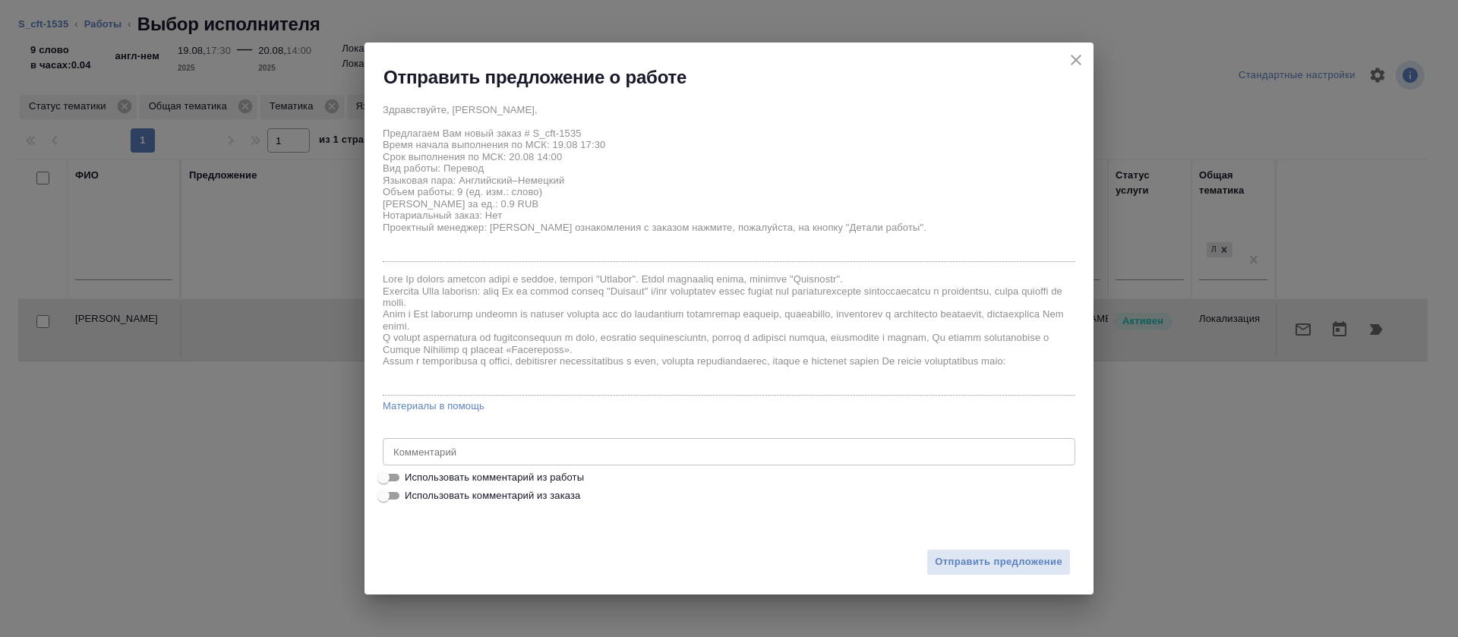
drag, startPoint x: 540, startPoint y: 478, endPoint x: 572, endPoint y: 481, distance: 32.0
click at [541, 478] on span "Использовать комментарий из работы" at bounding box center [494, 477] width 179 height 15
click at [411, 478] on input "Использовать комментарий из работы" at bounding box center [383, 477] width 55 height 18
checkbox input "true"
type textarea "https://smartcat.com/editor?v=2&selectedStage=1&backUrl=%2Fprojects%2Fa3e2d400-…"
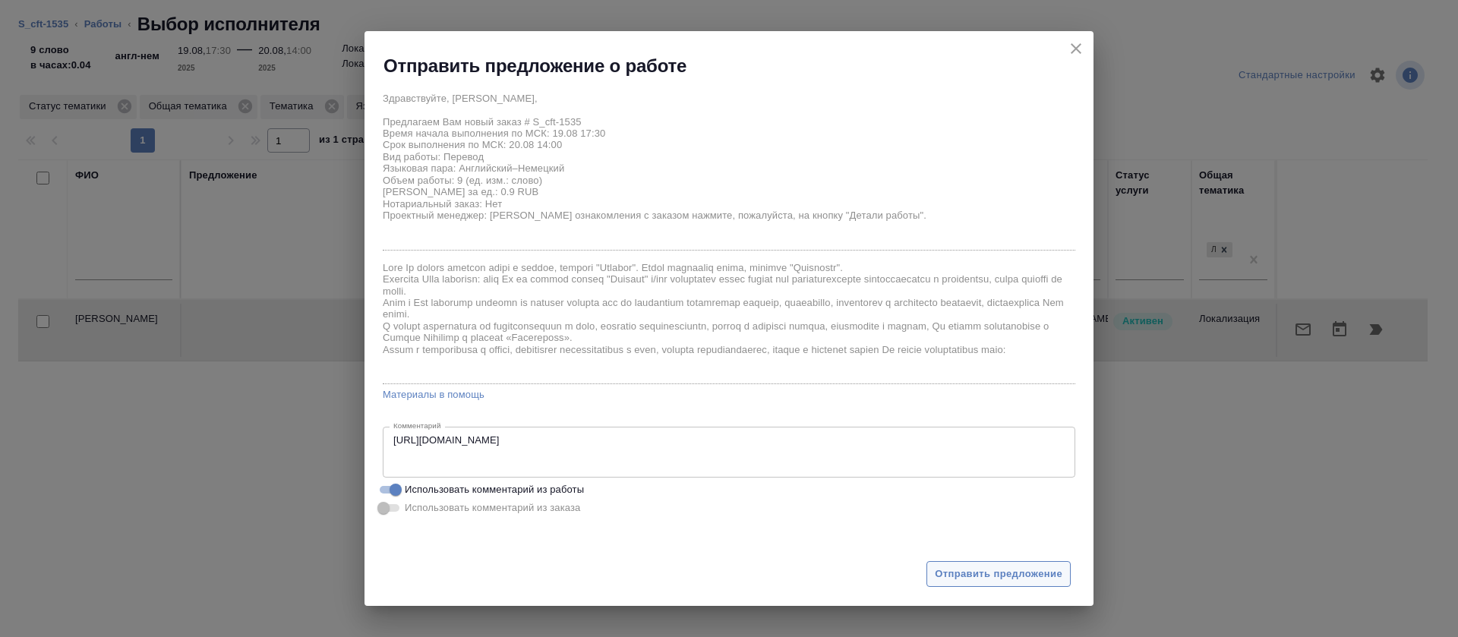
click at [938, 574] on span "Отправить предложение" at bounding box center [999, 574] width 128 height 17
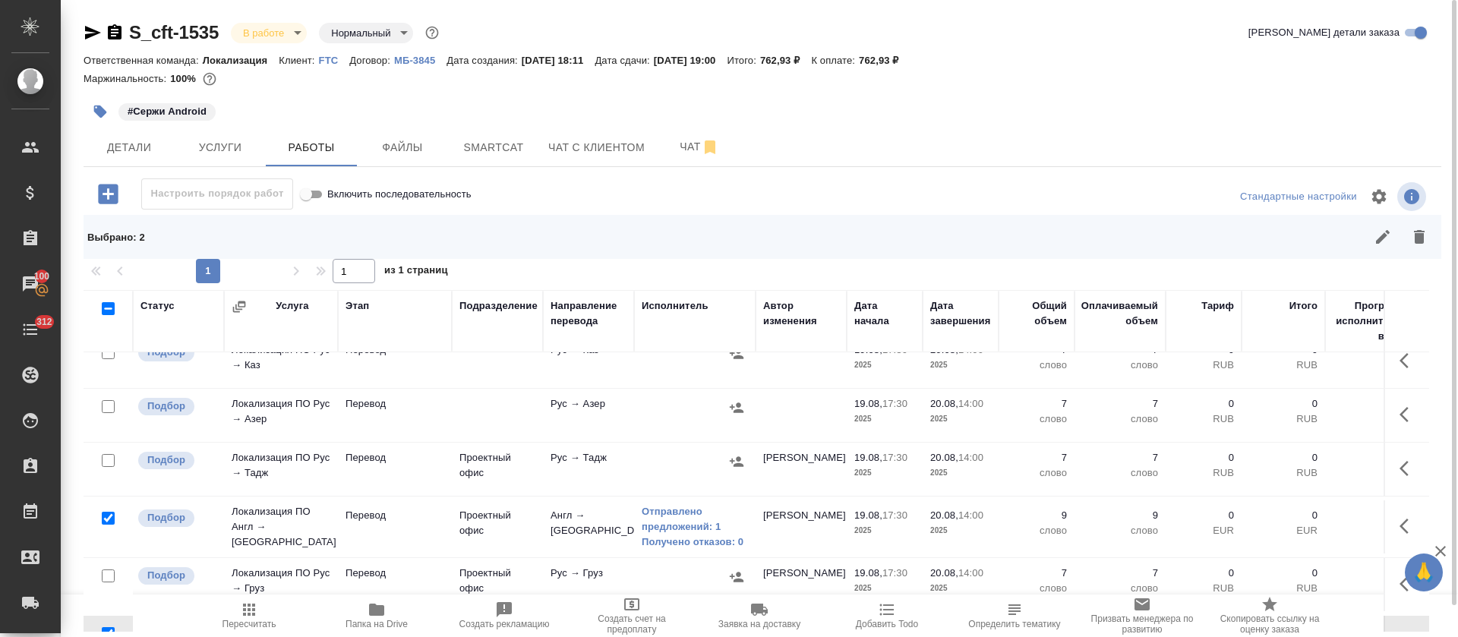
scroll to position [0, 0]
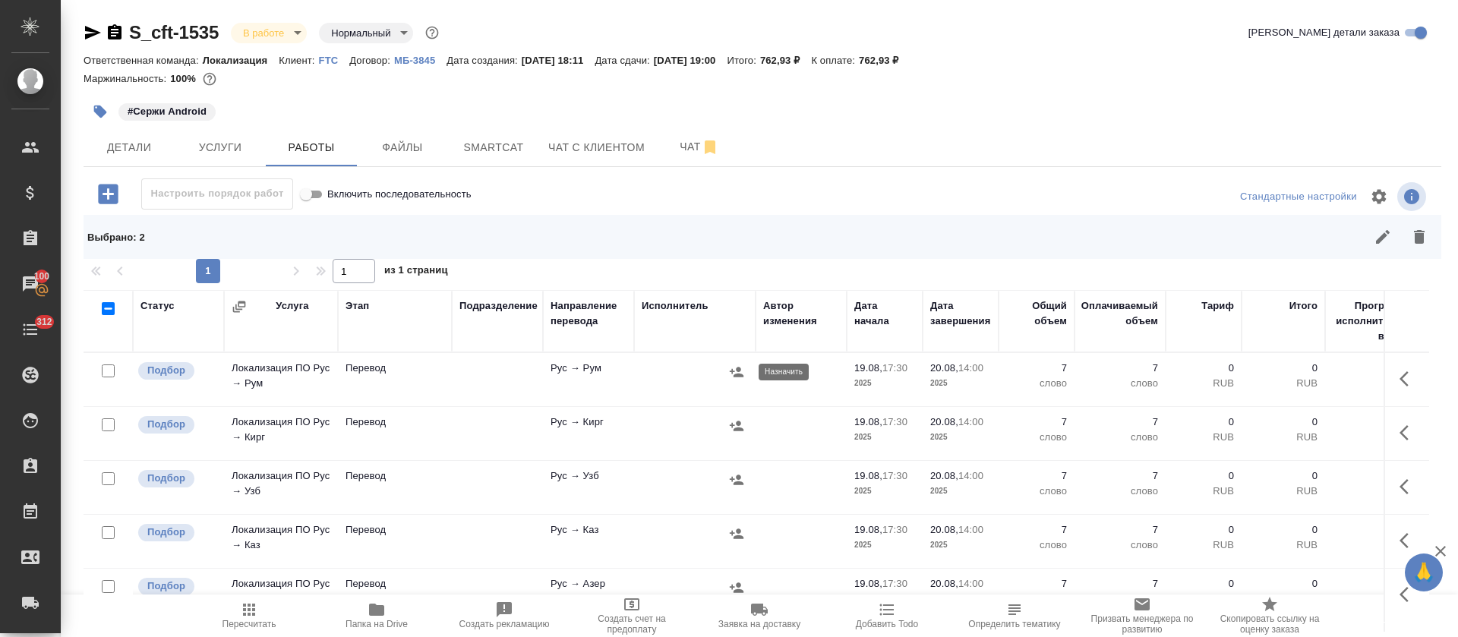
click at [738, 373] on icon "button" at bounding box center [736, 371] width 15 height 15
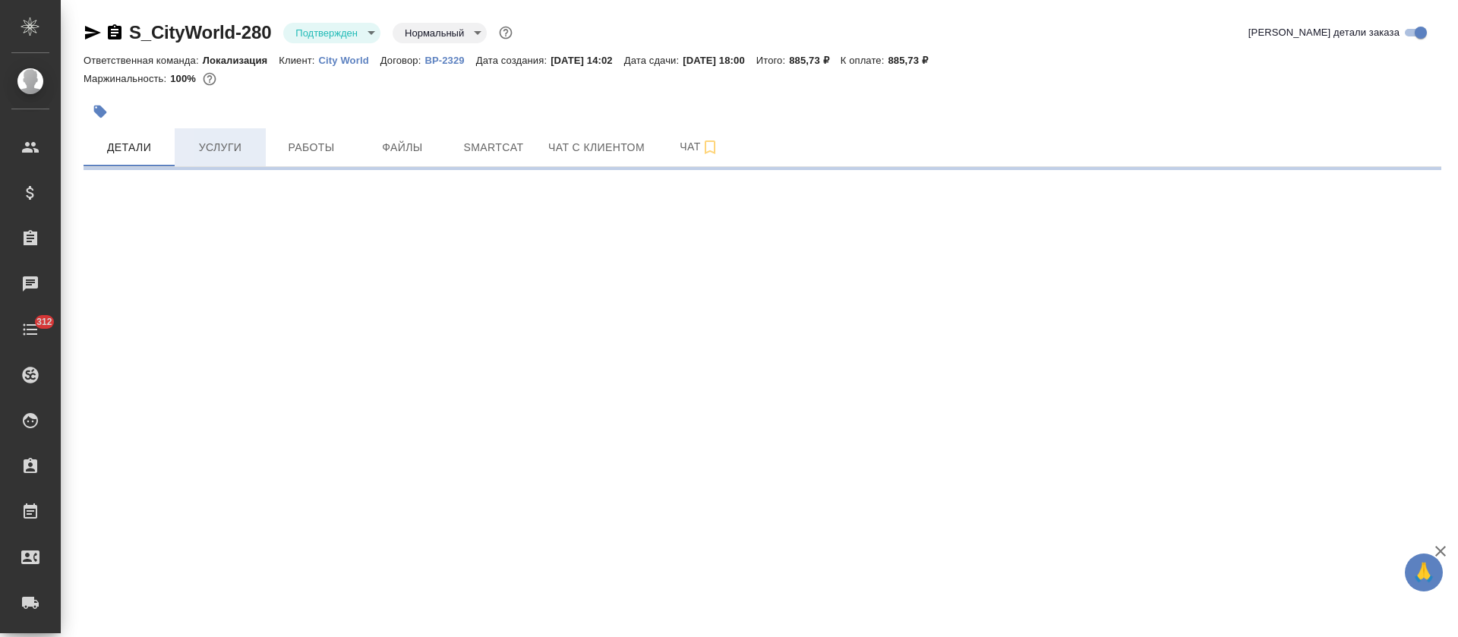
click at [227, 154] on span "Услуги" at bounding box center [220, 147] width 73 height 19
select select "RU"
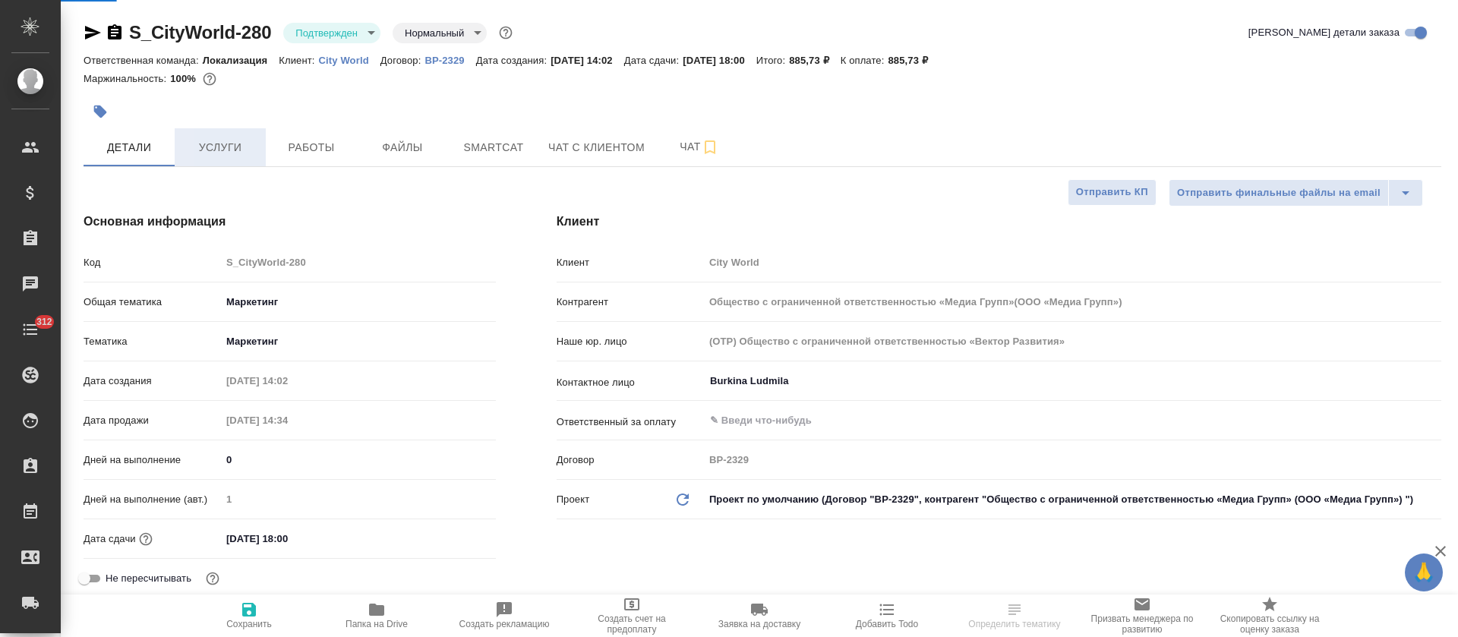
type textarea "x"
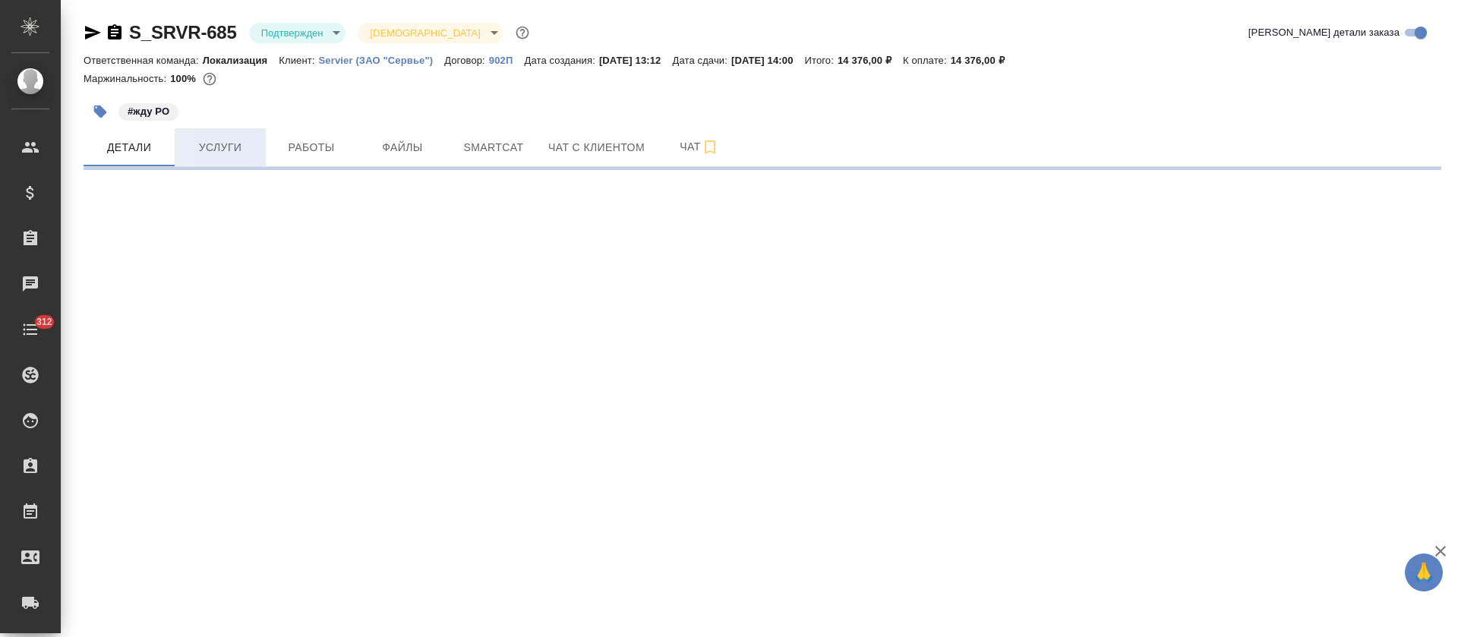
select select "RU"
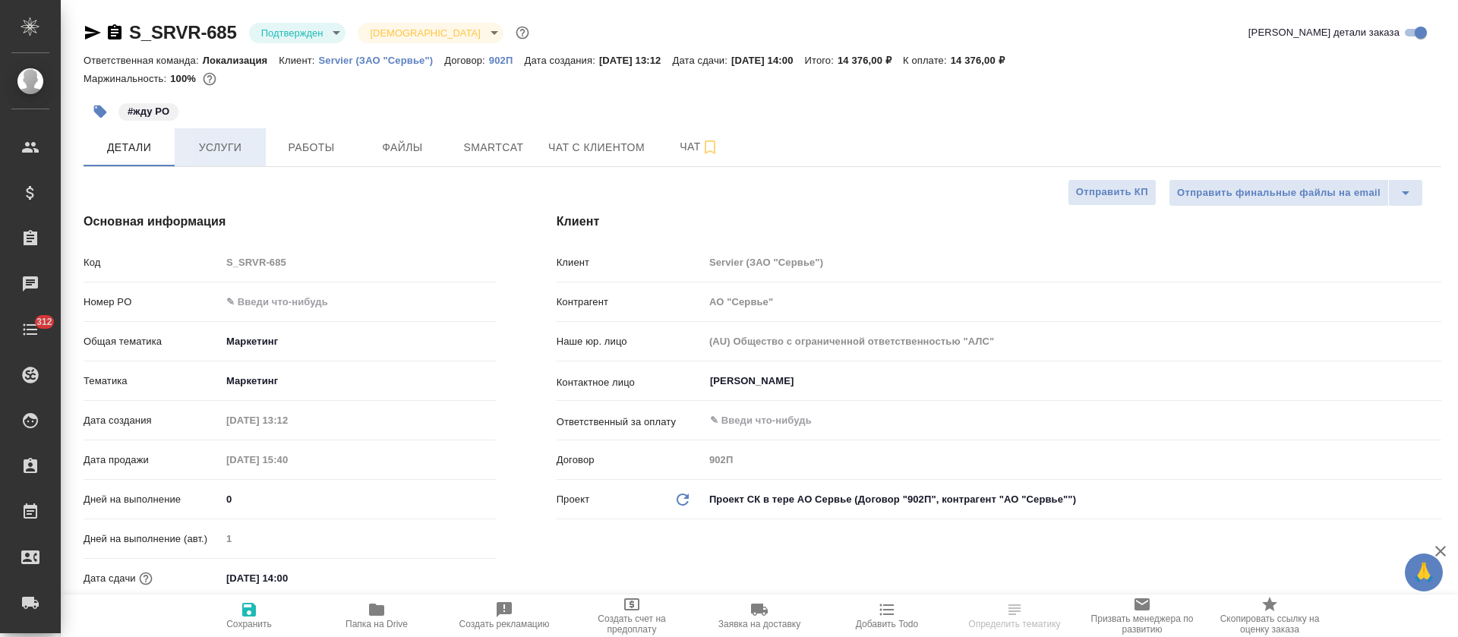
type textarea "x"
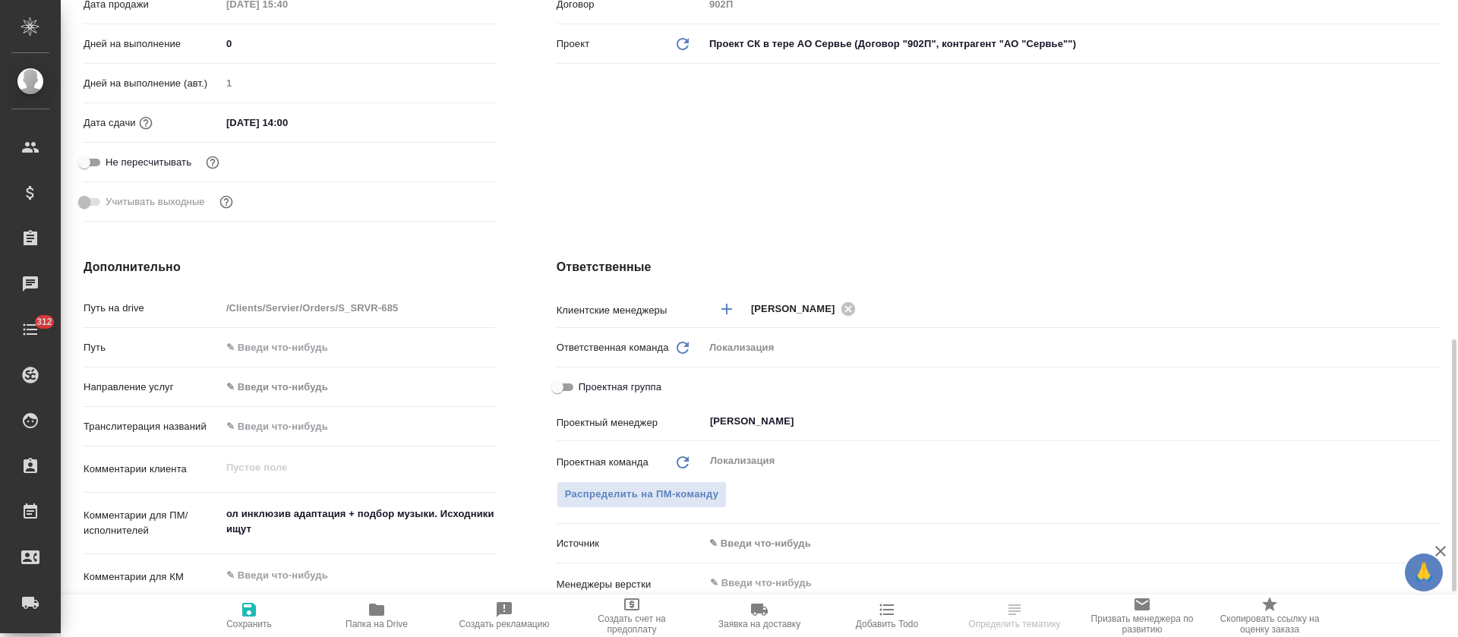
scroll to position [569, 0]
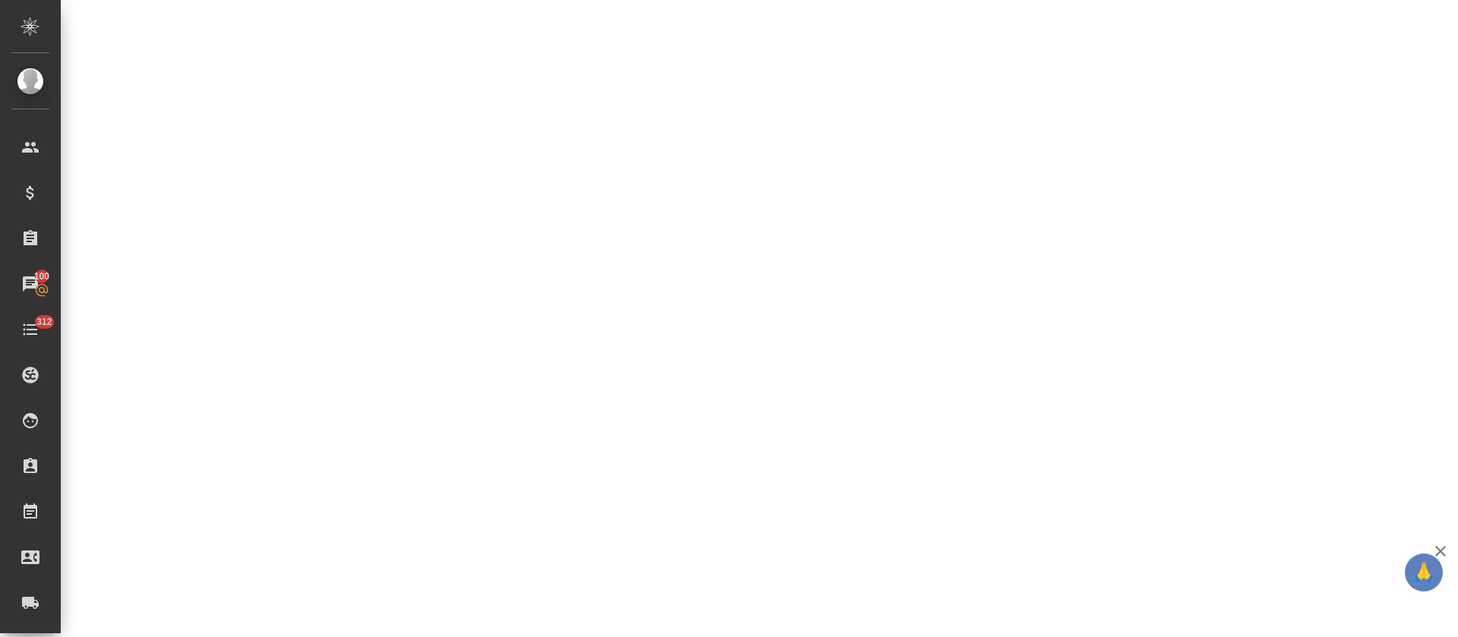
select select "RU"
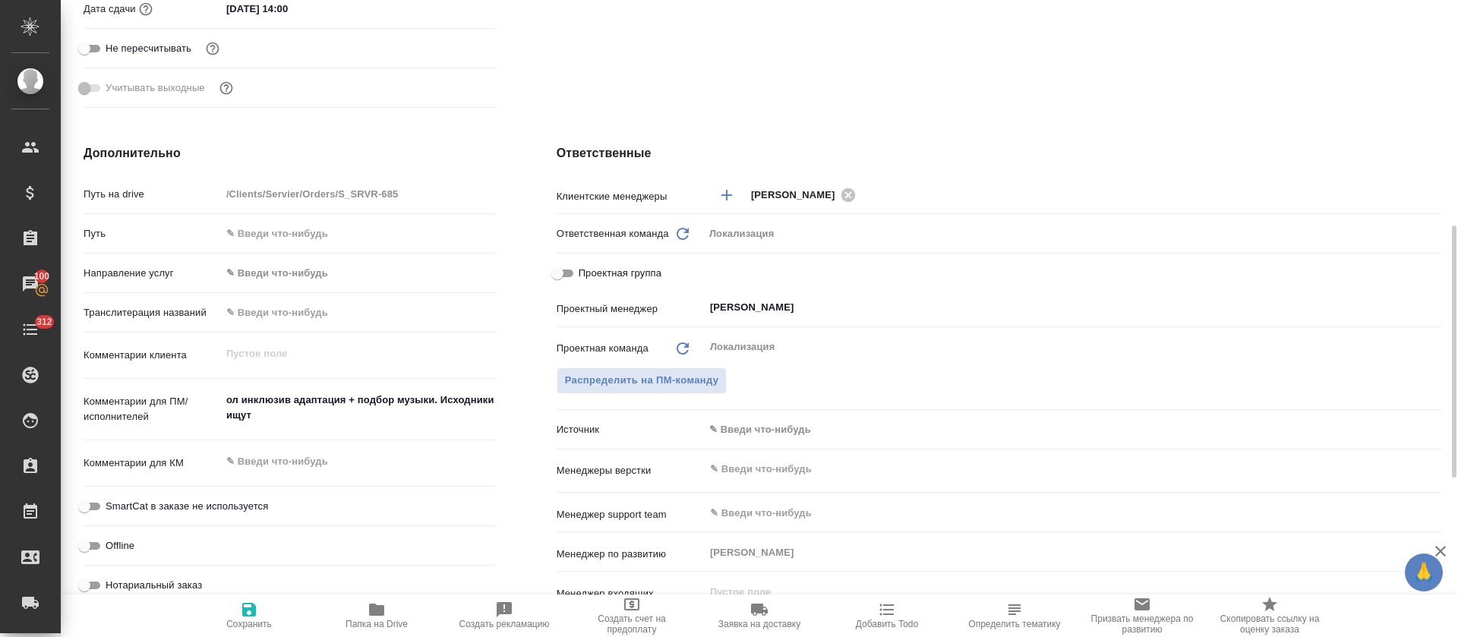
type textarea "x"
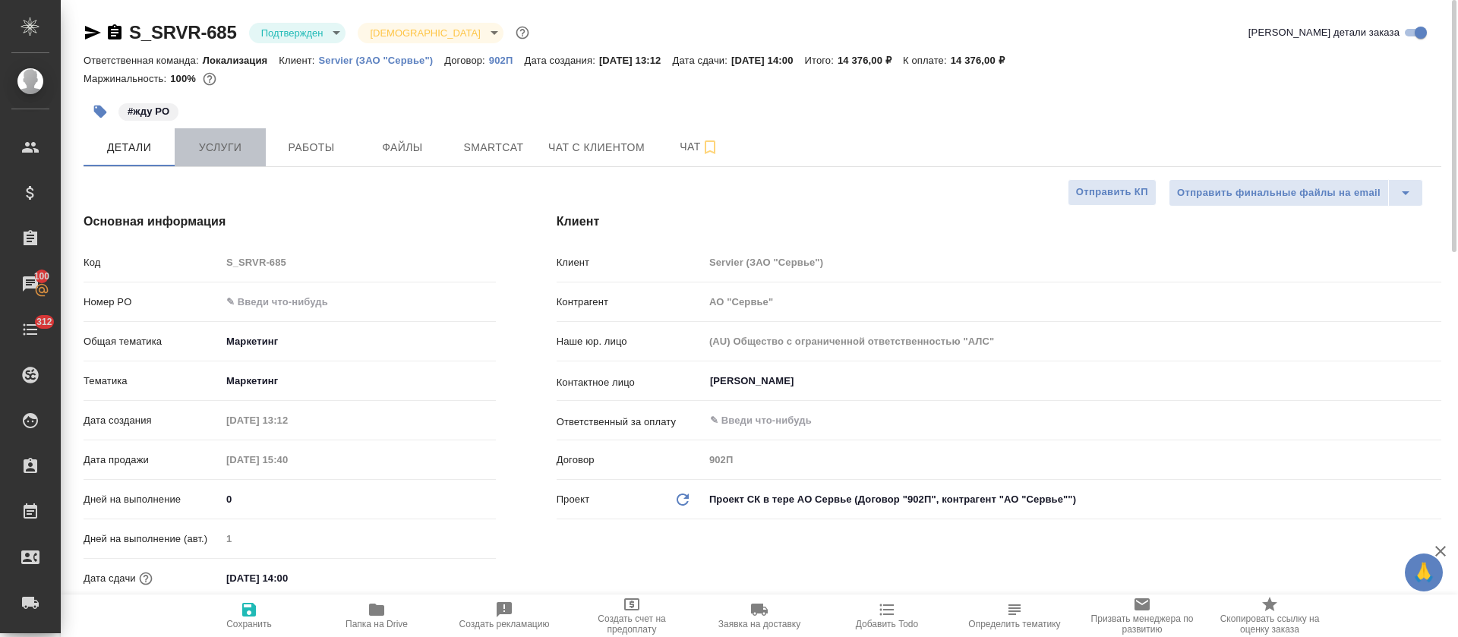
click at [234, 160] on button "Услуги" at bounding box center [220, 147] width 91 height 38
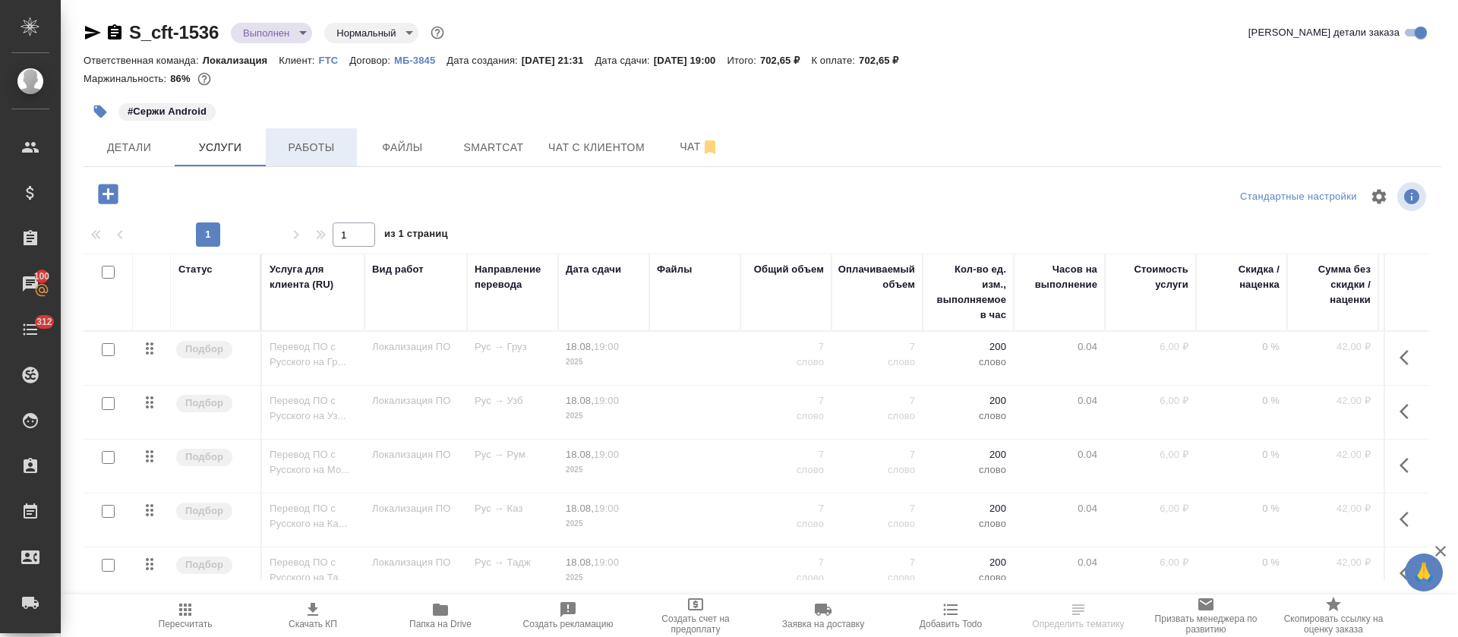
click at [325, 150] on span "Работы" at bounding box center [311, 147] width 73 height 19
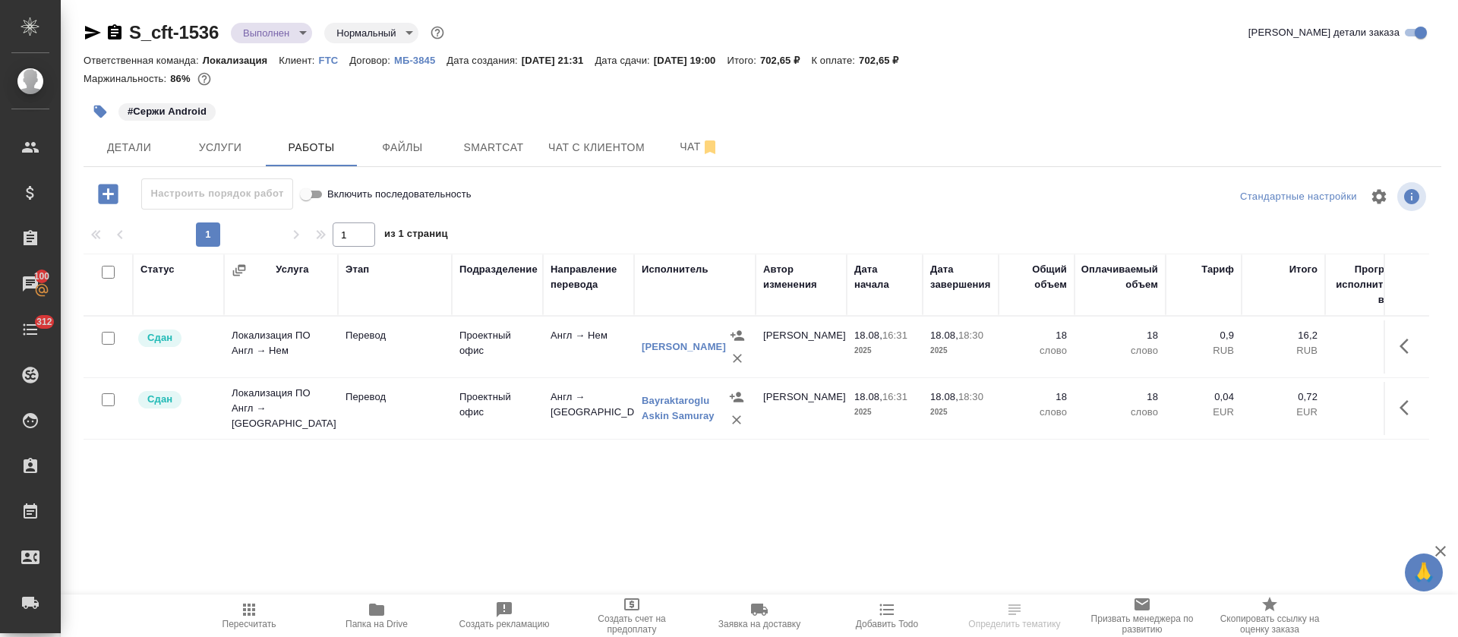
click at [563, 335] on td "Англ → Нем" at bounding box center [588, 346] width 91 height 53
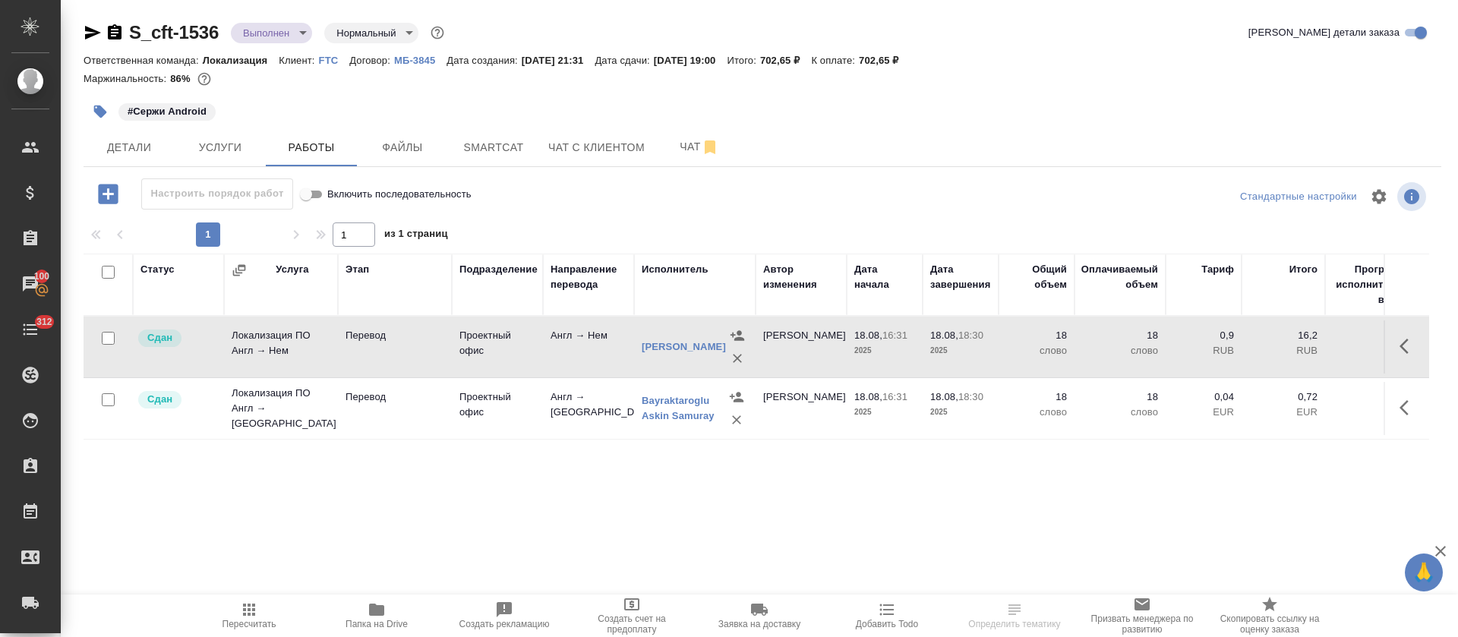
click at [563, 335] on td "Англ → Нем" at bounding box center [588, 346] width 91 height 53
click at [92, 144] on button "Детали" at bounding box center [129, 147] width 91 height 38
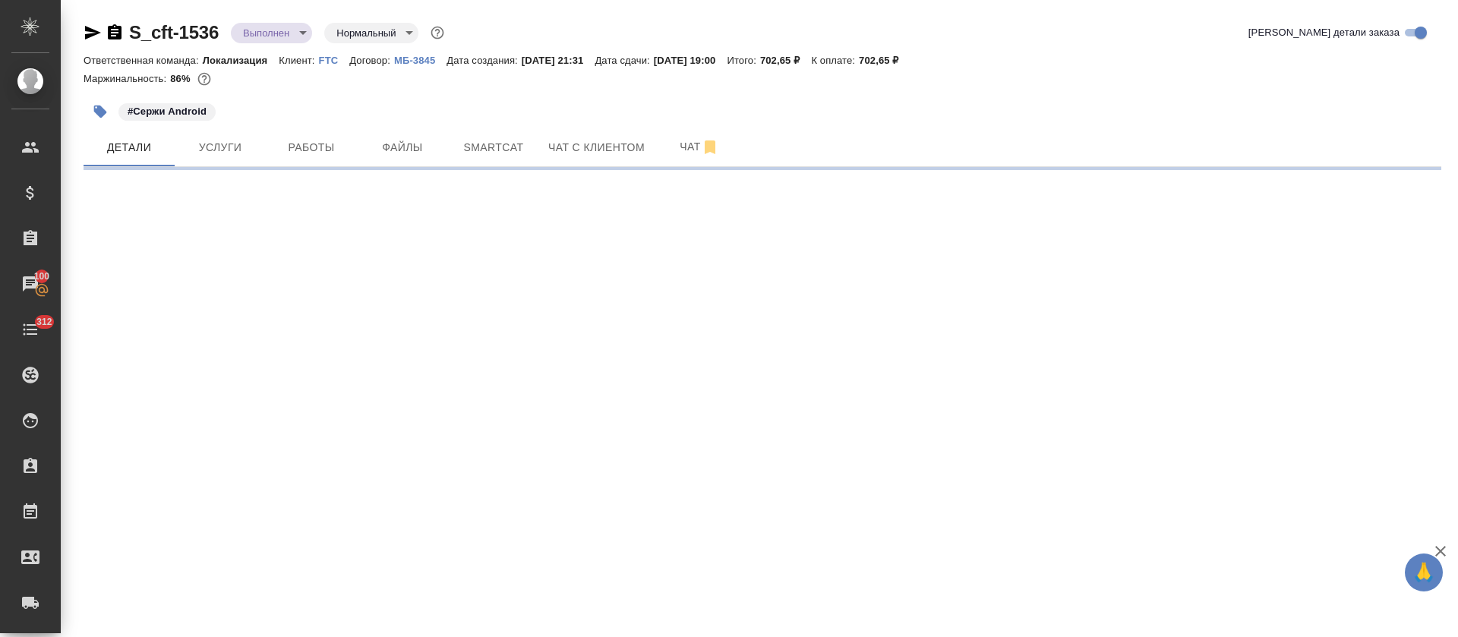
select select "RU"
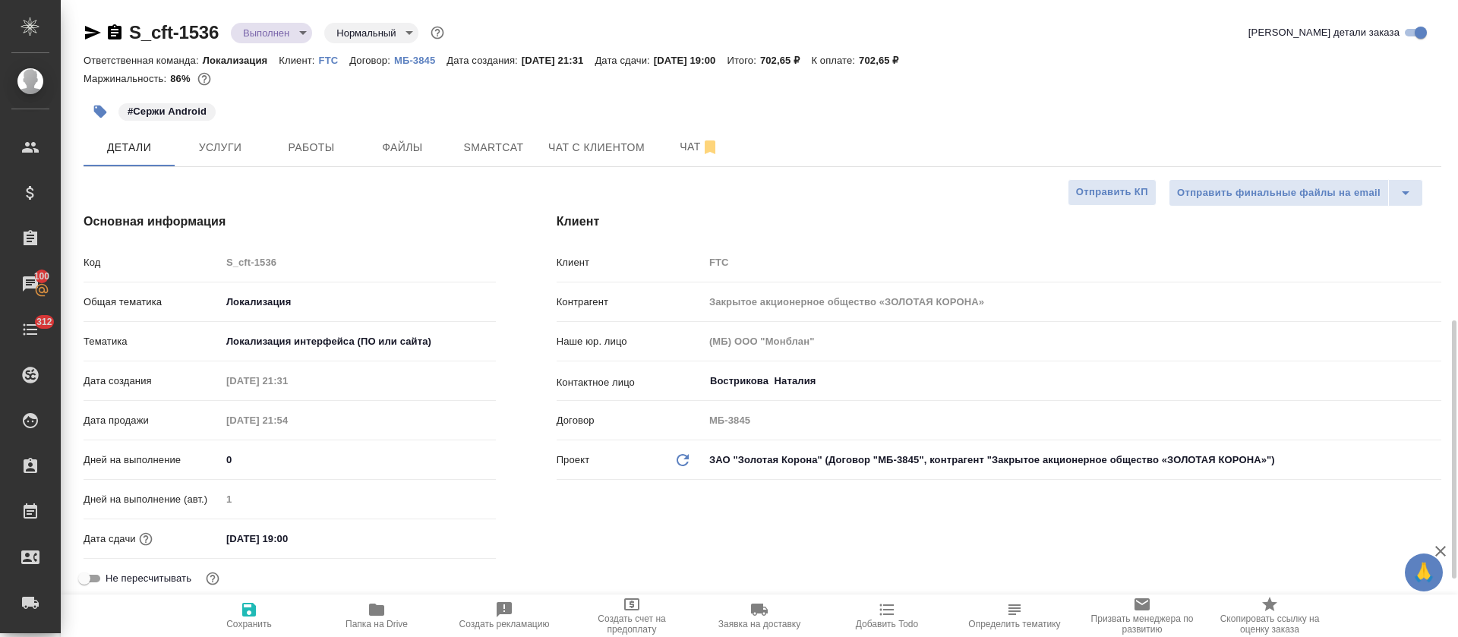
type textarea "x"
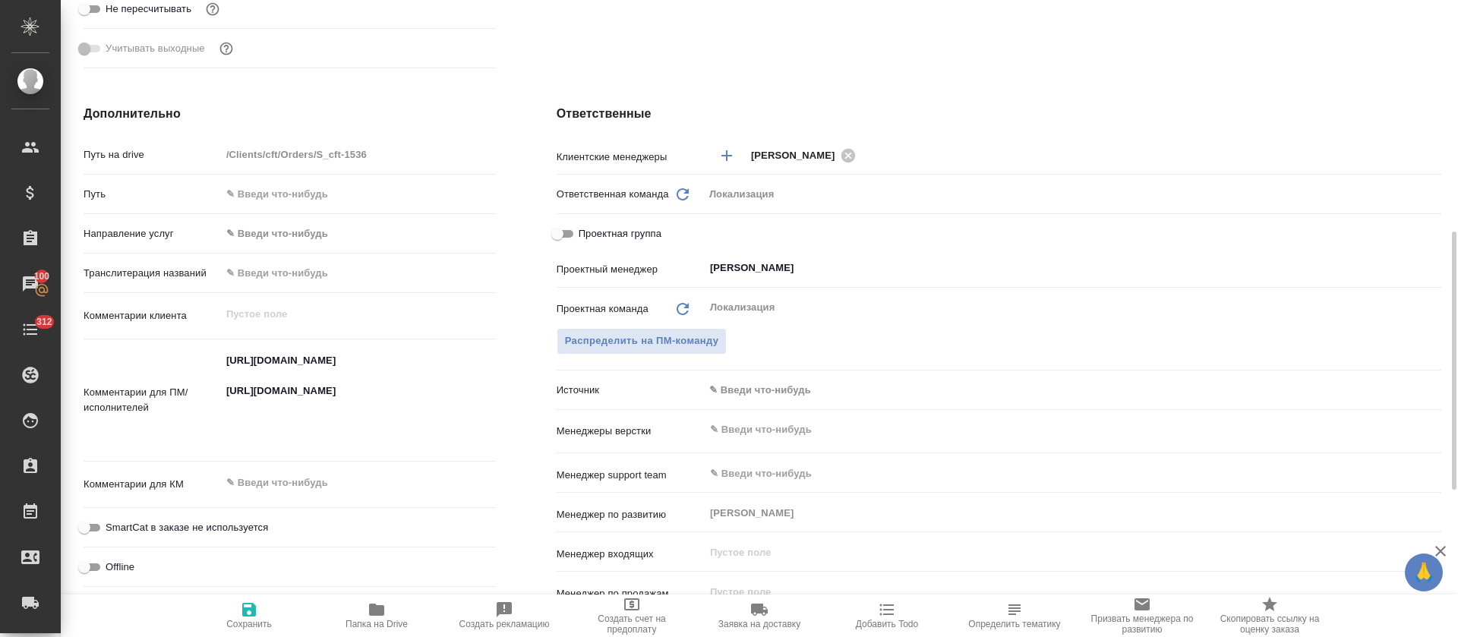
scroll to position [683, 0]
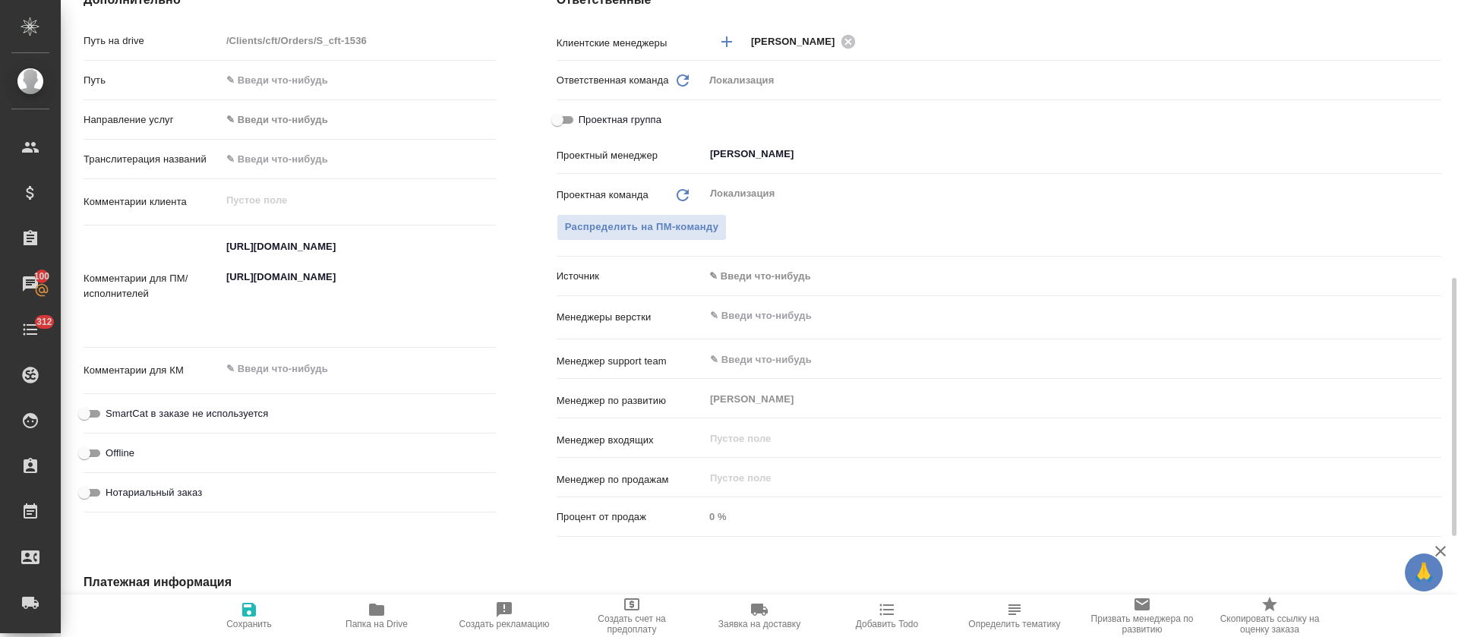
type textarea "x"
drag, startPoint x: 478, startPoint y: 327, endPoint x: 228, endPoint y: 223, distance: 270.6
click at [228, 223] on div "Путь на drive /Clients/cft/Orders/S_cft-1536 Путь Направление услуг ✎ Введи что…" at bounding box center [290, 273] width 412 height 493
paste textarea "5cfbfd1e-e1d0-4e71-a2d1-8f5ef489bc27/files?targetLang=7,1055&targetStatuses=0,1…"
type textarea "https://smartcat.com/projects/5cfbfd1e-e1d0-4e71-a2d1-8f5ef489bc27/files?target…"
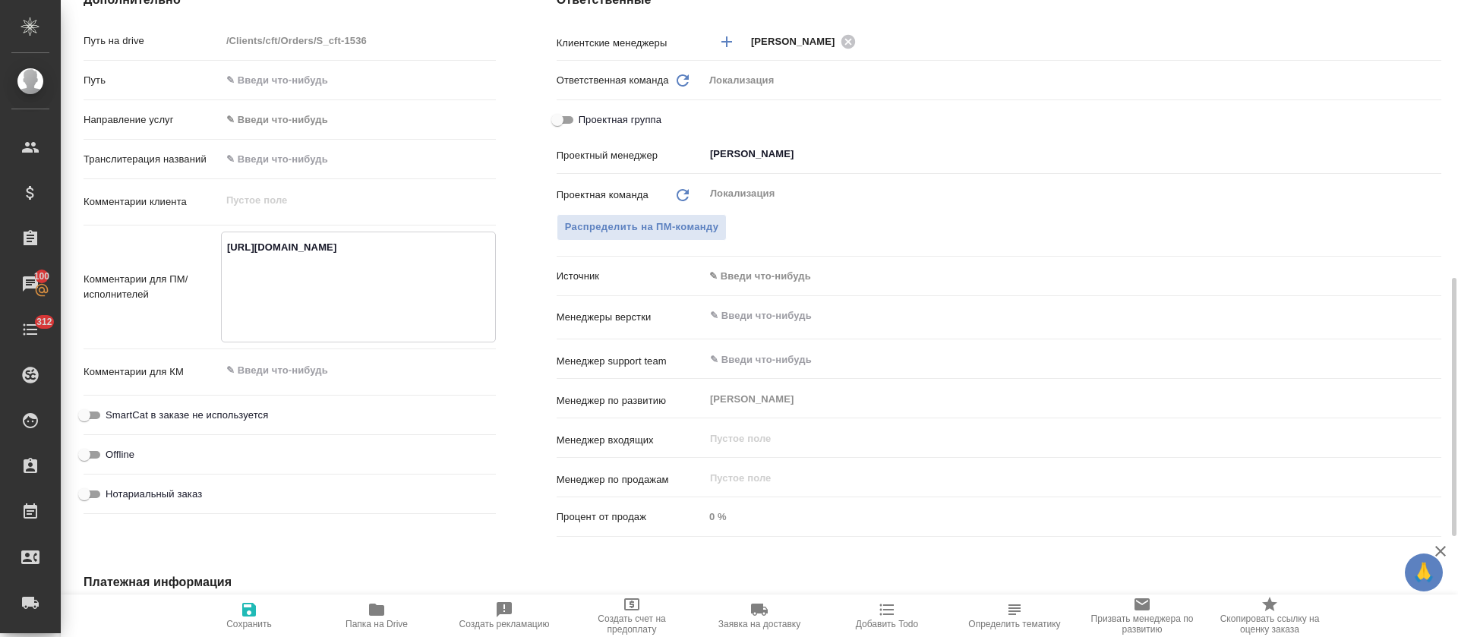
type textarea "x"
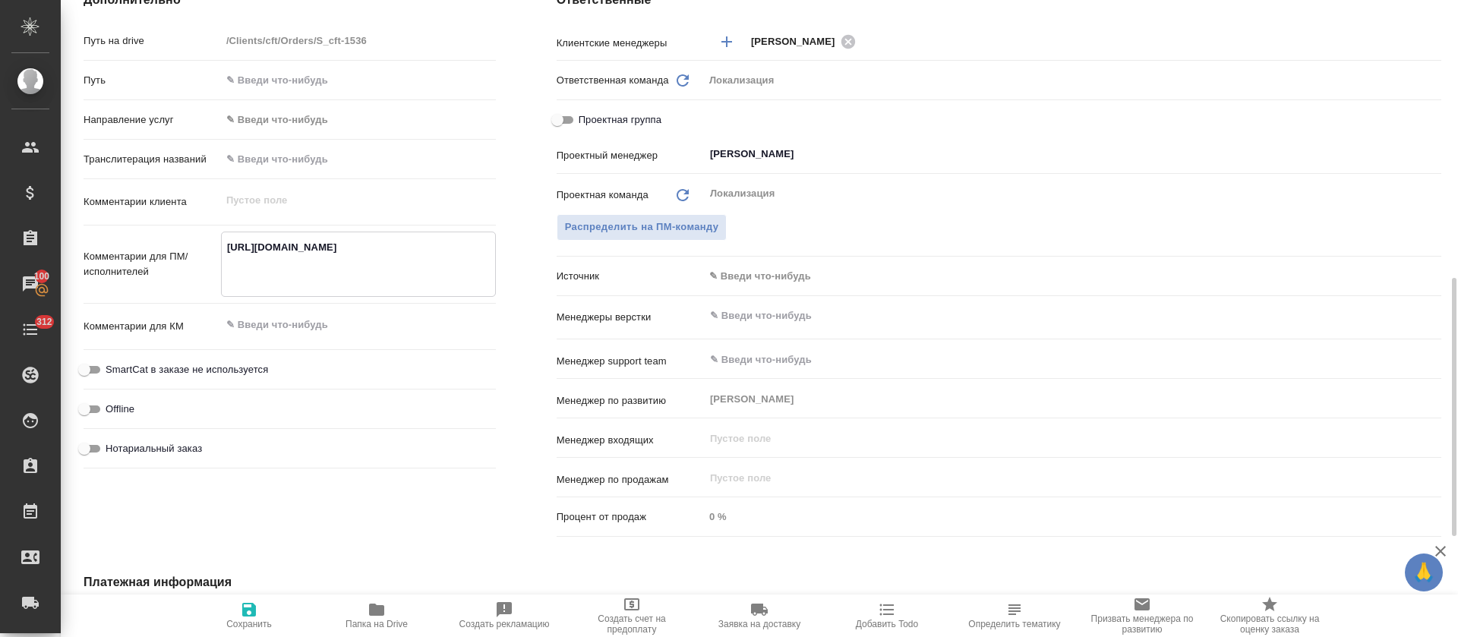
type textarea "https://smartcat.com/projects/5cfbfd1e-e1d0-4e71-a2d1-8f5ef489bc27/files?target…"
type textarea "x"
click at [250, 609] on icon "button" at bounding box center [249, 610] width 14 height 14
type textarea "x"
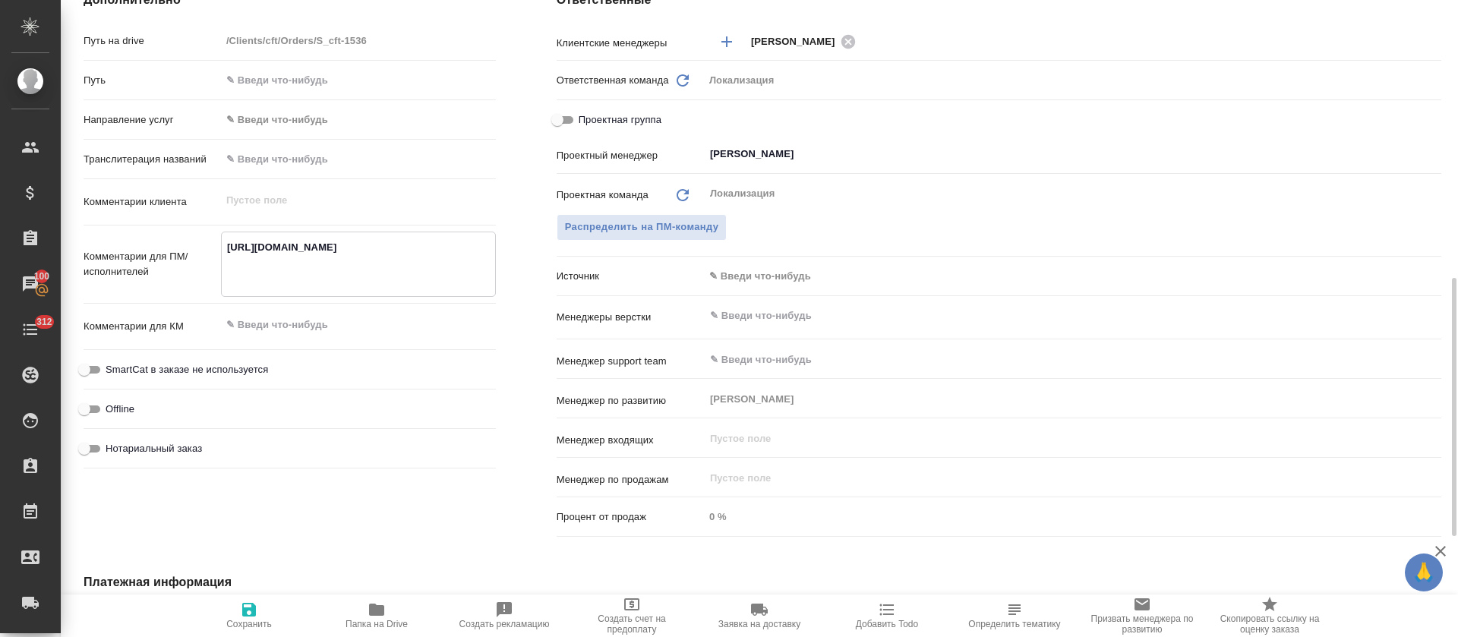
type textarea "x"
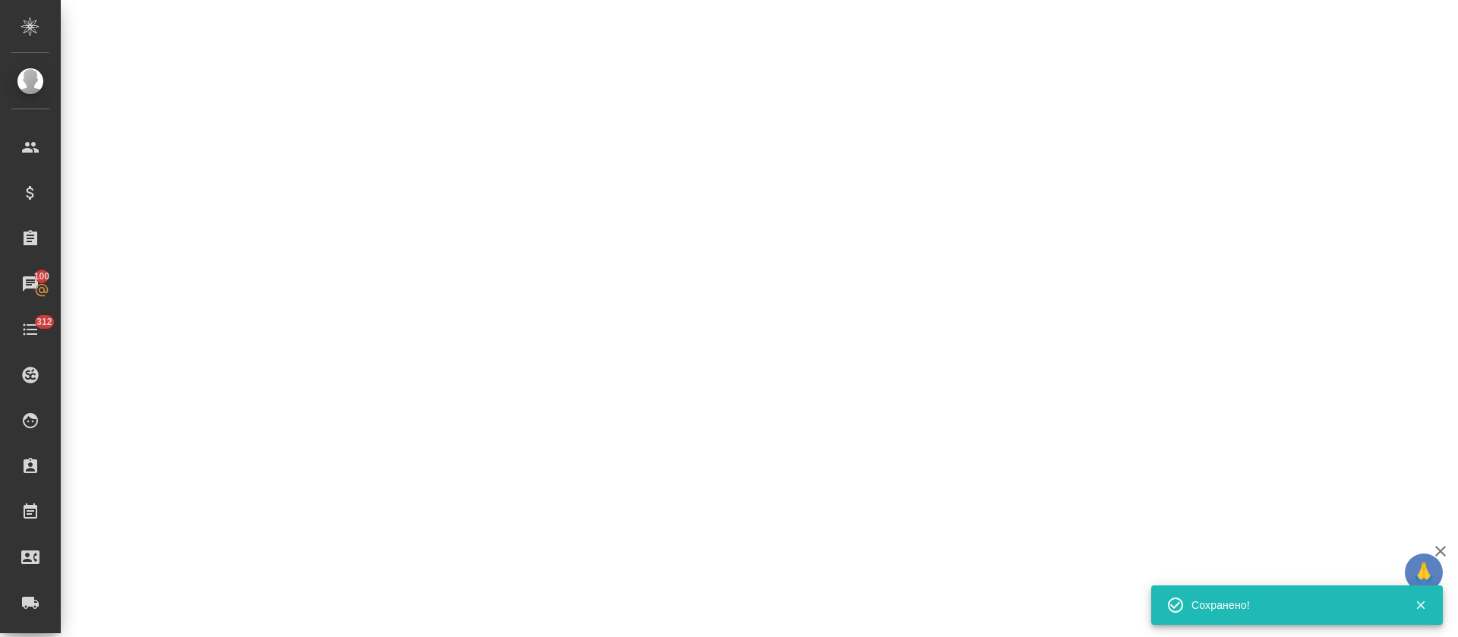
select select "RU"
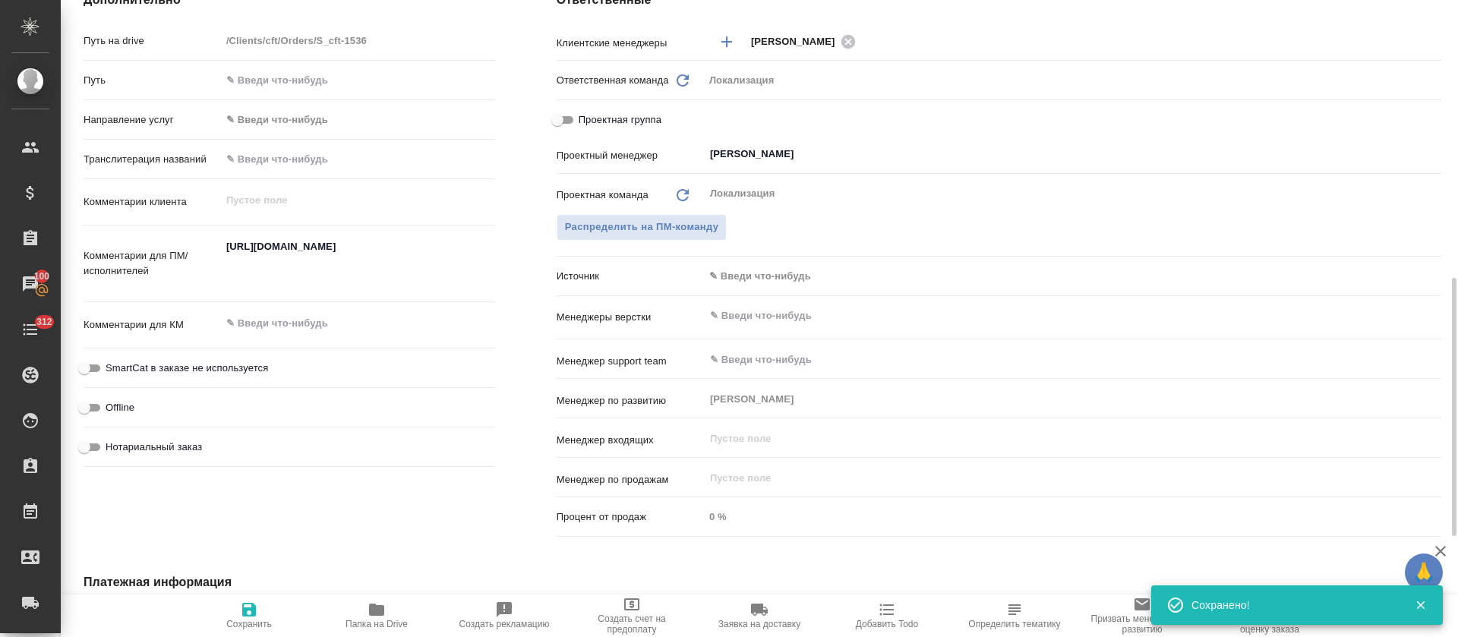
type textarea "x"
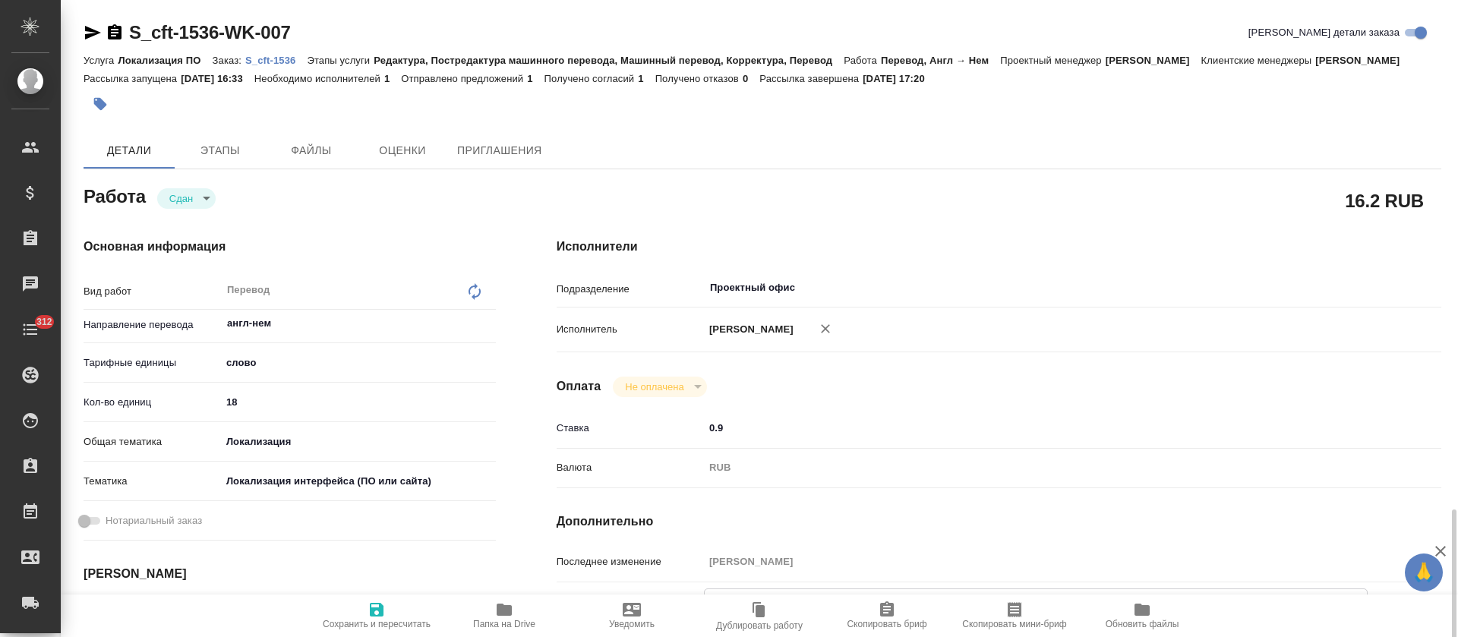
type textarea "x"
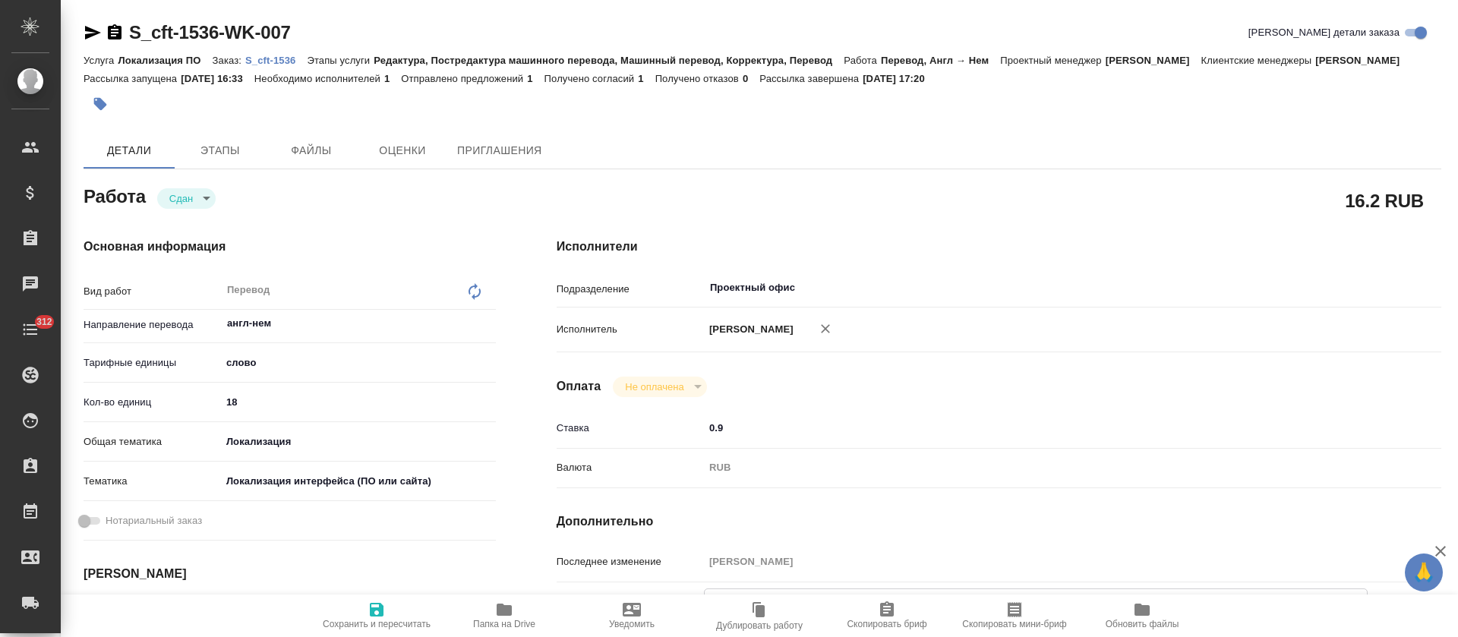
scroll to position [342, 0]
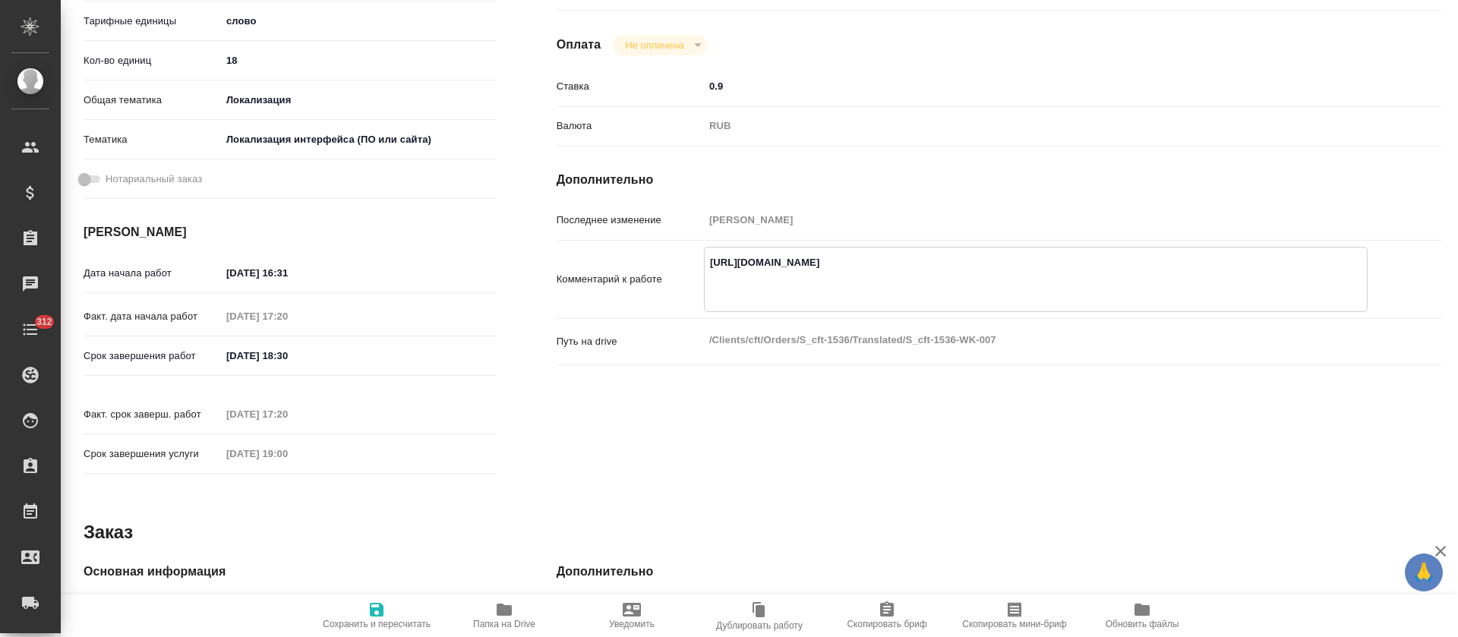
type textarea "x"
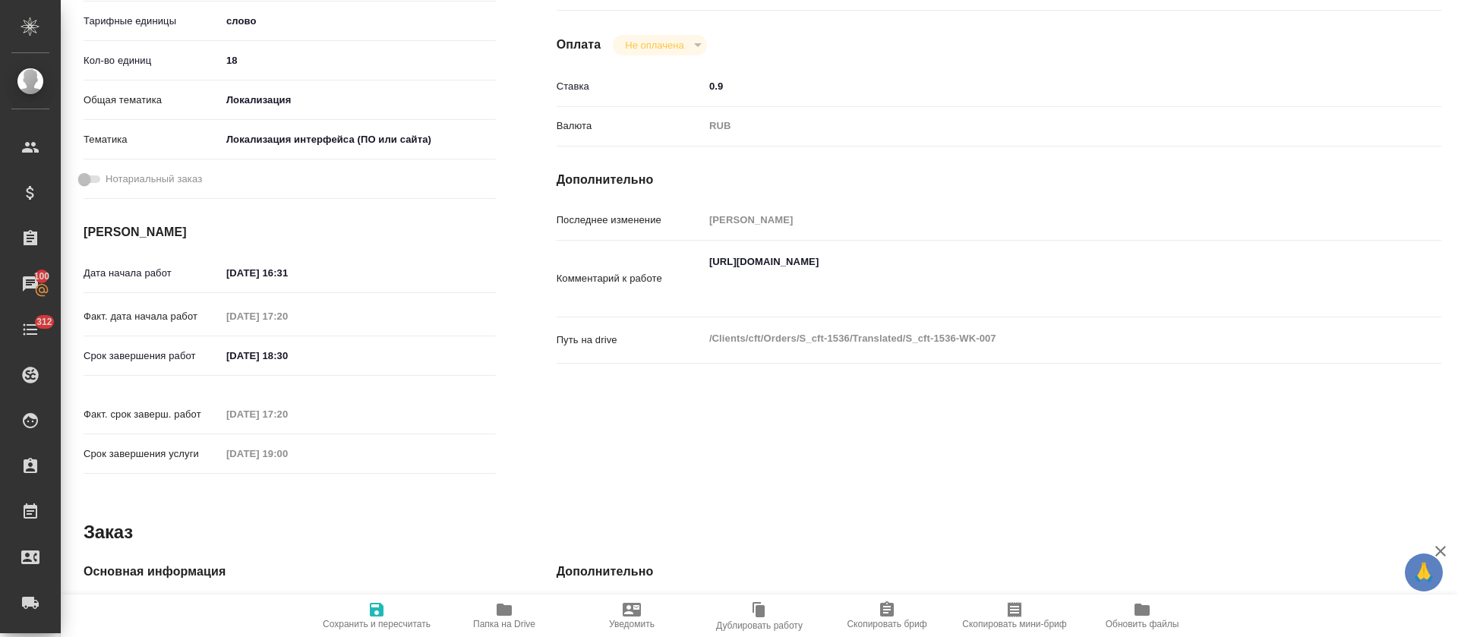
type textarea "x"
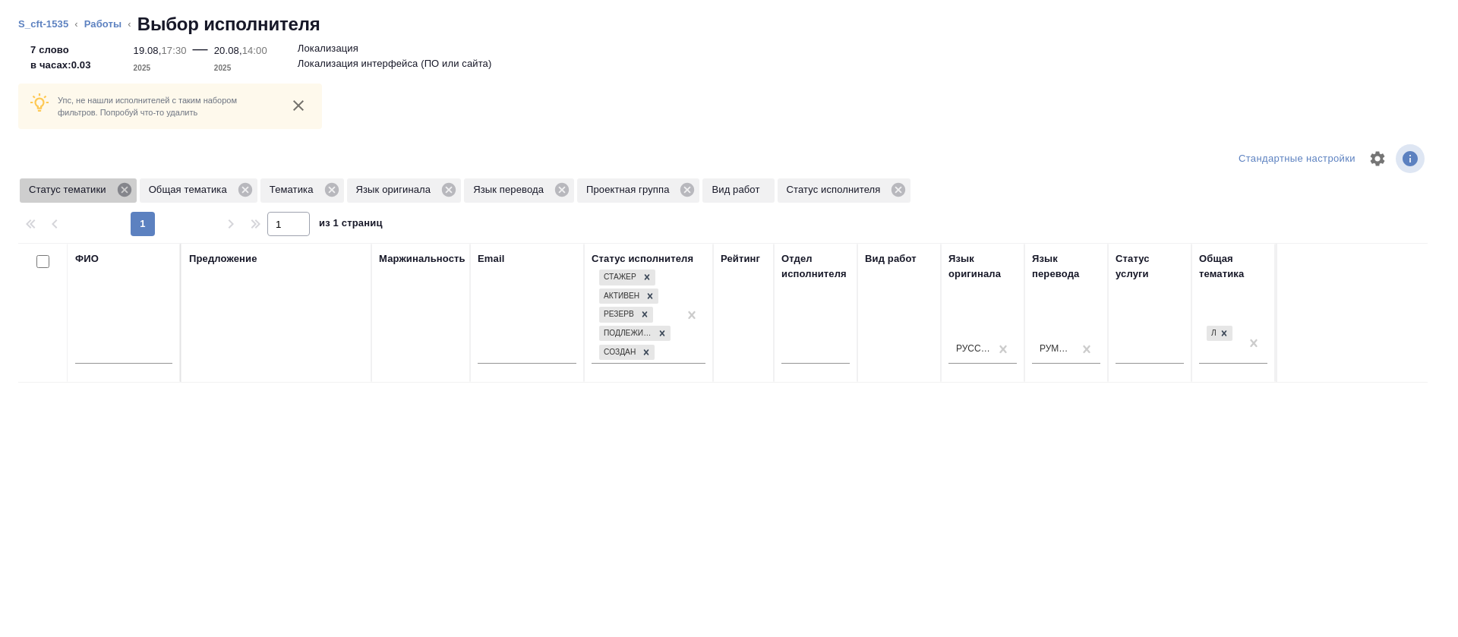
click at [128, 191] on icon at bounding box center [124, 190] width 14 height 14
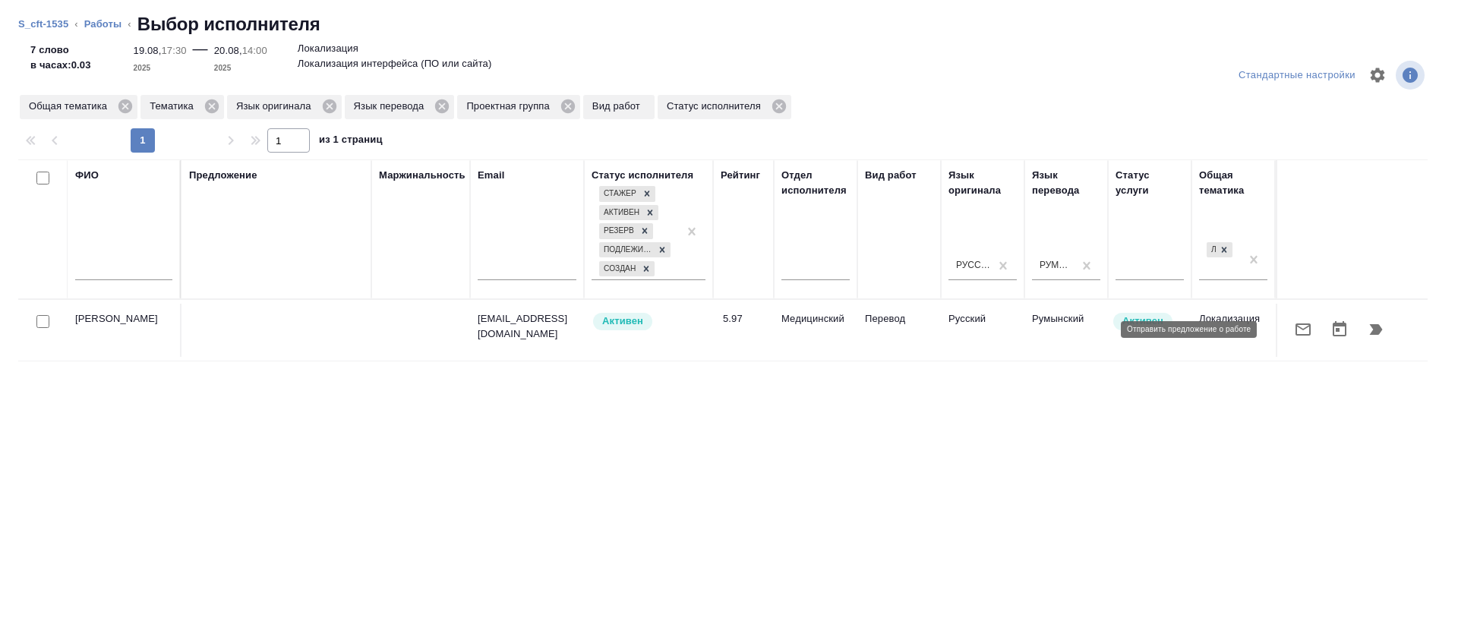
click at [1285, 342] on button "button" at bounding box center [1303, 329] width 36 height 36
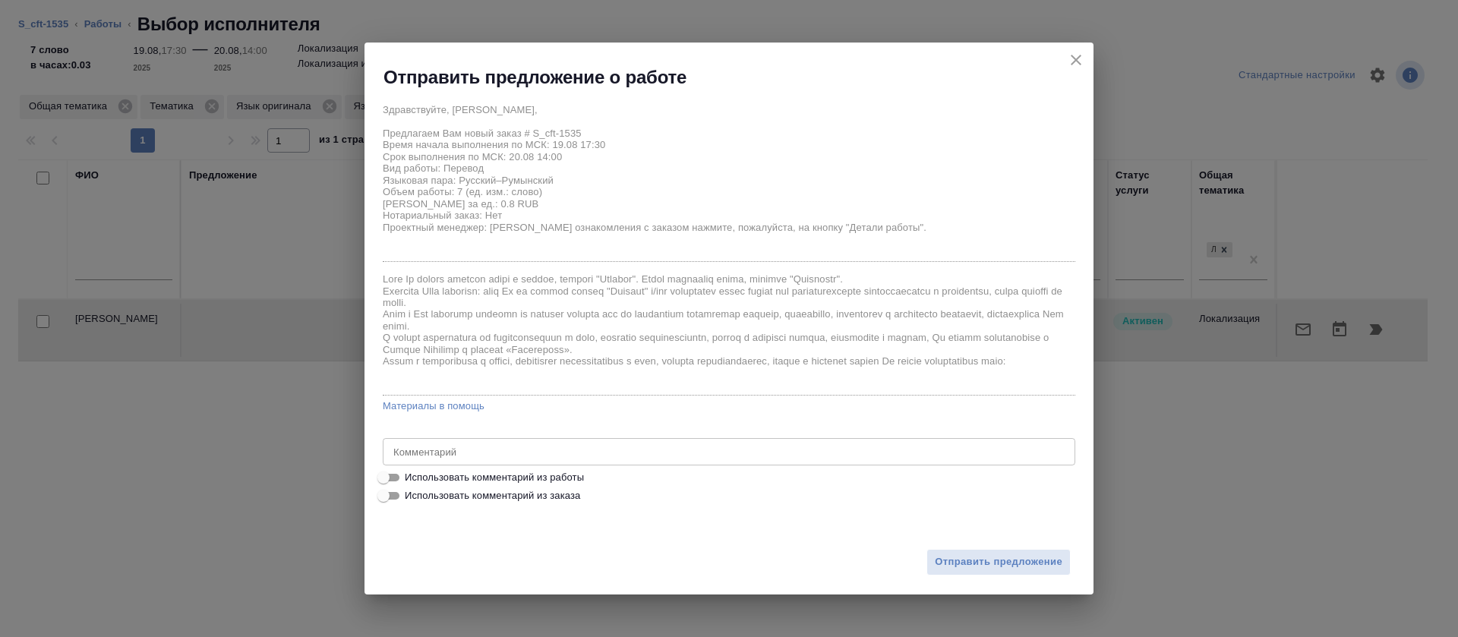
click at [523, 473] on span "Использовать комментарий из работы" at bounding box center [494, 477] width 179 height 15
click at [411, 473] on input "Использовать комментарий из работы" at bounding box center [383, 477] width 55 height 18
checkbox input "true"
type textarea "https://smartcat.com/editor?v=2&selectedStage=1&backUrl=%2Fprojects%2F64c78566-…"
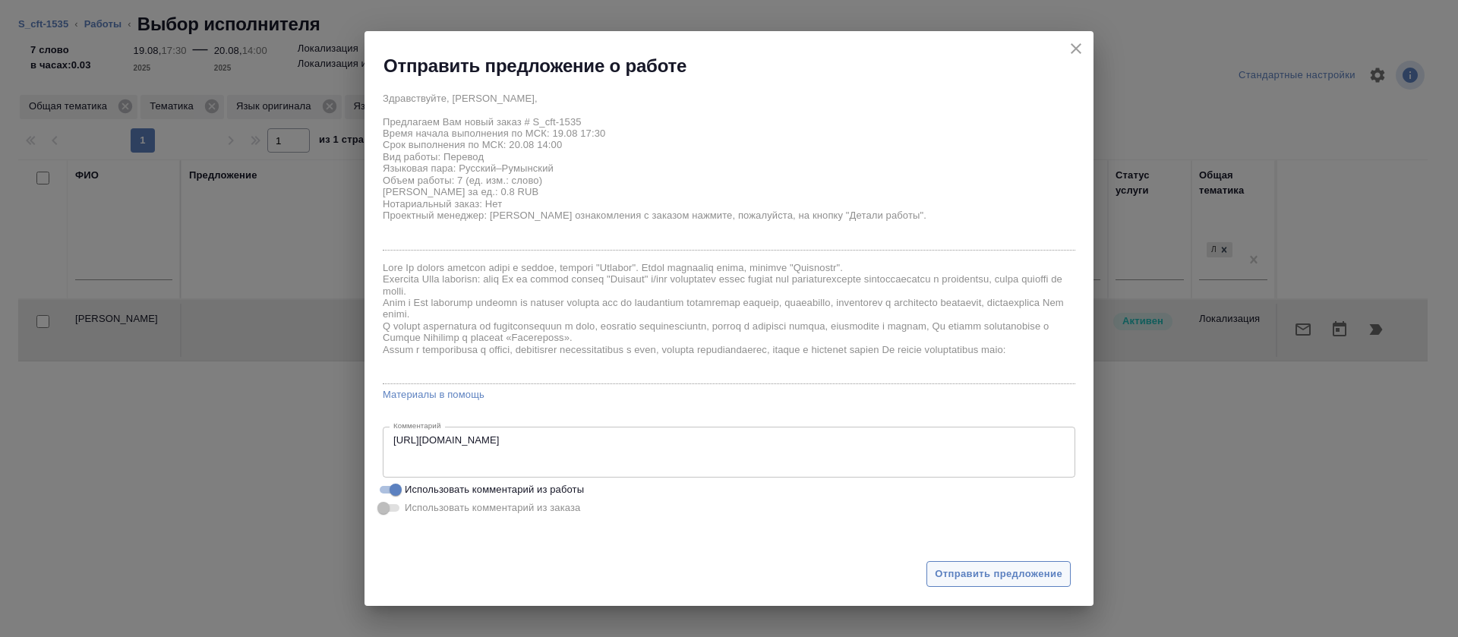
click at [985, 582] on button "Отправить предложение" at bounding box center [998, 574] width 144 height 27
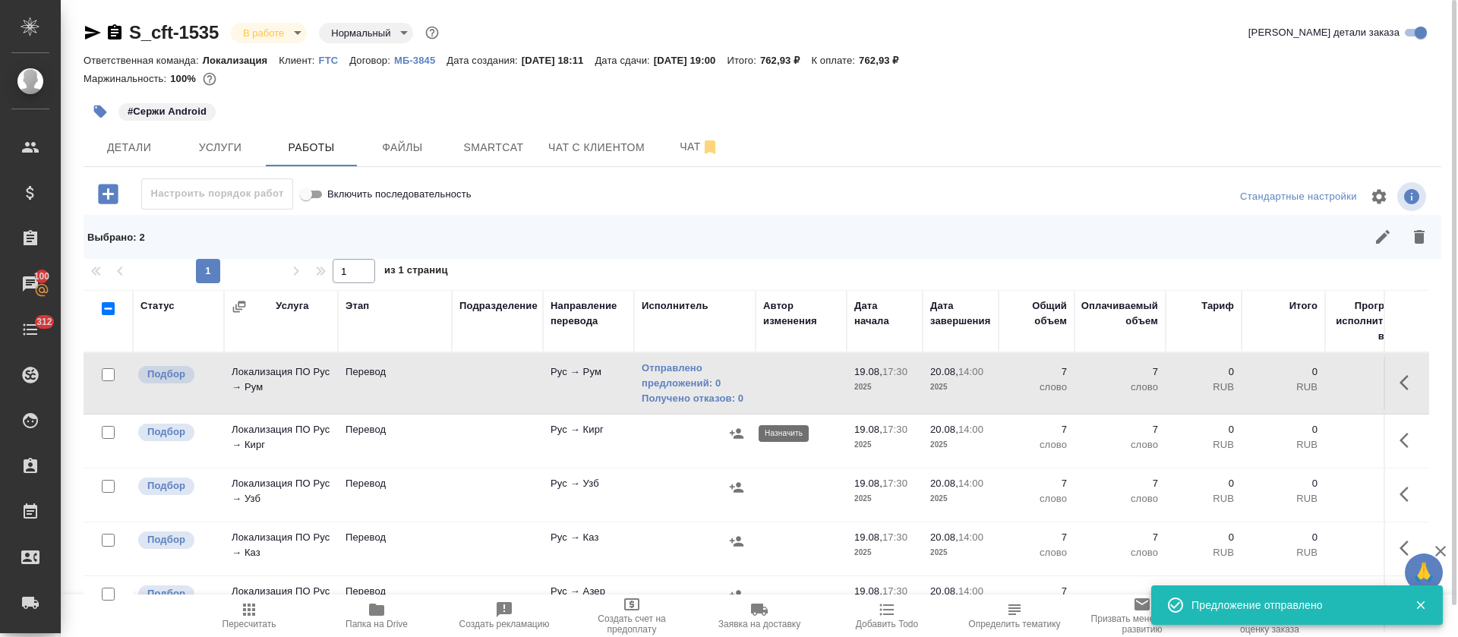
click at [735, 433] on icon "button" at bounding box center [736, 433] width 15 height 15
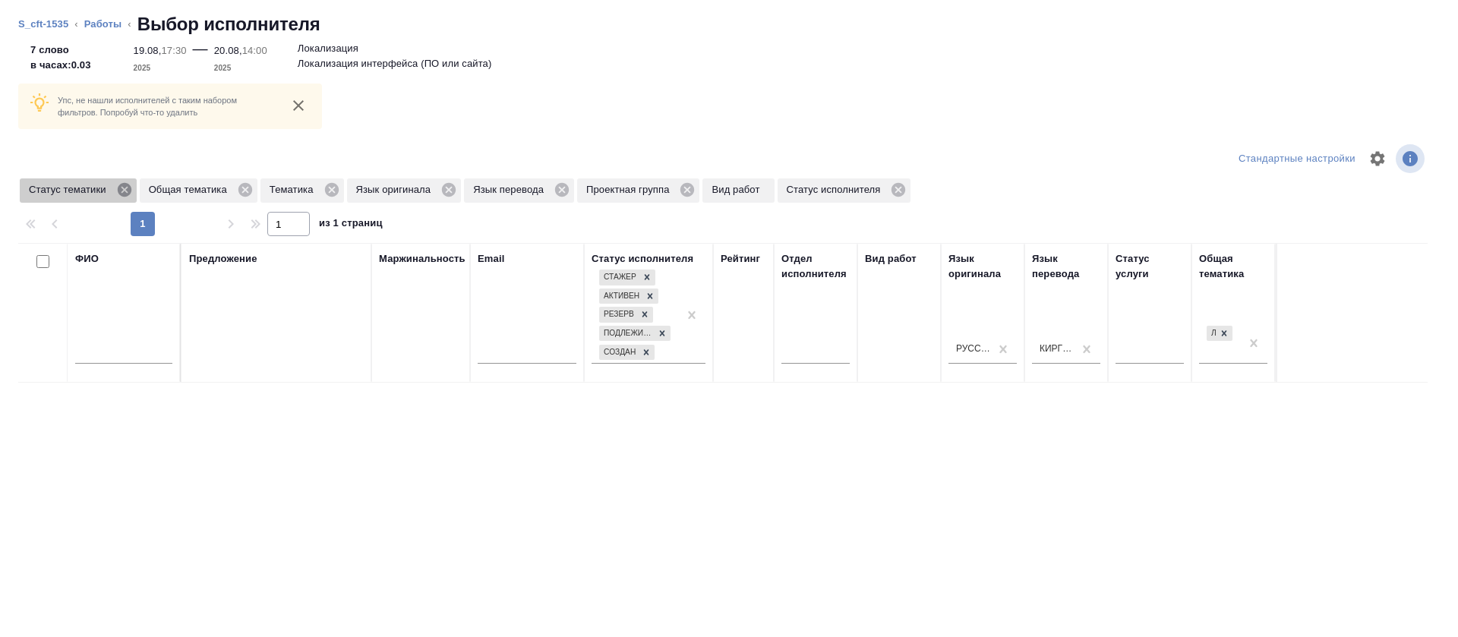
click at [127, 188] on icon at bounding box center [124, 189] width 17 height 17
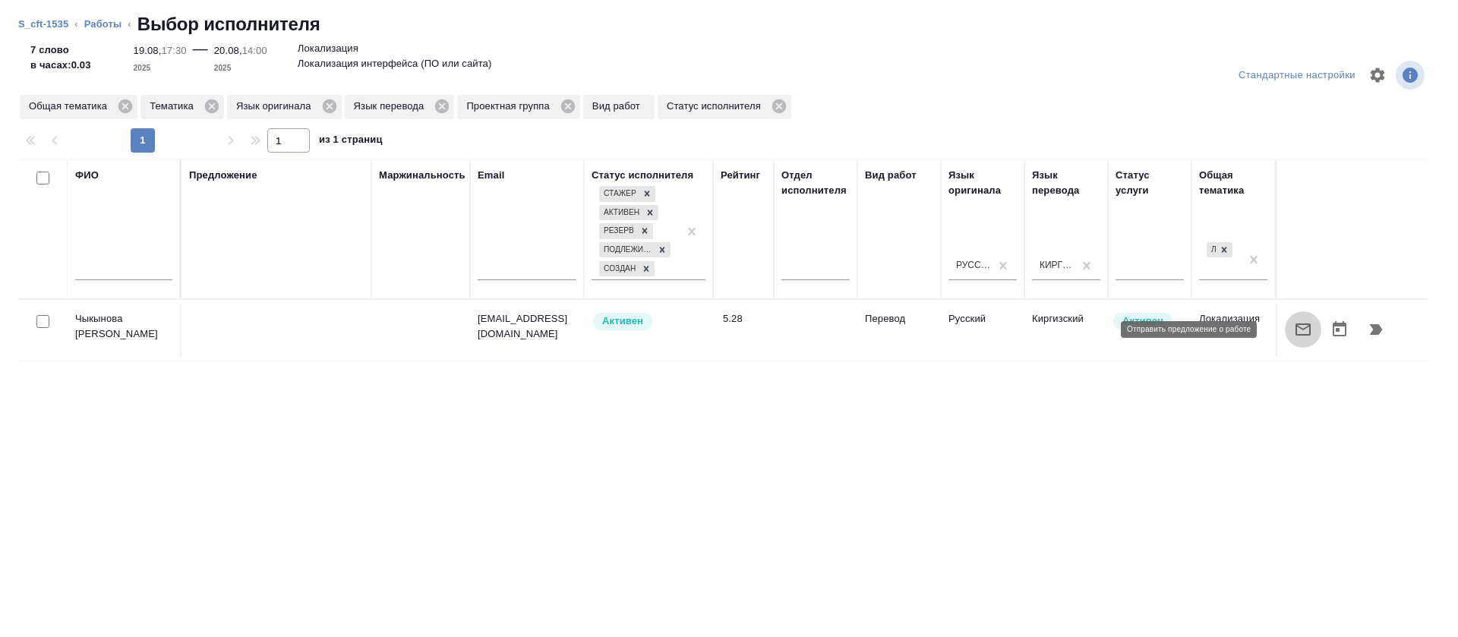
click at [1294, 330] on icon "button" at bounding box center [1303, 329] width 18 height 18
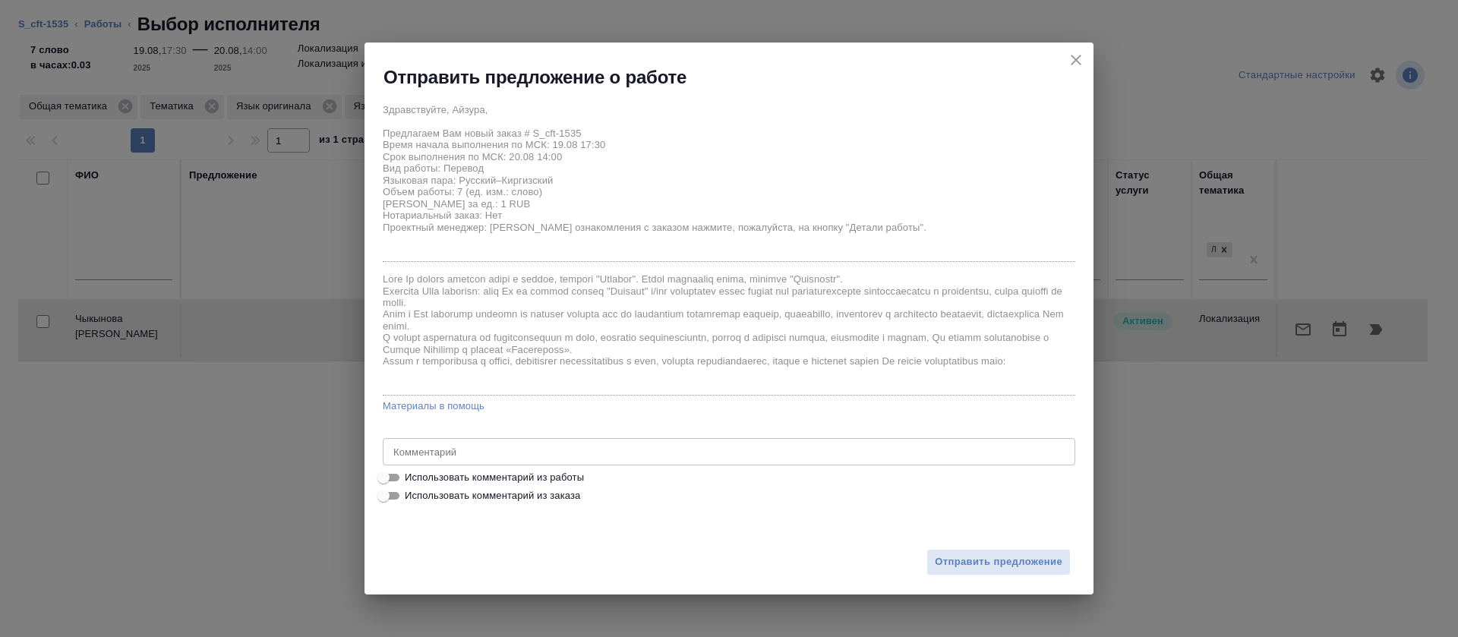
click at [515, 478] on span "Использовать комментарий из работы" at bounding box center [494, 477] width 179 height 15
click at [411, 478] on input "Использовать комментарий из работы" at bounding box center [383, 477] width 55 height 18
checkbox input "true"
type textarea "https://smartcat.com/editor?v=2&selectedStage=5&backUrl=%2Fprojects%2F64c78566-…"
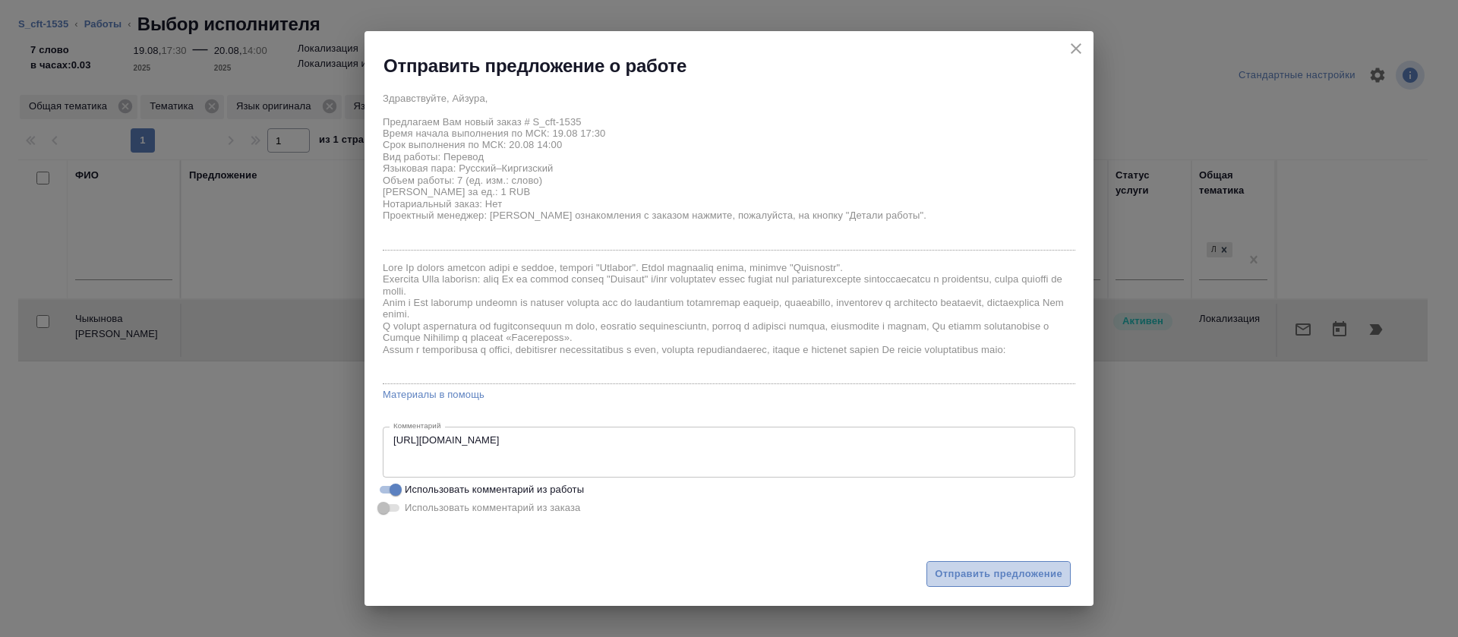
click at [978, 577] on span "Отправить предложение" at bounding box center [999, 574] width 128 height 17
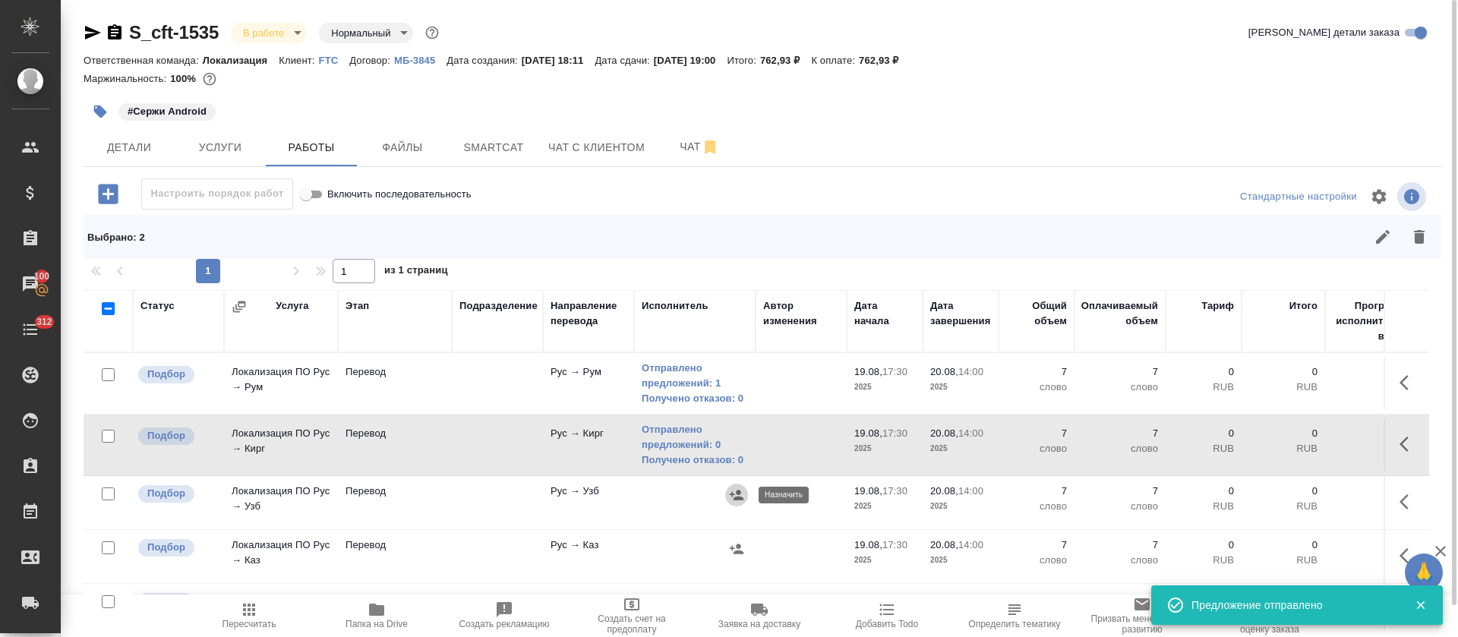
click at [737, 495] on icon "button" at bounding box center [736, 494] width 15 height 15
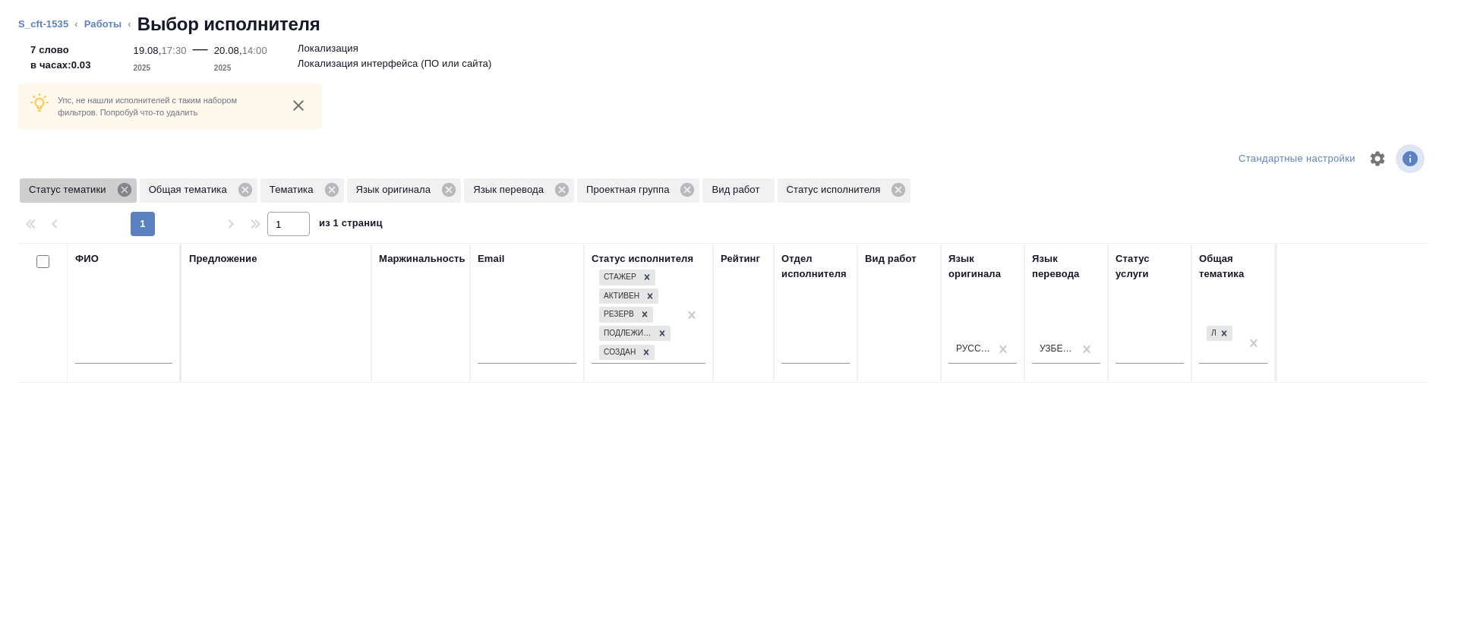
click at [120, 186] on icon at bounding box center [124, 190] width 14 height 14
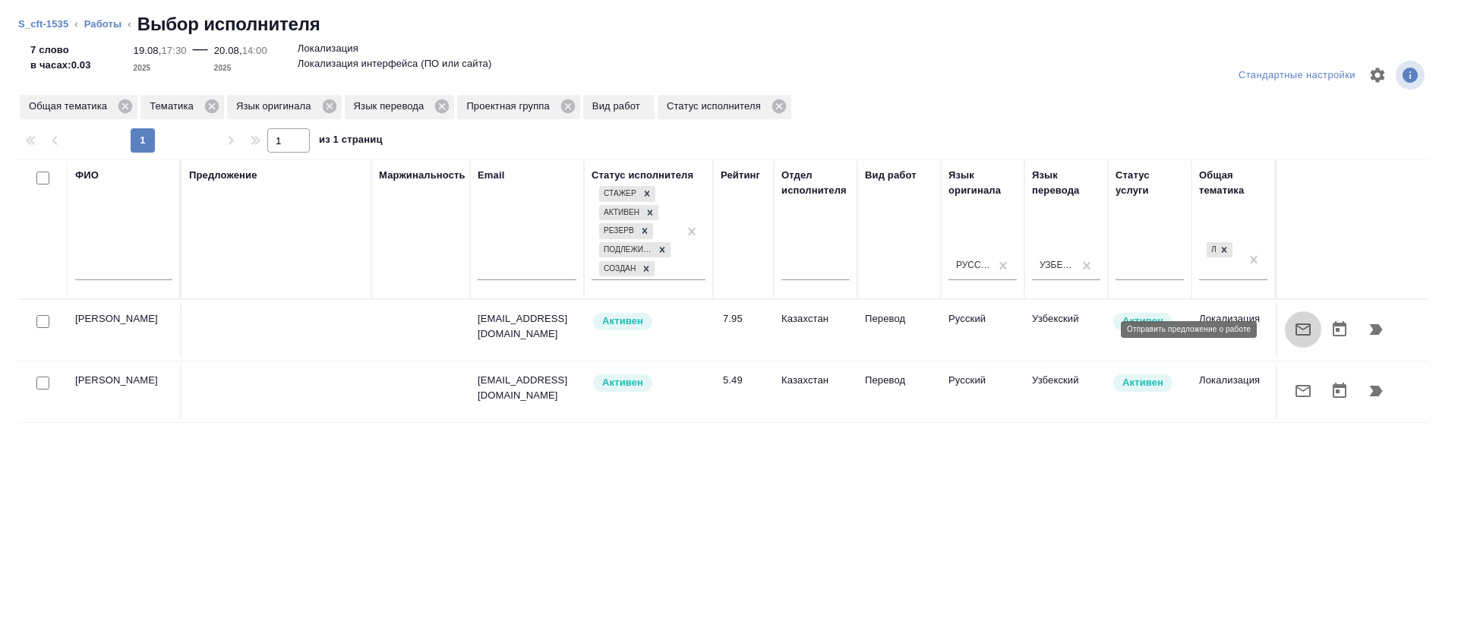
click at [1285, 330] on button "button" at bounding box center [1303, 329] width 36 height 36
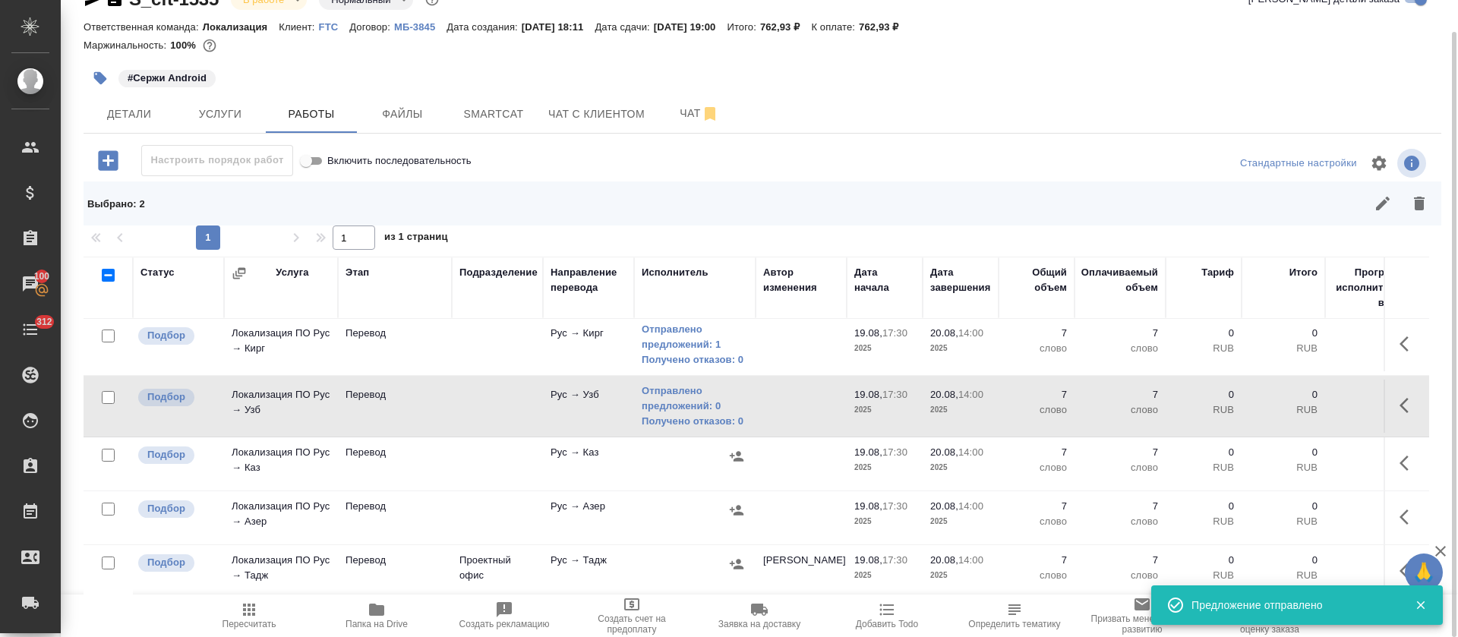
scroll to position [114, 0]
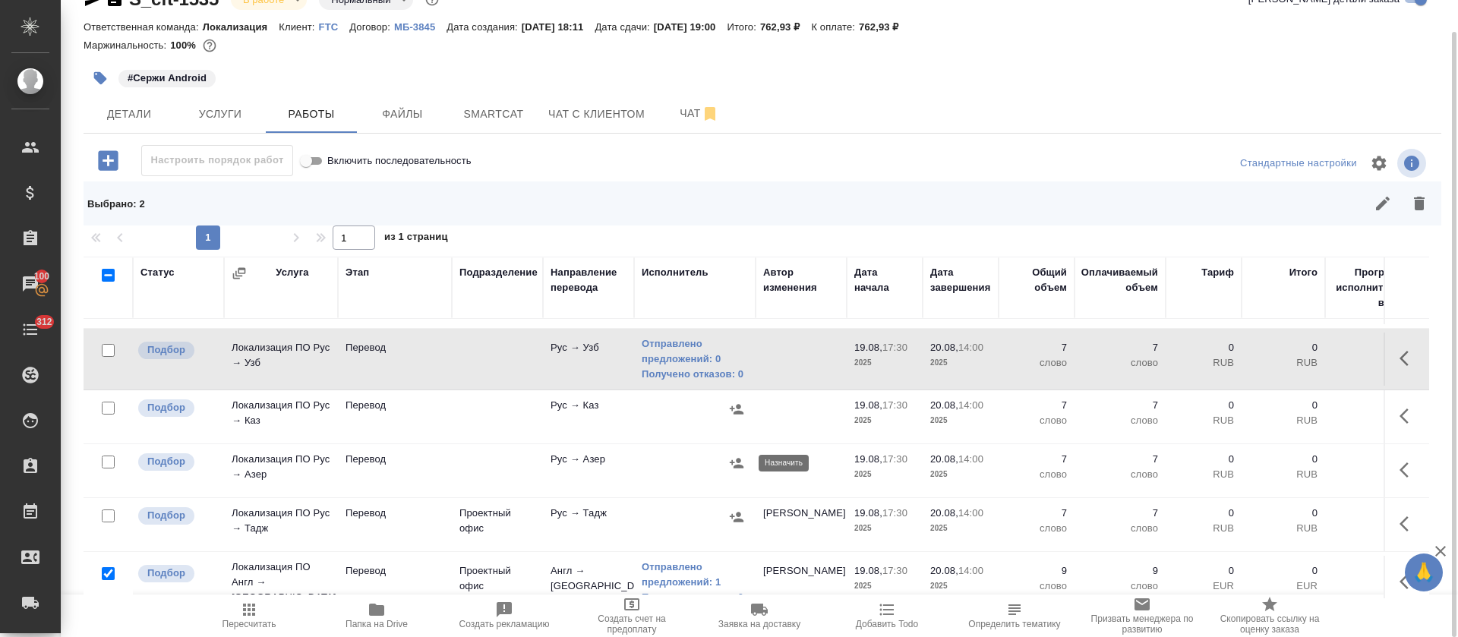
click at [733, 462] on icon "button" at bounding box center [737, 463] width 14 height 10
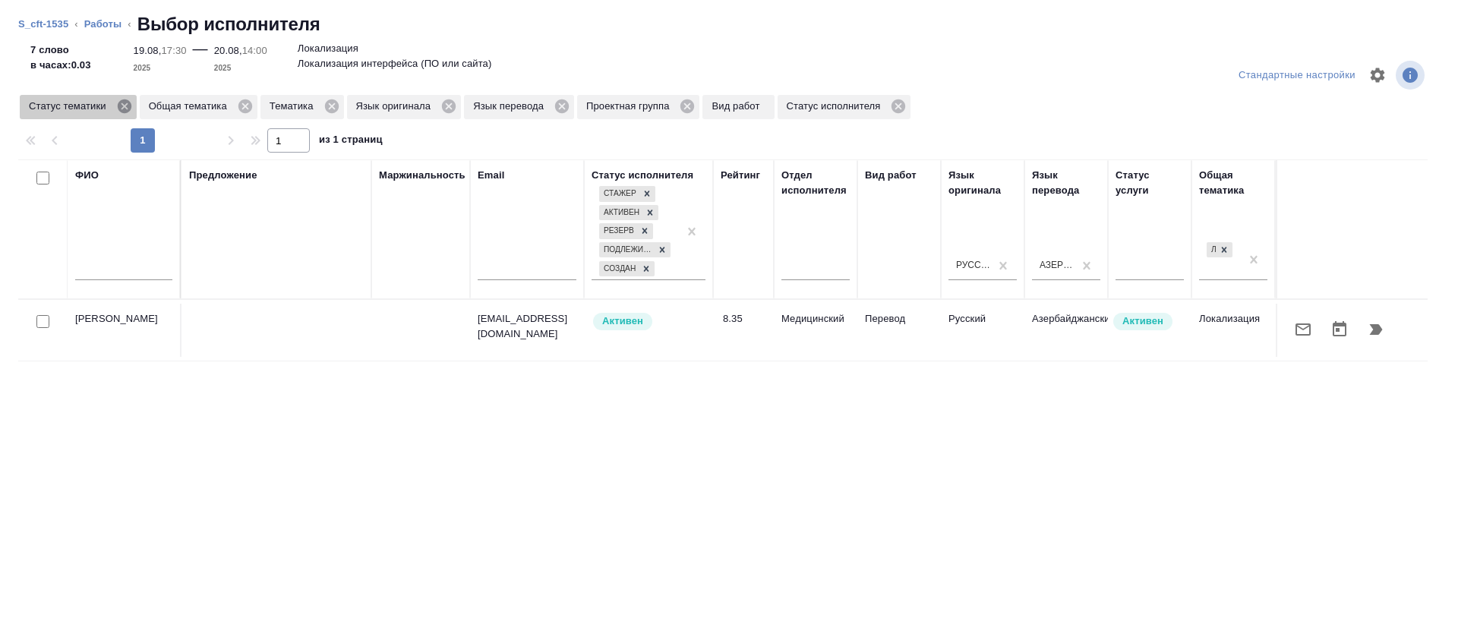
click at [125, 112] on icon at bounding box center [124, 106] width 14 height 14
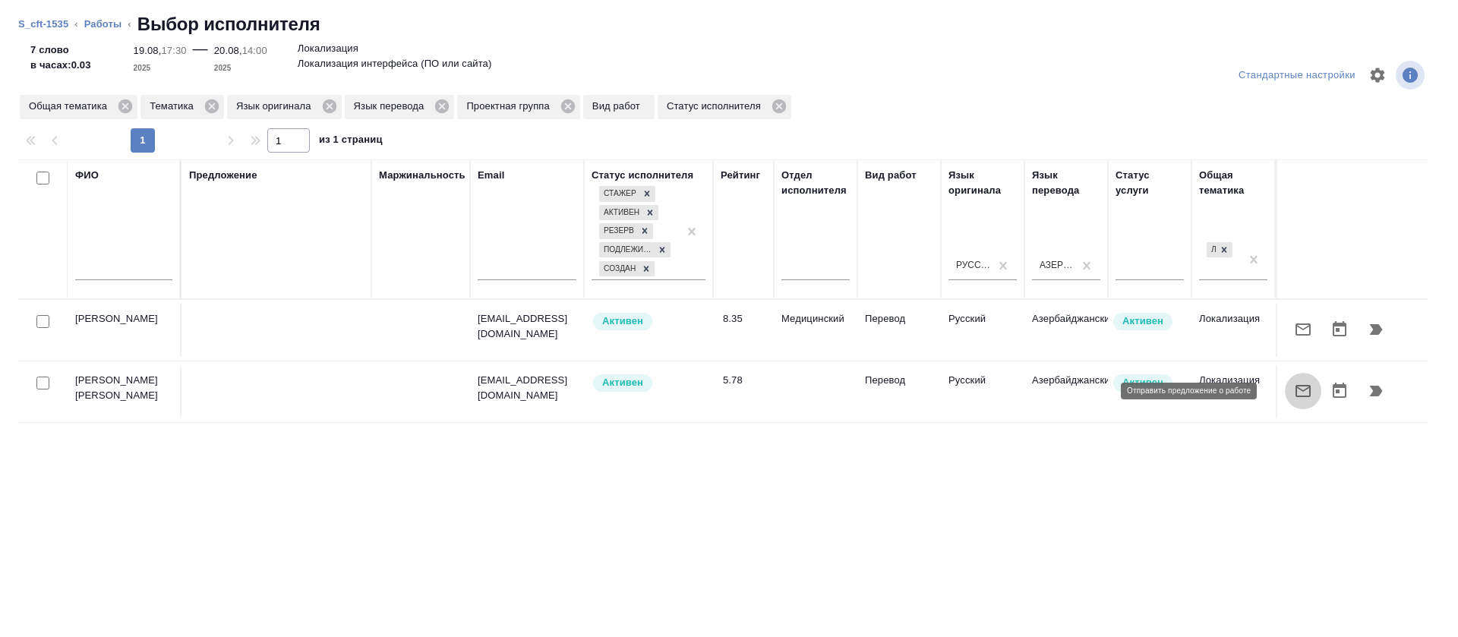
click at [1295, 389] on icon "button" at bounding box center [1302, 391] width 15 height 12
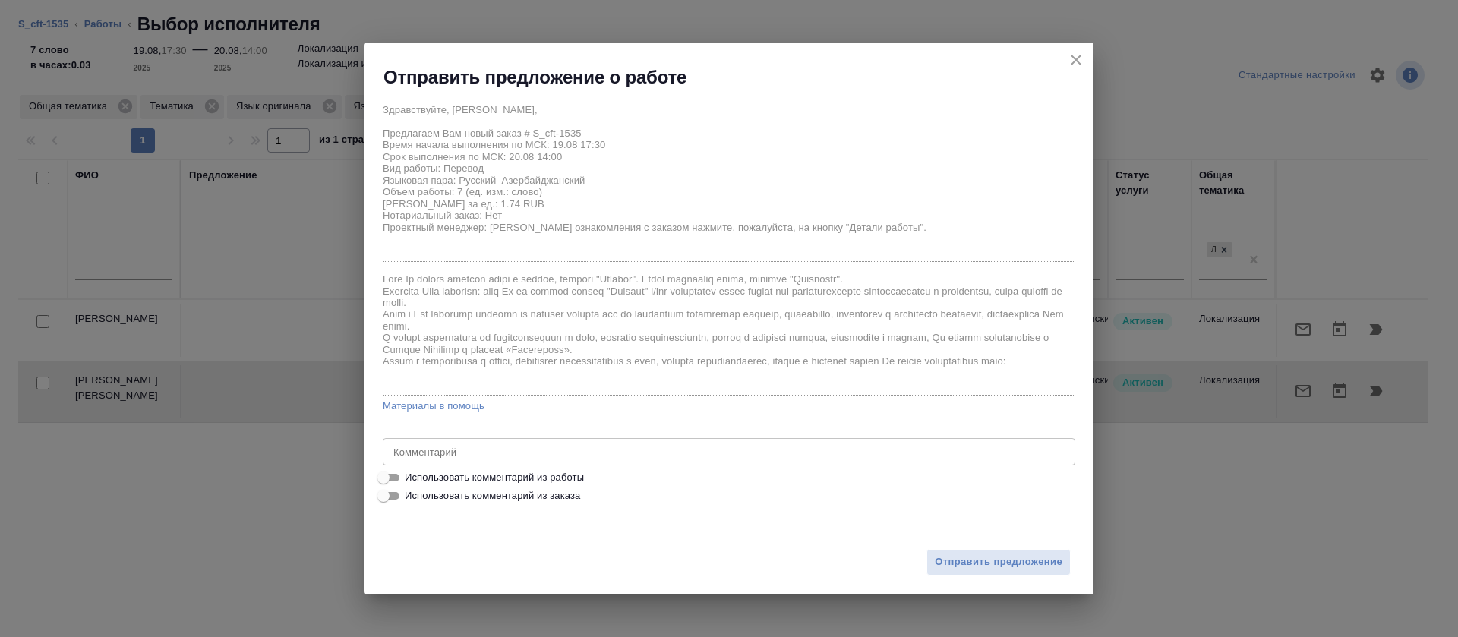
click at [547, 474] on span "Использовать комментарий из работы" at bounding box center [494, 477] width 179 height 15
click at [411, 474] on input "Использовать комментарий из работы" at bounding box center [383, 477] width 55 height 18
checkbox input "true"
type textarea "https://smartcat.com/editor?v=2&selectedStage=1&backUrl=%2Fprojects%2F64c78566-…"
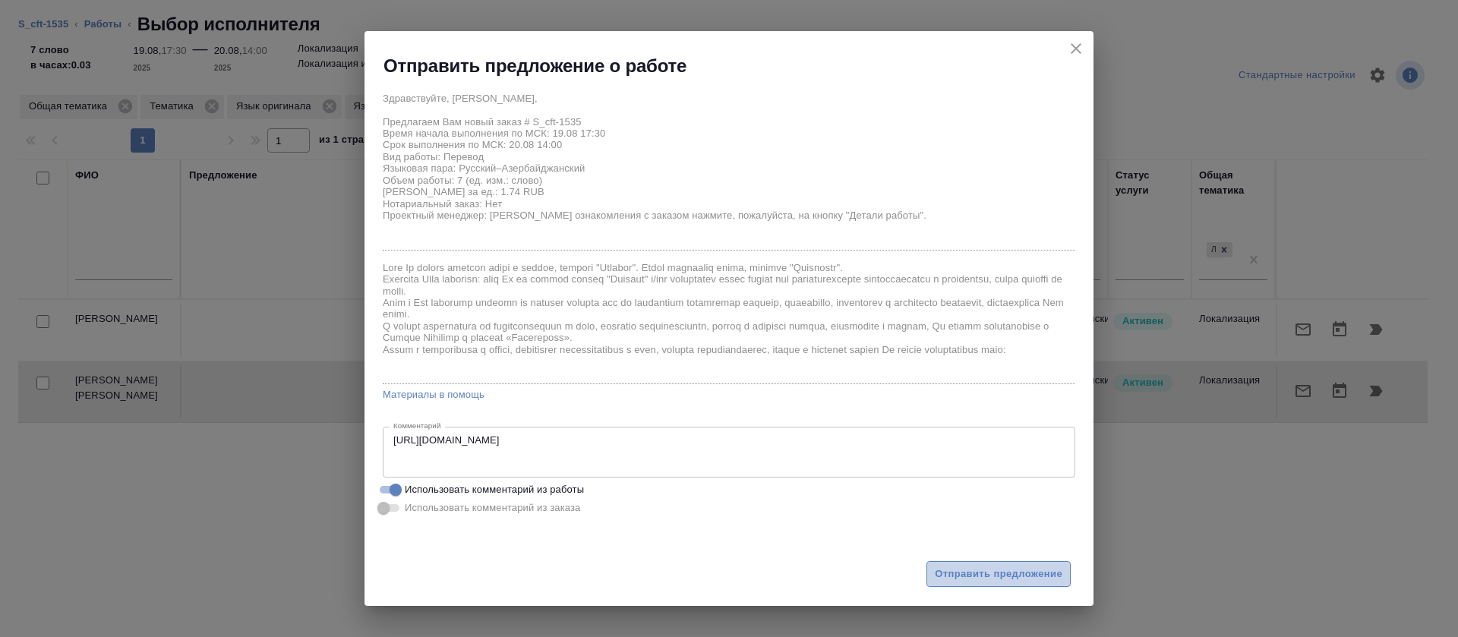
click at [939, 576] on span "Отправить предложение" at bounding box center [999, 574] width 128 height 17
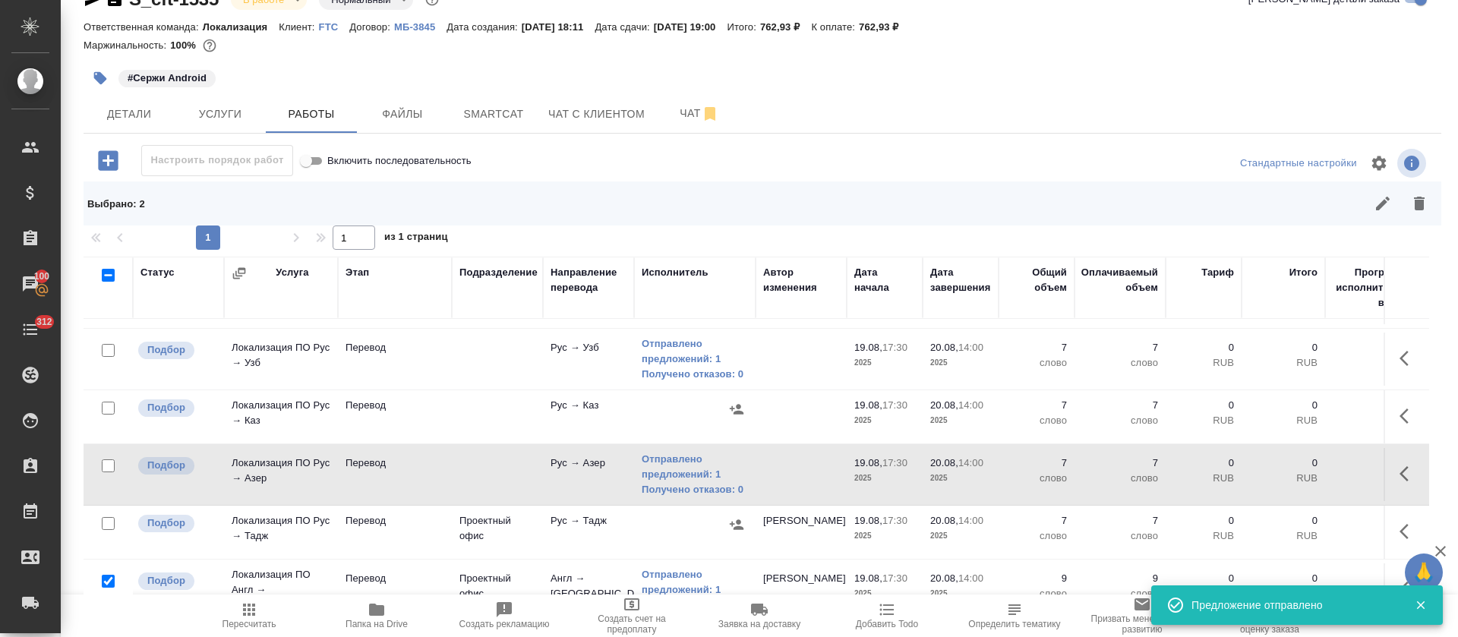
scroll to position [228, 0]
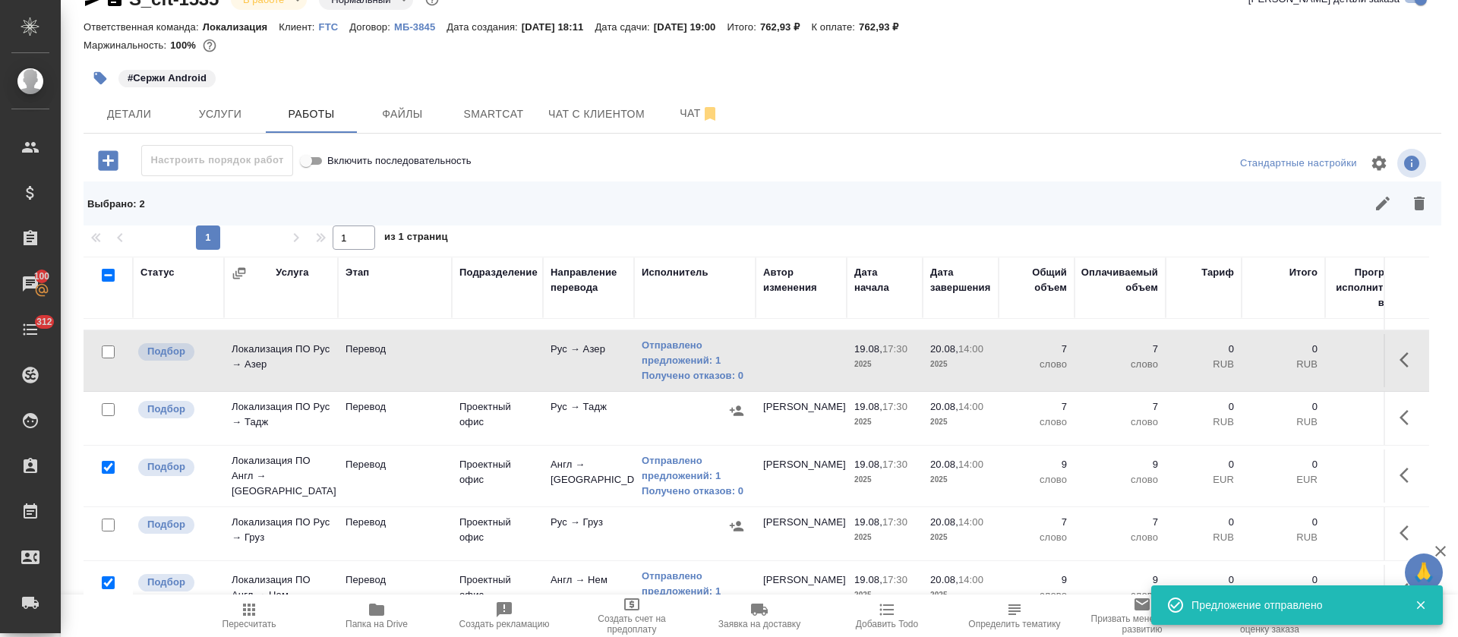
click at [737, 409] on icon "button" at bounding box center [737, 410] width 14 height 10
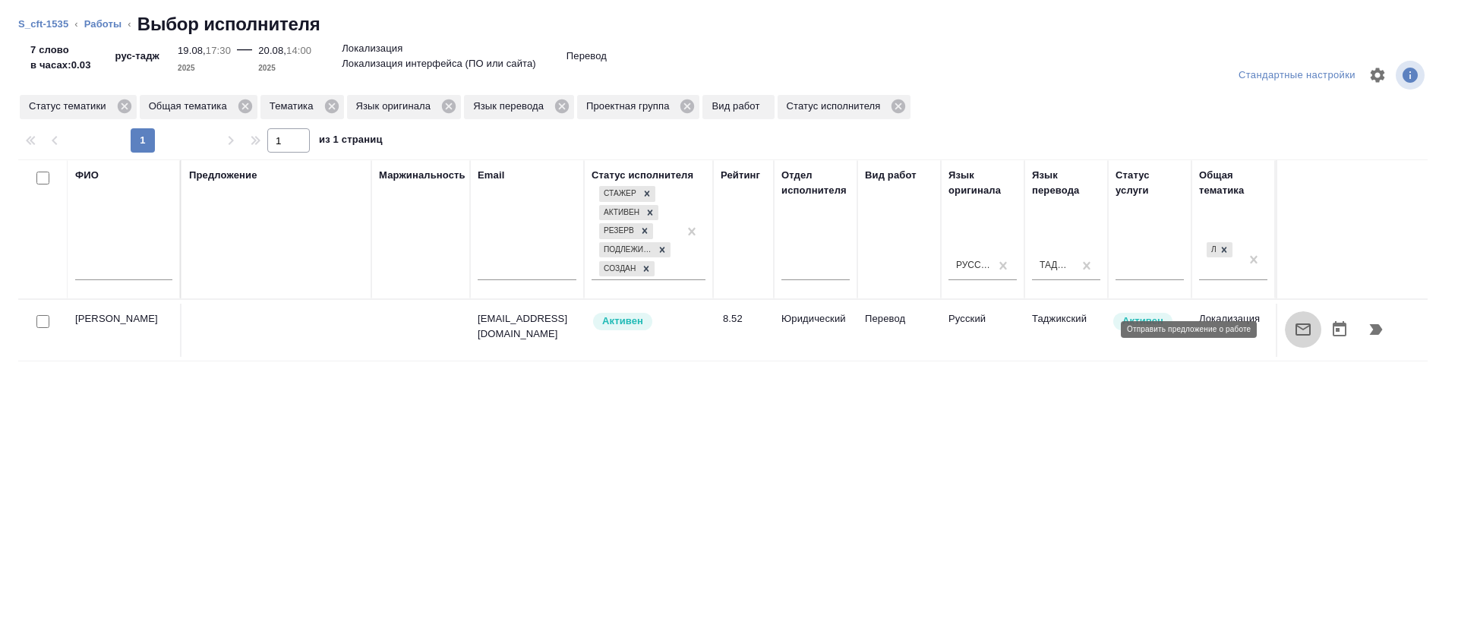
click at [1294, 337] on icon "button" at bounding box center [1303, 329] width 18 height 18
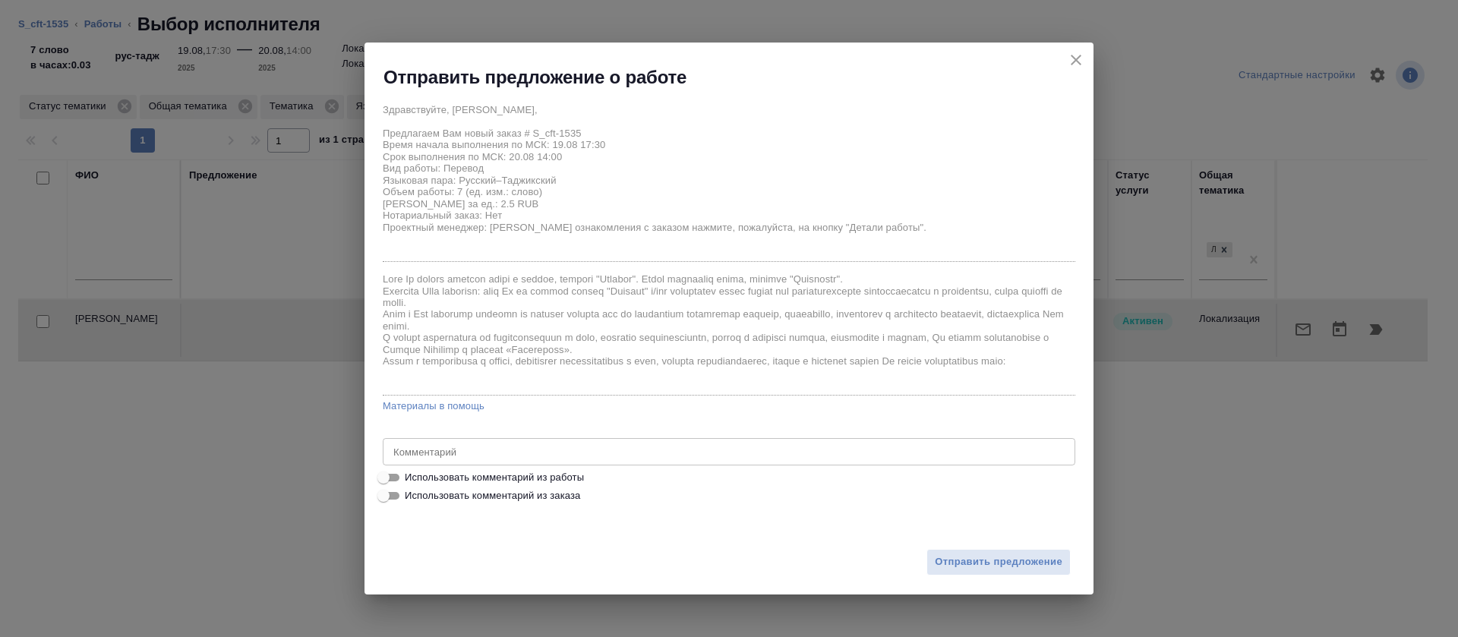
click at [579, 470] on span "Использовать комментарий из работы" at bounding box center [494, 477] width 179 height 15
click at [411, 470] on input "Использовать комментарий из работы" at bounding box center [383, 477] width 55 height 18
checkbox input "true"
type textarea "https://smartcat.com/editor?v=2&selectedStage=1&backUrl=%2Fprojects%2F64c78566-…"
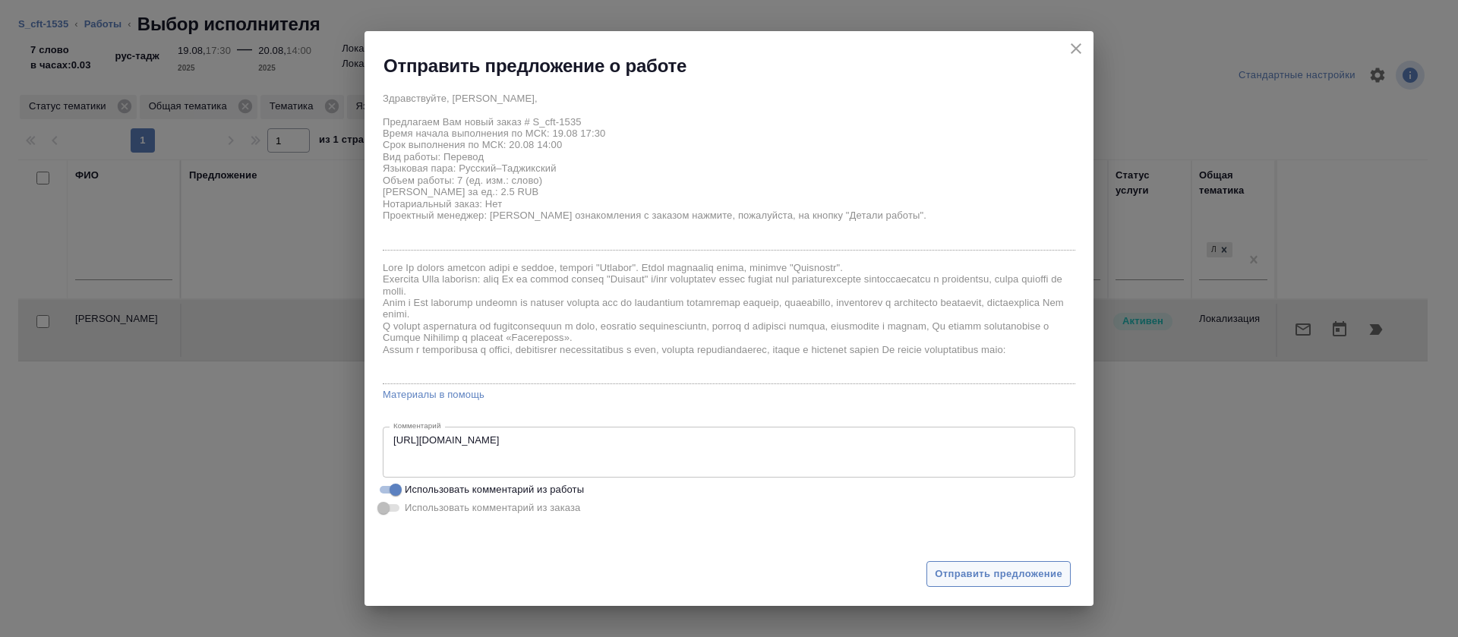
click at [991, 578] on span "Отправить предложение" at bounding box center [999, 574] width 128 height 17
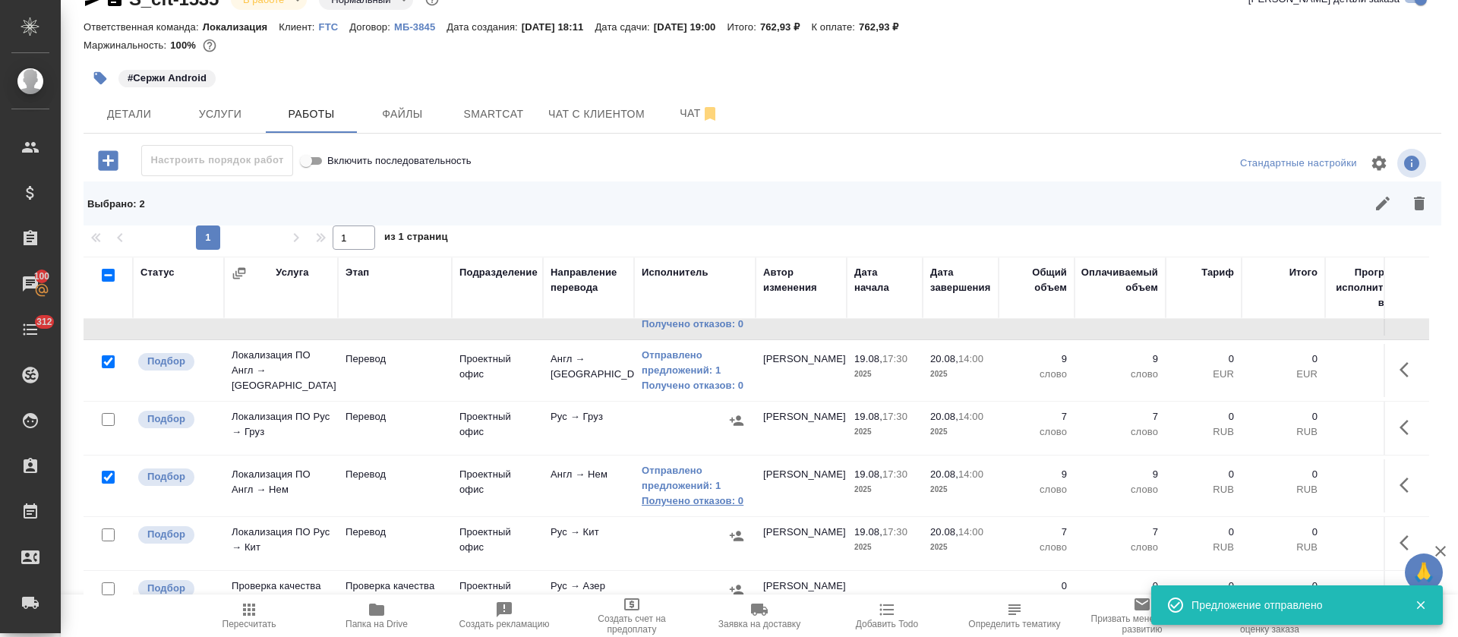
scroll to position [342, 0]
click at [727, 424] on button "button" at bounding box center [736, 419] width 23 height 23
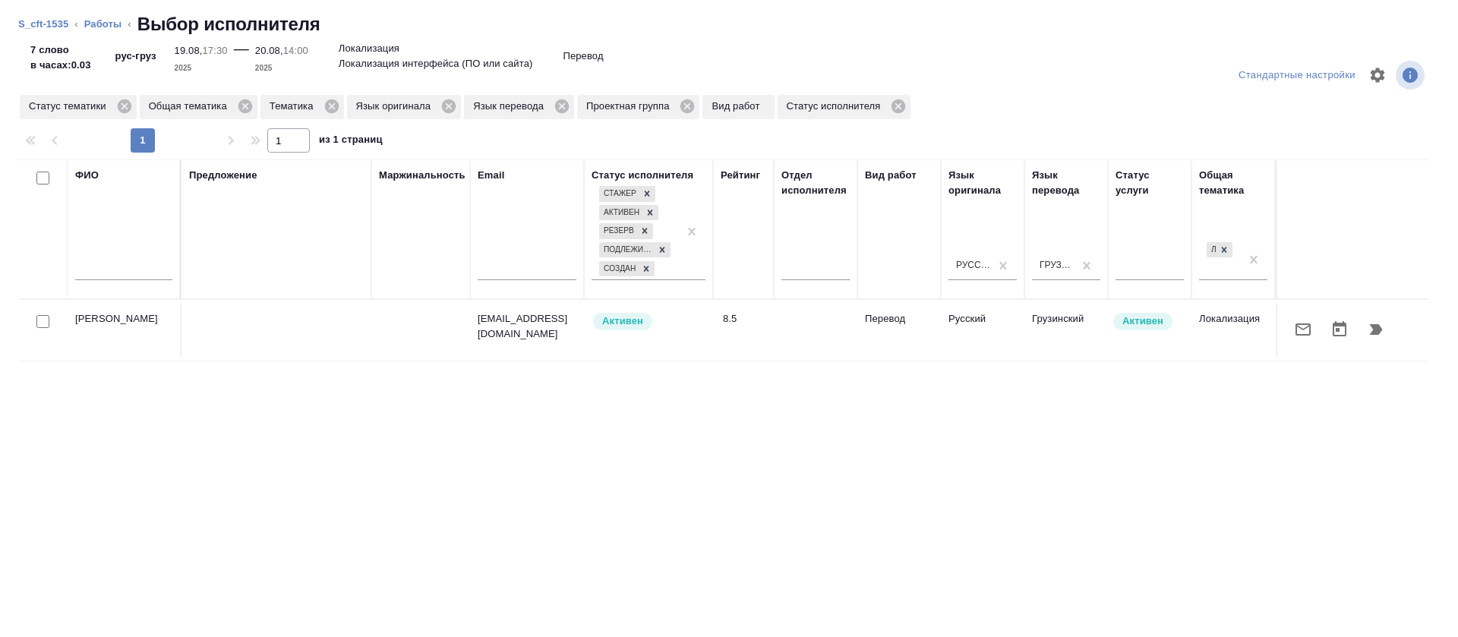
click at [1294, 322] on icon "button" at bounding box center [1303, 329] width 18 height 18
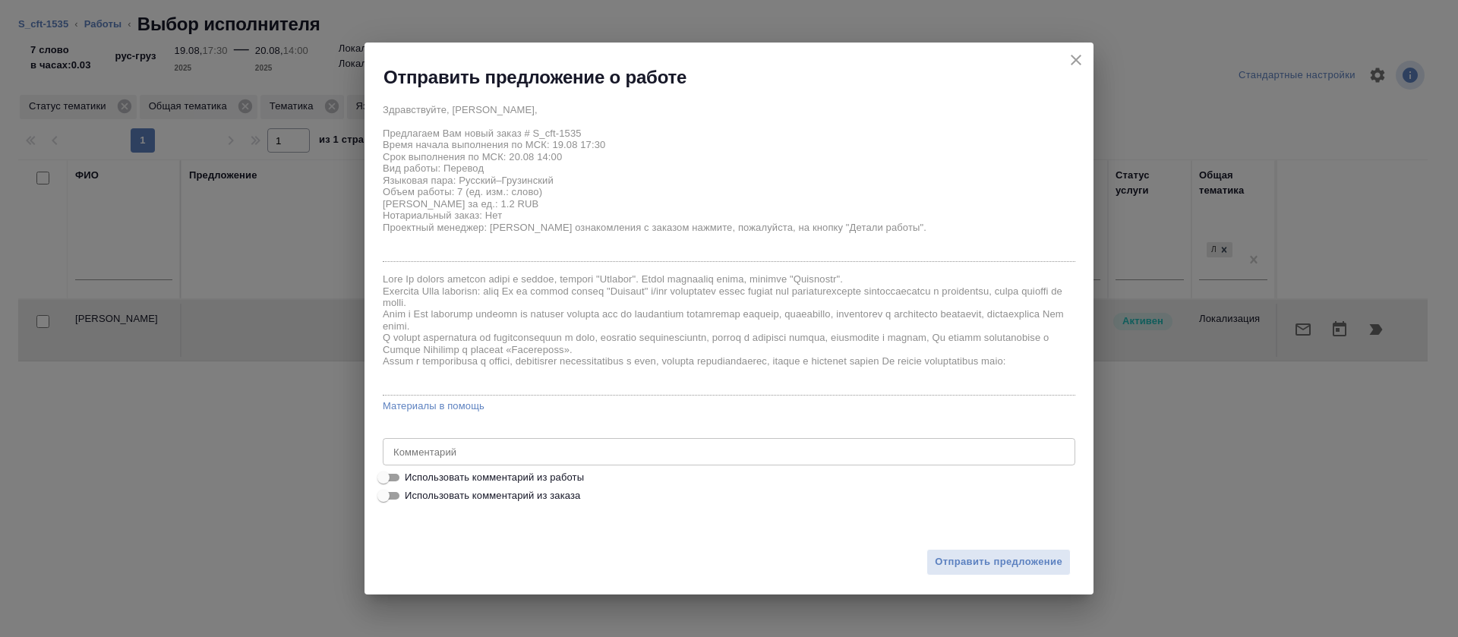
click at [585, 487] on label "Использовать комментарий из работы" at bounding box center [718, 496] width 689 height 18
click at [411, 474] on input "Использовать комментарий из работы" at bounding box center [383, 477] width 55 height 18
checkbox input "true"
type textarea "https://smartcat.com/editor?v=2&selectedStage=1&backUrl=%2Fprojects%2F64c78566-…"
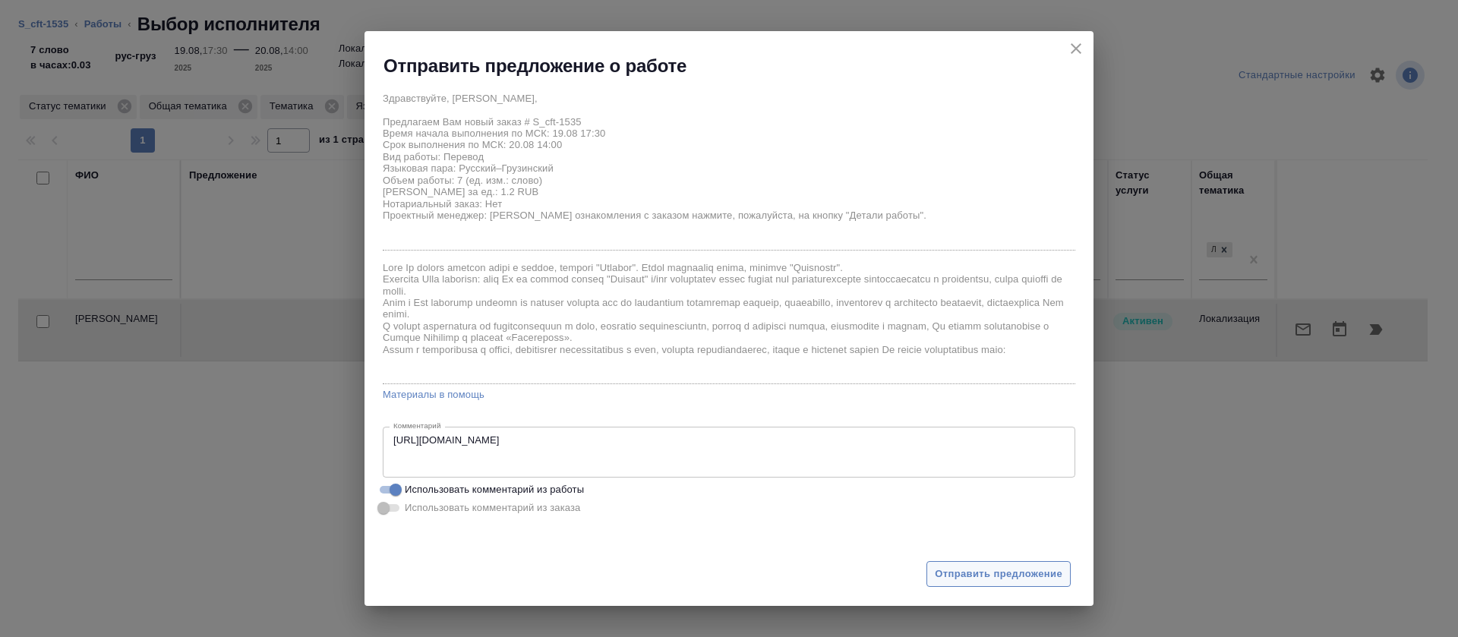
click at [957, 579] on span "Отправить предложение" at bounding box center [999, 574] width 128 height 17
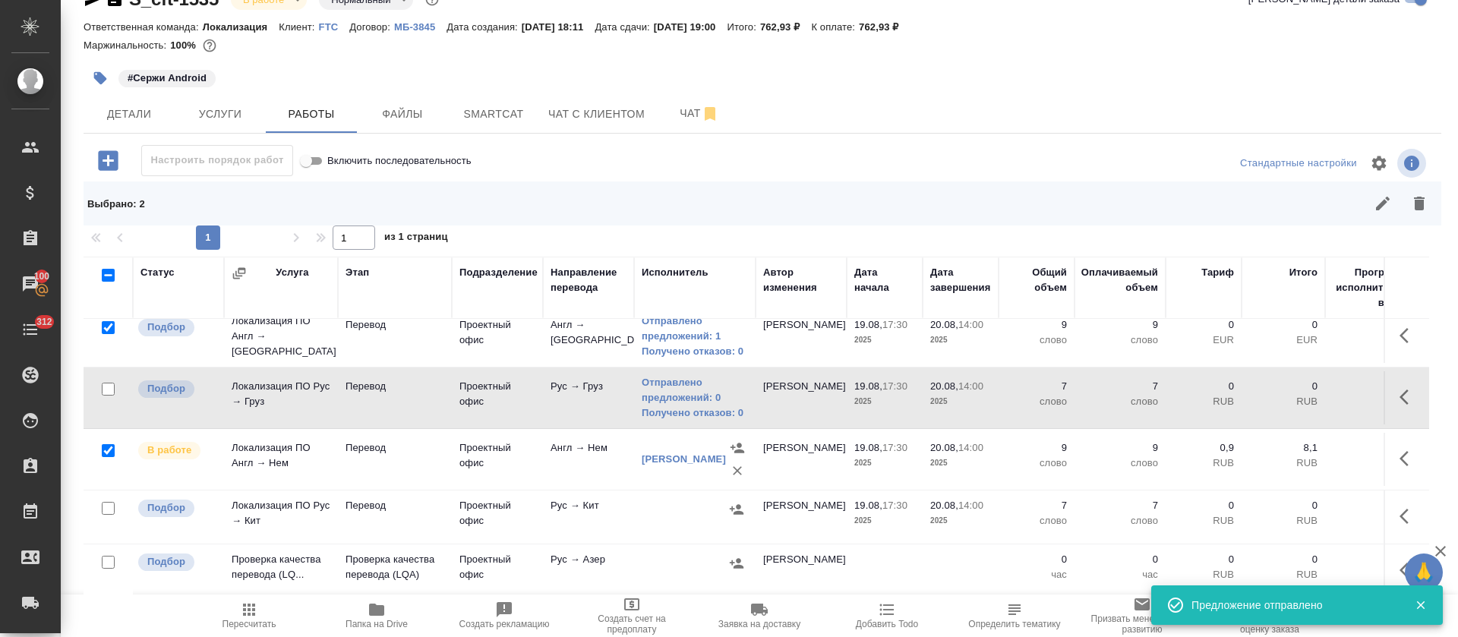
scroll to position [392, 0]
click at [739, 504] on icon "button" at bounding box center [737, 509] width 14 height 10
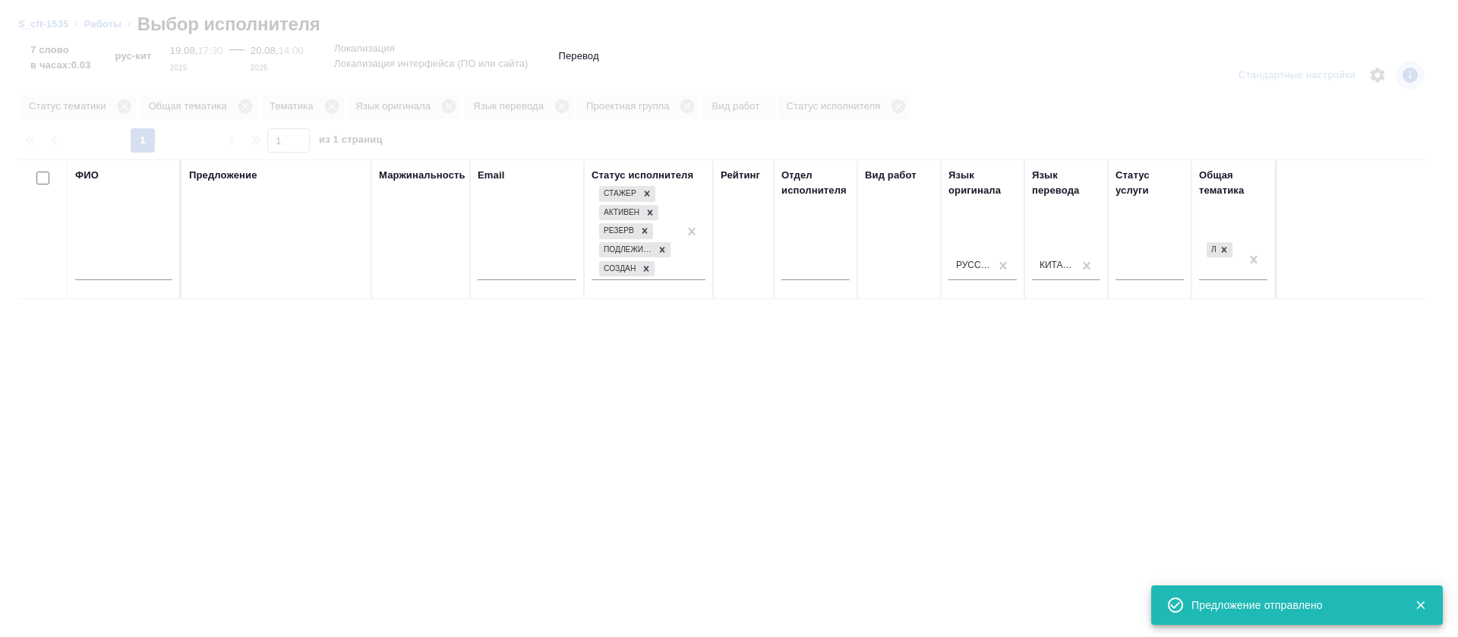
click at [134, 281] on div at bounding box center [123, 272] width 97 height 37
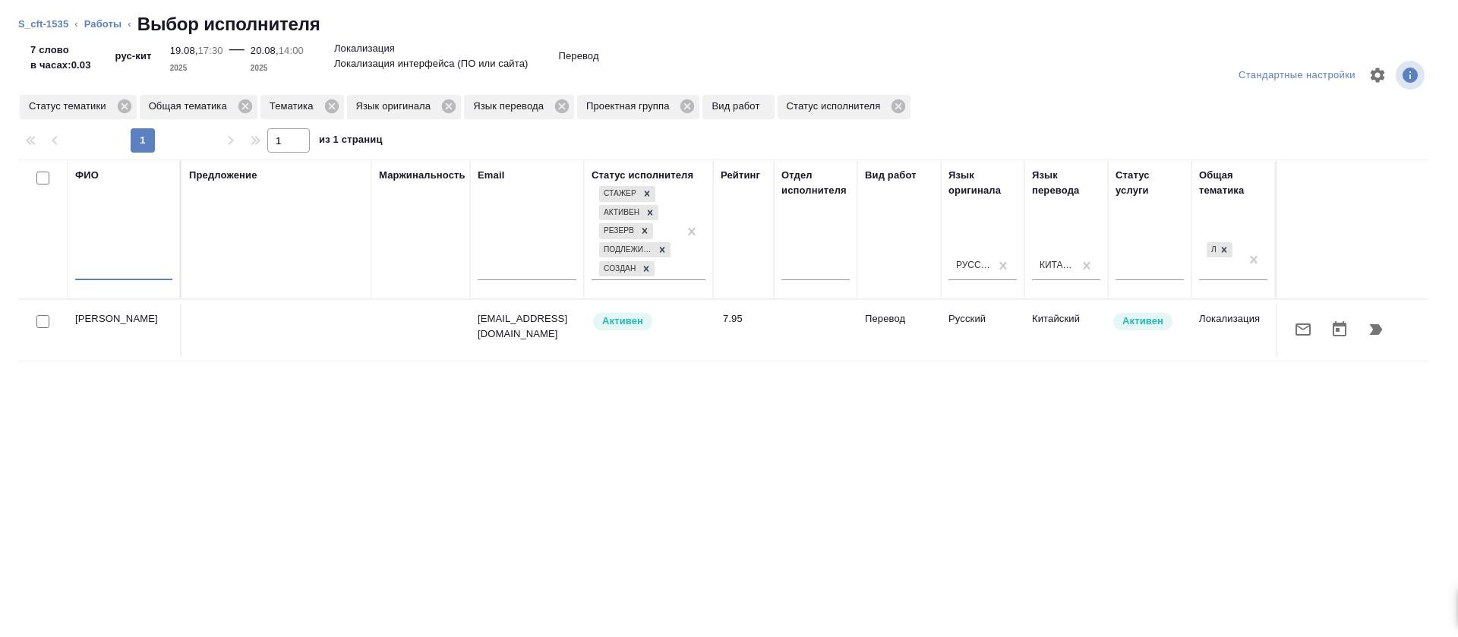
click at [134, 270] on input "text" at bounding box center [123, 270] width 97 height 19
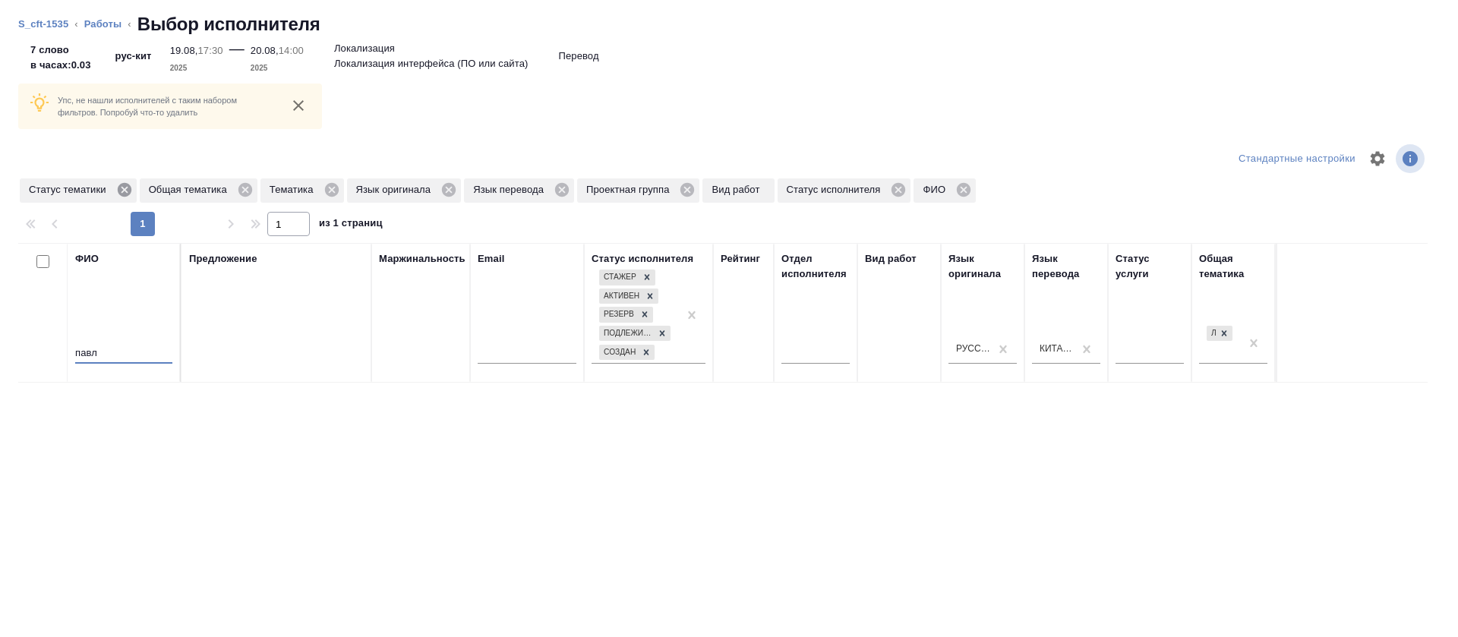
type input "павл"
click at [125, 192] on icon at bounding box center [124, 190] width 14 height 14
click at [562, 190] on icon at bounding box center [568, 190] width 14 height 14
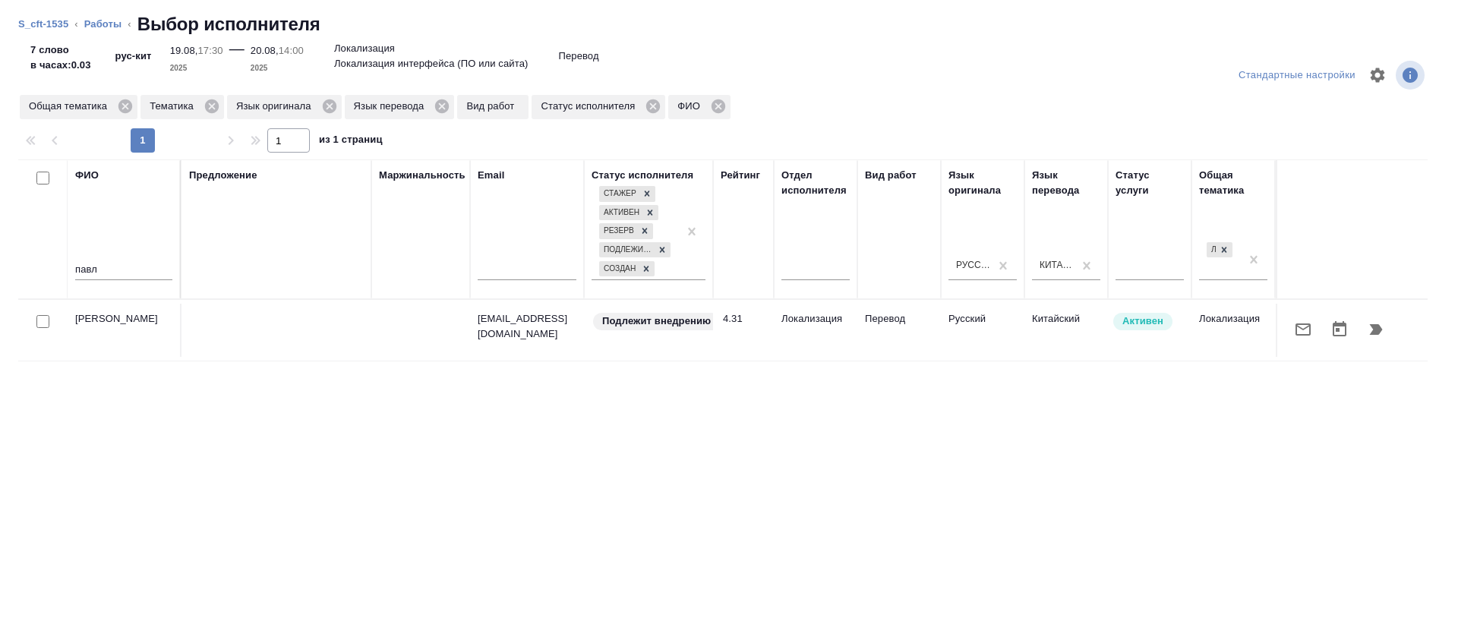
click at [1294, 338] on icon "button" at bounding box center [1303, 329] width 18 height 18
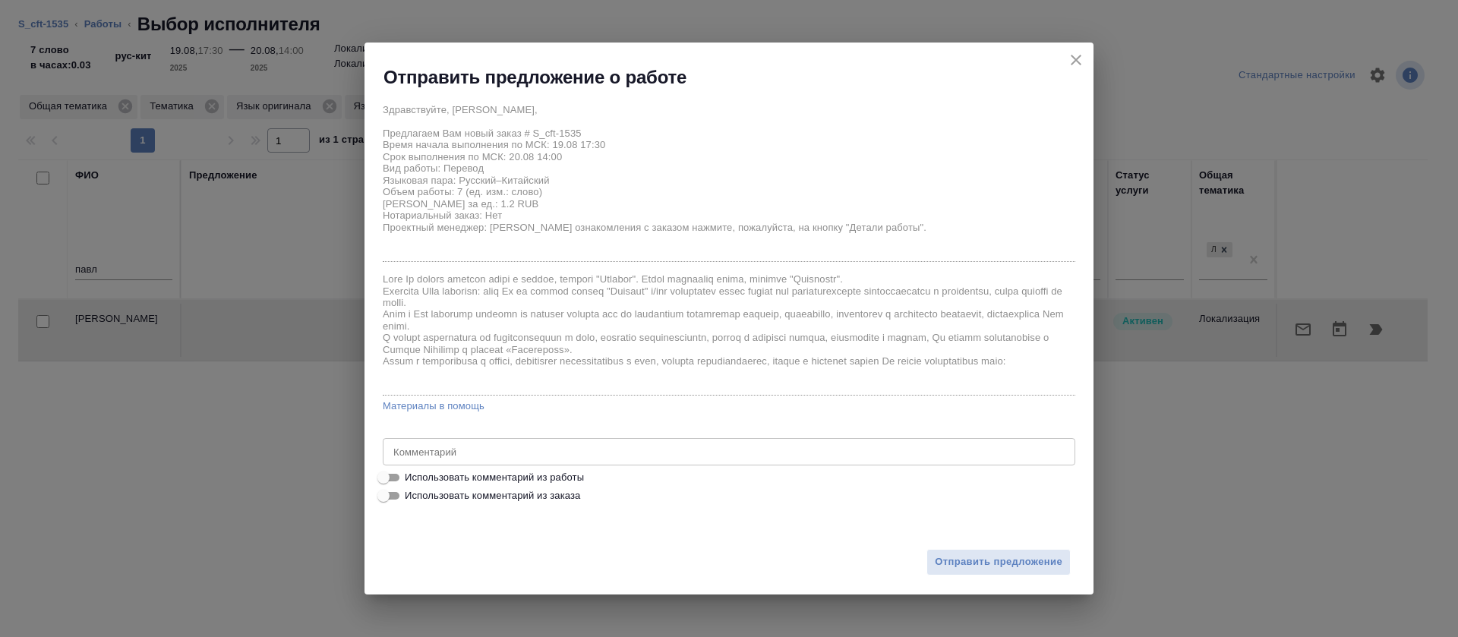
click at [537, 473] on span "Использовать комментарий из работы" at bounding box center [494, 477] width 179 height 15
click at [411, 473] on input "Использовать комментарий из работы" at bounding box center [383, 477] width 55 height 18
checkbox input "true"
type textarea "https://smartcat.com/editor?v=2&selectedStage=1&backUrl=%2Fprojects%2F64c78566-…"
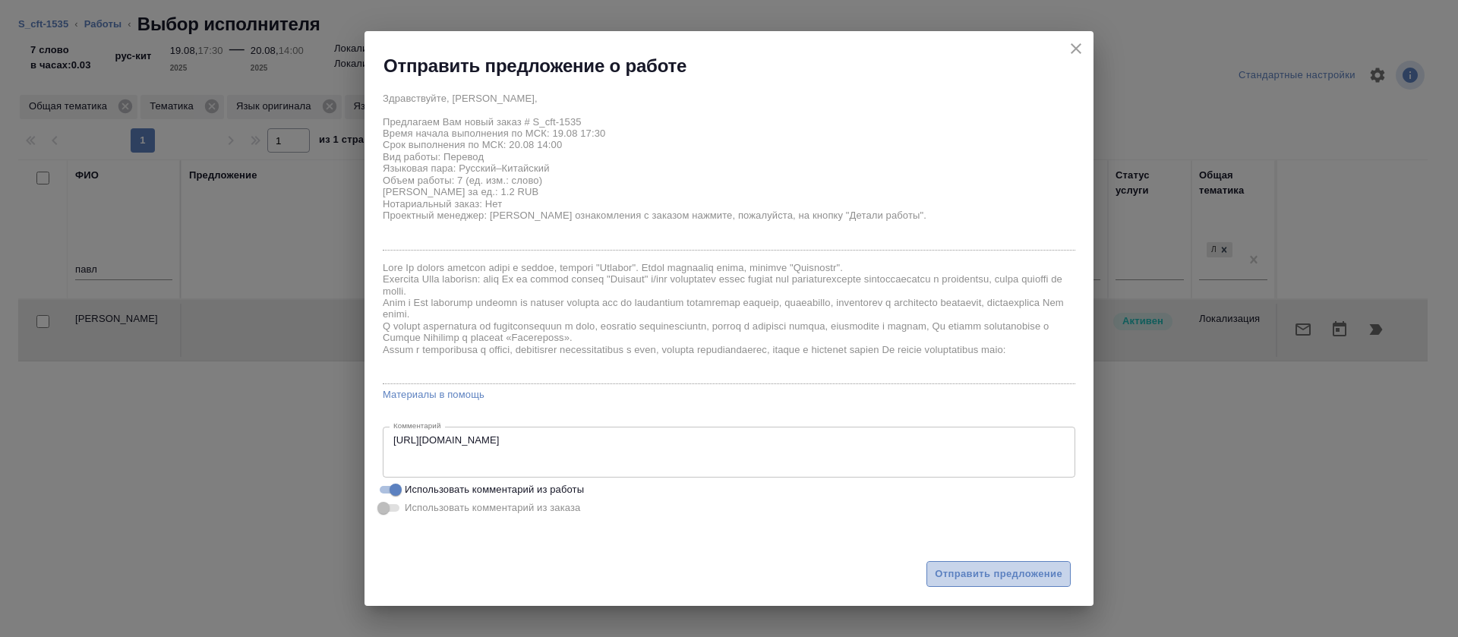
click at [1054, 572] on span "Отправить предложение" at bounding box center [999, 574] width 128 height 17
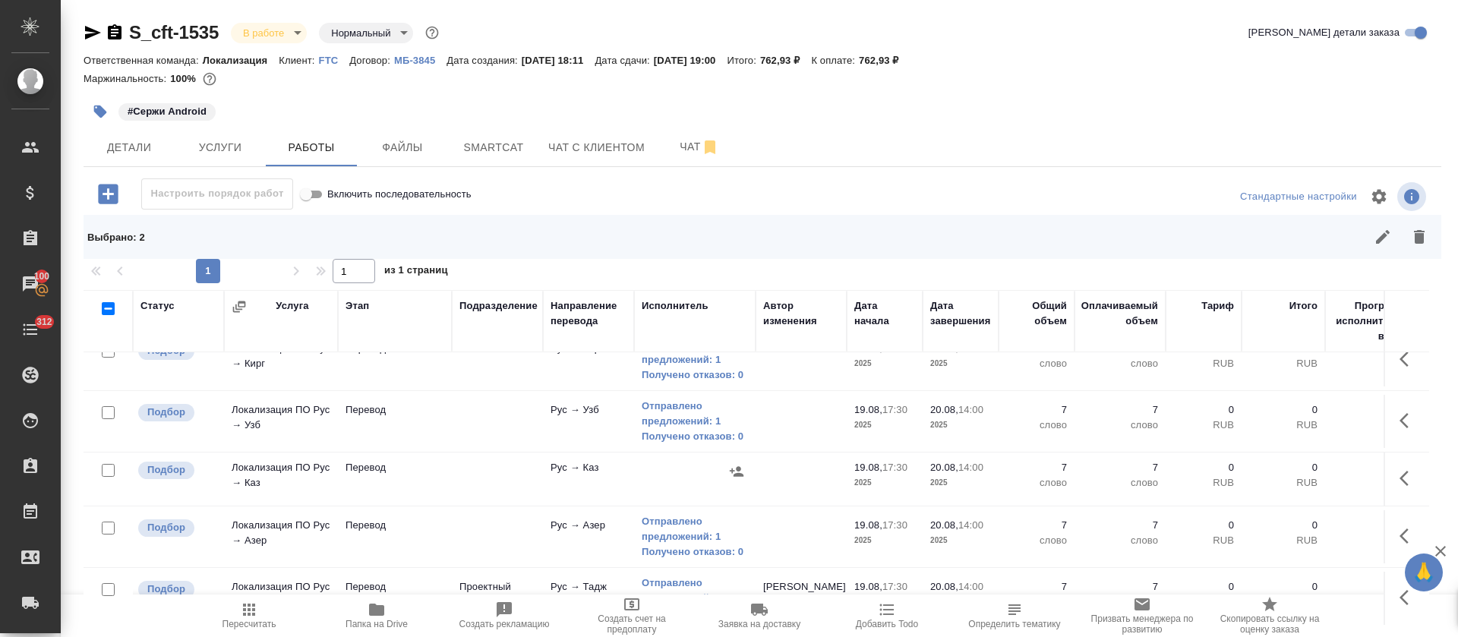
scroll to position [114, 0]
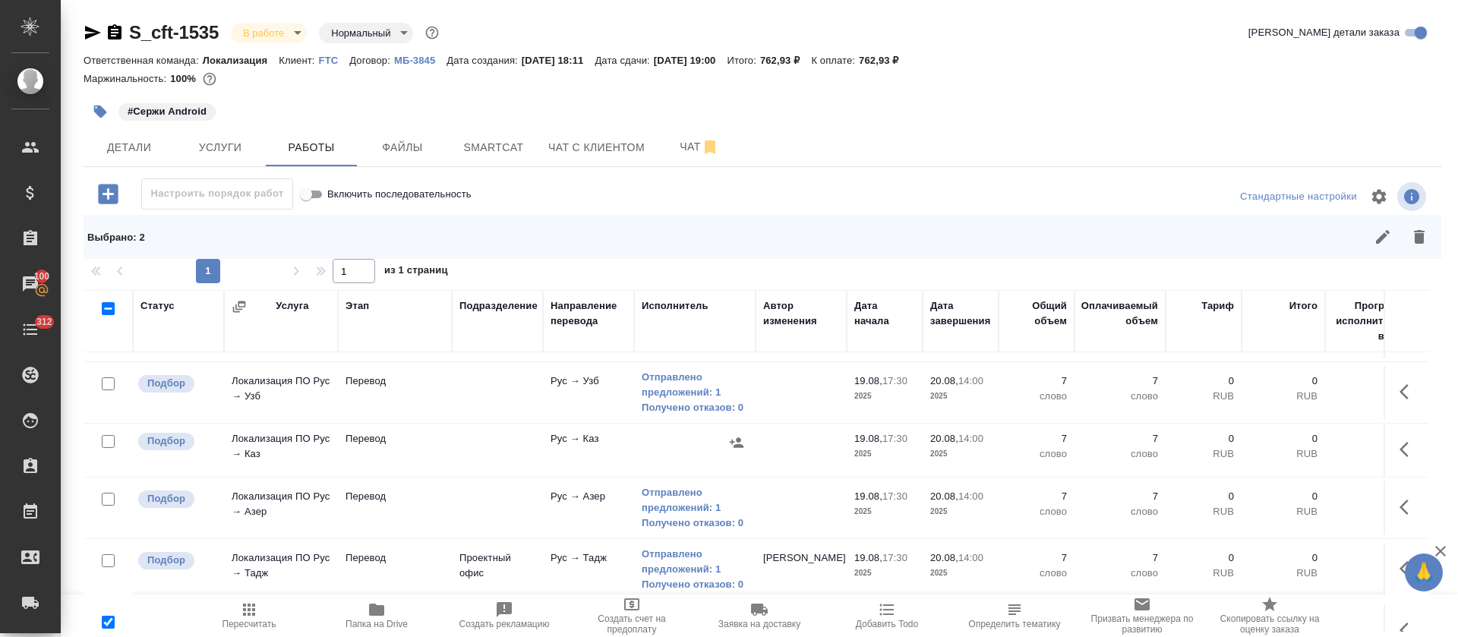
click at [1390, 439] on button "button" at bounding box center [1408, 449] width 36 height 36
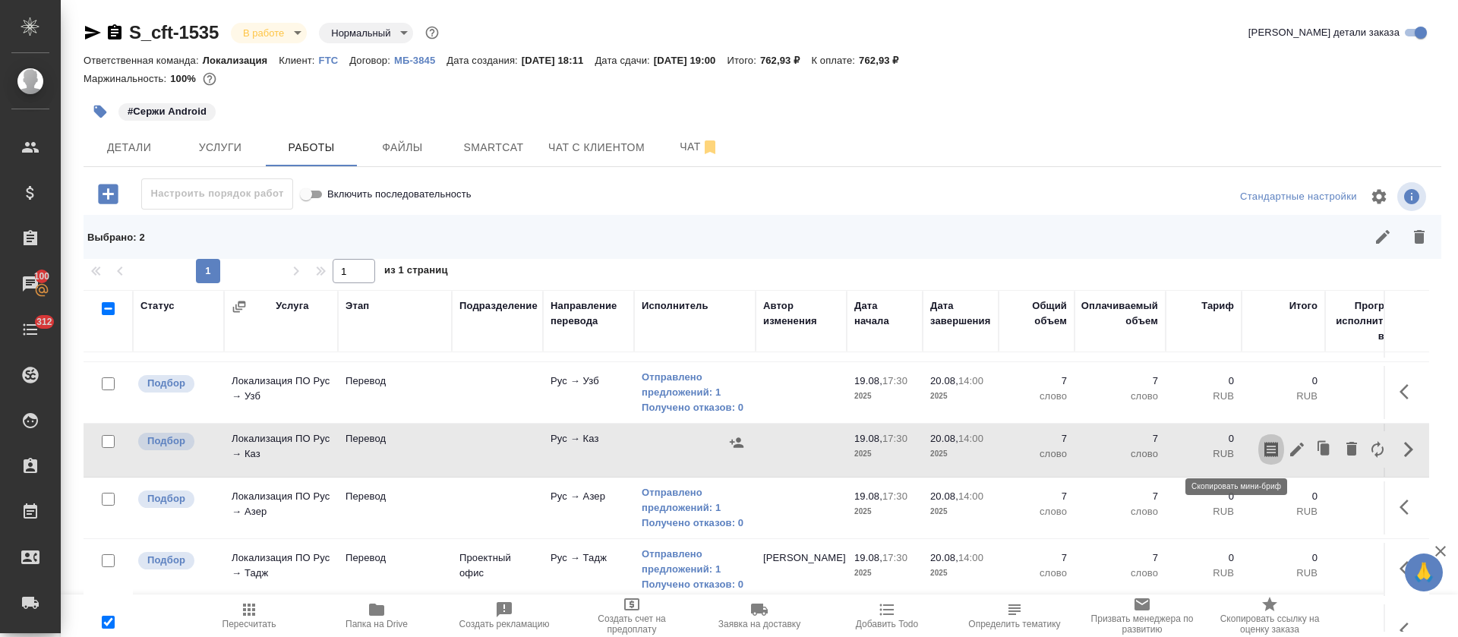
click at [1262, 453] on icon "button" at bounding box center [1271, 449] width 18 height 18
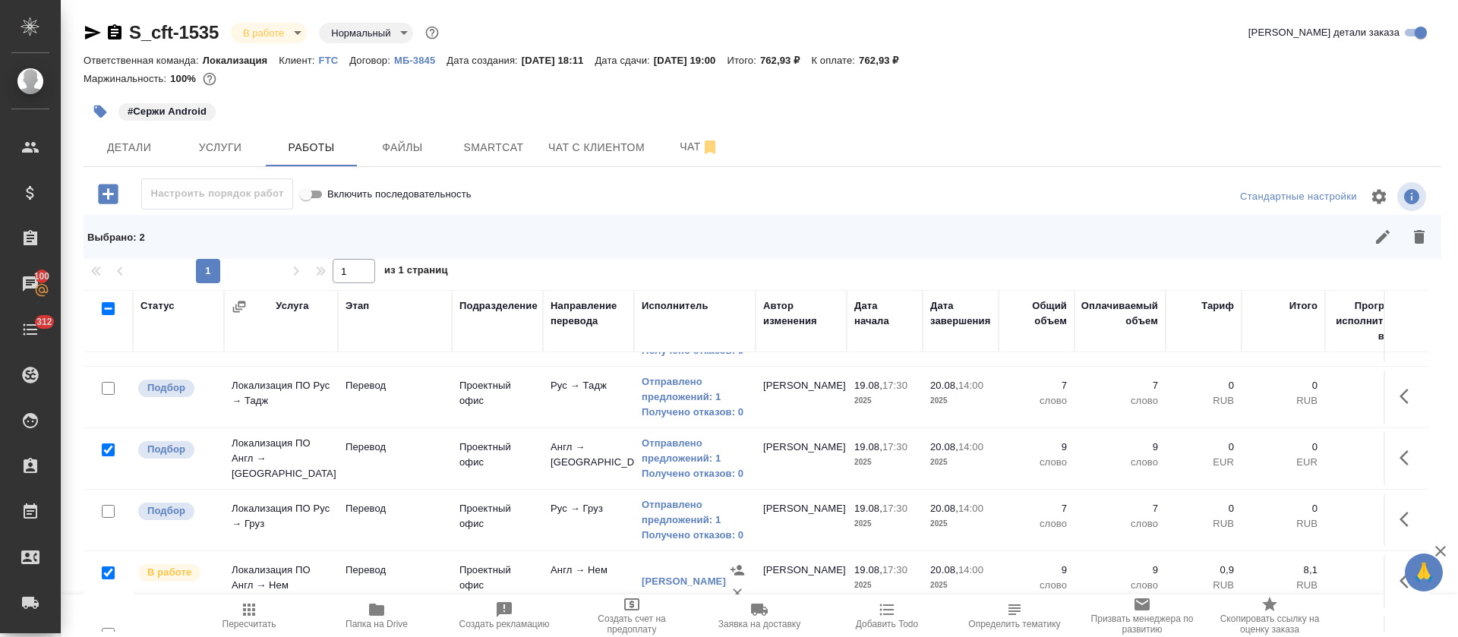
scroll to position [172, 0]
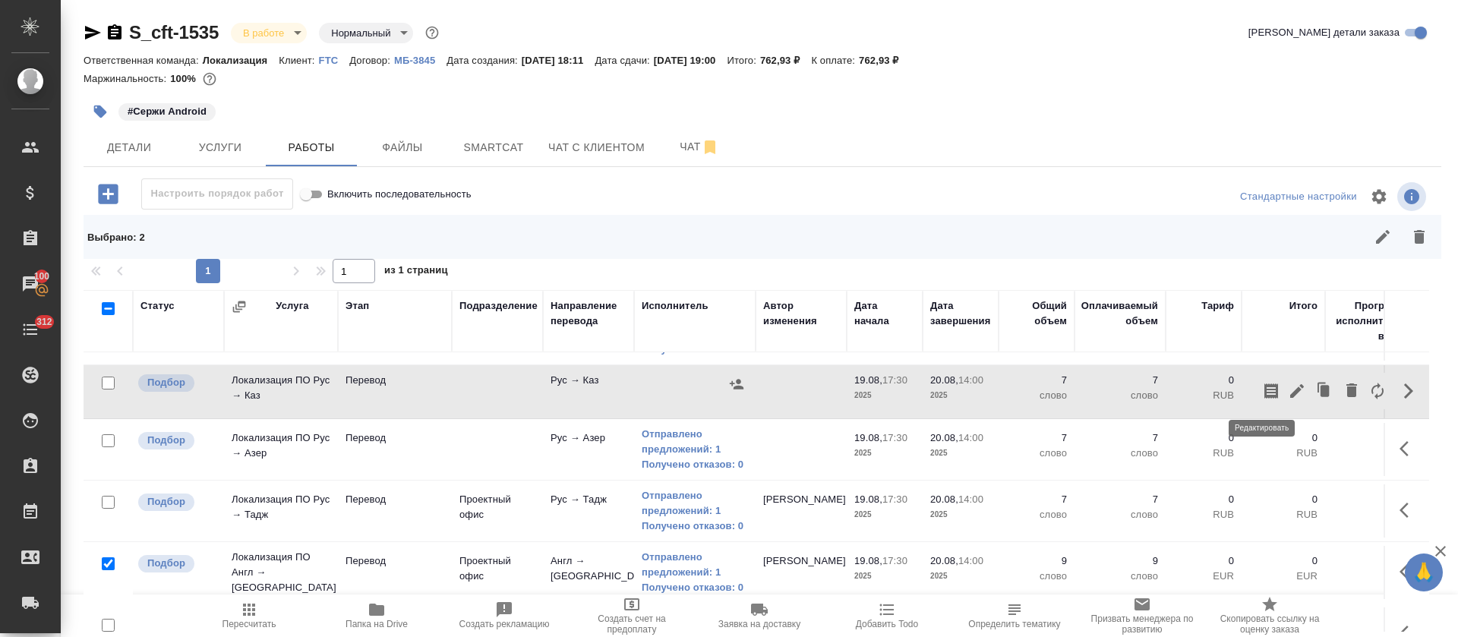
click at [1290, 396] on icon "button" at bounding box center [1297, 391] width 14 height 14
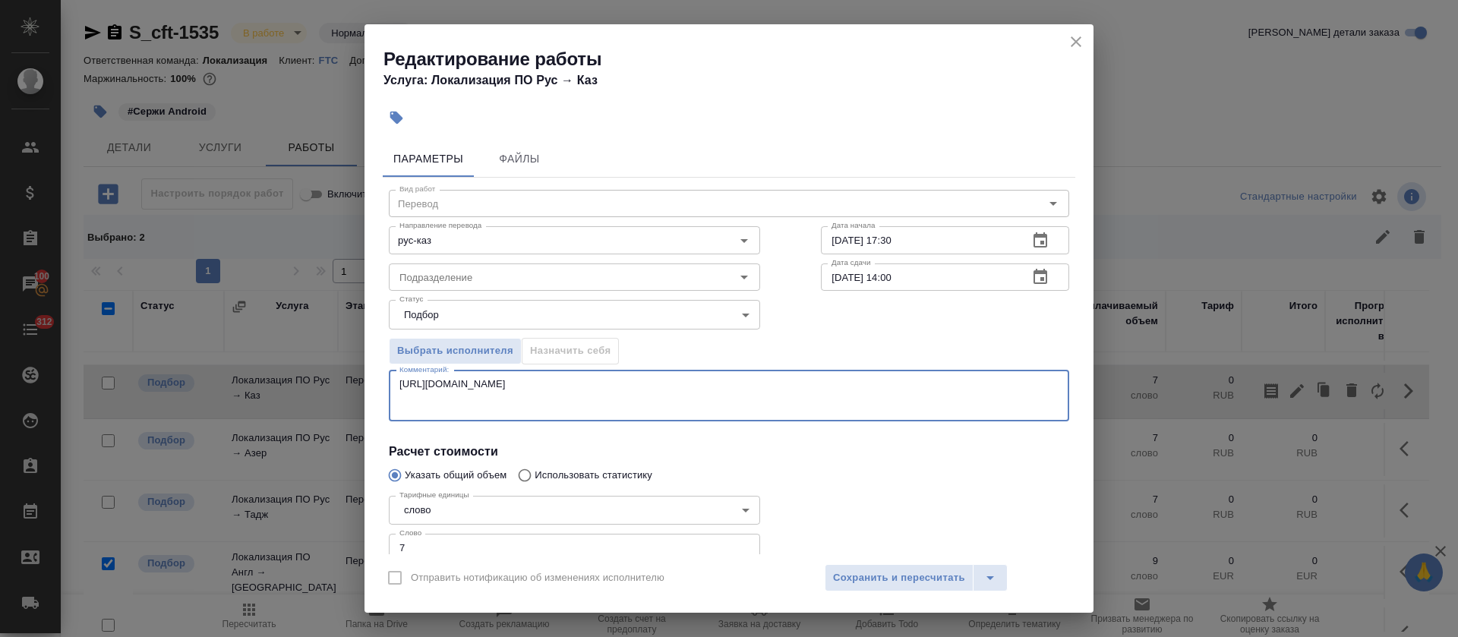
click at [627, 388] on textarea "https://smartcat.com/editor?v=2&selectedStage=1&backUrl=%2Fprojects%2F64c78566-…" at bounding box center [728, 395] width 659 height 35
click at [1071, 44] on icon "close" at bounding box center [1076, 42] width 18 height 18
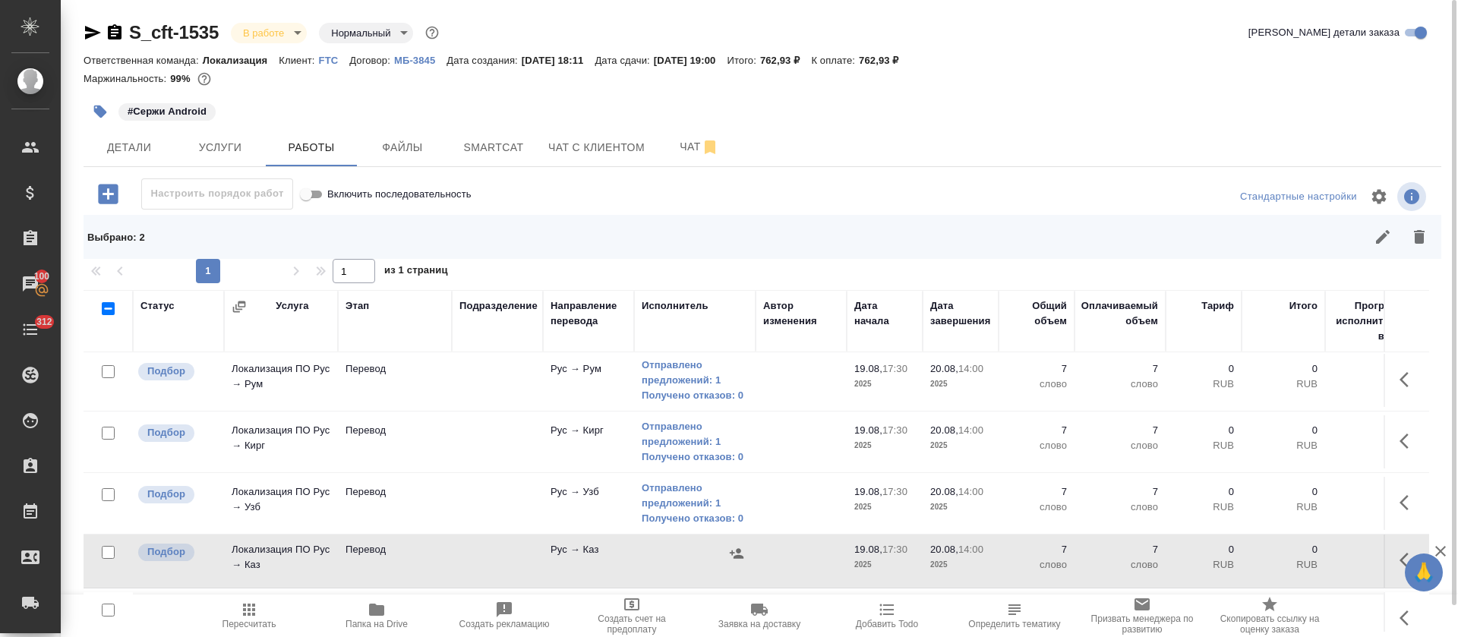
scroll to position [0, 0]
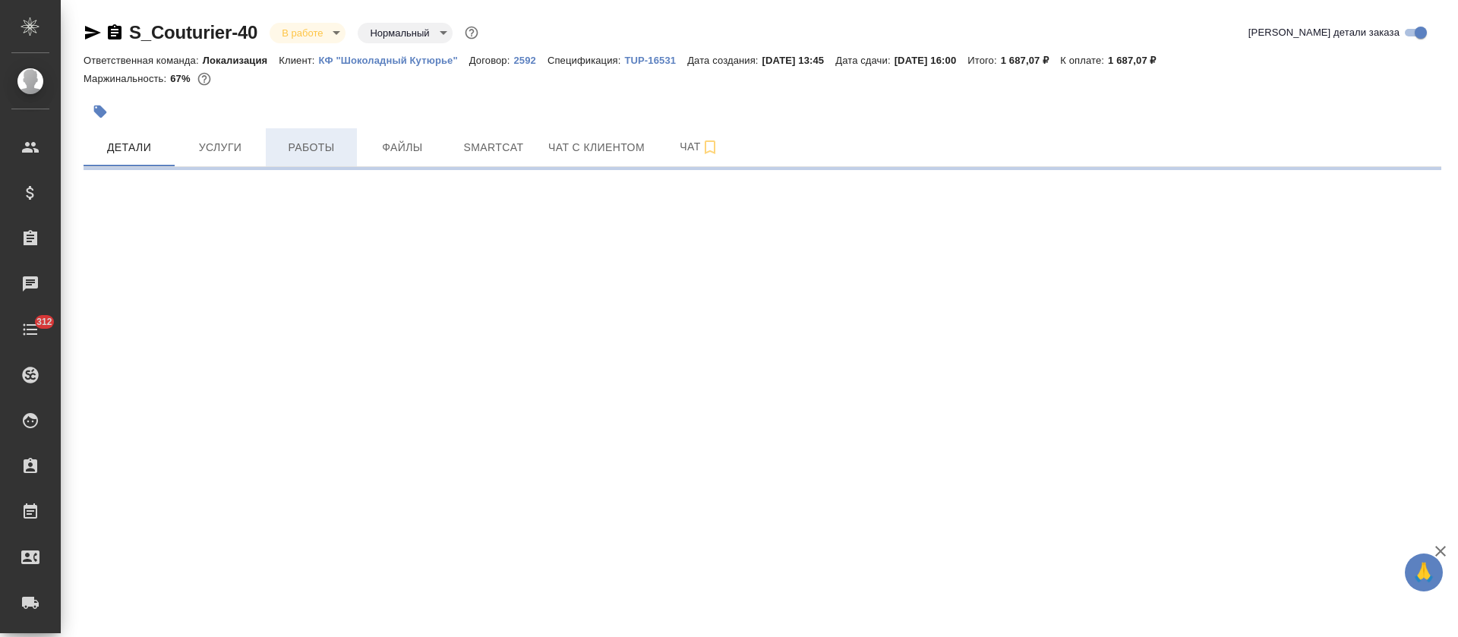
select select "RU"
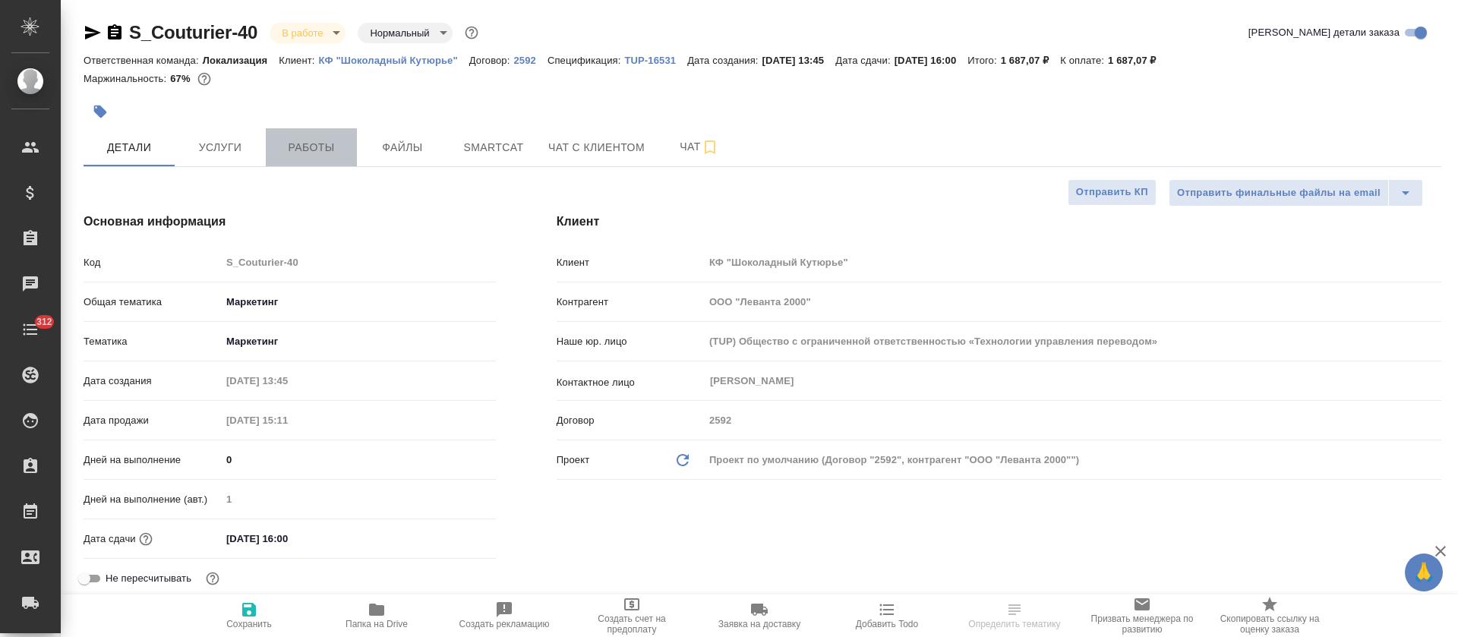
type textarea "x"
click at [303, 156] on button "Работы" at bounding box center [311, 147] width 91 height 38
type textarea "x"
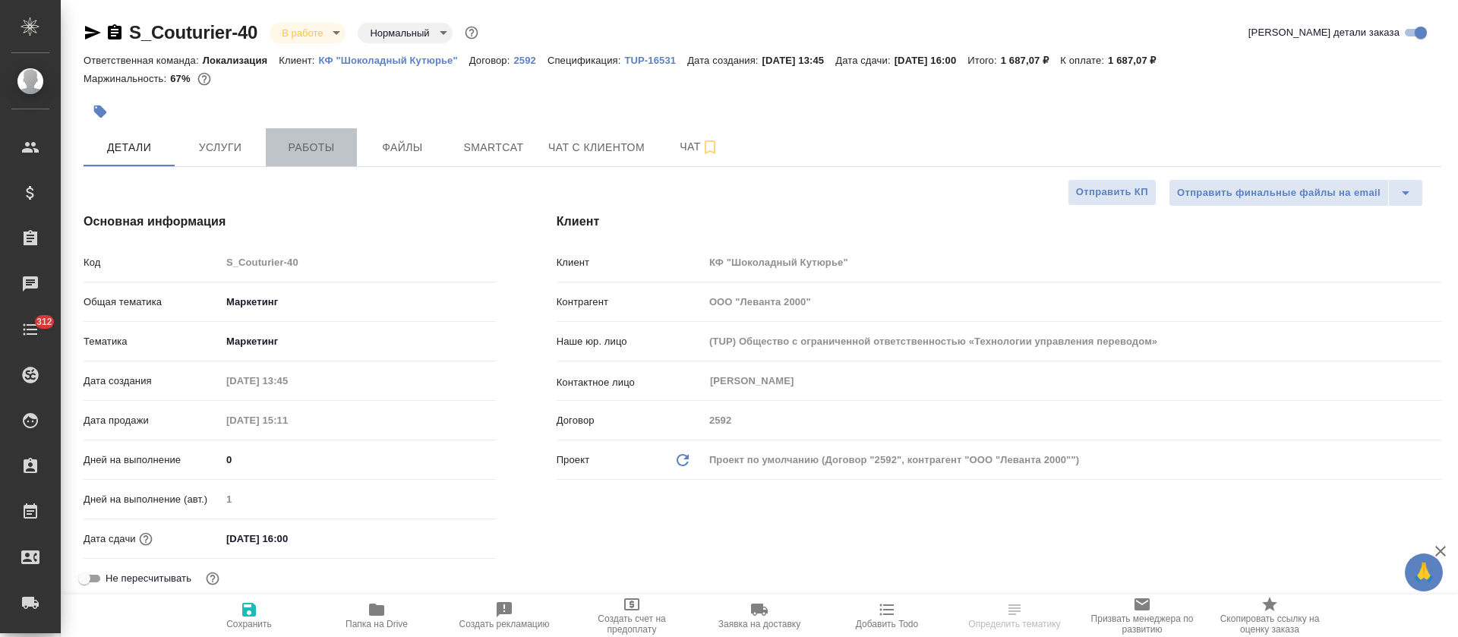
type textarea "x"
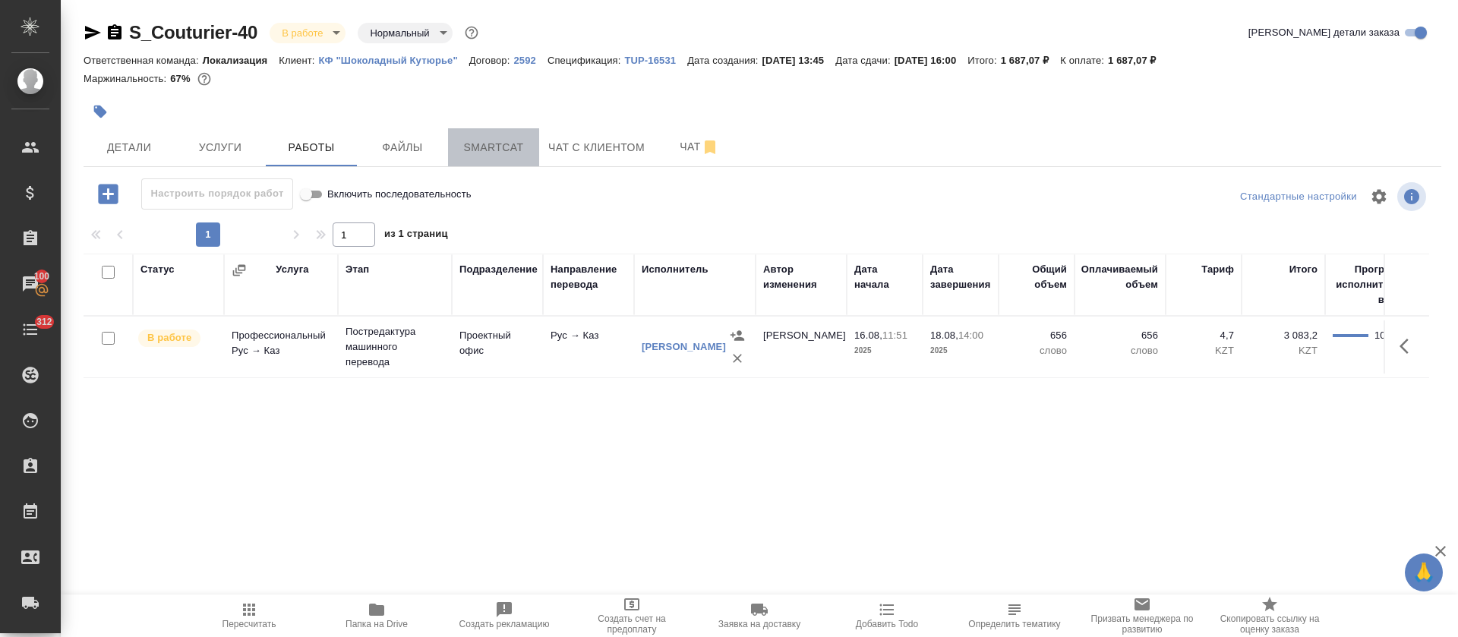
click at [473, 152] on span "Smartcat" at bounding box center [493, 147] width 73 height 19
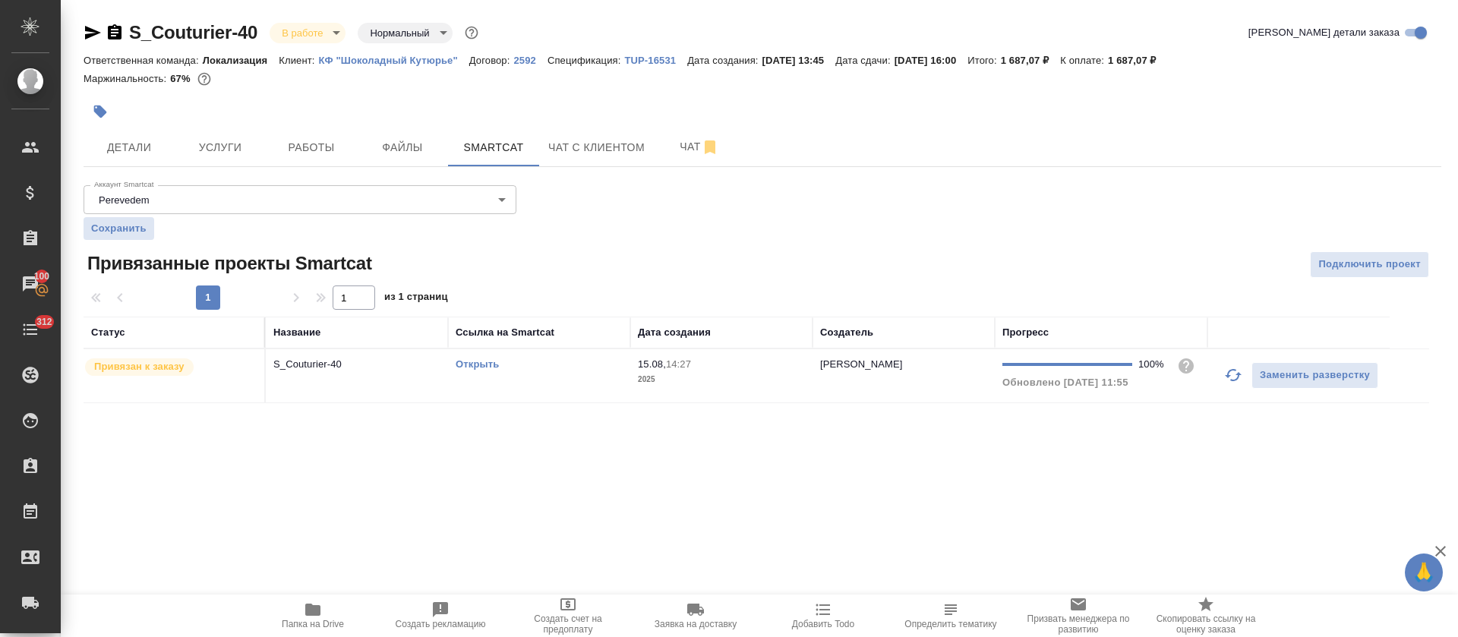
click at [479, 363] on link "Открыть" at bounding box center [477, 363] width 43 height 11
click at [246, 147] on span "Услуги" at bounding box center [220, 147] width 73 height 19
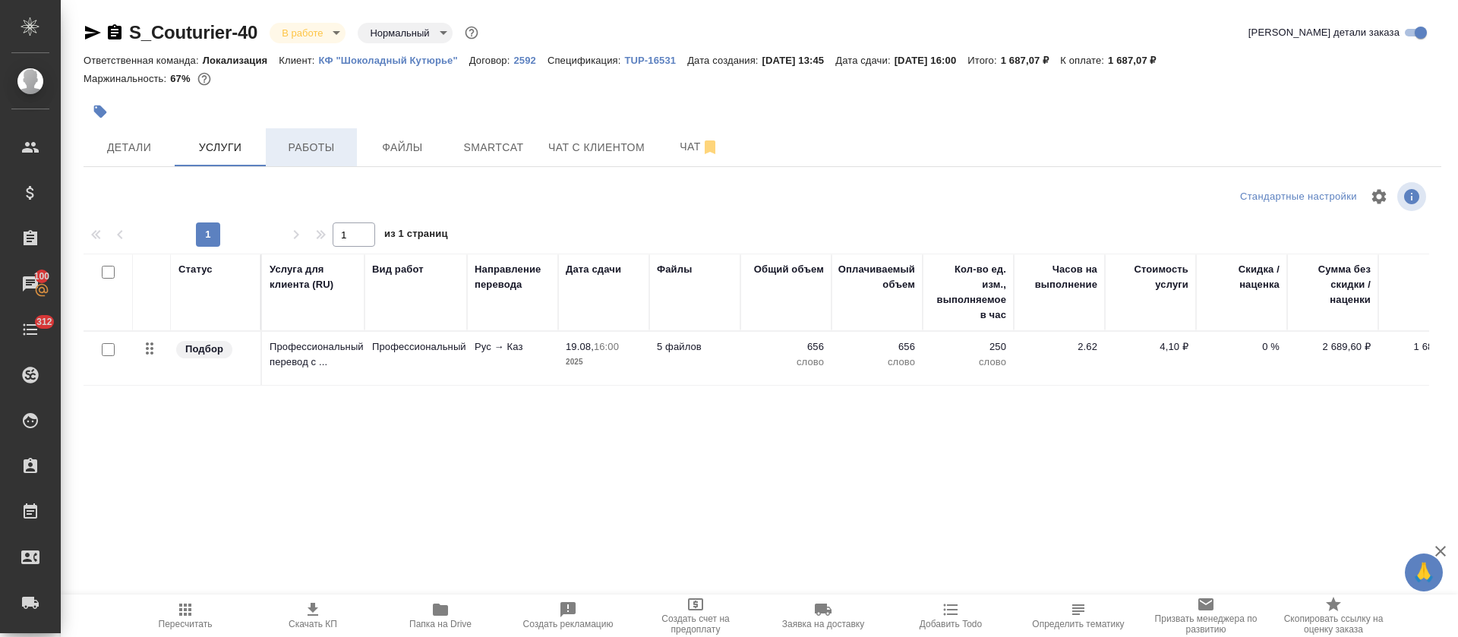
click at [307, 142] on span "Работы" at bounding box center [311, 147] width 73 height 19
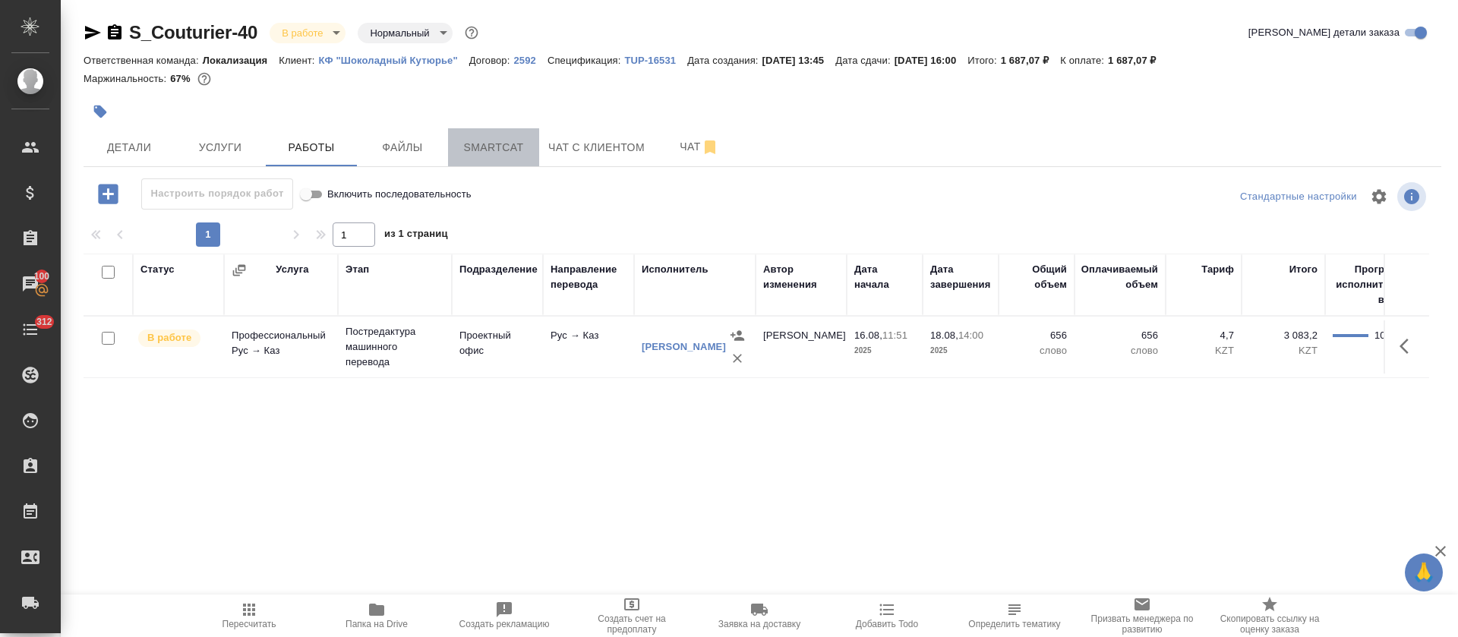
click at [504, 142] on span "Smartcat" at bounding box center [493, 147] width 73 height 19
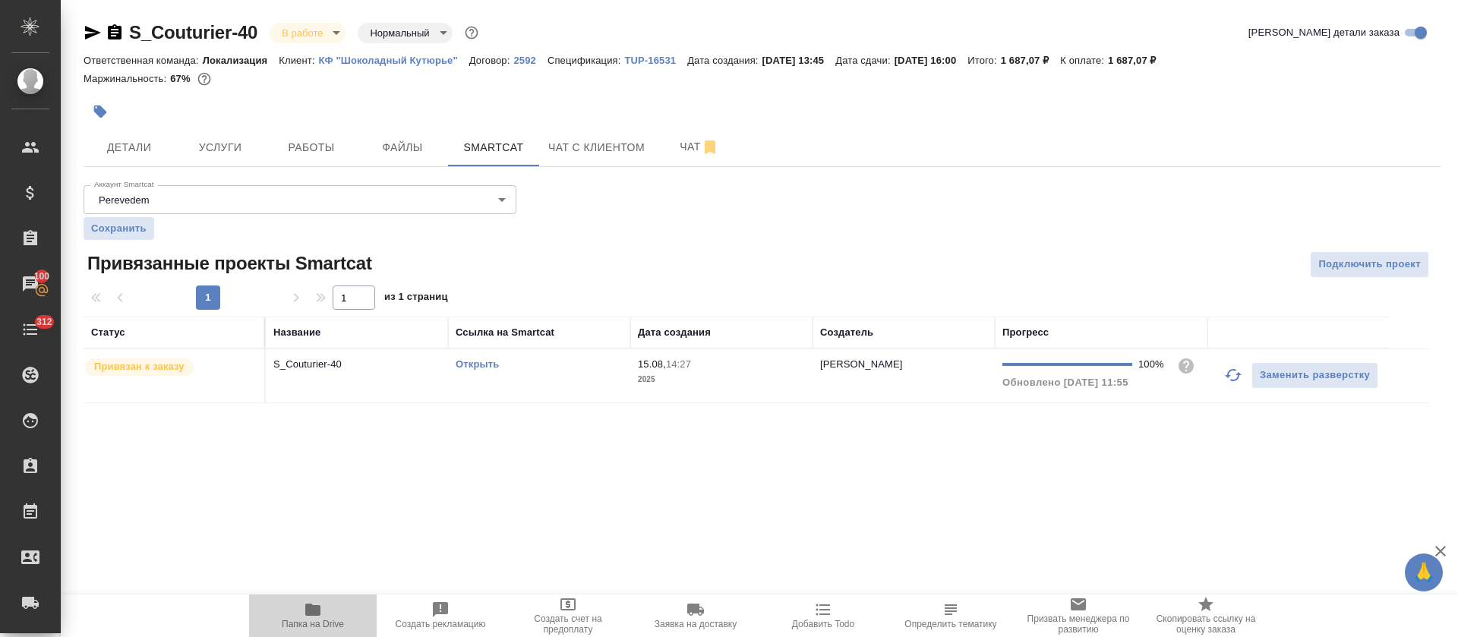
click at [307, 603] on icon "button" at bounding box center [313, 610] width 18 height 18
click at [723, 363] on span "15.08, 14:27" at bounding box center [721, 364] width 167 height 15
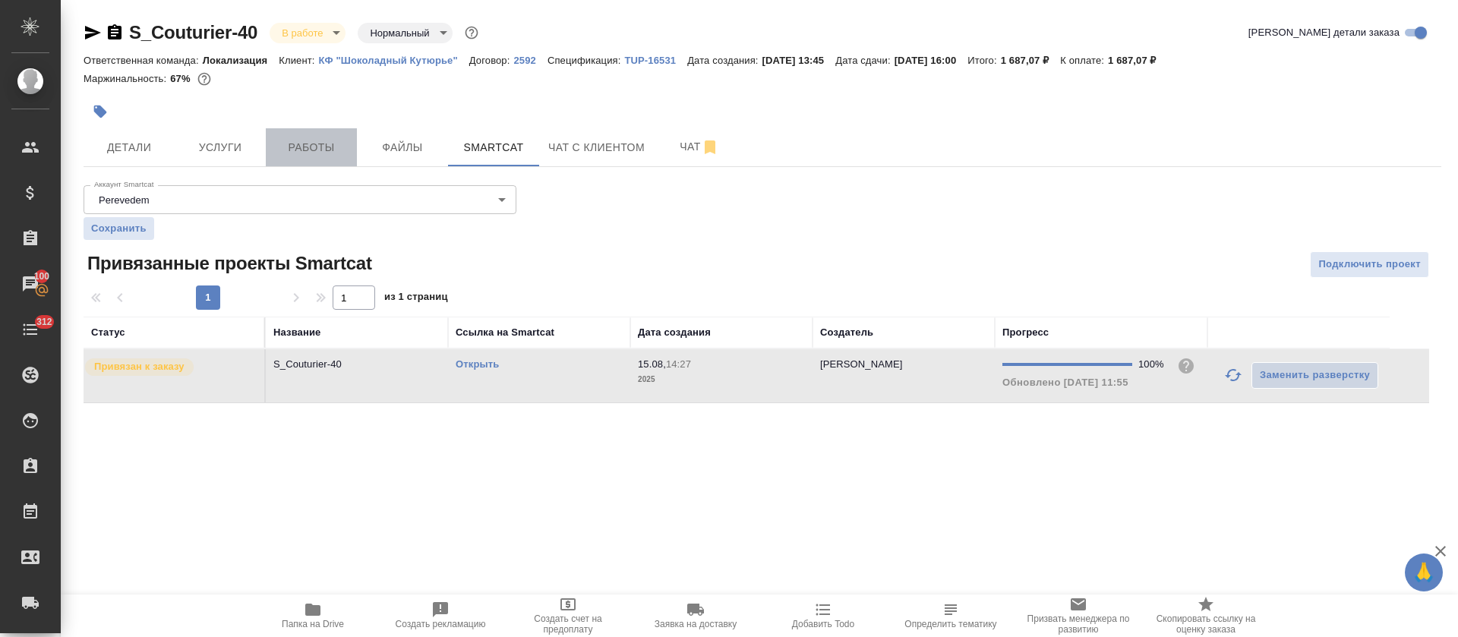
click at [328, 156] on span "Работы" at bounding box center [311, 147] width 73 height 19
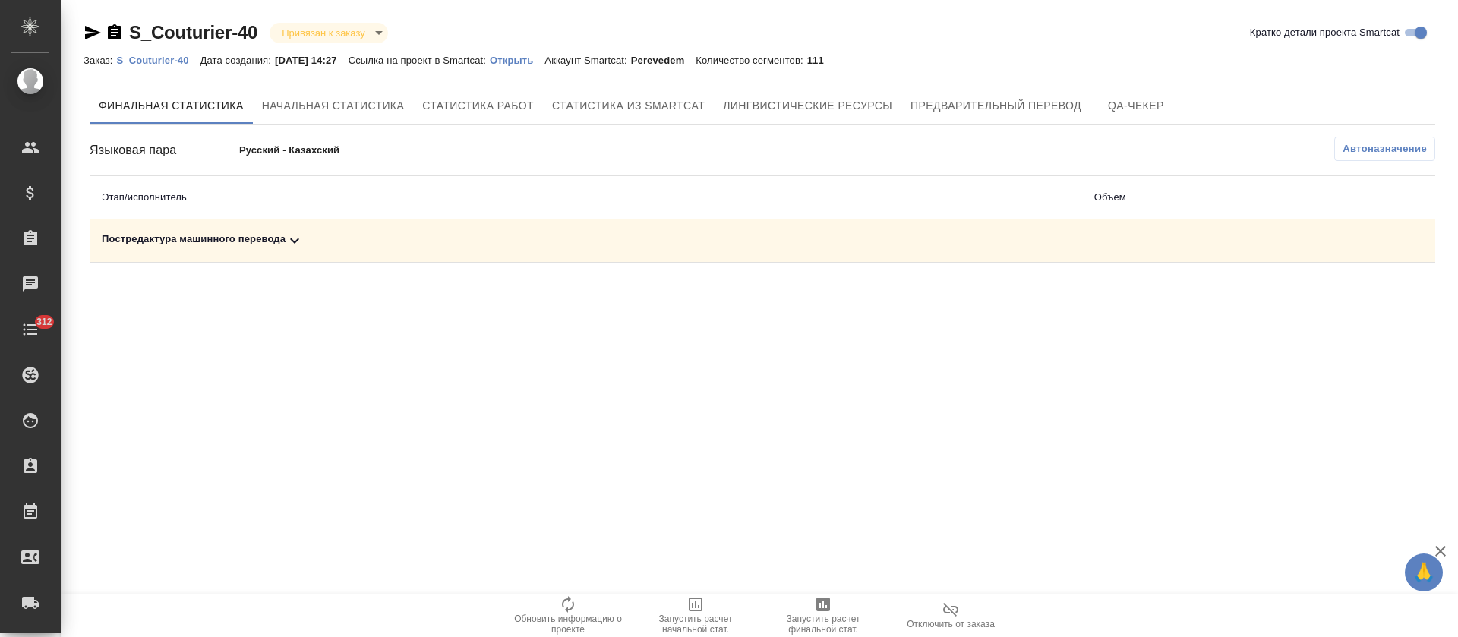
click at [466, 236] on div "Постредактура машинного перевода" at bounding box center [586, 241] width 968 height 18
click at [829, 611] on icon "button" at bounding box center [823, 604] width 18 height 18
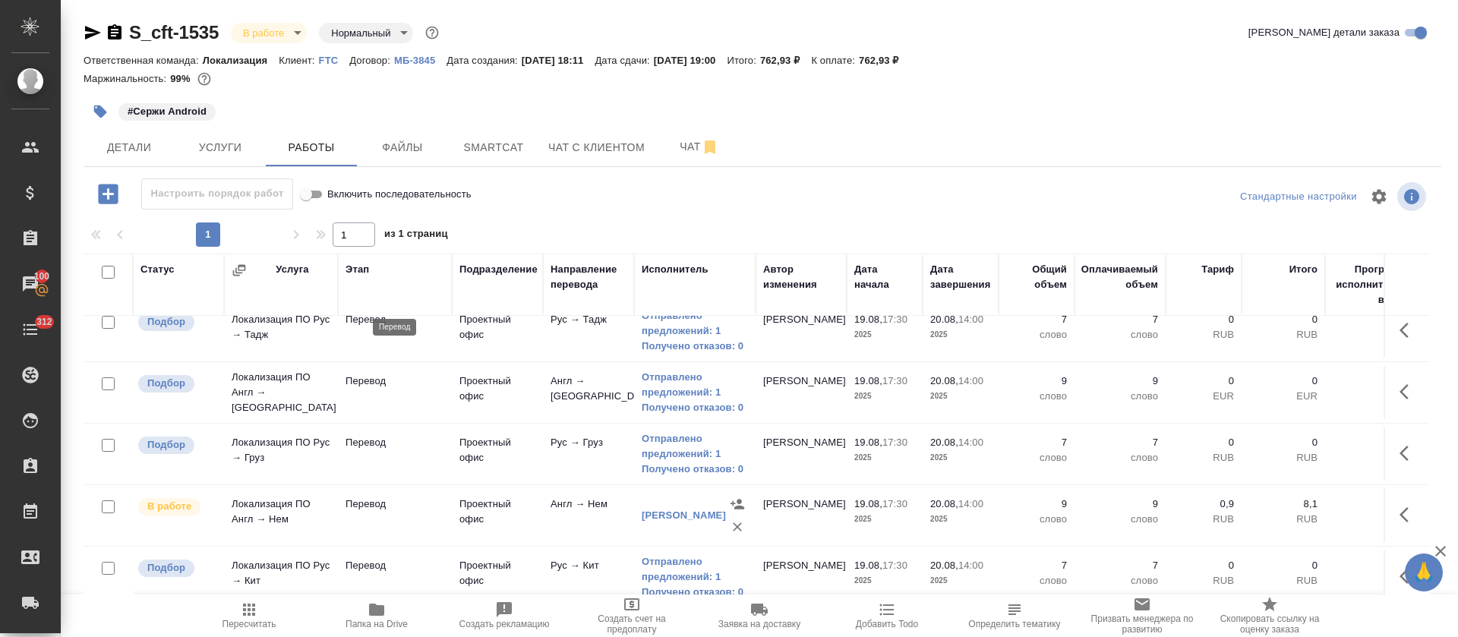
scroll to position [400, 0]
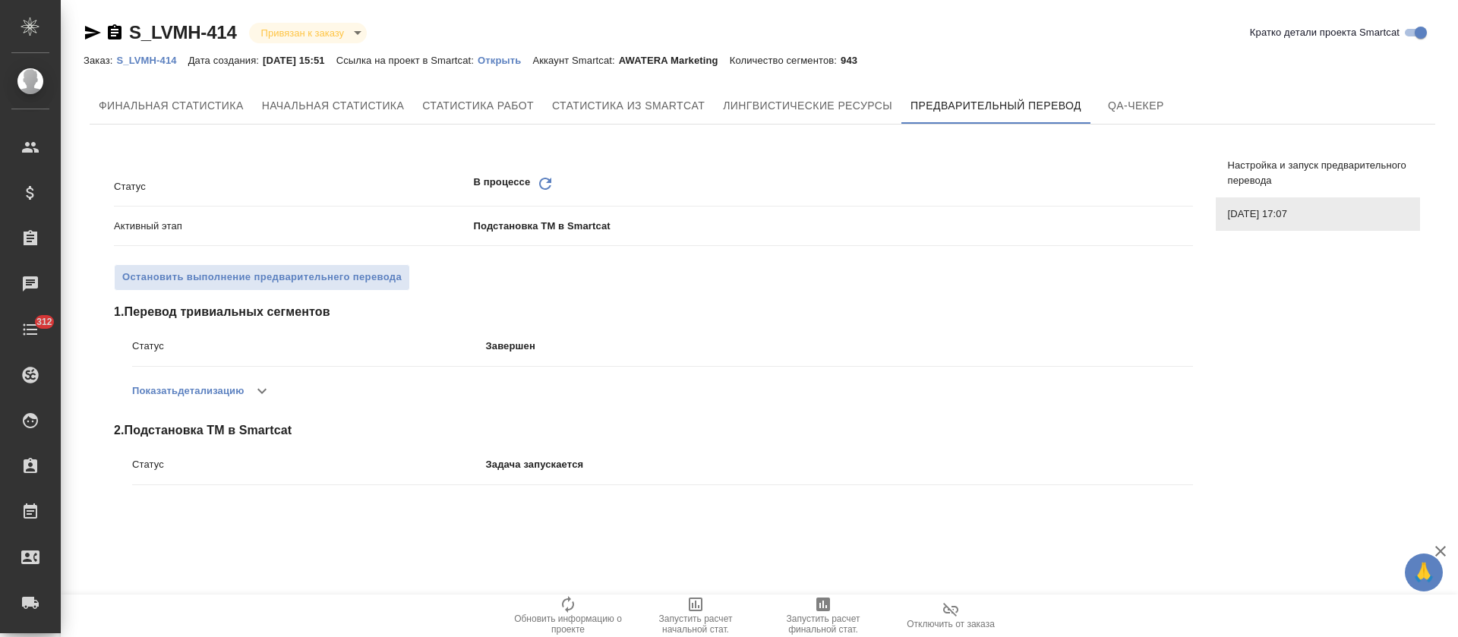
click at [548, 189] on icon "Обновить" at bounding box center [545, 184] width 18 height 18
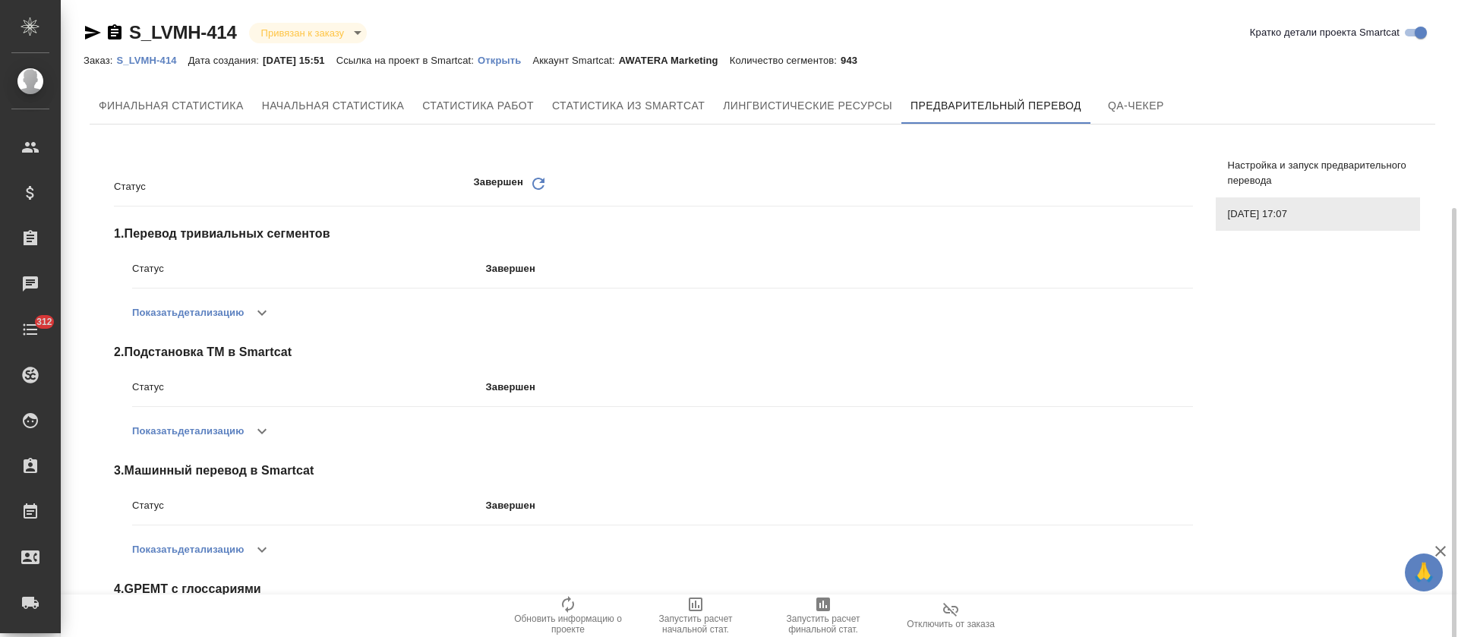
scroll to position [112, 0]
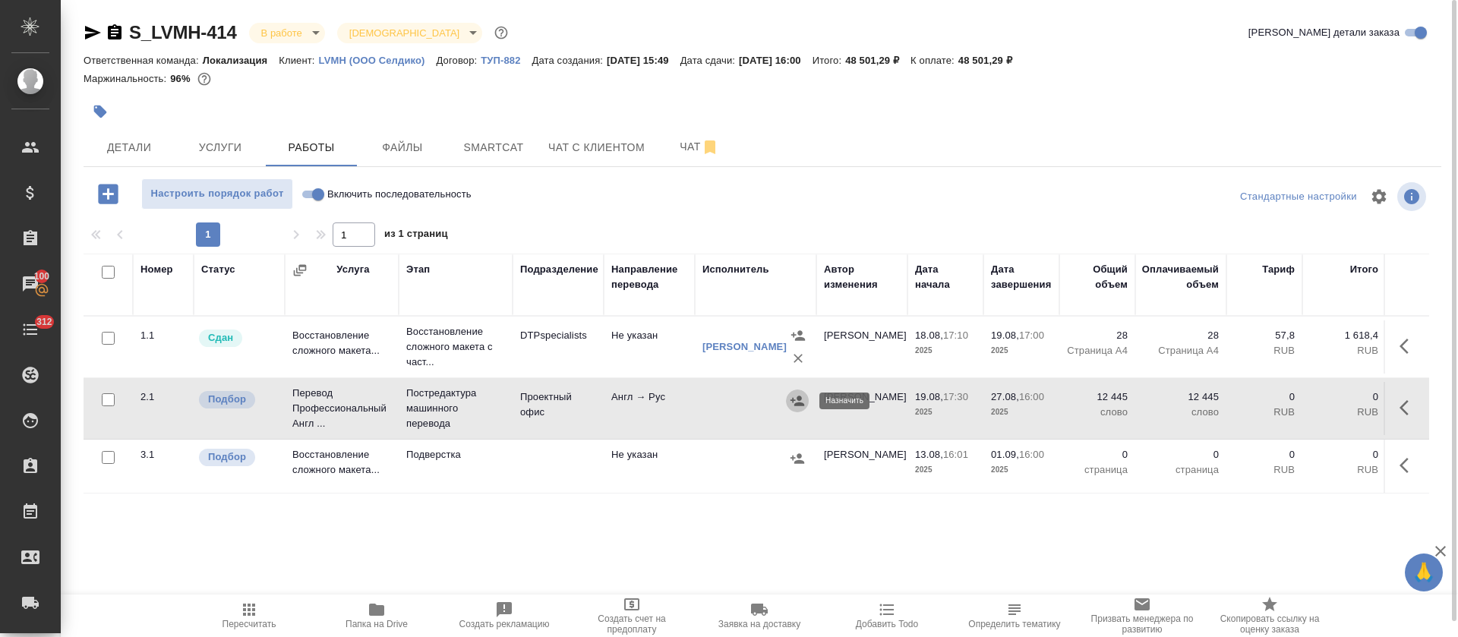
click at [793, 399] on icon "button" at bounding box center [797, 401] width 14 height 10
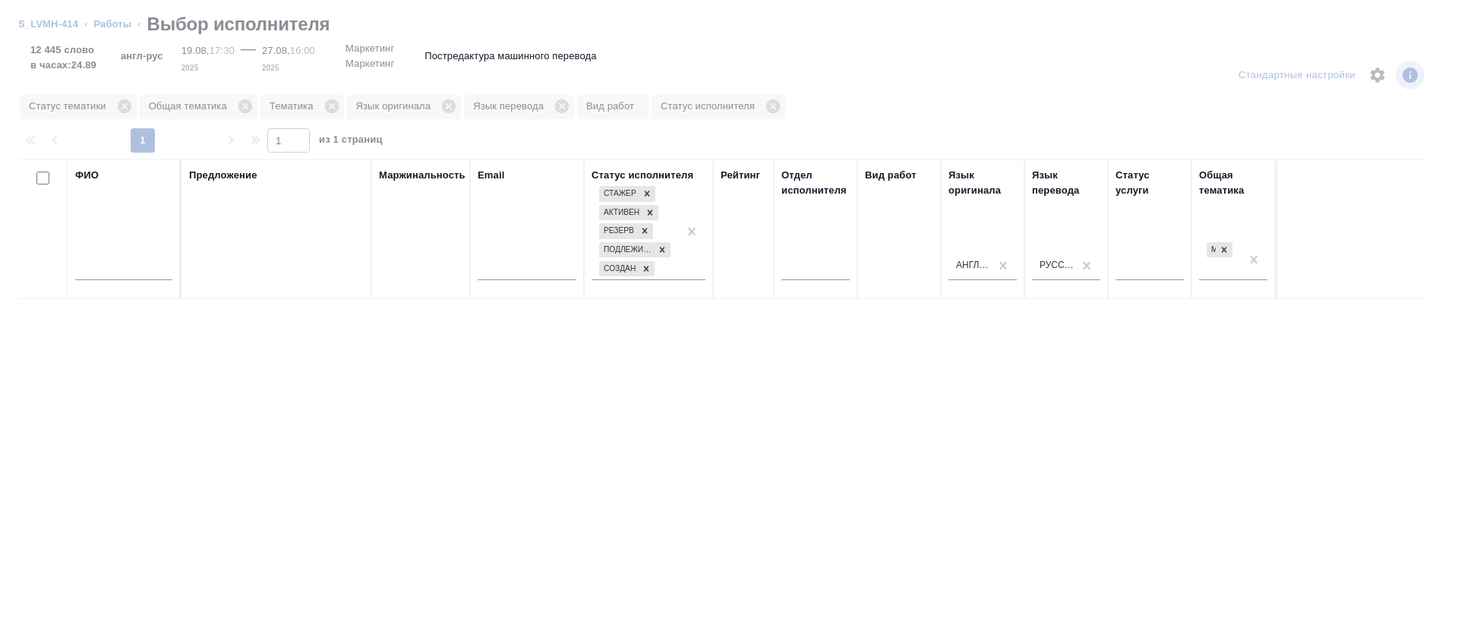
click at [134, 267] on input "text" at bounding box center [123, 270] width 97 height 19
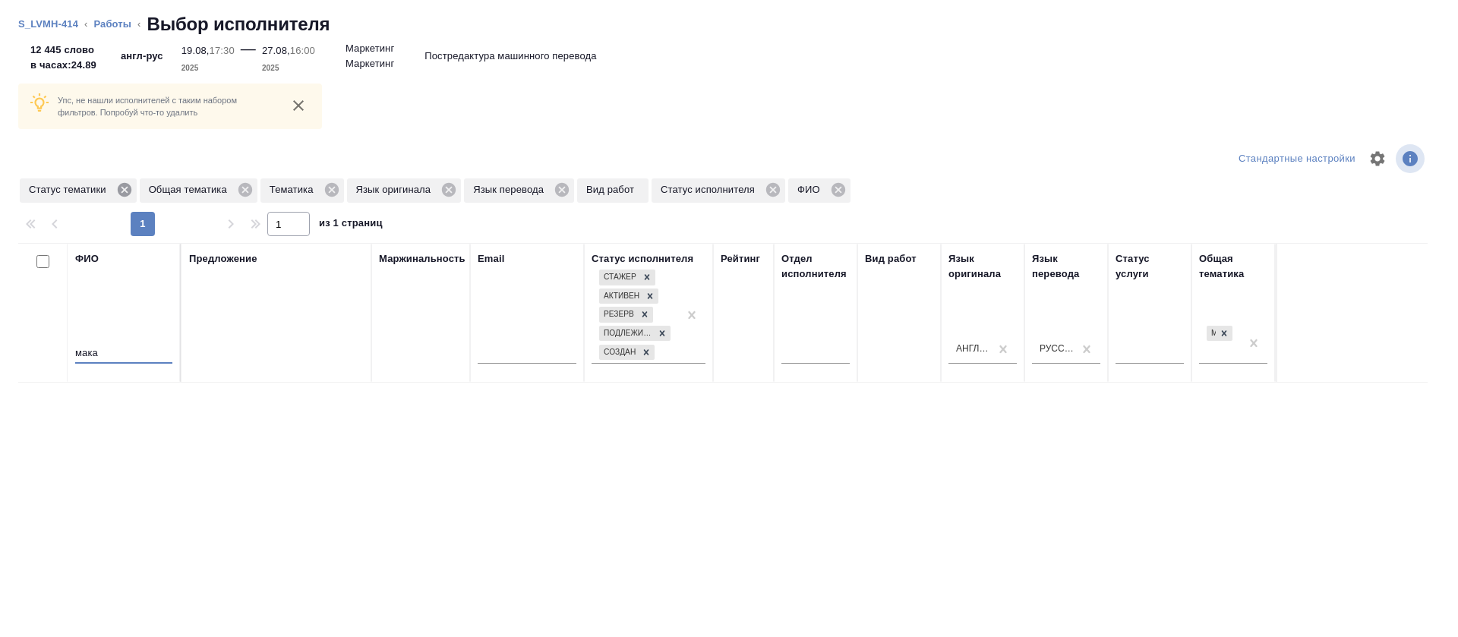
type input "мака"
click at [125, 192] on icon at bounding box center [124, 190] width 14 height 14
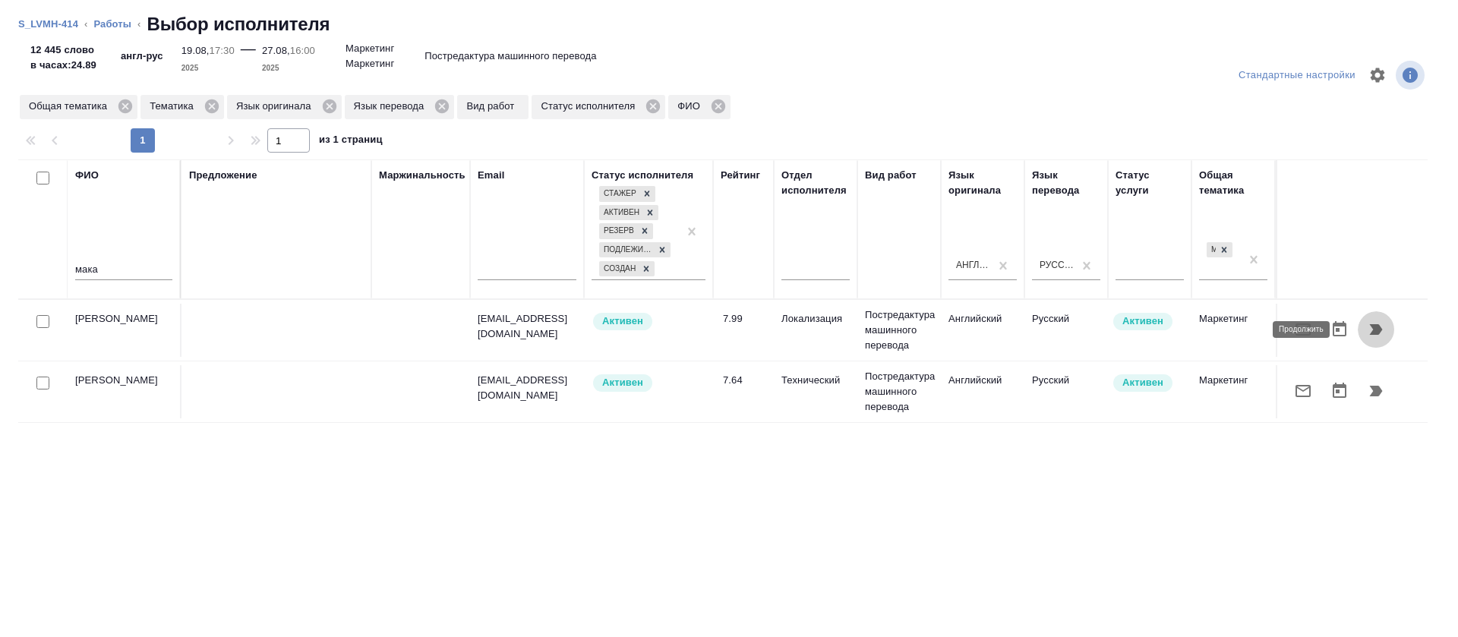
click at [1367, 333] on icon "button" at bounding box center [1376, 329] width 18 height 18
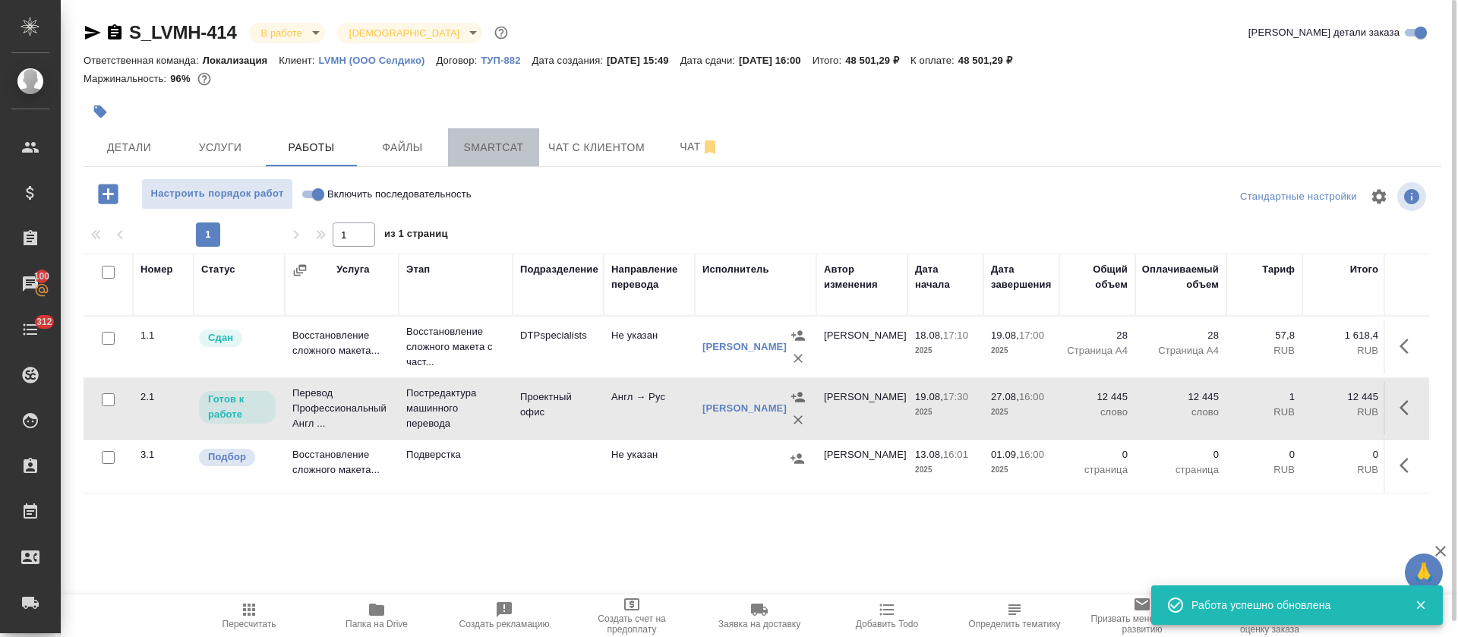
click at [493, 140] on span "Smartcat" at bounding box center [493, 147] width 73 height 19
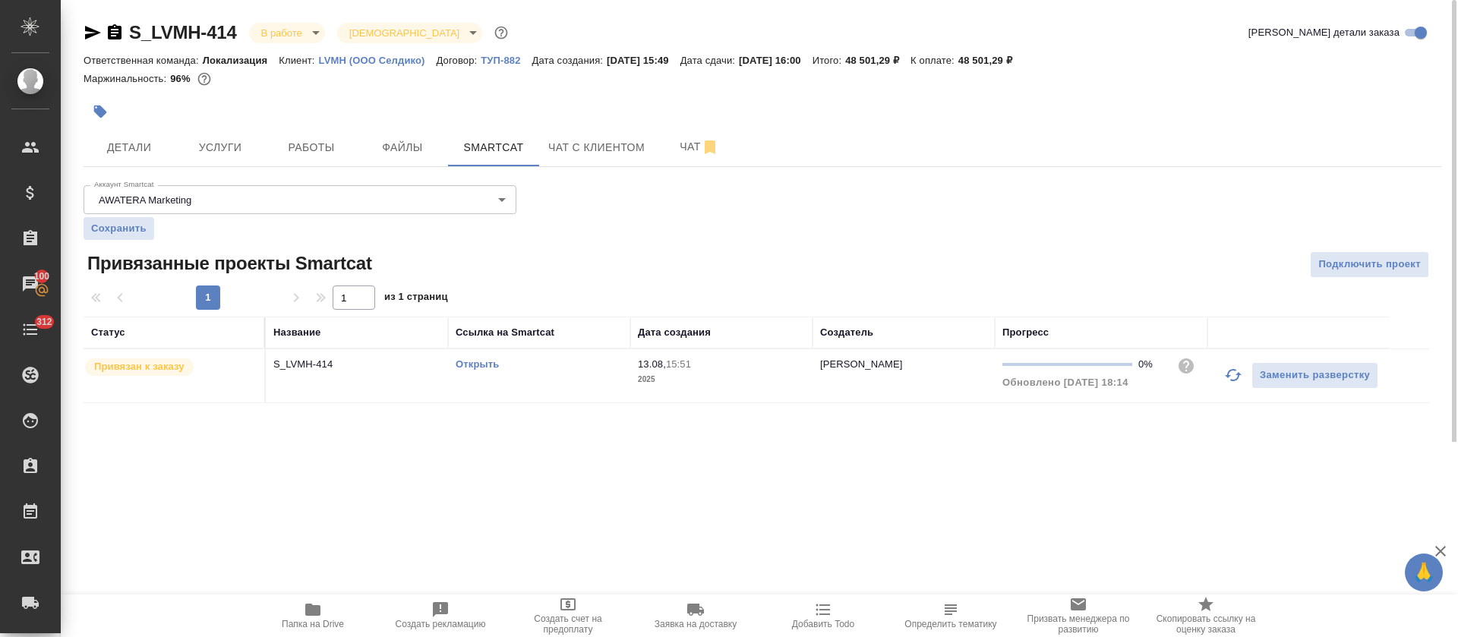
click at [479, 367] on link "Открыть" at bounding box center [477, 363] width 43 height 11
click at [326, 145] on span "Работы" at bounding box center [311, 147] width 73 height 19
